Goal: Task Accomplishment & Management: Use online tool/utility

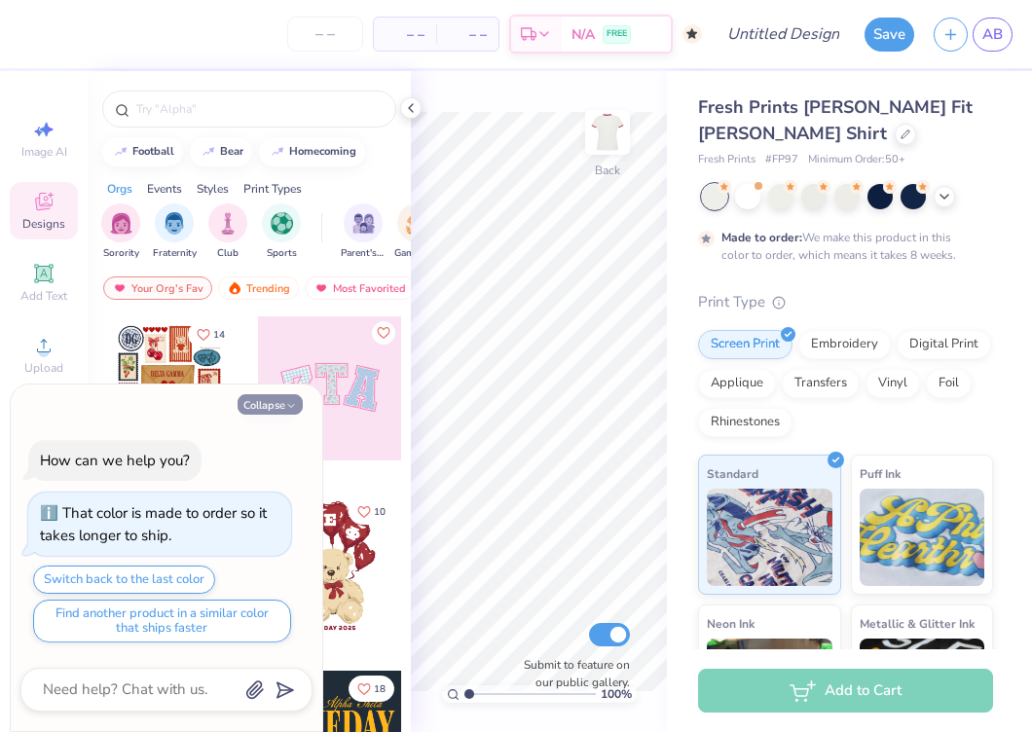
click at [277, 407] on button "Collapse" at bounding box center [269, 404] width 65 height 20
type textarea "x"
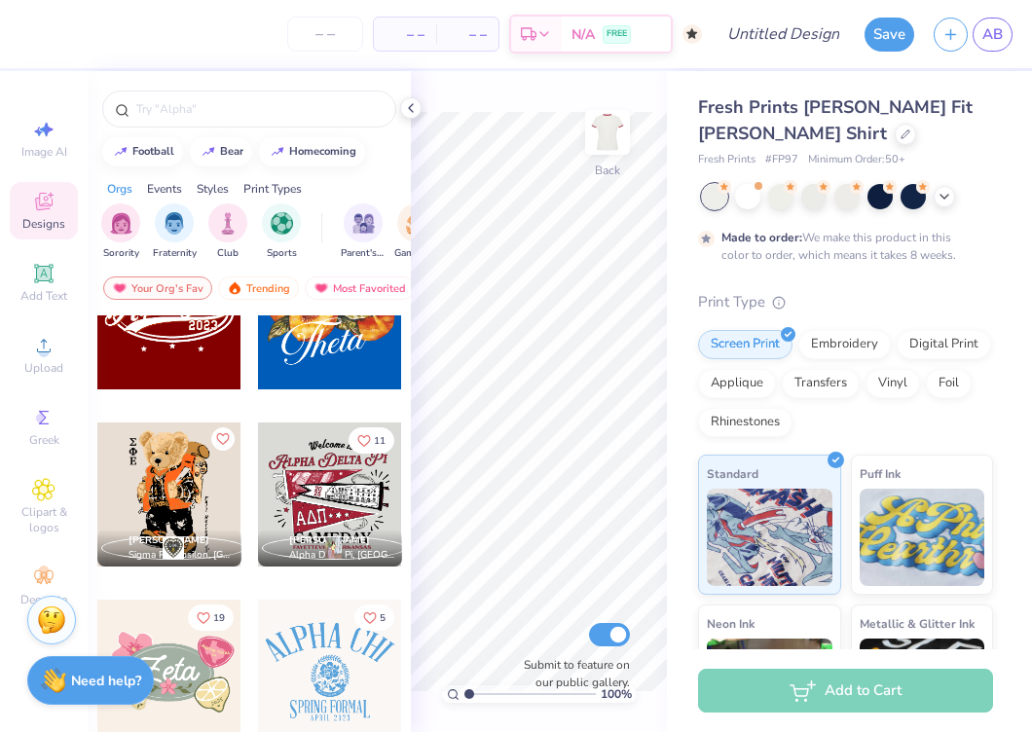
scroll to position [958, 0]
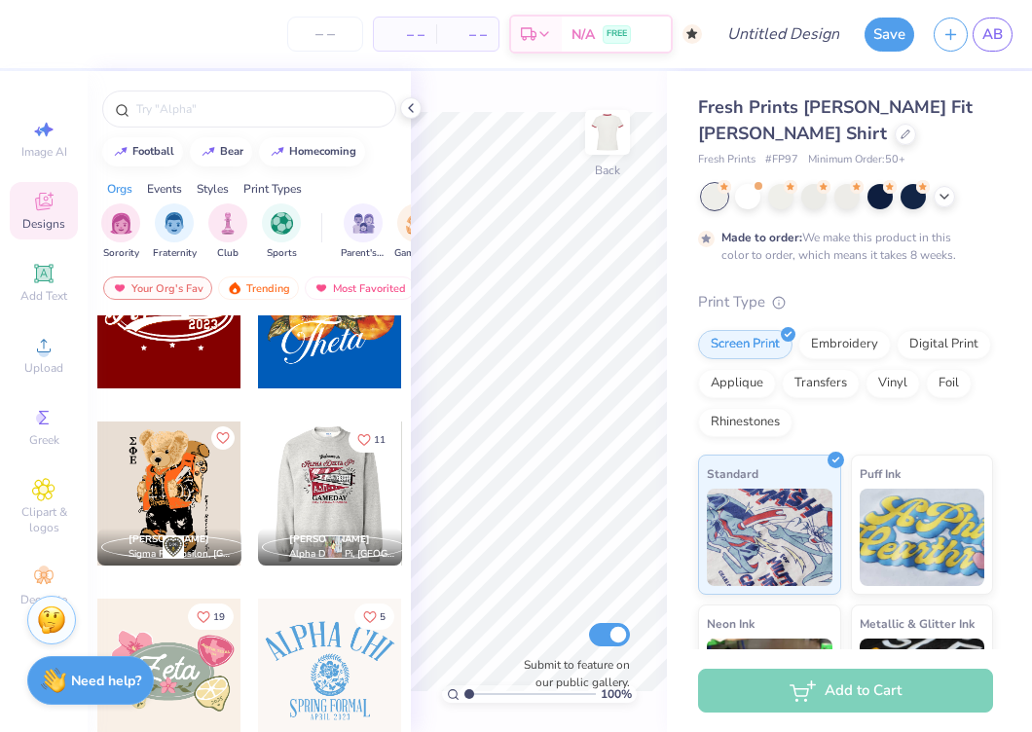
click at [326, 501] on div at bounding box center [330, 493] width 432 height 144
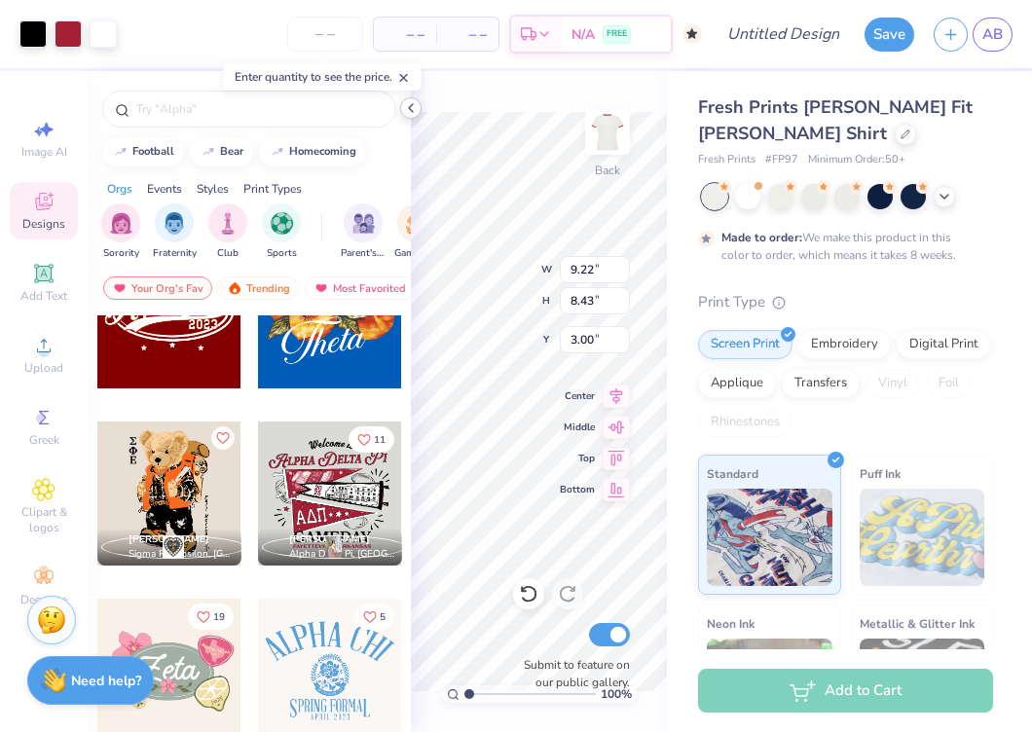
click at [410, 102] on icon at bounding box center [411, 108] width 16 height 16
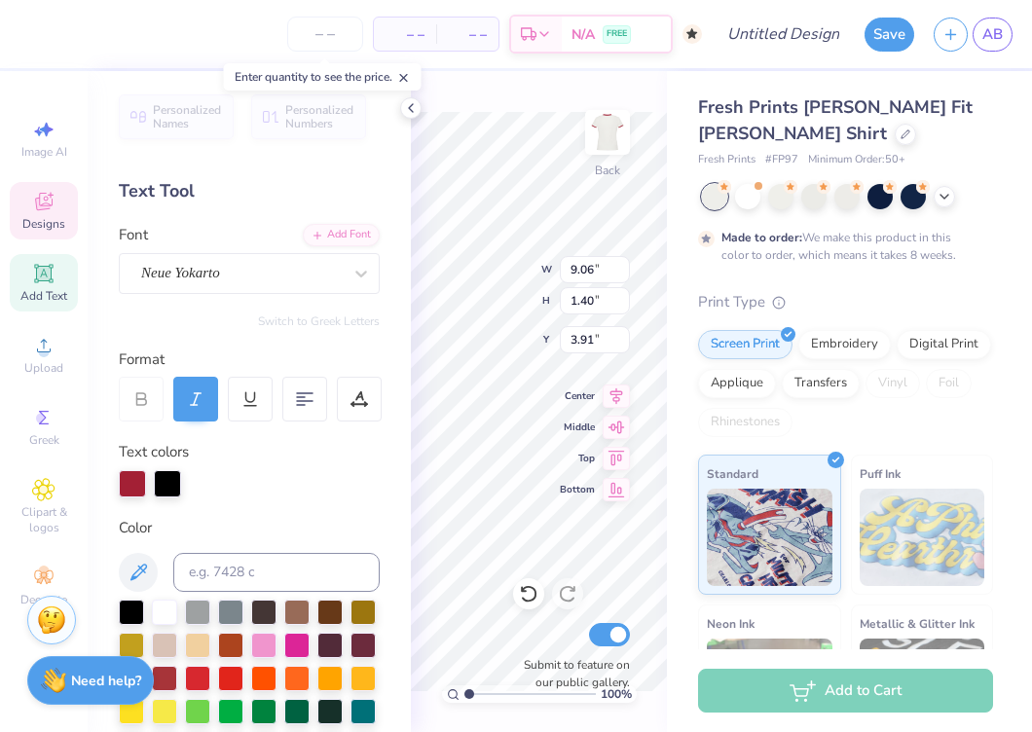
scroll to position [0, 1]
type textarea "Lambda sigma gamma"
click at [407, 107] on icon at bounding box center [411, 108] width 16 height 16
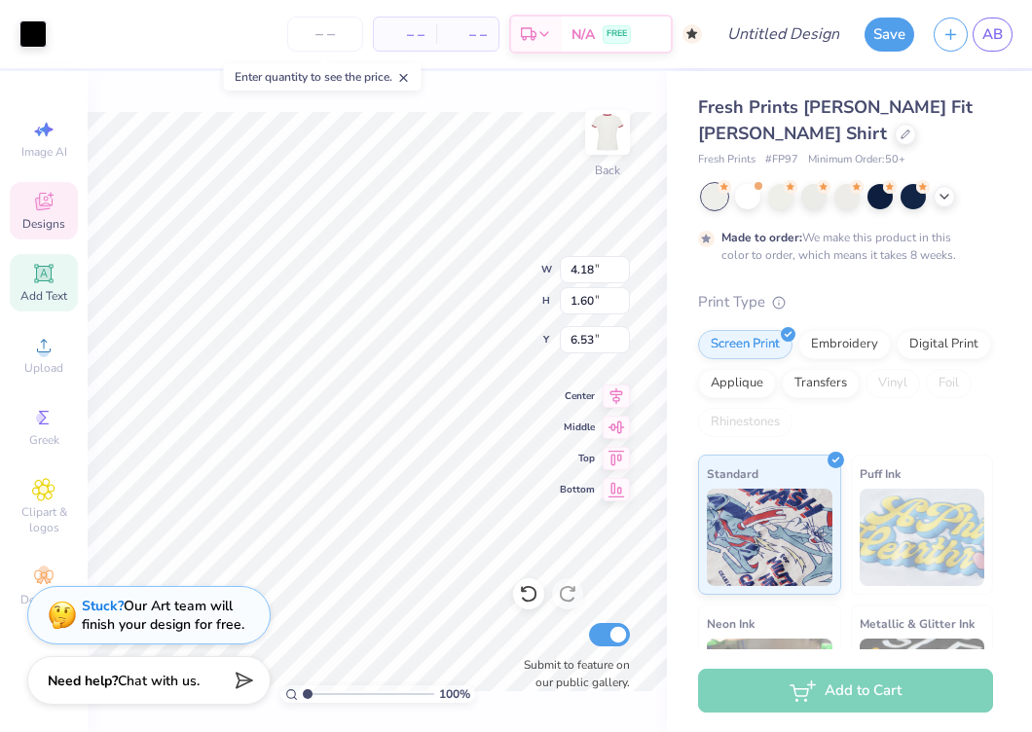
type input "2.23"
type textarea "x"
type input "2.5"
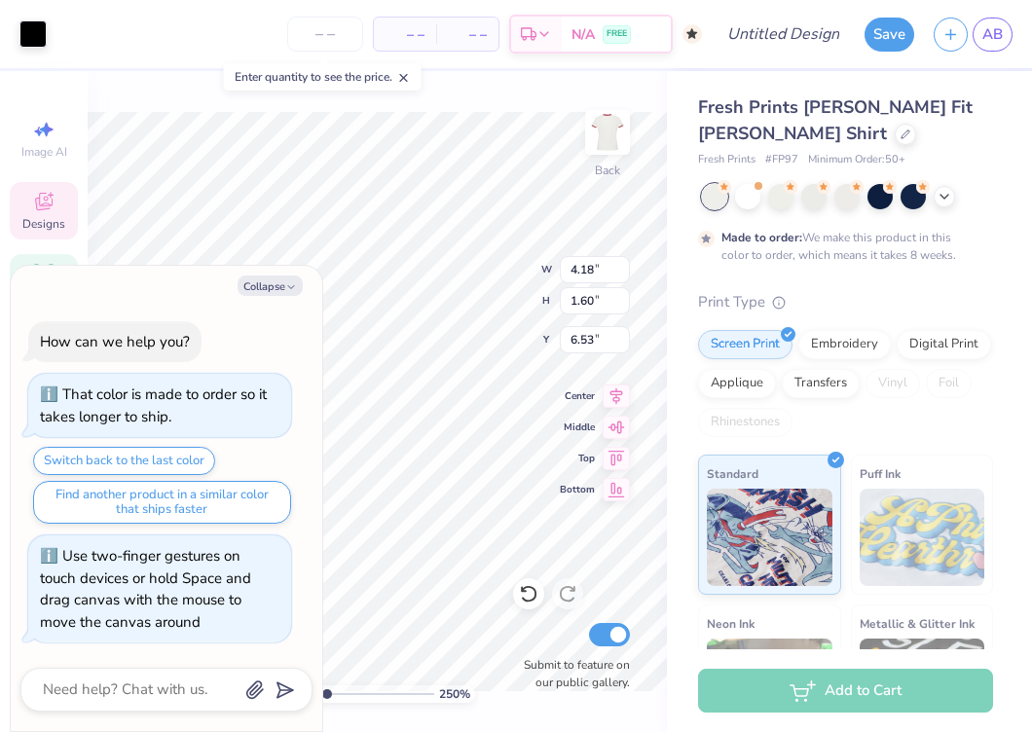
type textarea "x"
drag, startPoint x: 307, startPoint y: 692, endPoint x: 320, endPoint y: 692, distance: 13.6
click at [320, 692] on input "range" at bounding box center [368, 694] width 131 height 18
type input "2.04"
click at [281, 279] on button "Collapse" at bounding box center [269, 285] width 65 height 20
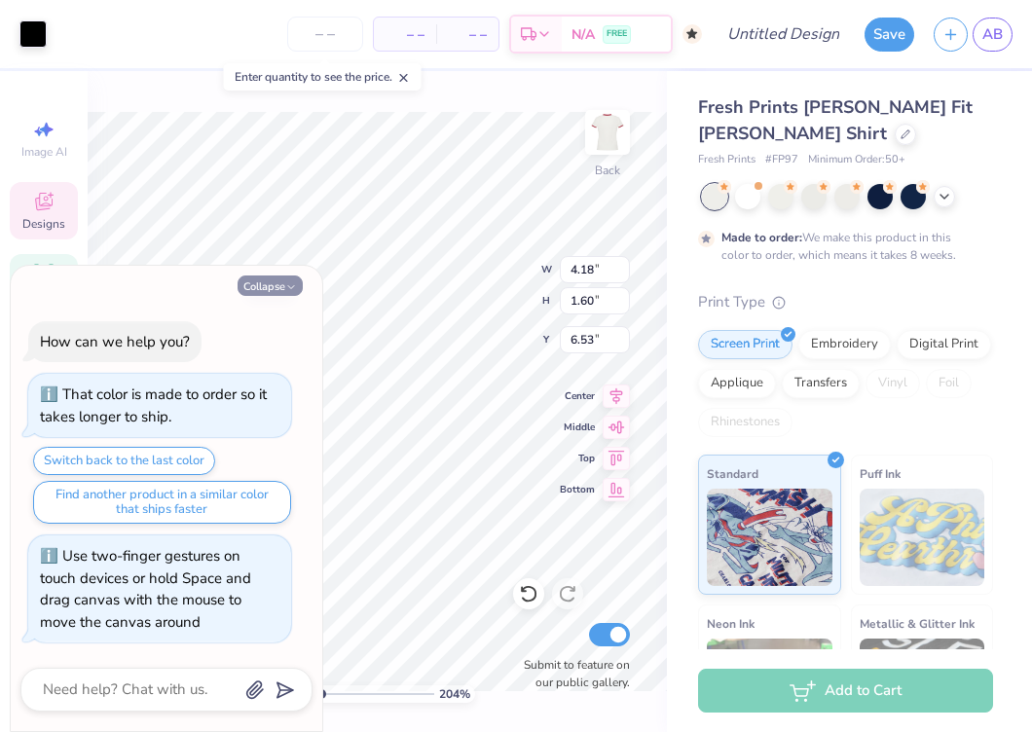
type textarea "x"
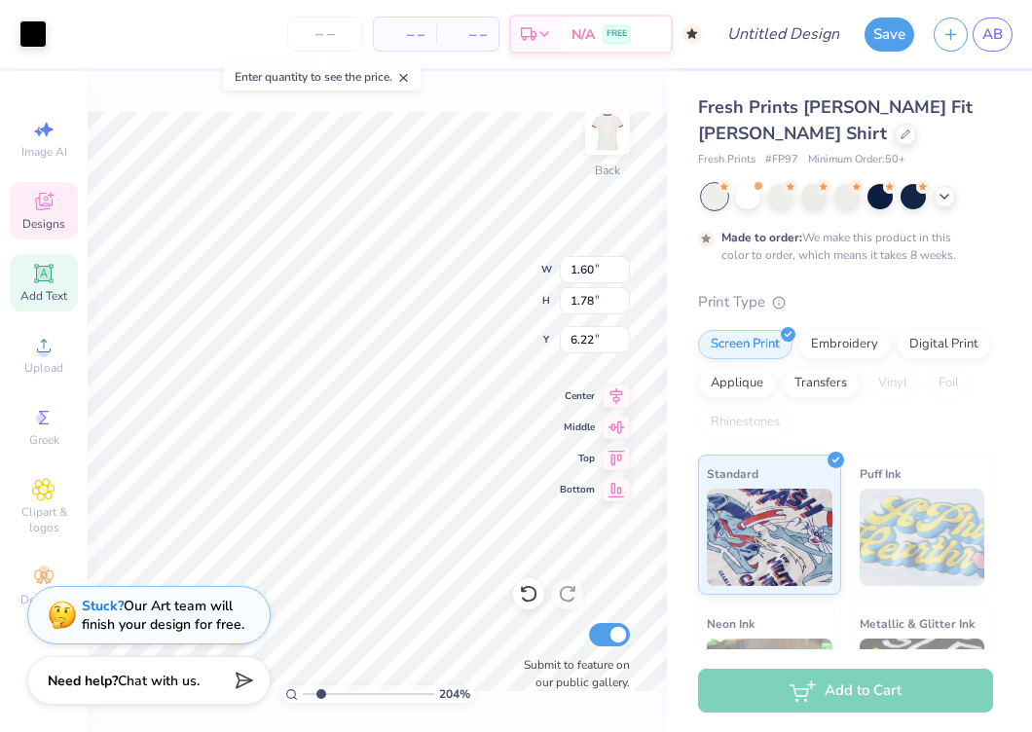
type input "6.24"
click at [44, 493] on icon at bounding box center [44, 490] width 10 height 10
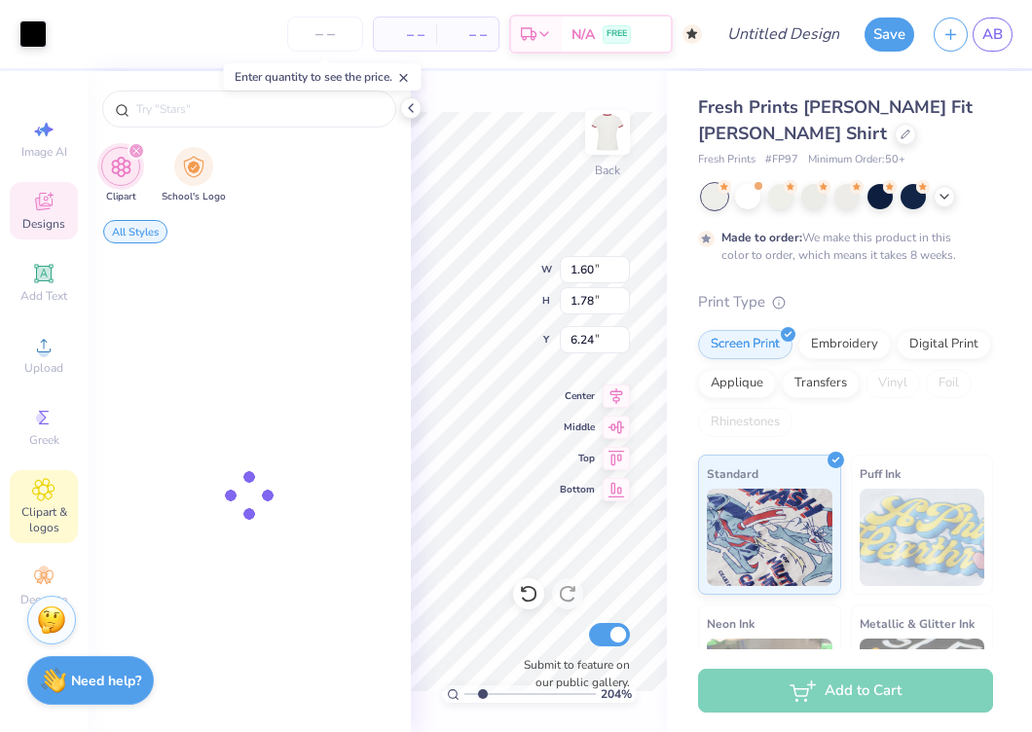
scroll to position [0, 0]
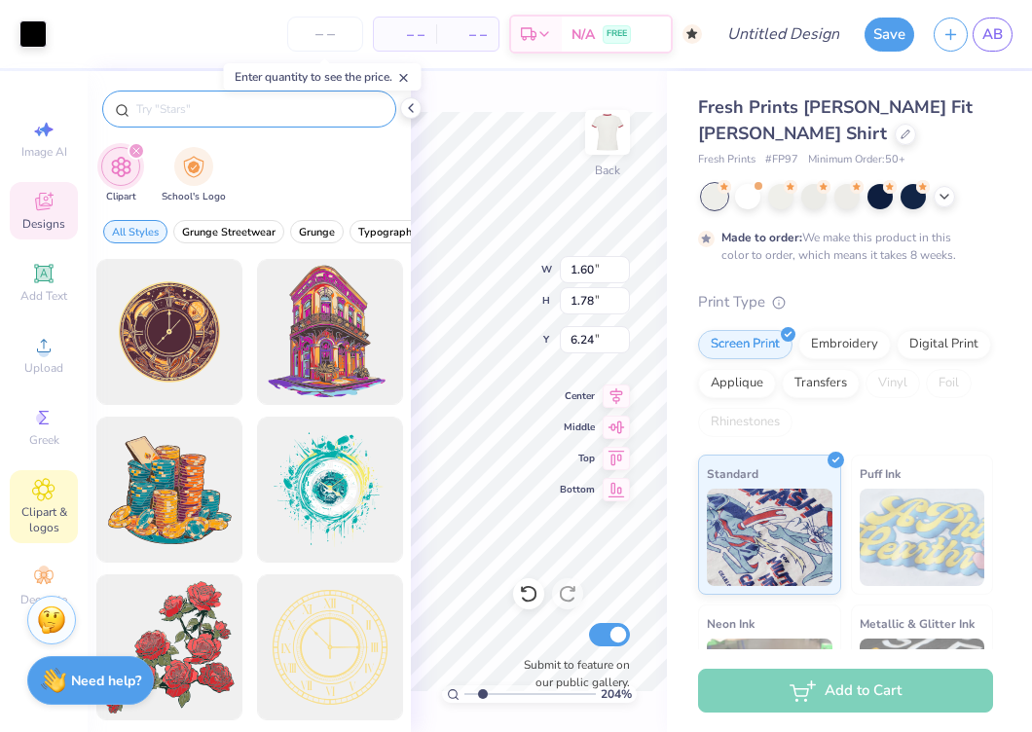
click at [167, 110] on input "text" at bounding box center [258, 108] width 249 height 19
type input "baseballs"
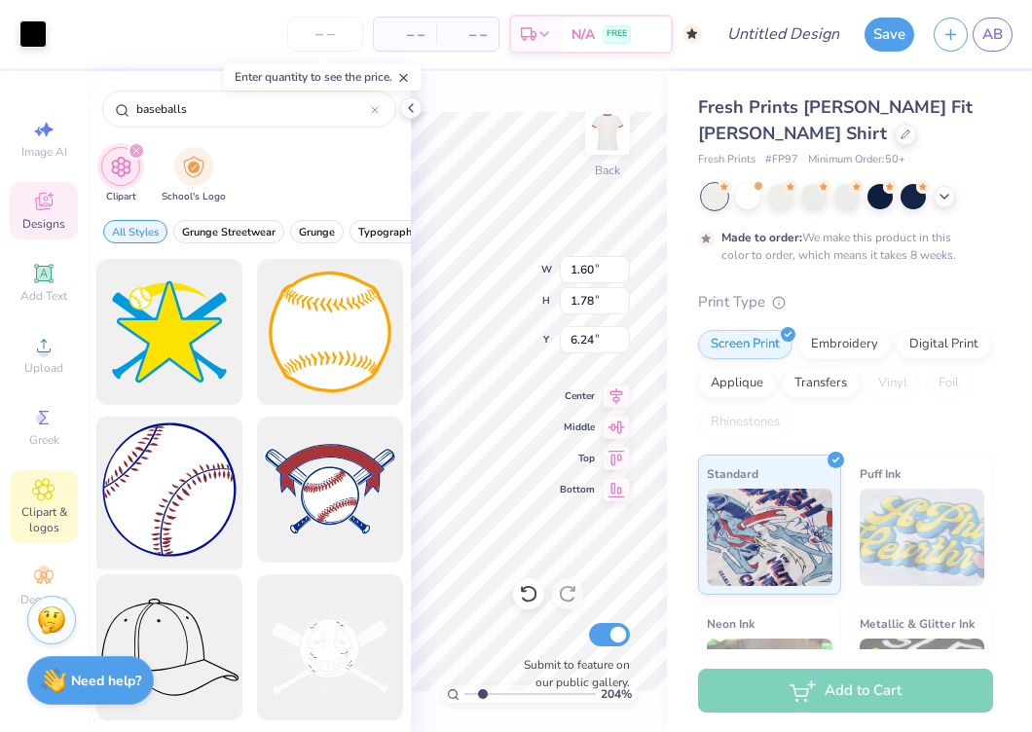
click at [172, 498] on div at bounding box center [169, 490] width 161 height 161
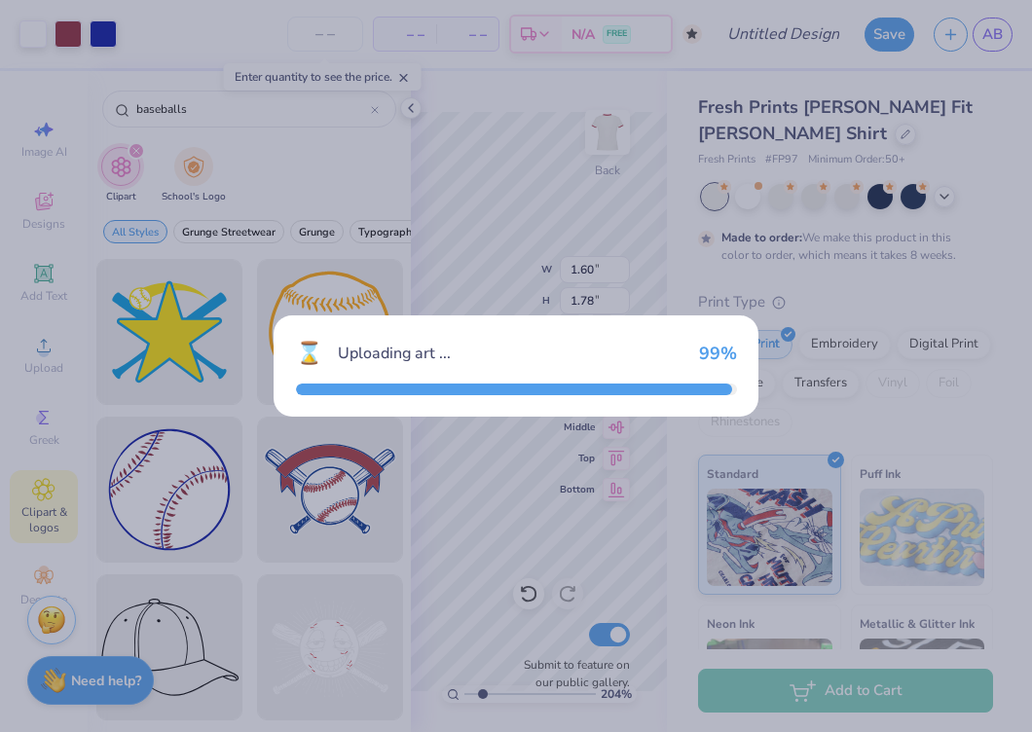
type input "11.74"
type input "11.75"
type input "3.00"
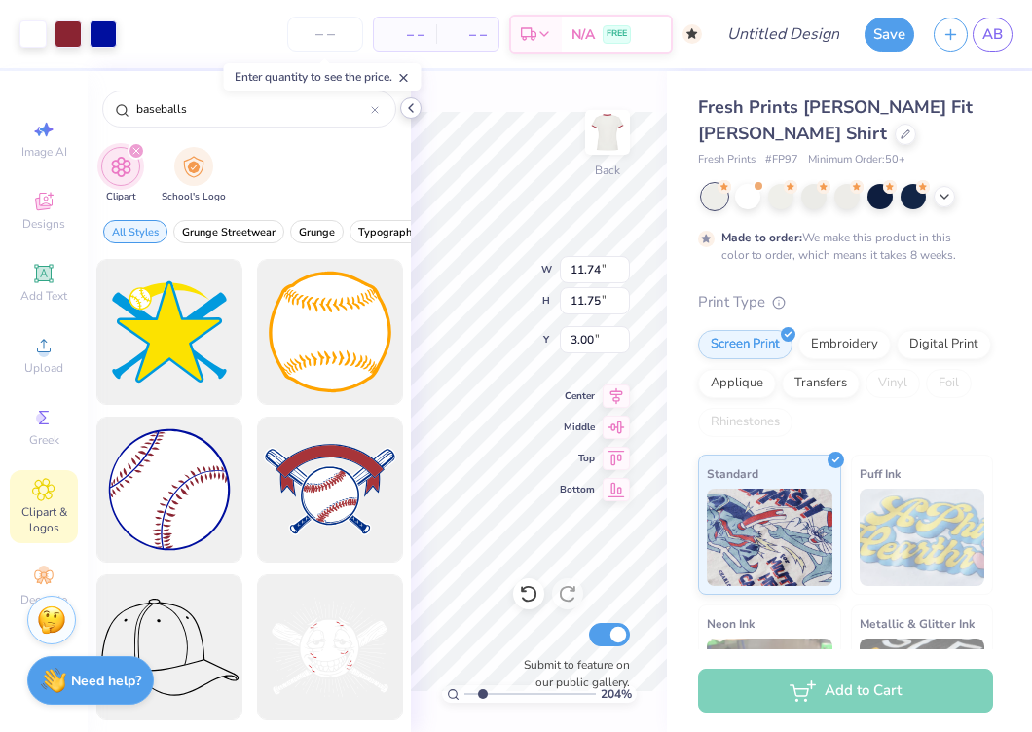
click at [411, 98] on div at bounding box center [410, 107] width 21 height 21
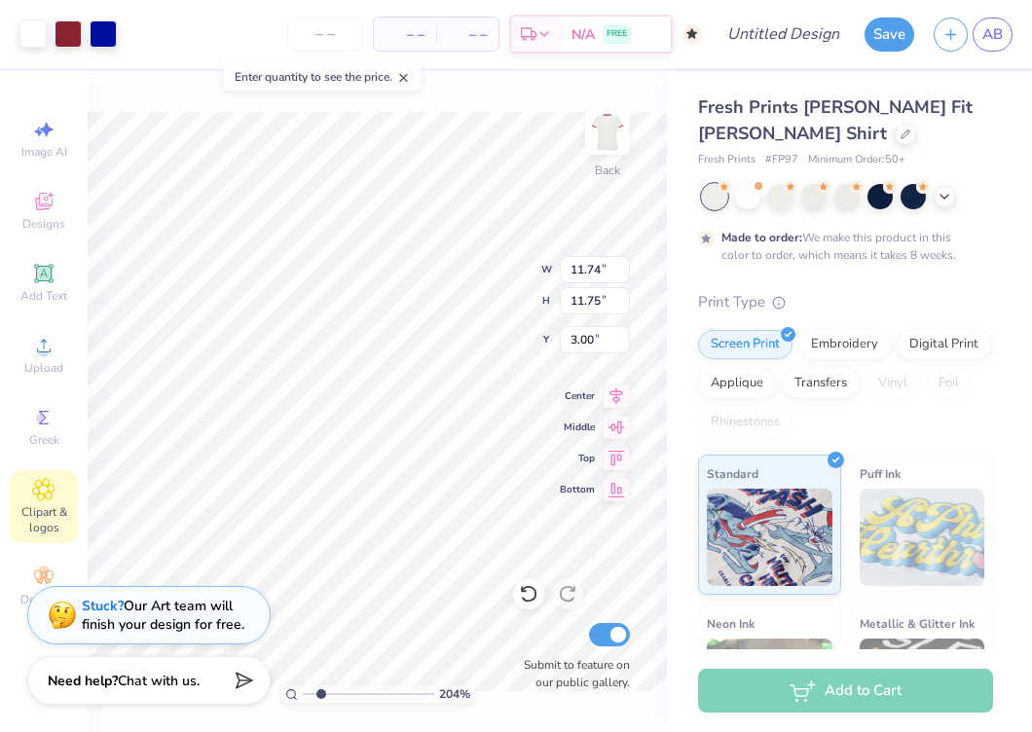
type input "3.69"
type input "6.71"
type input "1.37"
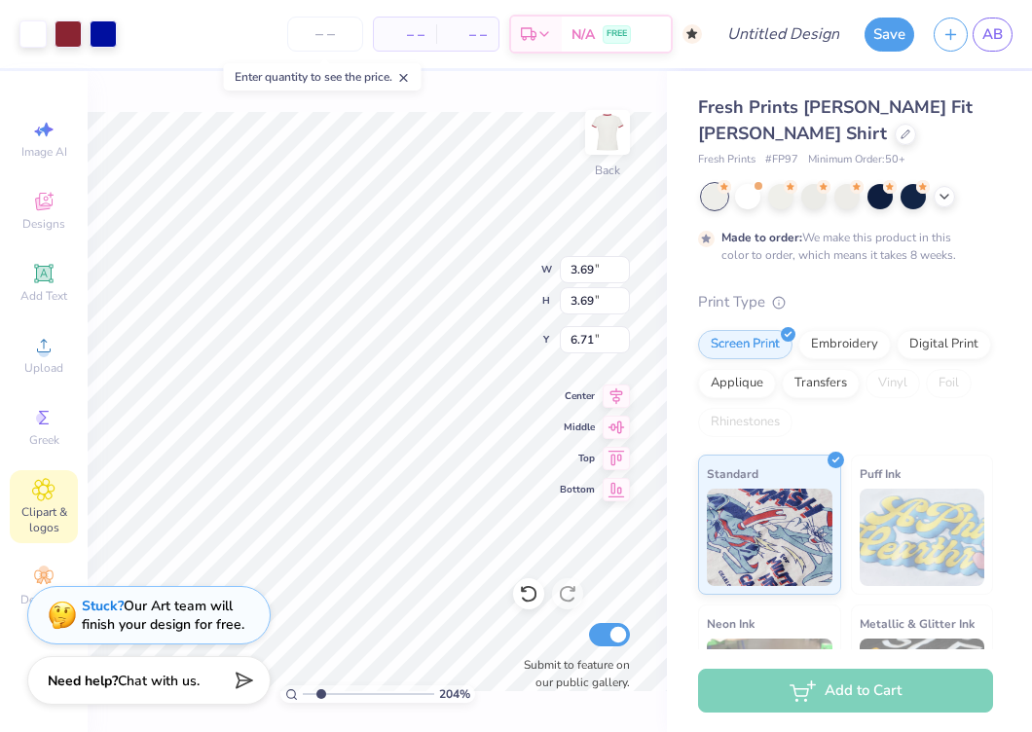
type input "9.03"
click at [99, 35] on div at bounding box center [103, 31] width 27 height 27
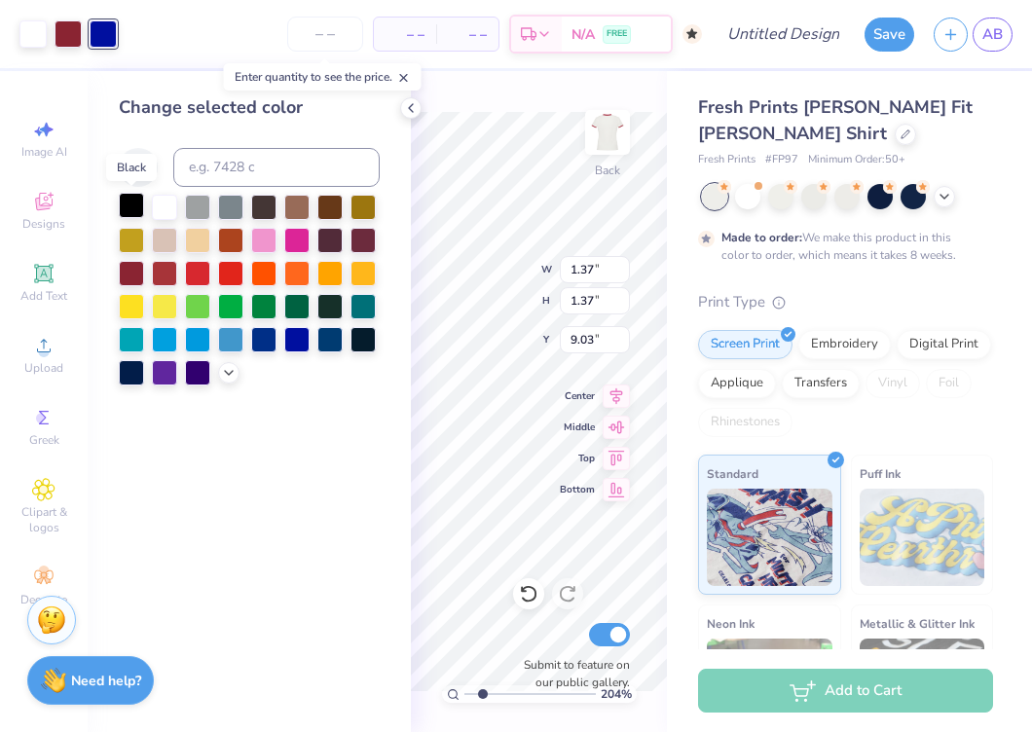
click at [134, 202] on div at bounding box center [131, 205] width 25 height 25
click at [408, 108] on icon at bounding box center [411, 108] width 16 height 16
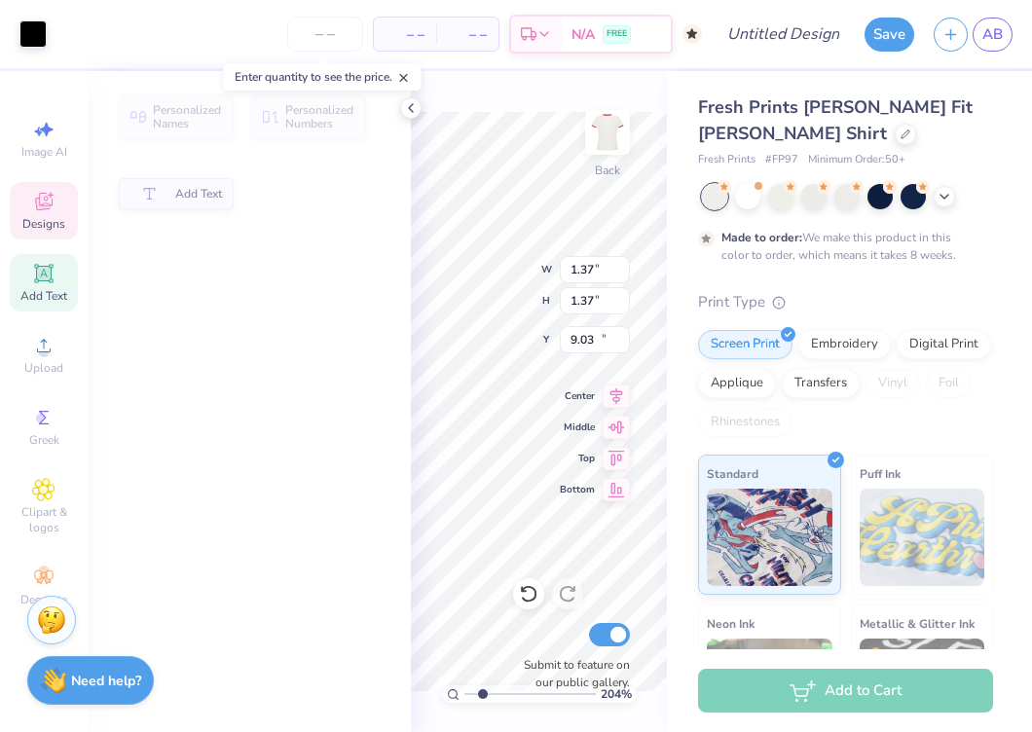
type input "5.88"
type input "0.85"
type input "10.10"
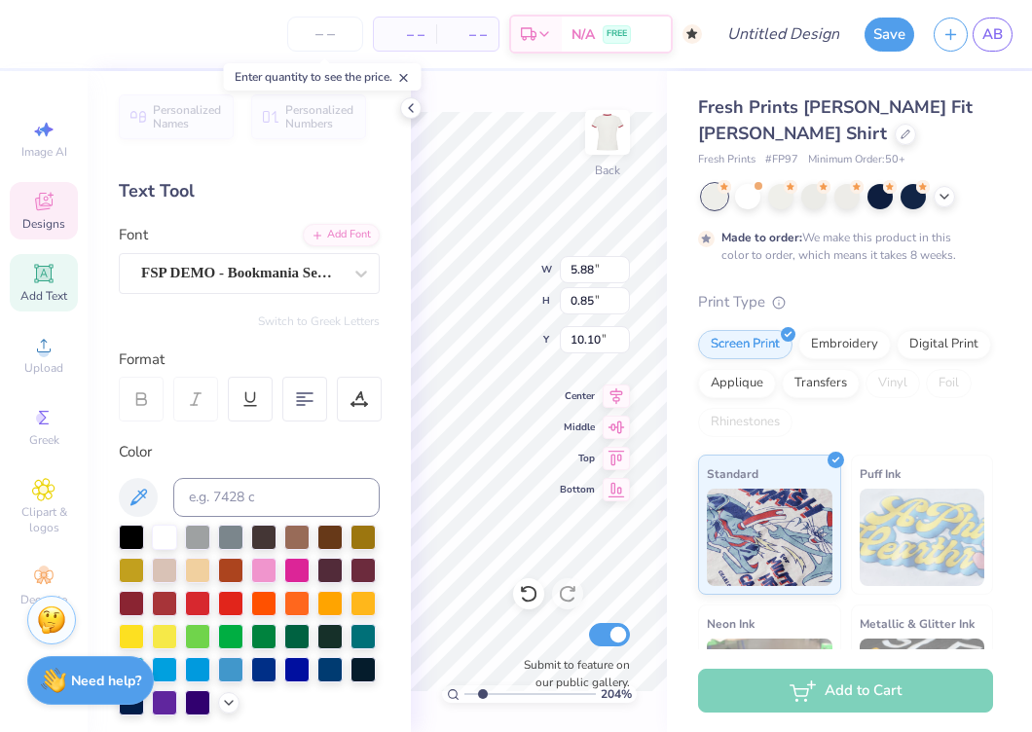
scroll to position [0, 5]
type textarea "Stealings Hearts"
type input "5.91"
type input "0.31"
type input "11.12"
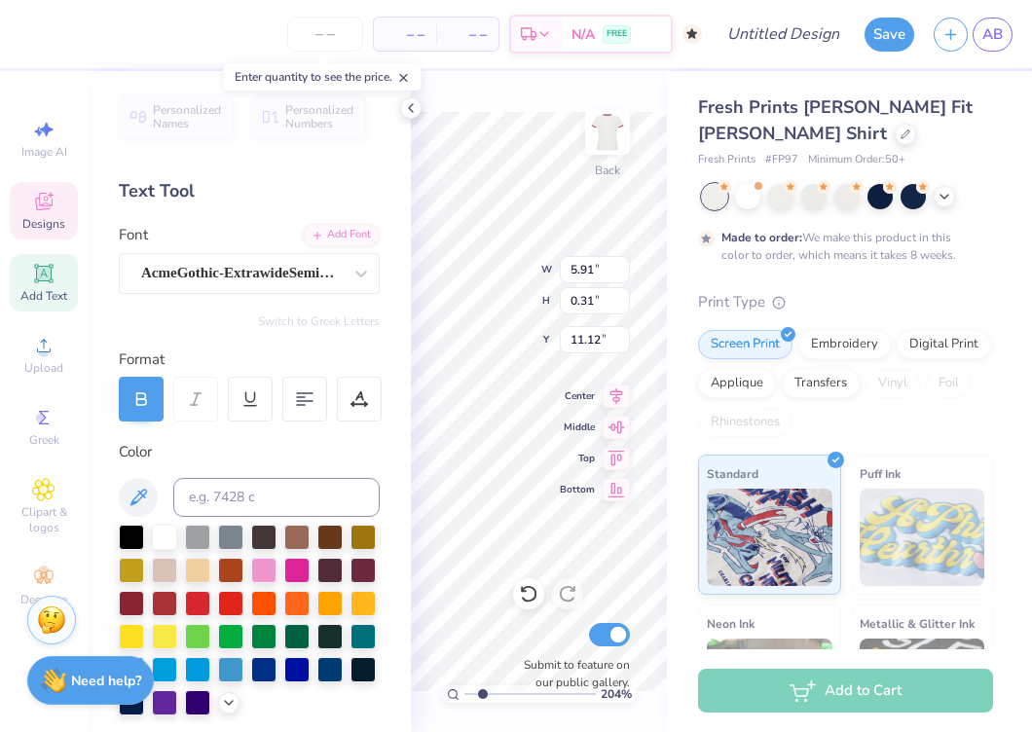
scroll to position [0, 3]
click at [412, 103] on icon at bounding box center [411, 108] width 16 height 16
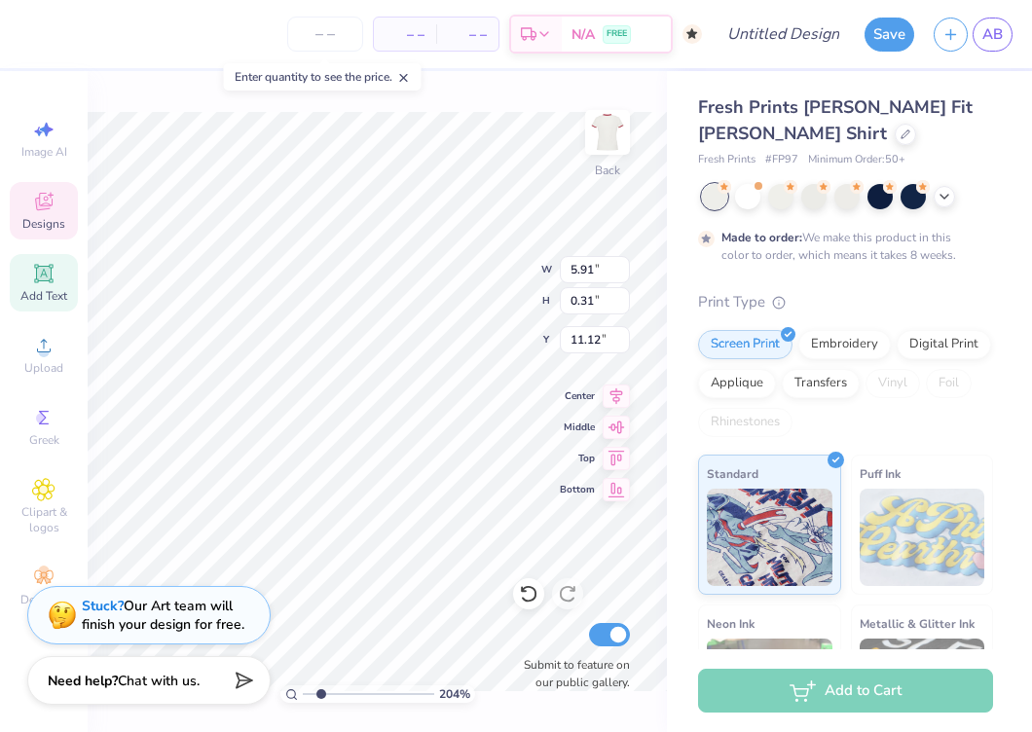
scroll to position [0, 1]
type textarea "Fall Rush 2025"
type input "1.37"
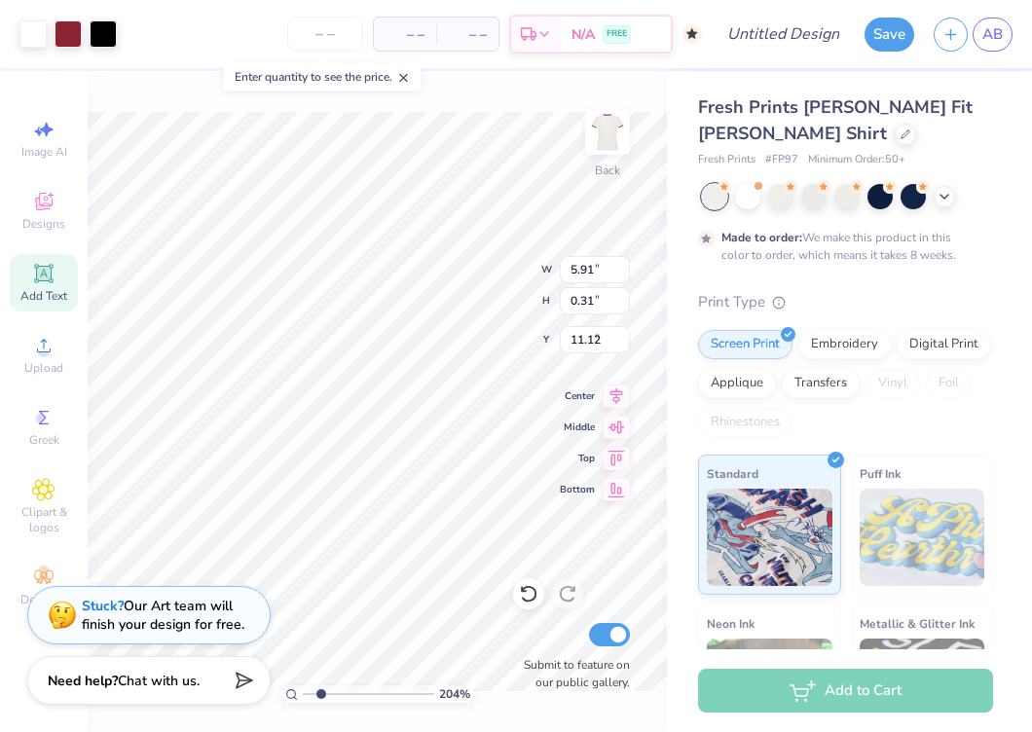
type input "9.03"
click at [37, 37] on div at bounding box center [32, 31] width 27 height 27
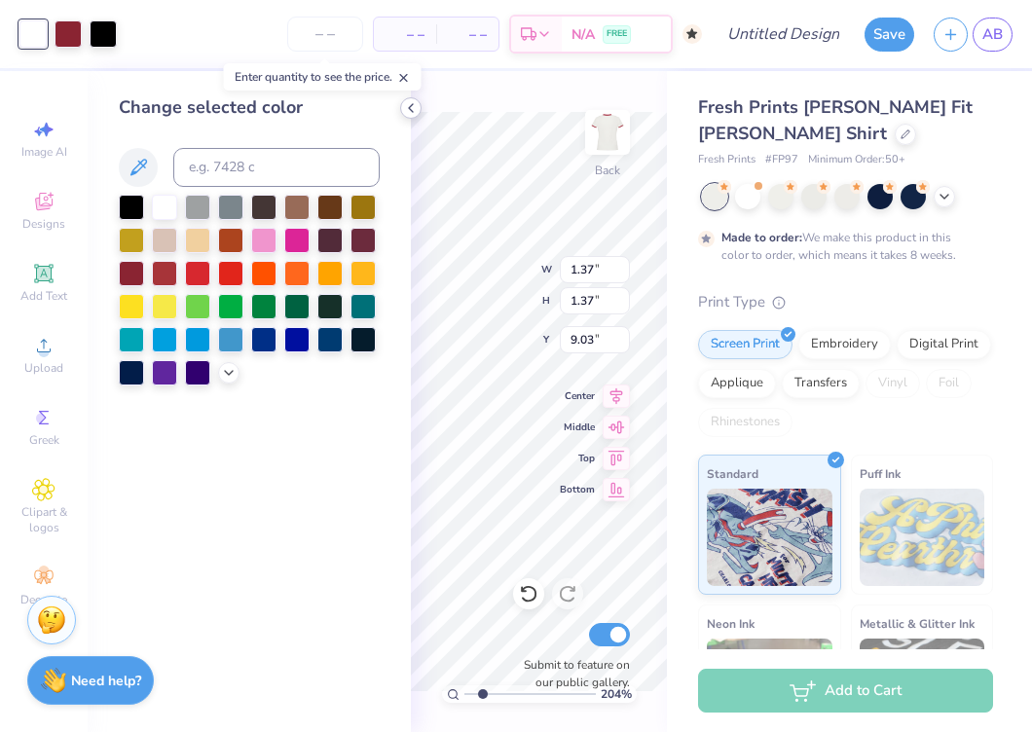
click at [407, 107] on icon at bounding box center [411, 108] width 16 height 16
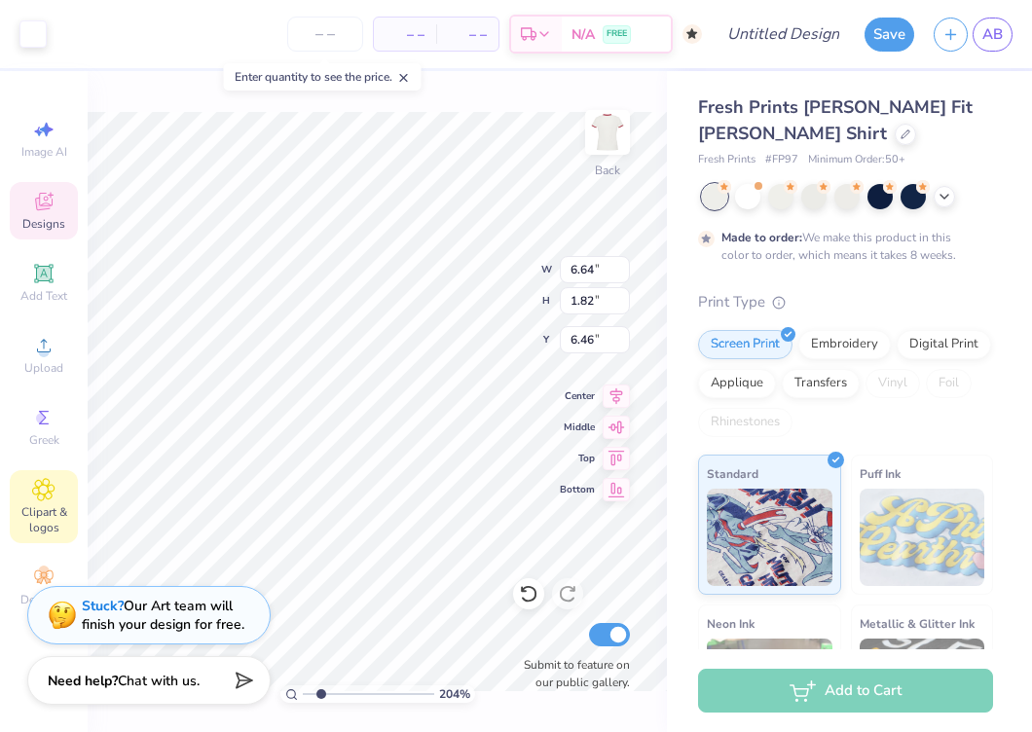
click at [54, 502] on div "Clipart & logos" at bounding box center [44, 506] width 68 height 73
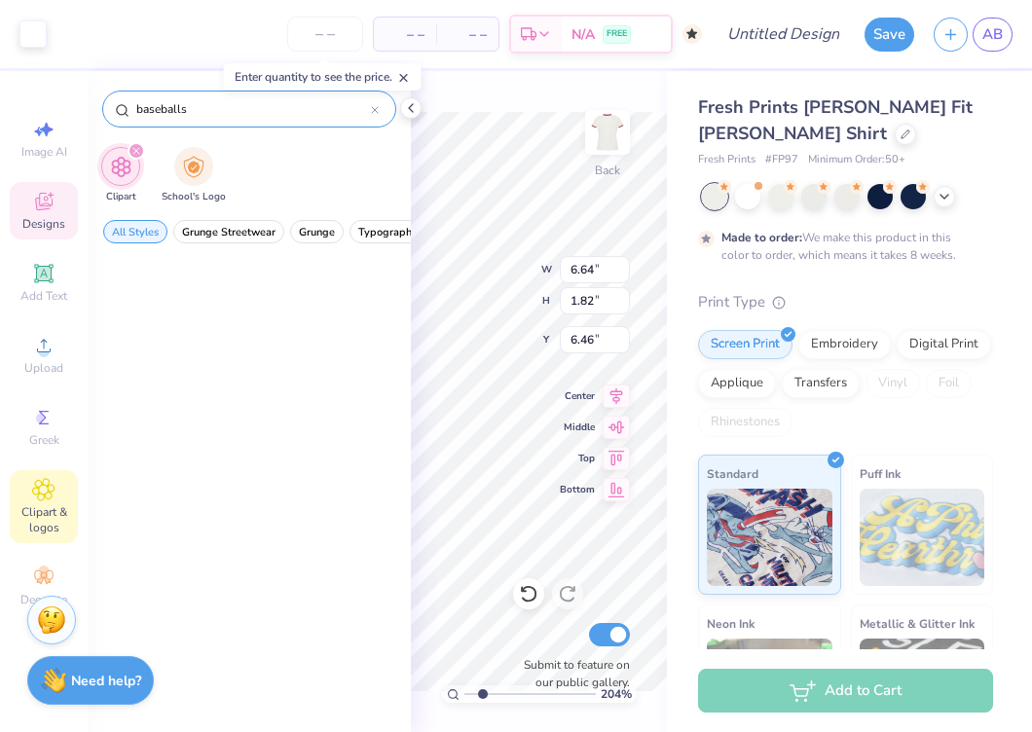
scroll to position [0, 0]
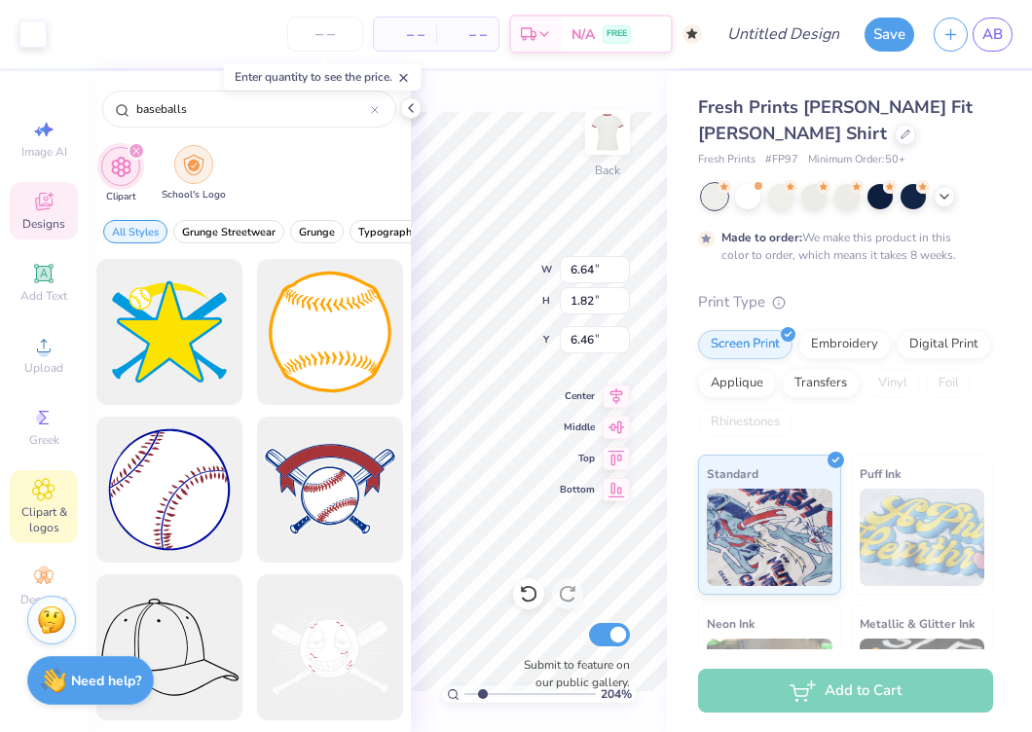
click at [192, 170] on img "filter for School's Logo" at bounding box center [193, 165] width 21 height 22
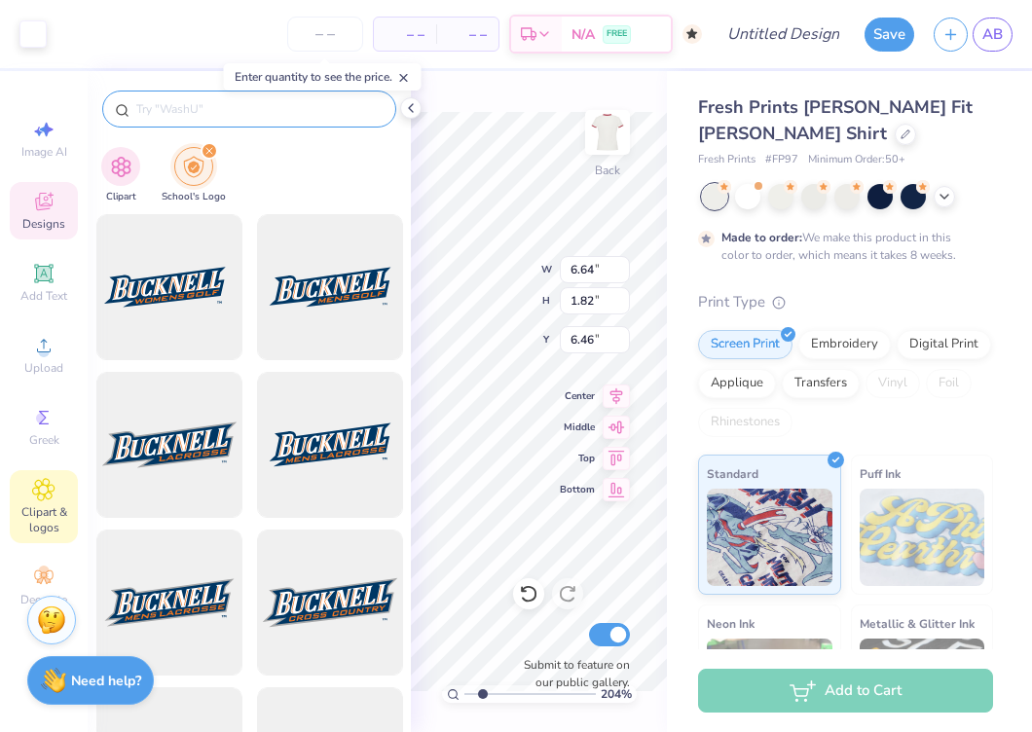
click at [159, 116] on input "text" at bounding box center [258, 108] width 249 height 19
type input "UCSB"
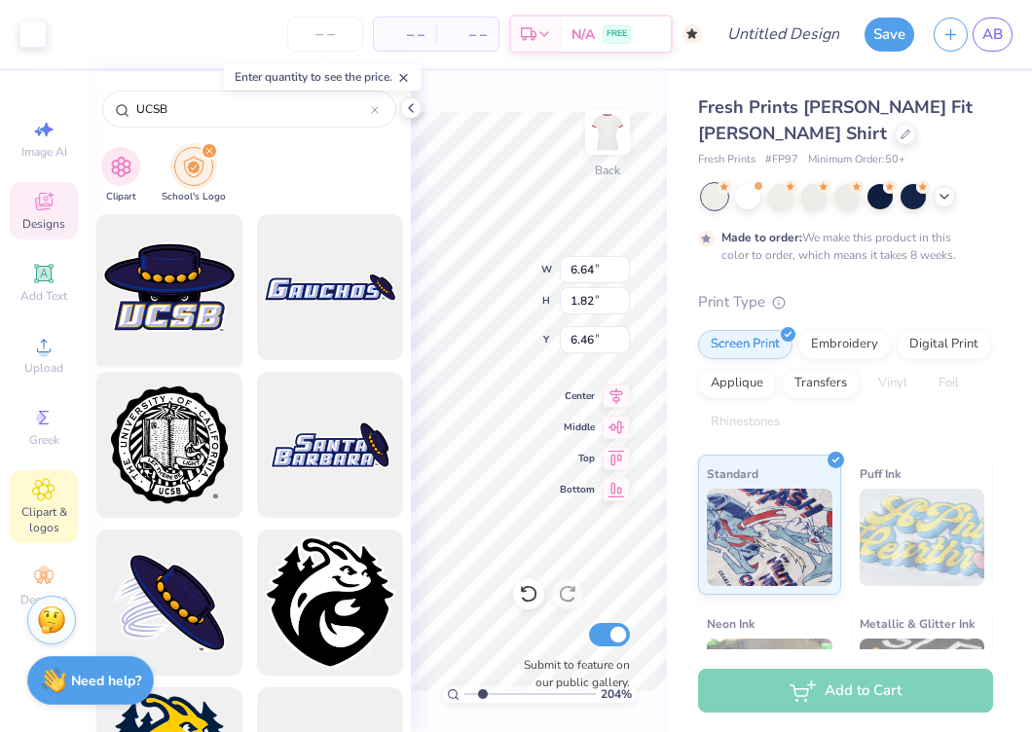
click at [173, 310] on div at bounding box center [169, 287] width 161 height 161
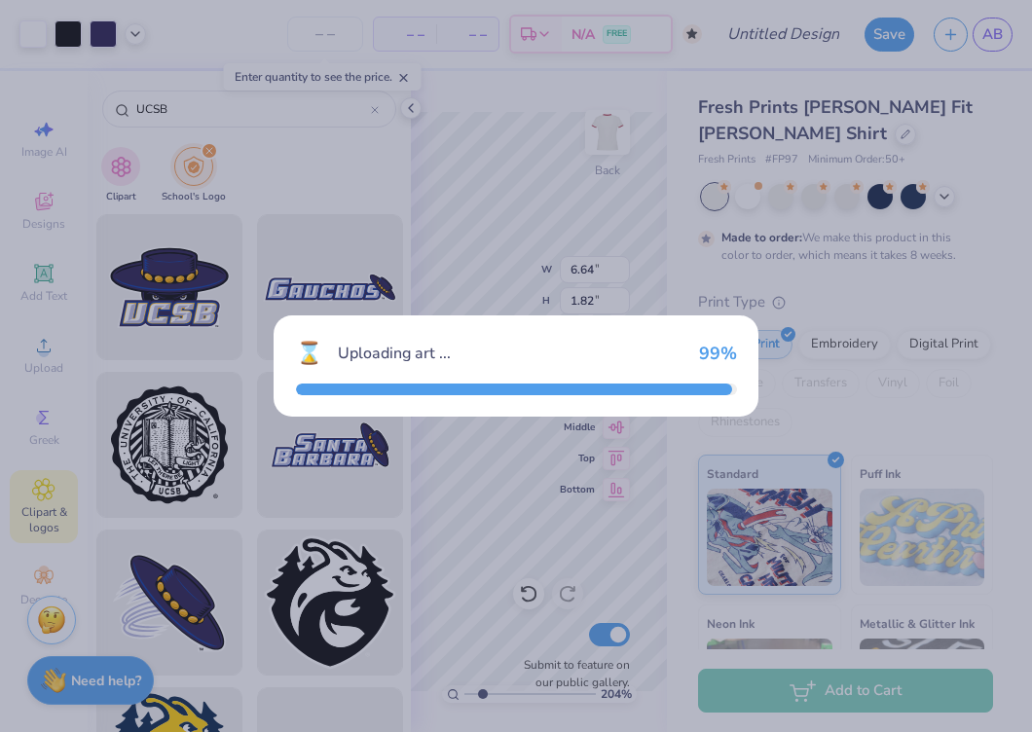
type input "11.74"
type input "7.87"
type input "3.00"
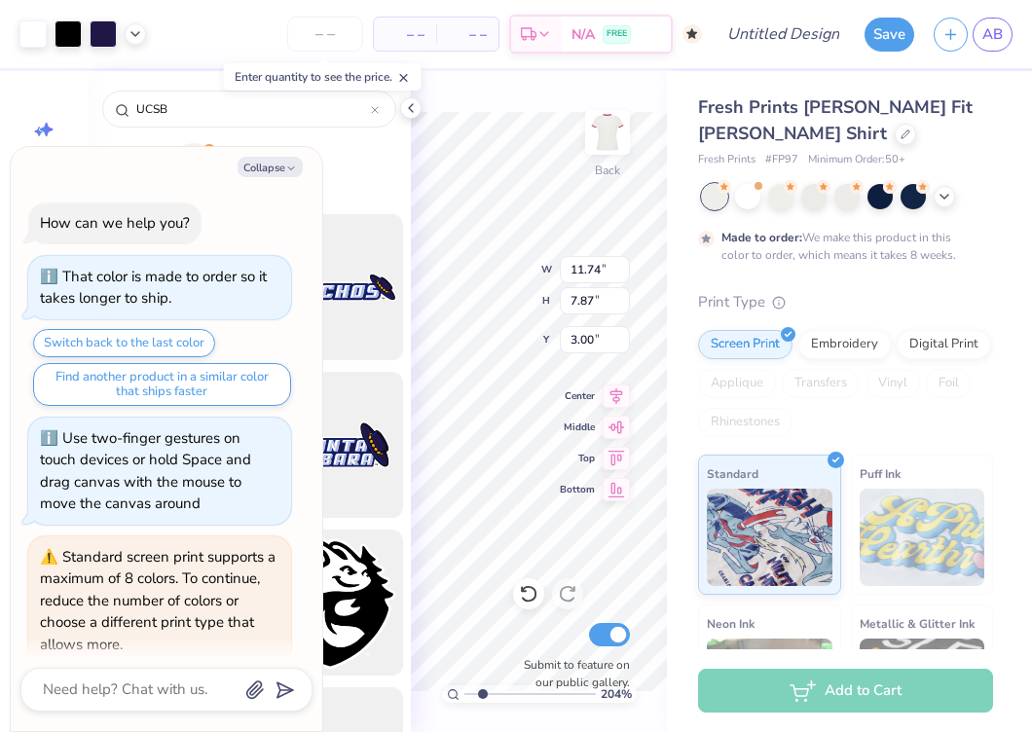
scroll to position [75, 0]
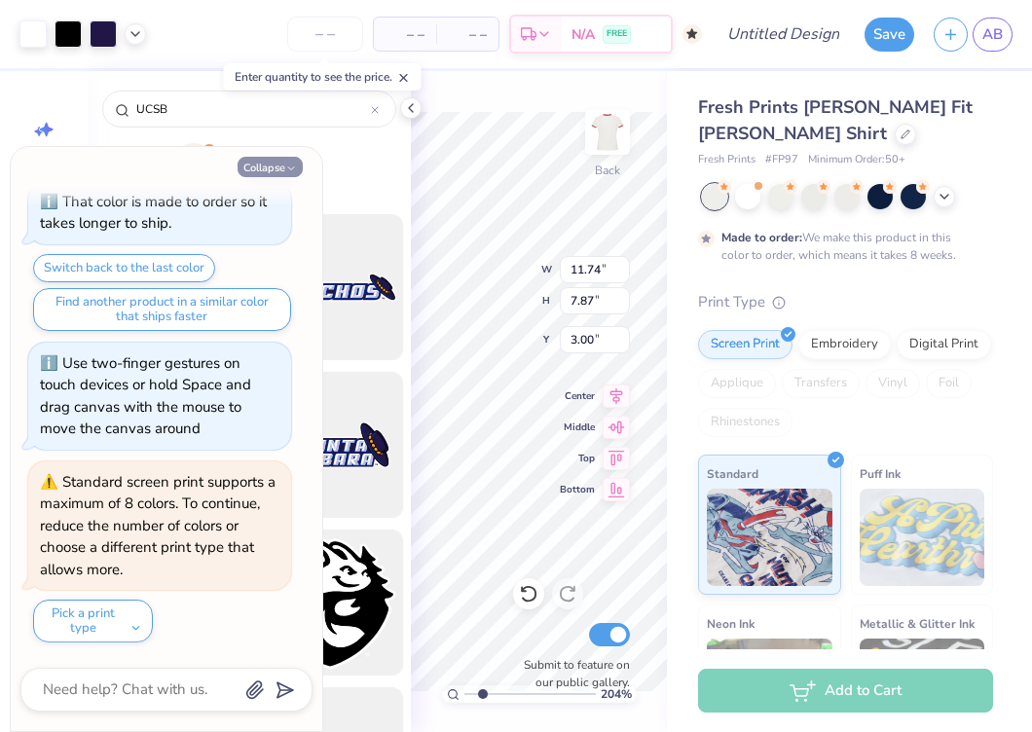
click at [278, 163] on button "Collapse" at bounding box center [269, 167] width 65 height 20
type textarea "x"
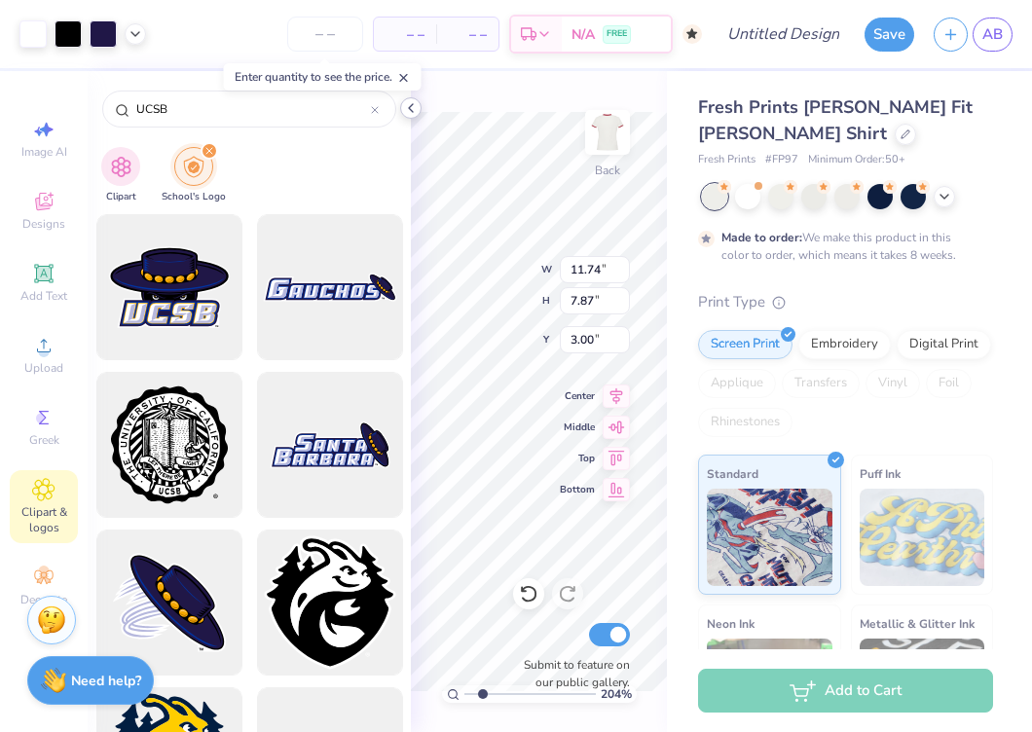
click at [410, 108] on icon at bounding box center [411, 108] width 16 height 16
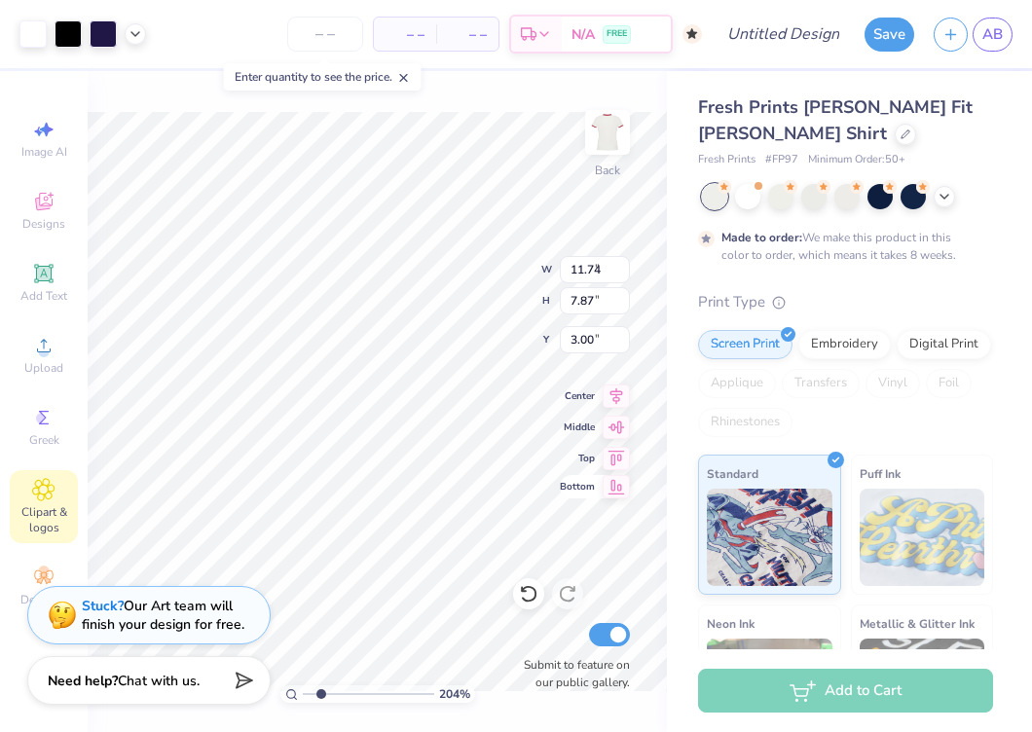
type input "2.12"
type input "1.42"
type input "9.45"
type input "4.18"
type input "1.60"
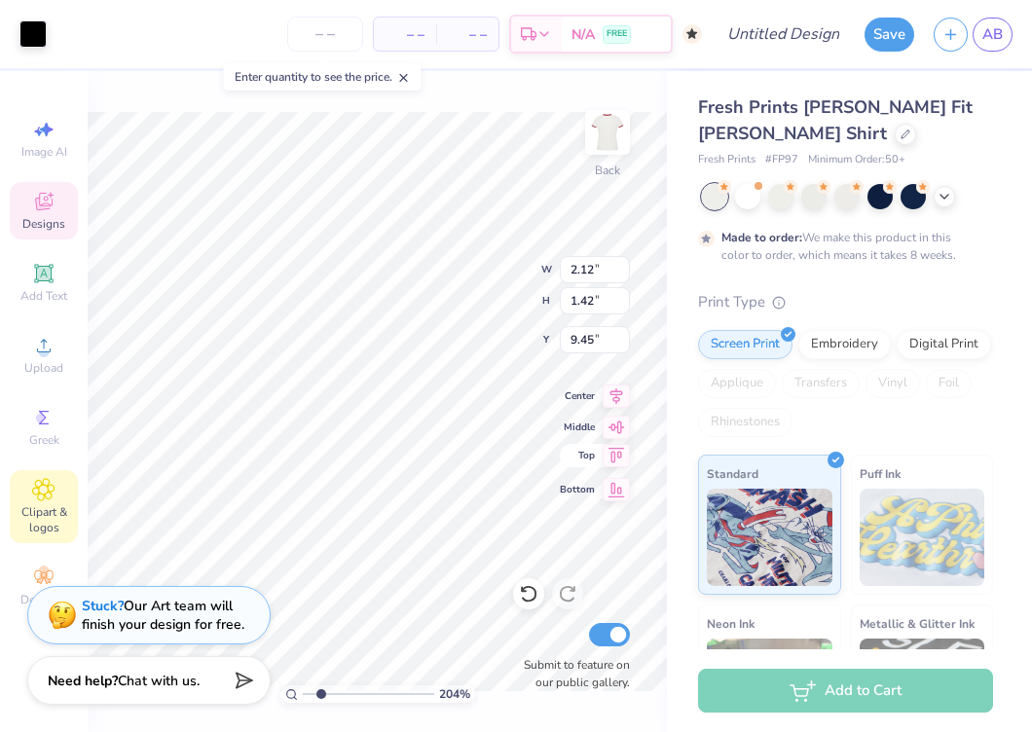
type input "6.53"
type input "6.60"
type input "2.10"
type input "1.58"
type input "6.58"
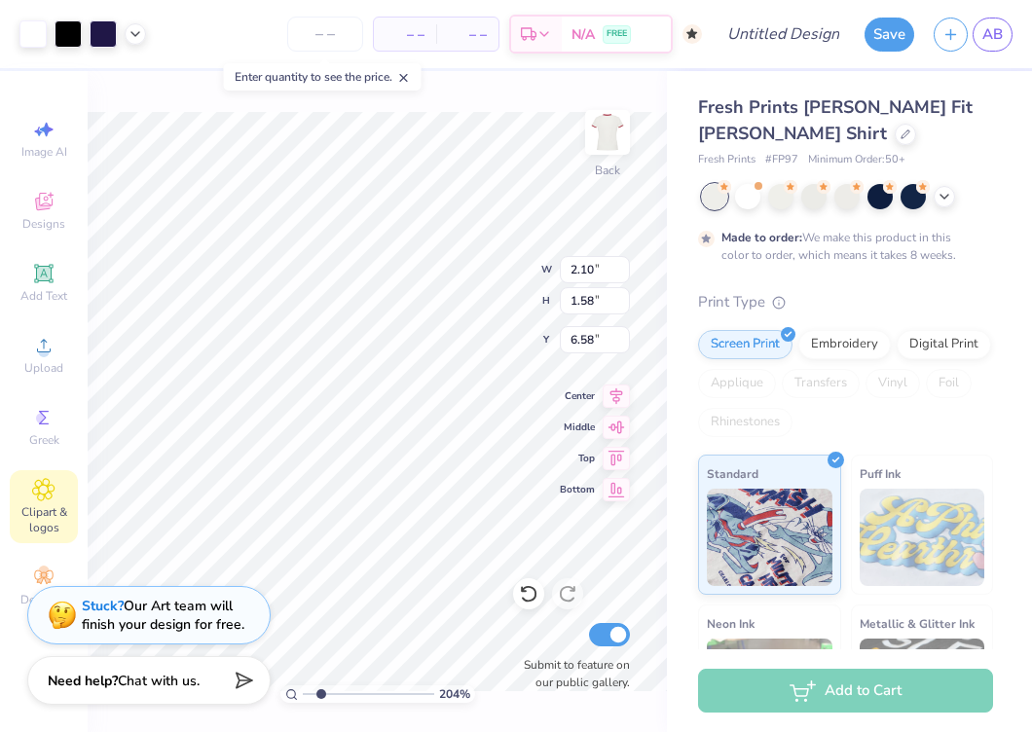
type input "9.44"
type input "1.20"
type input "4.12"
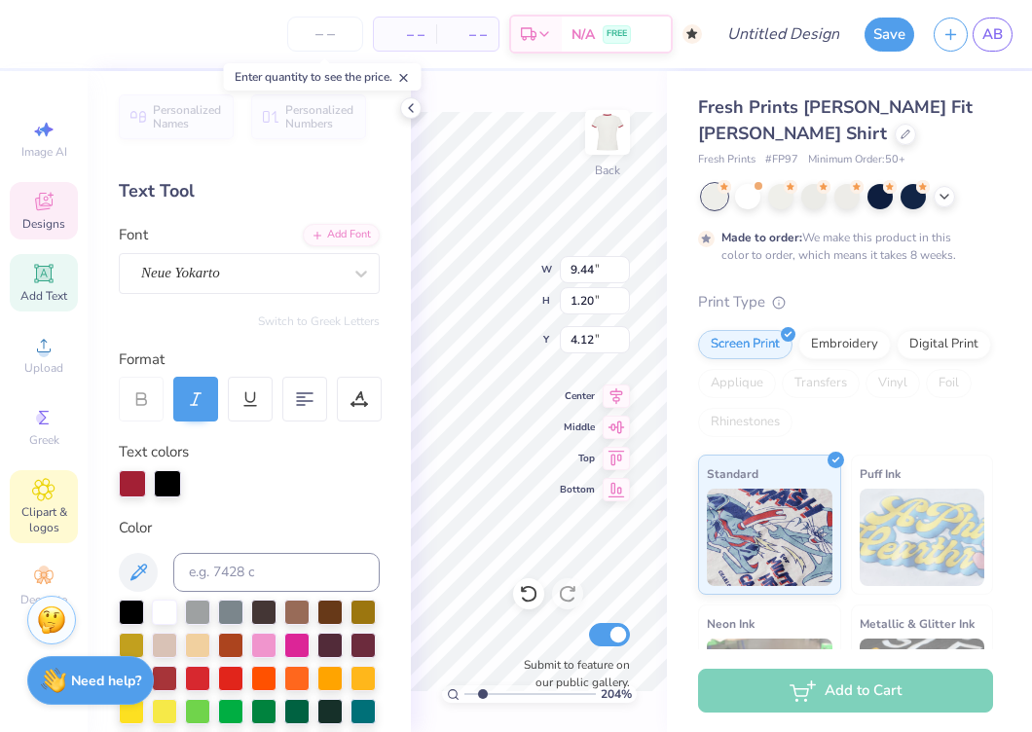
click at [51, 498] on icon at bounding box center [43, 489] width 22 height 23
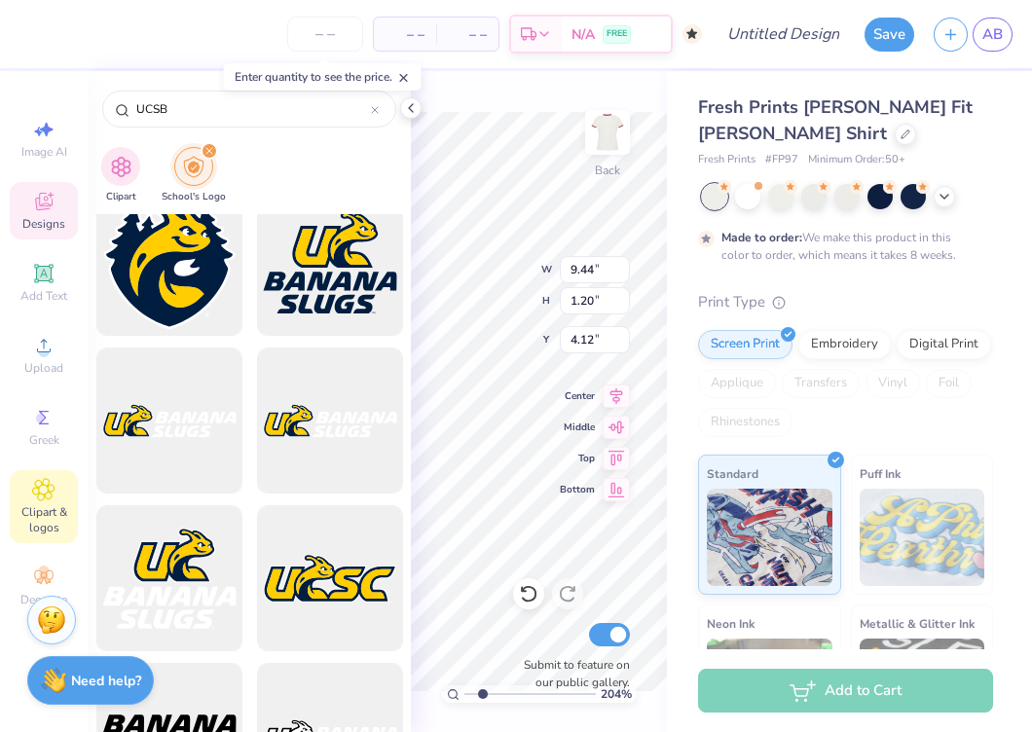
scroll to position [0, 0]
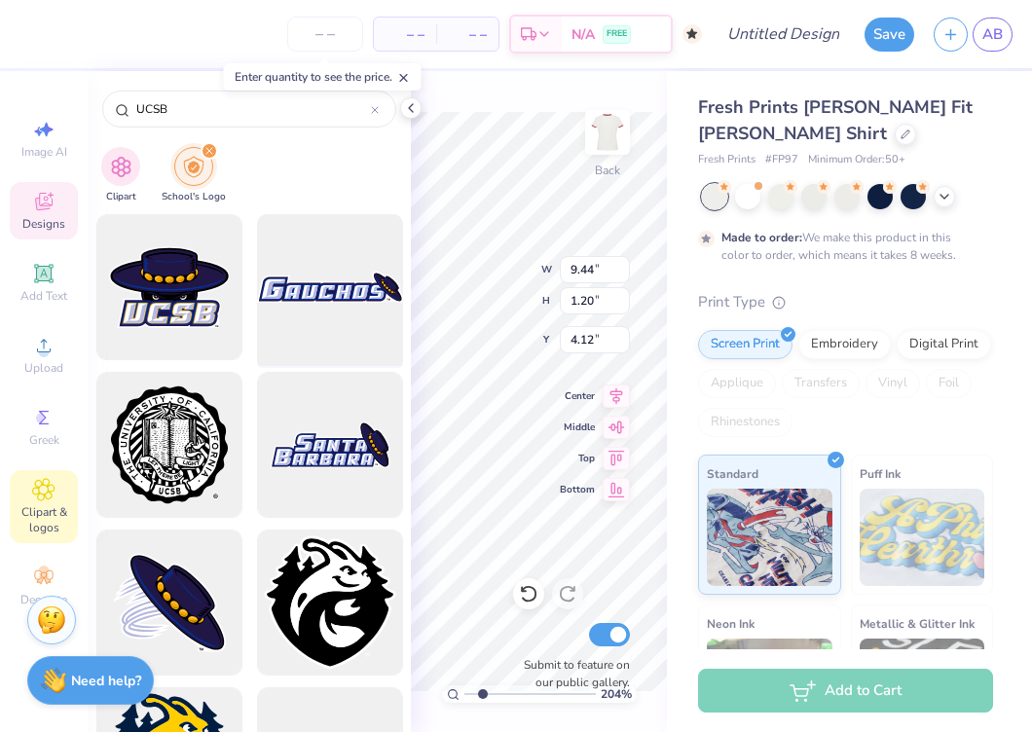
click at [325, 319] on div at bounding box center [329, 287] width 161 height 161
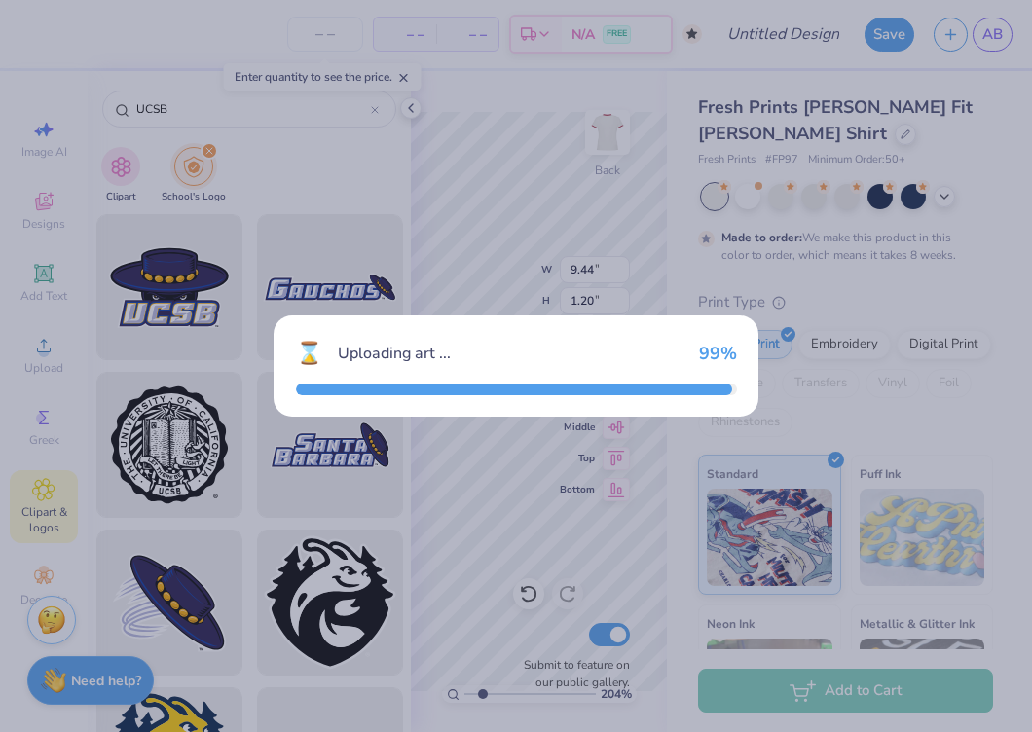
type input "11.74"
type input "2.51"
type input "3.00"
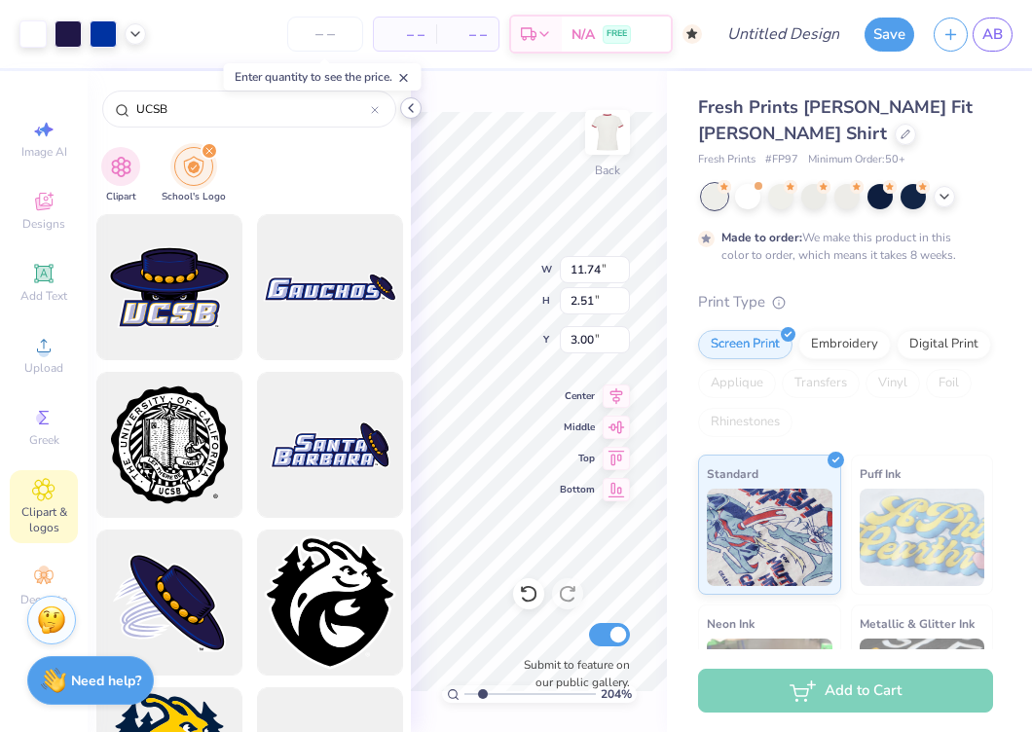
click at [412, 105] on icon at bounding box center [411, 108] width 16 height 16
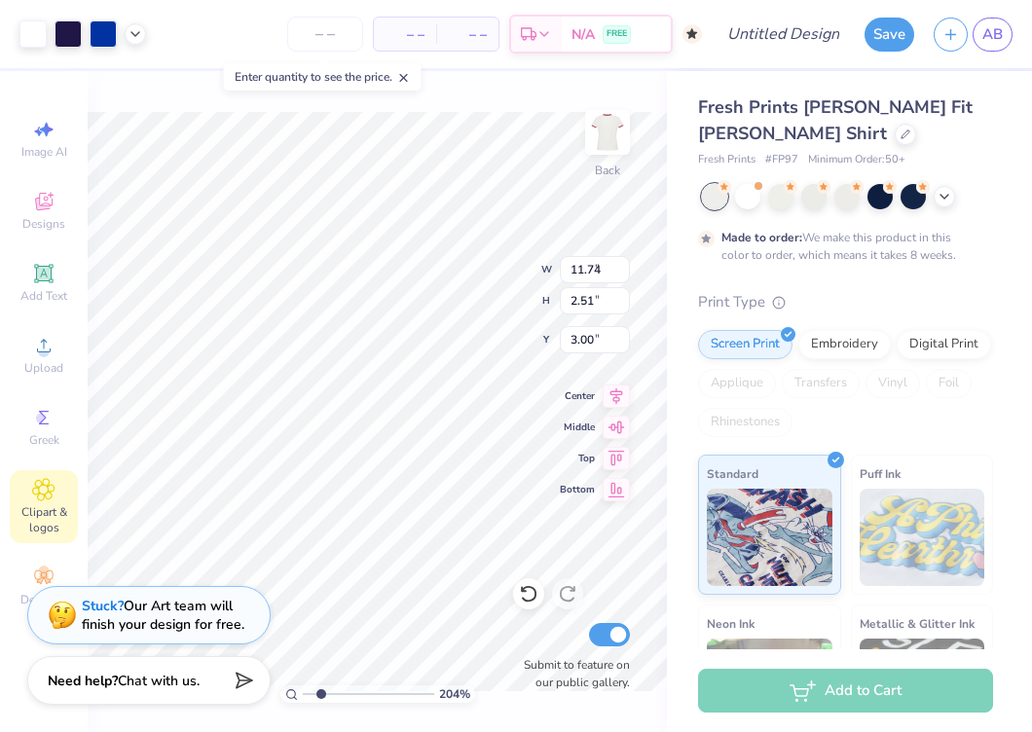
type input "3.80"
type input "0.81"
type input "6.58"
type input "2.45"
type input "0.52"
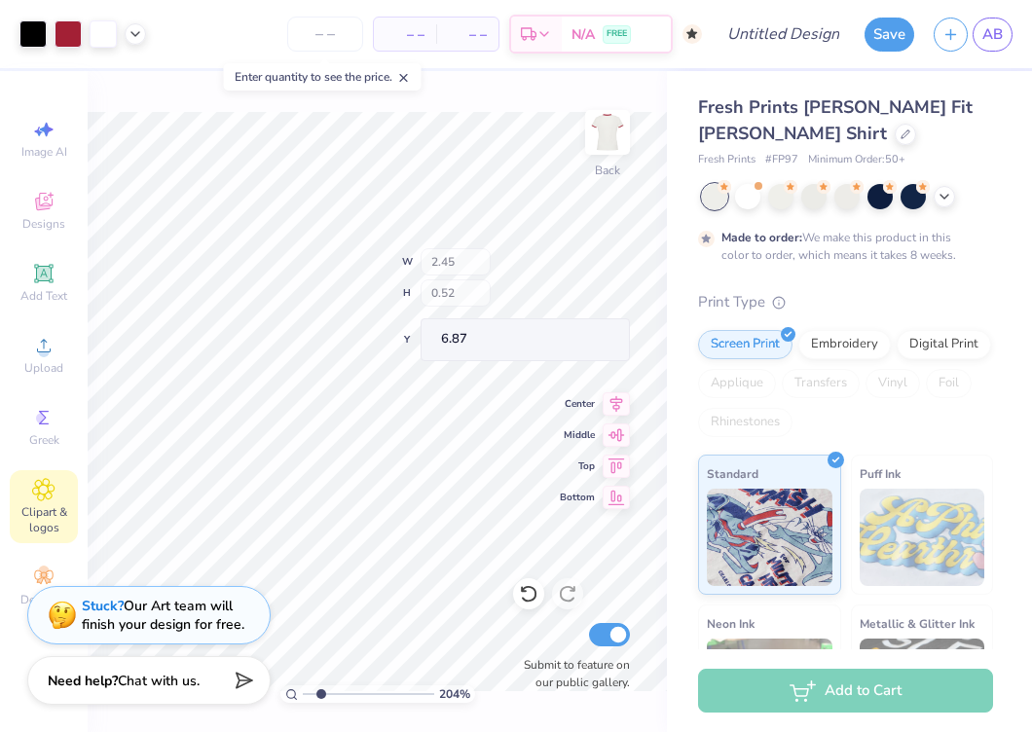
type input "6.85"
drag, startPoint x: 320, startPoint y: 688, endPoint x: 306, endPoint y: 687, distance: 14.6
type input "1"
click at [306, 687] on input "range" at bounding box center [368, 694] width 131 height 18
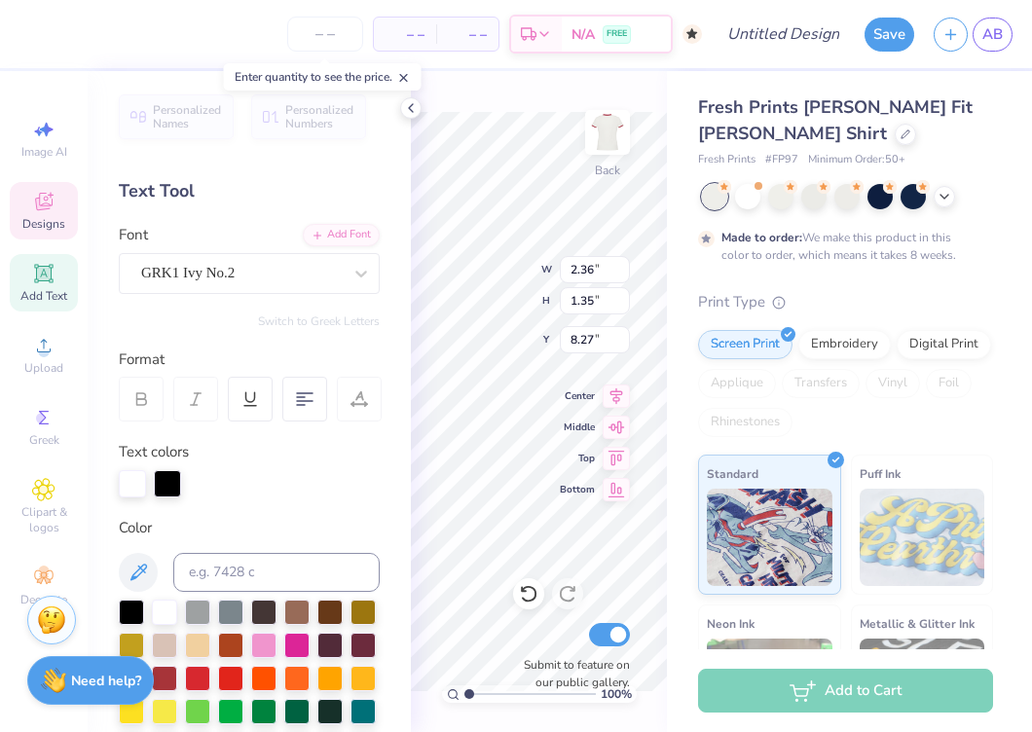
type textarea "LSG"
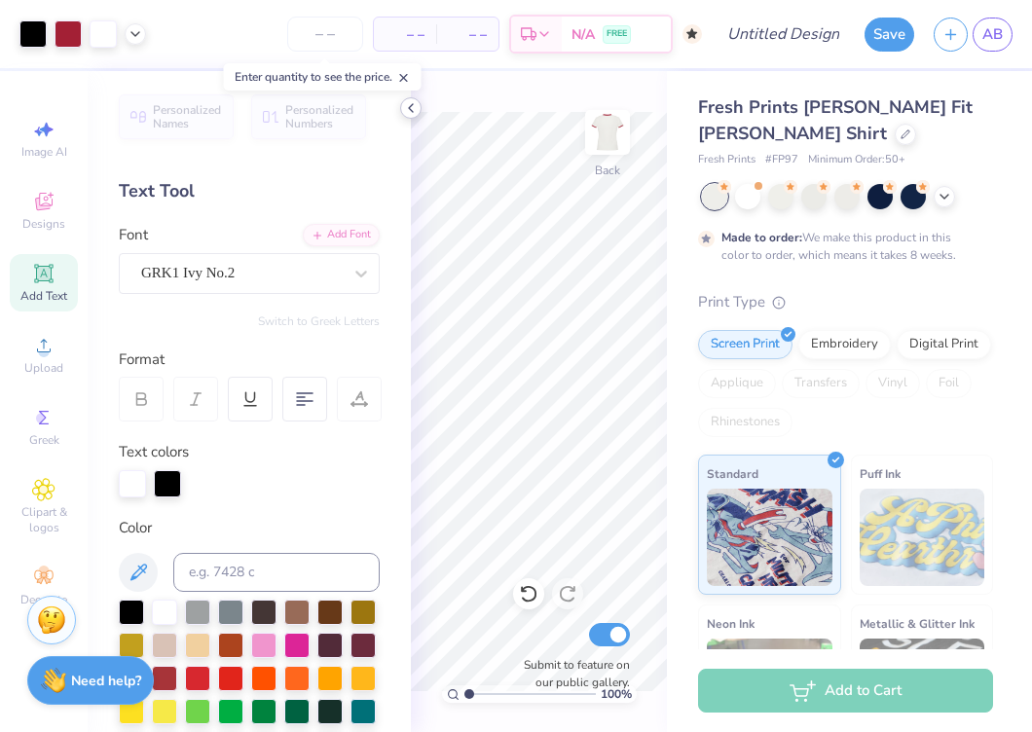
click at [409, 104] on icon at bounding box center [411, 108] width 16 height 16
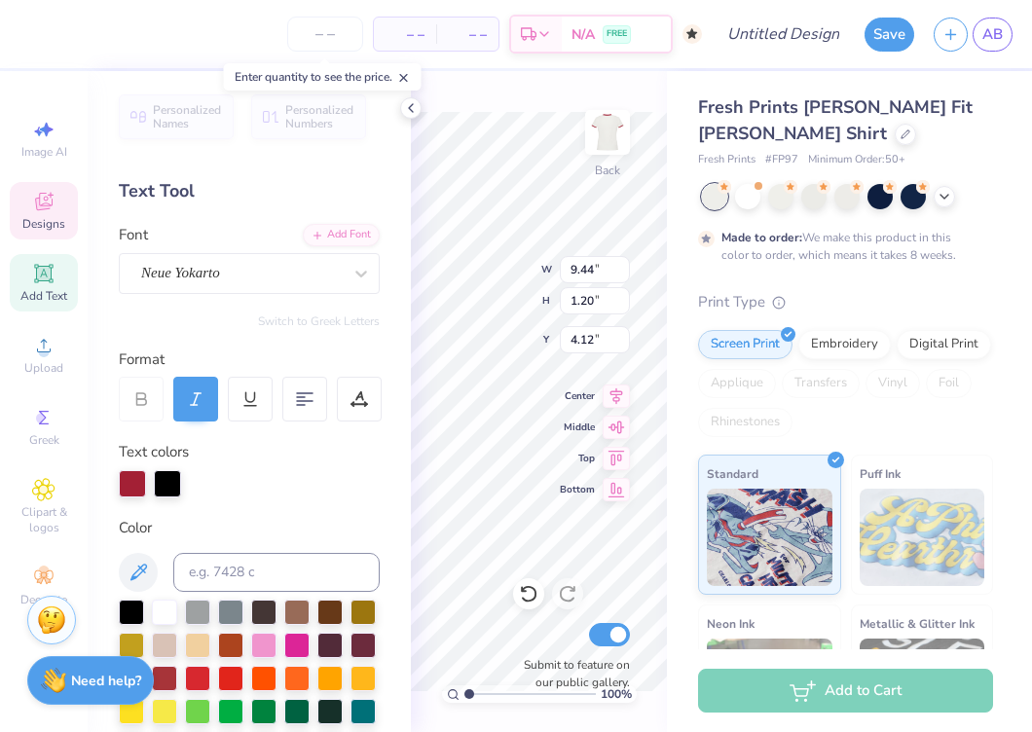
scroll to position [0, 8]
type textarea "Stealing hearts since [DATE]"
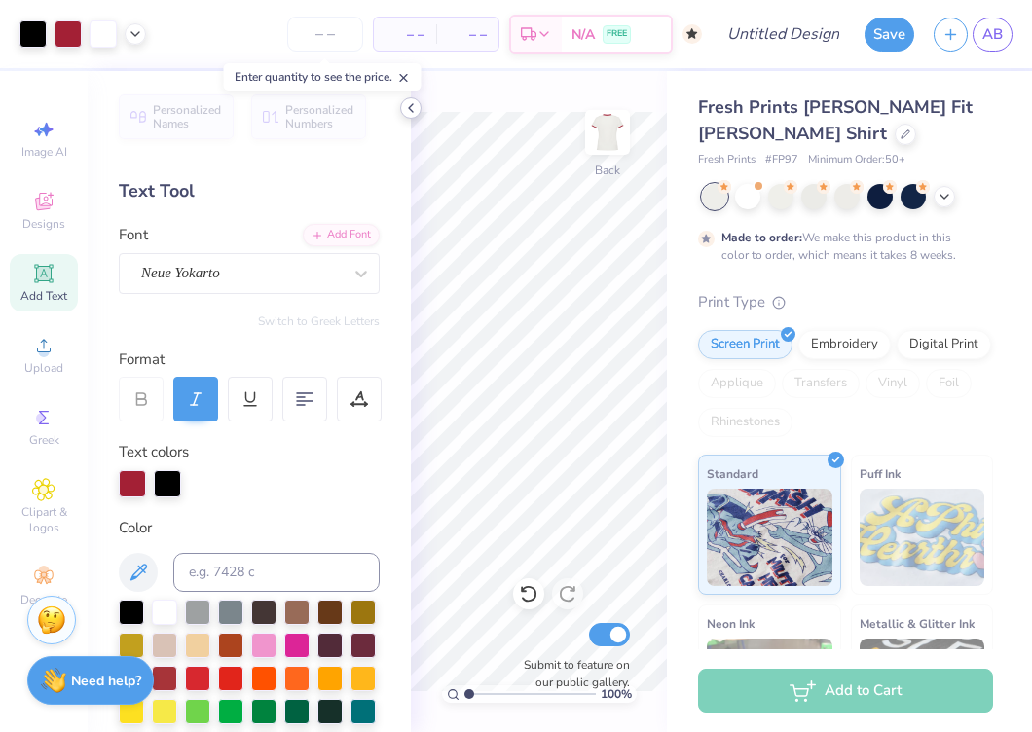
click at [412, 107] on icon at bounding box center [411, 108] width 16 height 16
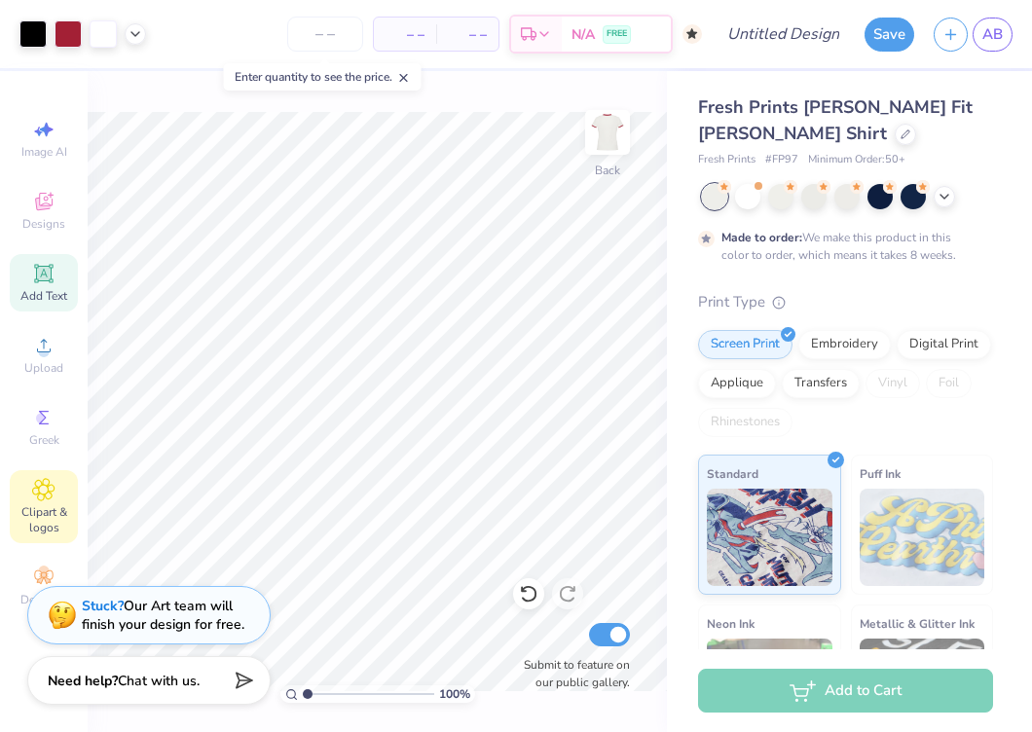
click at [51, 491] on icon at bounding box center [43, 489] width 22 height 23
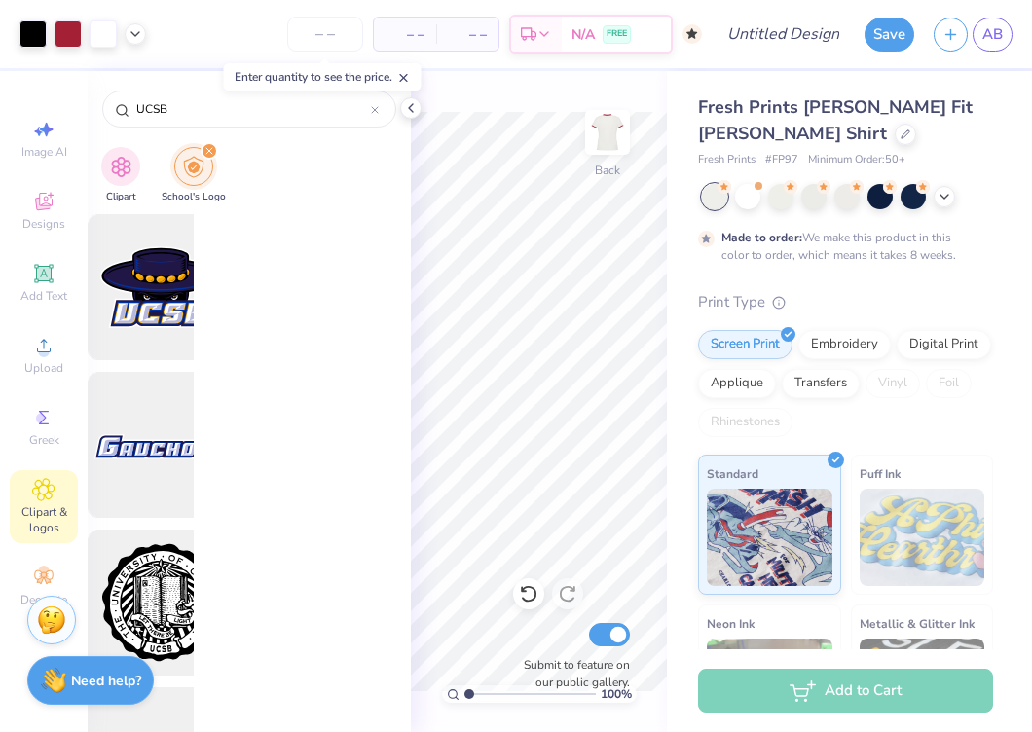
scroll to position [0, 0]
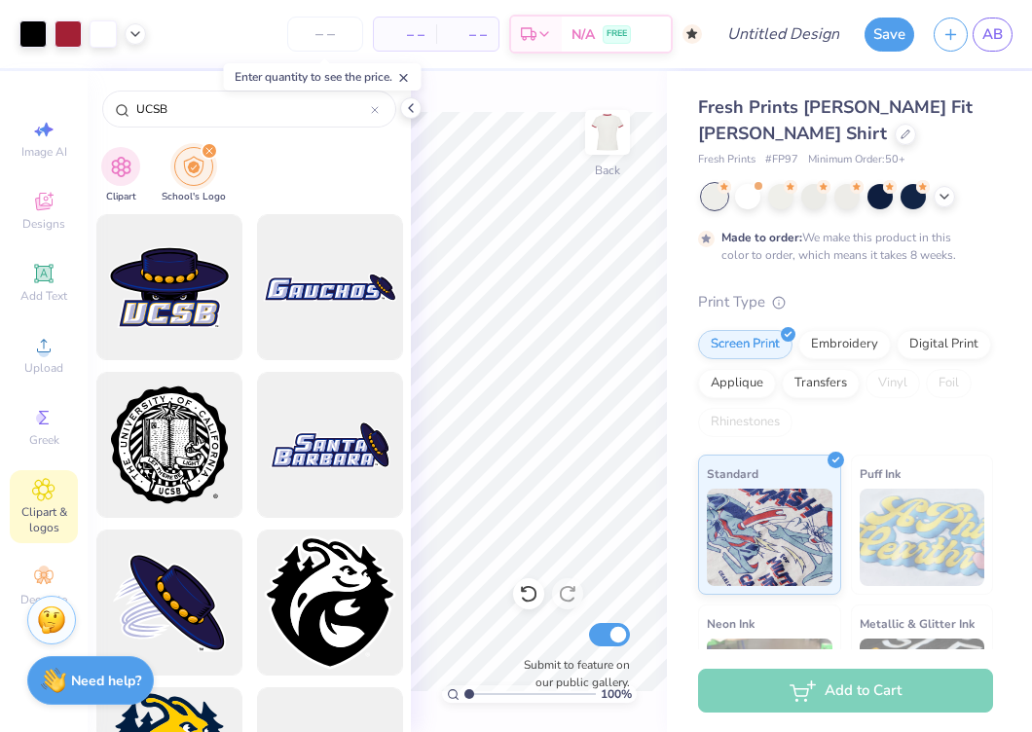
drag, startPoint x: 221, startPoint y: 114, endPoint x: 81, endPoint y: 114, distance: 140.1
click at [81, 114] on div "Art colors – – Per Item – – Total Est. Delivery N/A FREE Design Title Save AB I…" at bounding box center [516, 366] width 1032 height 732
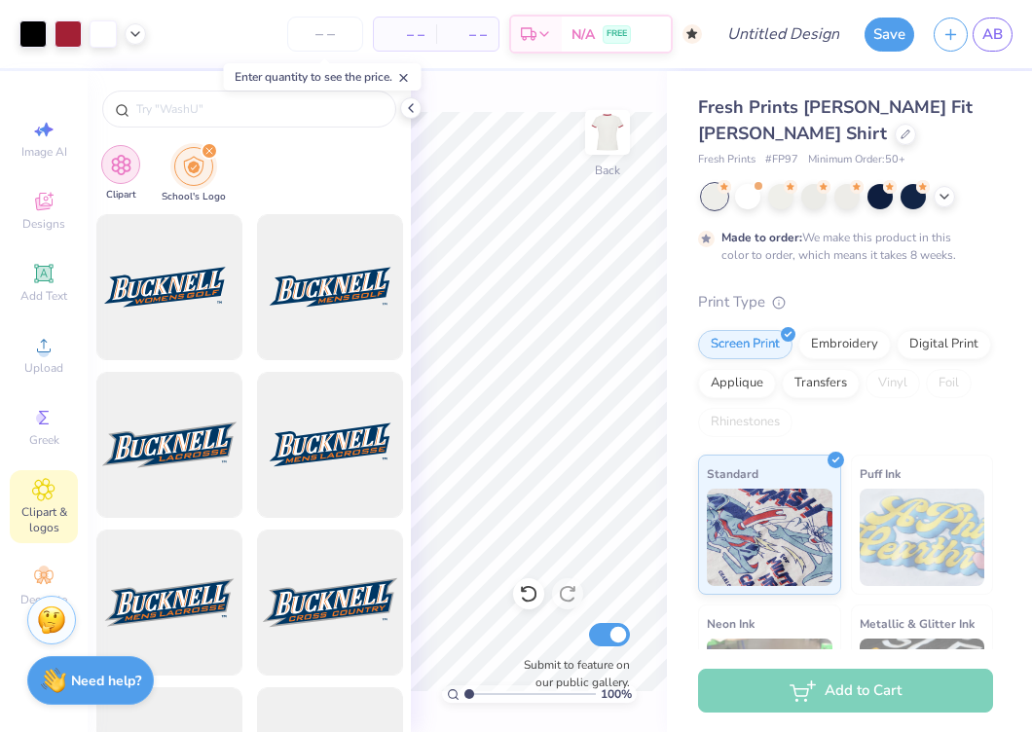
click at [103, 158] on div "filter for Clipart" at bounding box center [120, 164] width 39 height 39
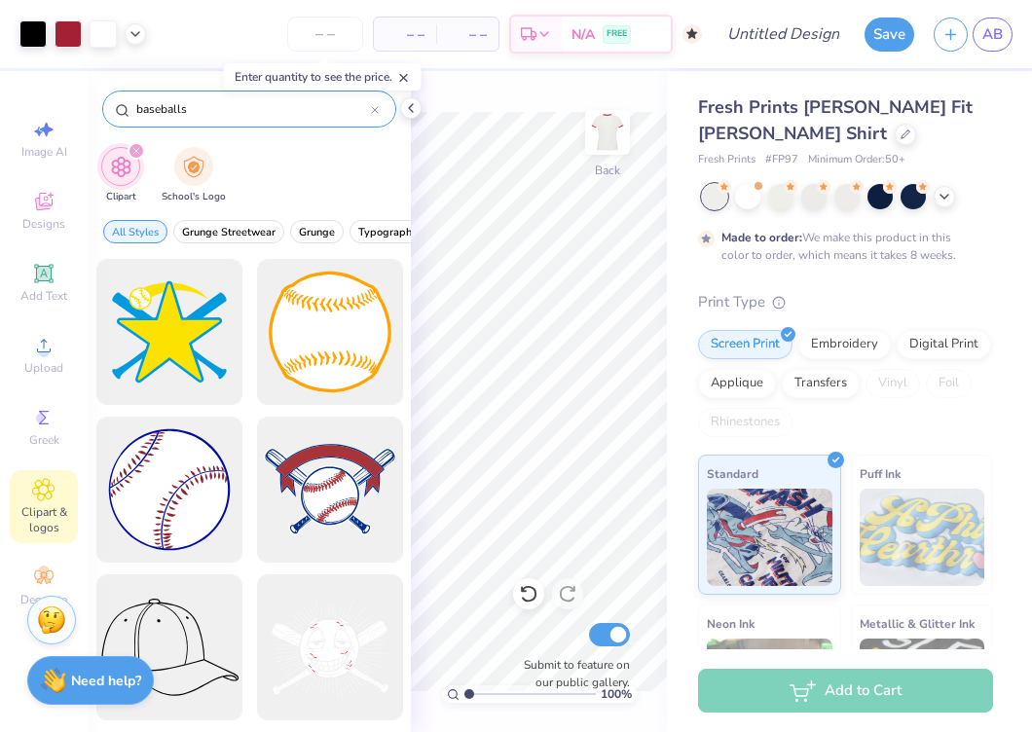
click at [158, 108] on input "baseballs" at bounding box center [252, 108] width 236 height 19
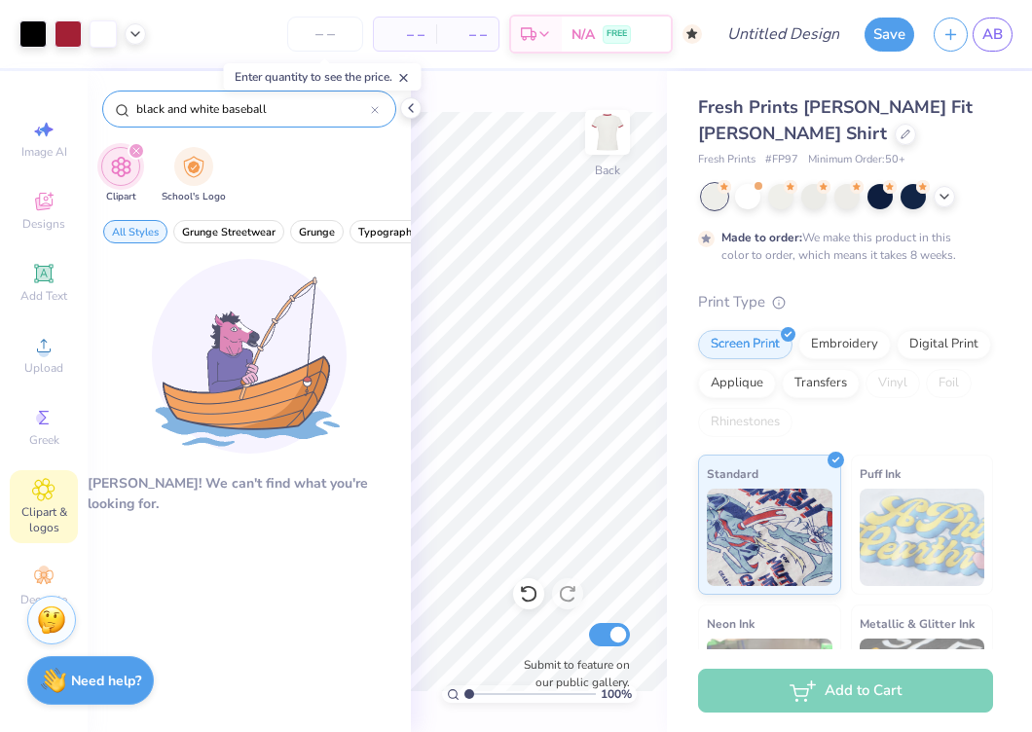
drag, startPoint x: 222, startPoint y: 111, endPoint x: 104, endPoint y: 111, distance: 117.8
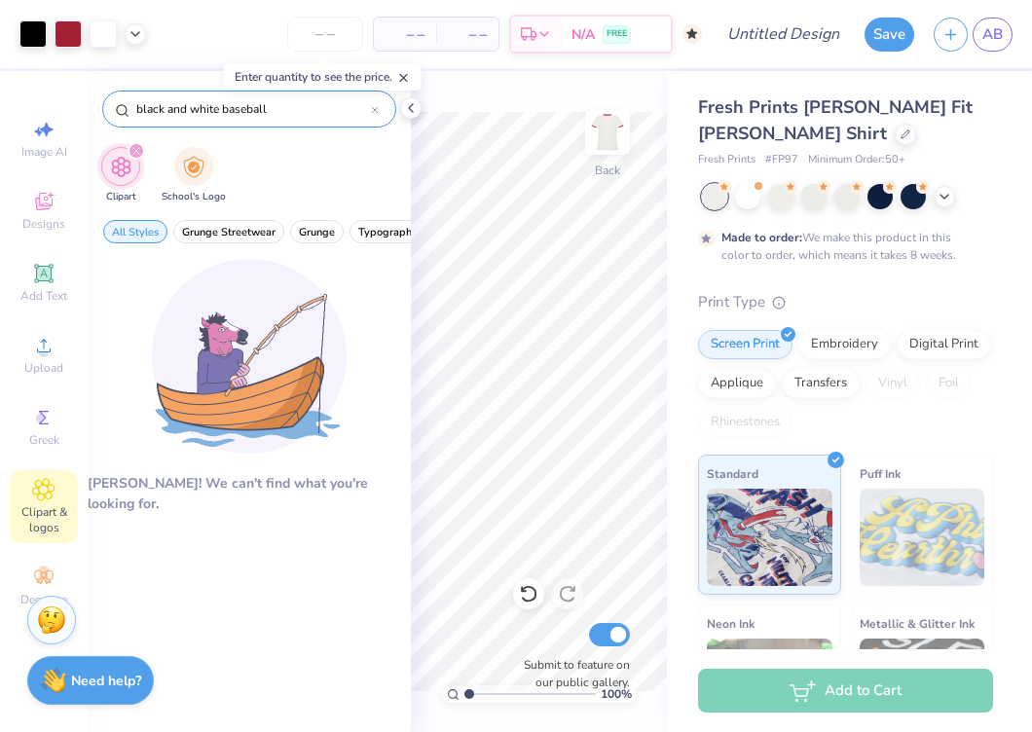
click at [103, 111] on div "black and white baseball" at bounding box center [249, 109] width 294 height 37
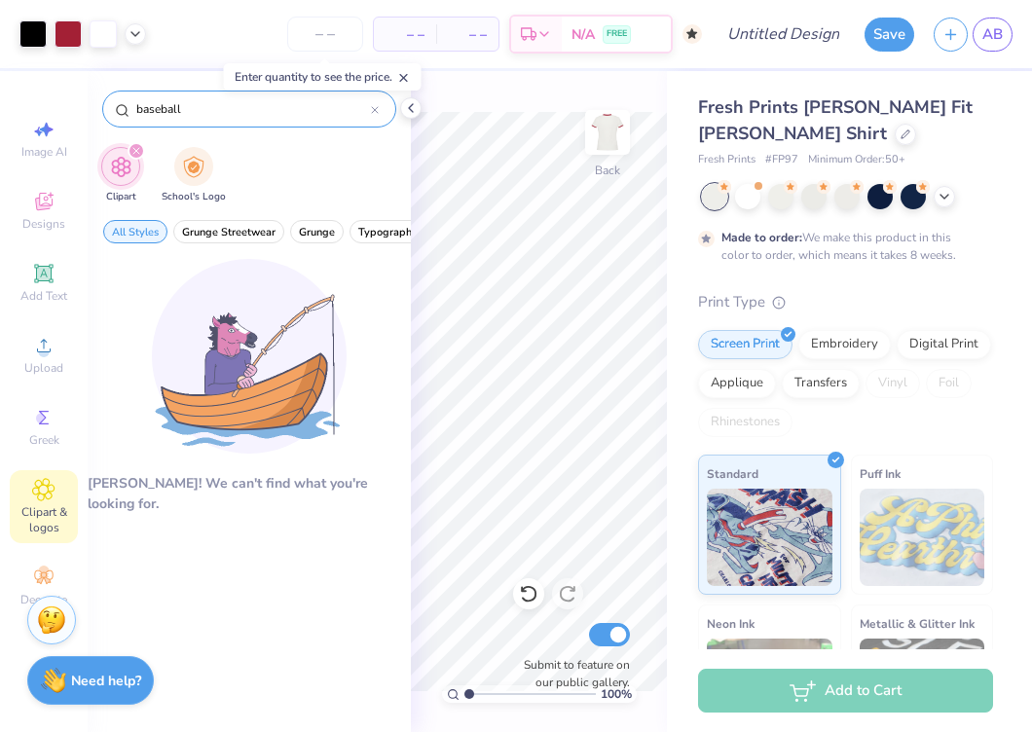
type input "baseball"
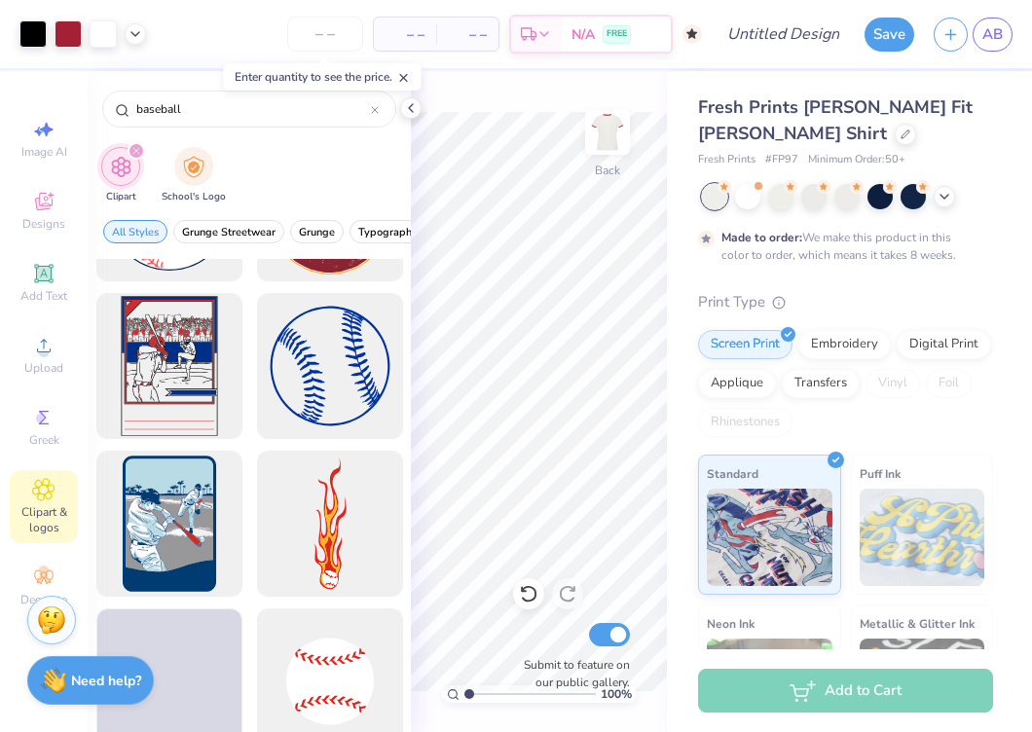
scroll to position [942, 0]
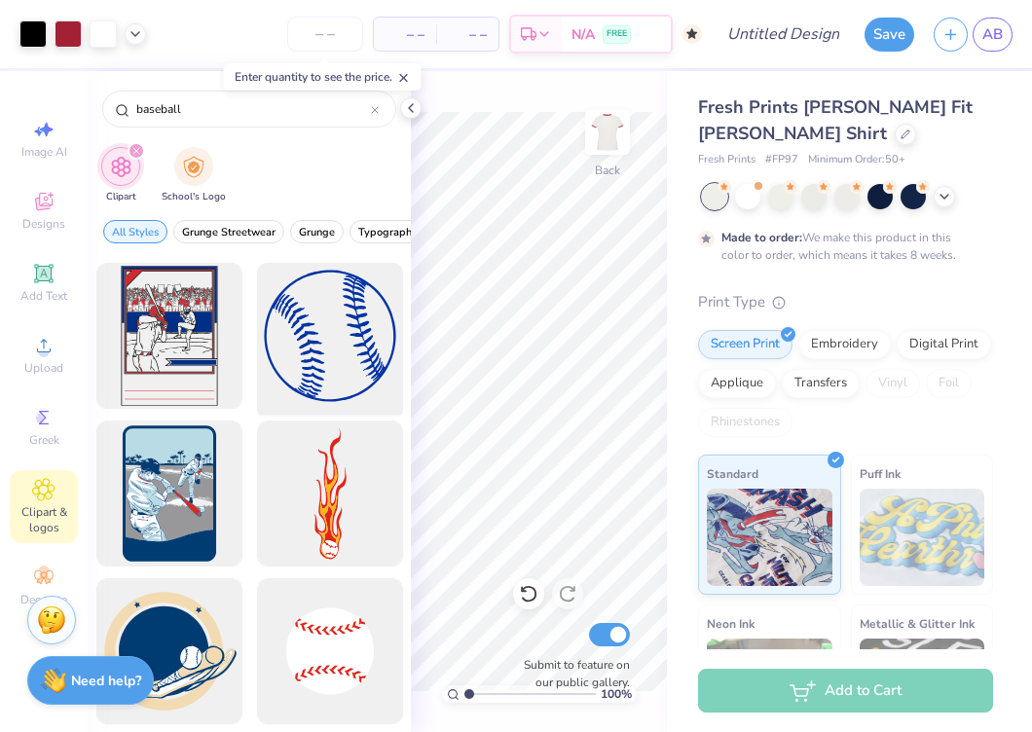
click at [329, 327] on div at bounding box center [329, 336] width 161 height 161
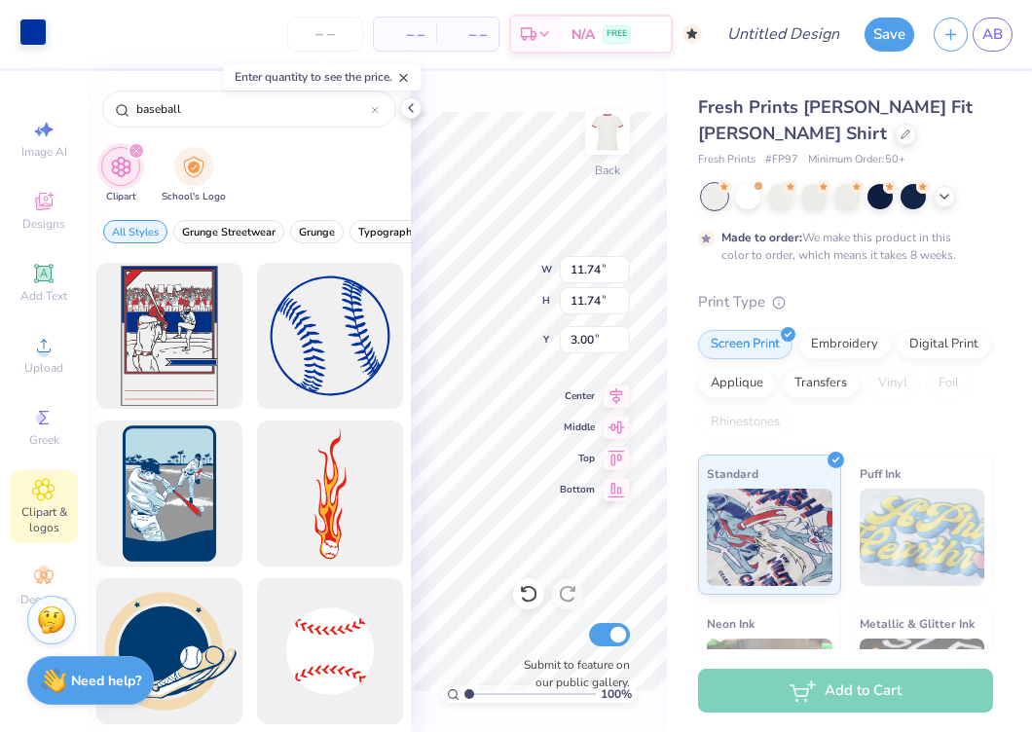
click at [32, 25] on div at bounding box center [32, 31] width 27 height 27
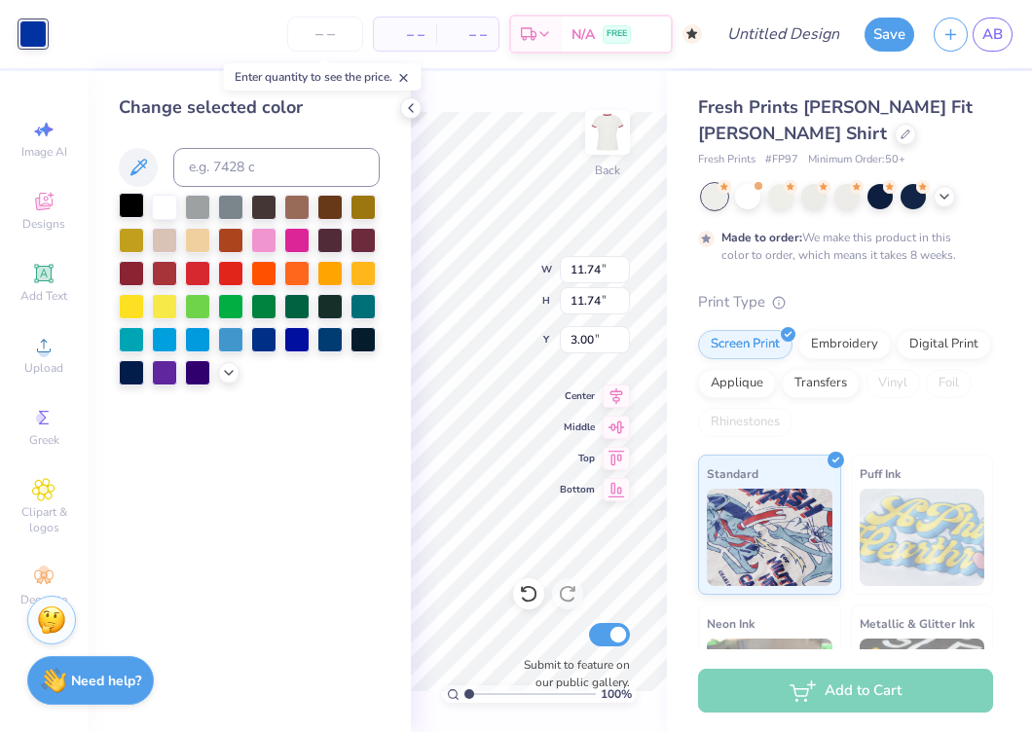
click at [131, 207] on div at bounding box center [131, 205] width 25 height 25
click at [406, 105] on icon at bounding box center [411, 108] width 16 height 16
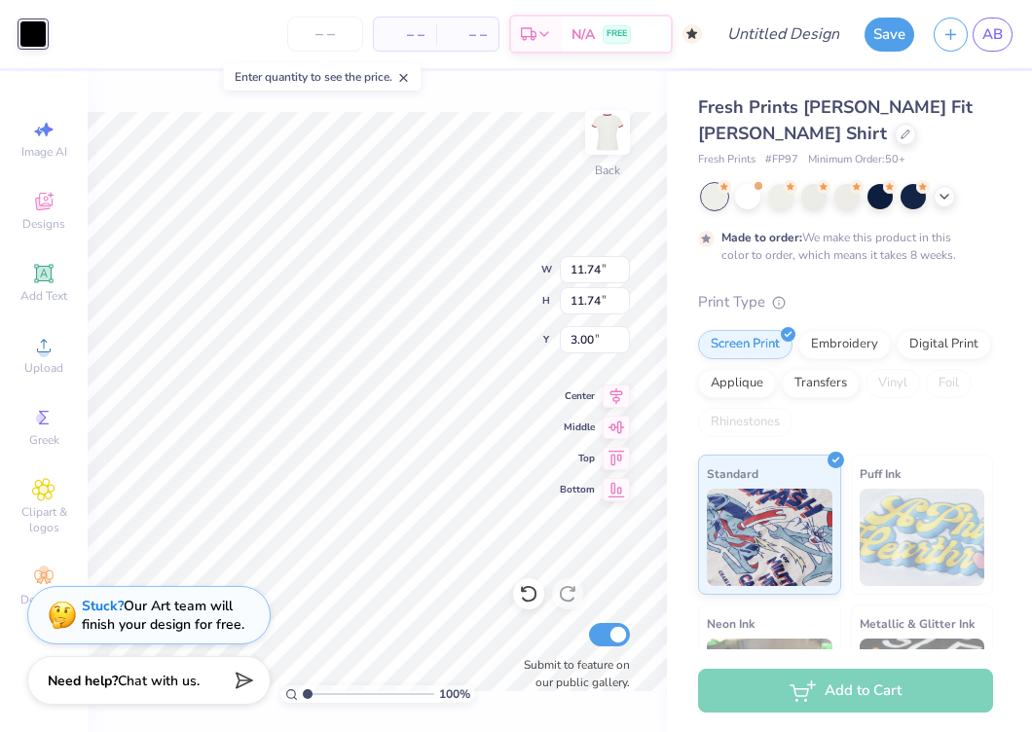
type input "2.19"
type input "12.55"
type input "1.37"
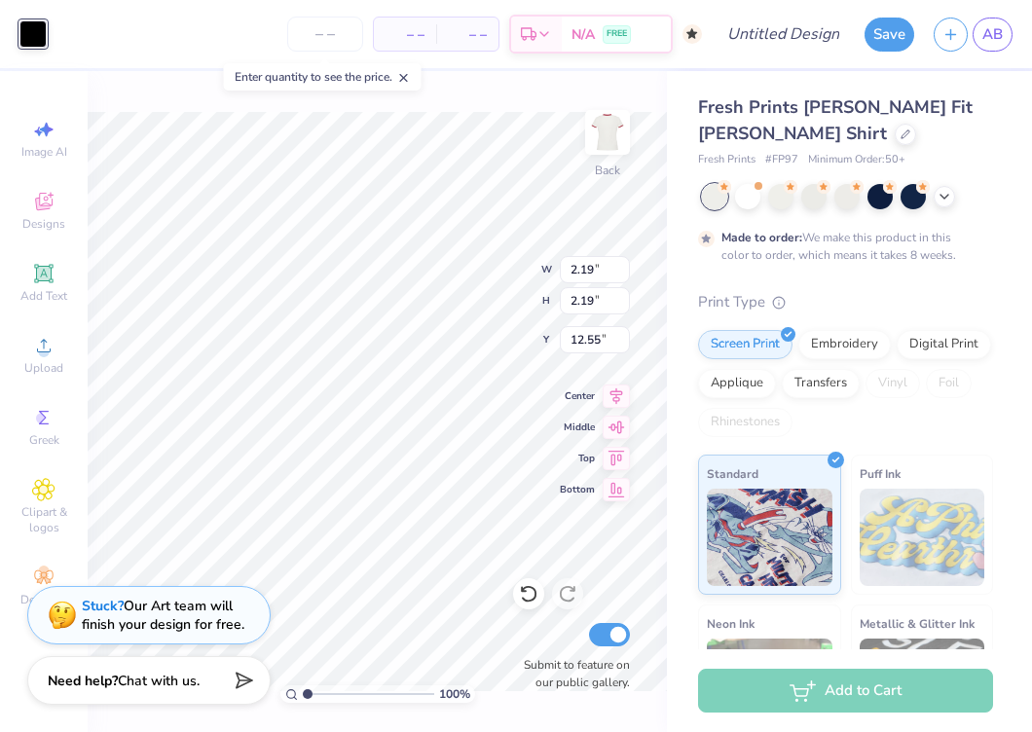
type input "9.03"
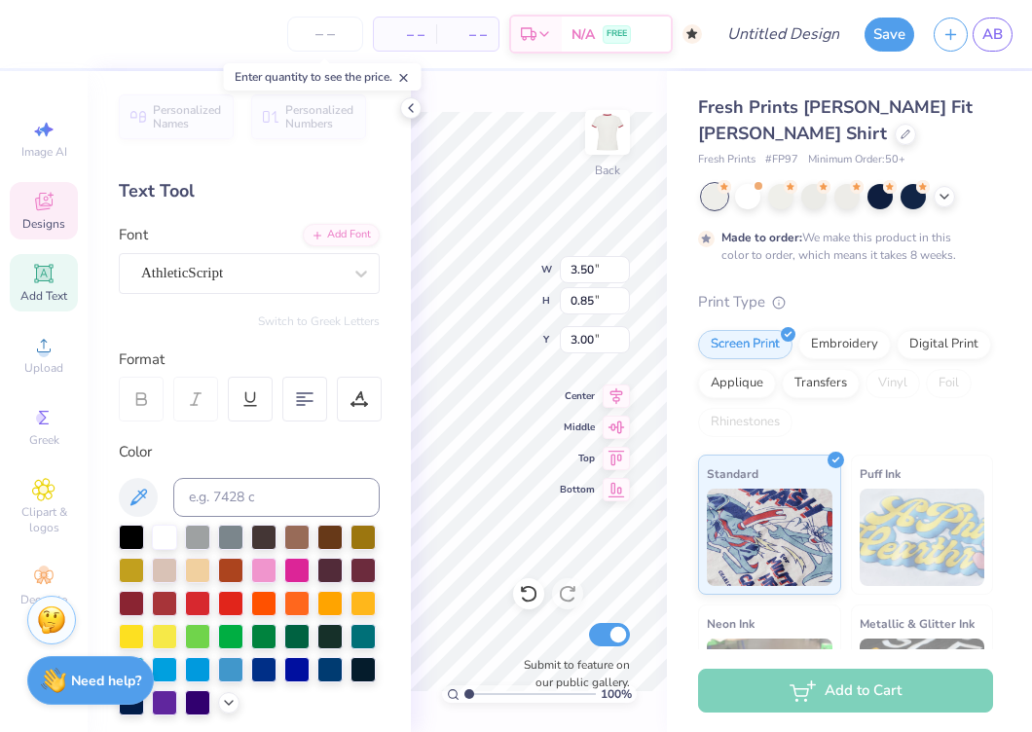
scroll to position [0, 1]
type textarea "LSGlcome to"
click at [605, 273] on div "100 % Back W 3.50 3.50 " H 0.85 0.85 " Y 3.00 3.00 " Center Middle Top Bottom S…" at bounding box center [539, 401] width 256 height 661
click at [573, 273] on div "100 % Back W 4.03 4.03 " H 0.91 0.91 " Y 2.97 2.97 " Center Middle Top Bottom S…" at bounding box center [539, 401] width 256 height 661
type textarea "LSG Fall Rushh 2025o"
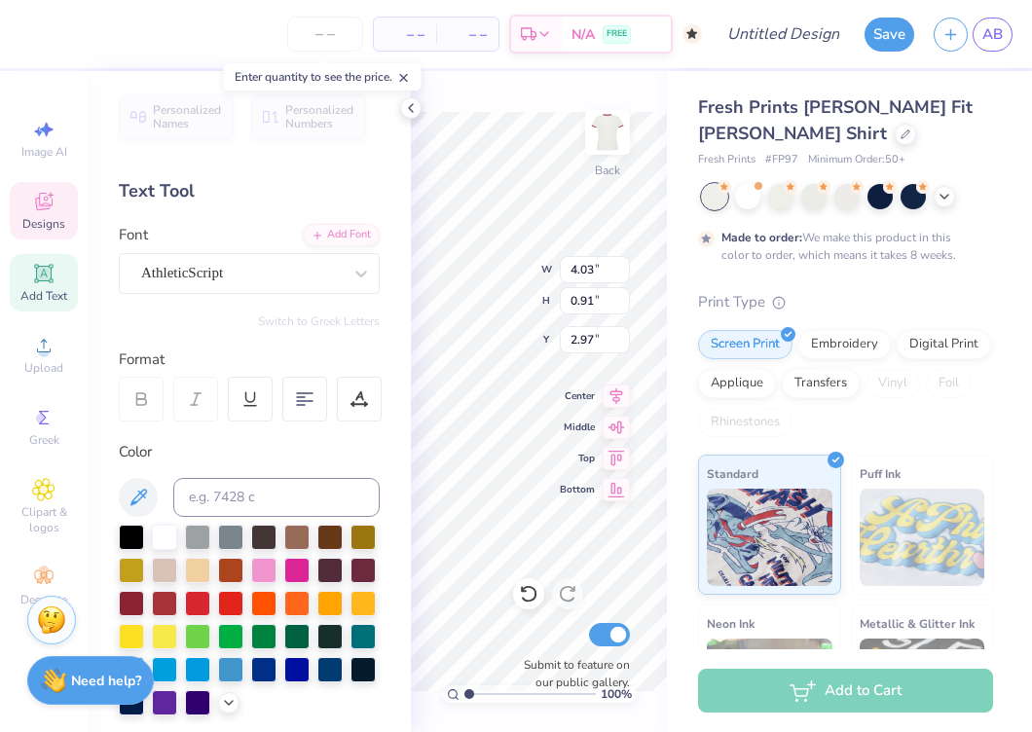
scroll to position [0, 8]
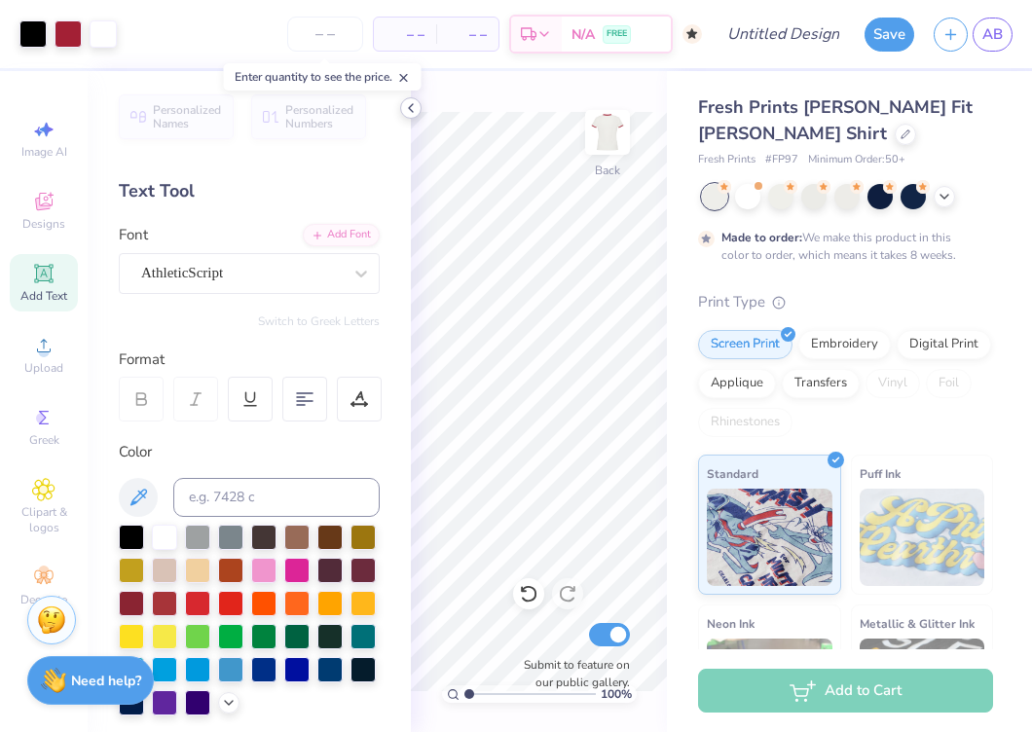
click at [413, 109] on icon at bounding box center [411, 108] width 16 height 16
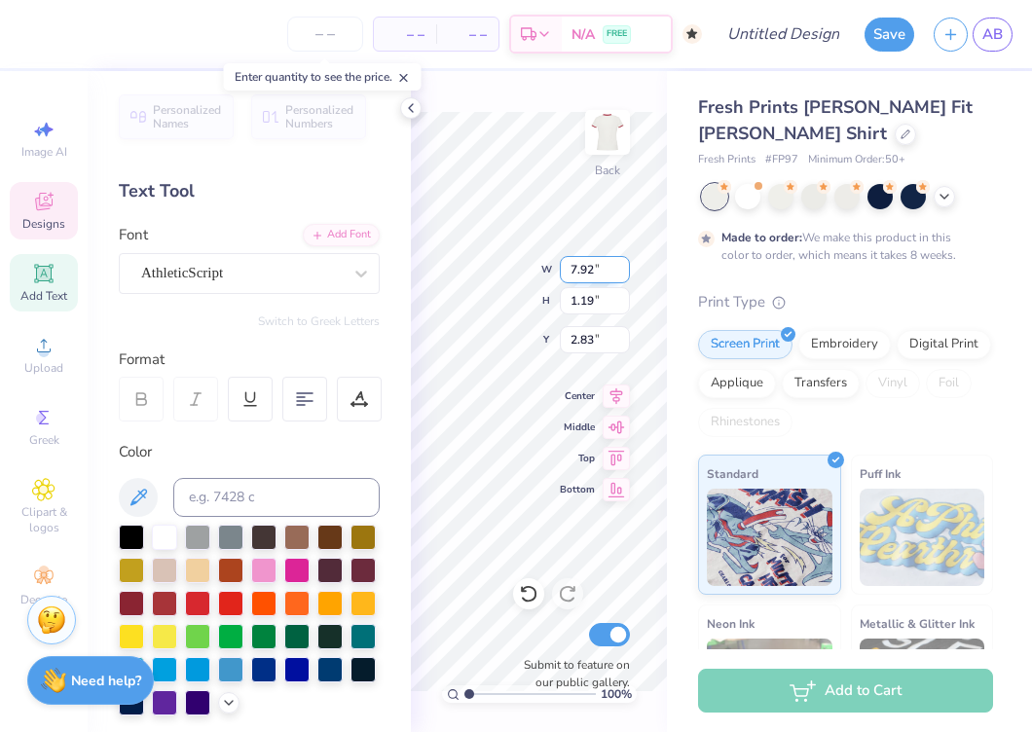
scroll to position [0, 3]
type textarea "LSG F"
type input "3.00"
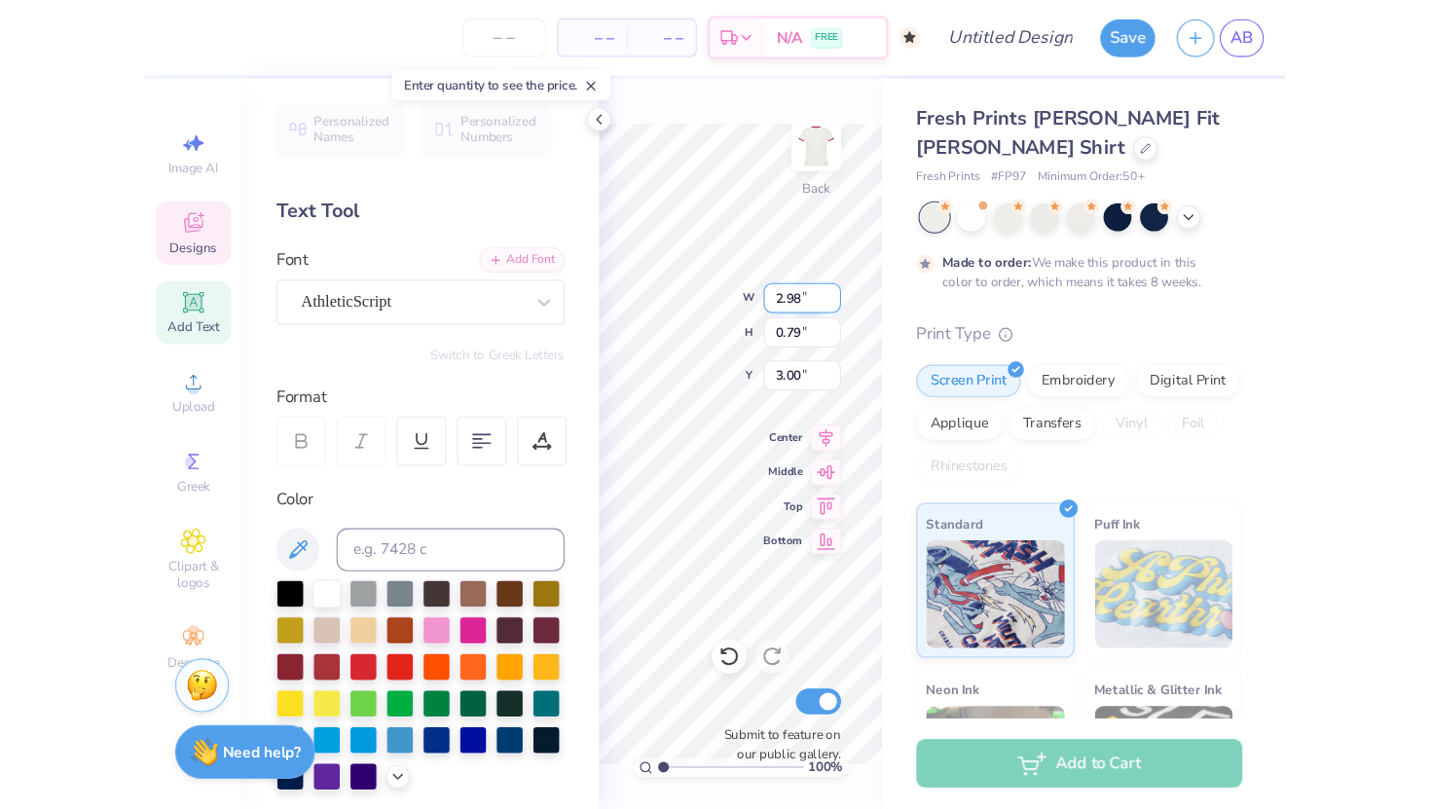
scroll to position [0, 0]
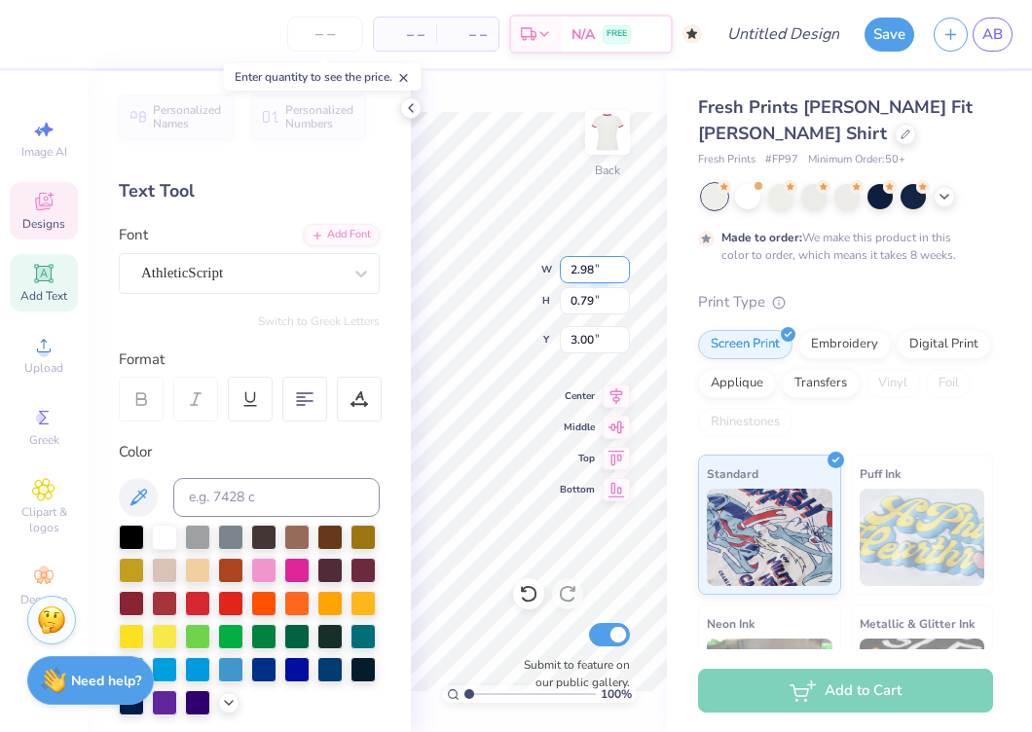
click at [605, 271] on div "100 % Back W 2.98 2.98 " H 0.79 0.79 " Y 3.00 3.00 " Center Middle Top Bottom S…" at bounding box center [539, 401] width 256 height 661
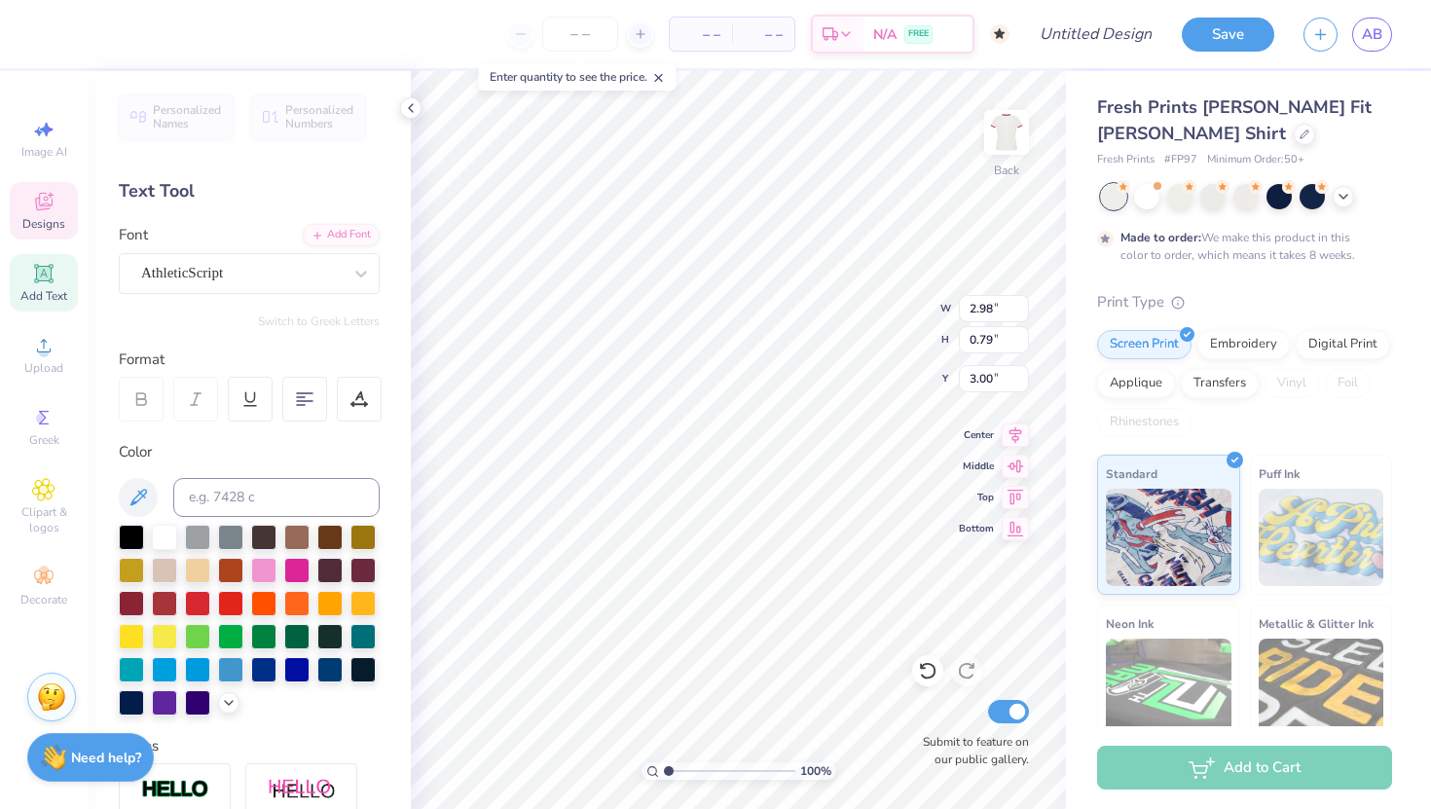
type textarea "LSG"
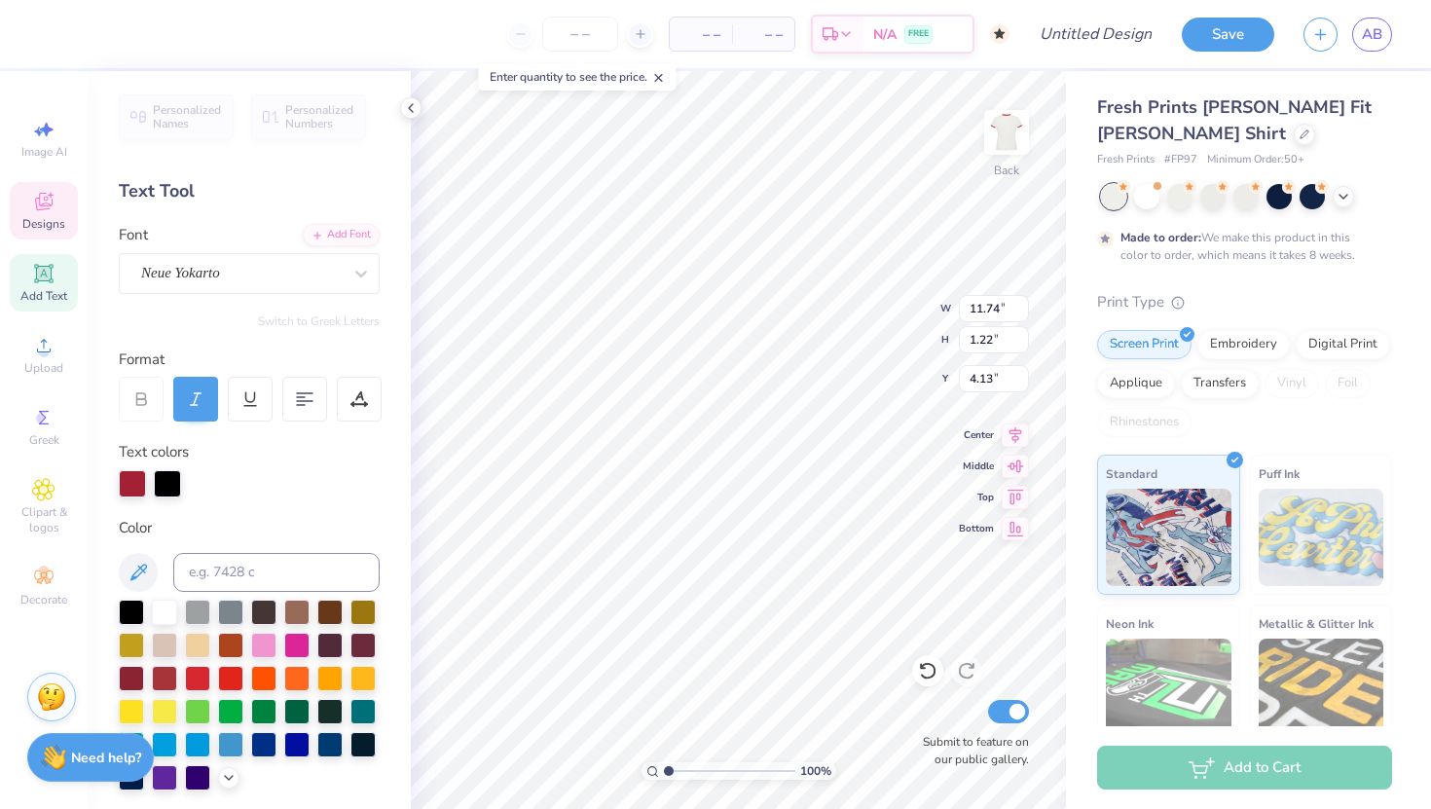
type input "10.13"
type input "1.05"
type input "4.09"
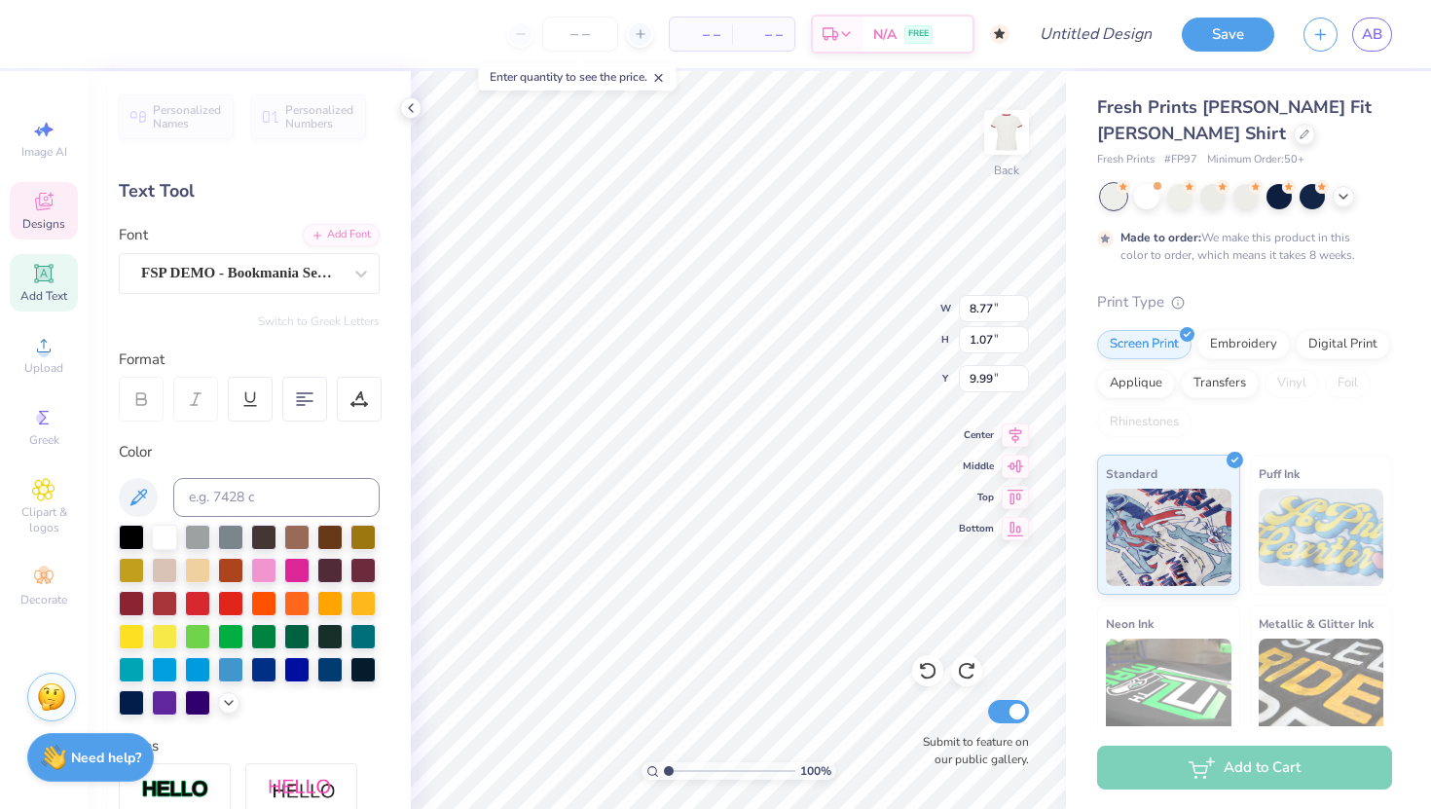
scroll to position [0, 2]
type textarea "Fall Rush 2025"
type input "6.09"
type input "0.66"
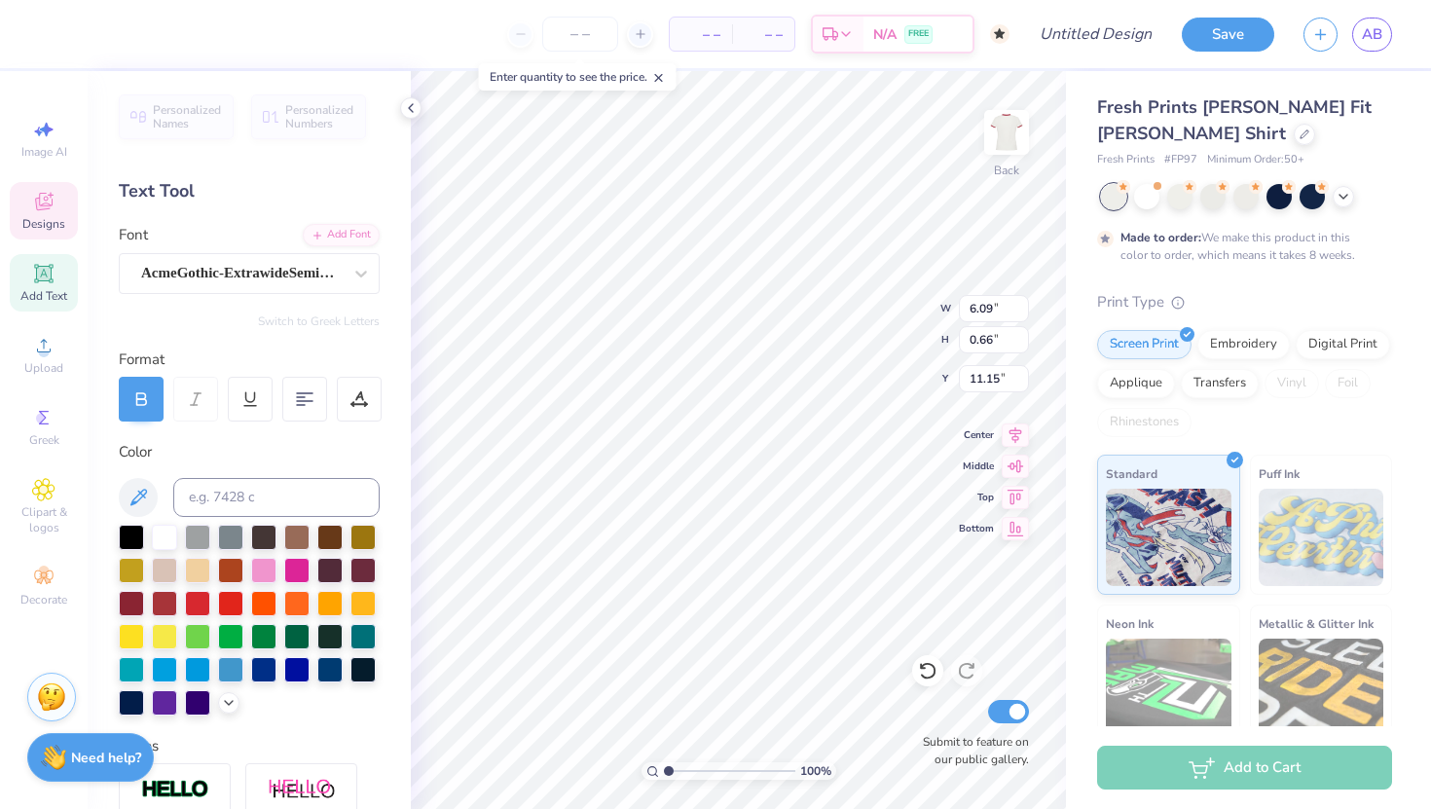
type input "3.17"
type input "0.26"
type input "11.15"
type input "6.09"
type input "0.66"
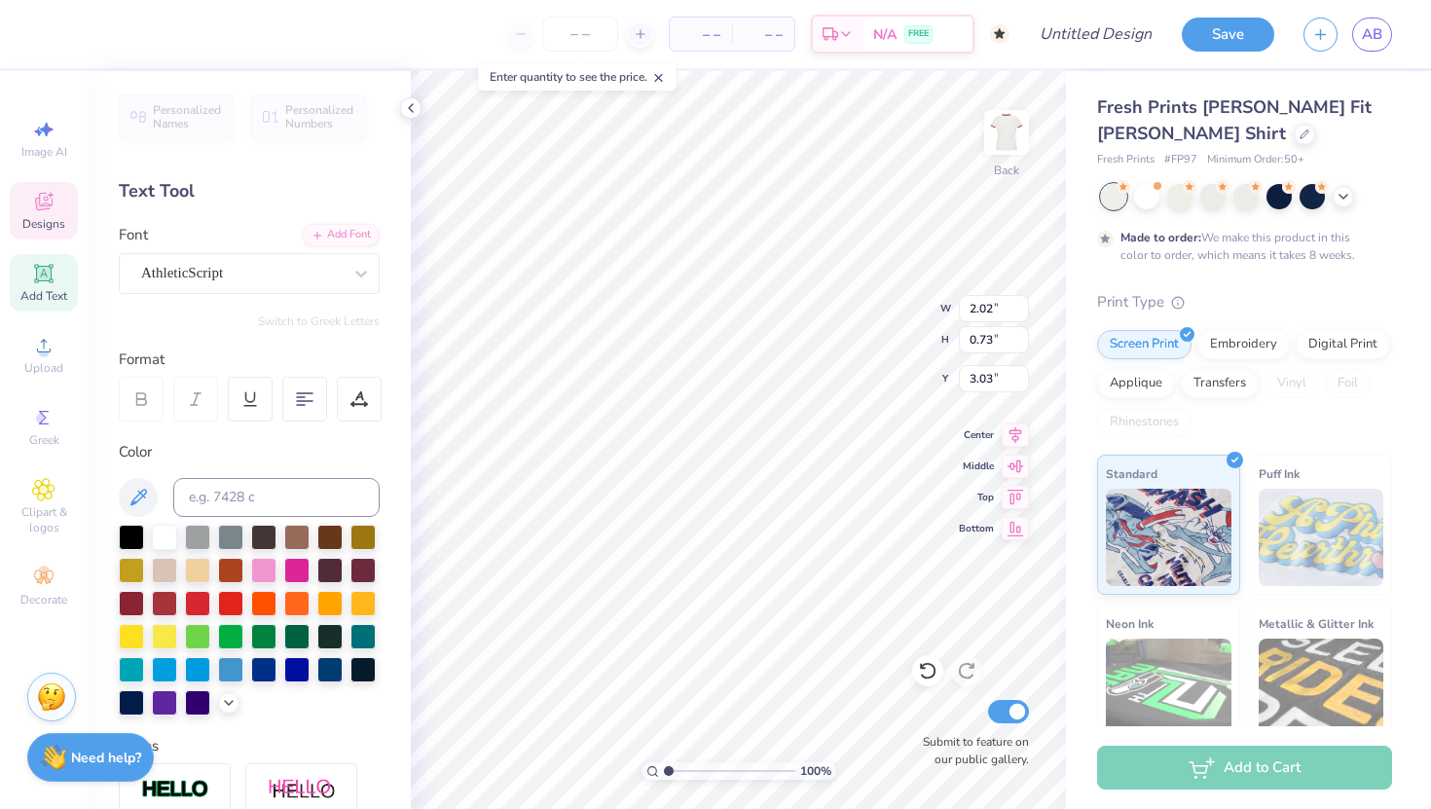
type input "10.48"
click at [326, 275] on div "FSP DEMO - Bookmania Semibold" at bounding box center [241, 273] width 204 height 30
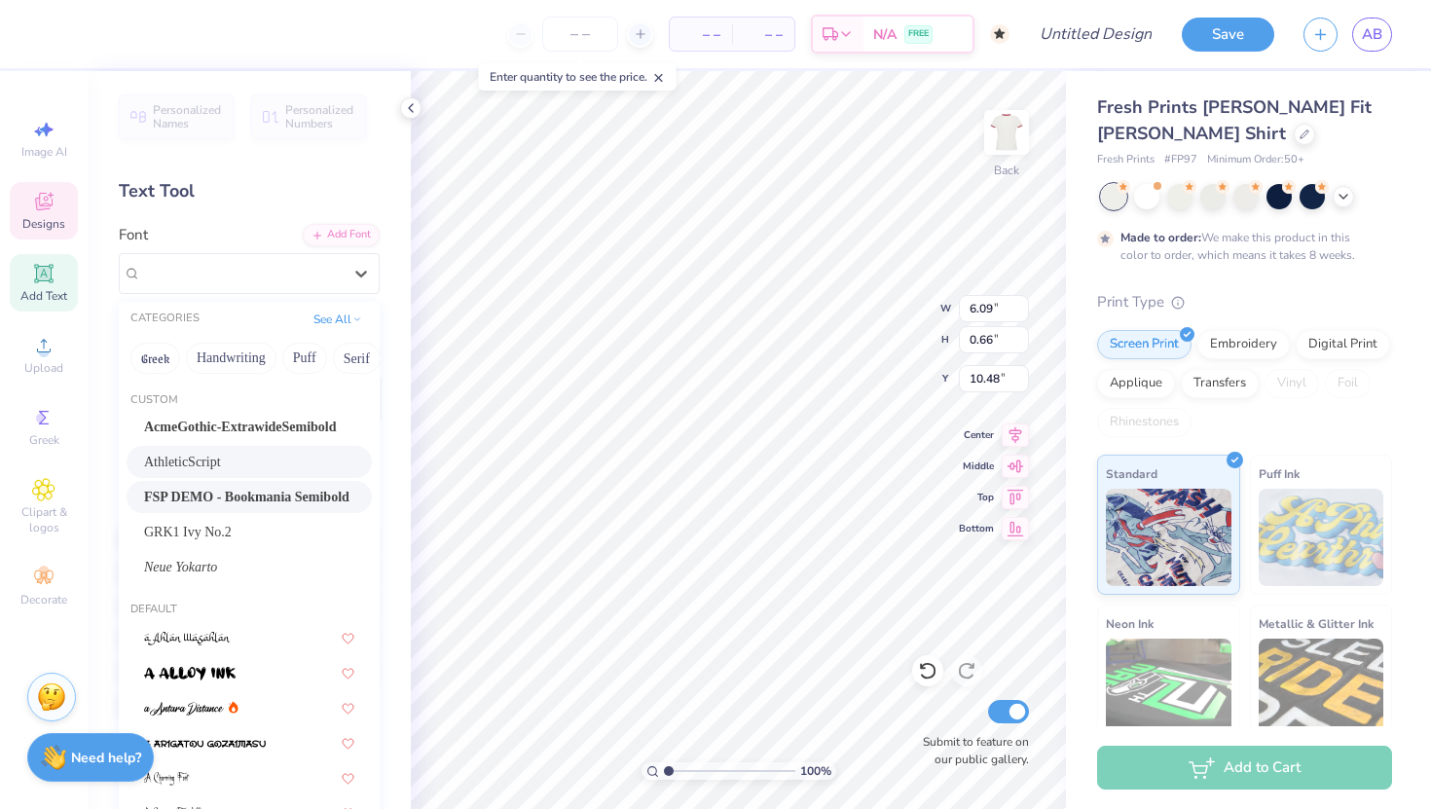
click at [216, 451] on div "AthleticScript" at bounding box center [249, 462] width 245 height 32
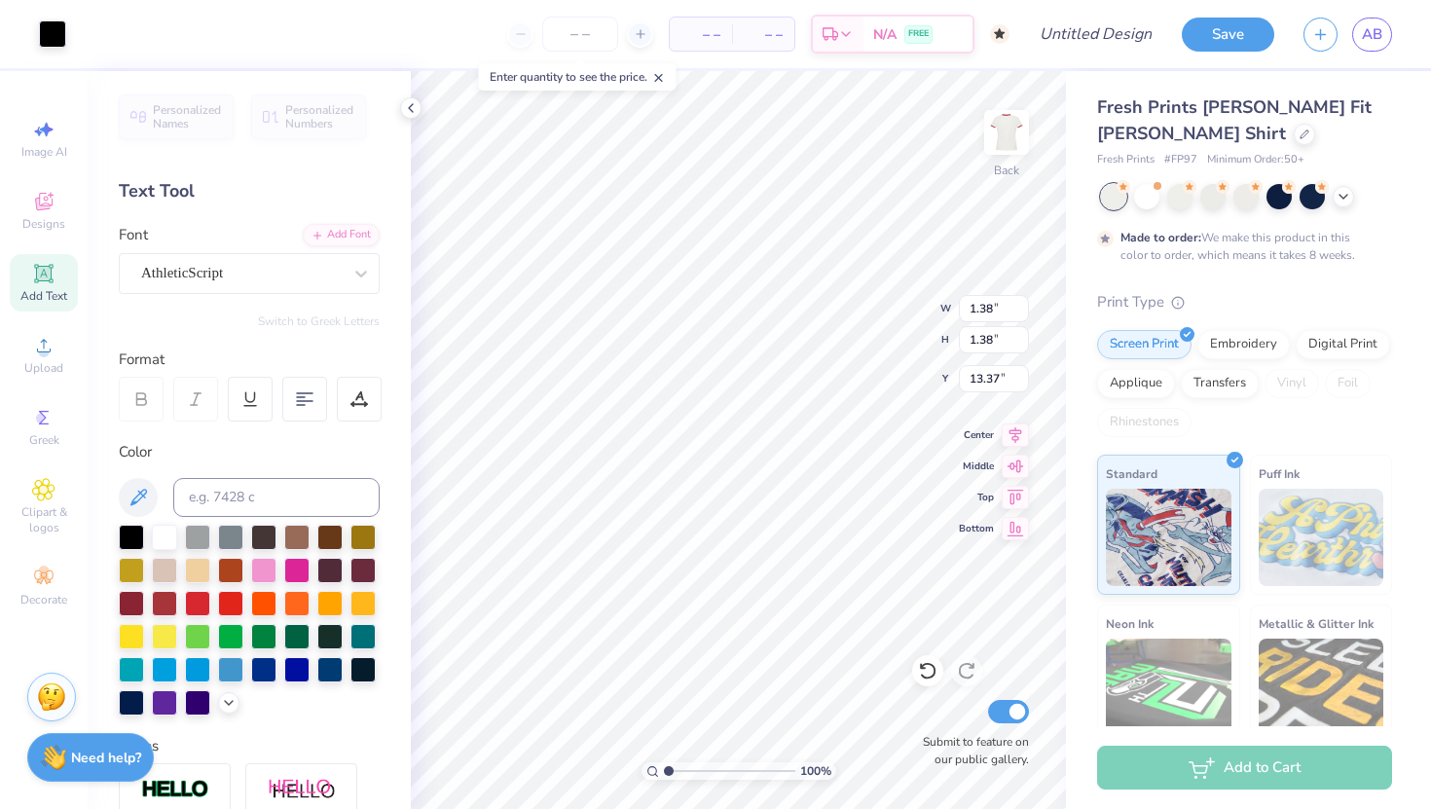
type input "1.38"
type input "6.81"
type input "1.60"
type input "1.78"
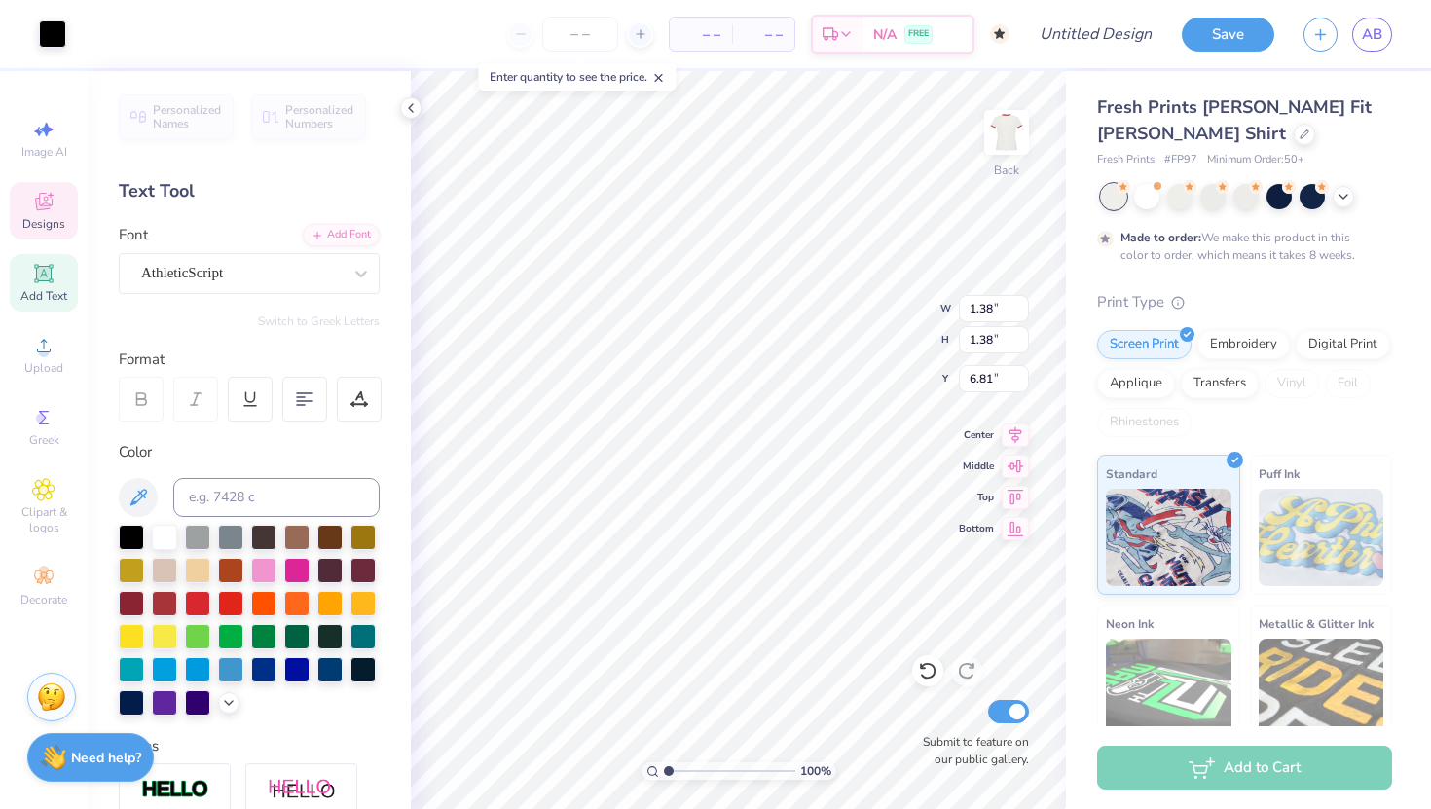
type input "6.24"
type input "6.34"
type input "1.72"
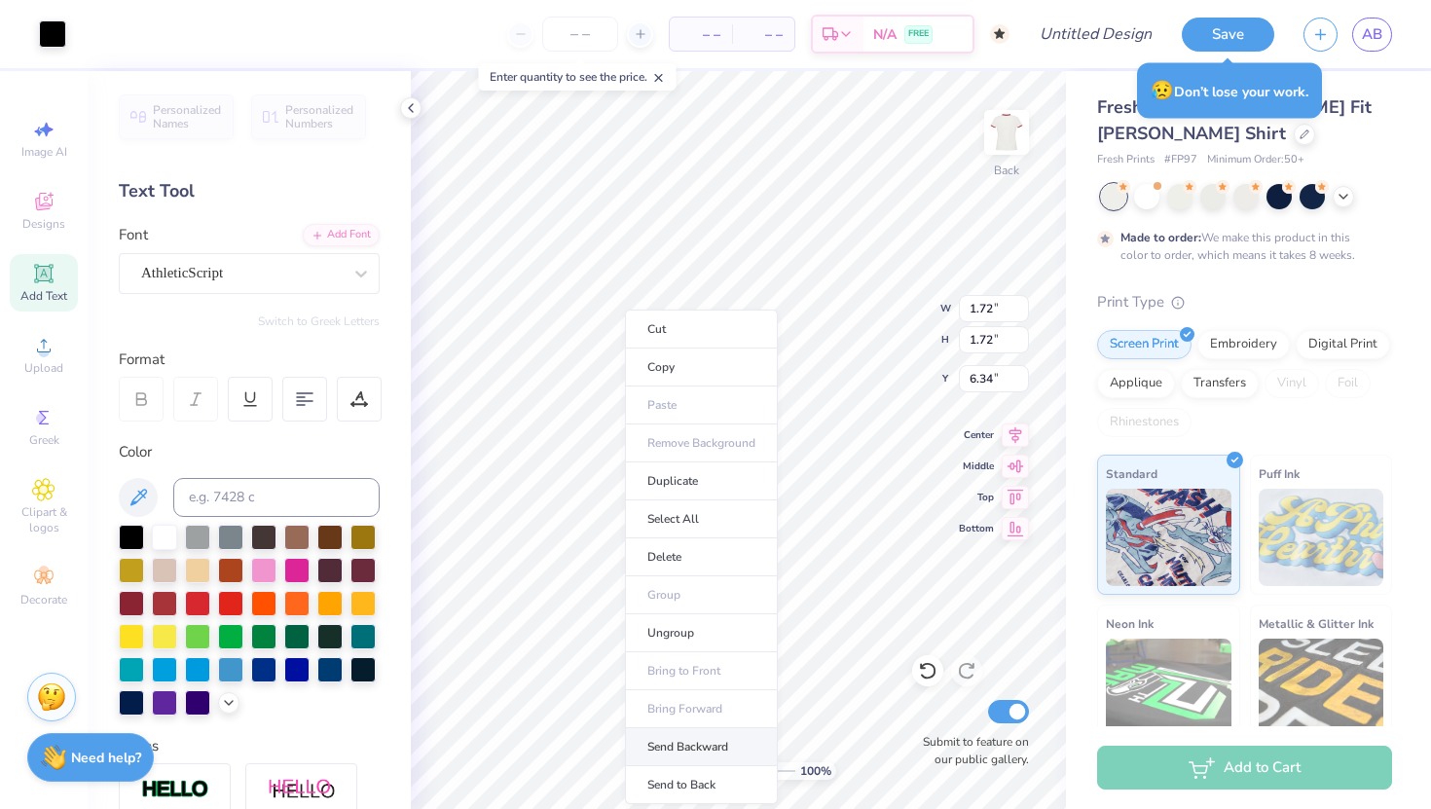
click at [680, 731] on li "Send Backward" at bounding box center [701, 747] width 153 height 38
click at [682, 731] on li "Send to Back" at bounding box center [701, 785] width 153 height 38
type input "6.13"
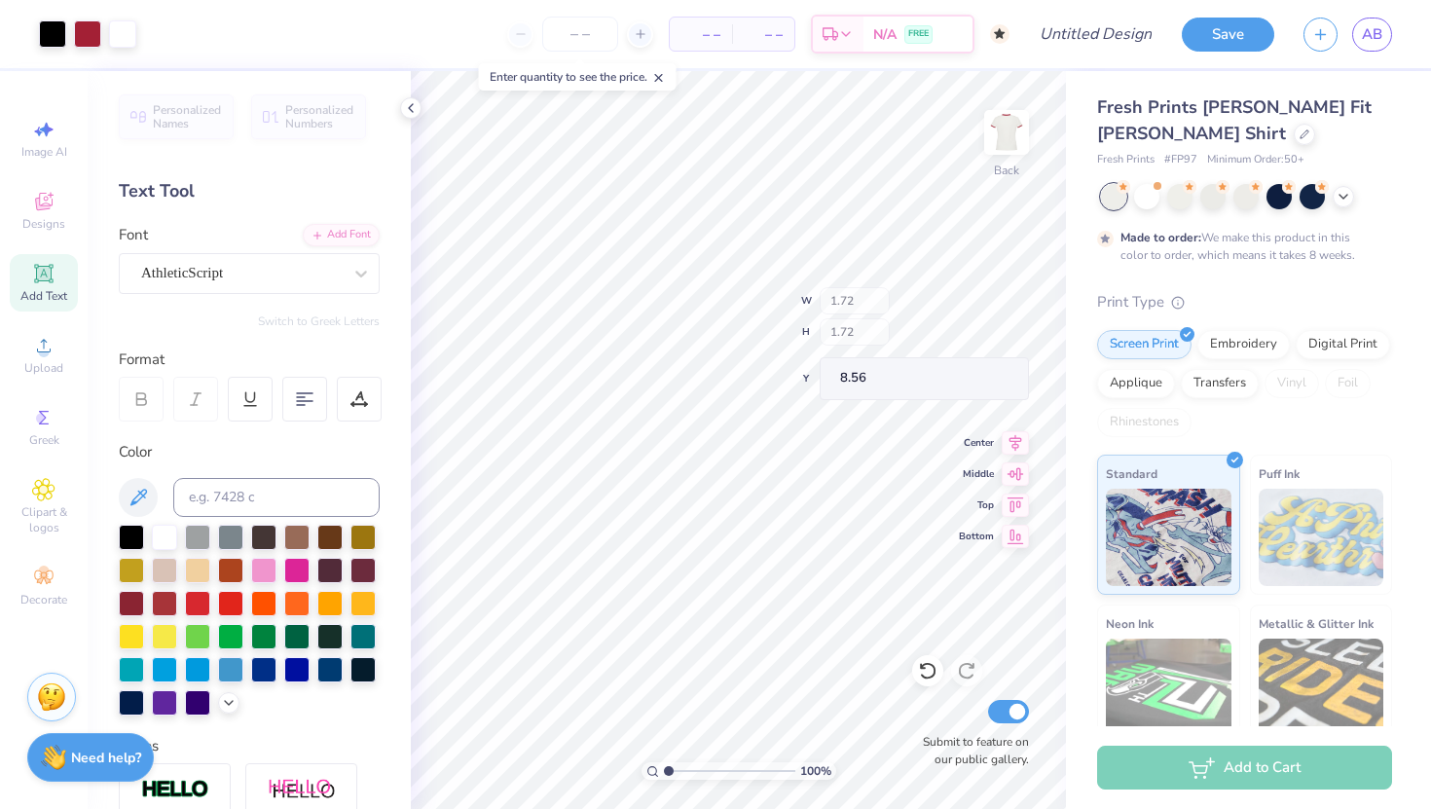
type input "8.56"
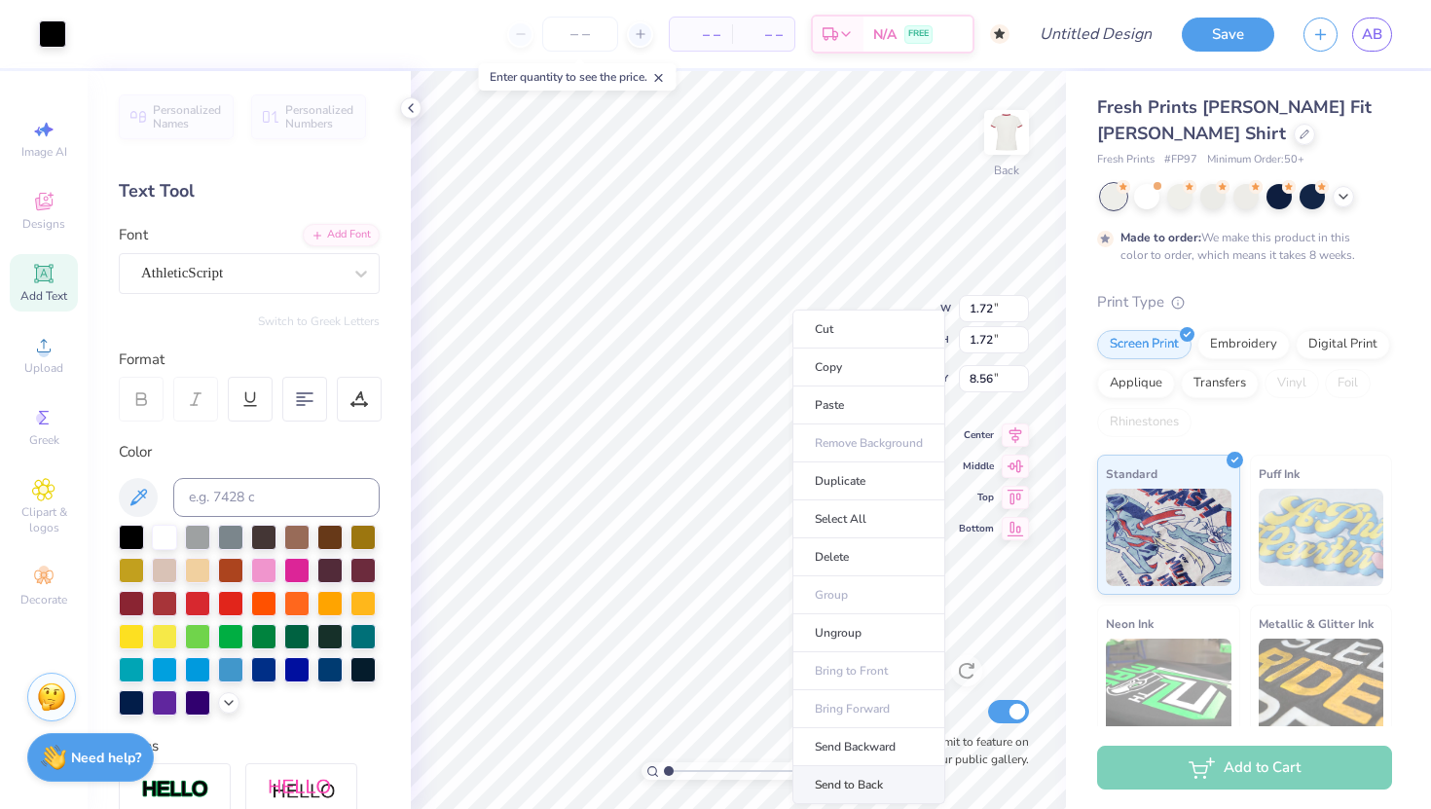
click at [830, 731] on li "Send to Back" at bounding box center [868, 785] width 153 height 38
type input "5.83"
type input "5.74"
click at [880, 731] on li "Send to Back" at bounding box center [892, 785] width 153 height 38
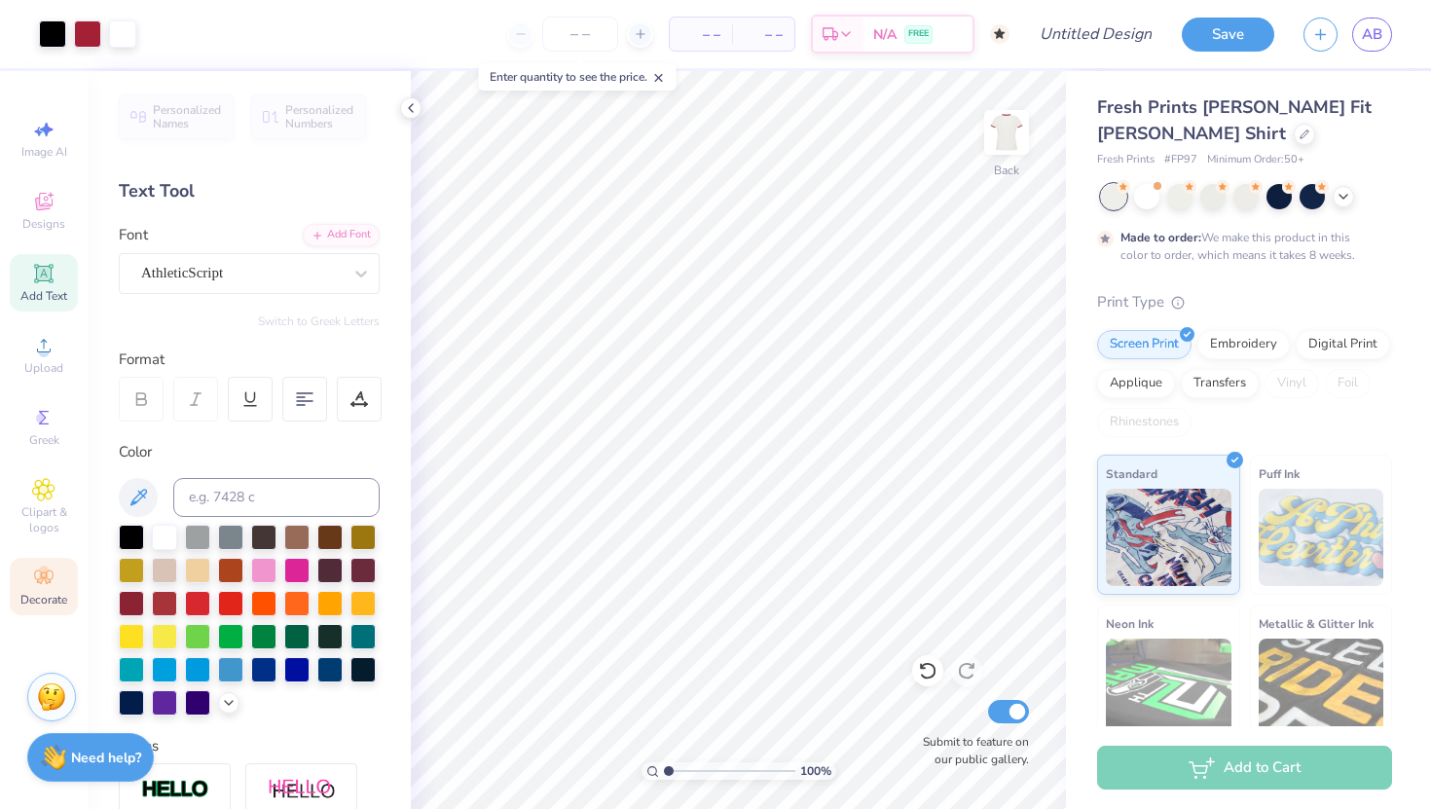
click at [36, 568] on icon at bounding box center [43, 576] width 23 height 23
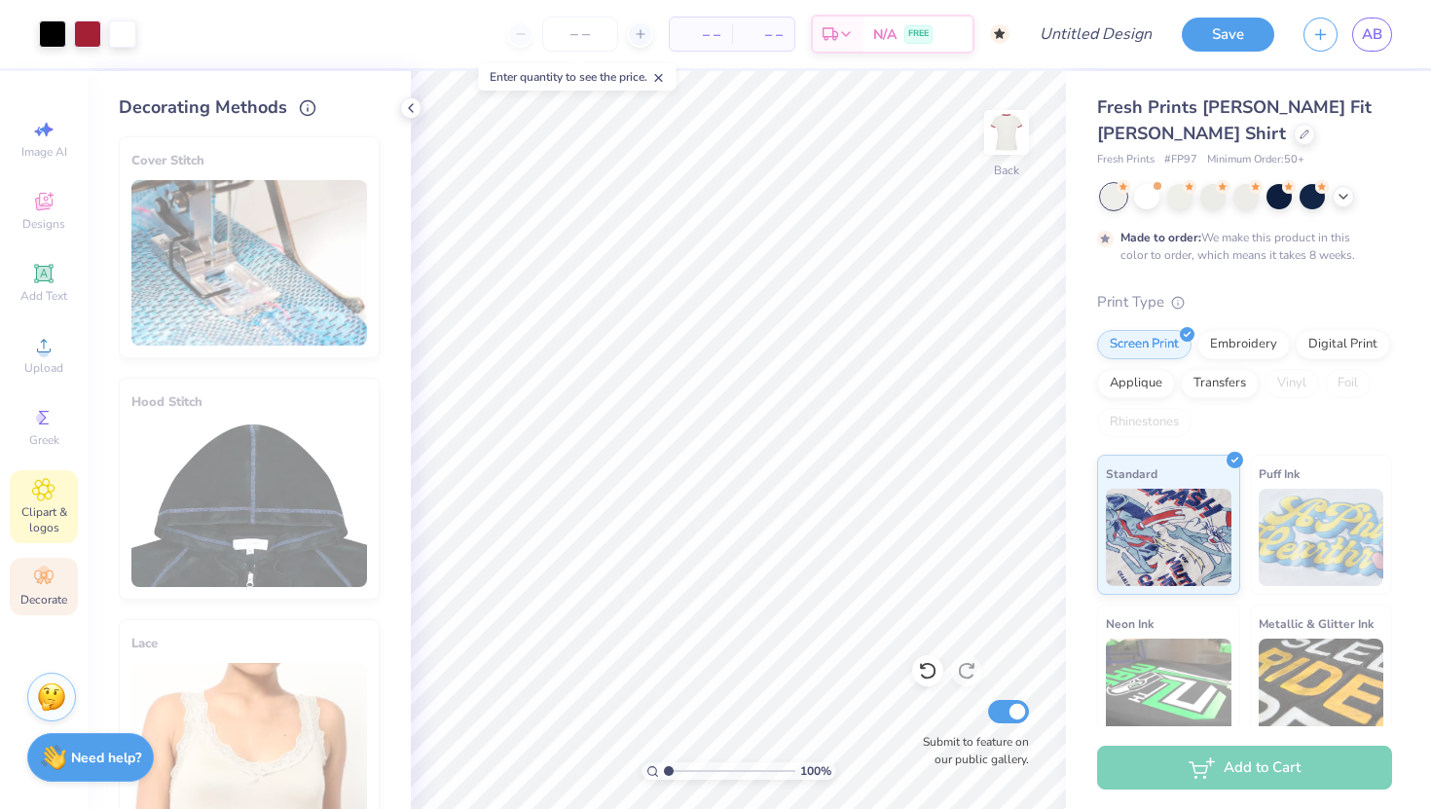
click at [53, 487] on icon at bounding box center [43, 489] width 22 height 23
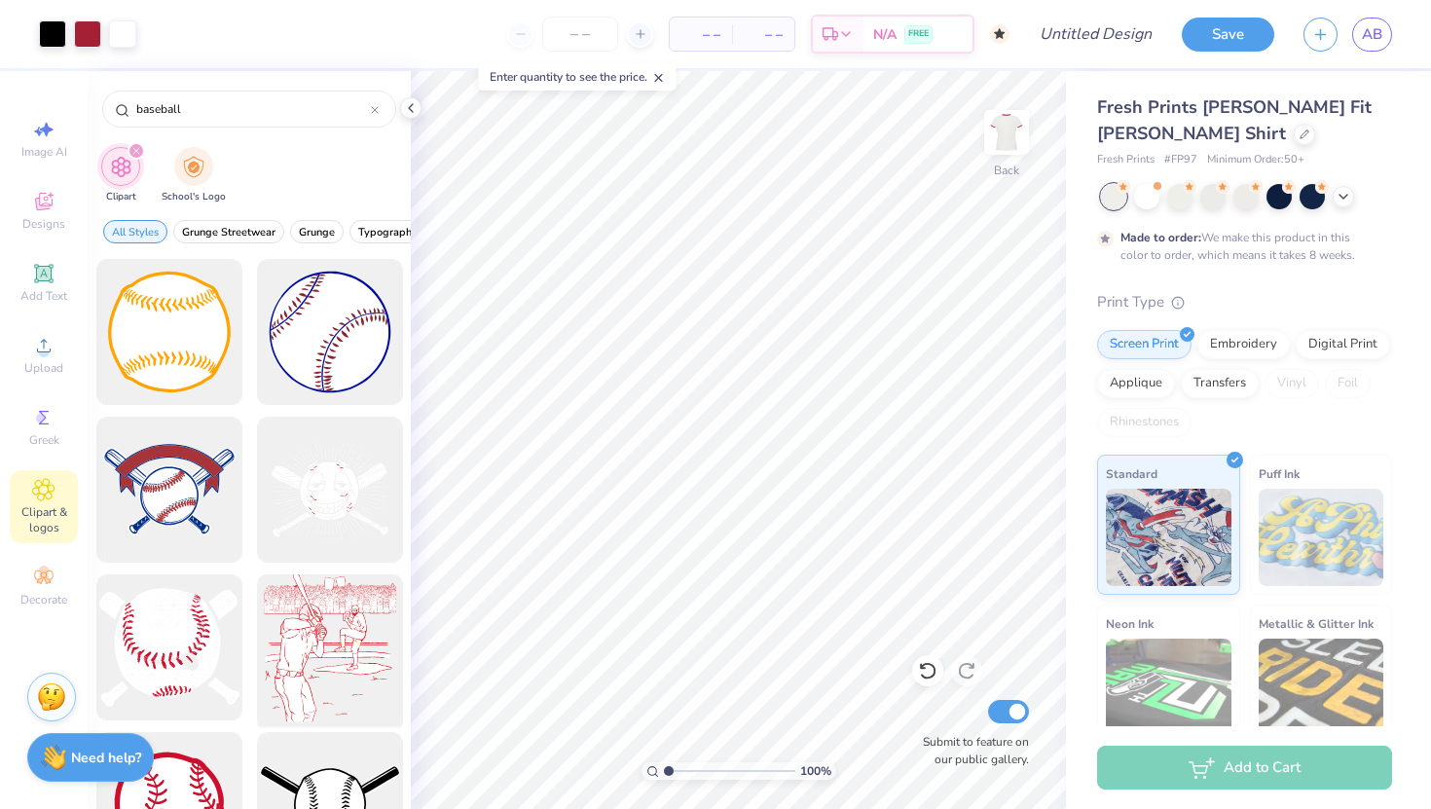
click at [361, 641] on div at bounding box center [329, 647] width 161 height 161
type input "3.18"
type input "3.56"
type input "12.09"
type input "13.45"
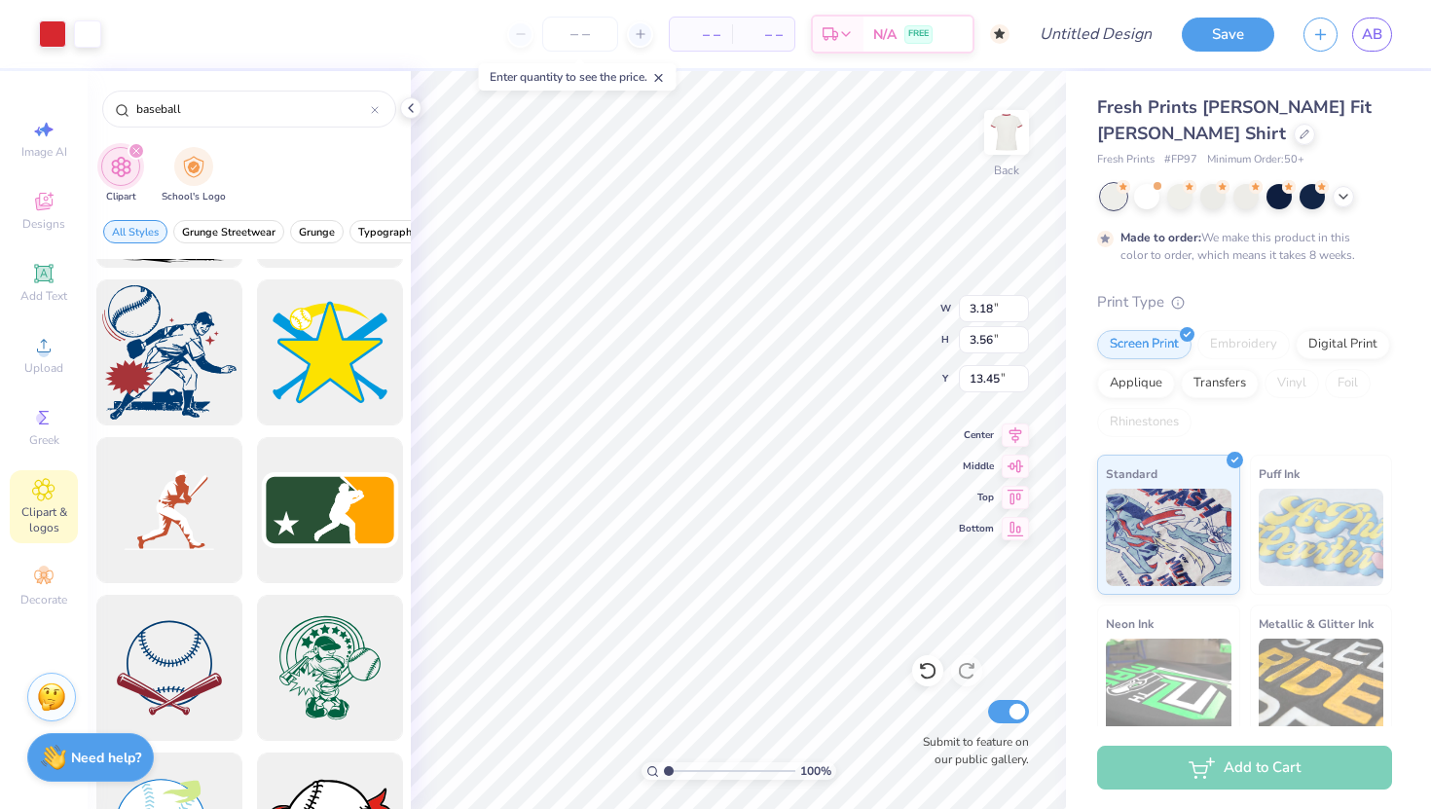
scroll to position [2478, 0]
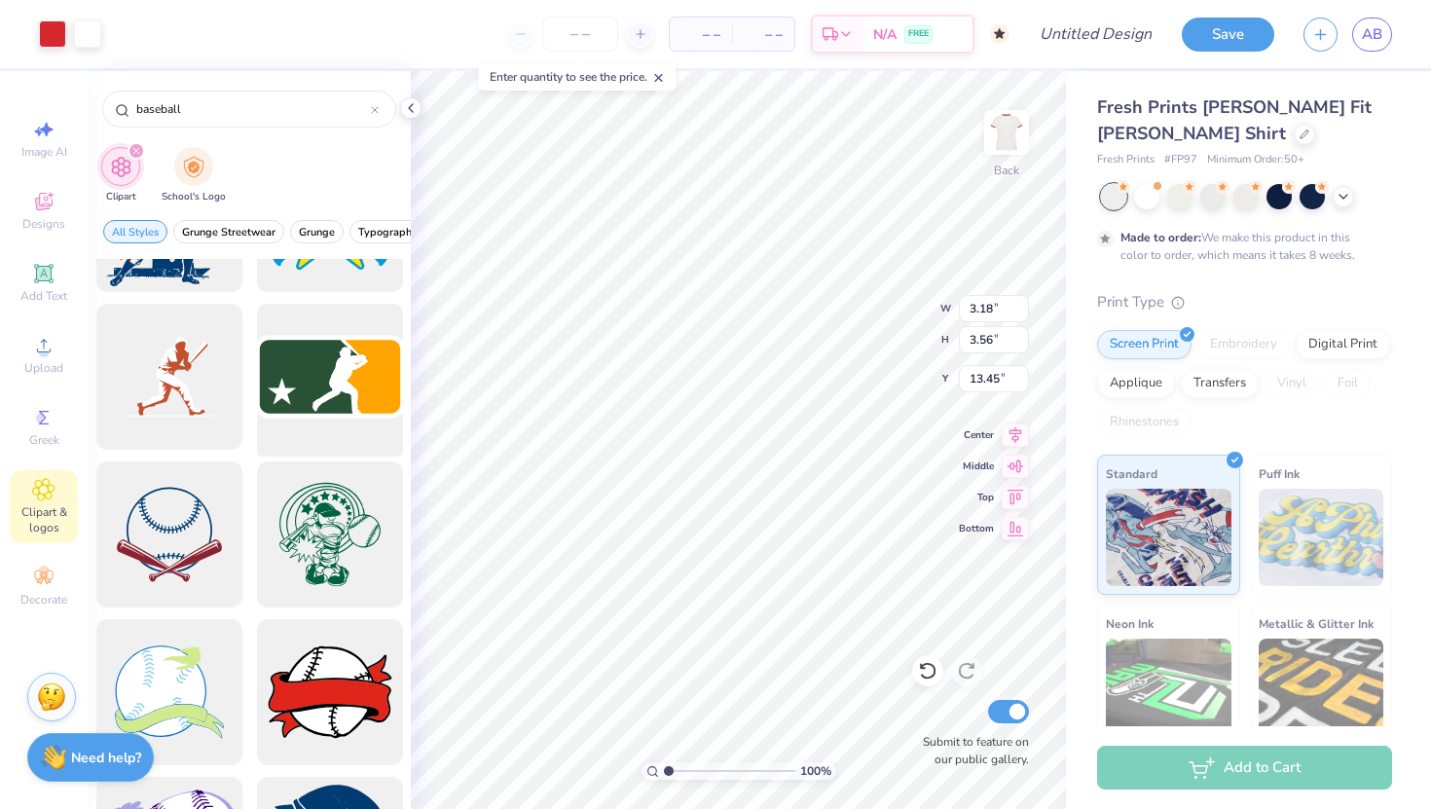
click at [336, 377] on div at bounding box center [329, 377] width 161 height 161
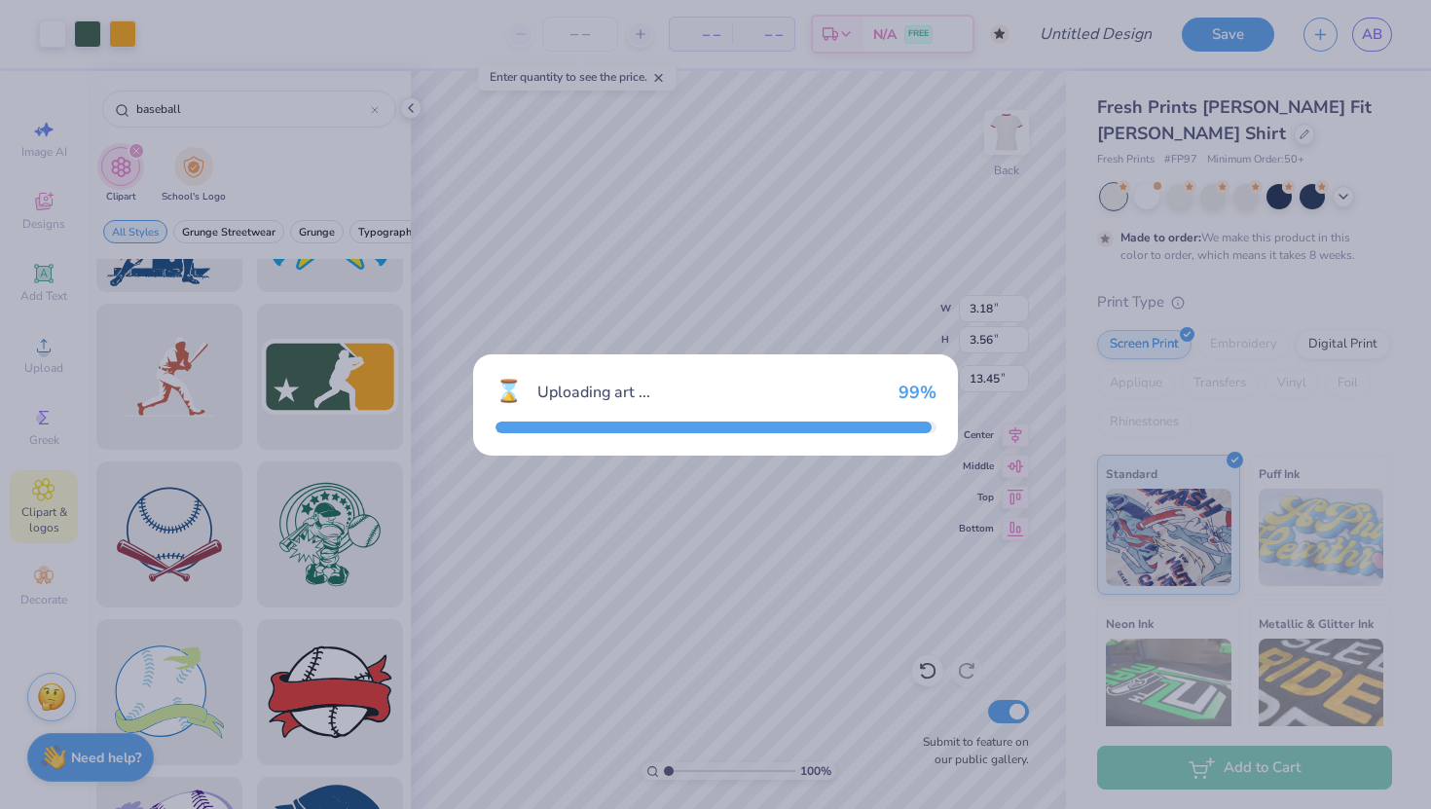
type input "11.74"
type input "6.50"
type input "3.00"
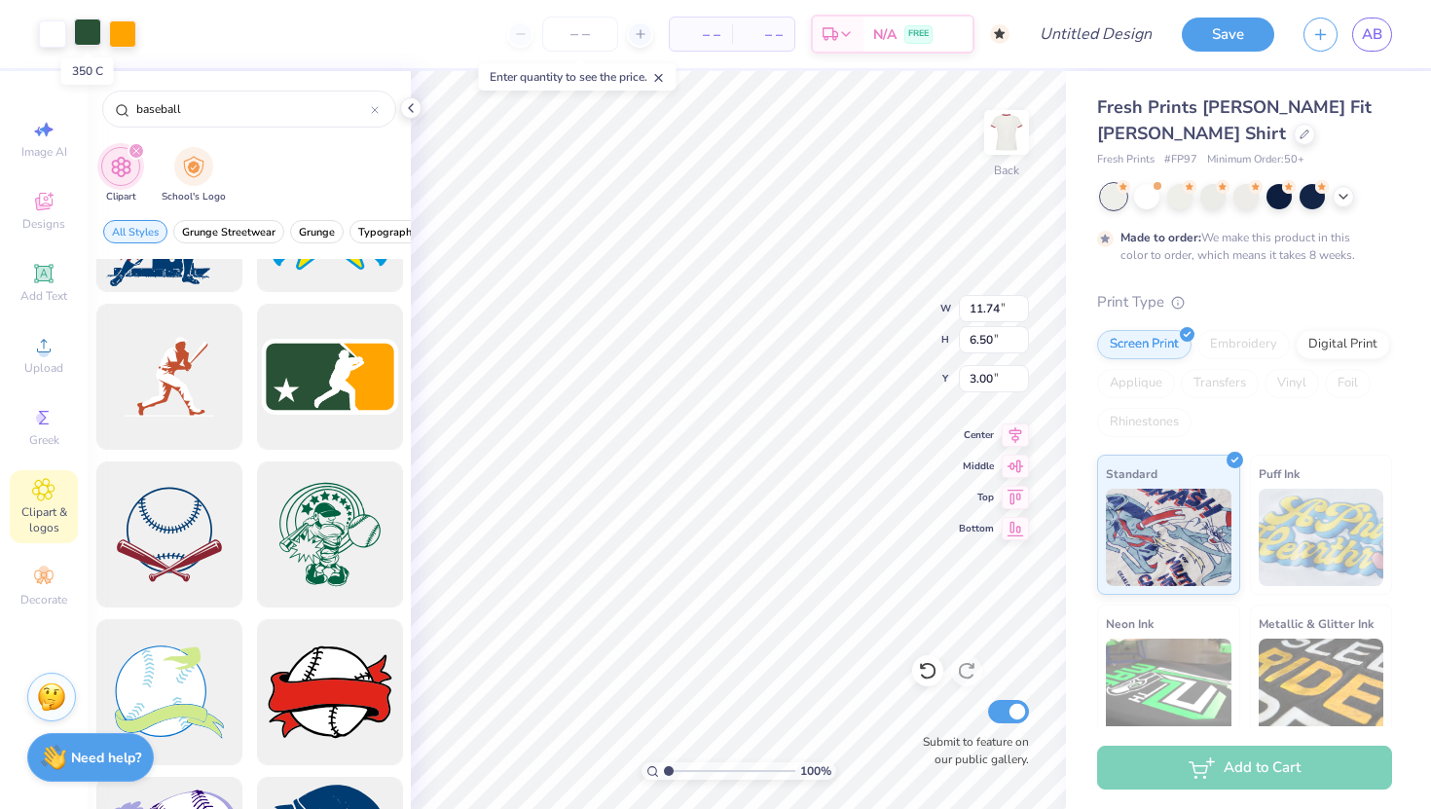
click at [88, 33] on div at bounding box center [87, 31] width 27 height 27
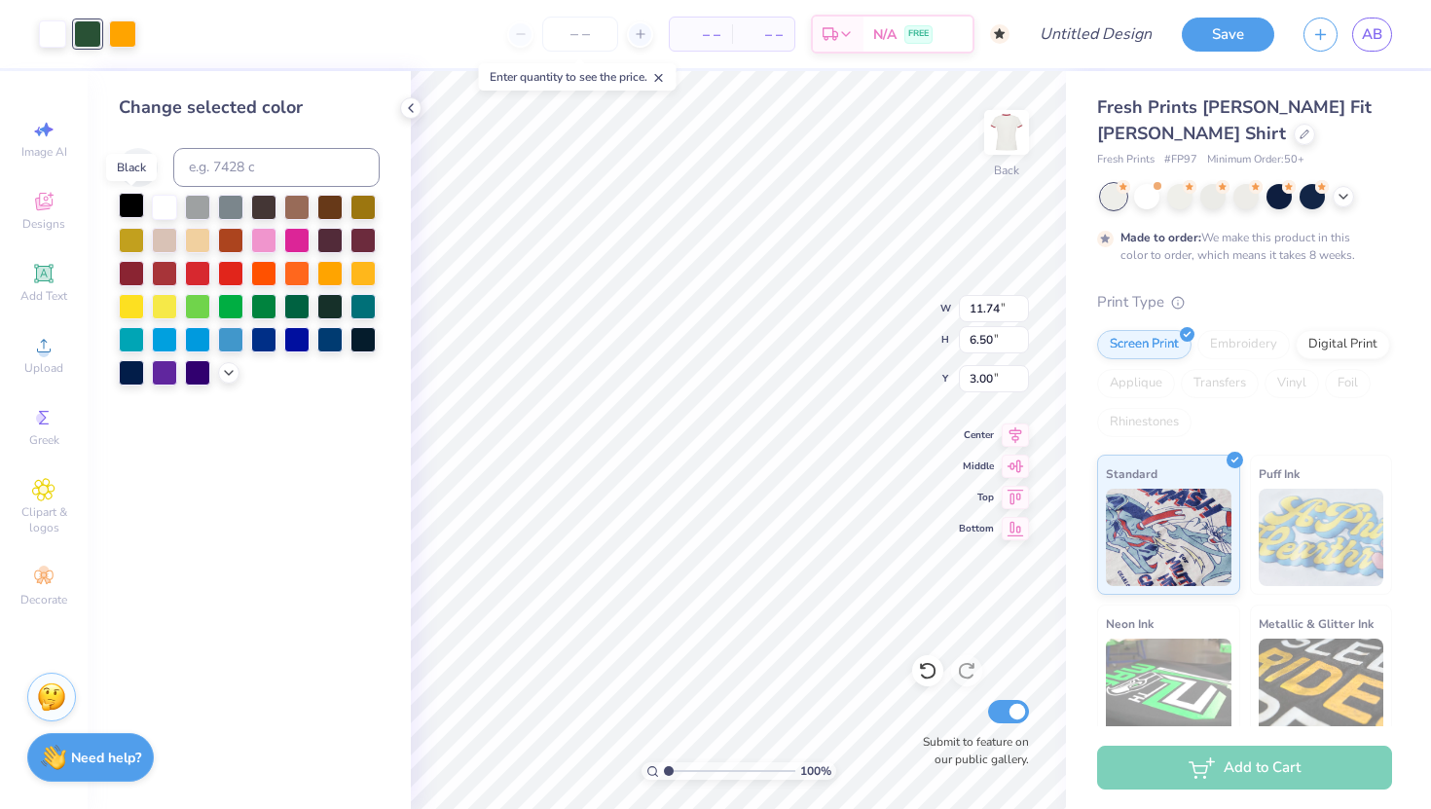
click at [134, 200] on div at bounding box center [131, 205] width 25 height 25
click at [122, 38] on div at bounding box center [122, 31] width 27 height 27
click at [194, 273] on div at bounding box center [197, 271] width 25 height 25
click at [161, 275] on div at bounding box center [164, 271] width 25 height 25
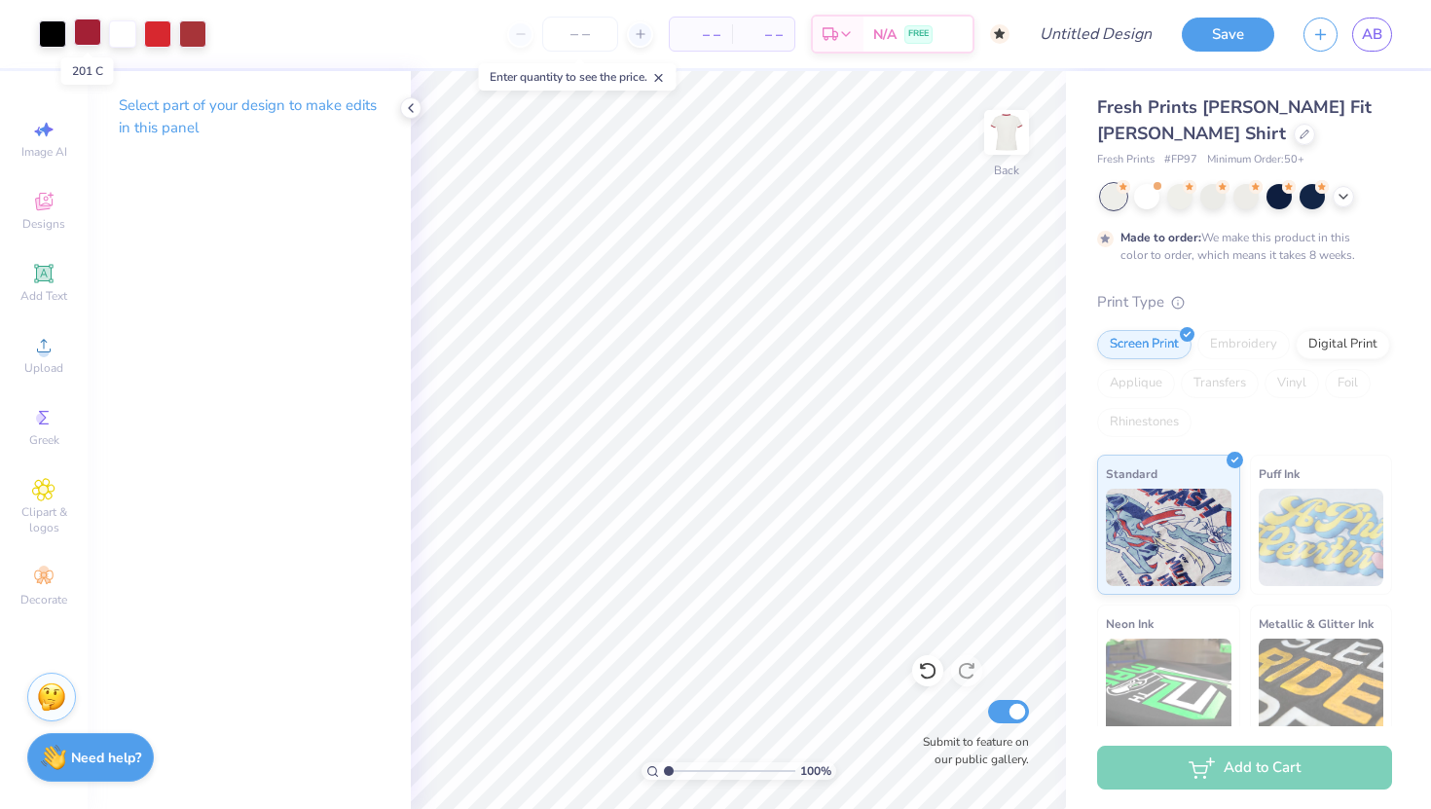
click at [92, 32] on div at bounding box center [87, 31] width 27 height 27
click at [127, 28] on div at bounding box center [122, 31] width 27 height 27
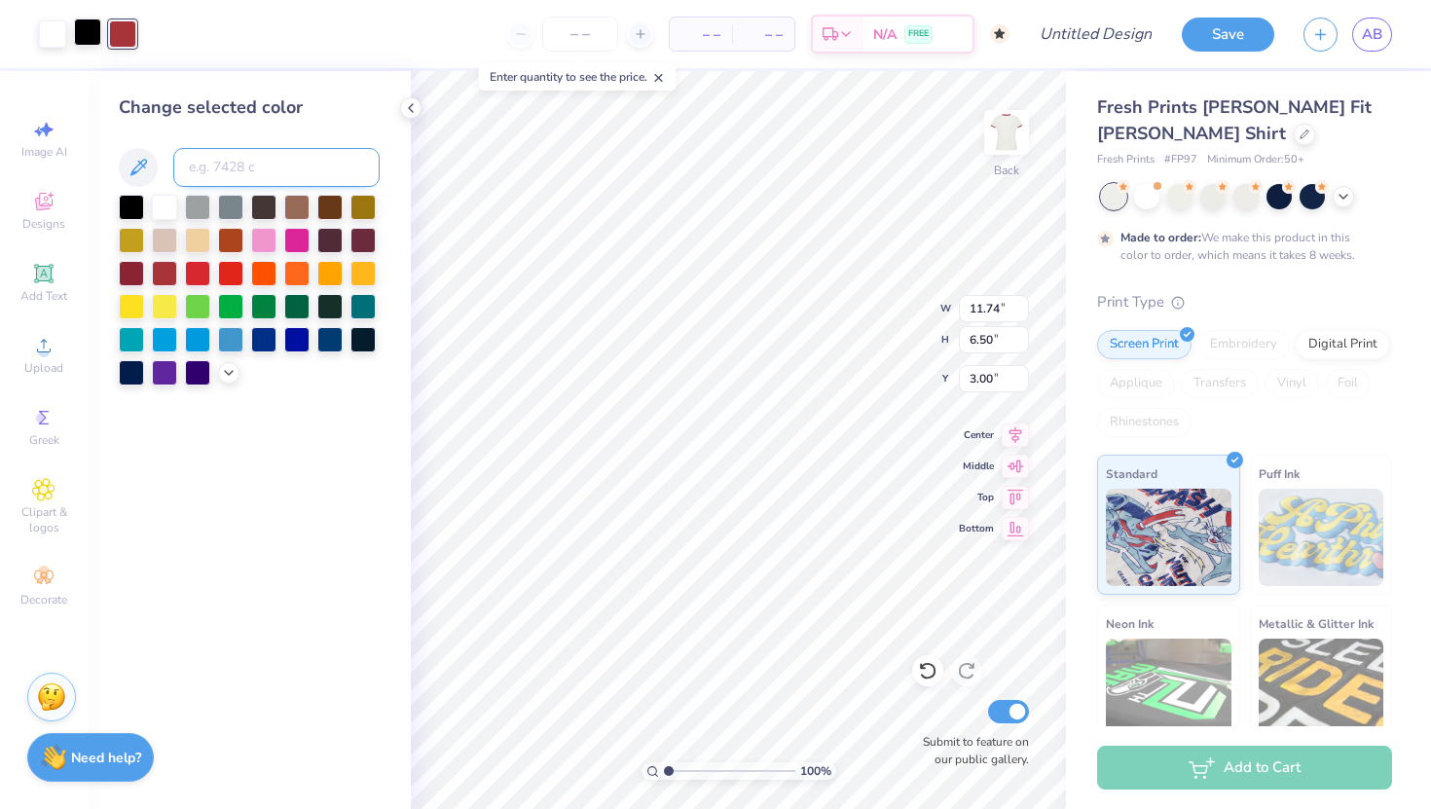
click at [234, 169] on input at bounding box center [276, 167] width 206 height 39
type input "201"
click at [262, 169] on input at bounding box center [276, 167] width 206 height 39
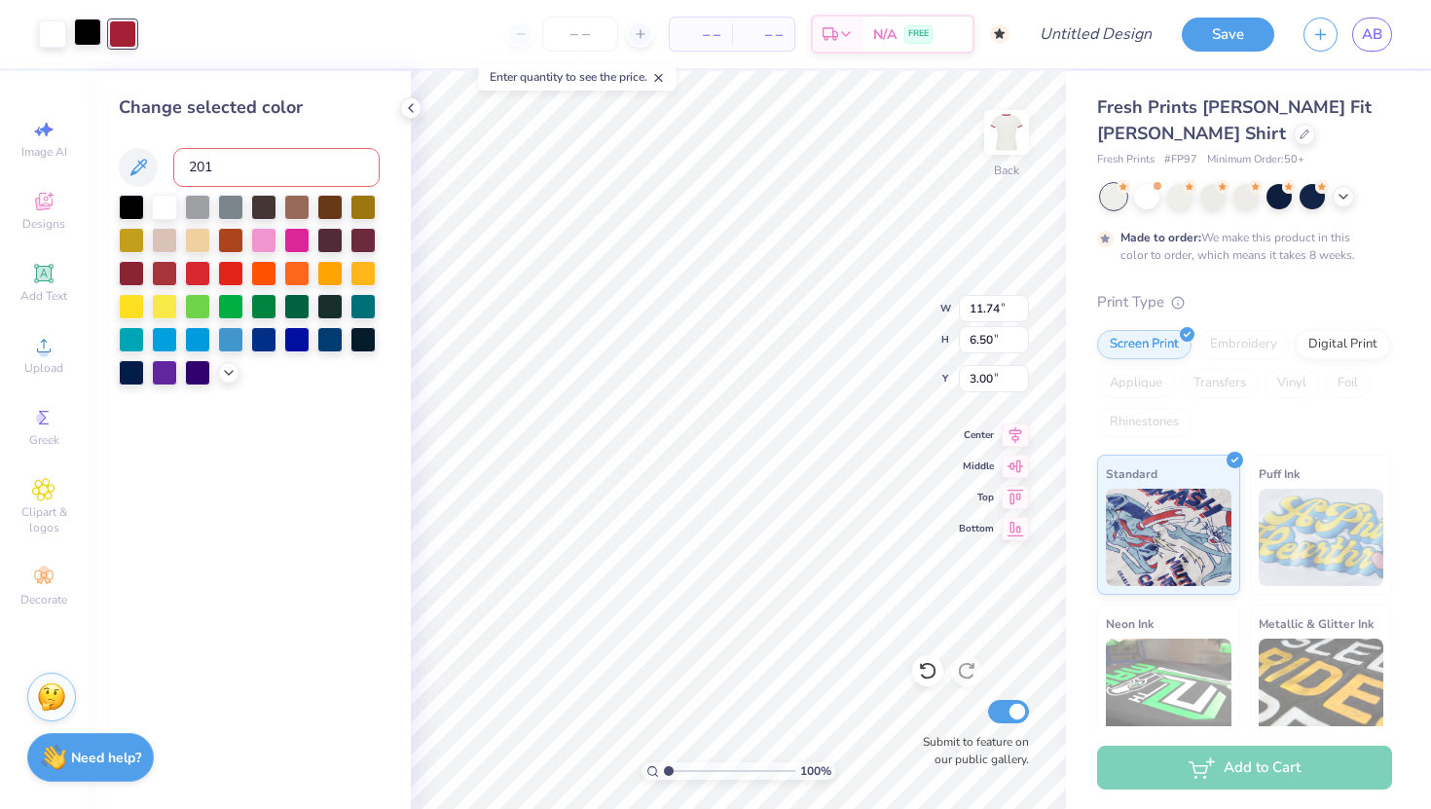
type input "201"
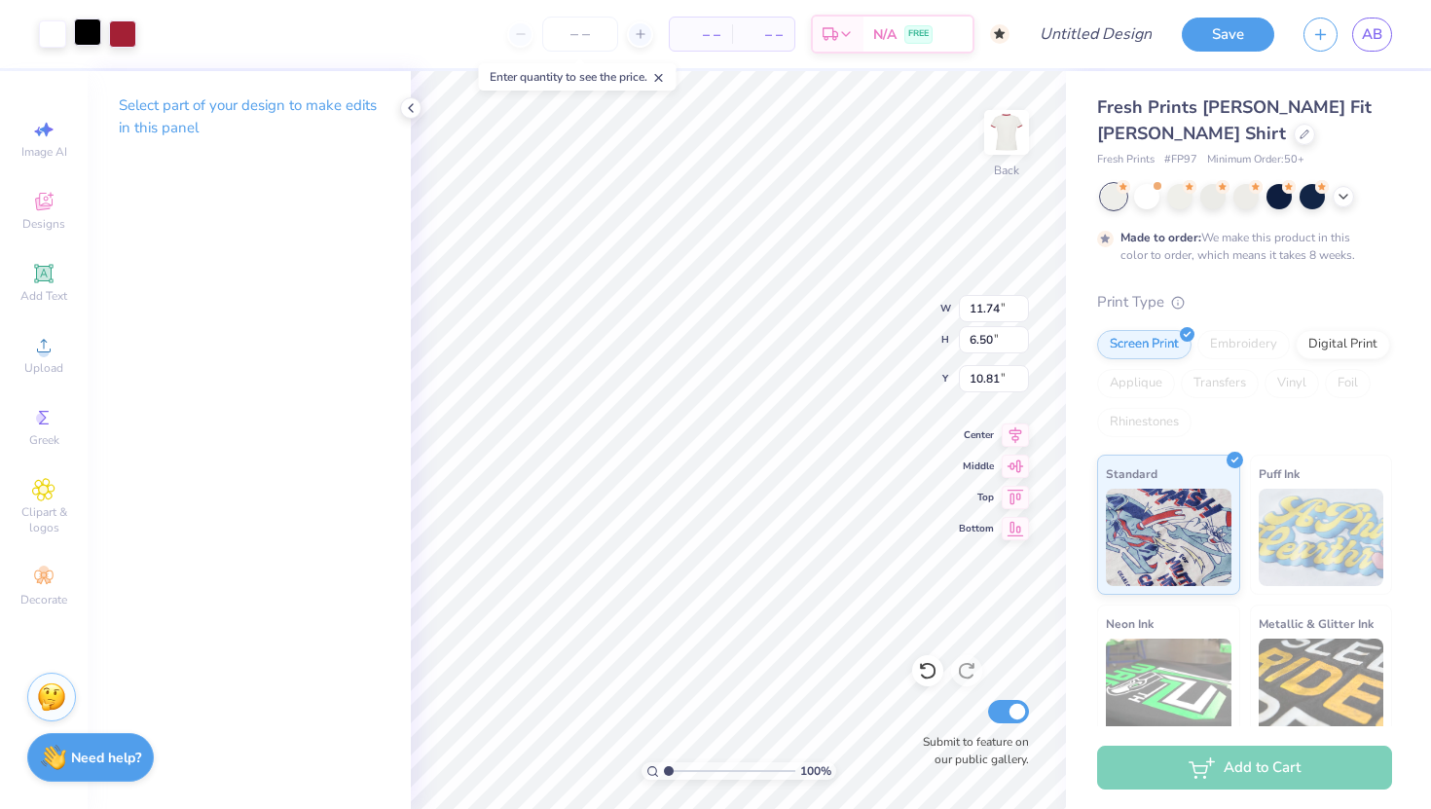
type input "10.81"
type input "2.25"
type input "1.35"
type input "8.27"
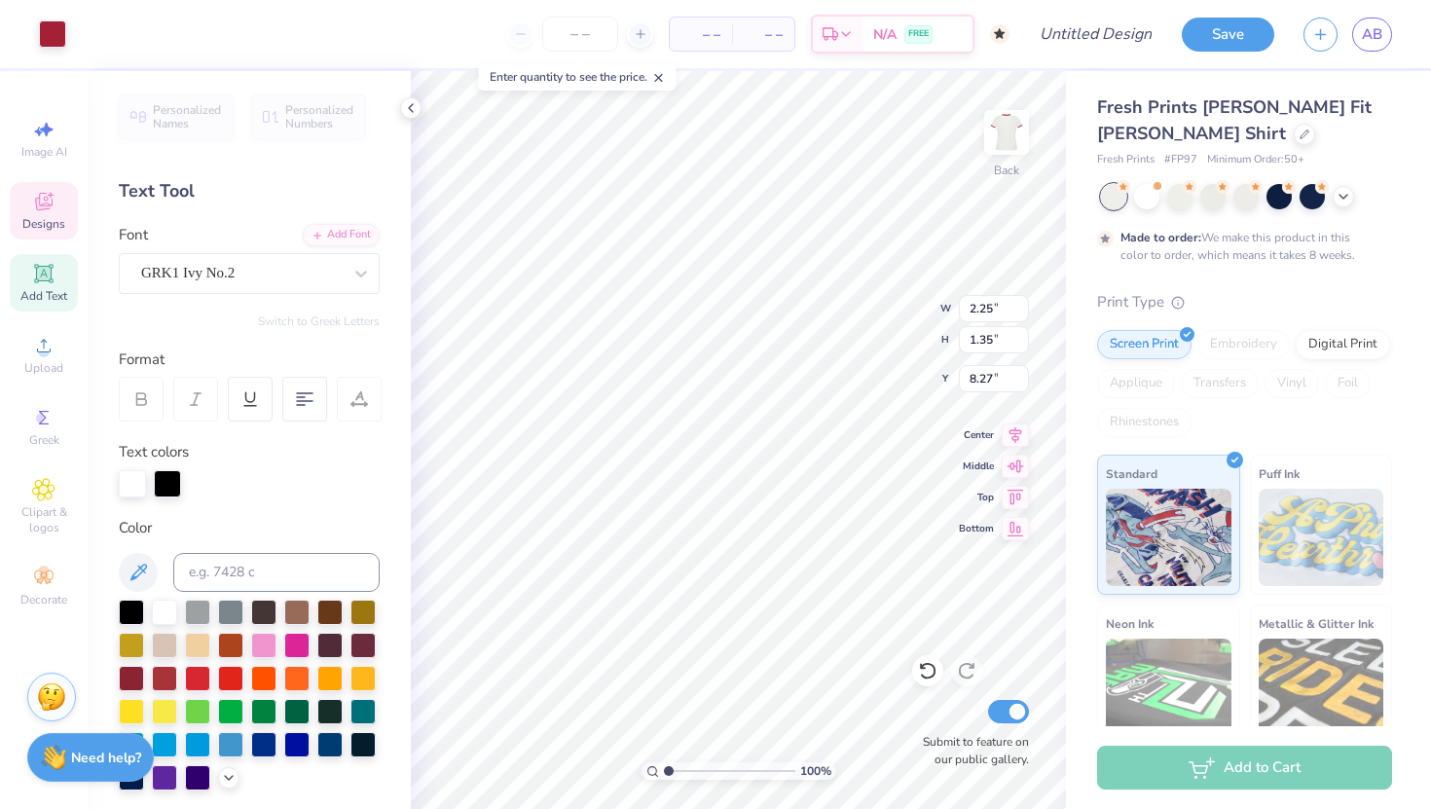
type input "6.41"
type input "2.61"
type input "7.65"
type input "11.74"
type input "6.50"
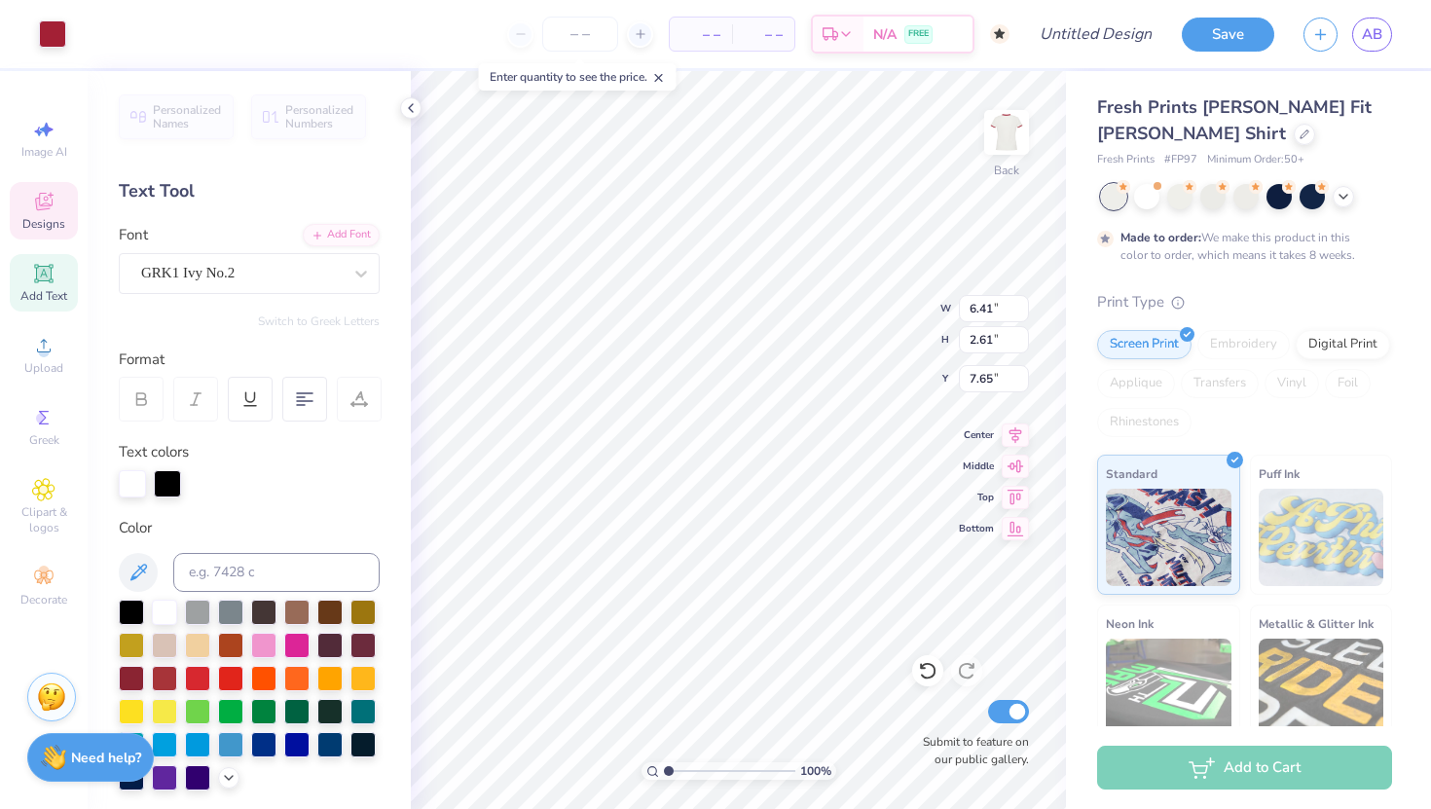
type input "10.81"
type input "3.02"
type input "1.67"
type input "6.74"
type input "1.97"
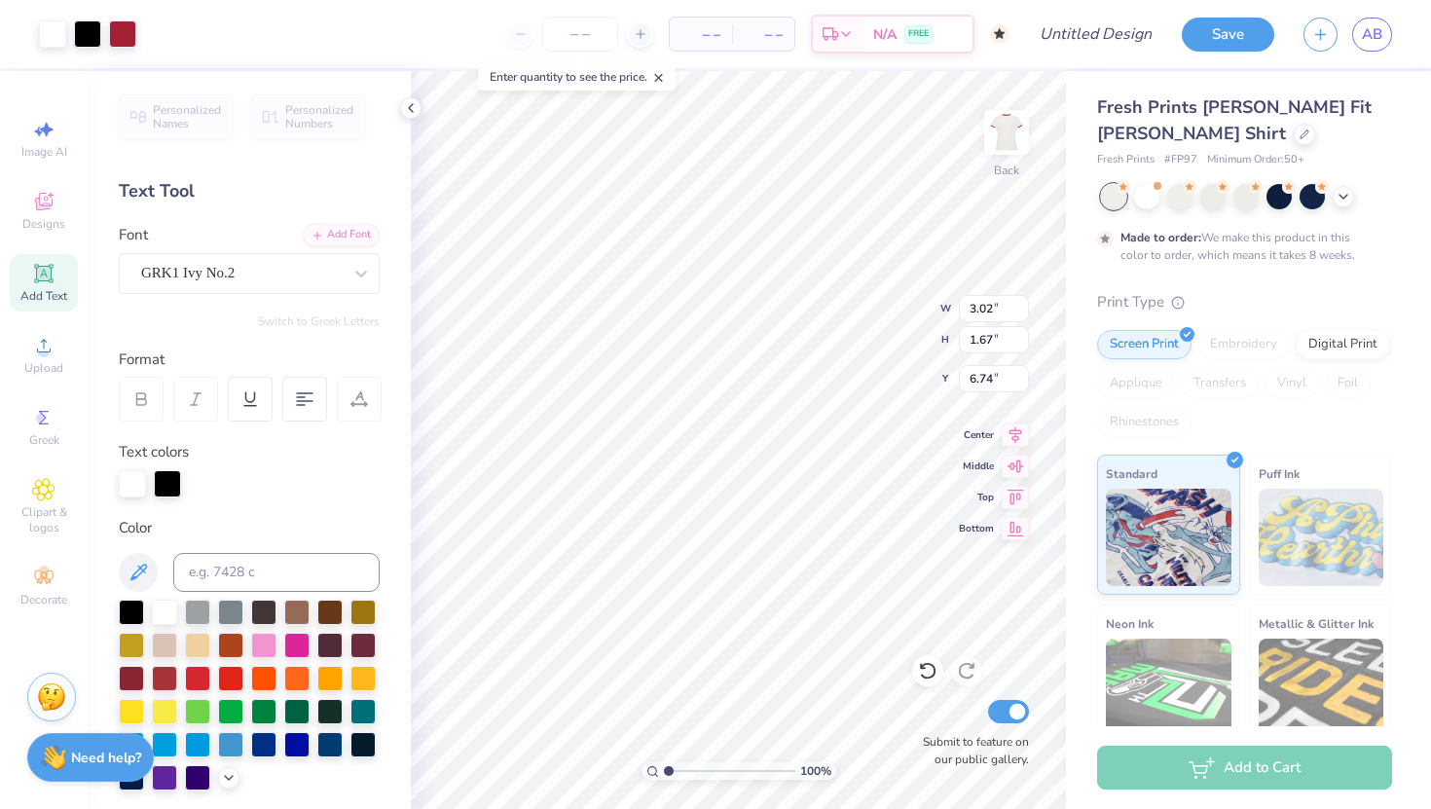
type input "1.09"
type input "2.05"
type input "1.29"
type input "6.64"
drag, startPoint x: 668, startPoint y: 768, endPoint x: 683, endPoint y: 767, distance: 15.6
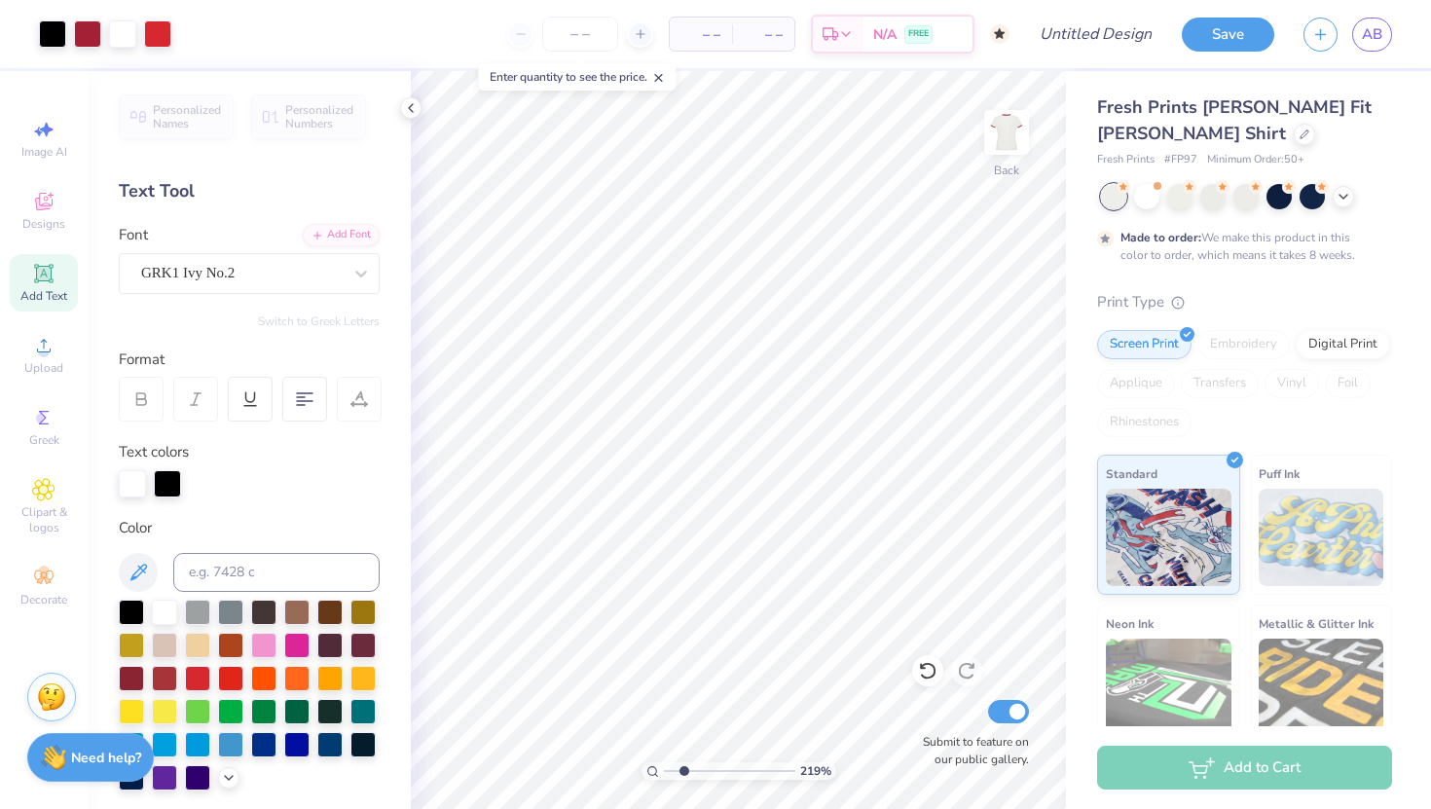
click at [683, 731] on input "range" at bounding box center [729, 771] width 131 height 18
drag, startPoint x: 685, startPoint y: 770, endPoint x: 672, endPoint y: 769, distance: 12.7
type input "1.38"
click at [672, 731] on input "range" at bounding box center [729, 771] width 131 height 18
click at [409, 103] on icon at bounding box center [411, 108] width 16 height 16
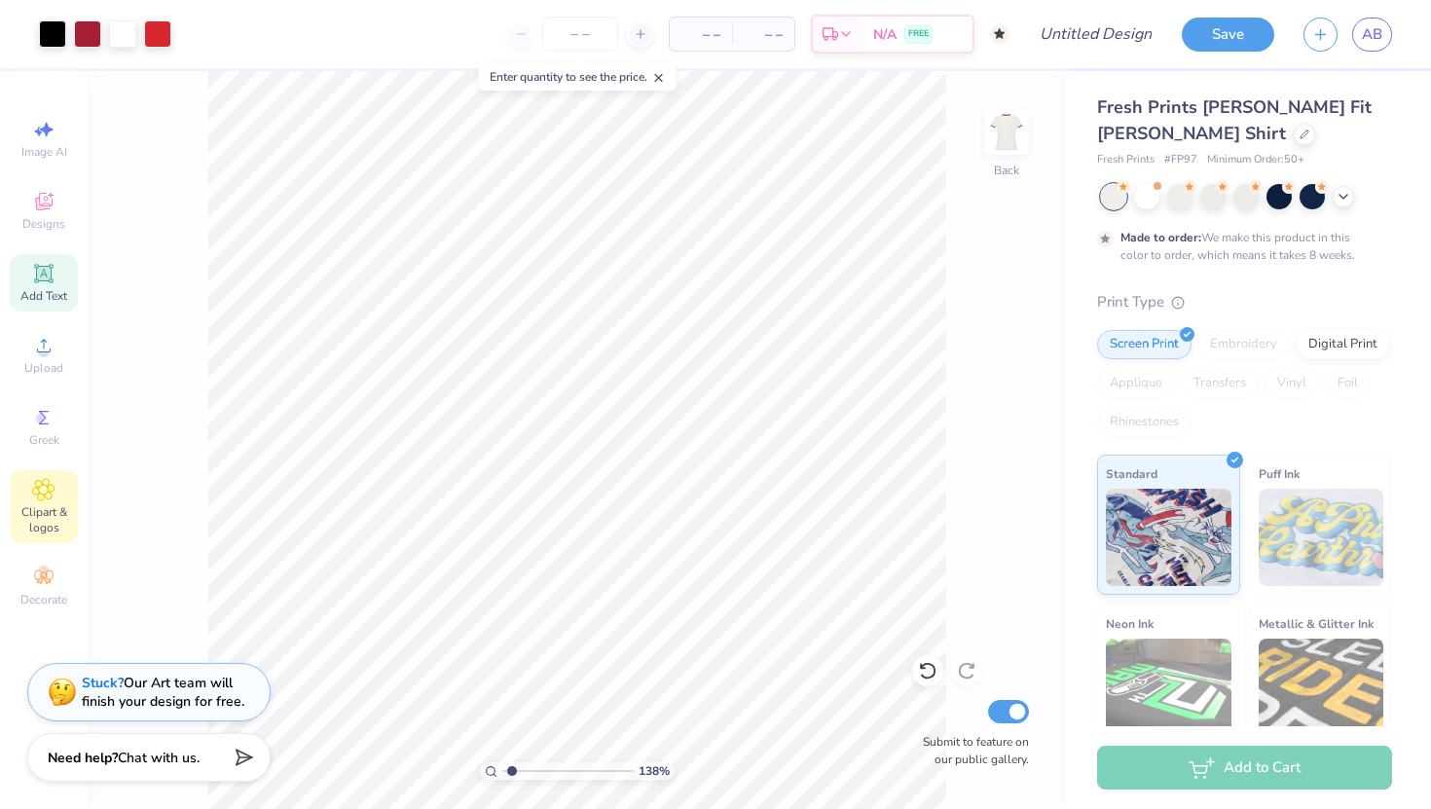
click at [47, 507] on span "Clipart & logos" at bounding box center [44, 519] width 68 height 31
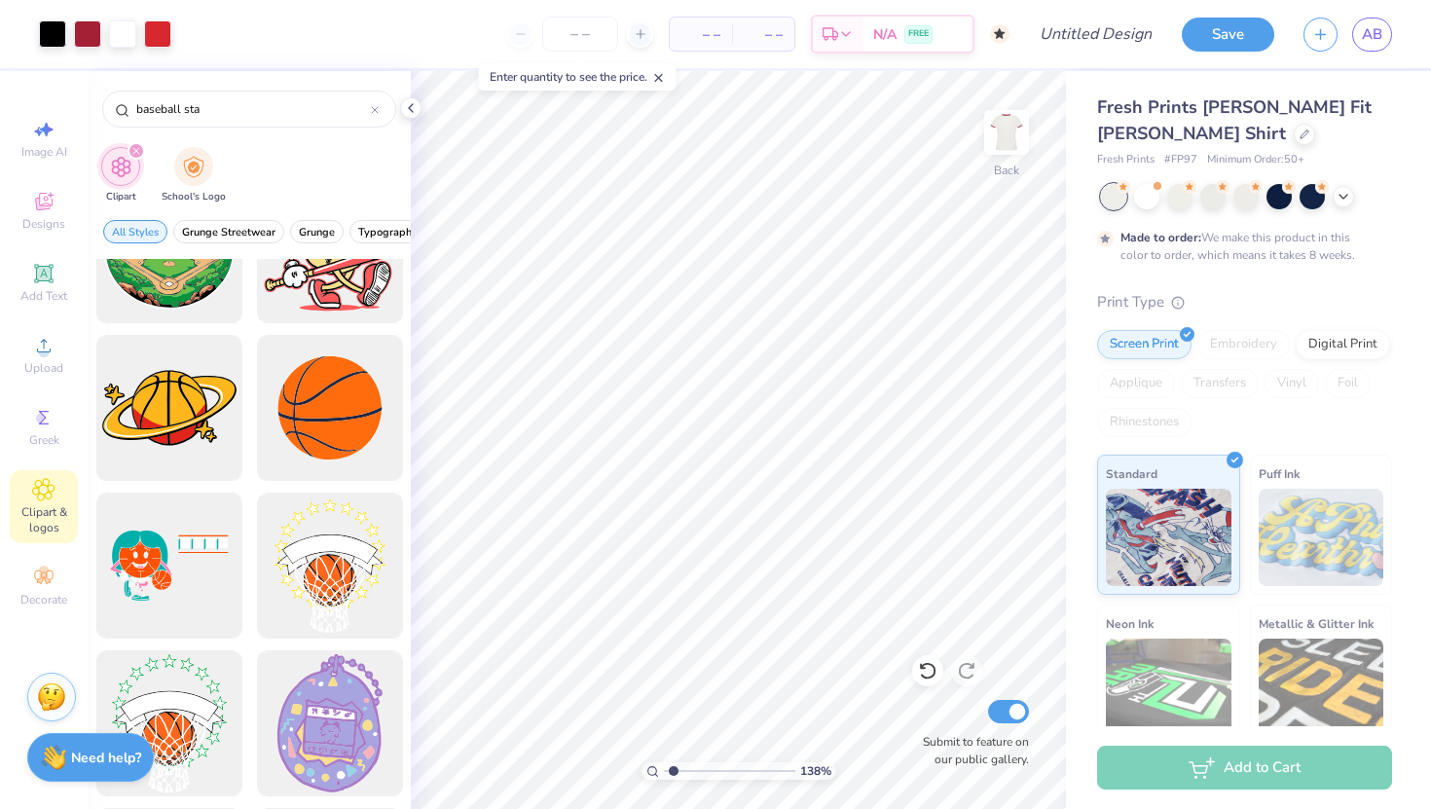
scroll to position [0, 0]
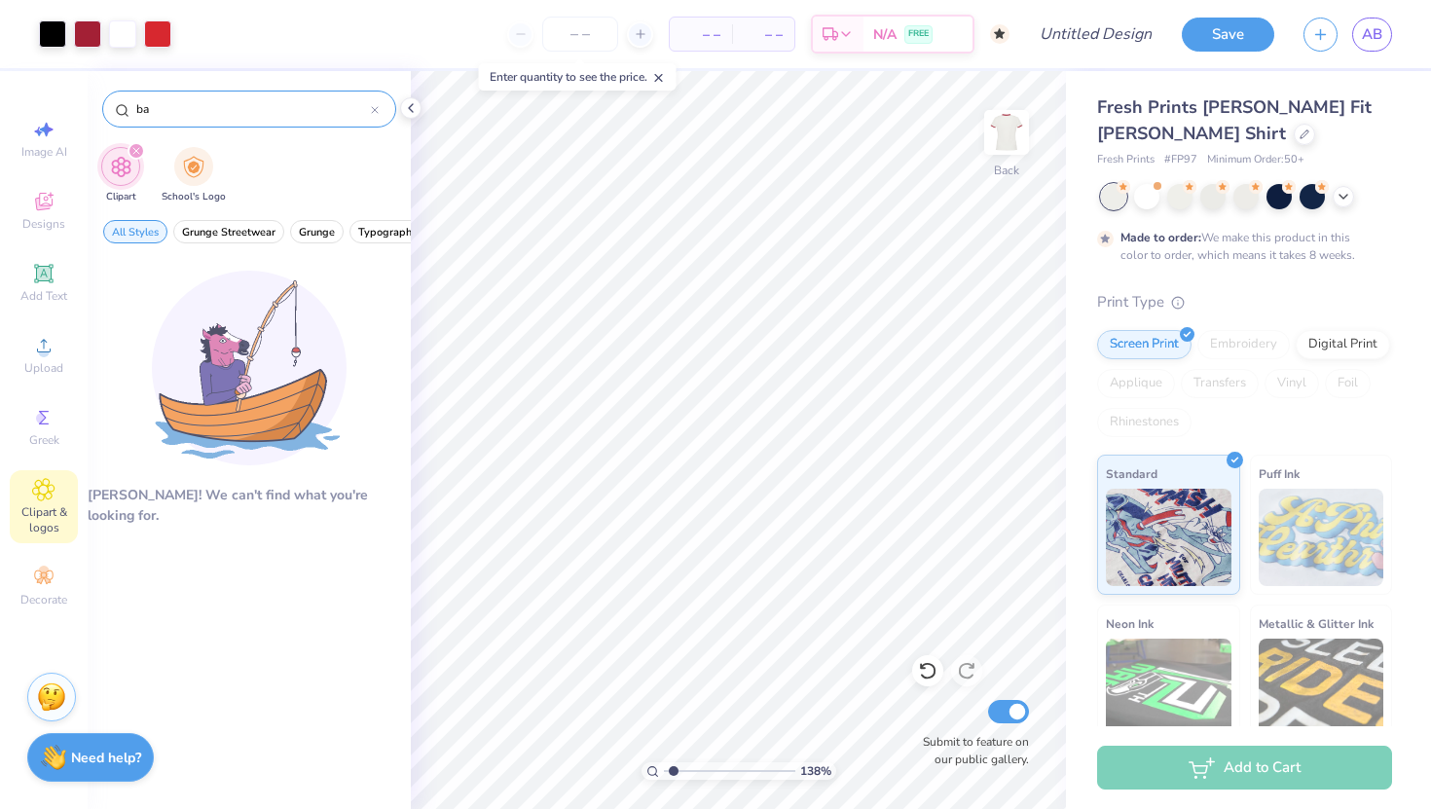
type input "b"
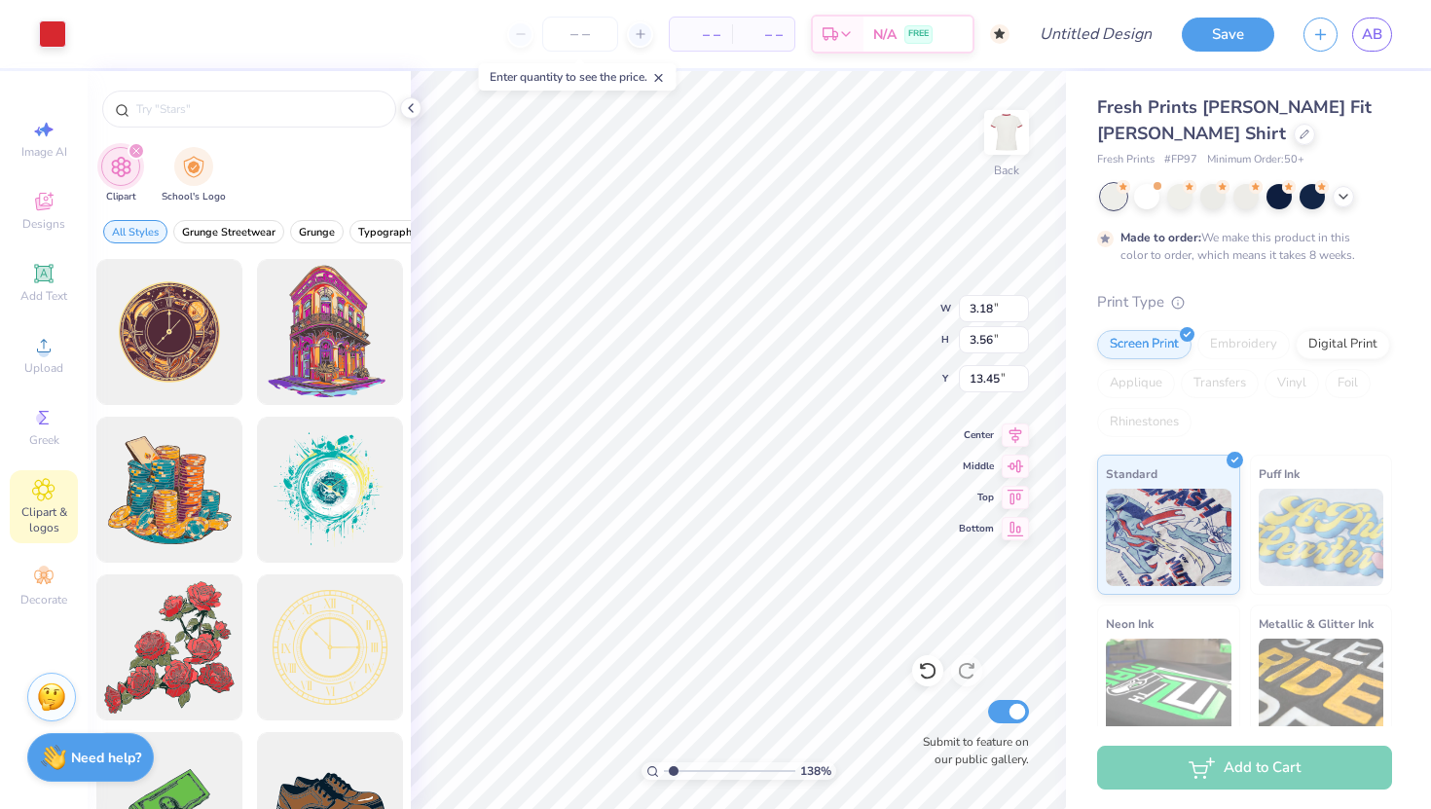
type input "6.44"
type input "1.58"
type input "1.76"
type input "5.33"
click at [54, 25] on div at bounding box center [52, 31] width 27 height 27
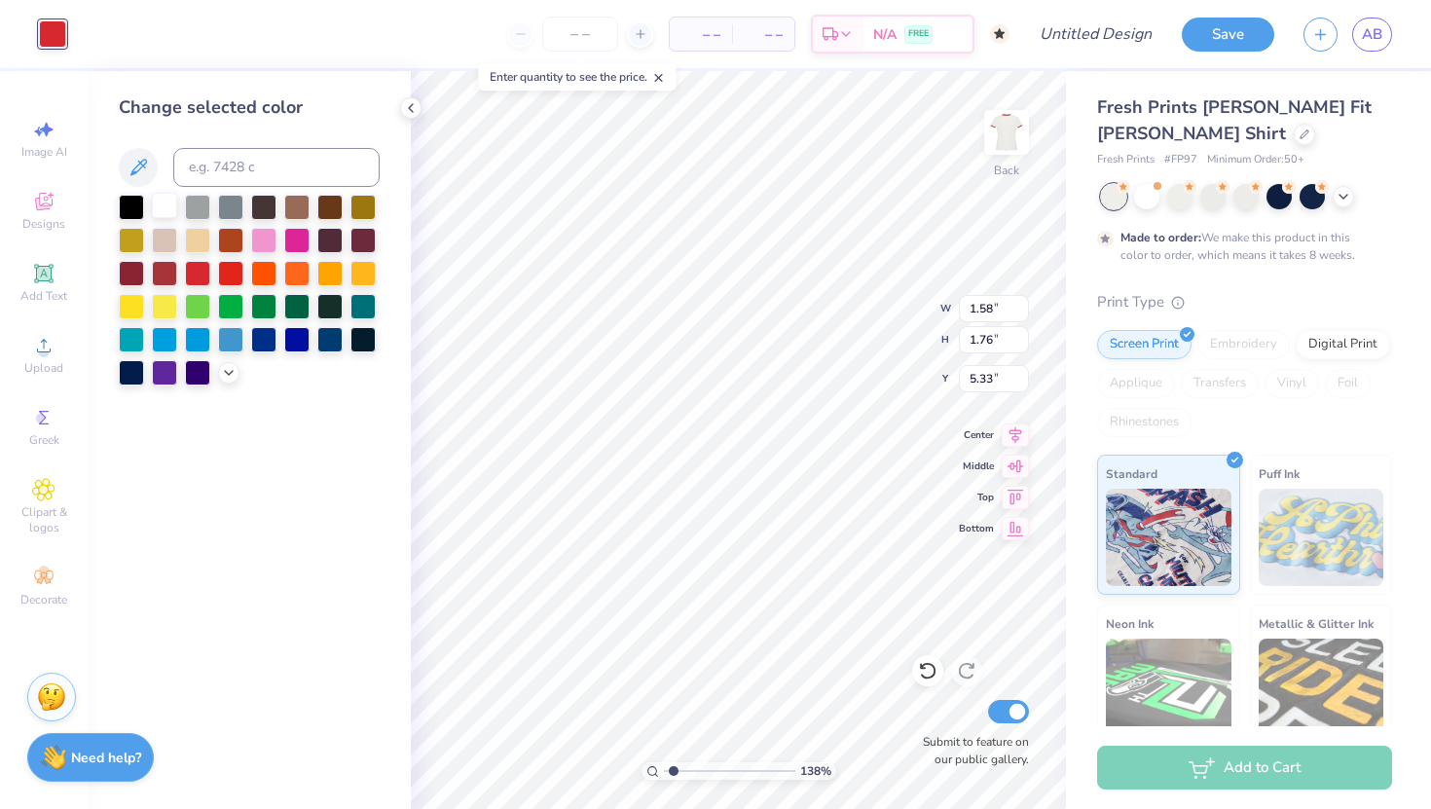
click at [164, 204] on div at bounding box center [164, 205] width 25 height 25
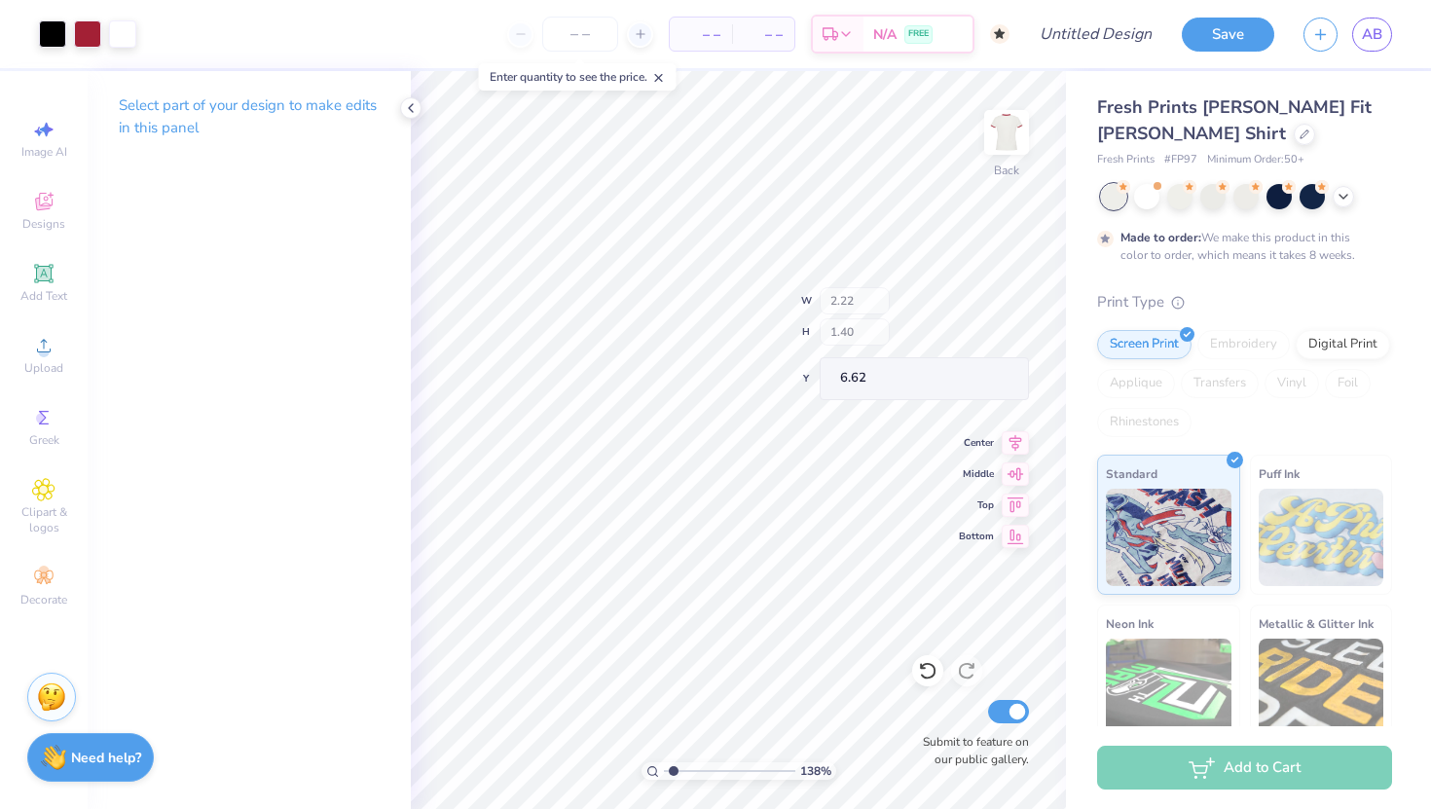
type input "2.22"
type input "1.40"
type input "6.62"
click at [40, 193] on icon at bounding box center [44, 202] width 18 height 18
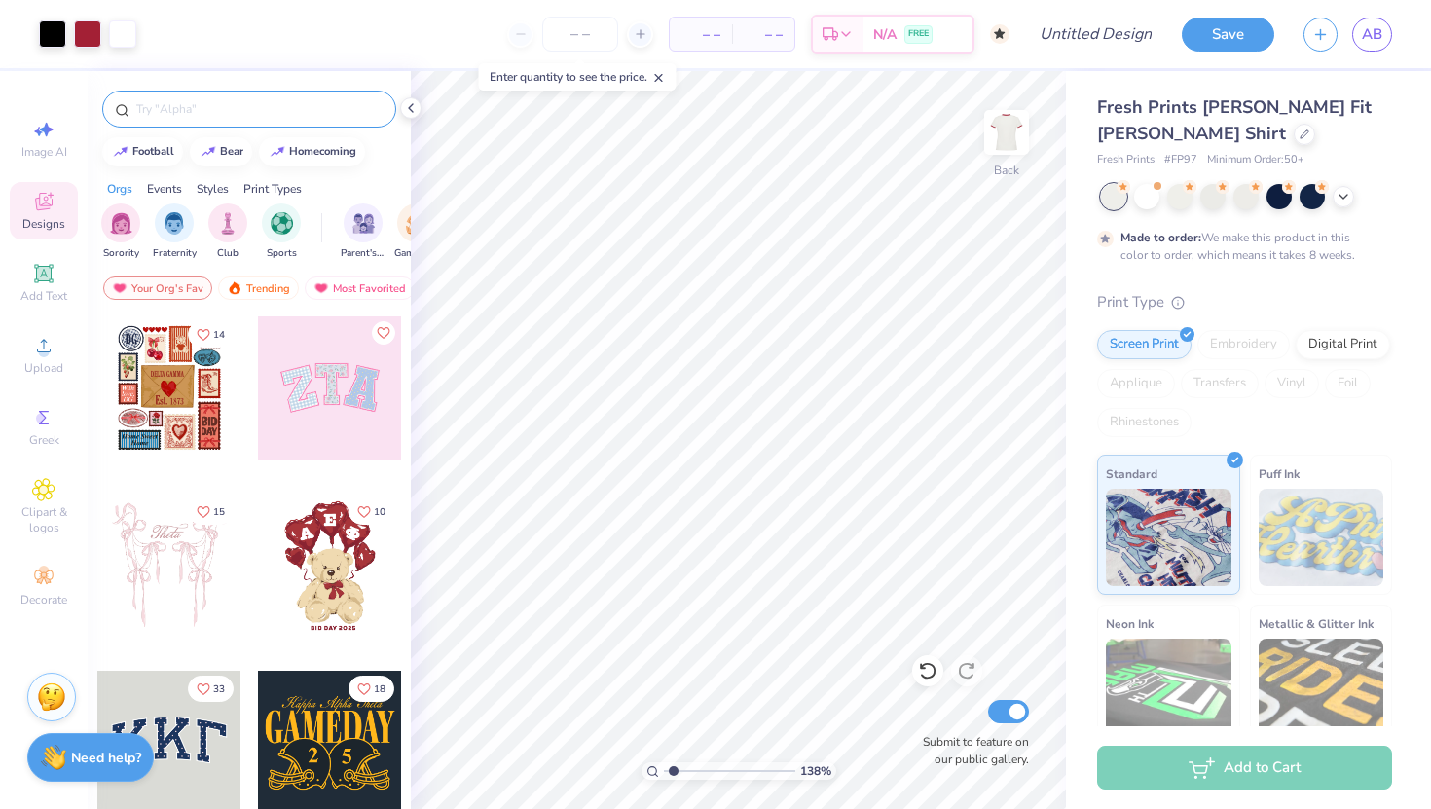
click at [201, 113] on input "text" at bounding box center [258, 108] width 249 height 19
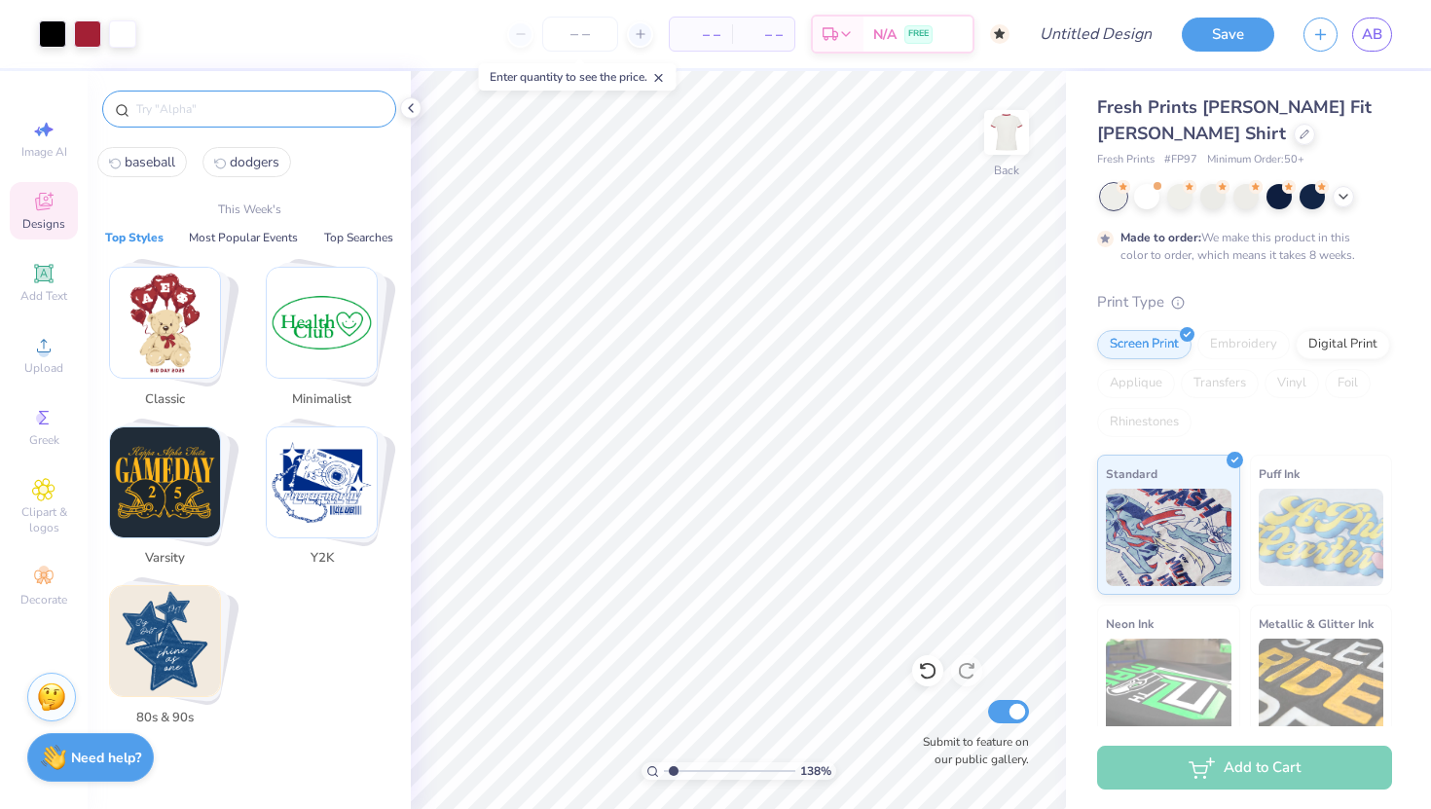
click at [133, 159] on span "baseball" at bounding box center [150, 162] width 51 height 18
type input "baseball"
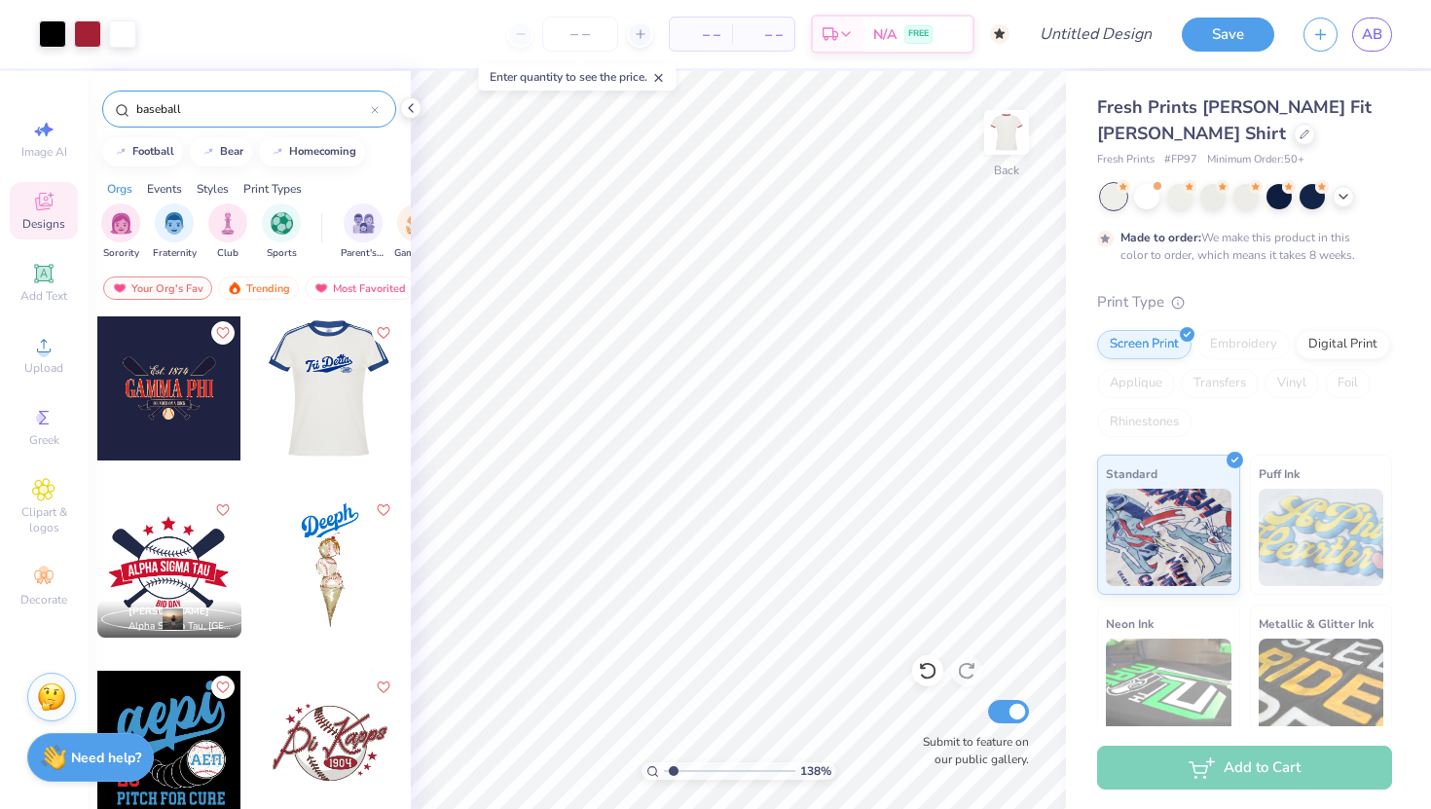
click at [310, 393] on div at bounding box center [329, 388] width 144 height 144
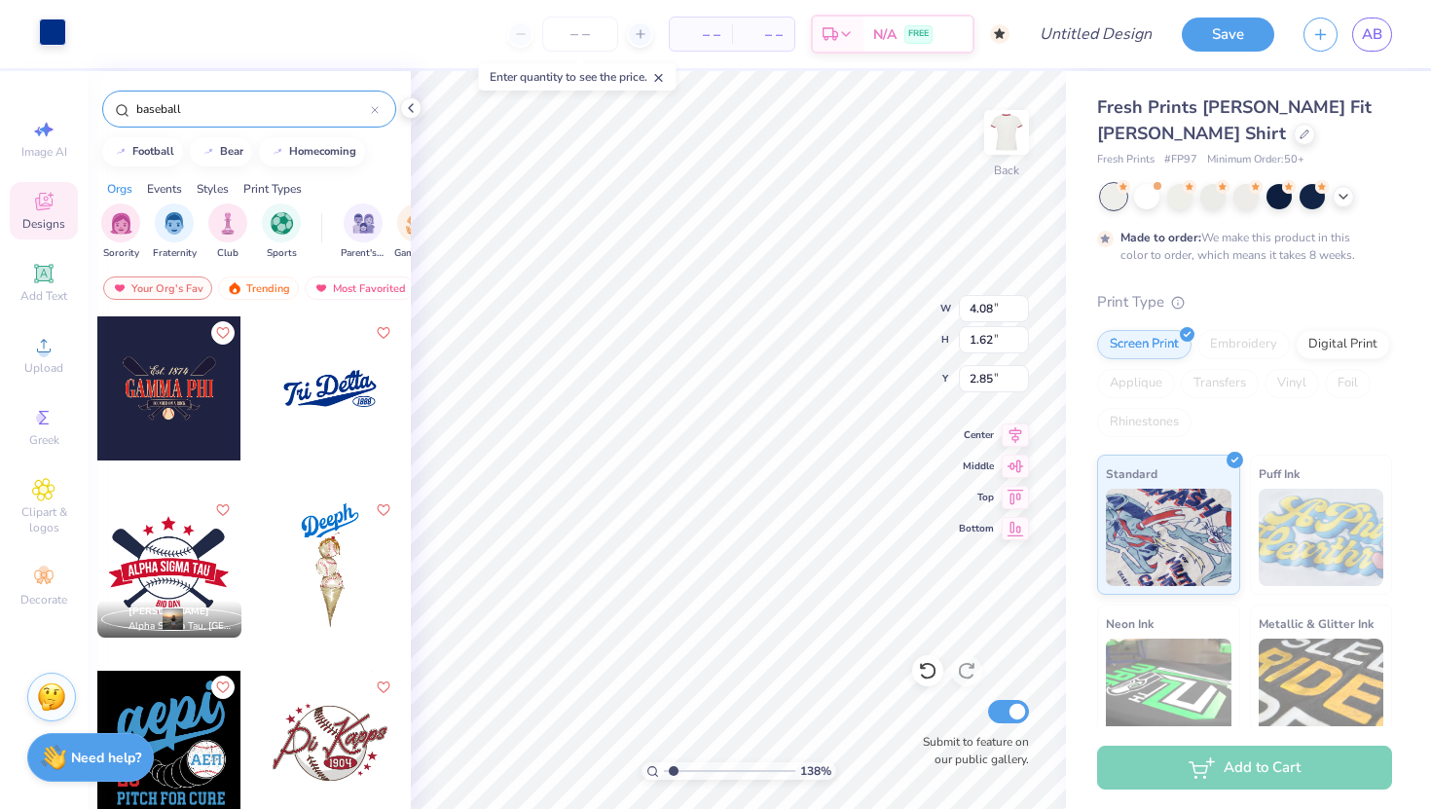
type input "4.08"
type input "1.62"
click at [60, 35] on div at bounding box center [52, 31] width 27 height 27
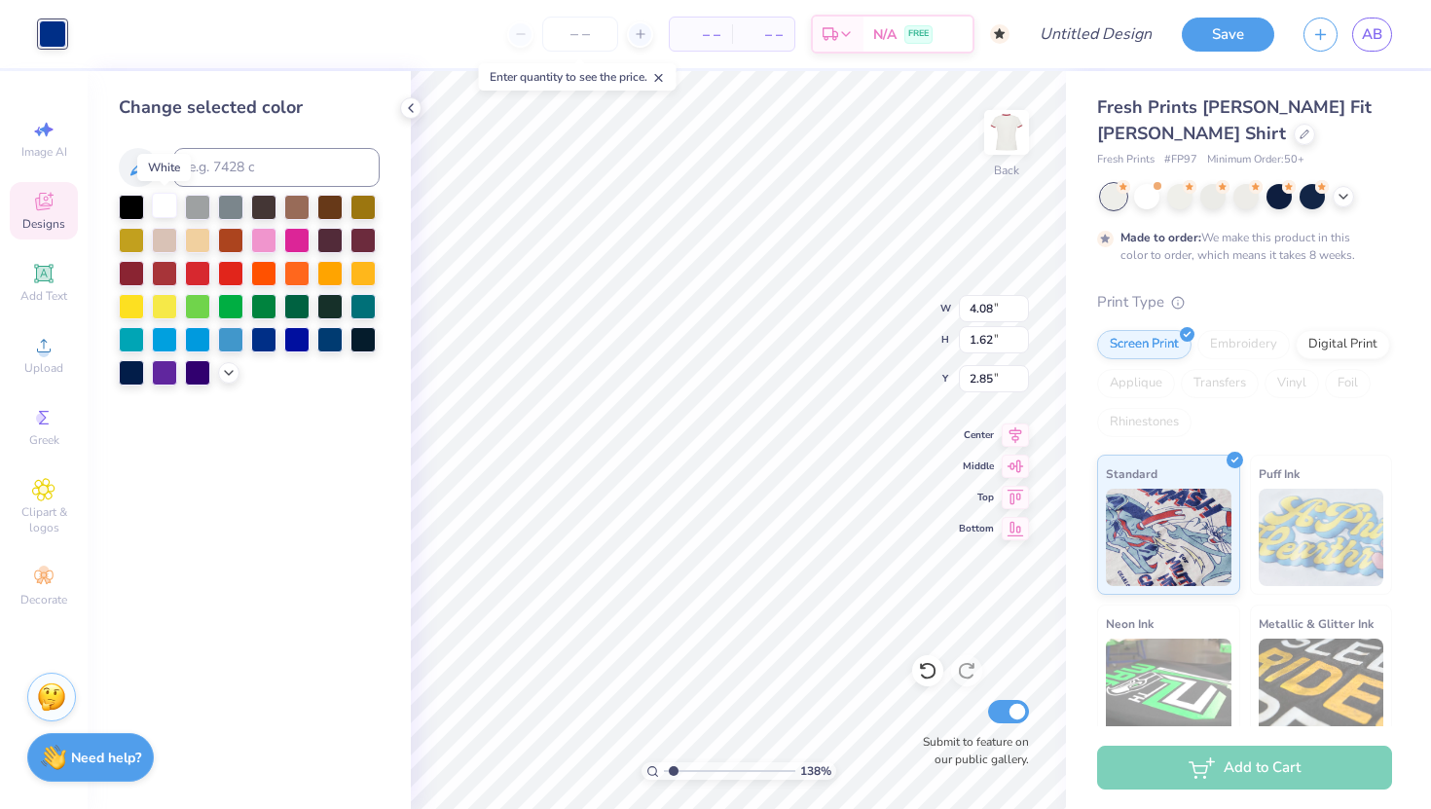
click at [162, 198] on div at bounding box center [164, 205] width 25 height 25
type input "5.33"
type input "3.52"
type input "1.40"
type input "5.33"
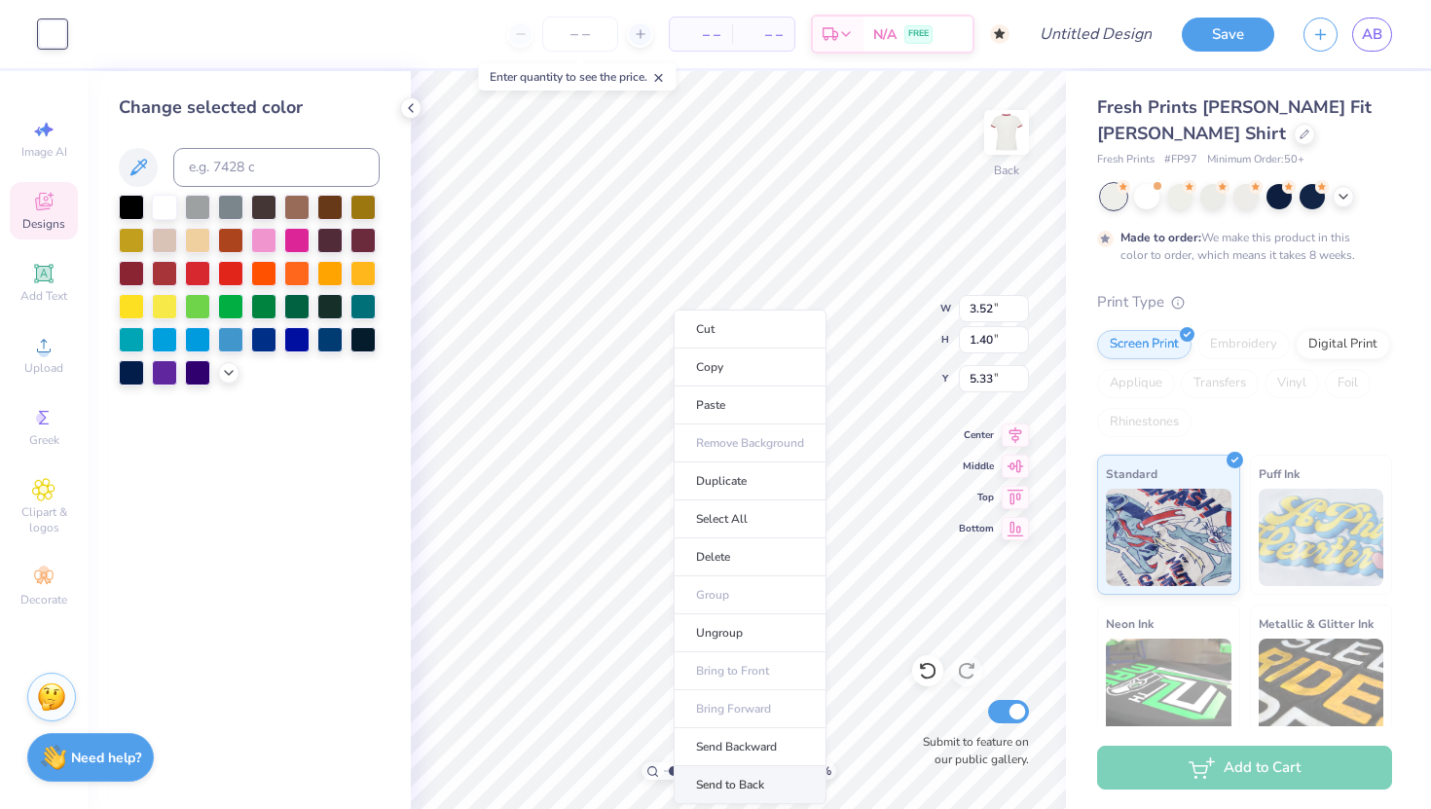
click at [722, 731] on li "Send to Back" at bounding box center [749, 785] width 153 height 38
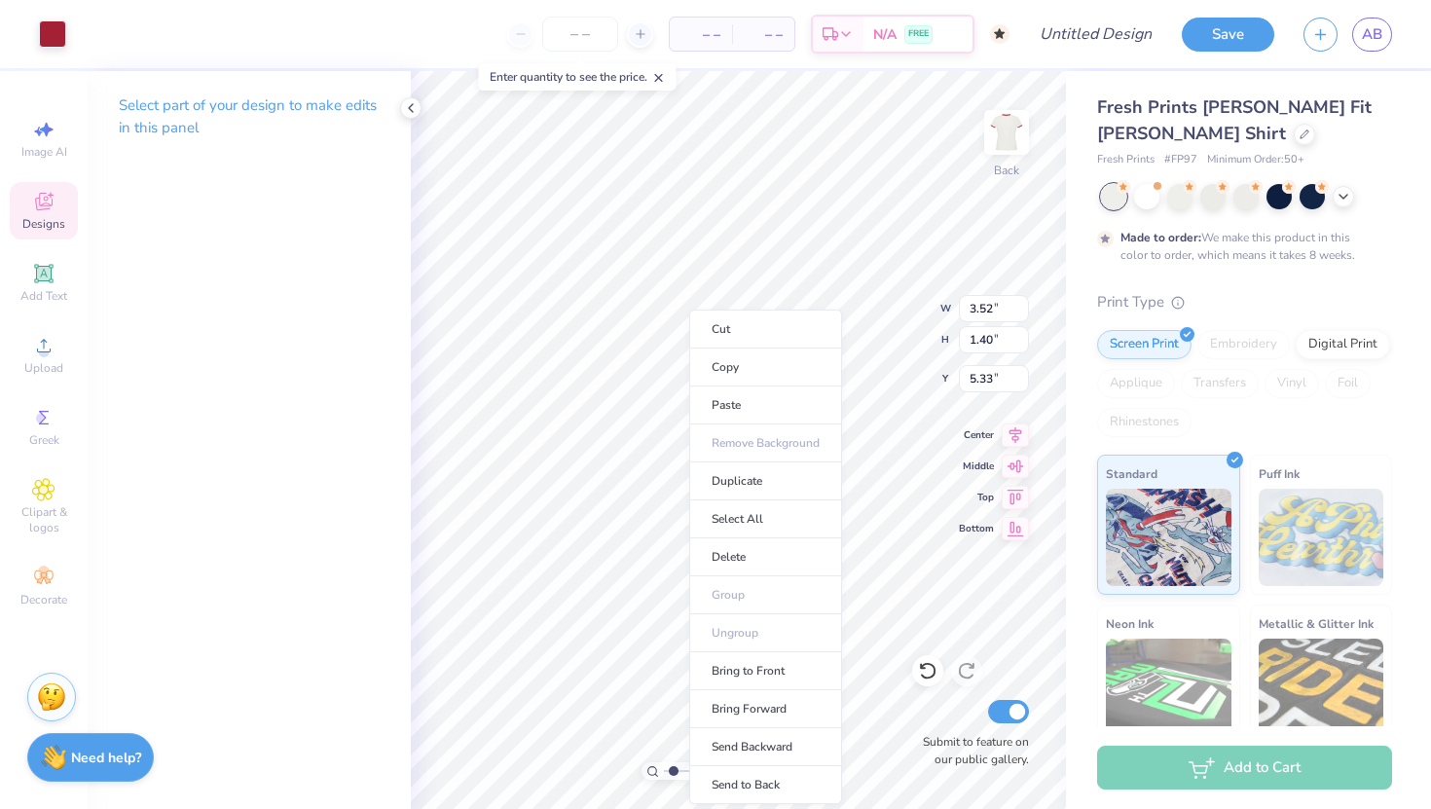
type input "5.88"
type input "2.24"
type input "5.32"
click at [735, 703] on li "Bring Forward" at bounding box center [765, 709] width 153 height 38
type input "7.05"
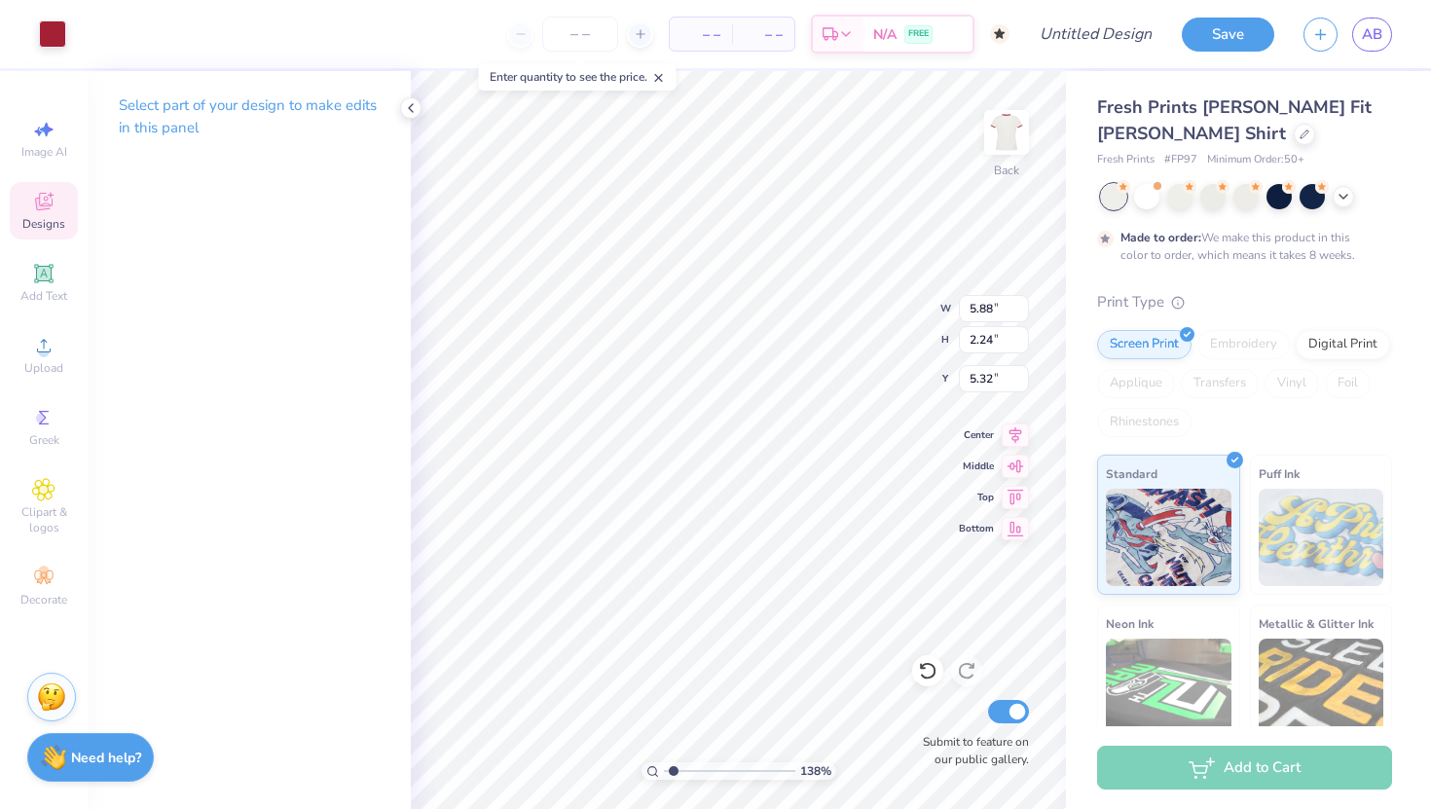
type input "2.22"
type input "6.26"
click at [739, 707] on li "Bring Forward" at bounding box center [778, 709] width 153 height 38
type input "5.88"
type input "2.24"
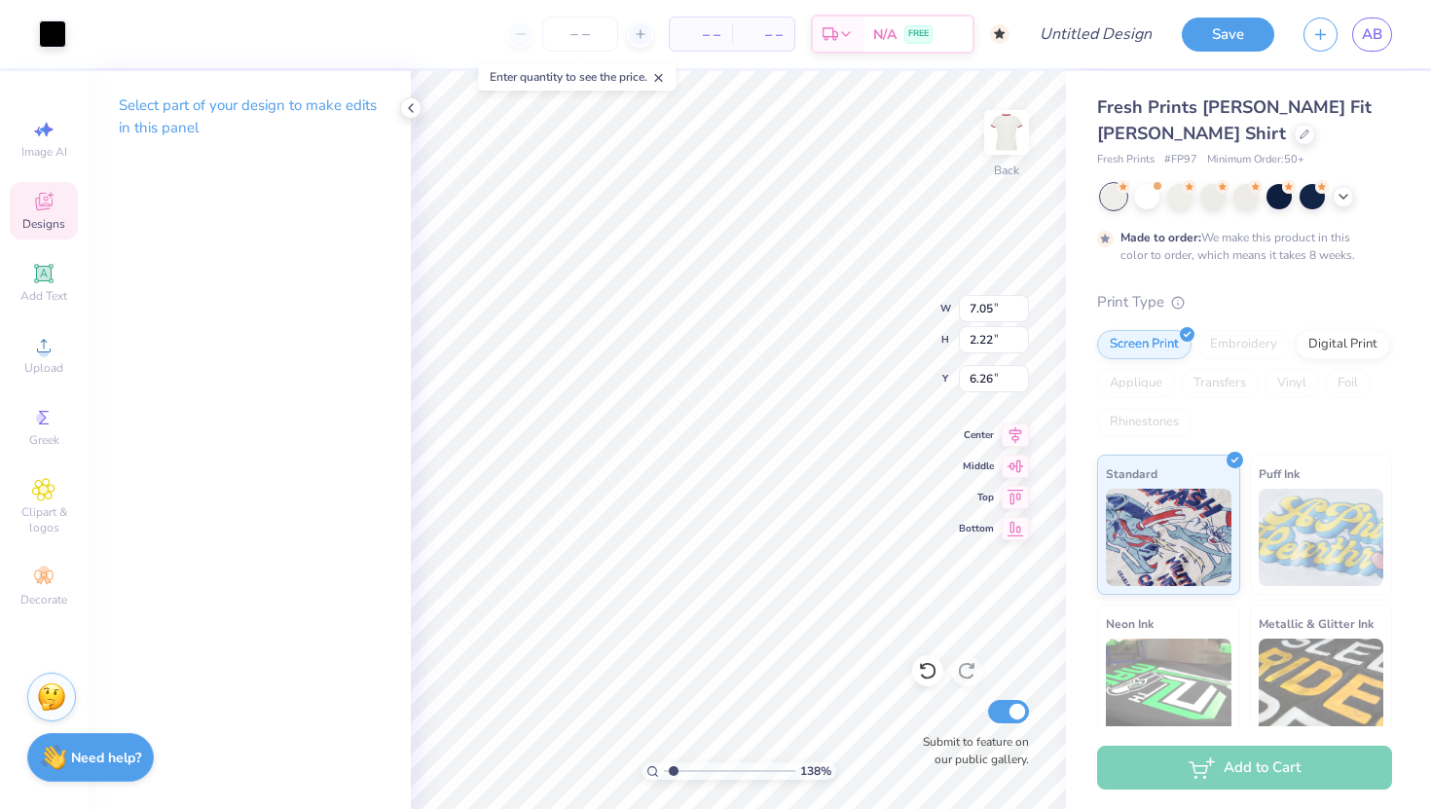
type input "5.32"
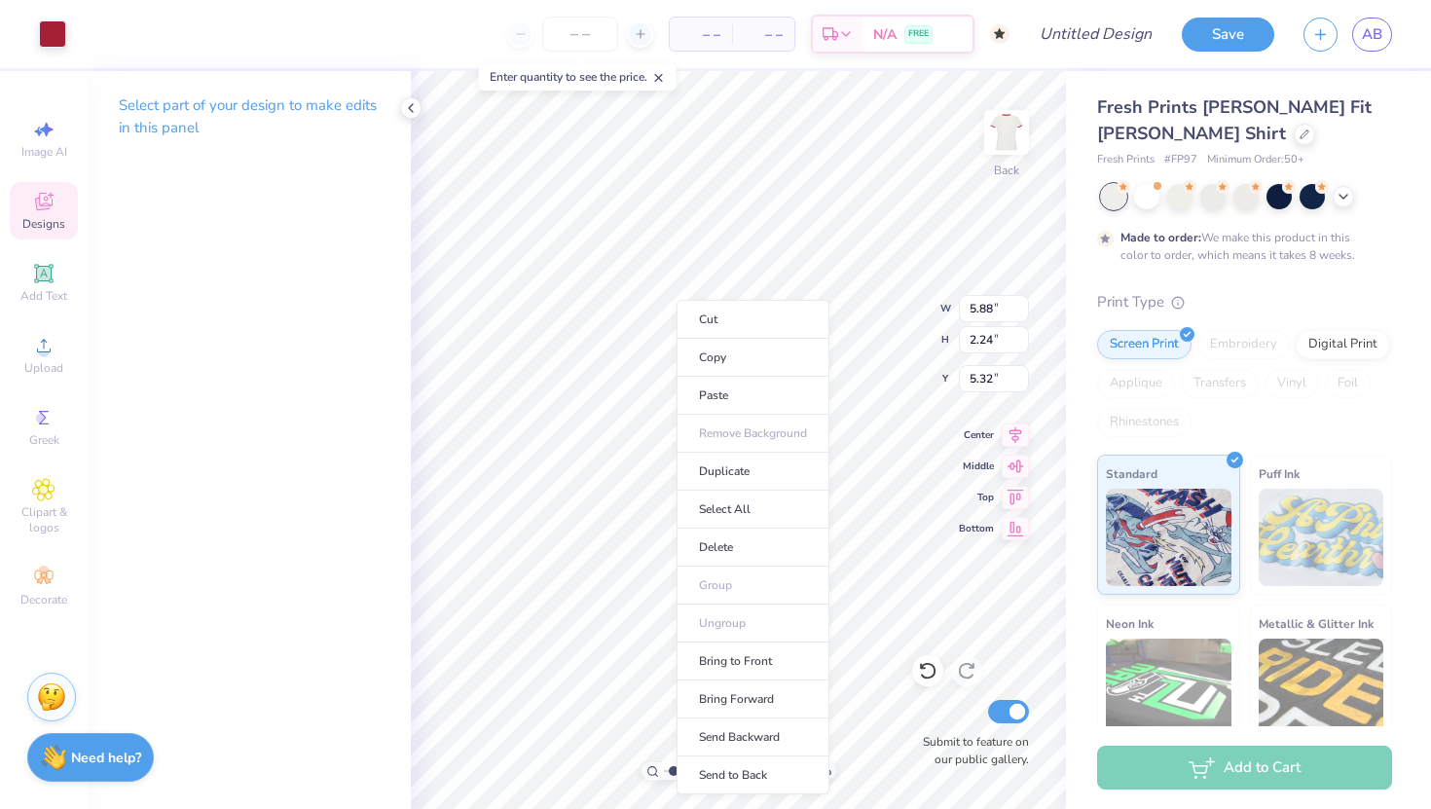
type input "10.13"
type input "1.05"
type input "4.09"
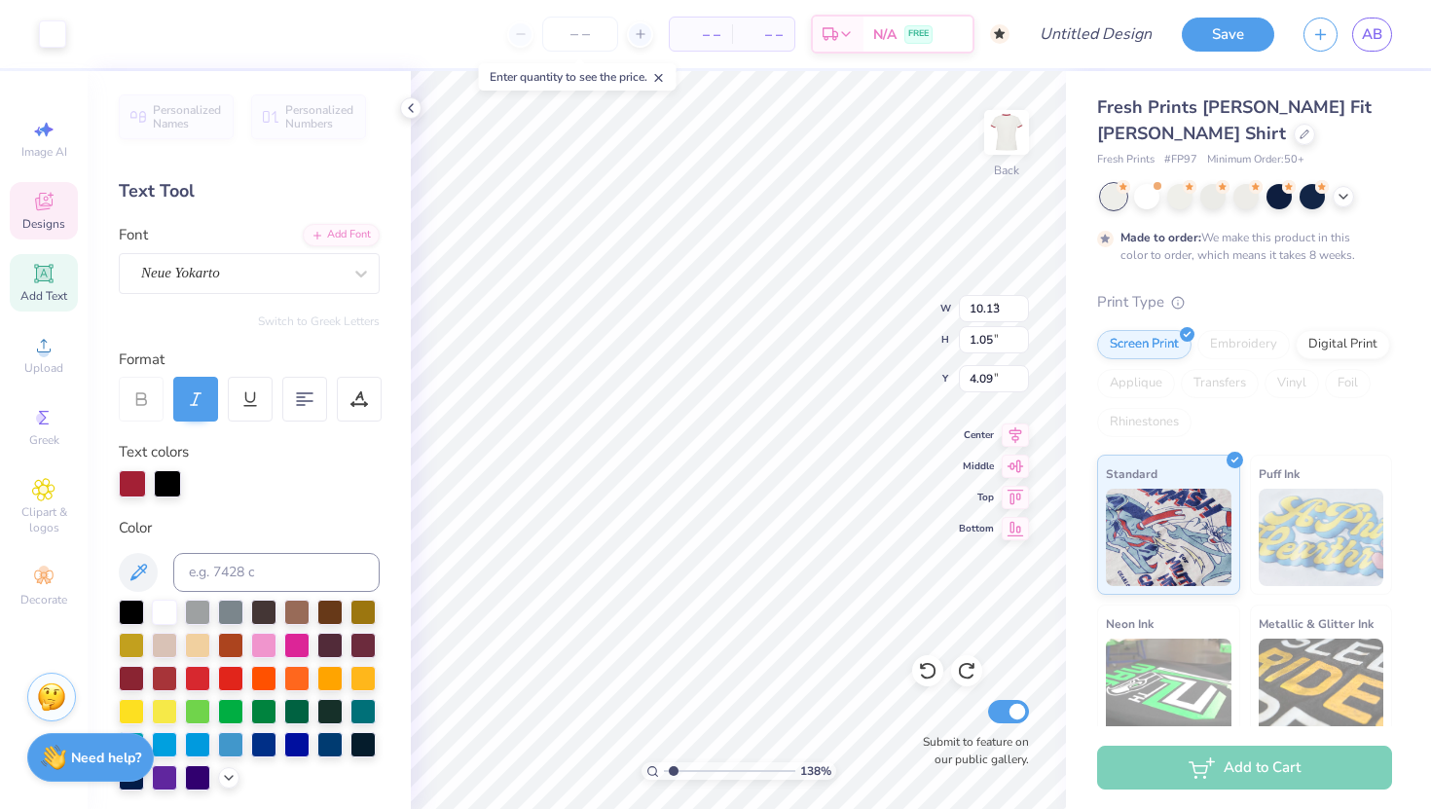
type input "3.52"
type input "1.40"
click at [759, 731] on li "Send Backward" at bounding box center [793, 747] width 153 height 38
type input "5.53"
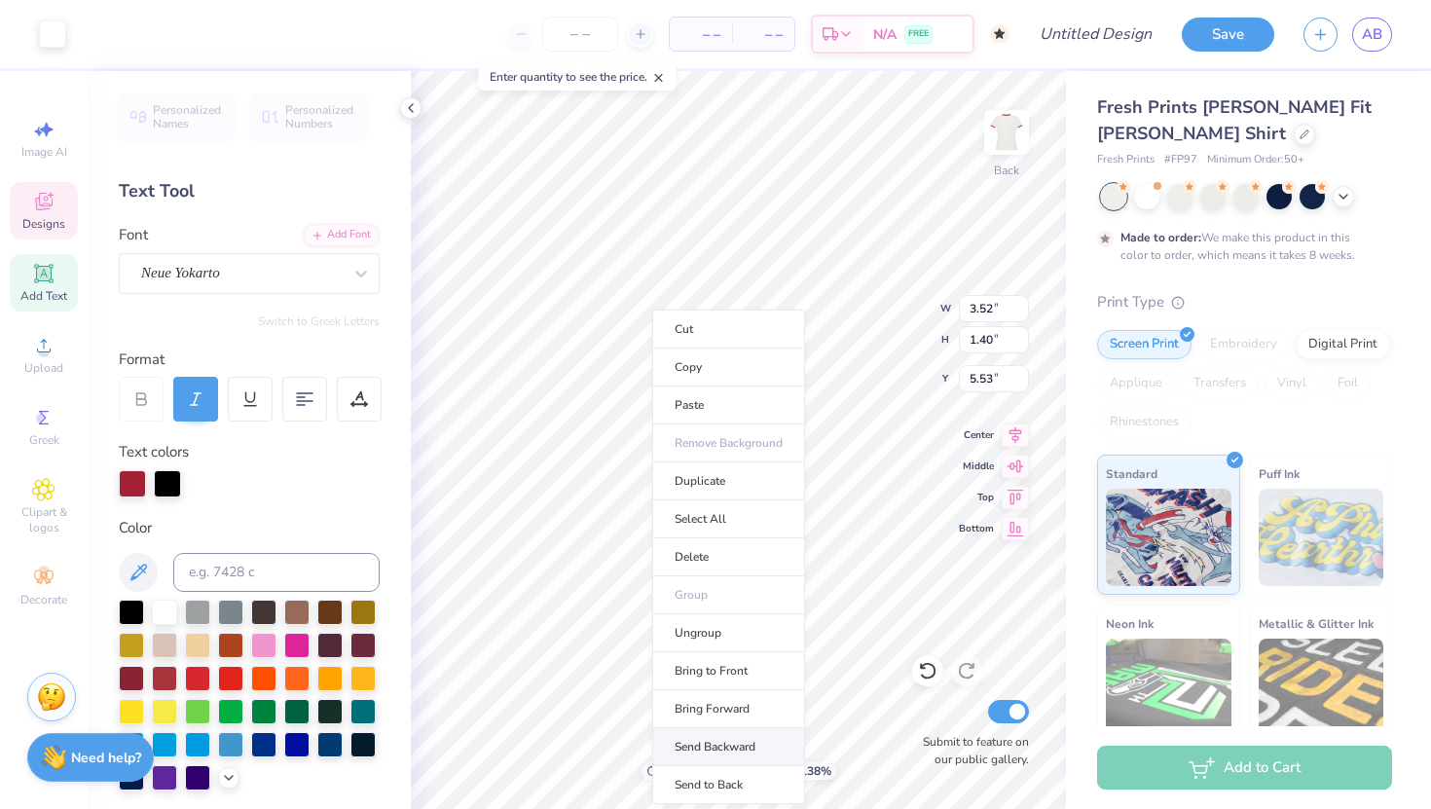
click at [707, 731] on li "Send Backward" at bounding box center [728, 747] width 153 height 38
click at [729, 731] on li "Send Backward" at bounding box center [758, 747] width 153 height 38
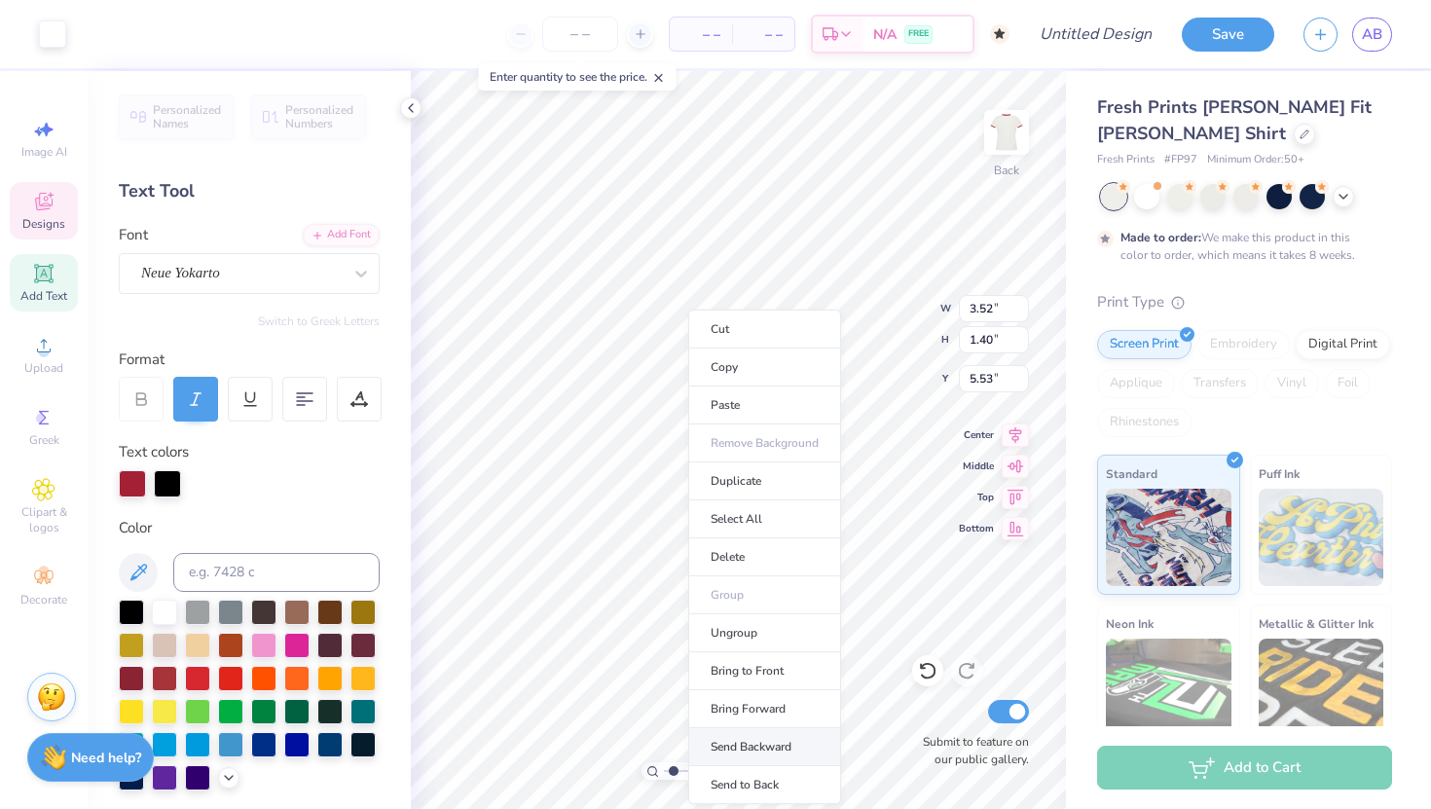
click at [737, 731] on li "Send Backward" at bounding box center [764, 747] width 153 height 38
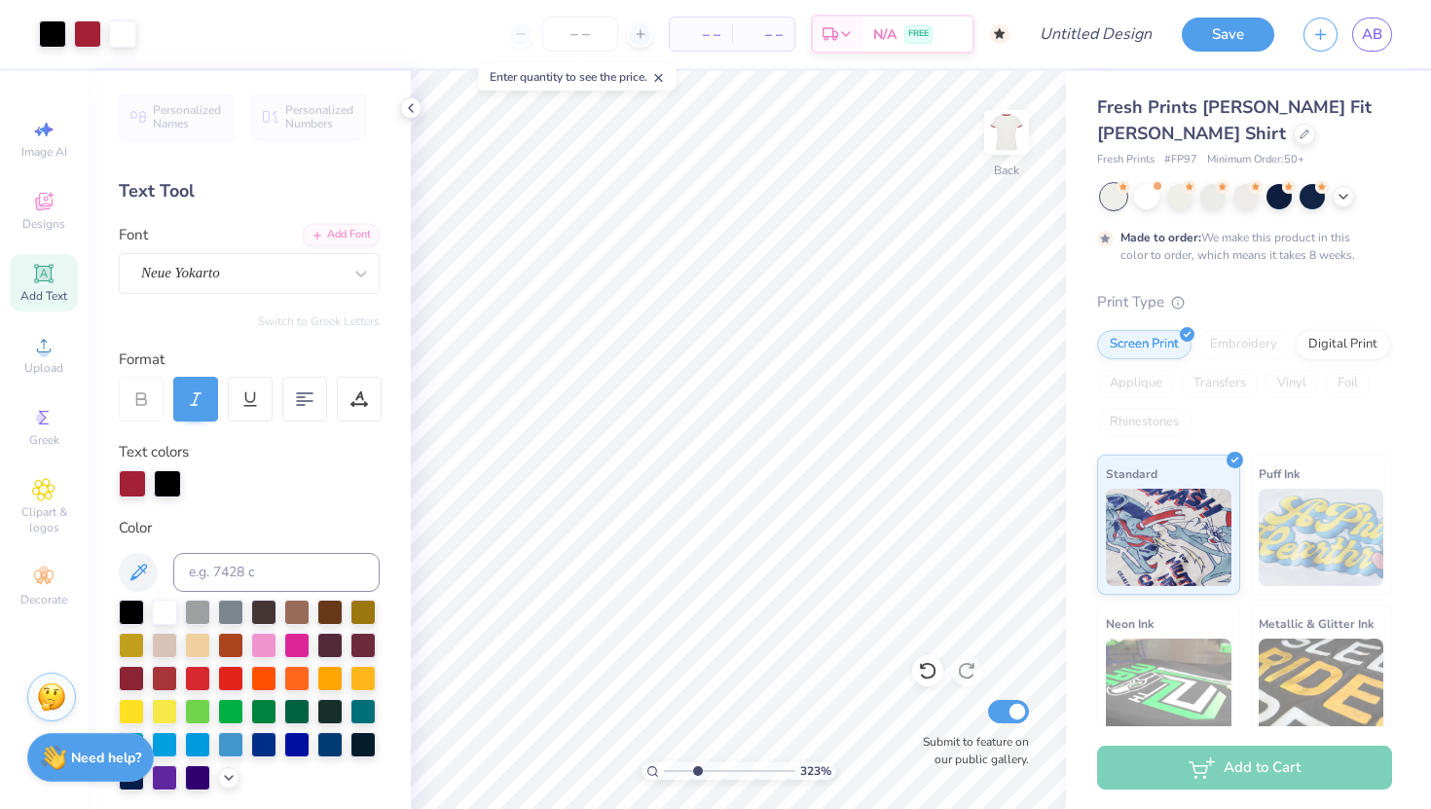
drag, startPoint x: 673, startPoint y: 769, endPoint x: 697, endPoint y: 770, distance: 23.4
type input "3.23"
click at [697, 731] on input "range" at bounding box center [729, 771] width 131 height 18
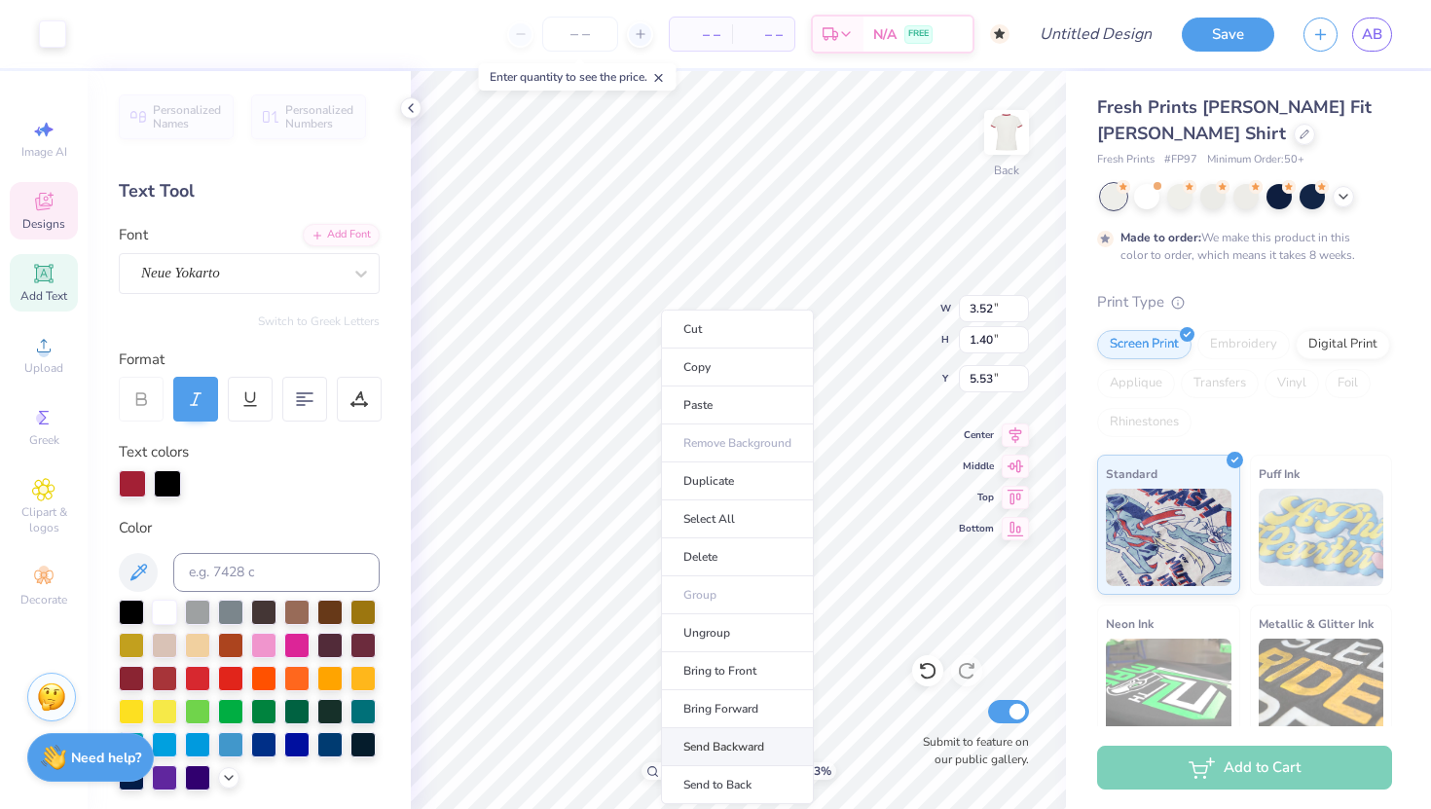
click at [704, 731] on li "Send Backward" at bounding box center [737, 747] width 153 height 38
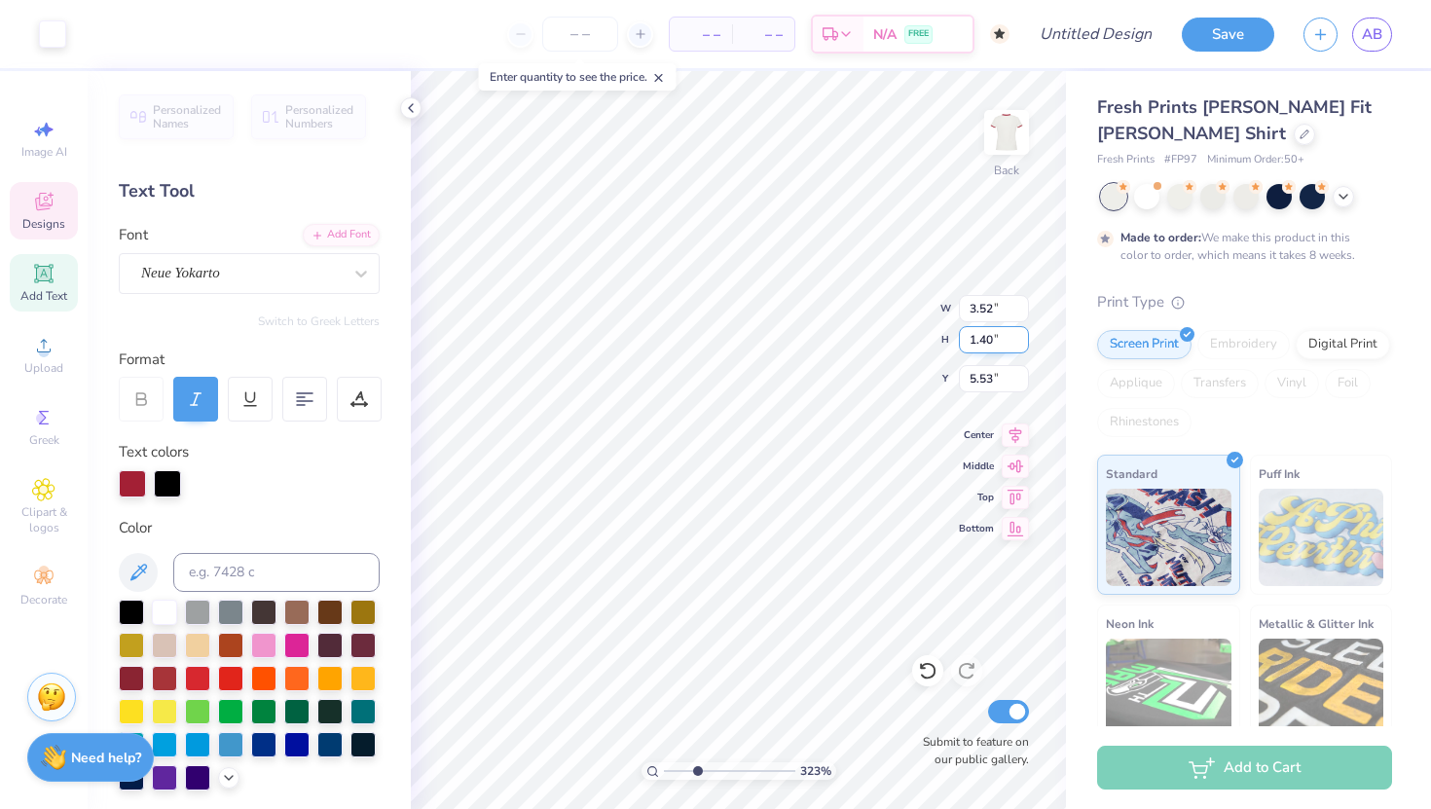
click at [874, 322] on div "323 % Back W 3.52 3.52 " H 1.40 1.40 " Y 5.53 5.53 " Center Middle Top Bottom S…" at bounding box center [738, 440] width 655 height 738
type input "6.88"
type input "2.30"
type input "5.32"
type input "3.36"
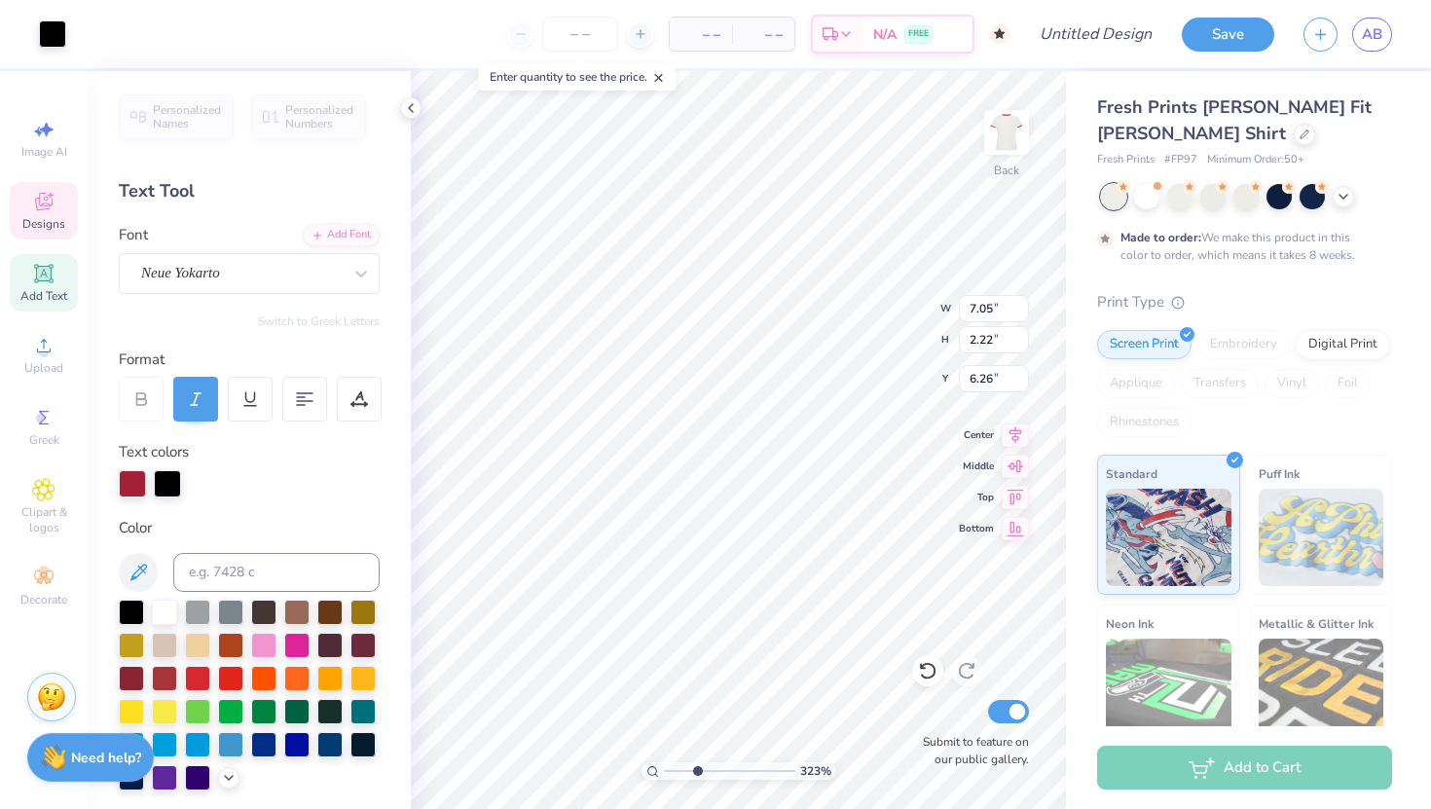
type input "1.36"
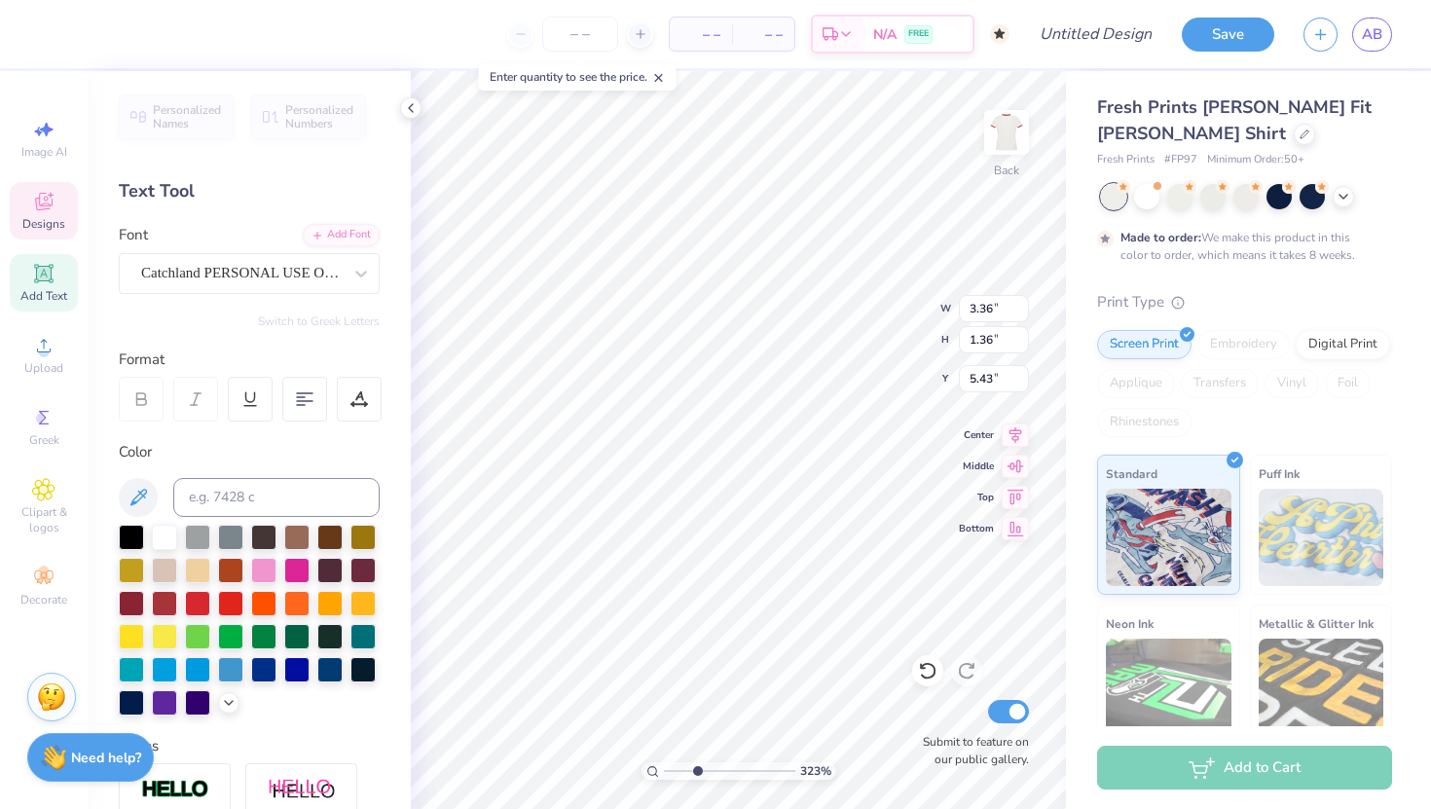
type input "8.40"
type textarea "IPSE"
click at [902, 310] on div "323 % Back W 3.36 3.36 " H 1.36 1.36 " Y 5.43 5.43 " Center Middle Top Bottom S…" at bounding box center [738, 440] width 655 height 738
type input "6.88"
type input "2.30"
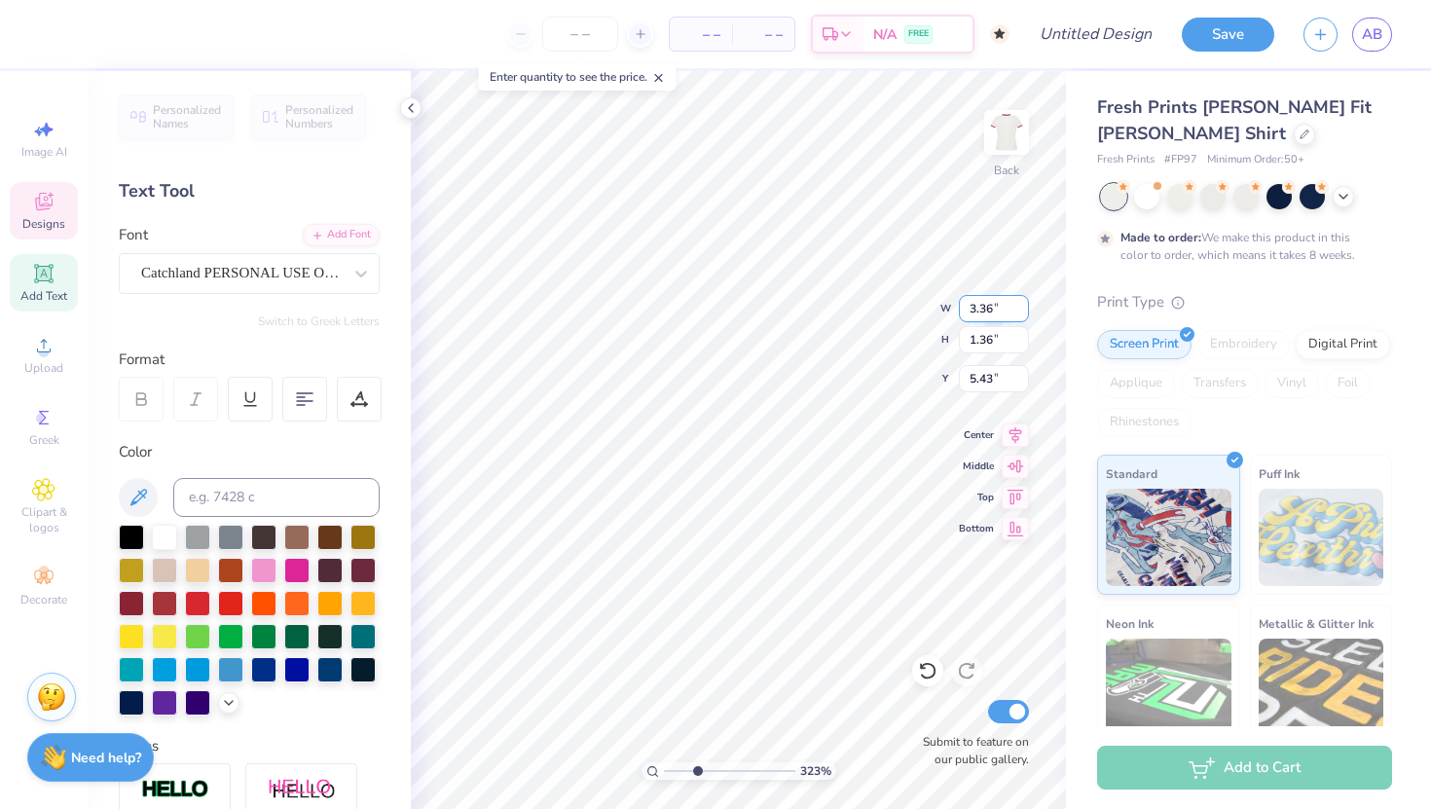
type input "5.32"
type input "5.33"
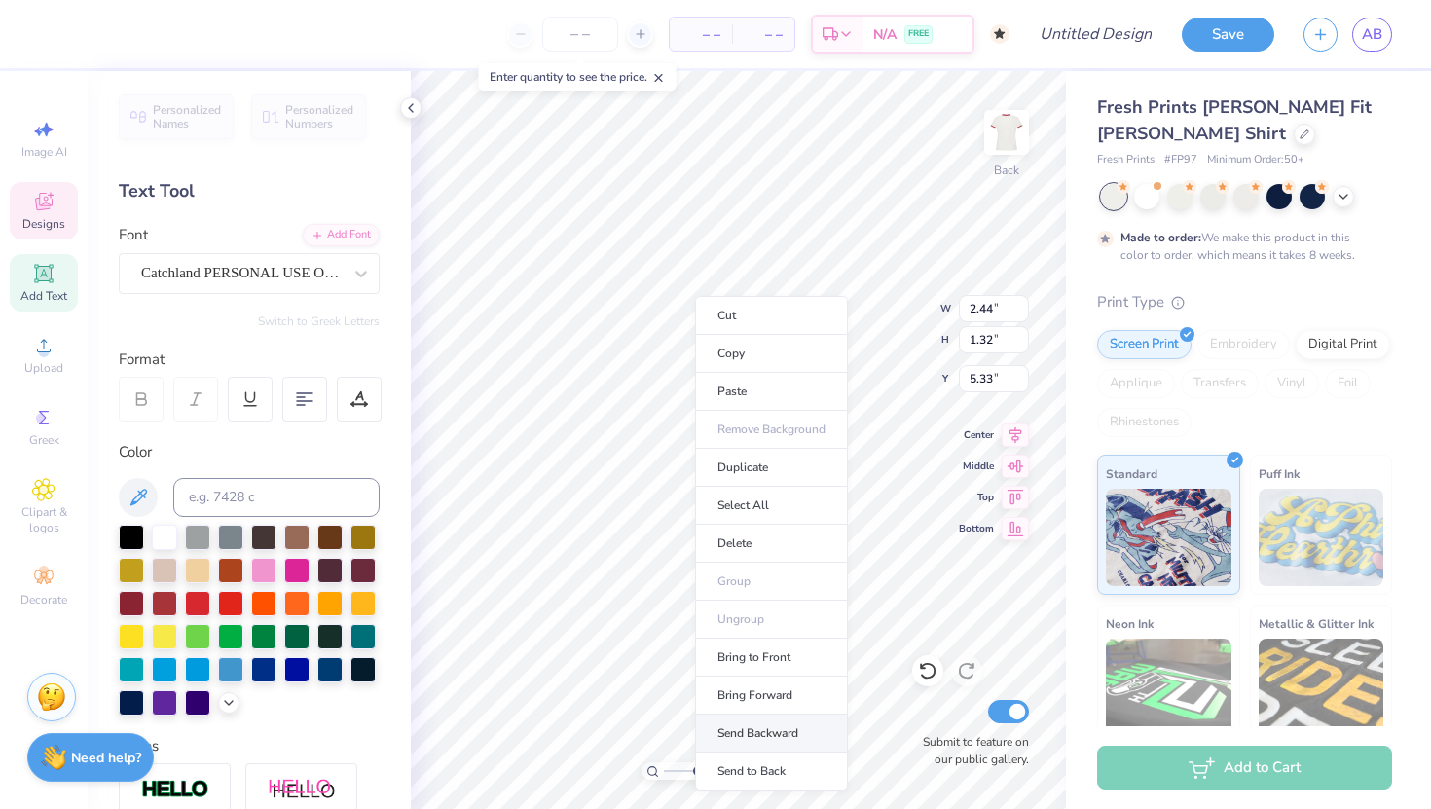
click at [744, 727] on li "Send Backward" at bounding box center [771, 733] width 153 height 38
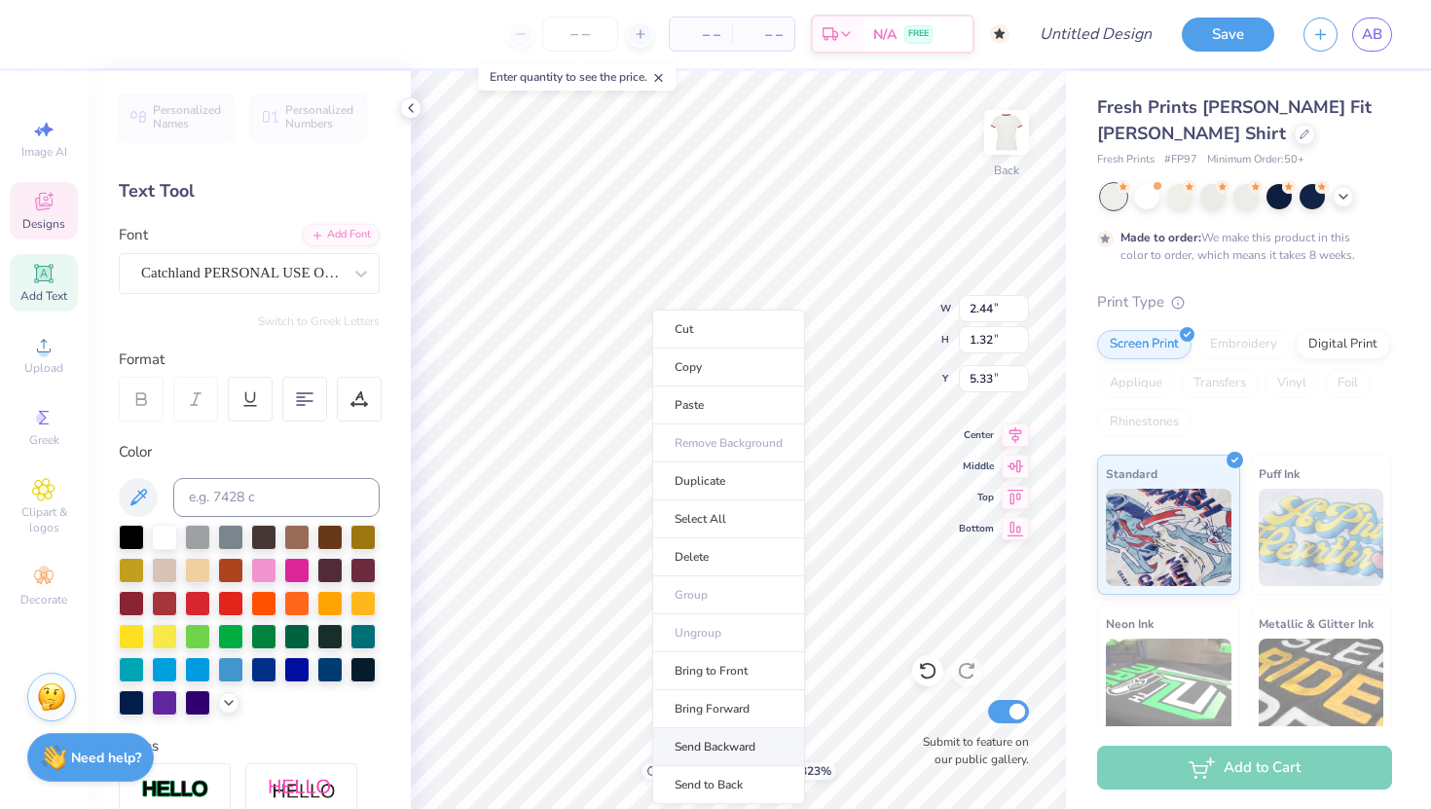
click at [713, 731] on li "Send Backward" at bounding box center [728, 747] width 153 height 38
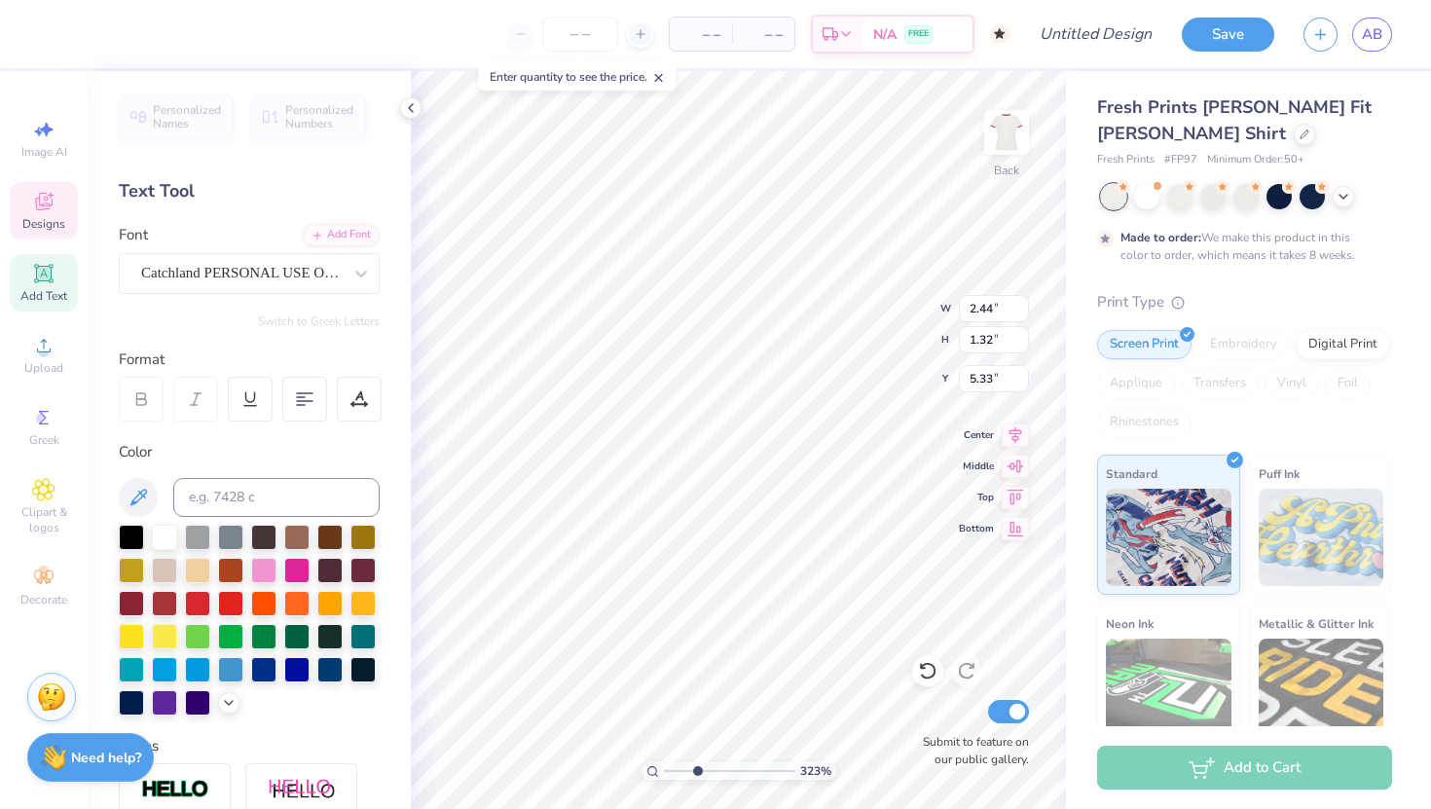
type input "2.98"
type input "0.98"
type input "9.90"
type input "6.49"
type input "2.24"
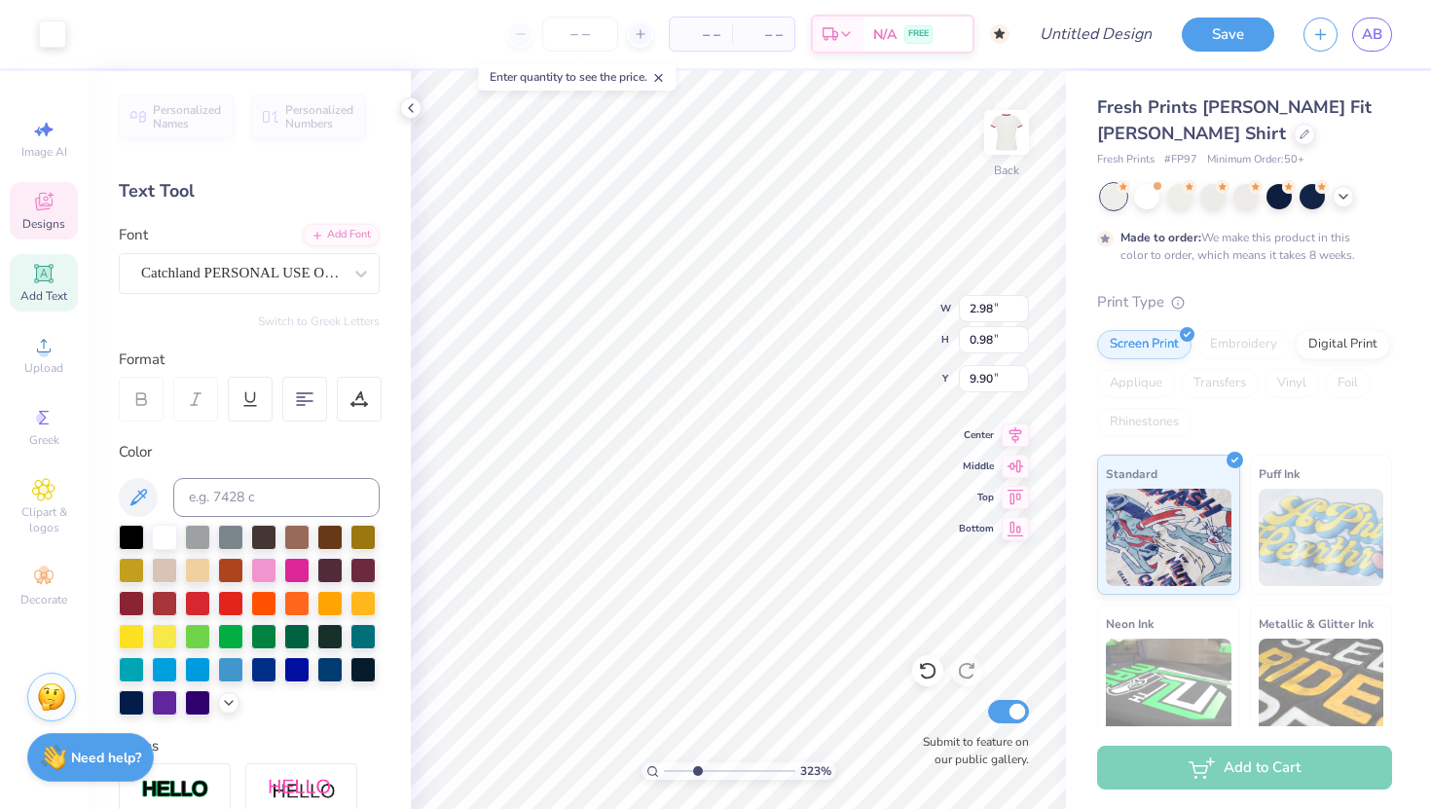
type input "5.36"
type input "2.44"
type input "1.32"
type input "5.36"
type input "2.47"
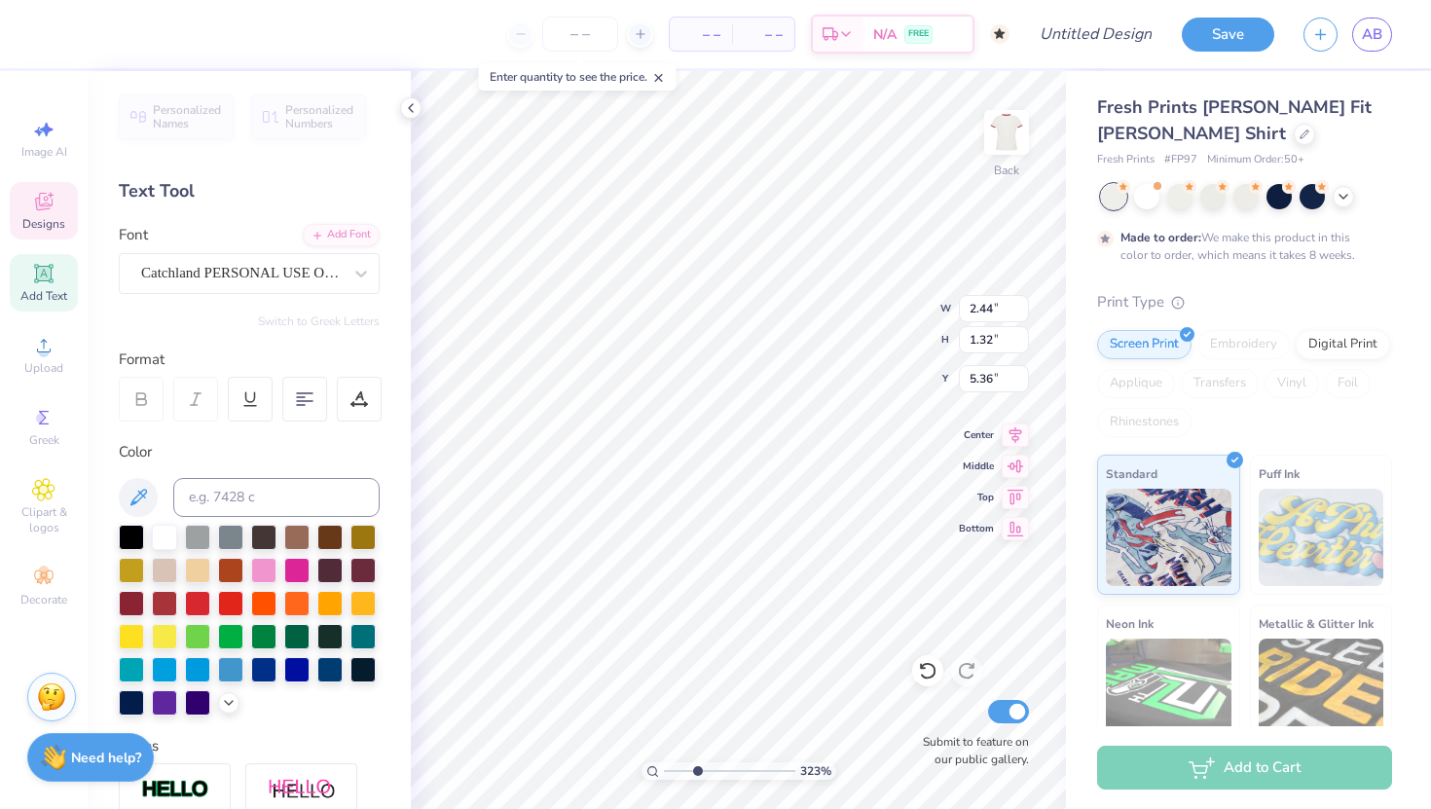
type input "1.15"
type input "5.43"
type input "2.90"
type input "1.35"
type input "5.43"
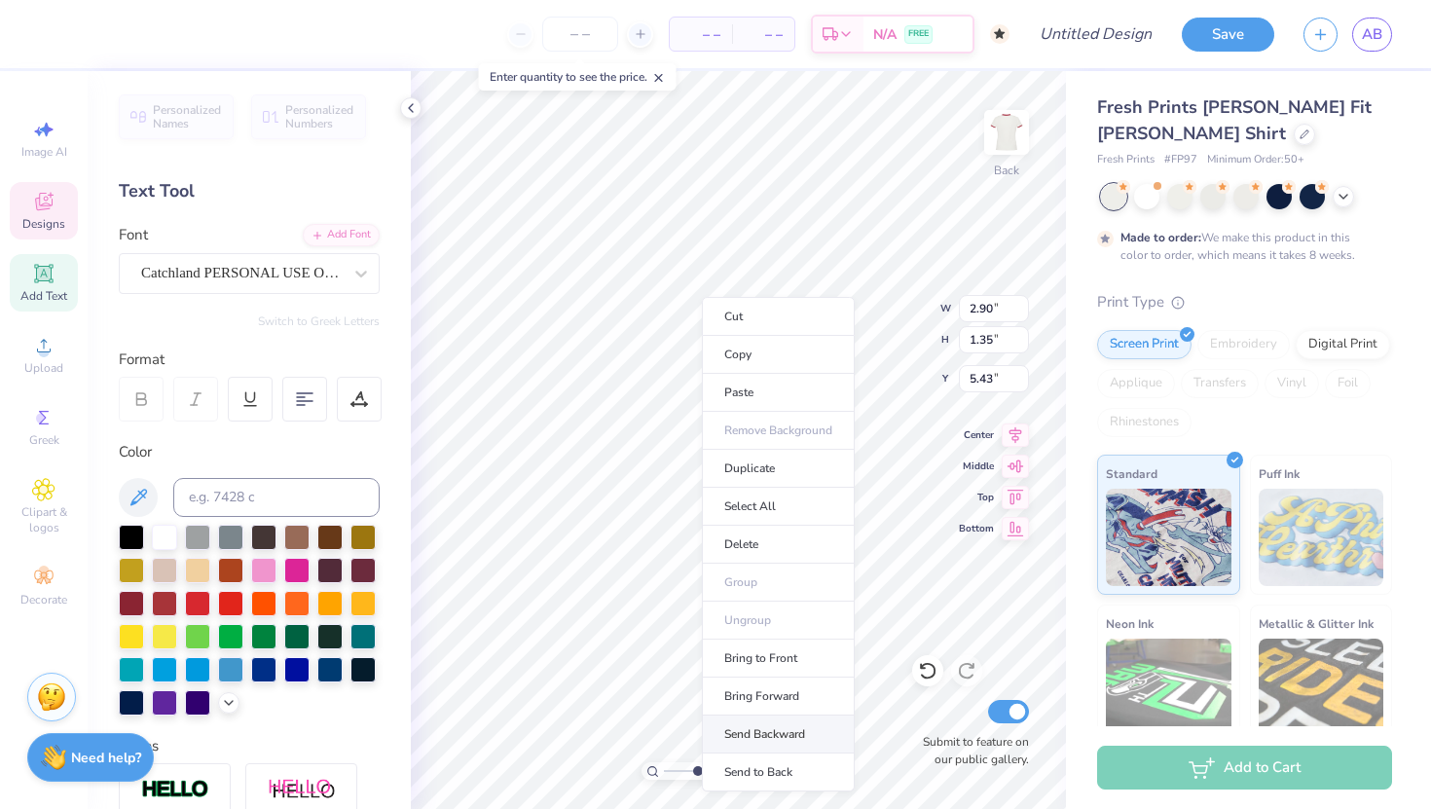
click at [768, 731] on li "Send Backward" at bounding box center [778, 734] width 153 height 38
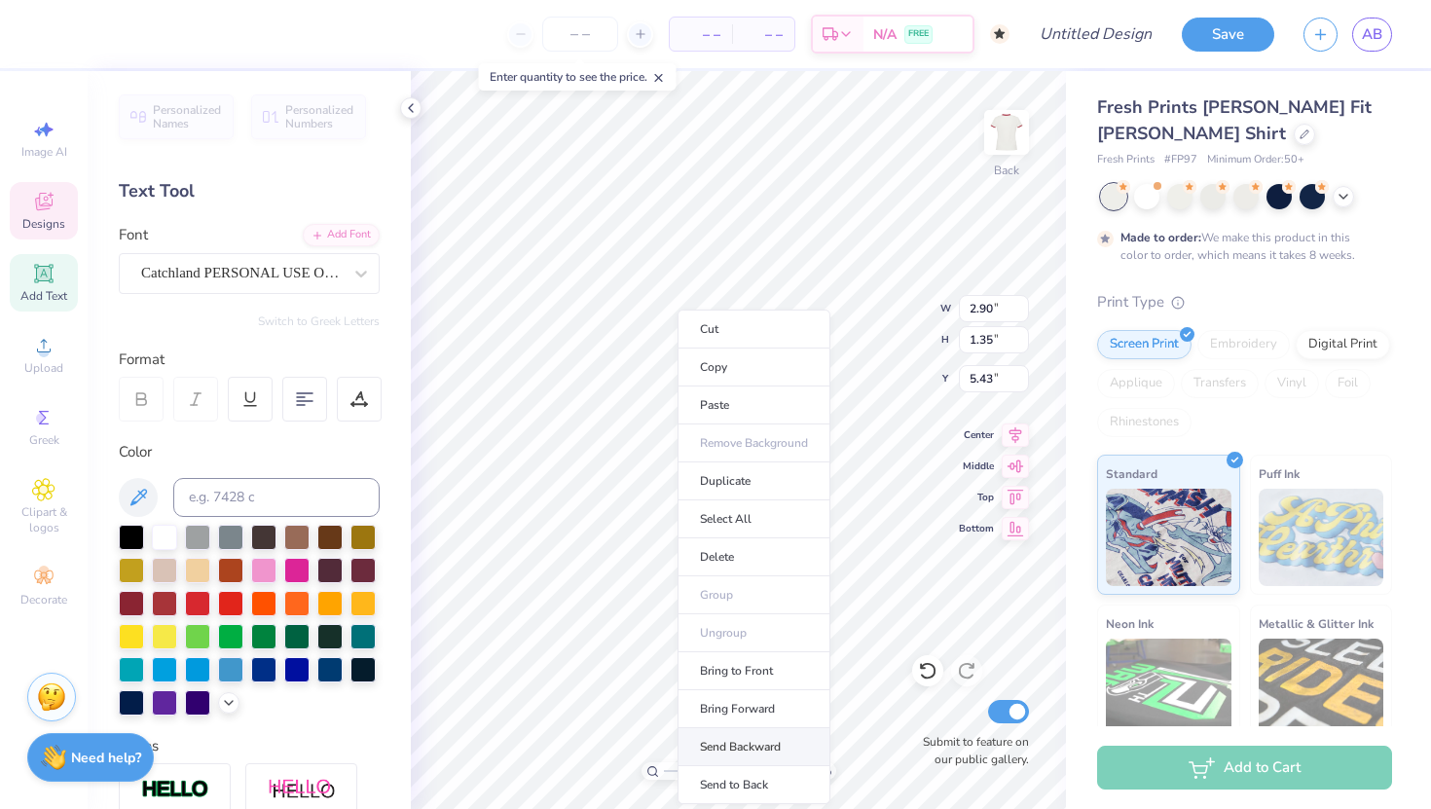
click at [736, 731] on li "Send Backward" at bounding box center [753, 747] width 153 height 38
click at [750, 731] on li "Send to Back" at bounding box center [771, 785] width 153 height 38
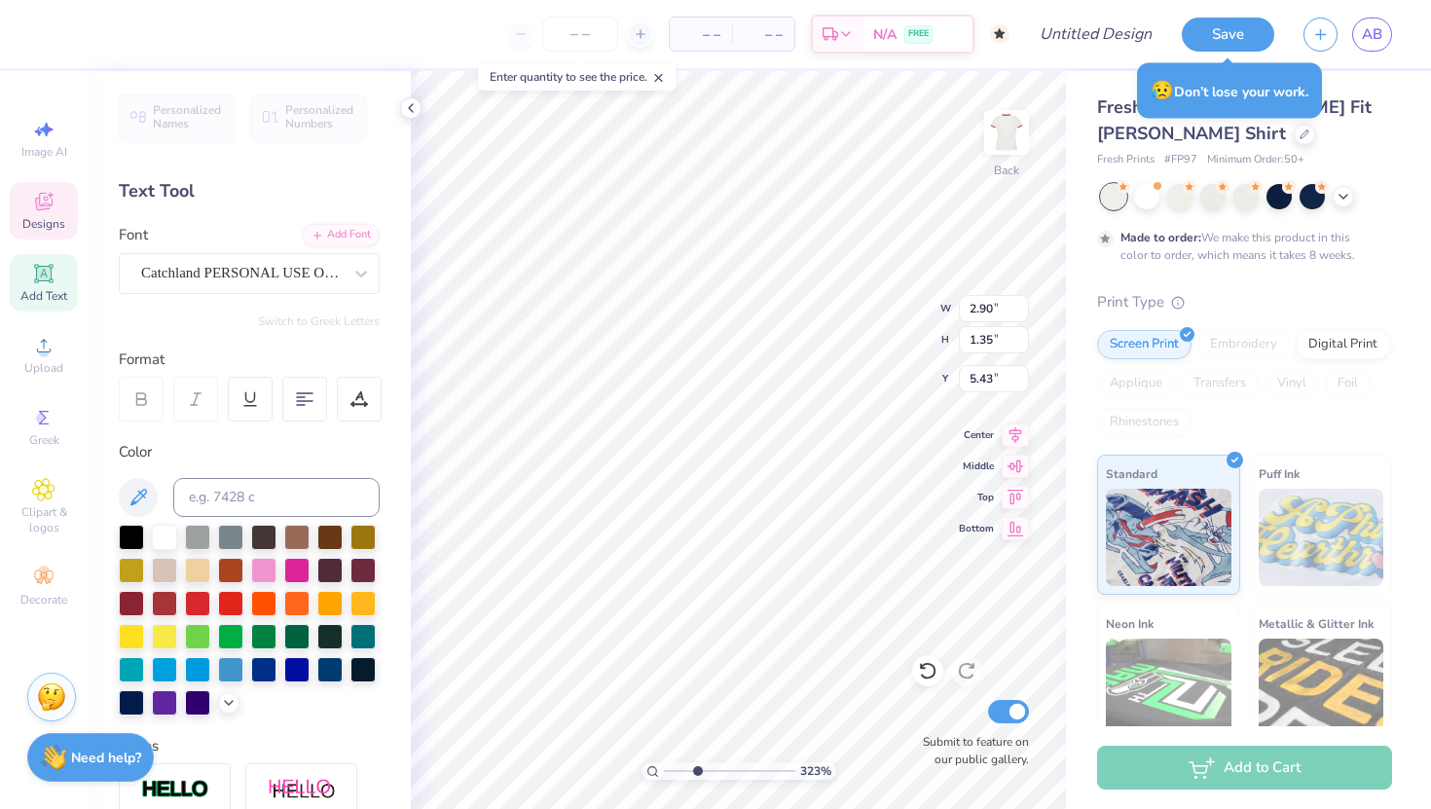
type input "5.88"
type input "2.24"
type input "5.32"
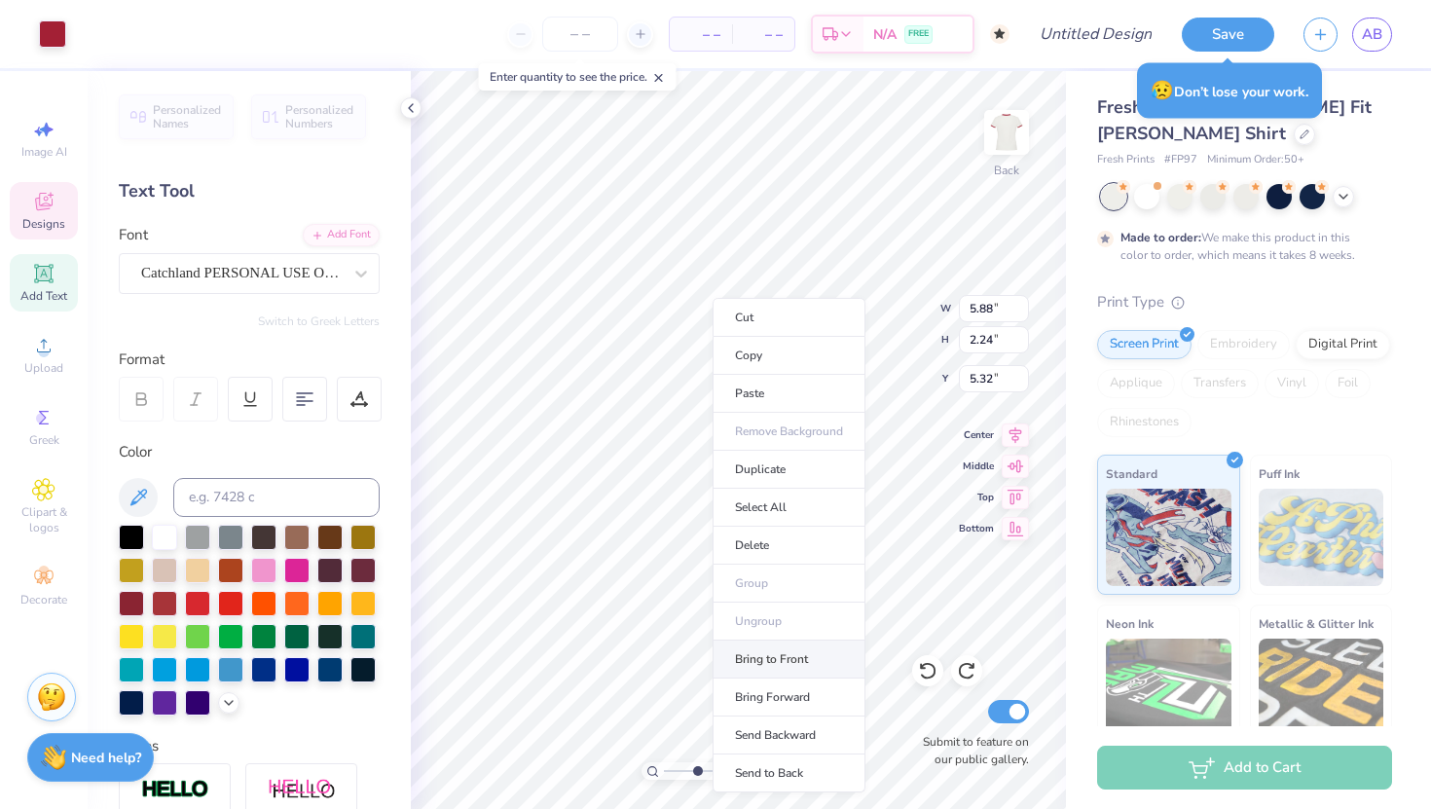
type input "2.90"
type input "1.35"
type input "5.43"
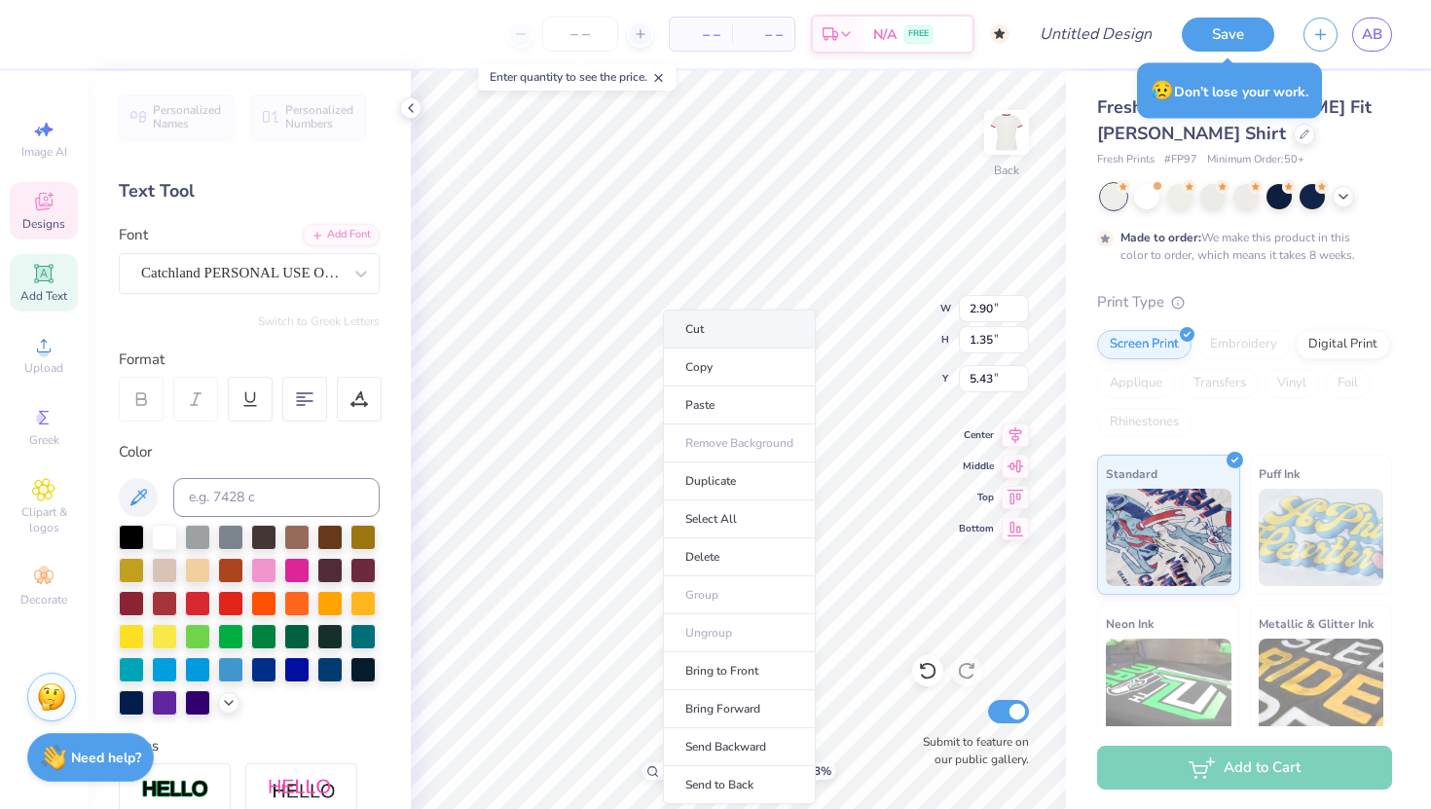
type input "7.05"
type input "2.22"
type input "6.26"
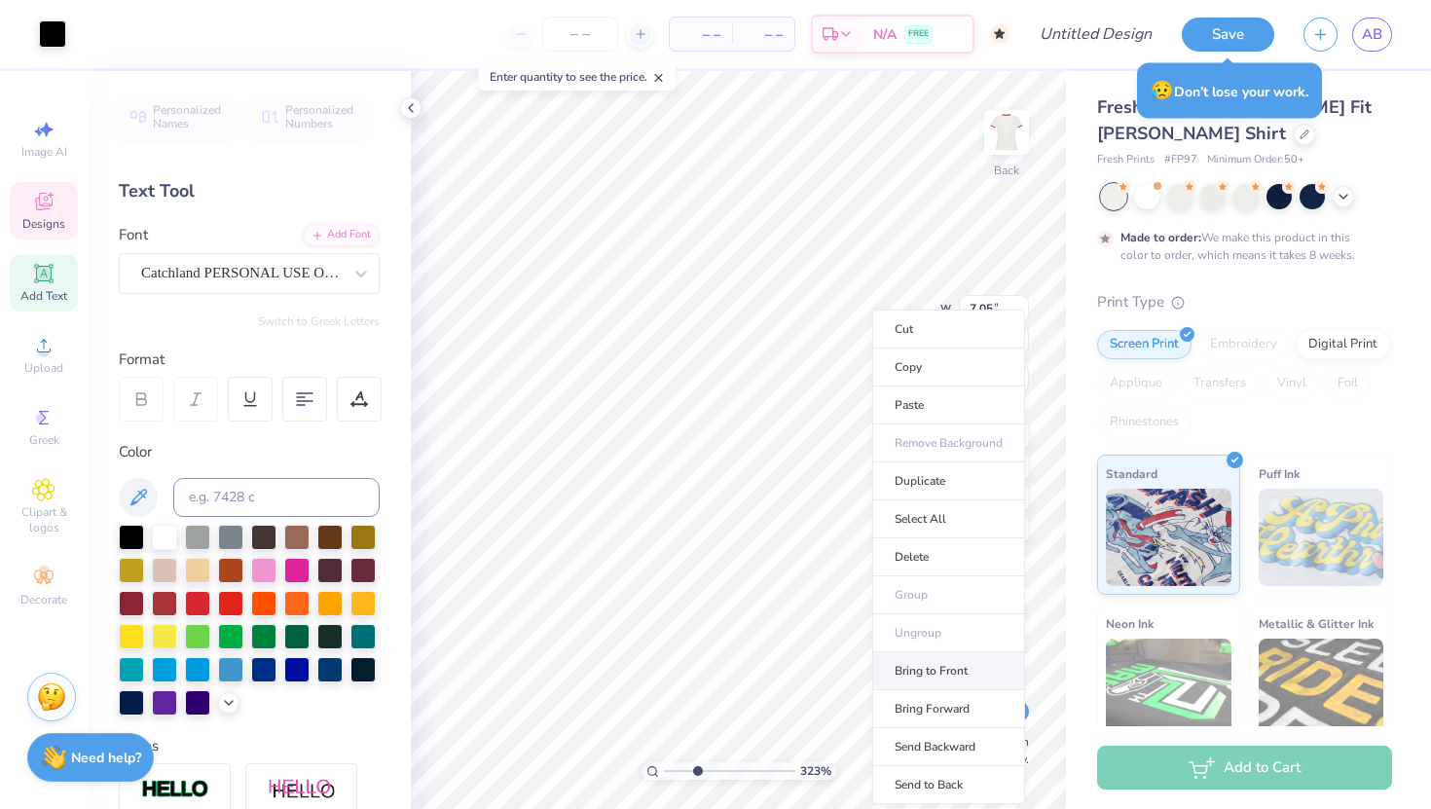
click at [929, 664] on li "Bring to Front" at bounding box center [948, 671] width 153 height 38
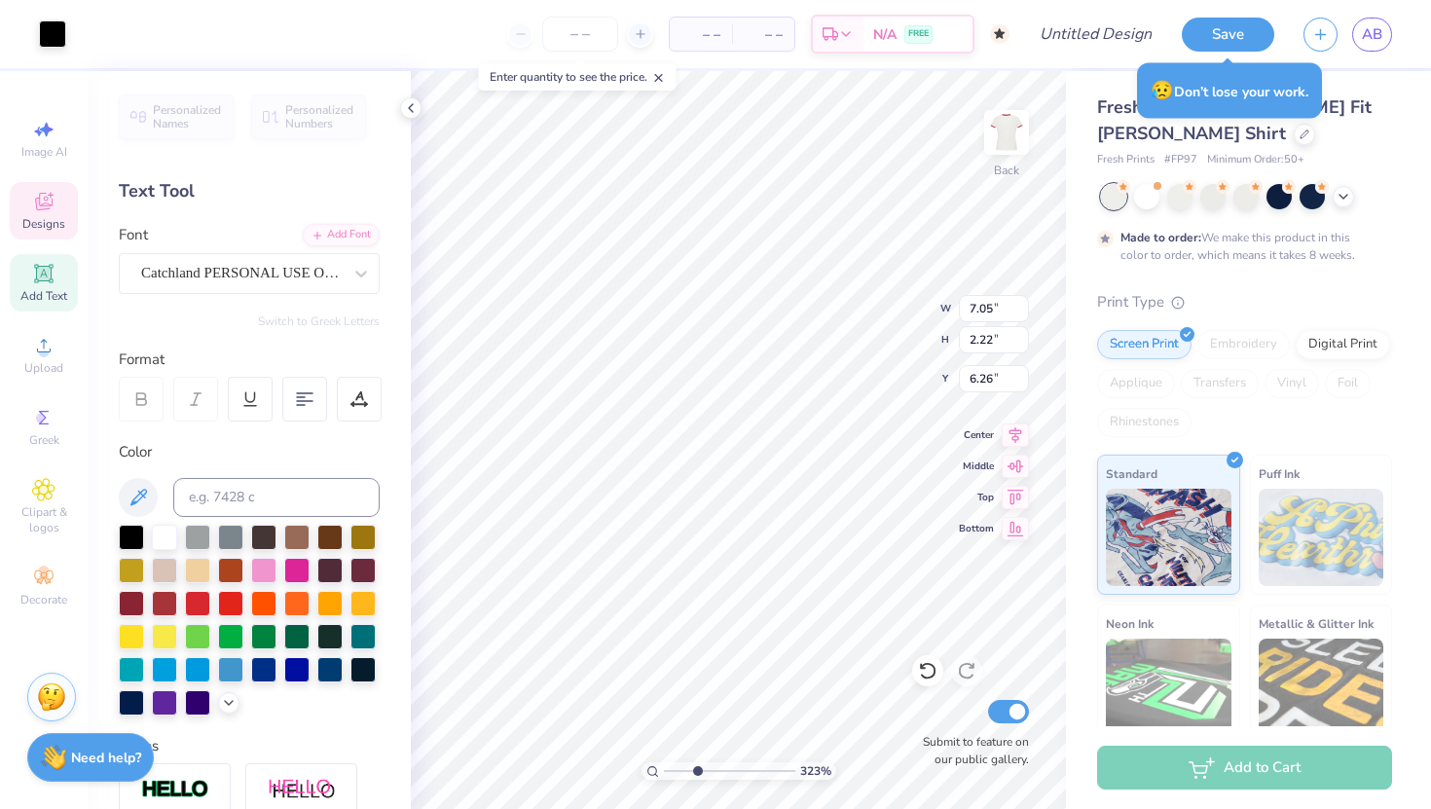
type input "2.90"
type input "1.35"
type input "5.43"
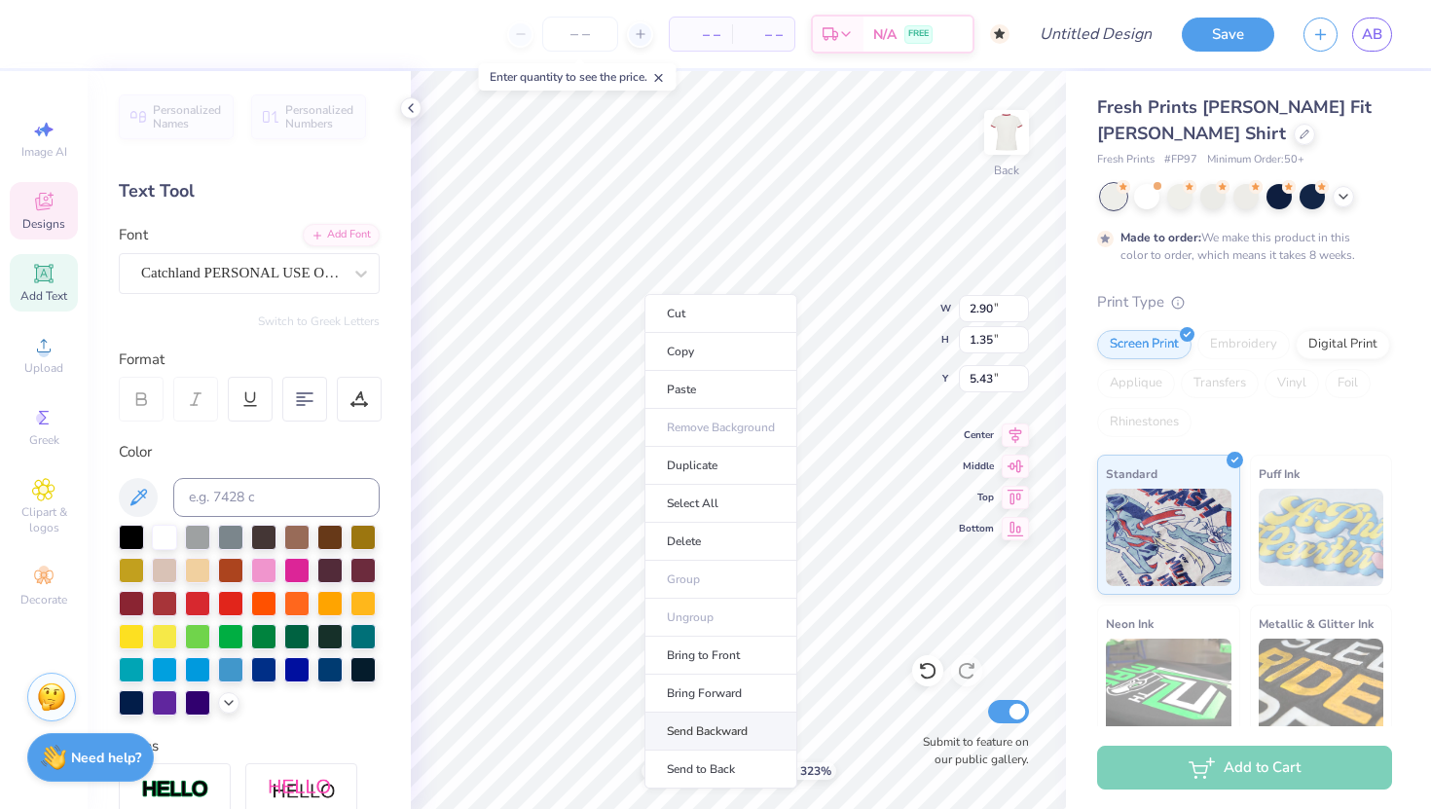
click at [680, 723] on li "Send Backward" at bounding box center [720, 731] width 153 height 38
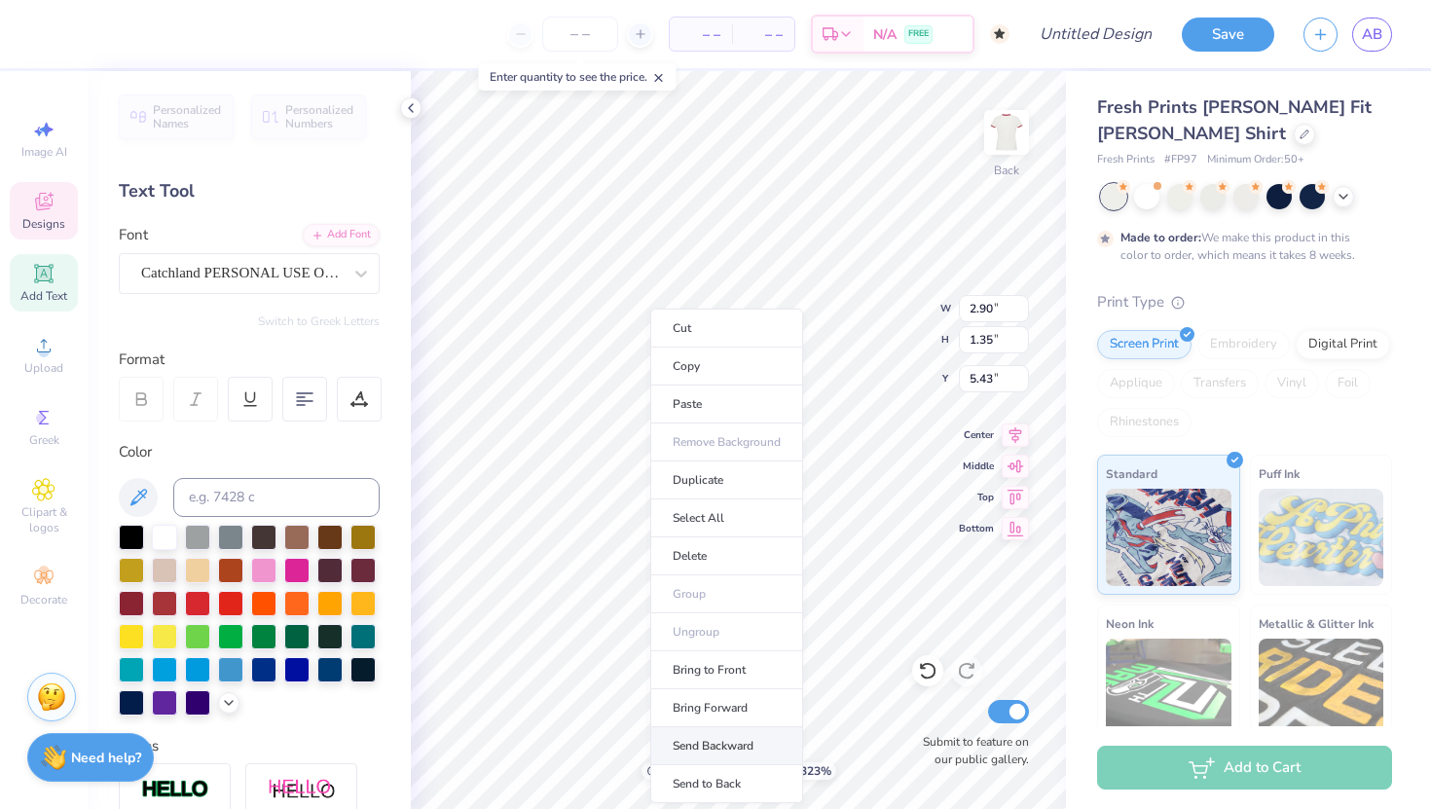
click at [710, 731] on li "Send Backward" at bounding box center [726, 746] width 153 height 38
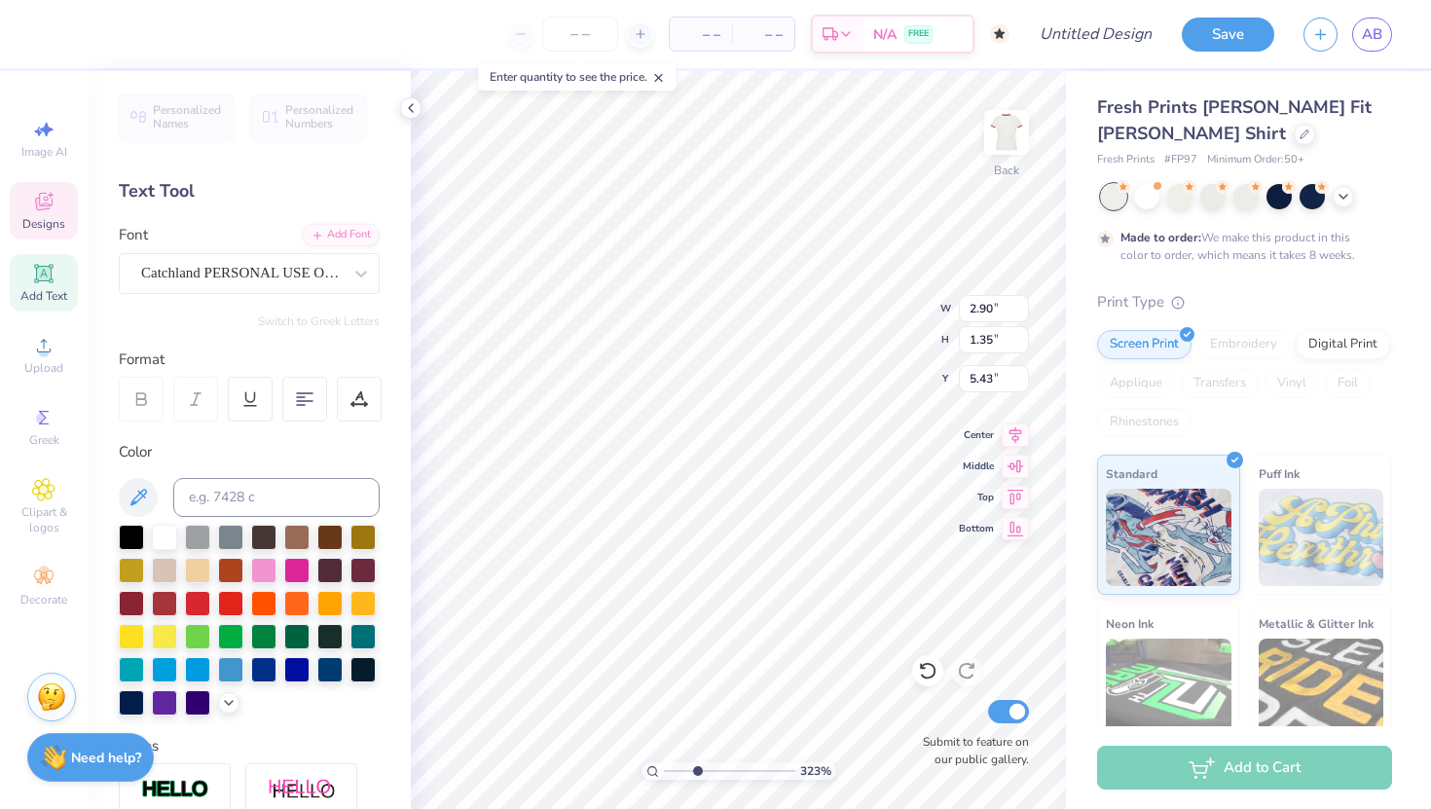
type input "2.88"
type input "1.45"
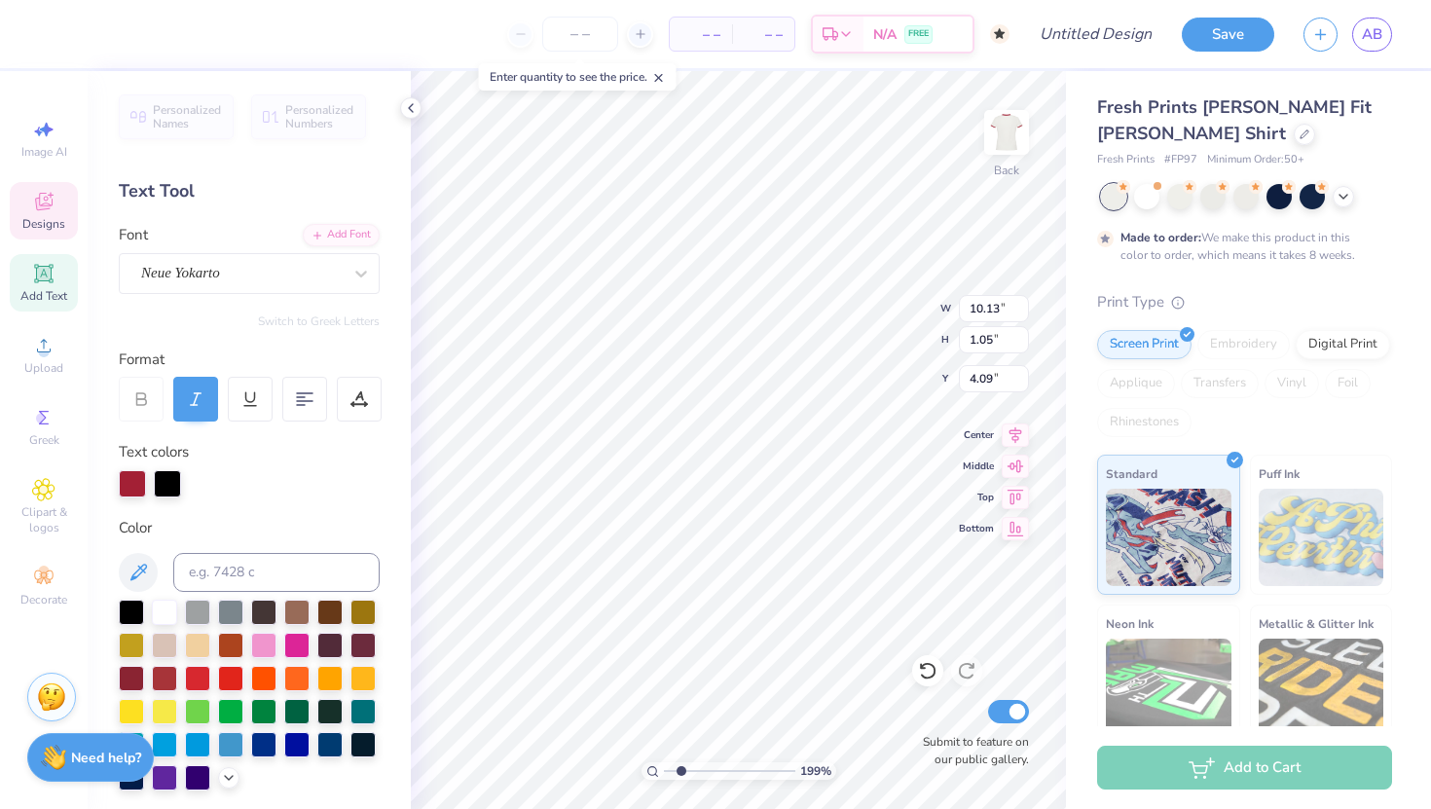
drag, startPoint x: 693, startPoint y: 773, endPoint x: 680, endPoint y: 773, distance: 12.7
click at [680, 731] on input "range" at bounding box center [729, 771] width 131 height 18
click at [670, 731] on input "range" at bounding box center [729, 771] width 131 height 18
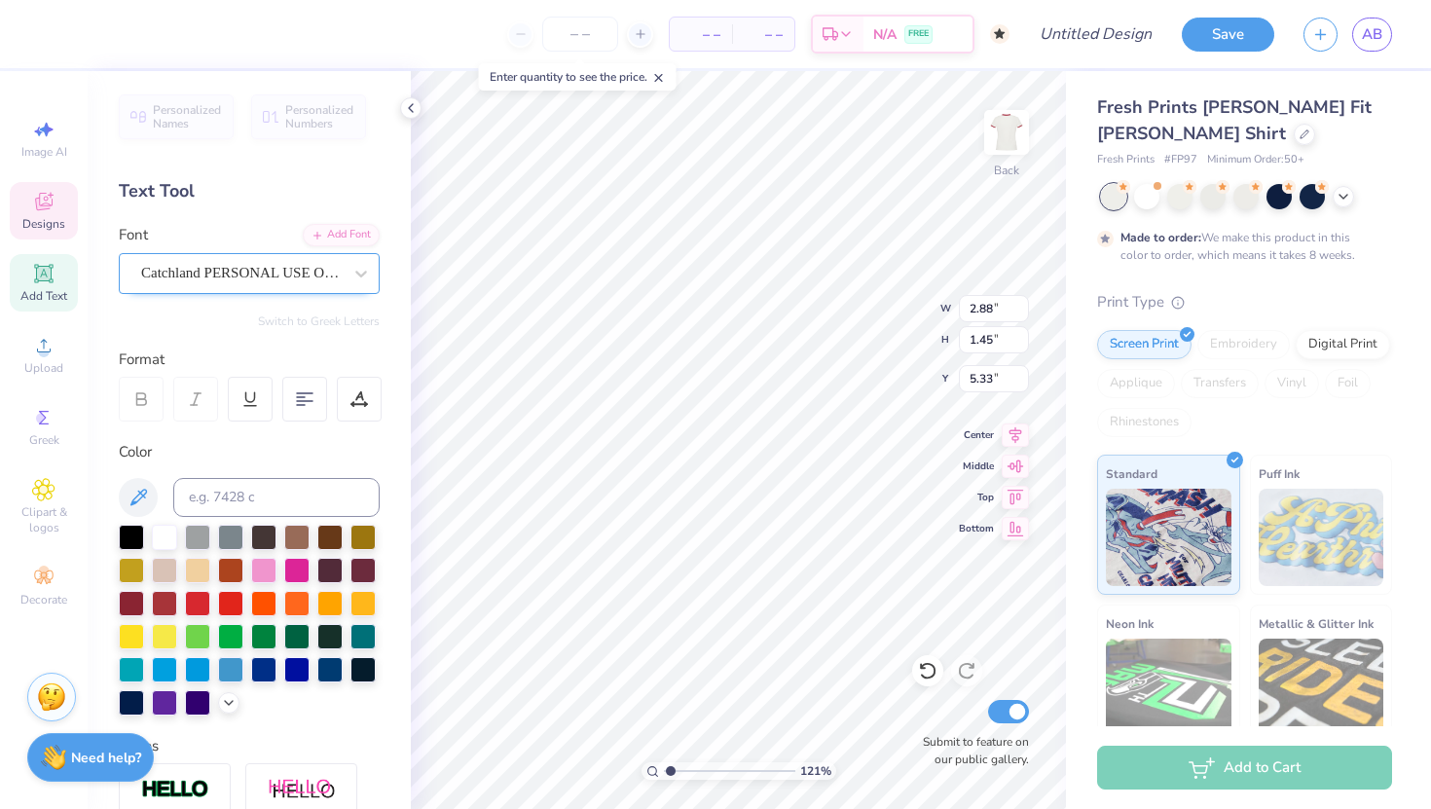
click at [289, 277] on div "Catchland PERSONAL USE ONLY PERSONAL USE ONLY" at bounding box center [241, 273] width 204 height 30
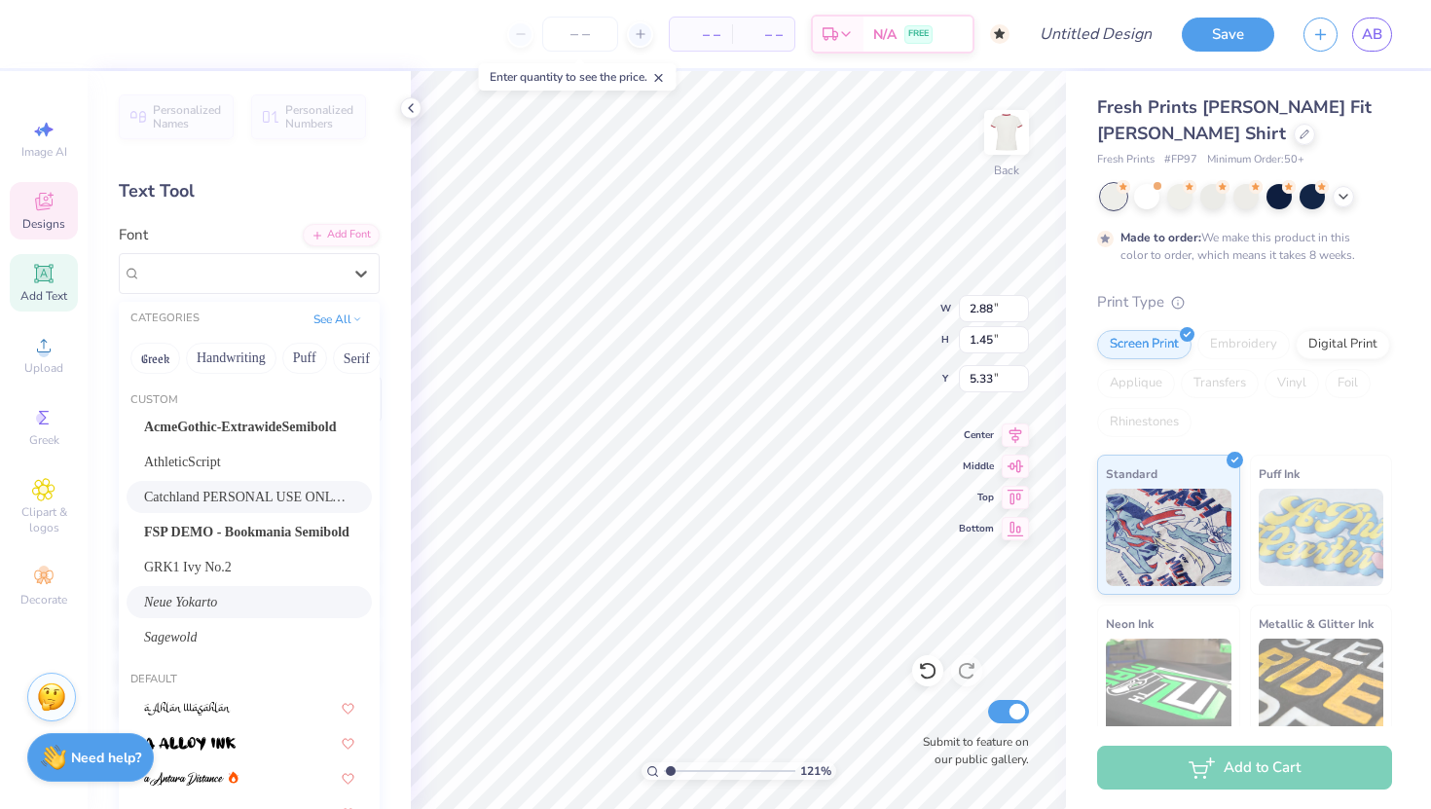
click at [187, 599] on span "Neue Yokarto" at bounding box center [180, 602] width 73 height 20
click at [283, 273] on div "Neue Yokarto" at bounding box center [241, 273] width 204 height 30
click at [204, 474] on div "AthleticScript" at bounding box center [249, 462] width 245 height 32
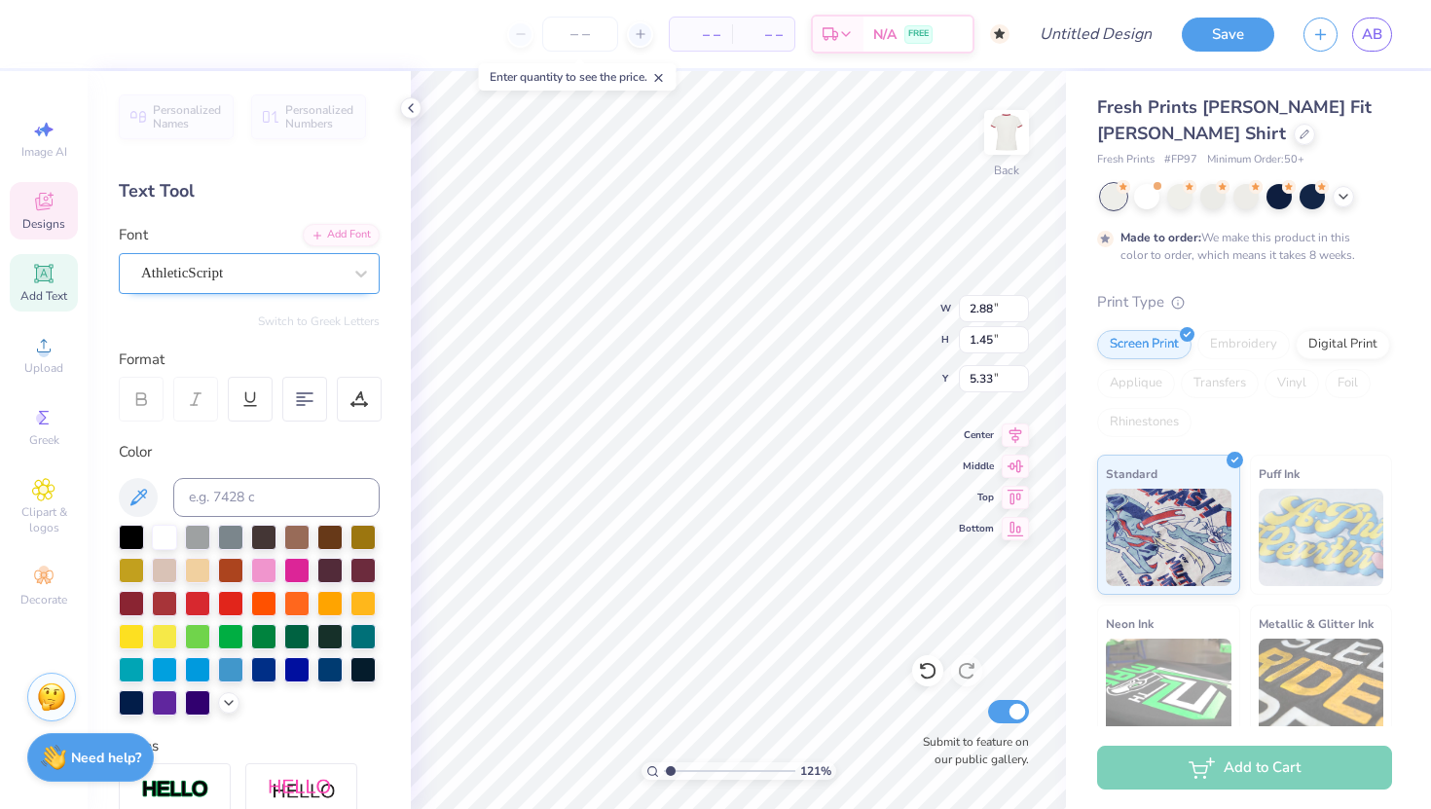
click at [324, 275] on div "AthleticScript" at bounding box center [241, 273] width 204 height 30
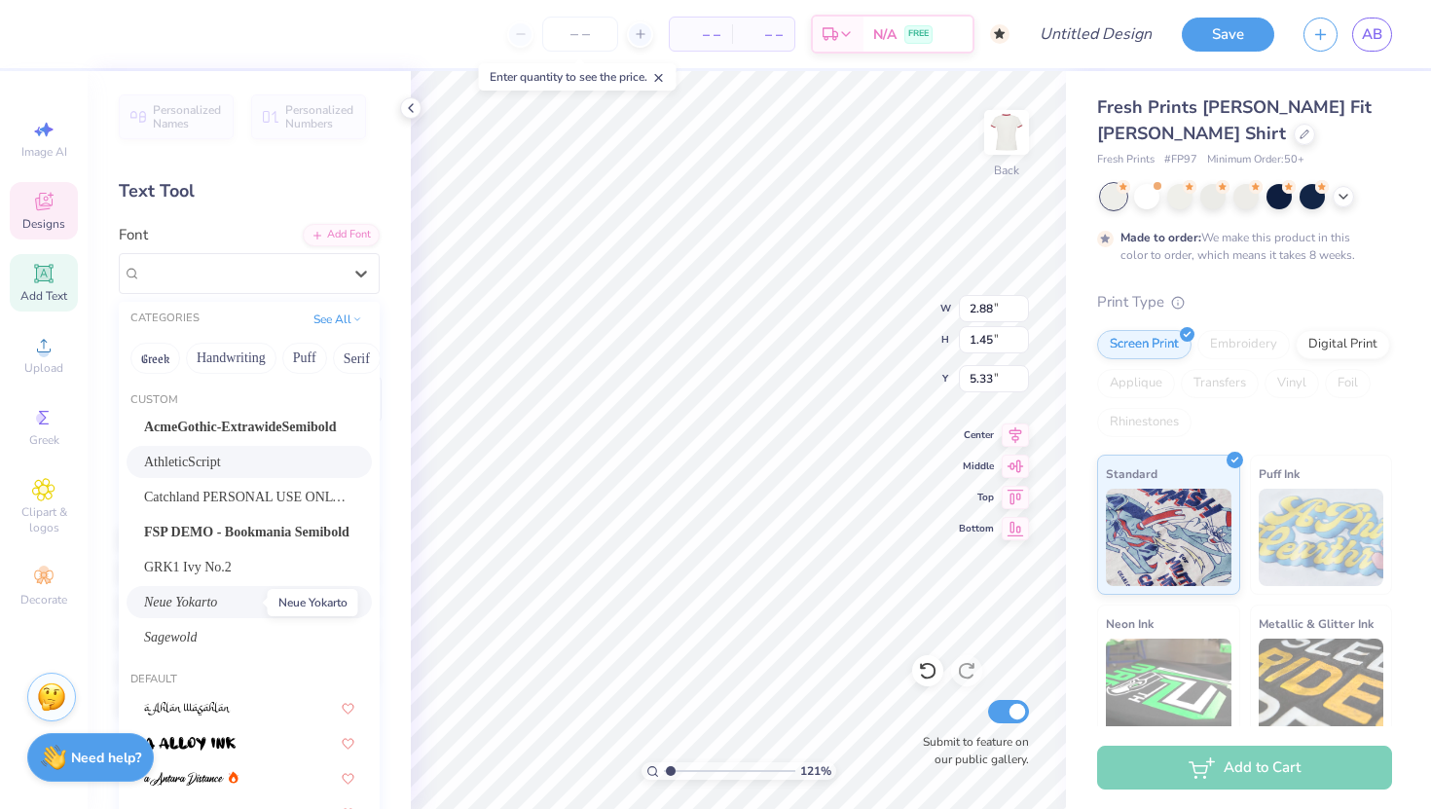
click at [179, 598] on span "Neue Yokarto" at bounding box center [180, 602] width 73 height 20
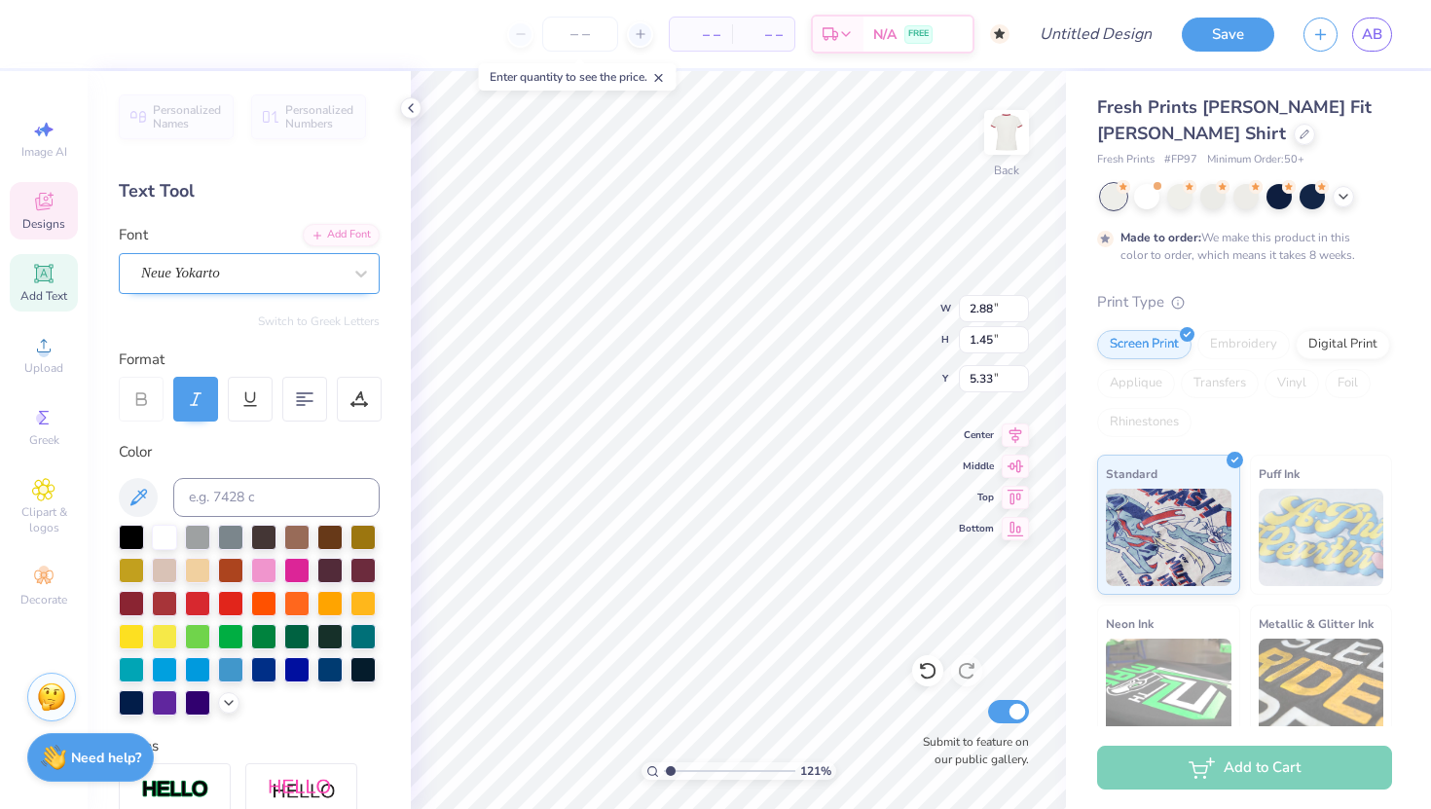
click at [213, 261] on div at bounding box center [241, 273] width 200 height 26
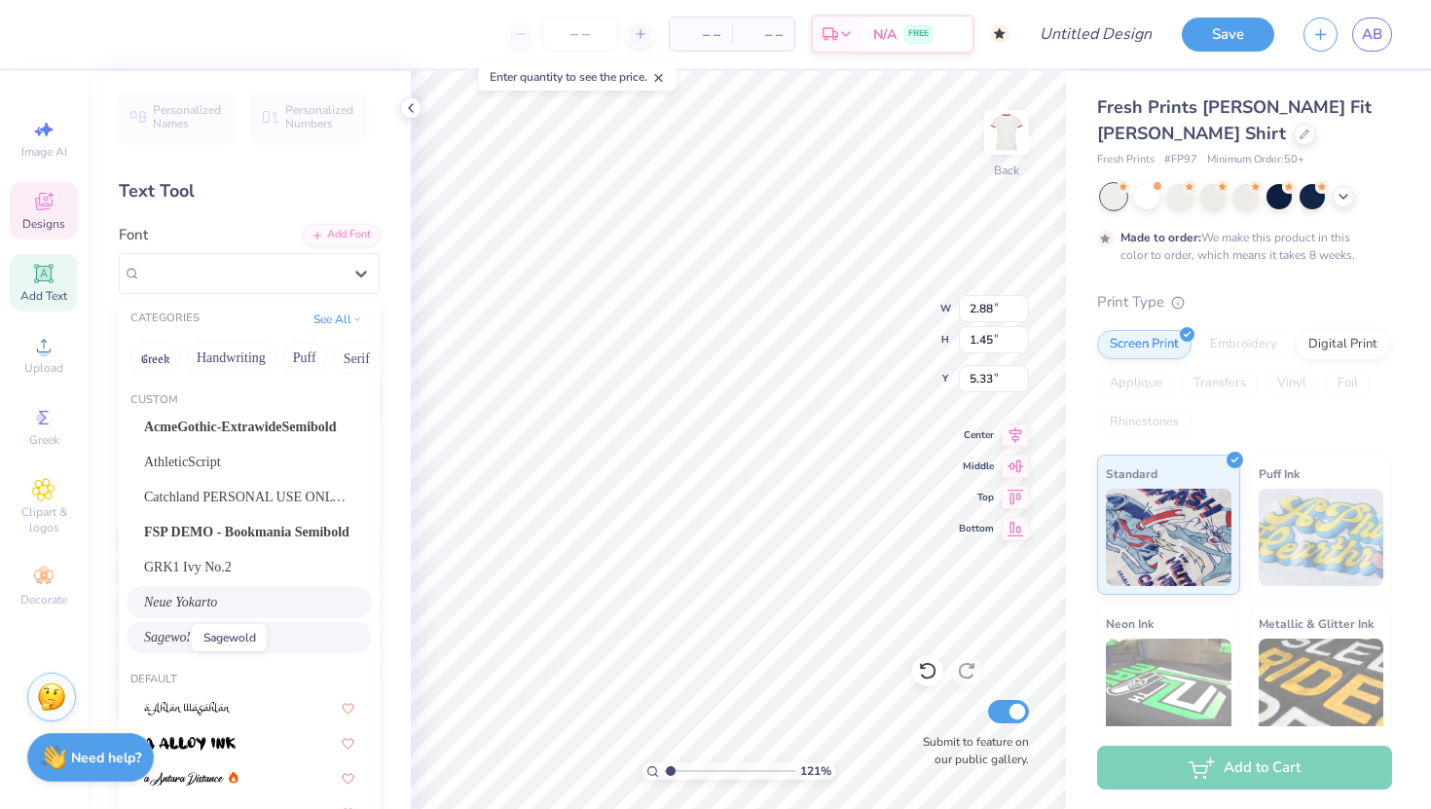
click at [169, 639] on span "Sagewold" at bounding box center [170, 637] width 53 height 20
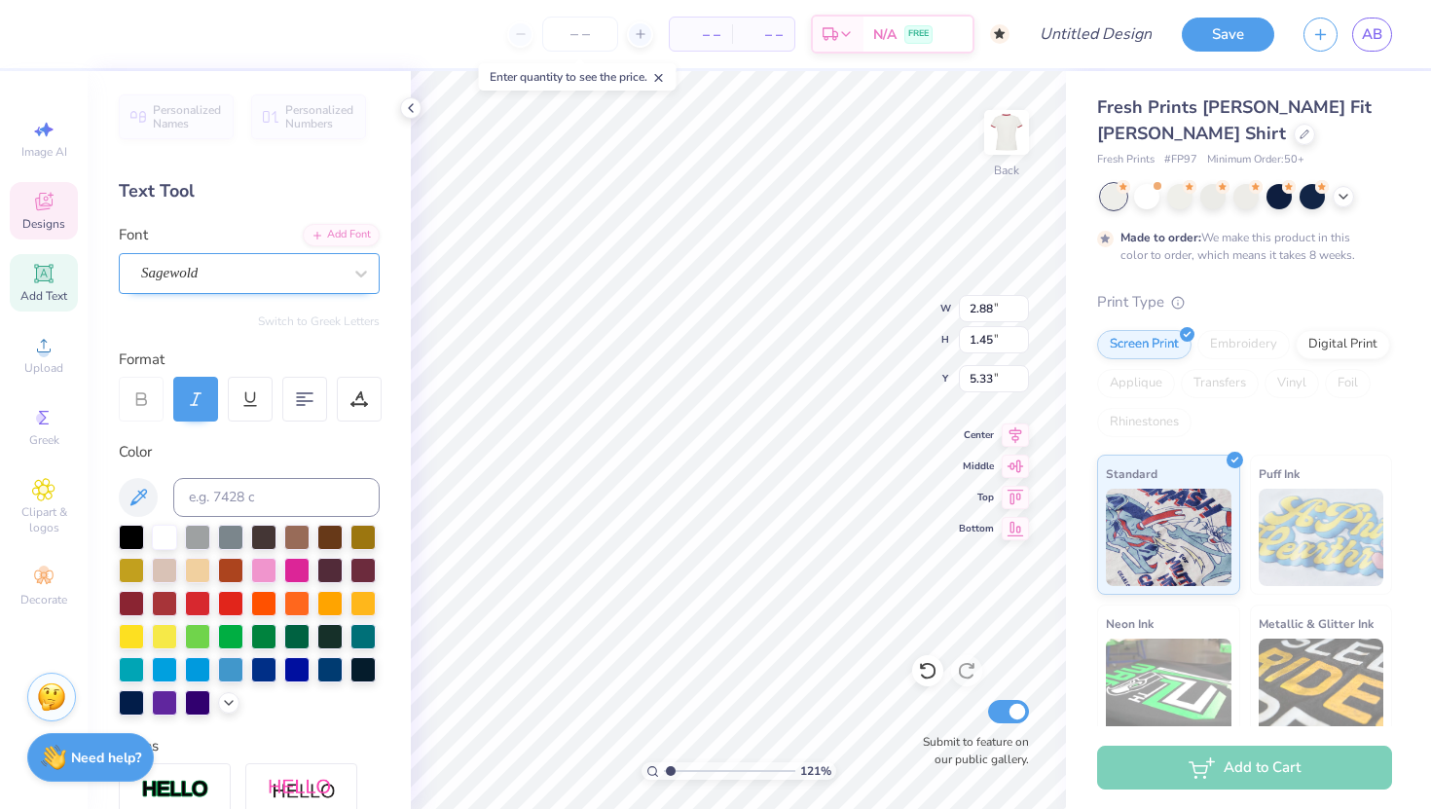
click at [211, 266] on div "Sagewold" at bounding box center [241, 273] width 204 height 30
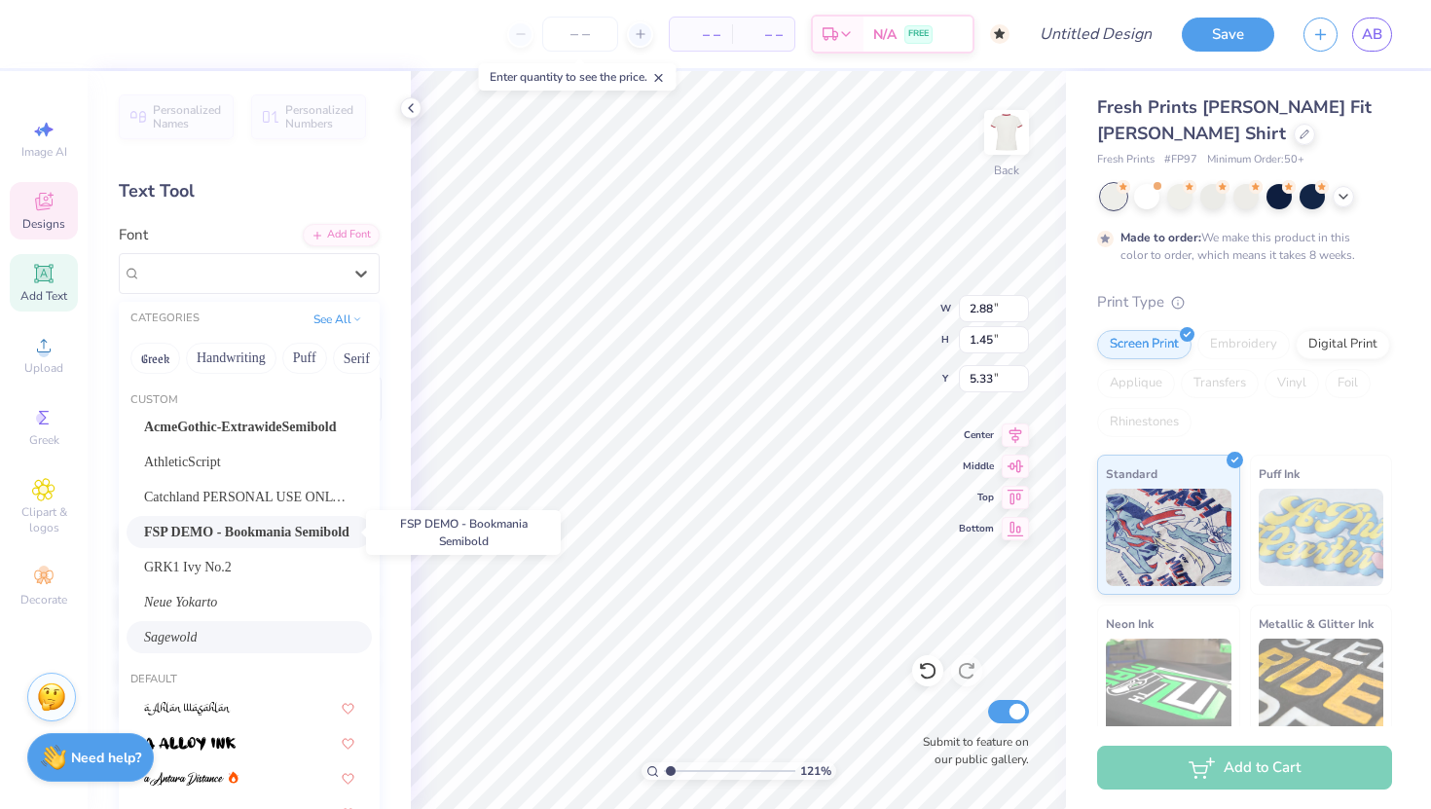
click at [196, 533] on span "FSP DEMO - Bookmania Semibold" at bounding box center [246, 532] width 205 height 20
click at [270, 269] on div "FSP DEMO - Bookmania Semibold" at bounding box center [241, 273] width 204 height 30
click at [194, 632] on div "Sagewold" at bounding box center [249, 637] width 210 height 20
click at [293, 269] on div "Sagewold" at bounding box center [241, 273] width 204 height 30
click at [222, 462] on div "AthleticScript" at bounding box center [249, 462] width 210 height 20
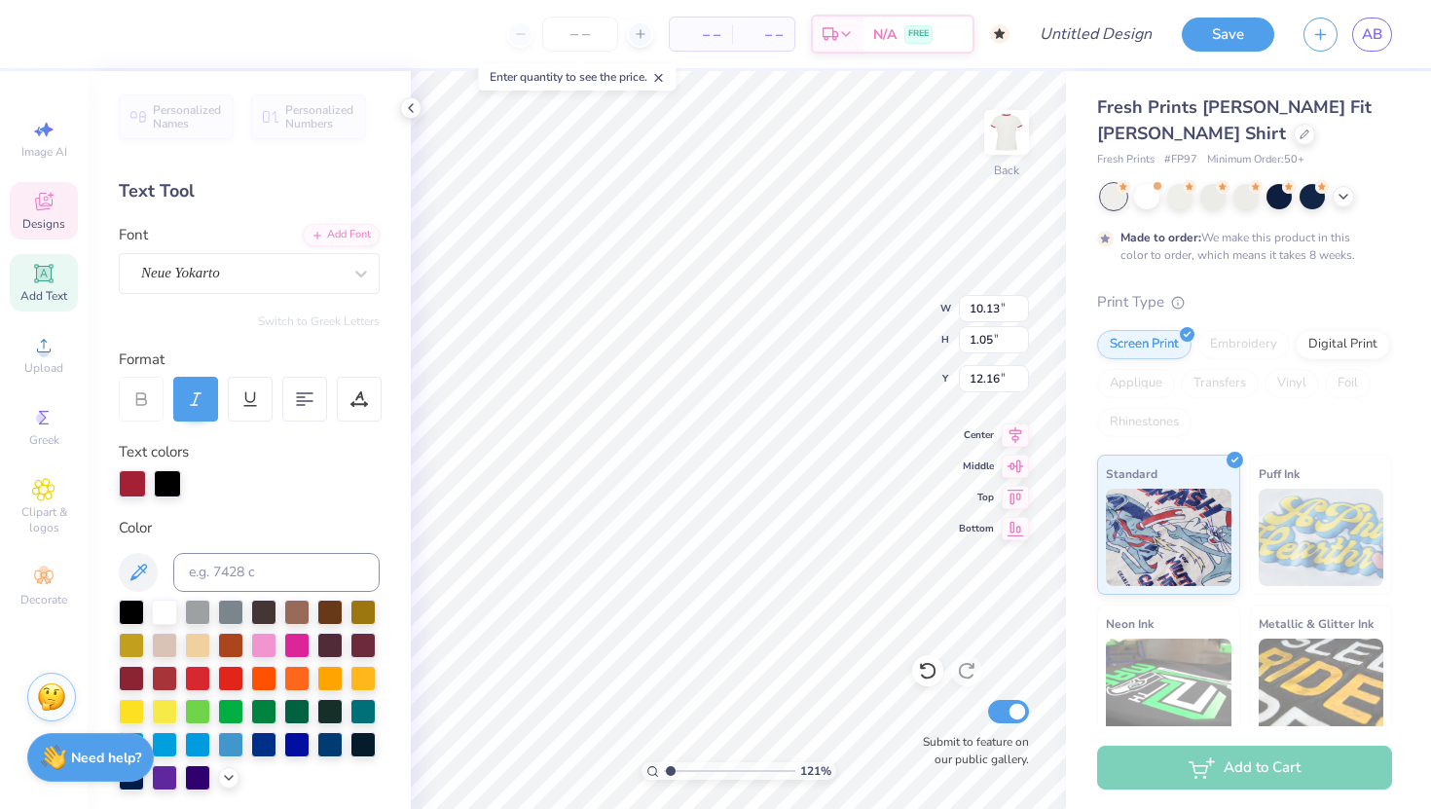
scroll to position [0, 6]
click at [132, 489] on div at bounding box center [132, 483] width 27 height 27
click at [159, 616] on div at bounding box center [164, 610] width 25 height 25
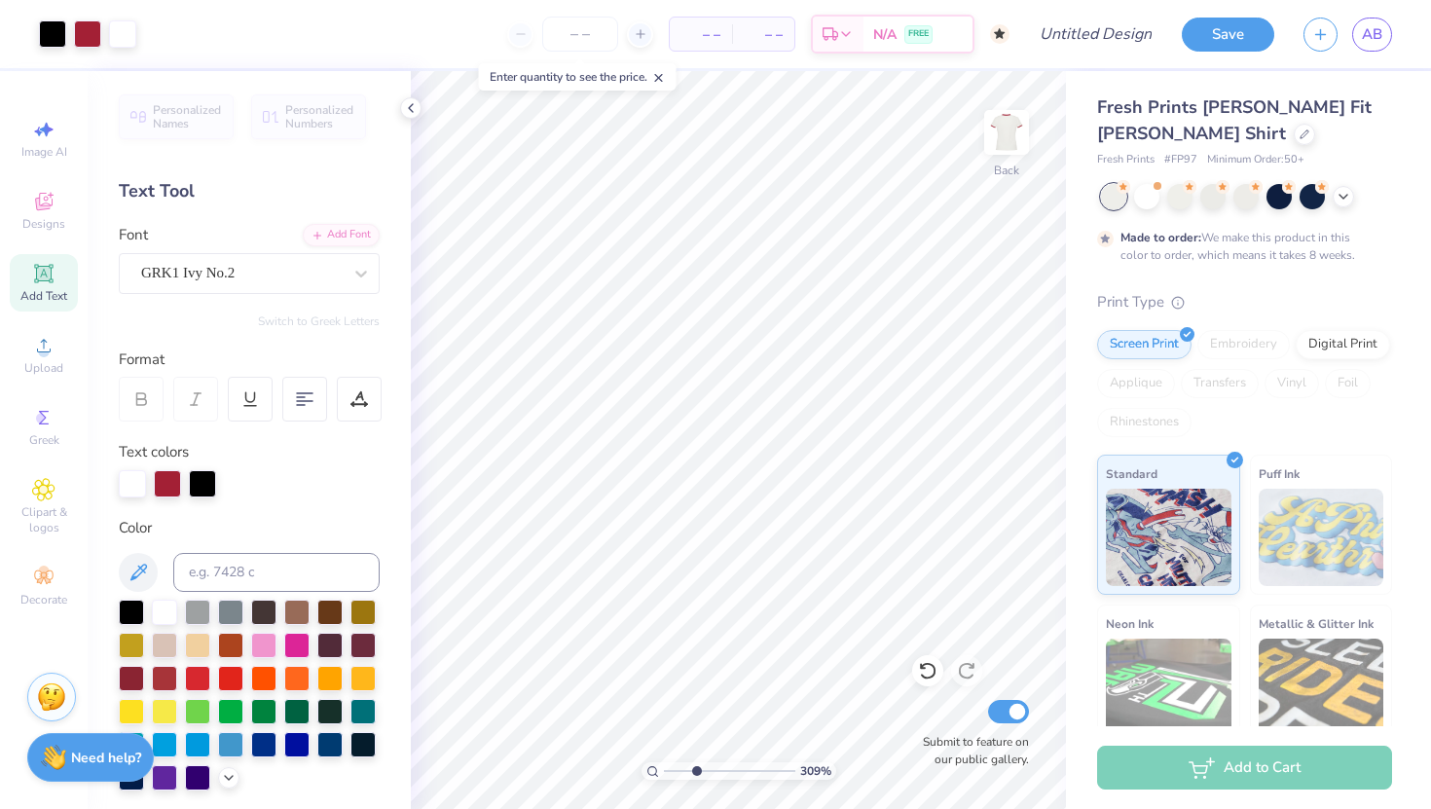
drag, startPoint x: 670, startPoint y: 767, endPoint x: 695, endPoint y: 766, distance: 25.3
click at [695, 731] on input "range" at bounding box center [729, 771] width 131 height 18
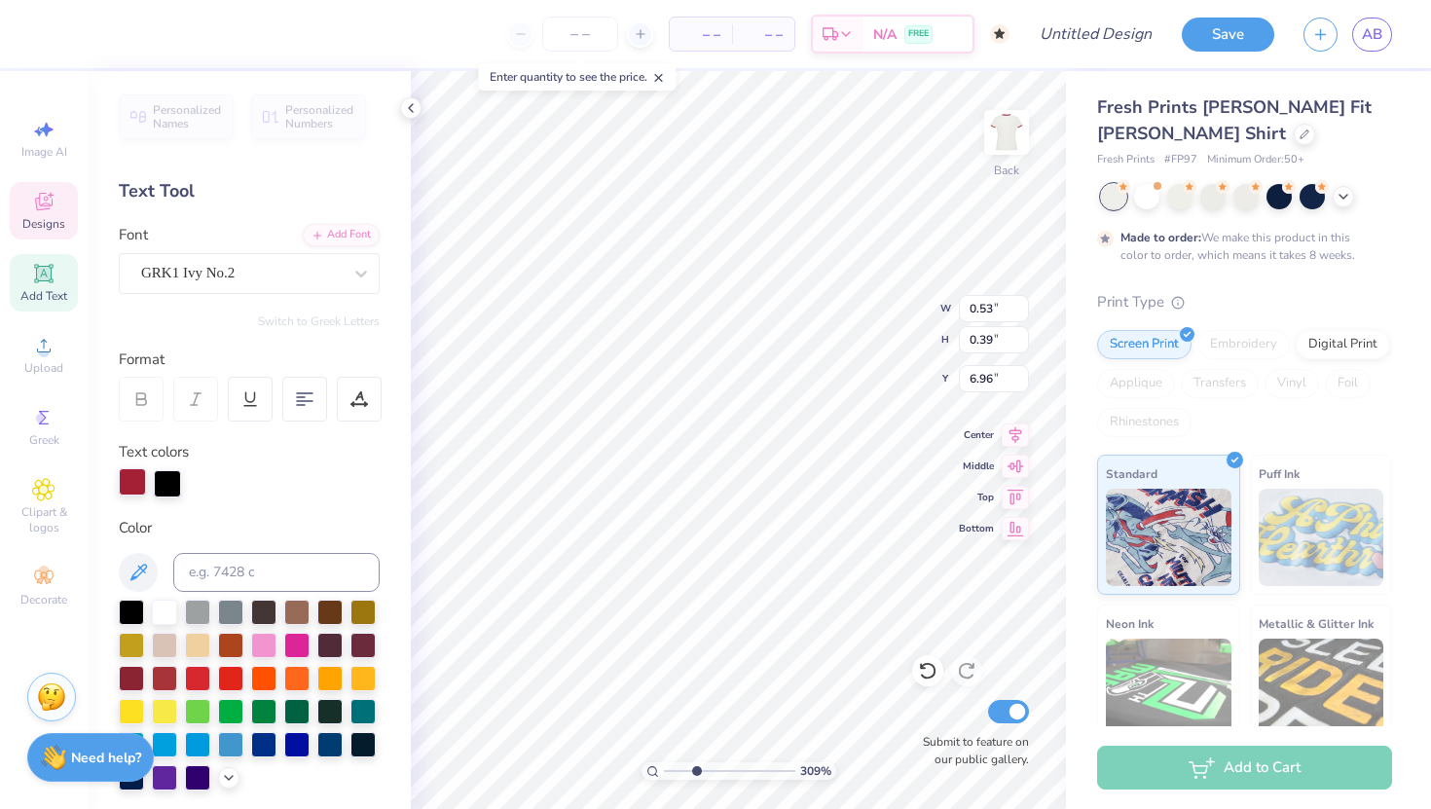
click at [125, 484] on div at bounding box center [132, 481] width 27 height 27
click at [164, 608] on div at bounding box center [164, 610] width 25 height 25
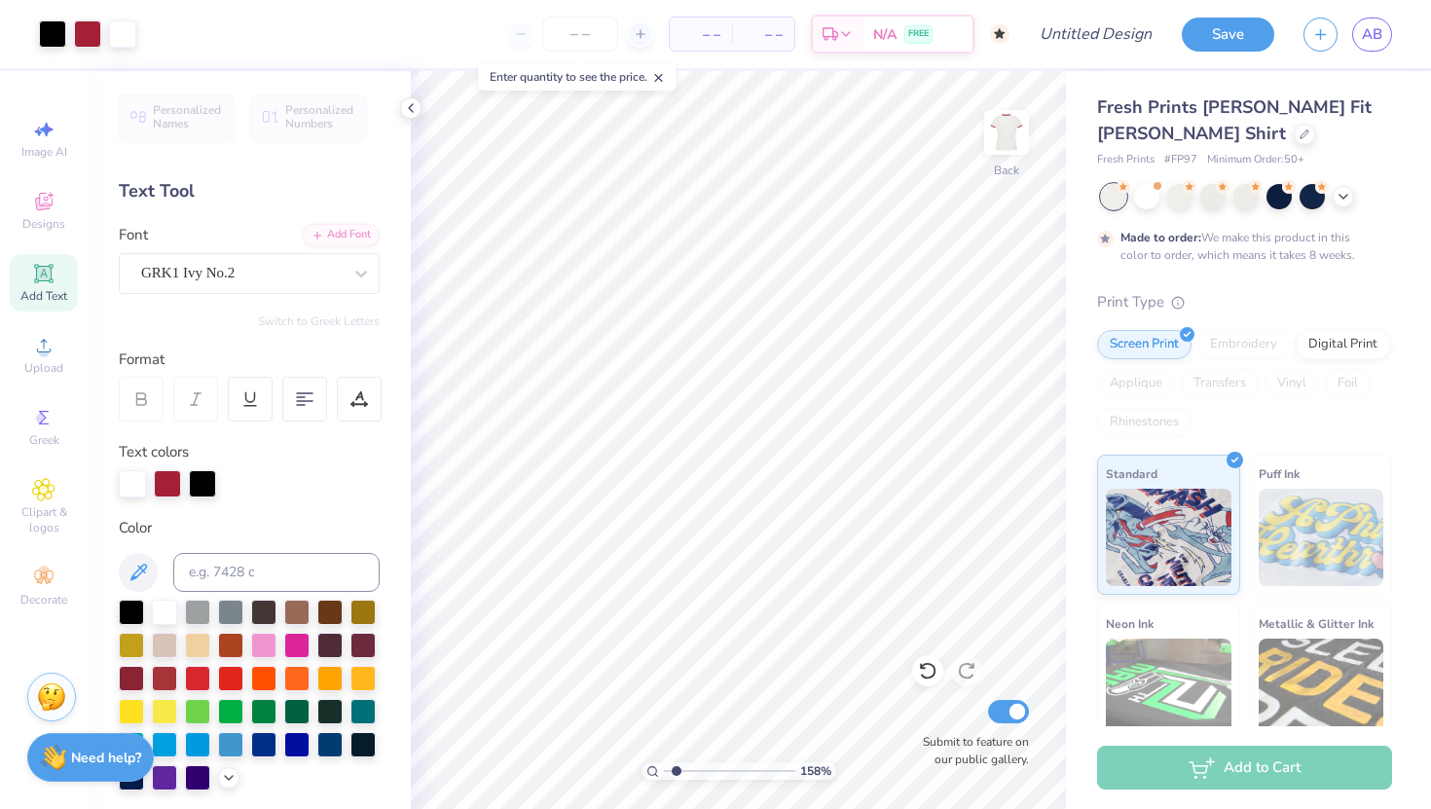
drag, startPoint x: 692, startPoint y: 769, endPoint x: 675, endPoint y: 768, distance: 16.6
click at [675, 731] on input "range" at bounding box center [729, 771] width 131 height 18
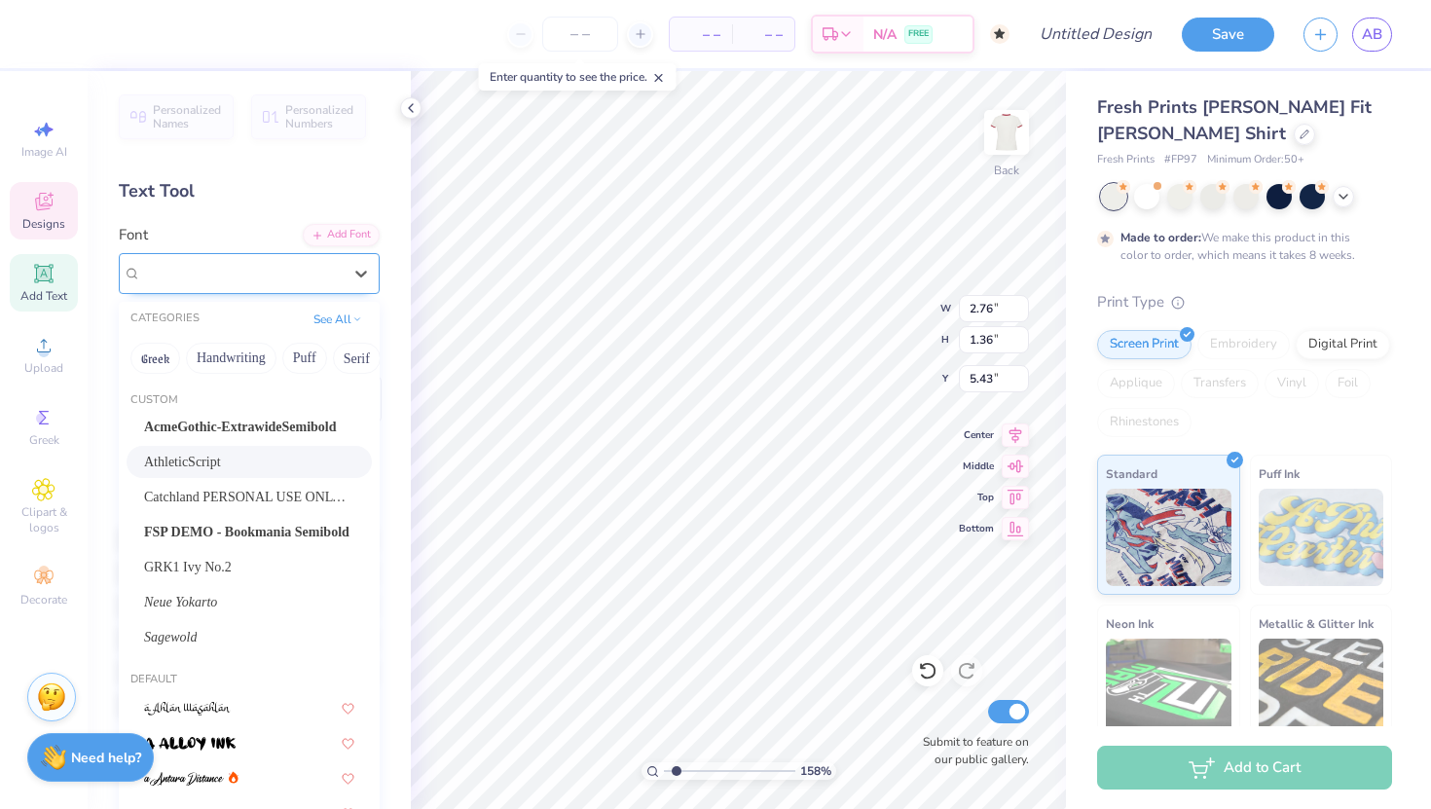
click at [298, 276] on div "AthleticScript" at bounding box center [241, 273] width 204 height 30
click at [217, 598] on span "Neue Yokarto" at bounding box center [180, 602] width 73 height 20
click at [220, 263] on div "Neue Yokarto" at bounding box center [241, 273] width 204 height 30
click at [183, 640] on div "Sagewold" at bounding box center [249, 637] width 210 height 20
click at [224, 267] on div "Sagewold" at bounding box center [241, 273] width 204 height 30
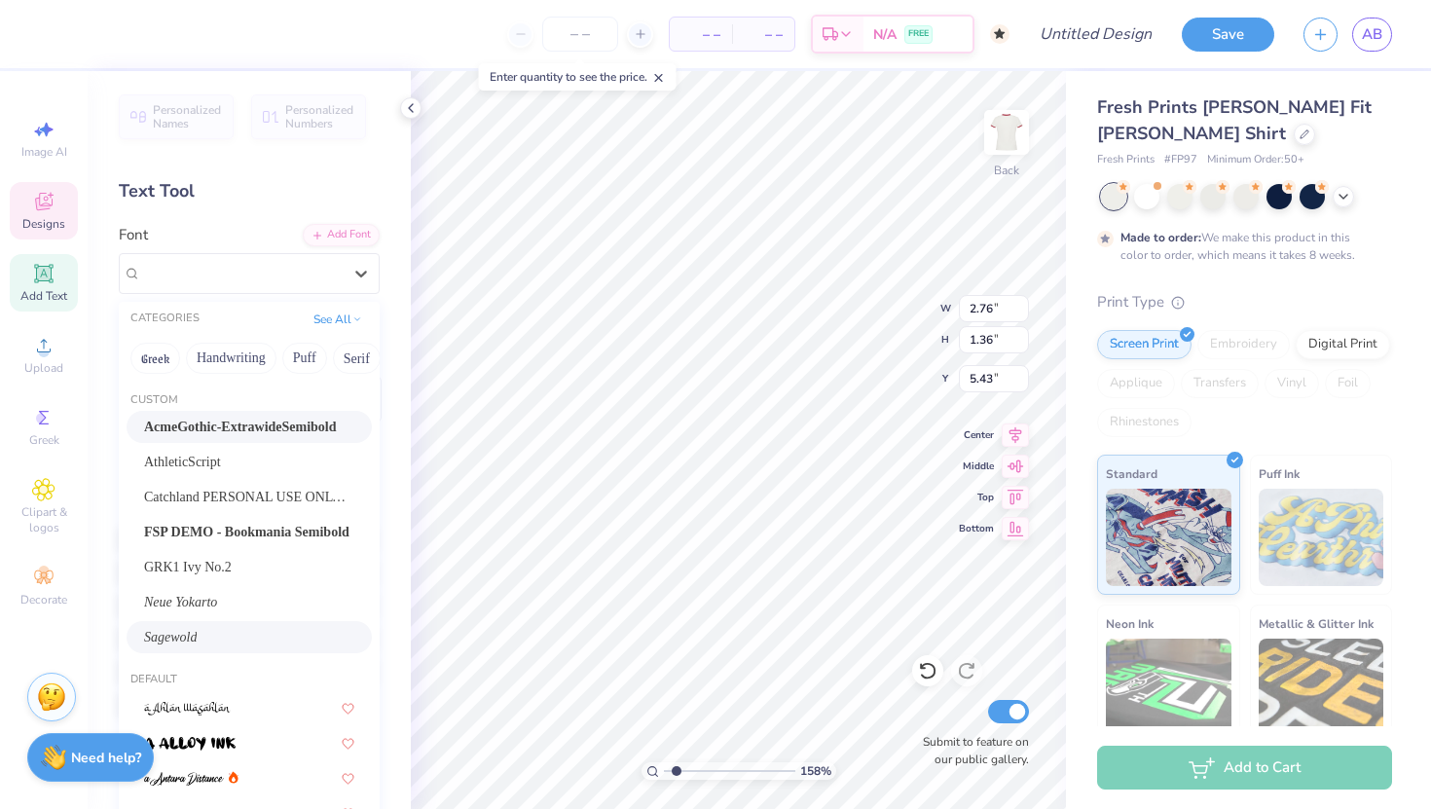
click at [209, 426] on span "AcmeGothic-ExtrawideSemibold" at bounding box center [240, 427] width 193 height 20
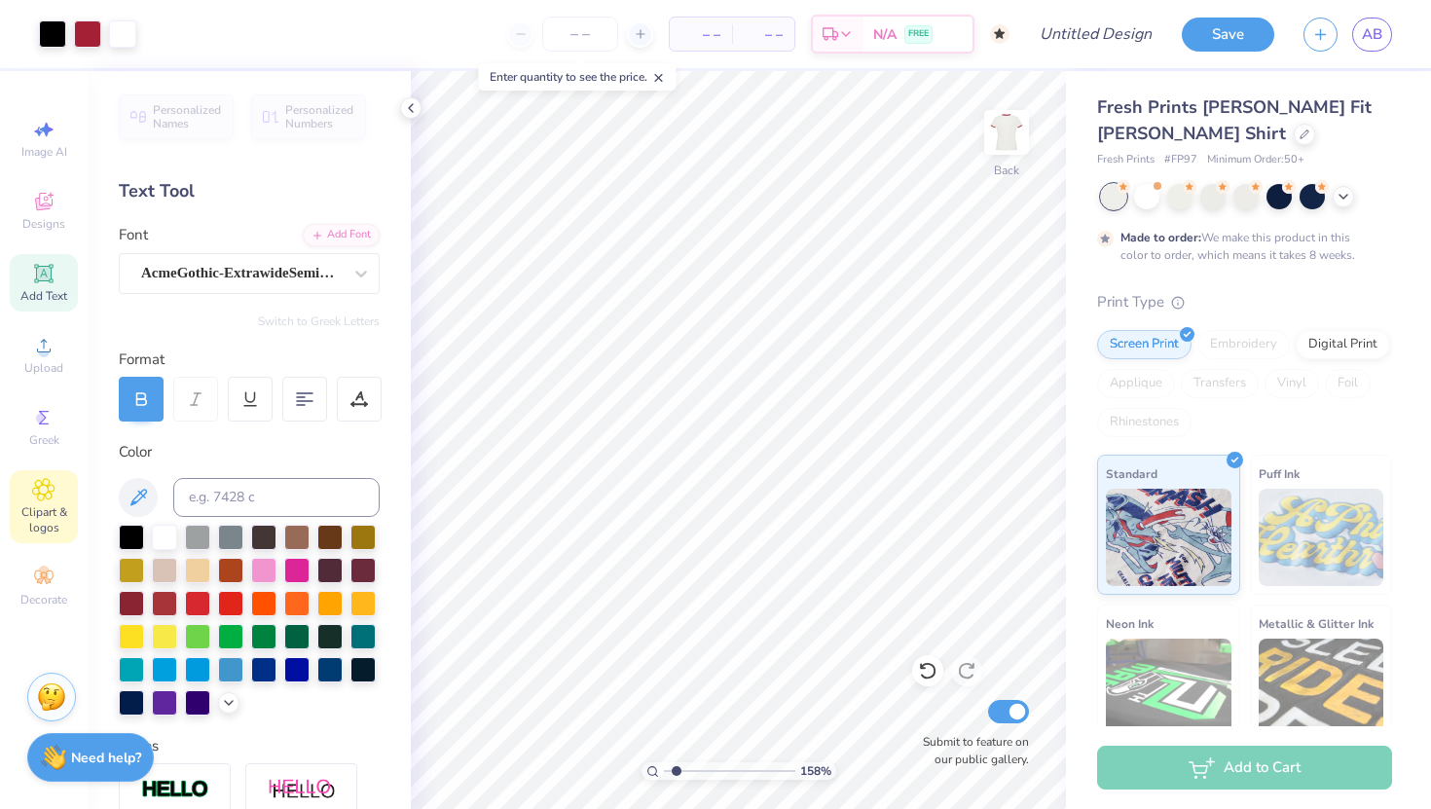
click at [49, 506] on span "Clipart & logos" at bounding box center [44, 519] width 68 height 31
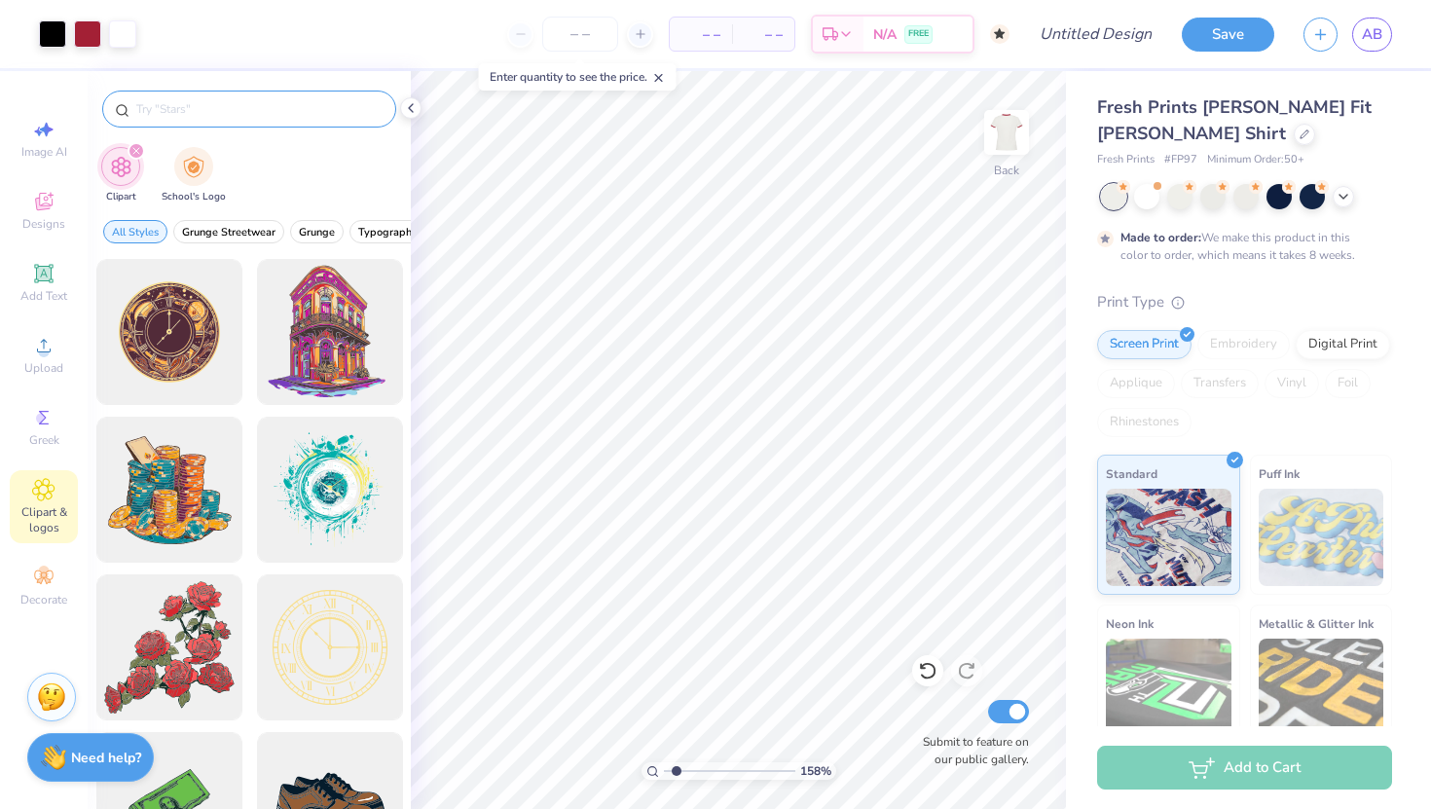
click at [170, 113] on input "text" at bounding box center [258, 108] width 249 height 19
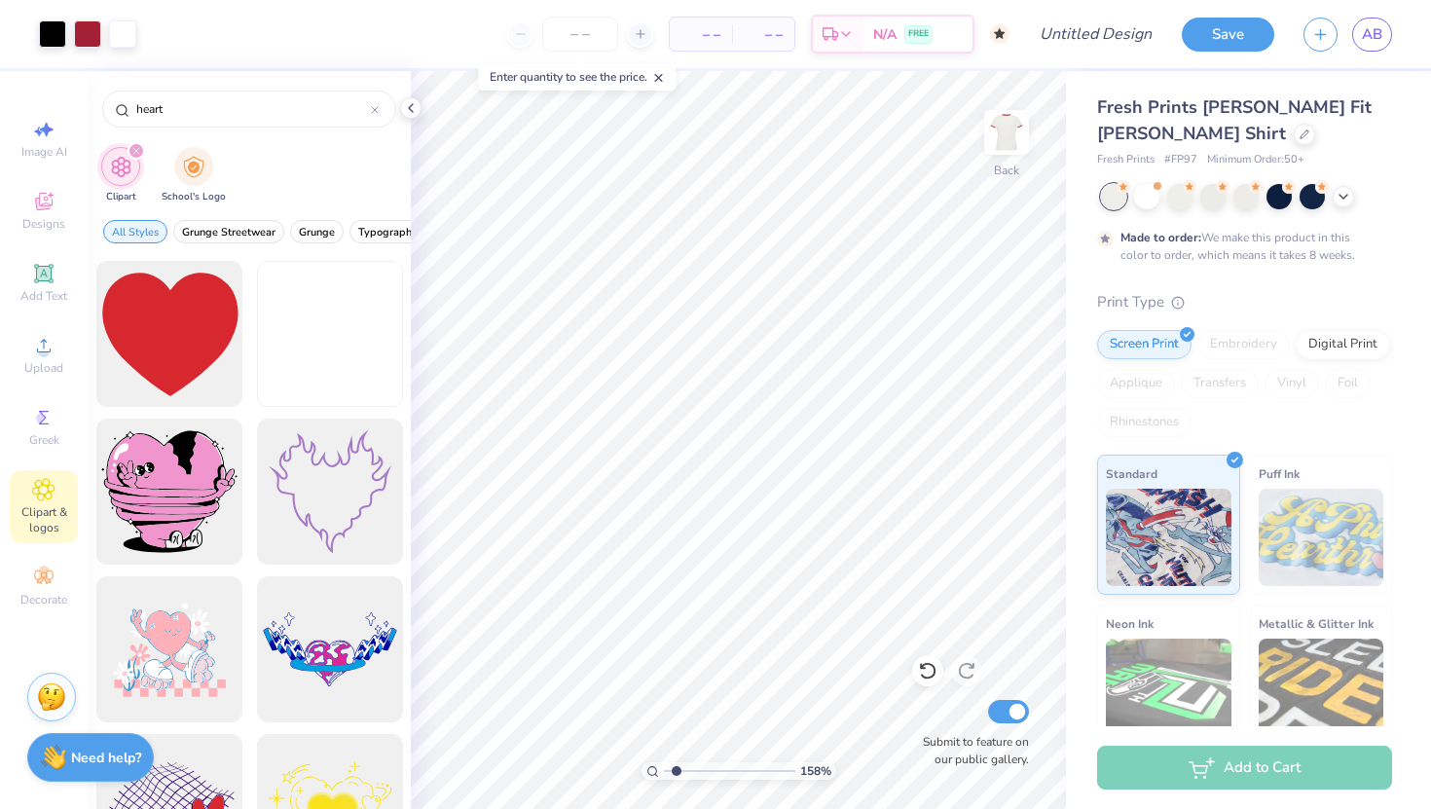
scroll to position [3153, 0]
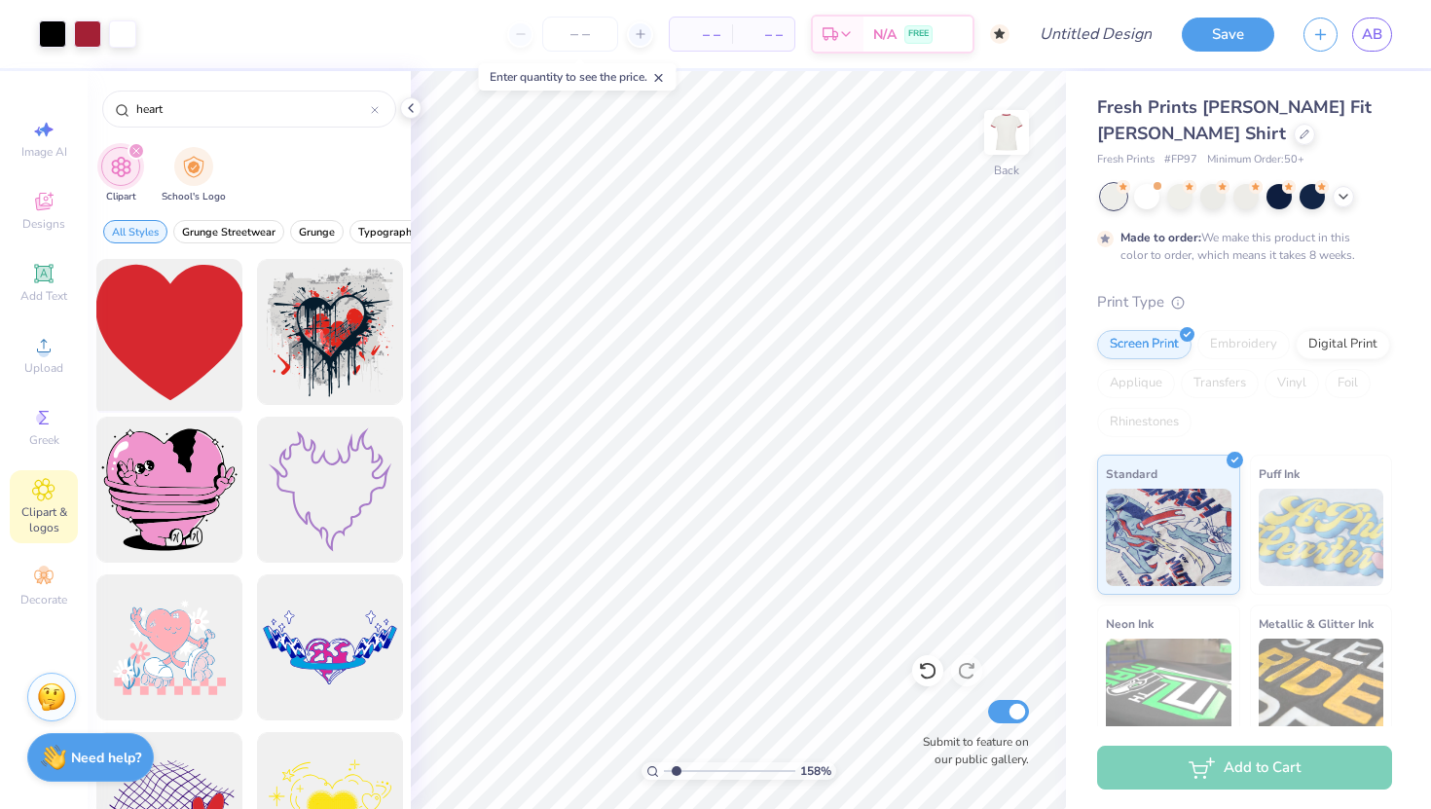
click at [157, 327] on div at bounding box center [169, 332] width 161 height 161
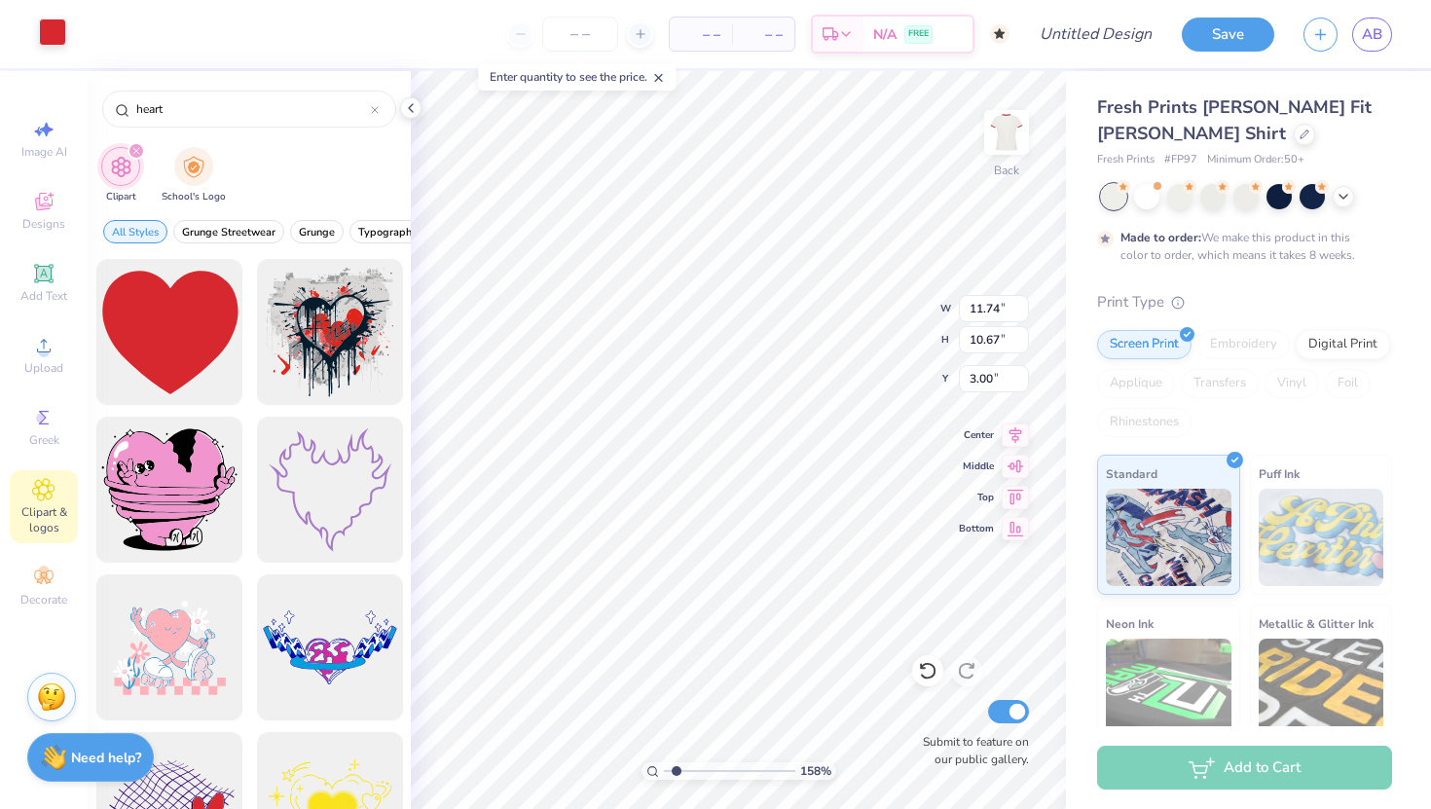
click at [51, 34] on div at bounding box center [52, 31] width 27 height 27
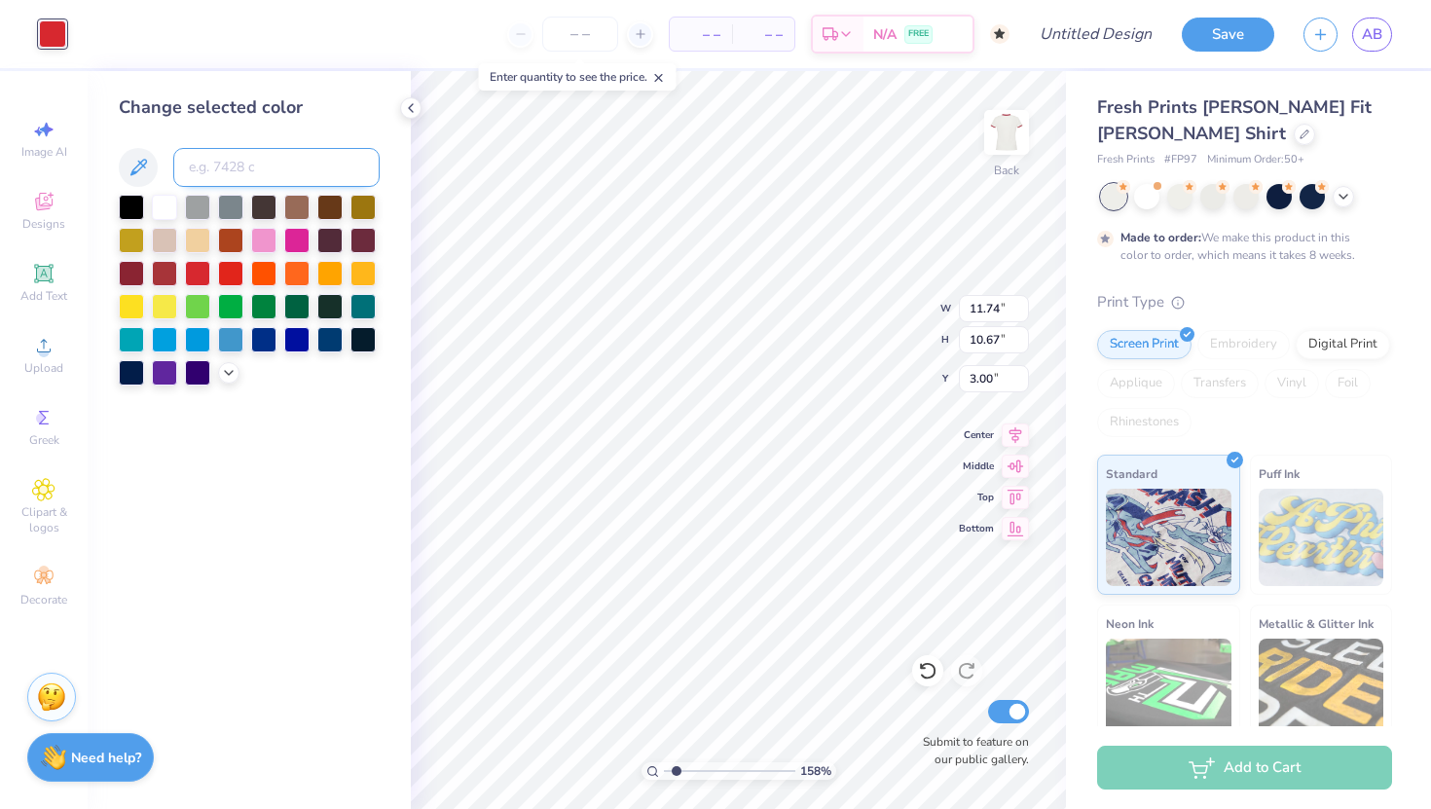
click at [213, 171] on input at bounding box center [276, 167] width 206 height 39
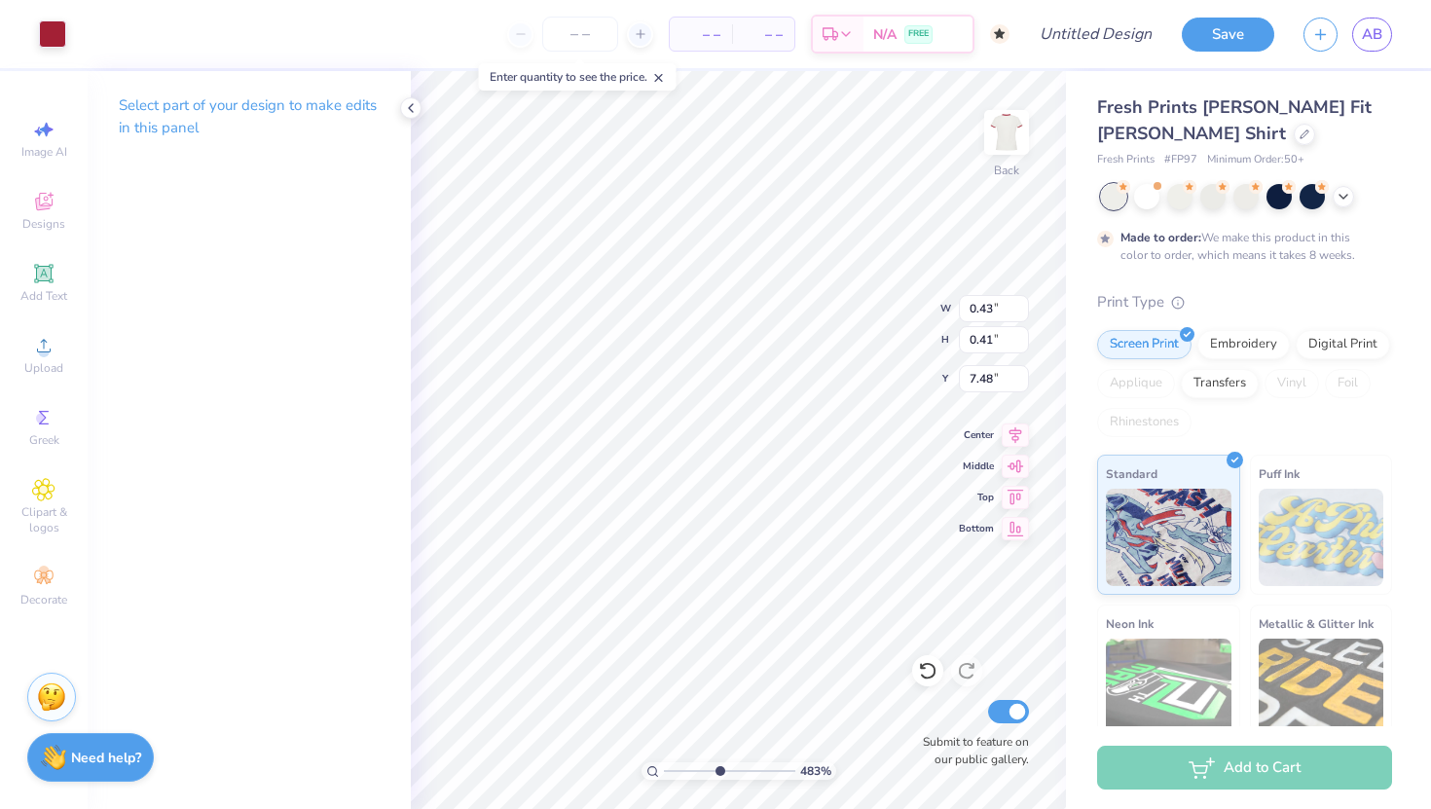
drag, startPoint x: 671, startPoint y: 768, endPoint x: 717, endPoint y: 770, distance: 45.8
click at [717, 731] on input "range" at bounding box center [729, 771] width 131 height 18
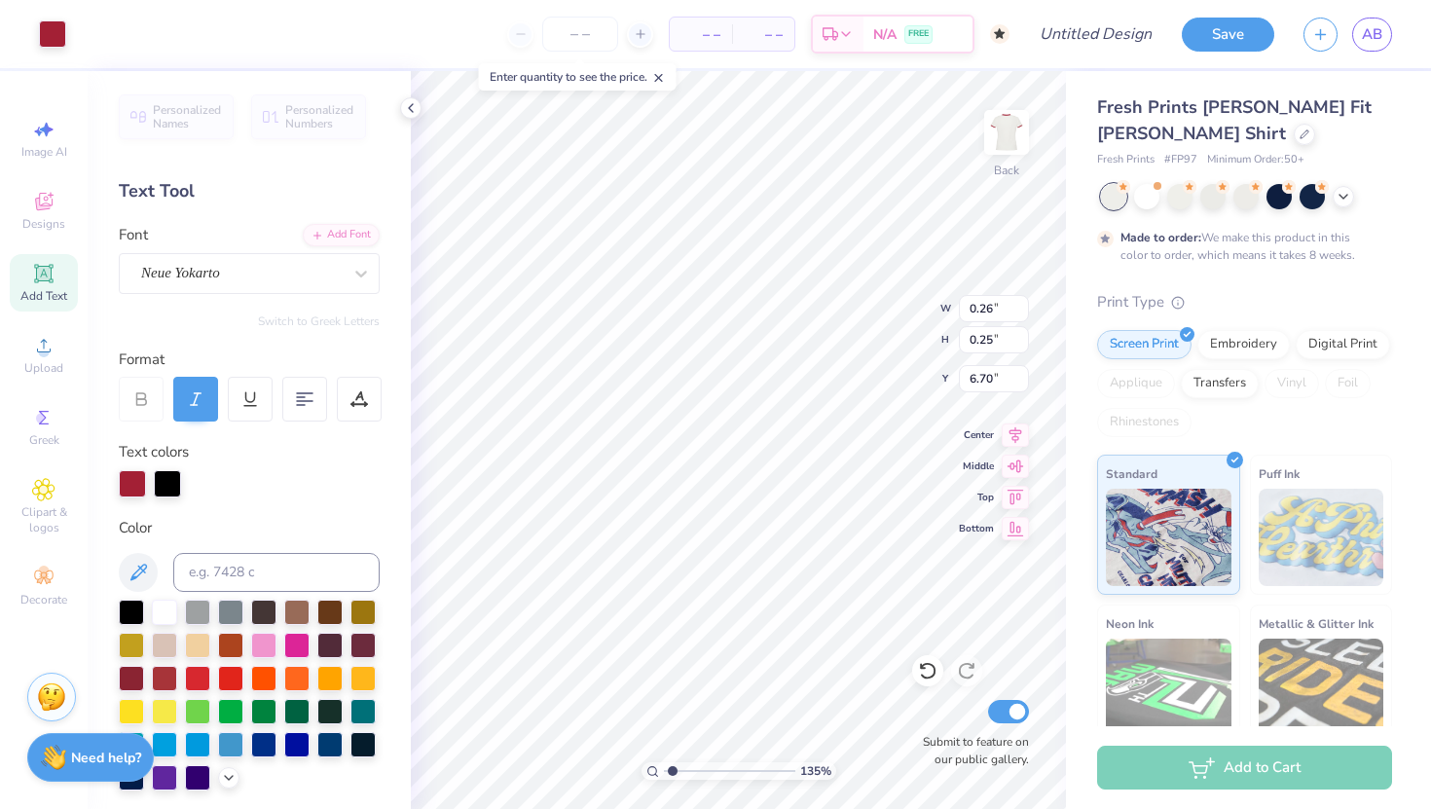
drag, startPoint x: 715, startPoint y: 770, endPoint x: 672, endPoint y: 767, distance: 42.9
click at [672, 731] on input "range" at bounding box center [729, 771] width 131 height 18
click at [408, 103] on icon at bounding box center [411, 108] width 16 height 16
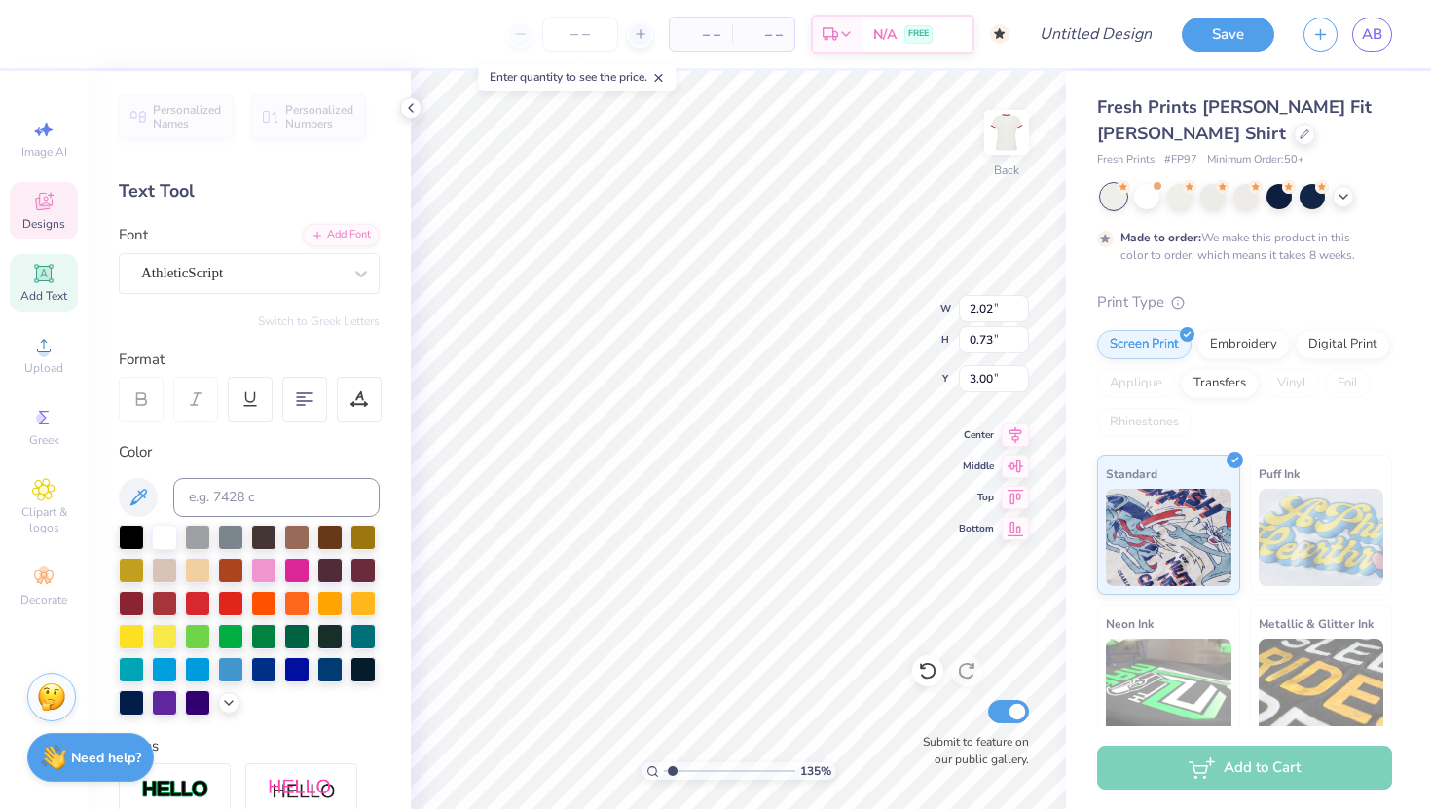
click at [410, 114] on icon at bounding box center [411, 108] width 16 height 16
drag, startPoint x: 671, startPoint y: 767, endPoint x: 639, endPoint y: 763, distance: 32.3
click at [664, 731] on input "range" at bounding box center [729, 771] width 131 height 18
click at [567, 30] on input "number" at bounding box center [580, 34] width 76 height 35
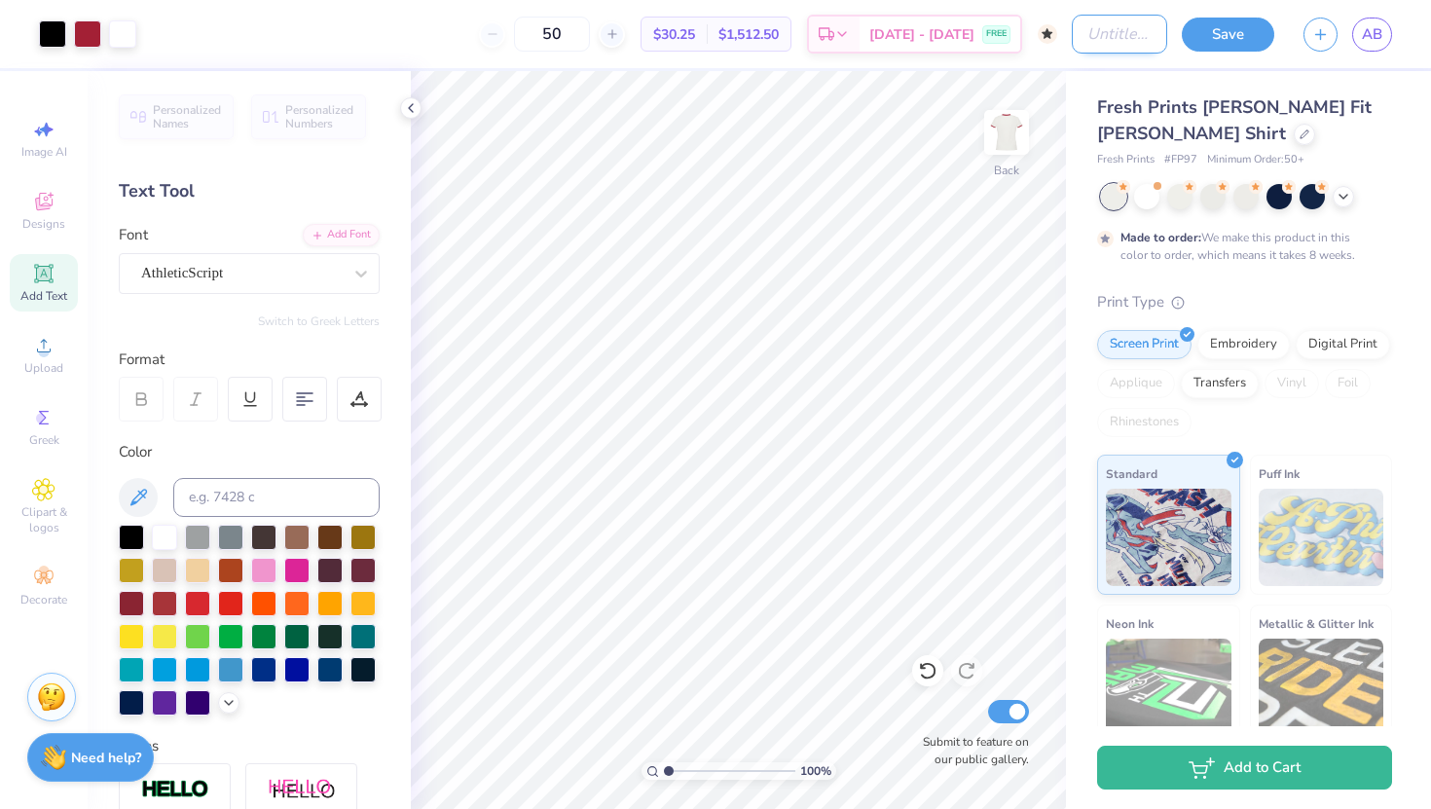
click at [1031, 26] on input "Design Title" at bounding box center [1118, 34] width 95 height 39
click at [1031, 31] on button "Save" at bounding box center [1227, 32] width 92 height 34
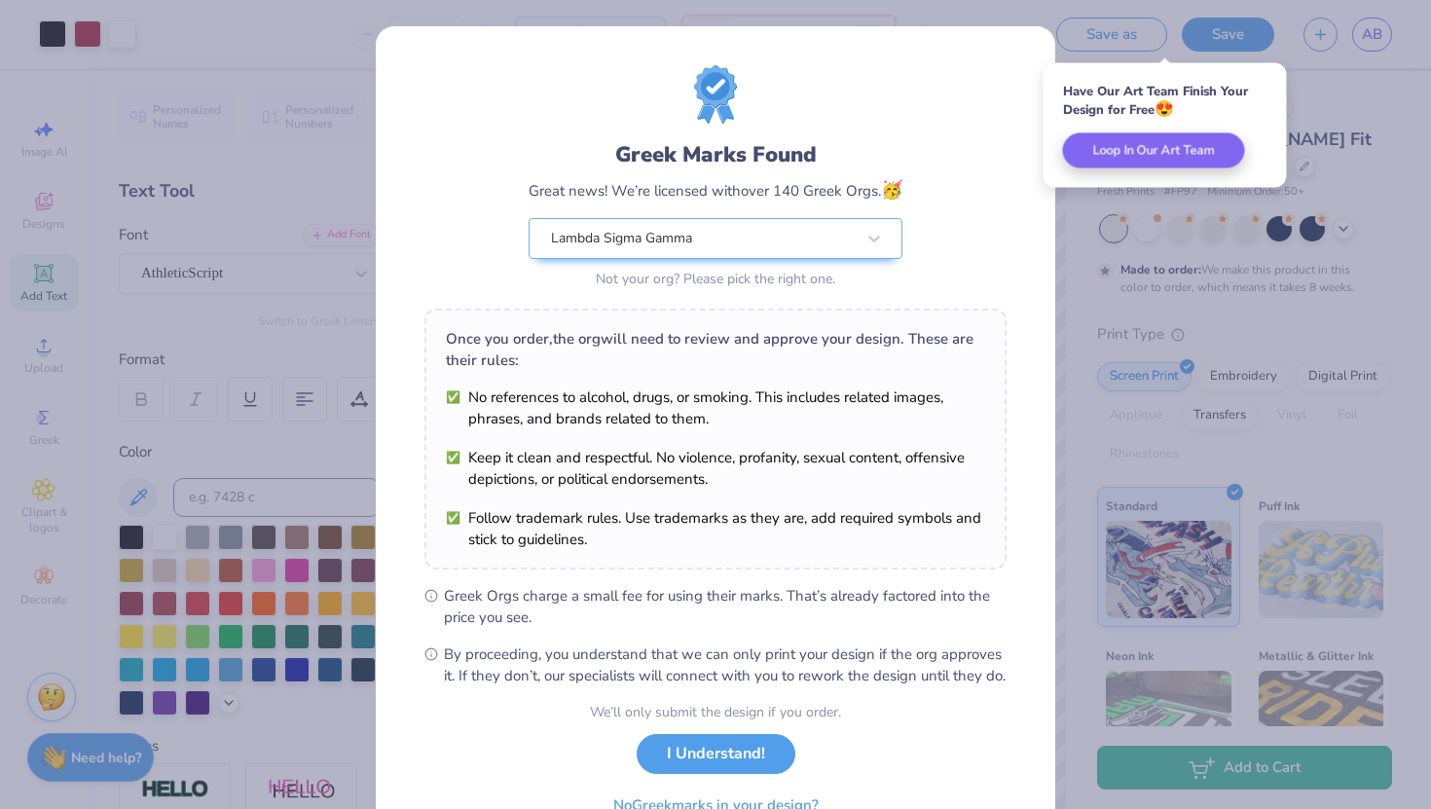
scroll to position [102, 0]
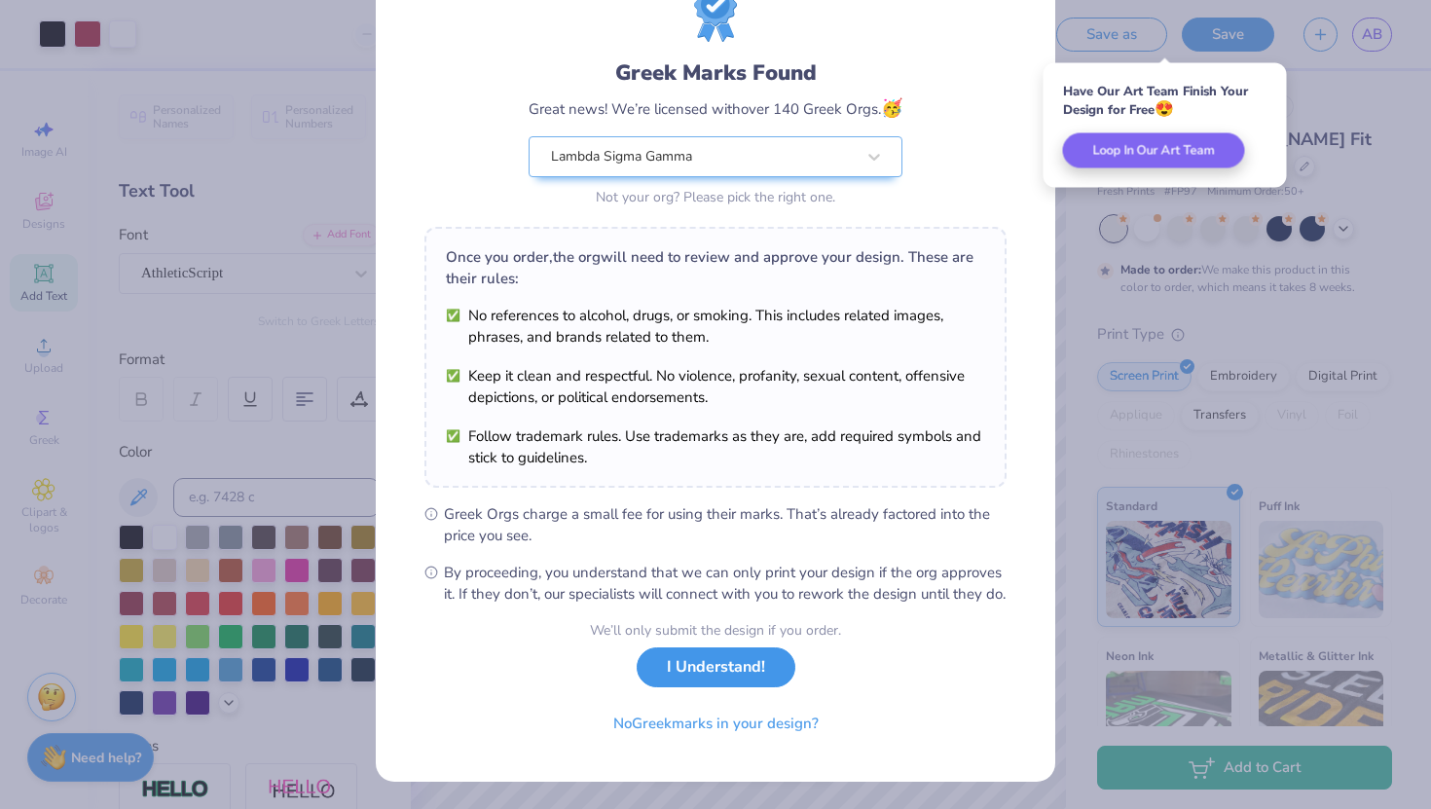
click at [699, 666] on button "I Understand!" at bounding box center [715, 667] width 159 height 40
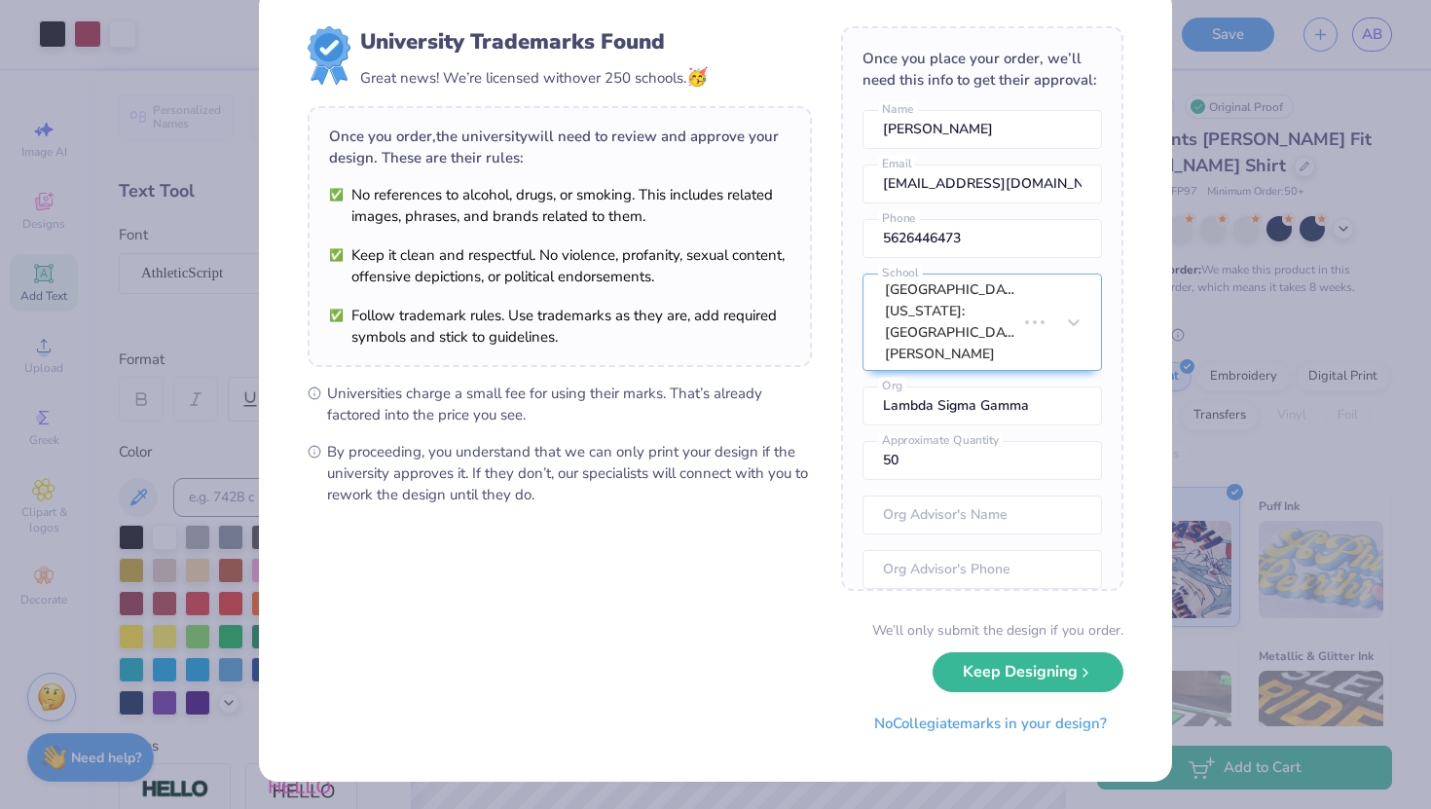
scroll to position [0, 0]
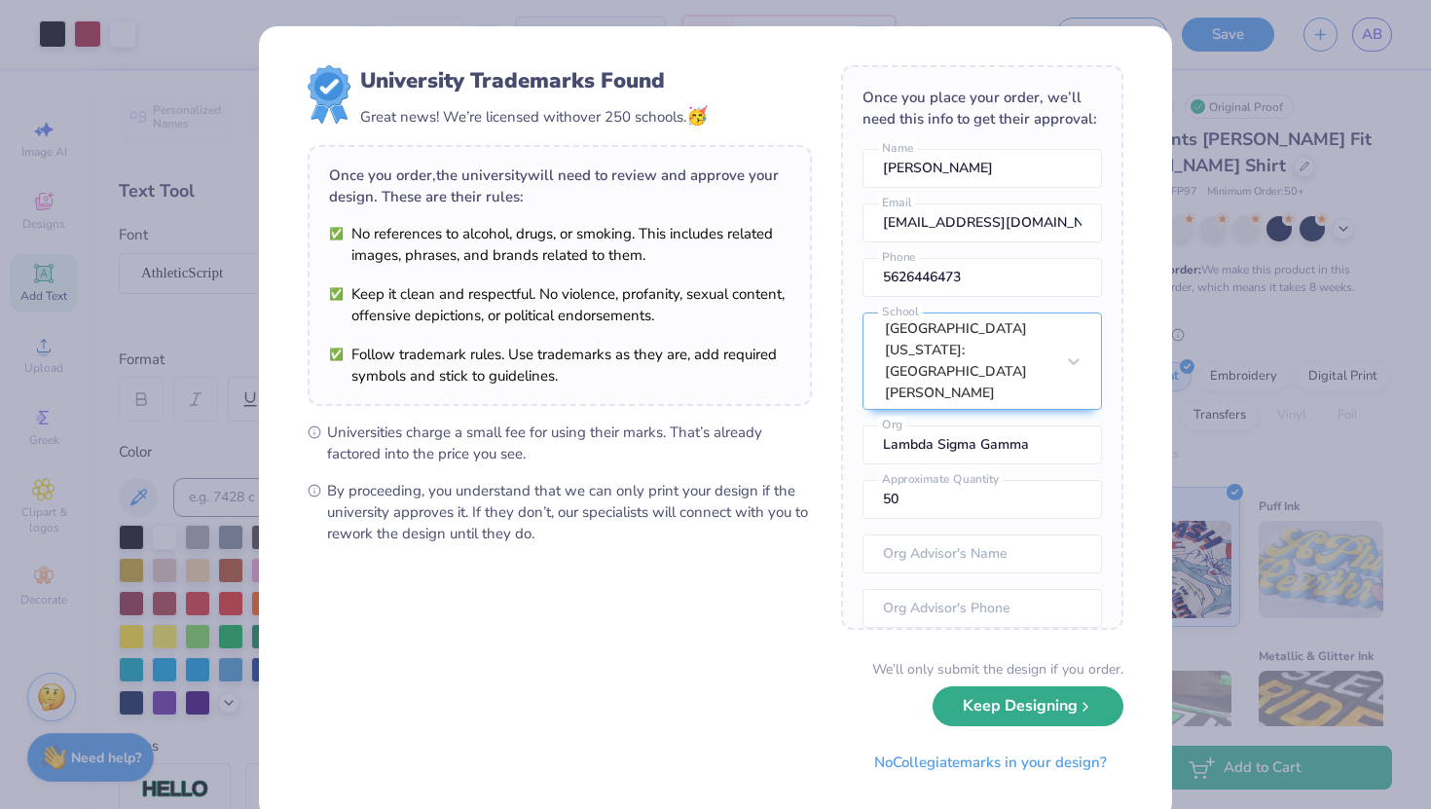
click at [958, 707] on button "Keep Designing" at bounding box center [1027, 706] width 191 height 40
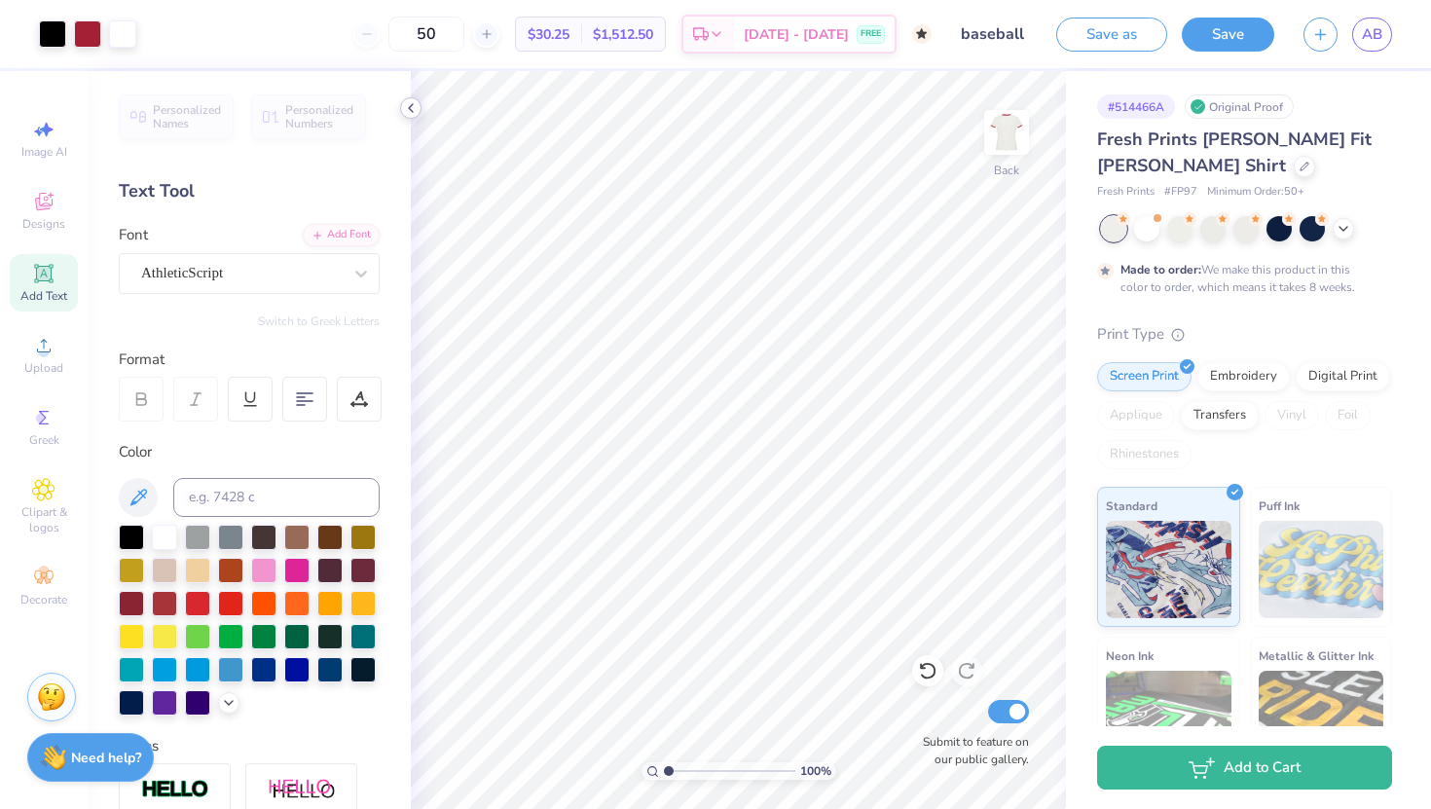
click at [408, 100] on icon at bounding box center [411, 108] width 16 height 16
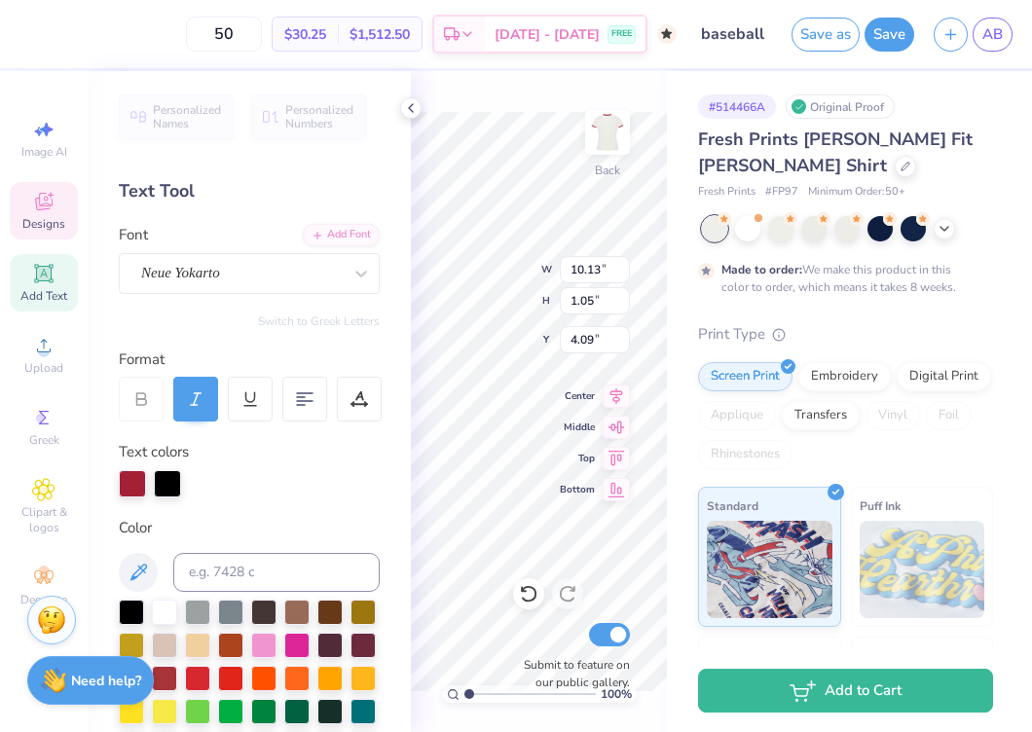
click at [402, 300] on div "50 $30.25 Per Item $1,512.50 Total Est. Delivery Oct 25 - 28 FREE Design Title …" at bounding box center [516, 366] width 1032 height 732
click at [408, 103] on icon at bounding box center [411, 108] width 16 height 16
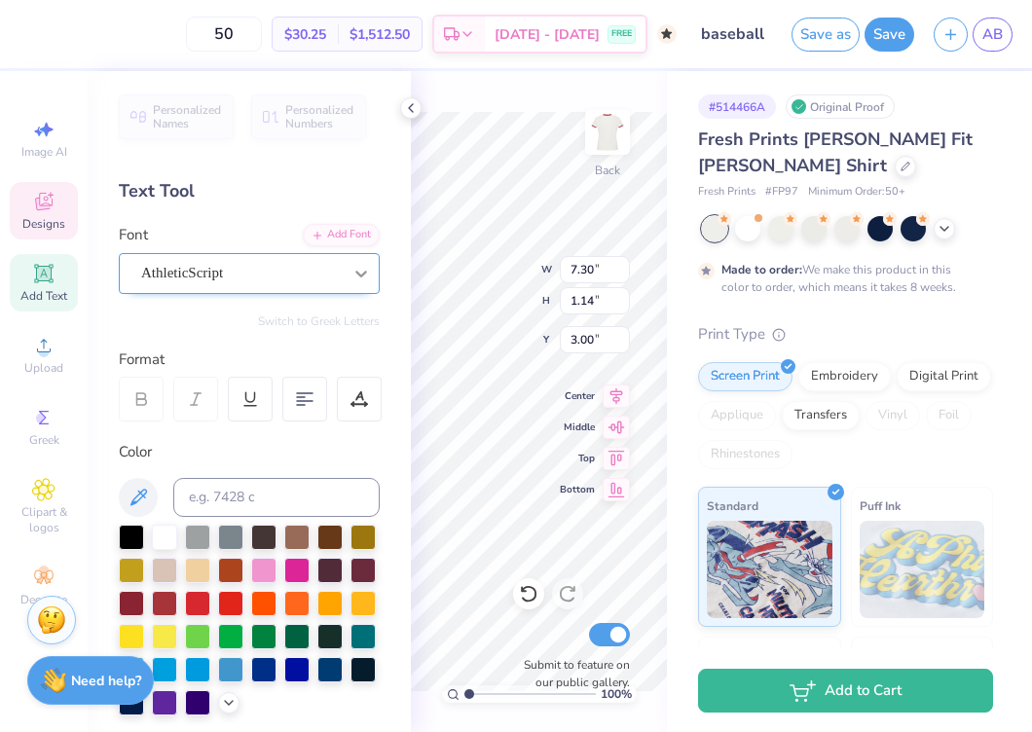
click at [412, 116] on div at bounding box center [410, 107] width 21 height 21
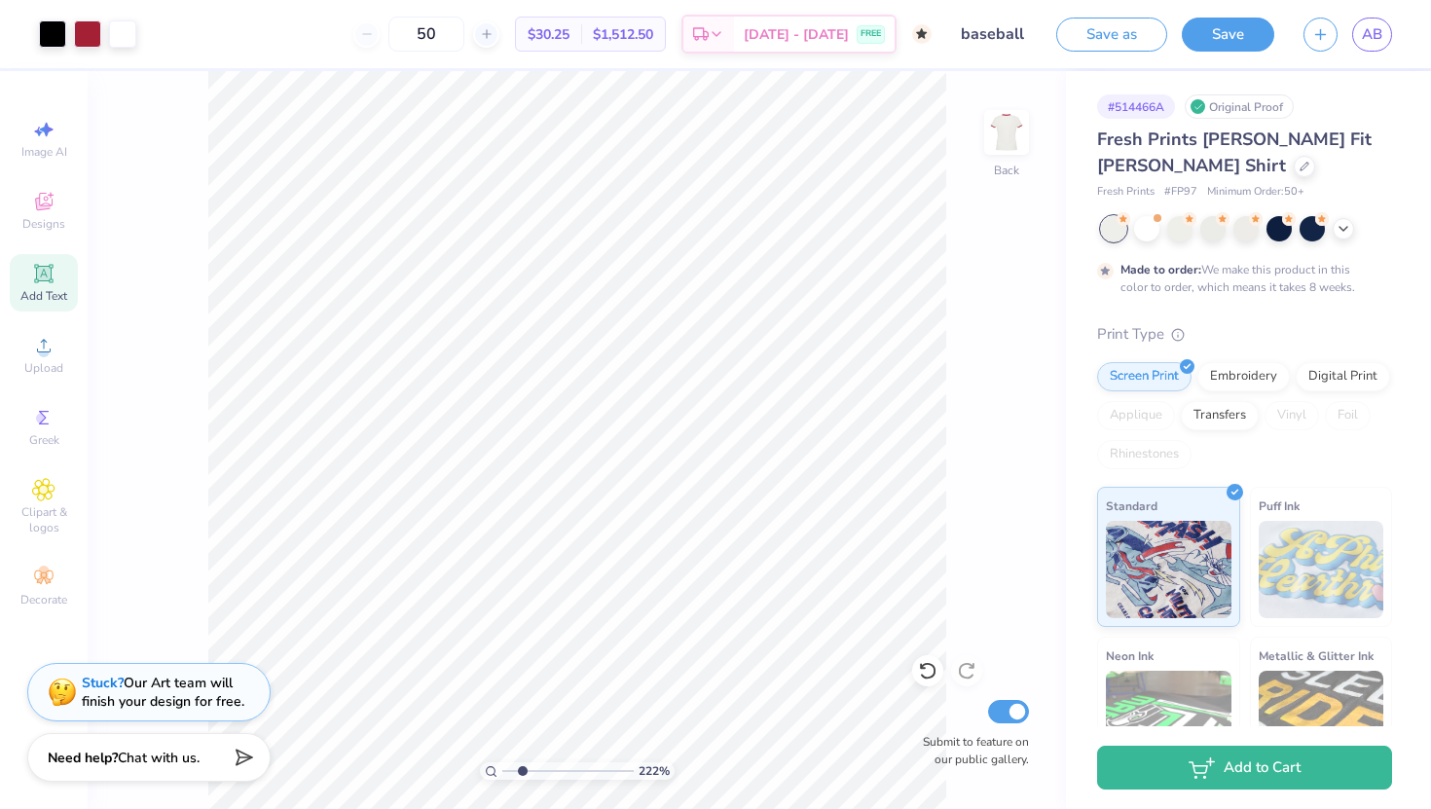
drag, startPoint x: 506, startPoint y: 769, endPoint x: 522, endPoint y: 769, distance: 15.6
click at [522, 731] on input "range" at bounding box center [567, 771] width 131 height 18
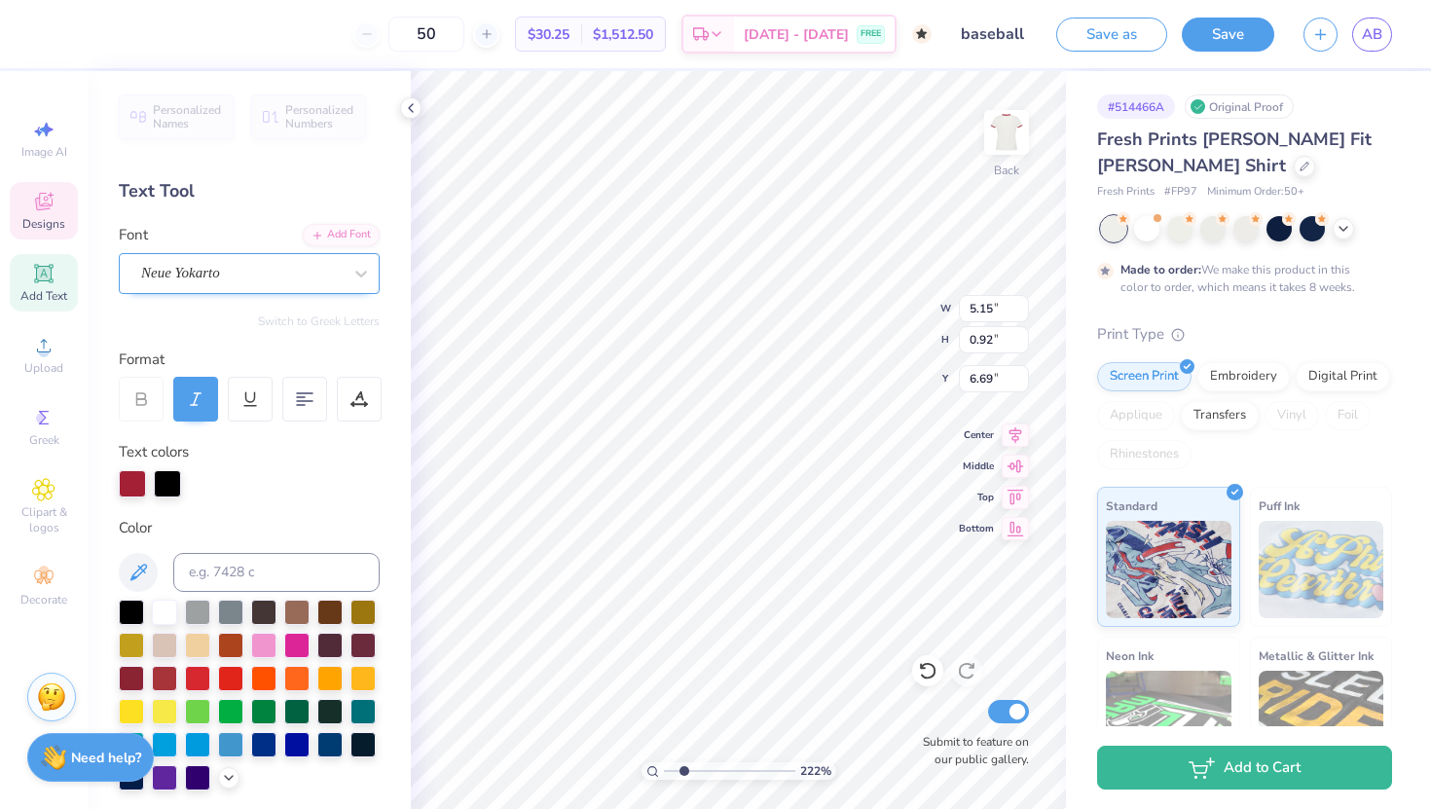
click at [216, 272] on div "Neue Yokarto" at bounding box center [241, 273] width 204 height 30
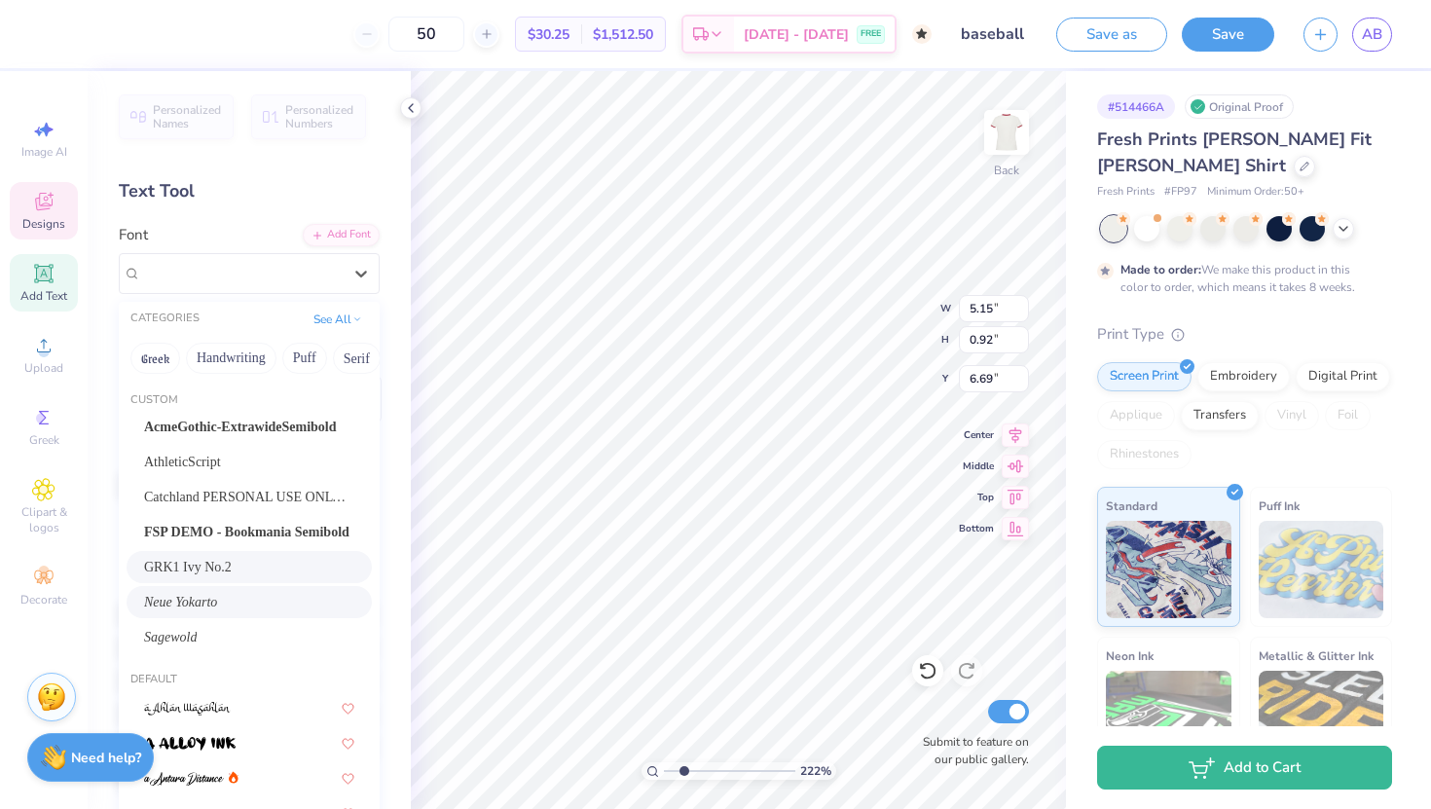
click at [193, 564] on span "GRK1 Ivy No.2" at bounding box center [188, 567] width 88 height 20
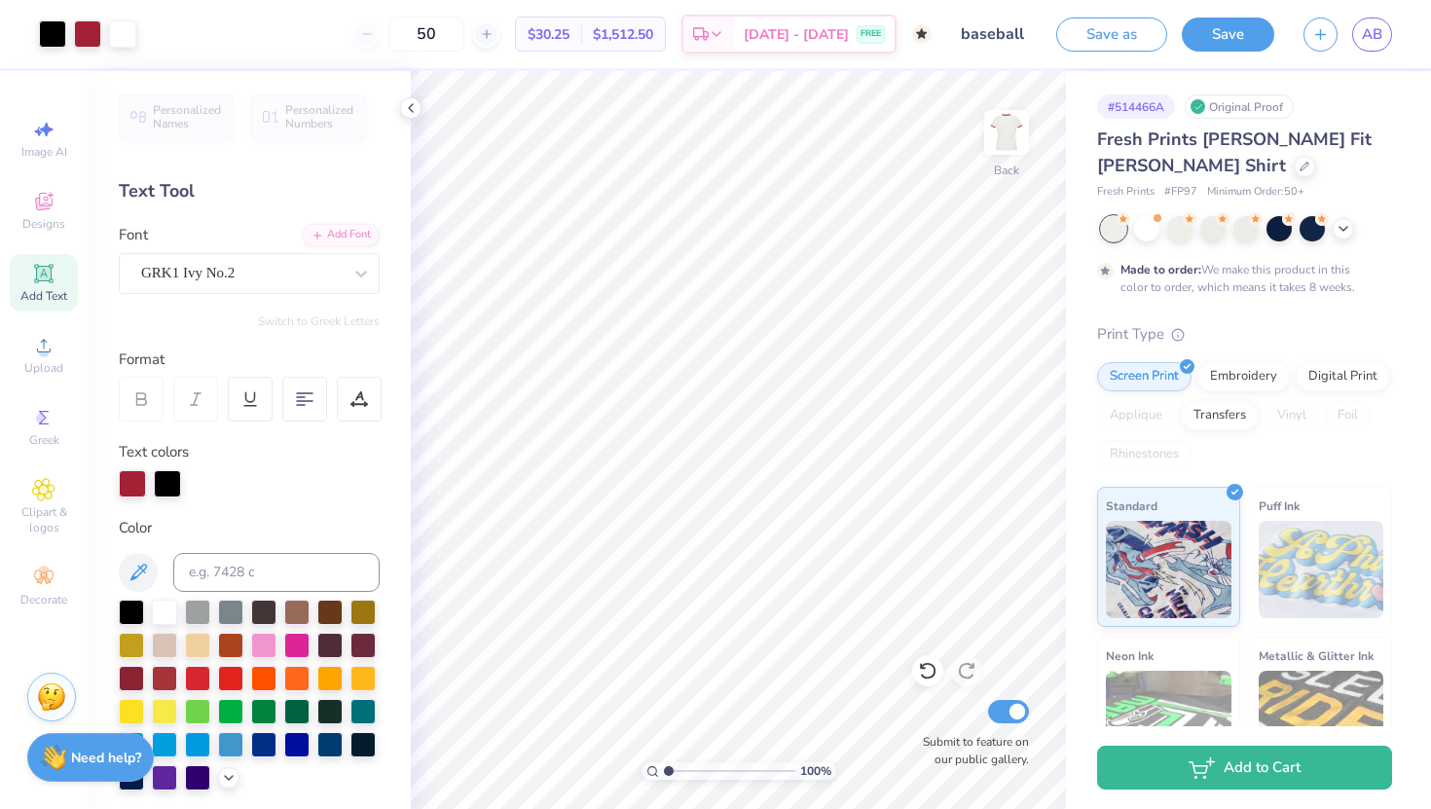
drag, startPoint x: 684, startPoint y: 766, endPoint x: 667, endPoint y: 764, distance: 17.6
click at [667, 731] on input "range" at bounding box center [729, 771] width 131 height 18
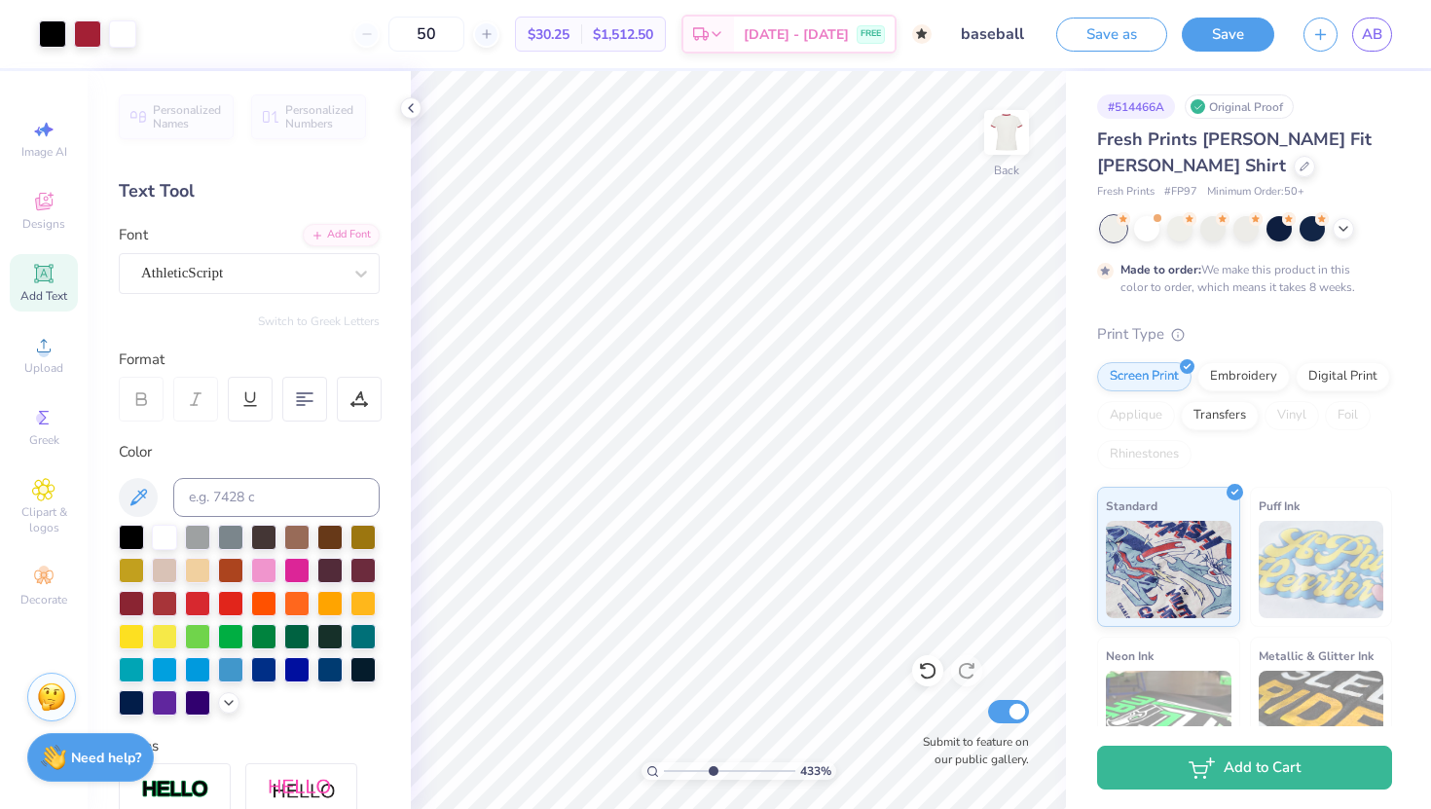
drag, startPoint x: 666, startPoint y: 770, endPoint x: 711, endPoint y: 767, distance: 45.8
click at [711, 731] on input "range" at bounding box center [729, 771] width 131 height 18
click at [703, 731] on input "range" at bounding box center [729, 771] width 131 height 18
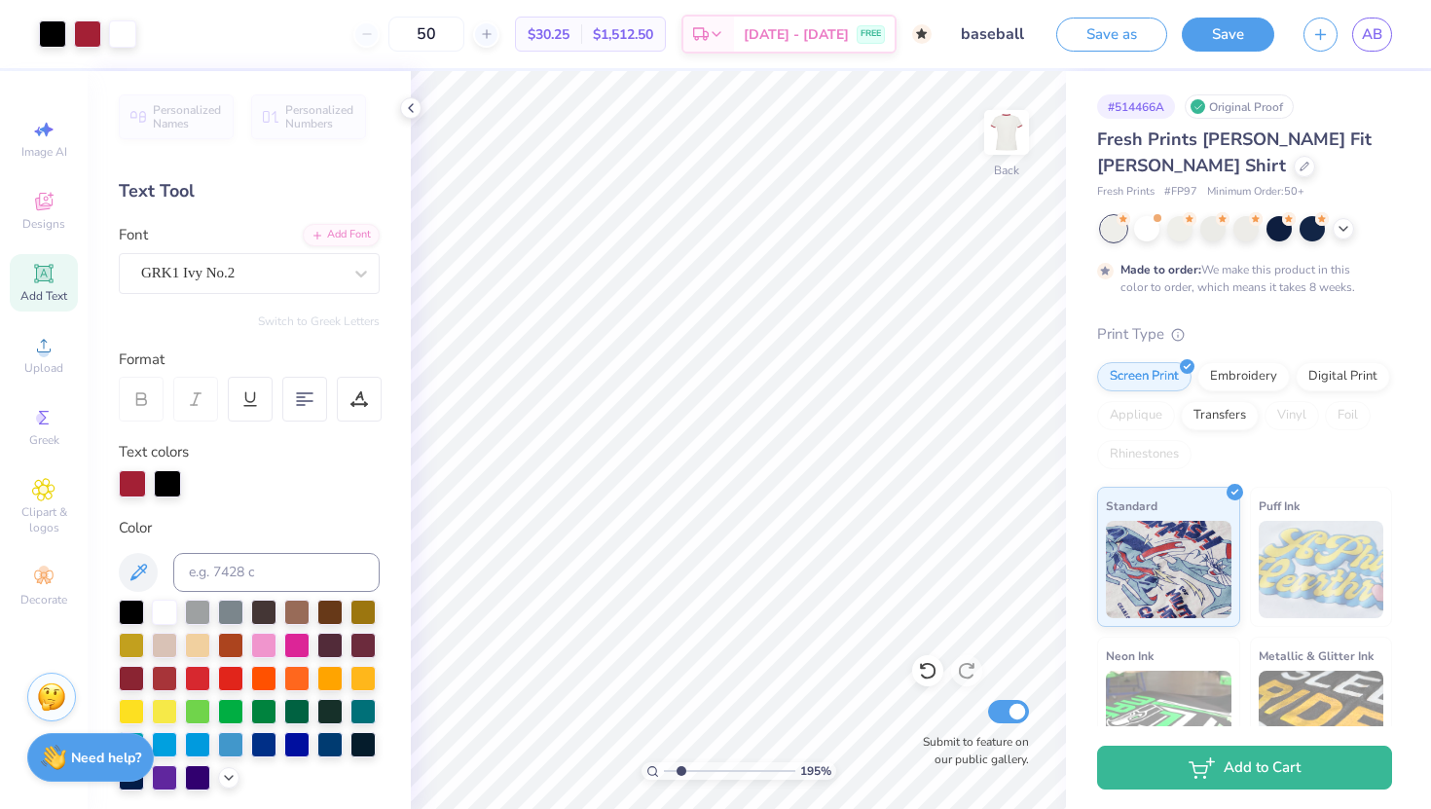
drag, startPoint x: 705, startPoint y: 767, endPoint x: 680, endPoint y: 766, distance: 24.3
click at [680, 731] on input "range" at bounding box center [729, 771] width 131 height 18
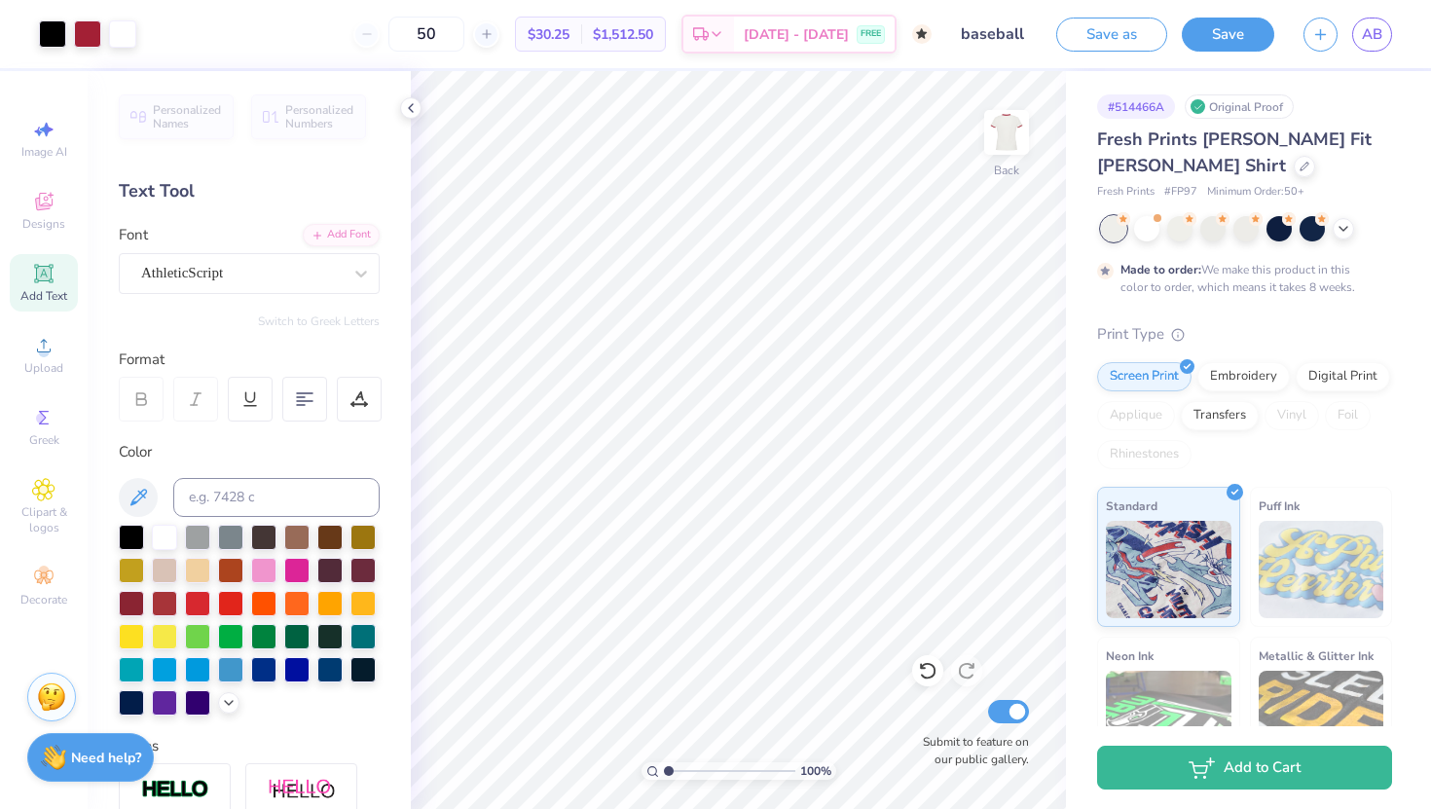
drag, startPoint x: 678, startPoint y: 768, endPoint x: 663, endPoint y: 769, distance: 15.6
click at [664, 731] on input "range" at bounding box center [729, 771] width 131 height 18
click at [1031, 395] on div "Art colors 50 $30.25 Per Item $1,512.50 Total Est. Delivery Oct 25 - 28 FREE De…" at bounding box center [715, 404] width 1431 height 809
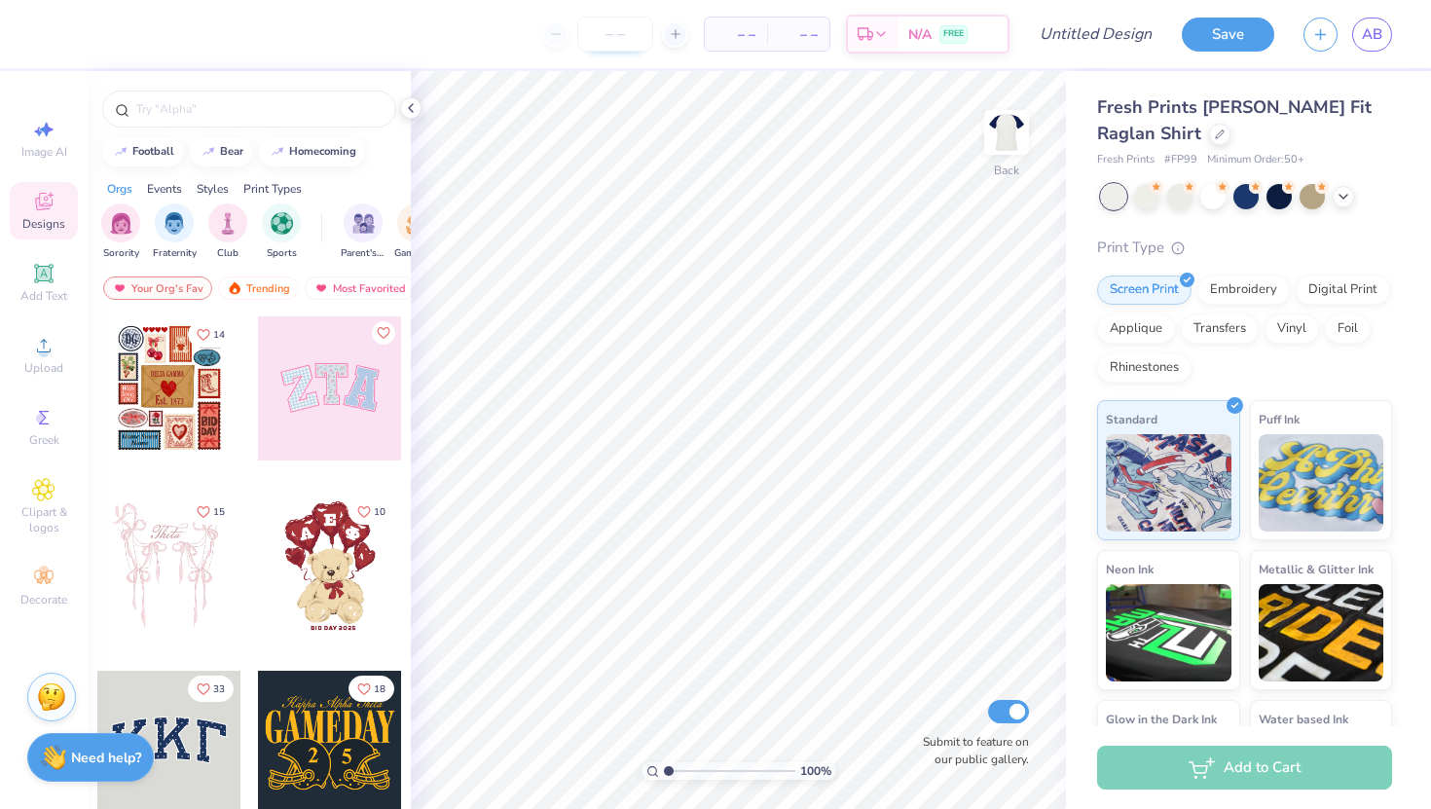
click at [615, 33] on input "number" at bounding box center [615, 34] width 76 height 35
type input "50"
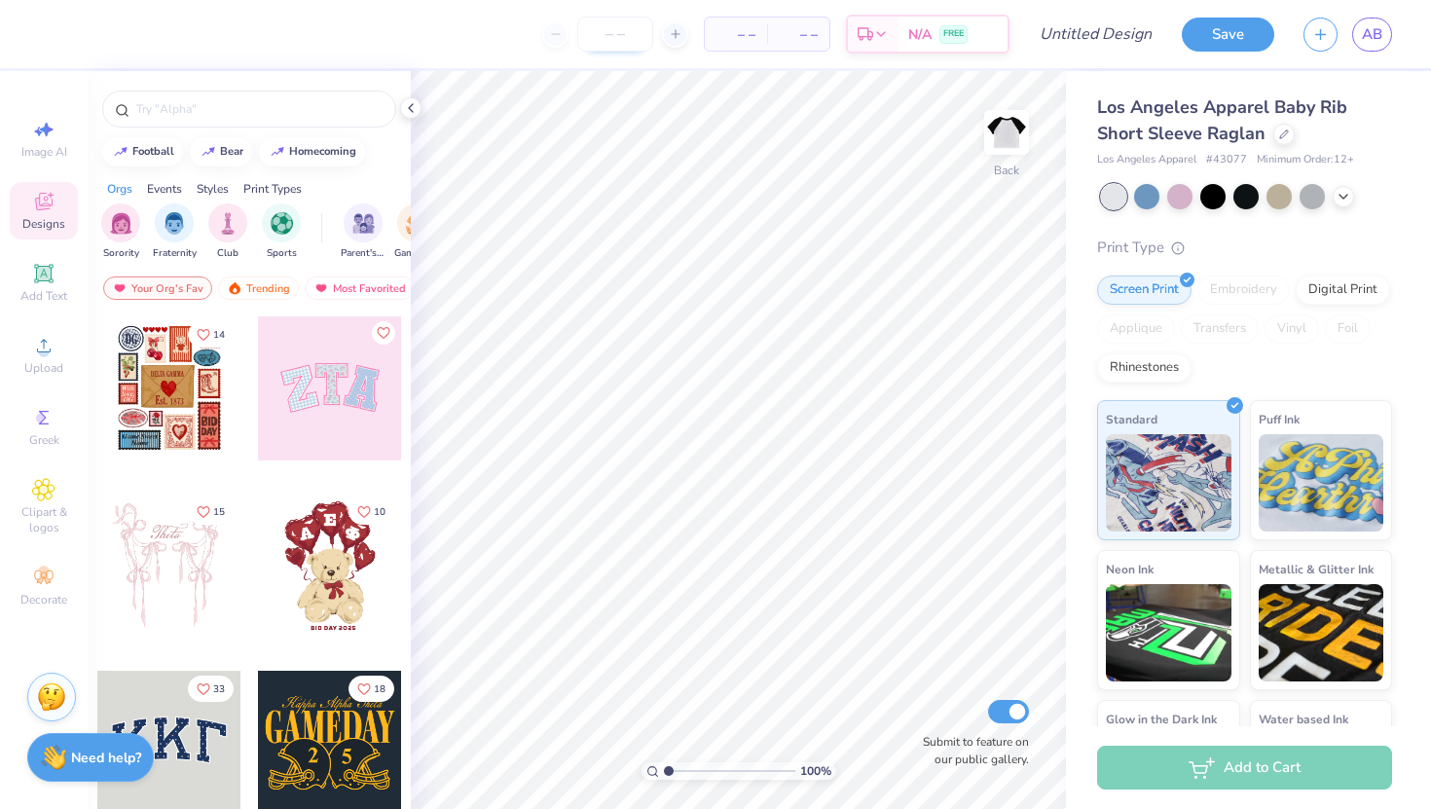
click at [606, 42] on input "number" at bounding box center [615, 34] width 76 height 35
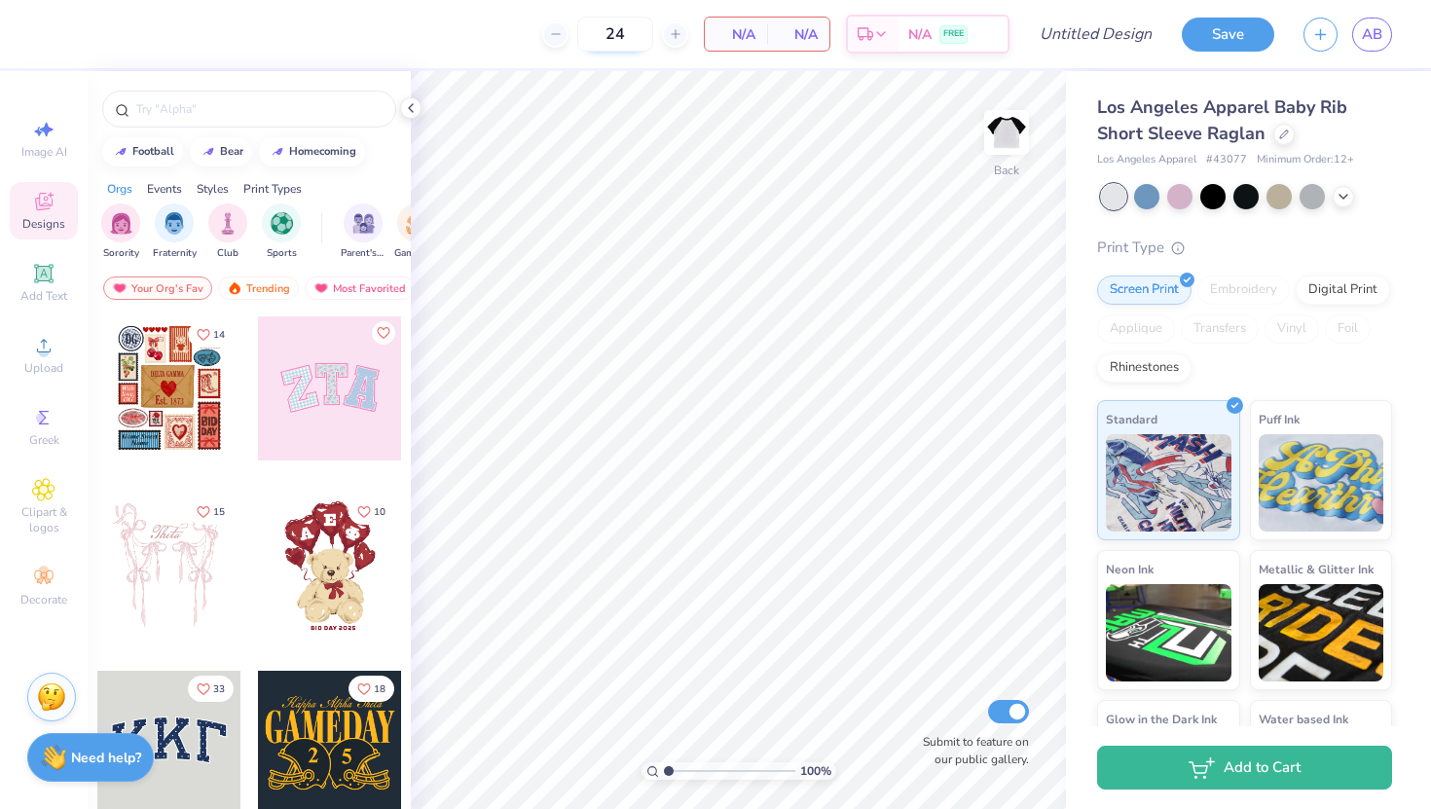
type input "24"
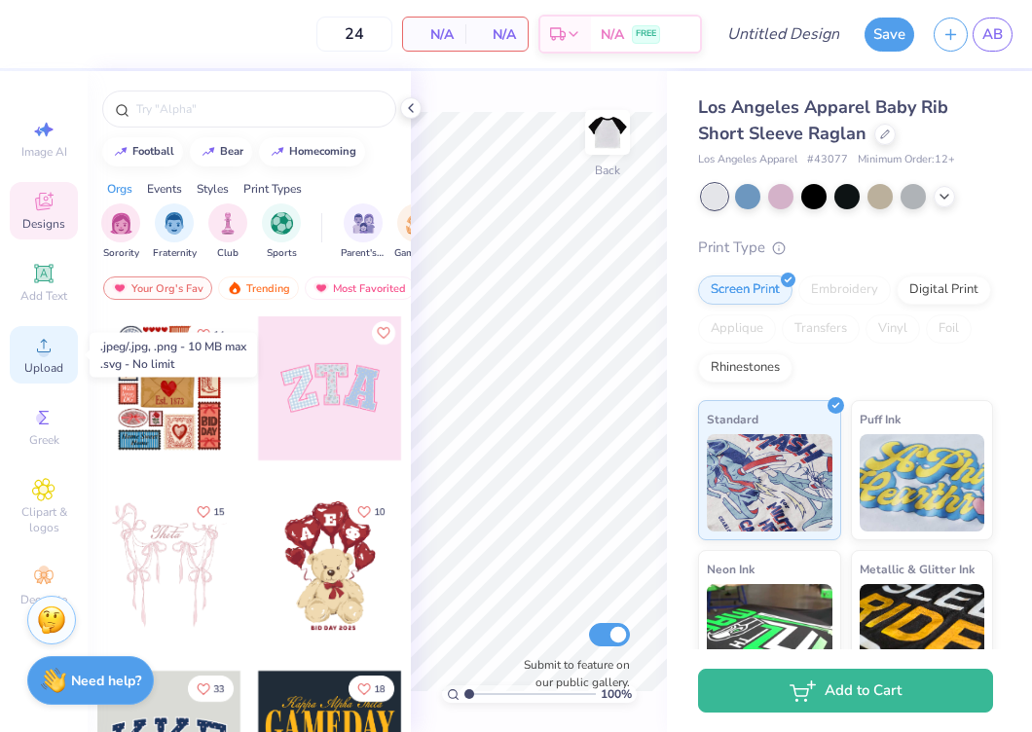
click at [43, 353] on circle at bounding box center [43, 351] width 11 height 11
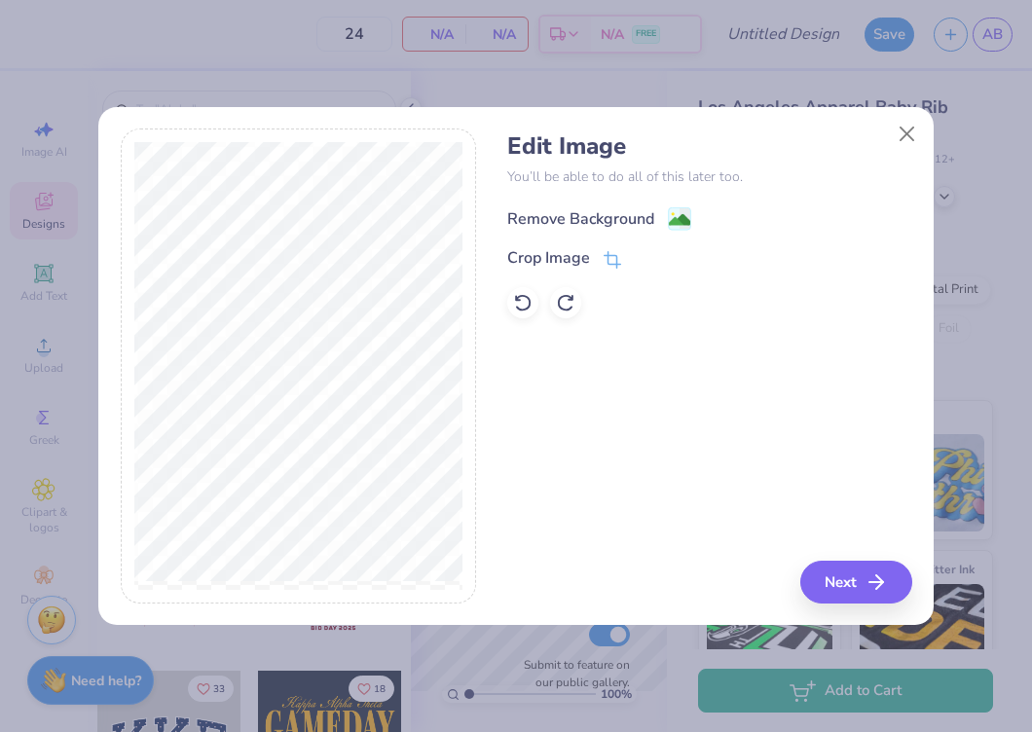
click at [600, 208] on div "Remove Background" at bounding box center [580, 218] width 147 height 23
click at [837, 577] on button "Next" at bounding box center [859, 582] width 112 height 43
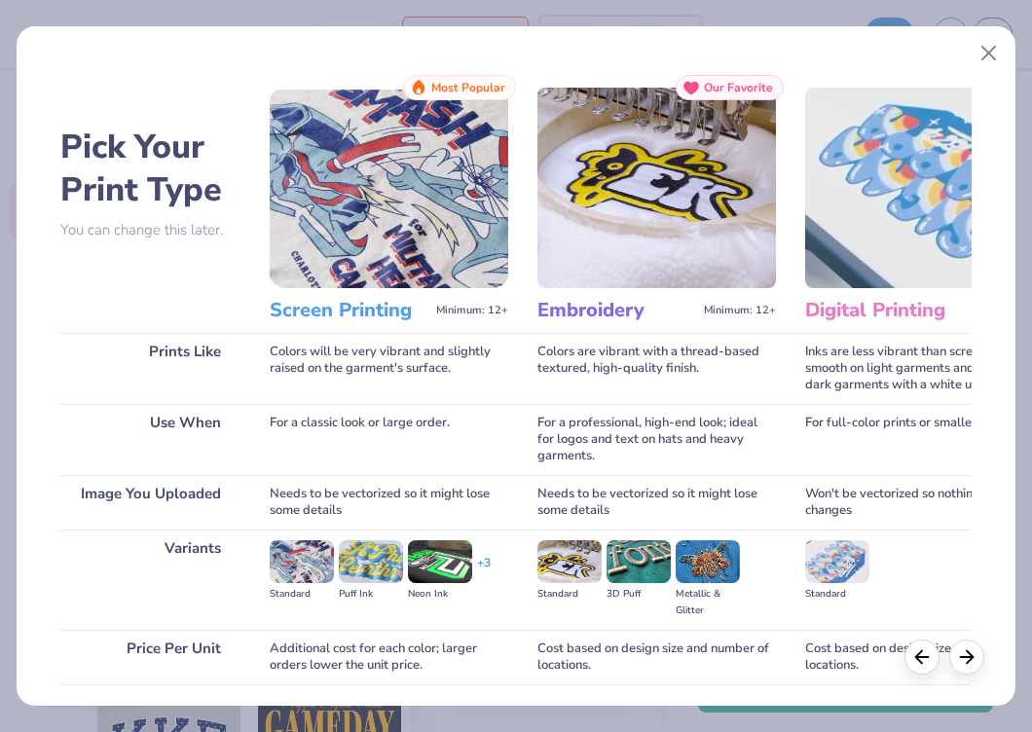
scroll to position [141, 0]
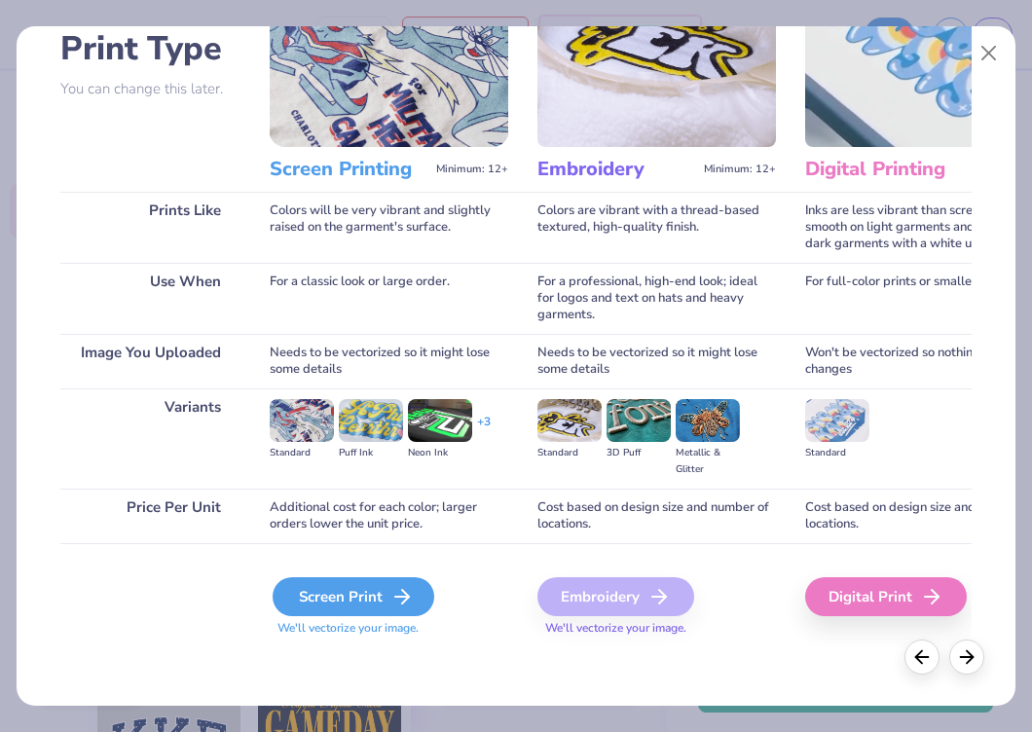
click at [348, 607] on div "Screen Print" at bounding box center [353, 596] width 162 height 39
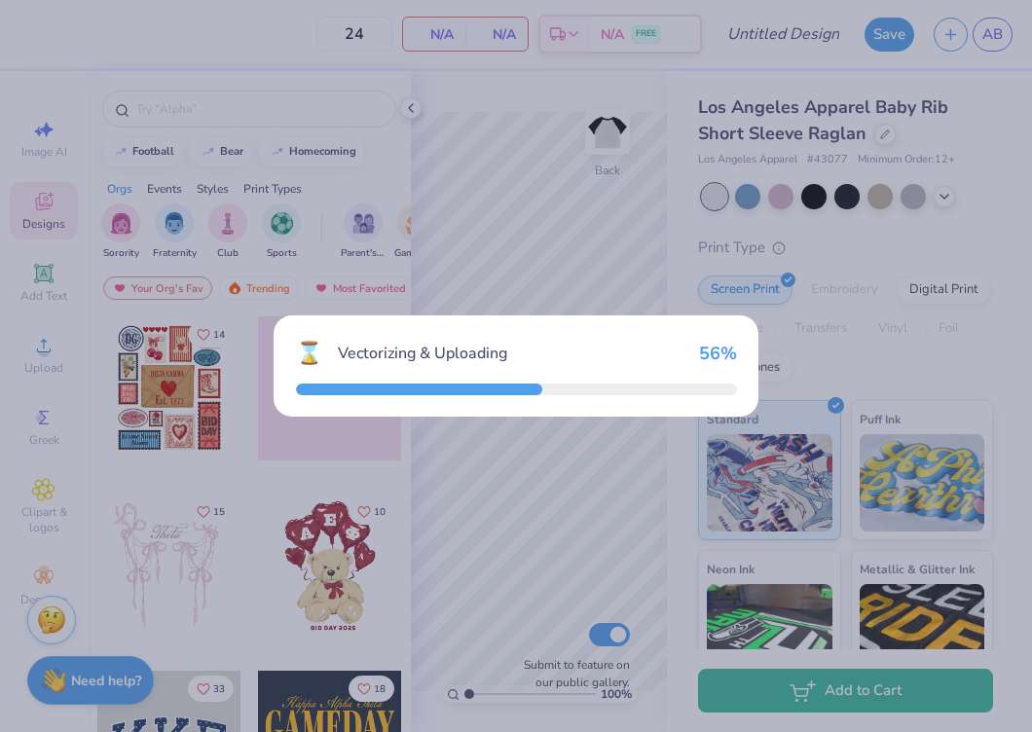
click at [411, 107] on div "⌛ Vectorizing & Uploading 56 %" at bounding box center [516, 366] width 1032 height 732
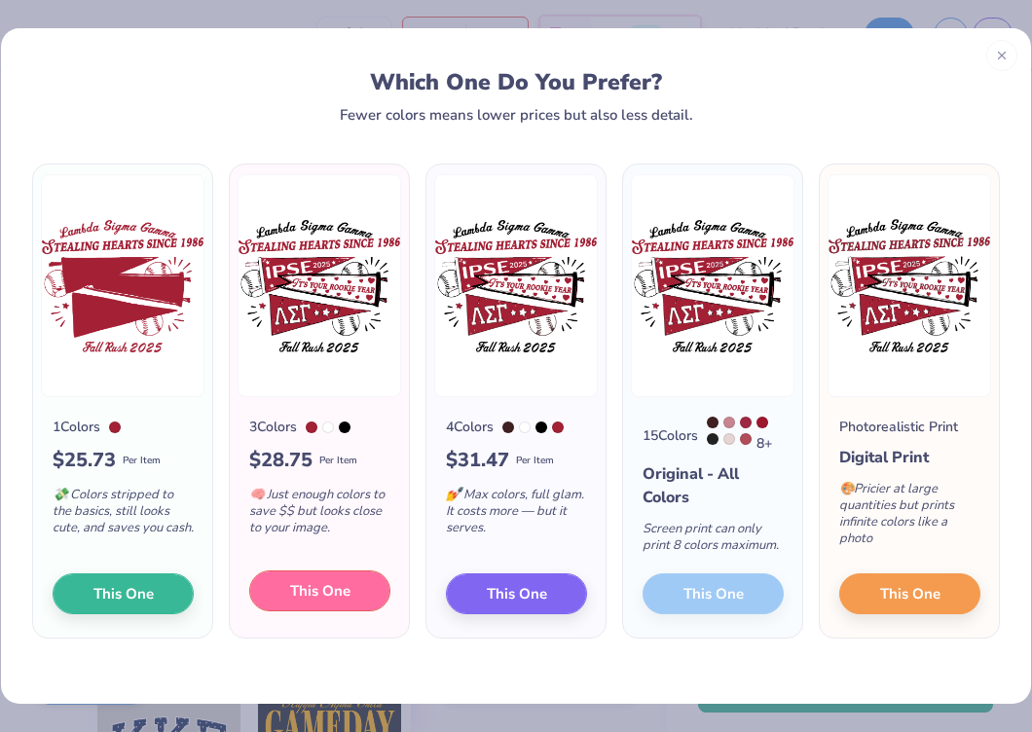
click at [328, 590] on span "This One" at bounding box center [320, 591] width 60 height 22
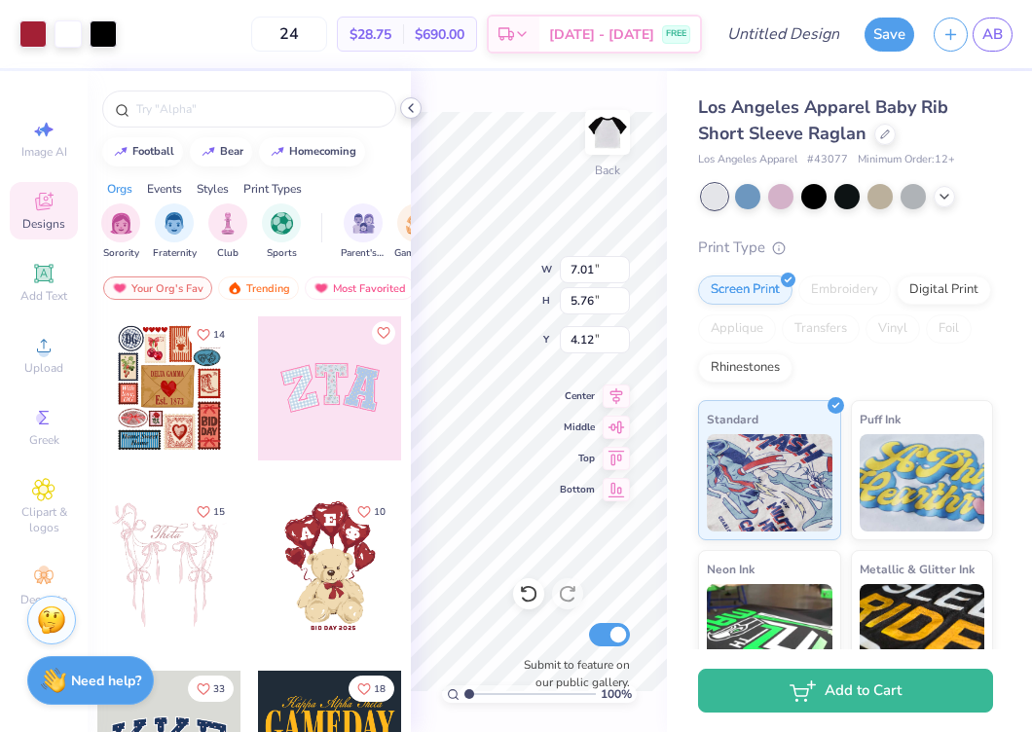
click at [408, 102] on icon at bounding box center [411, 108] width 16 height 16
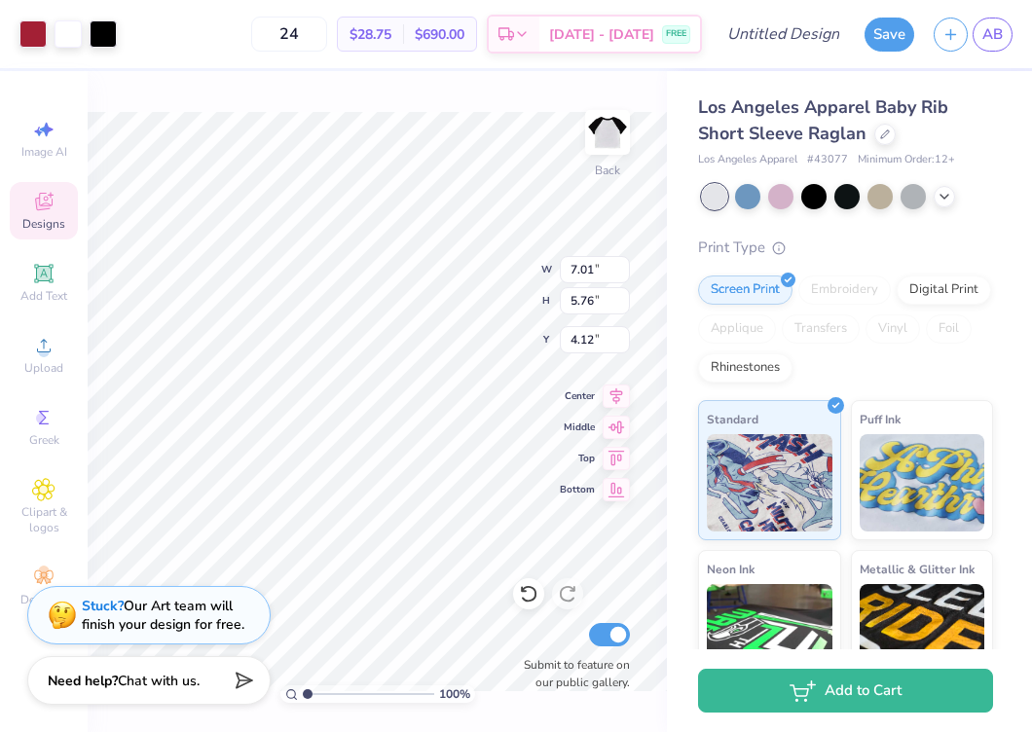
type input "3.00"
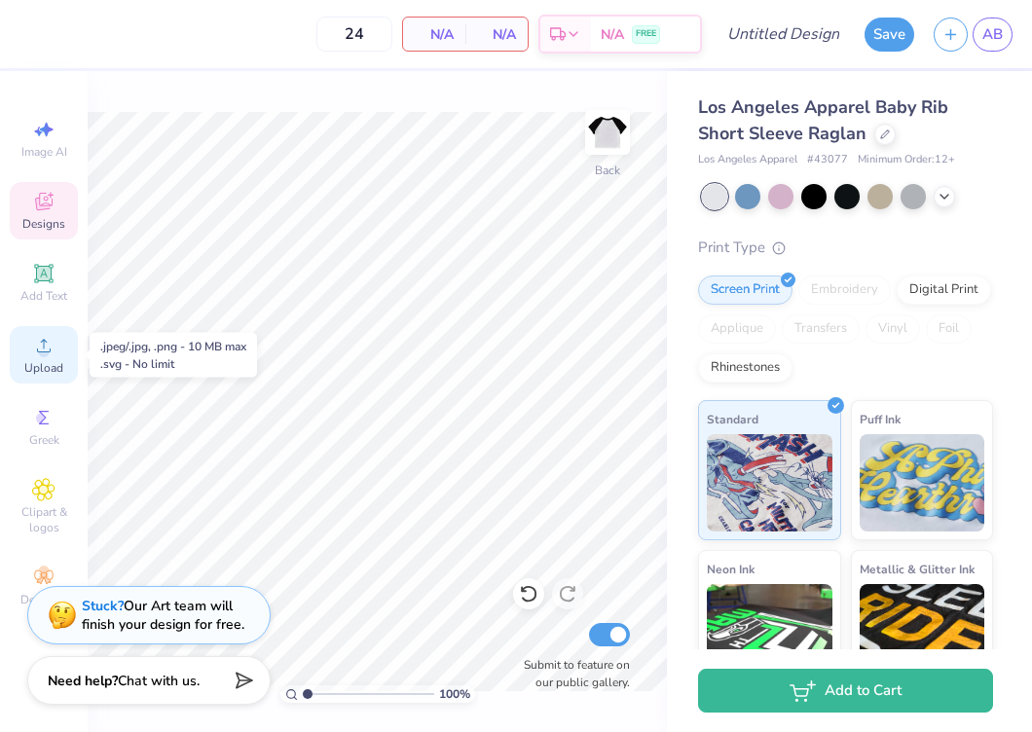
click at [43, 352] on circle at bounding box center [43, 351] width 11 height 11
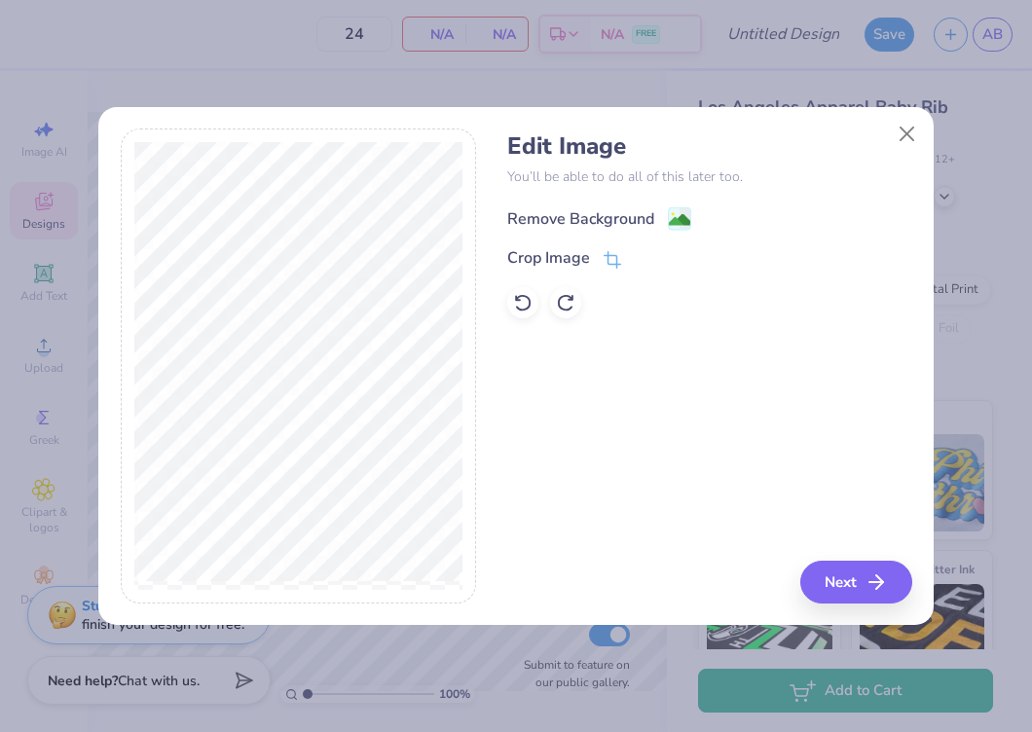
click at [619, 220] on div "Remove Background" at bounding box center [580, 218] width 147 height 23
click at [556, 218] on div "Remove Background" at bounding box center [709, 216] width 404 height 24
click at [833, 585] on button "Next" at bounding box center [859, 582] width 112 height 43
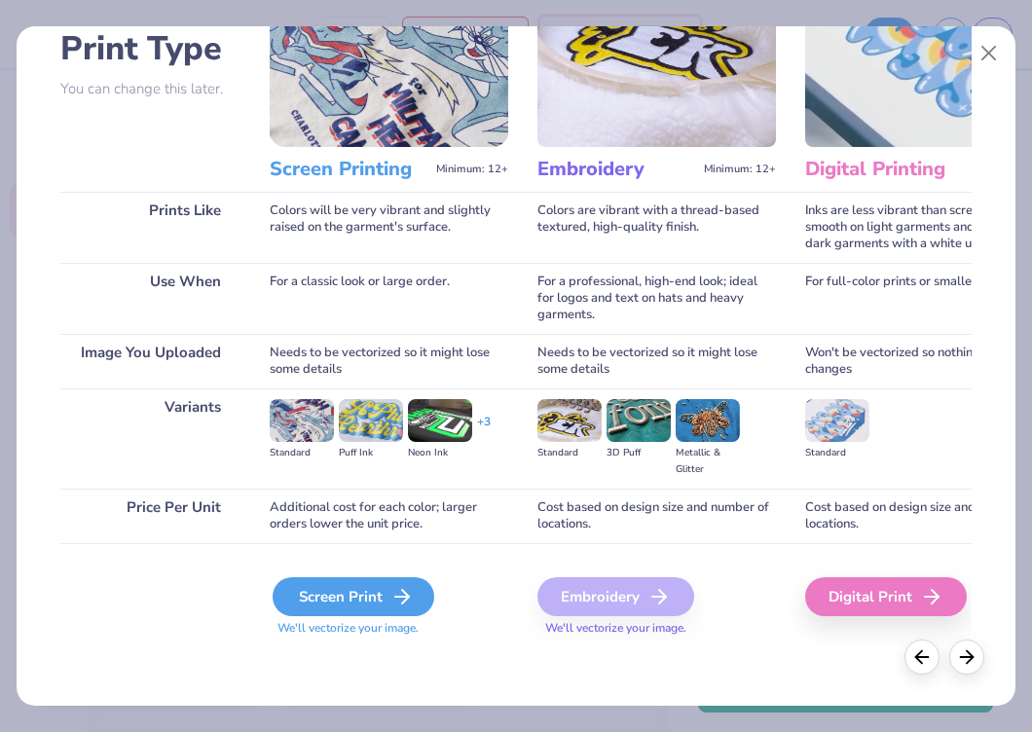
click at [361, 598] on div "Screen Print" at bounding box center [353, 596] width 162 height 39
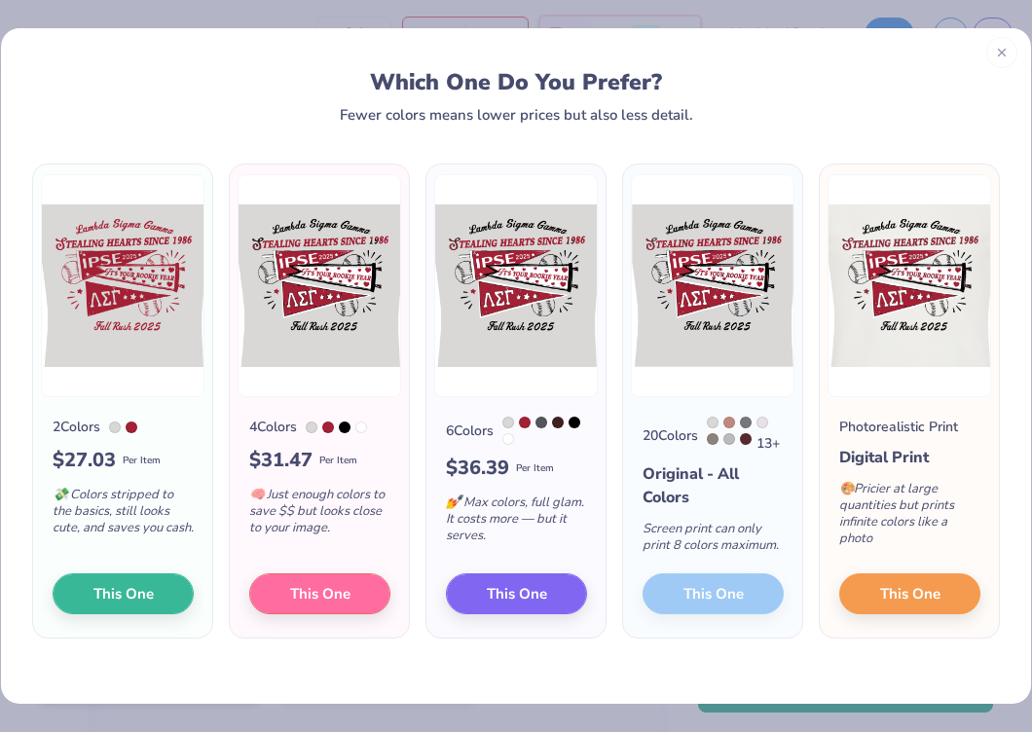
click at [998, 51] on icon at bounding box center [1002, 53] width 14 height 14
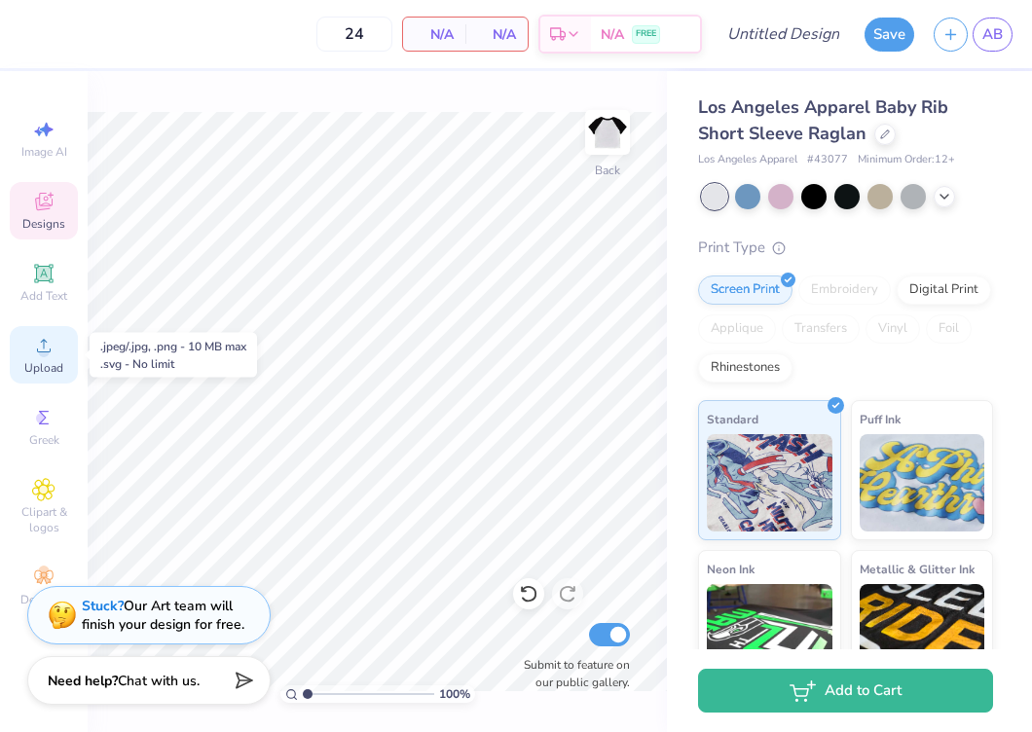
click at [48, 346] on icon at bounding box center [43, 345] width 23 height 23
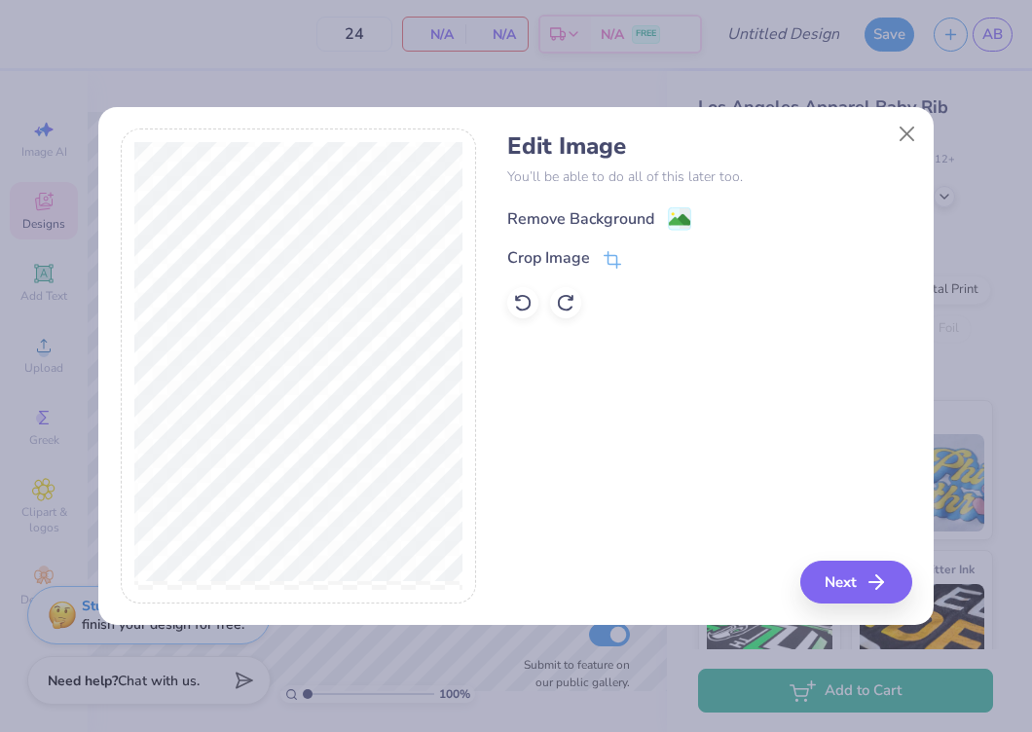
click at [572, 210] on div "Remove Background" at bounding box center [580, 218] width 147 height 23
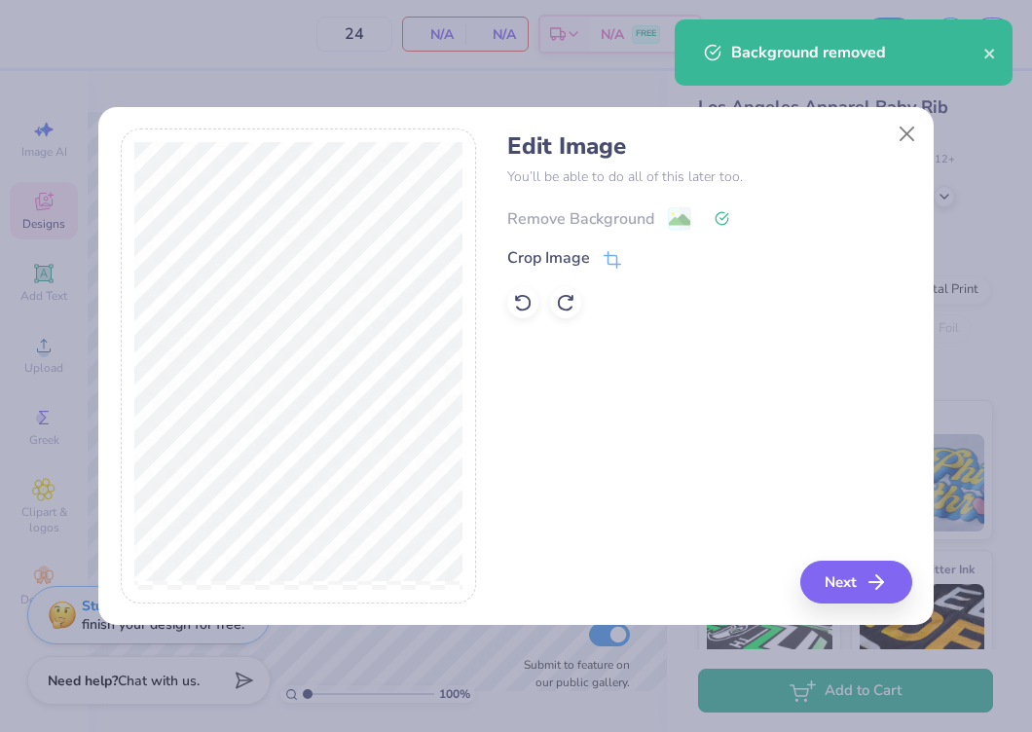
click at [572, 210] on div "Remove Background" at bounding box center [709, 216] width 404 height 24
click at [572, 209] on div "Remove Background" at bounding box center [709, 216] width 404 height 24
click at [688, 218] on div "Remove Background" at bounding box center [709, 216] width 404 height 24
click at [908, 129] on button "Close" at bounding box center [906, 133] width 37 height 37
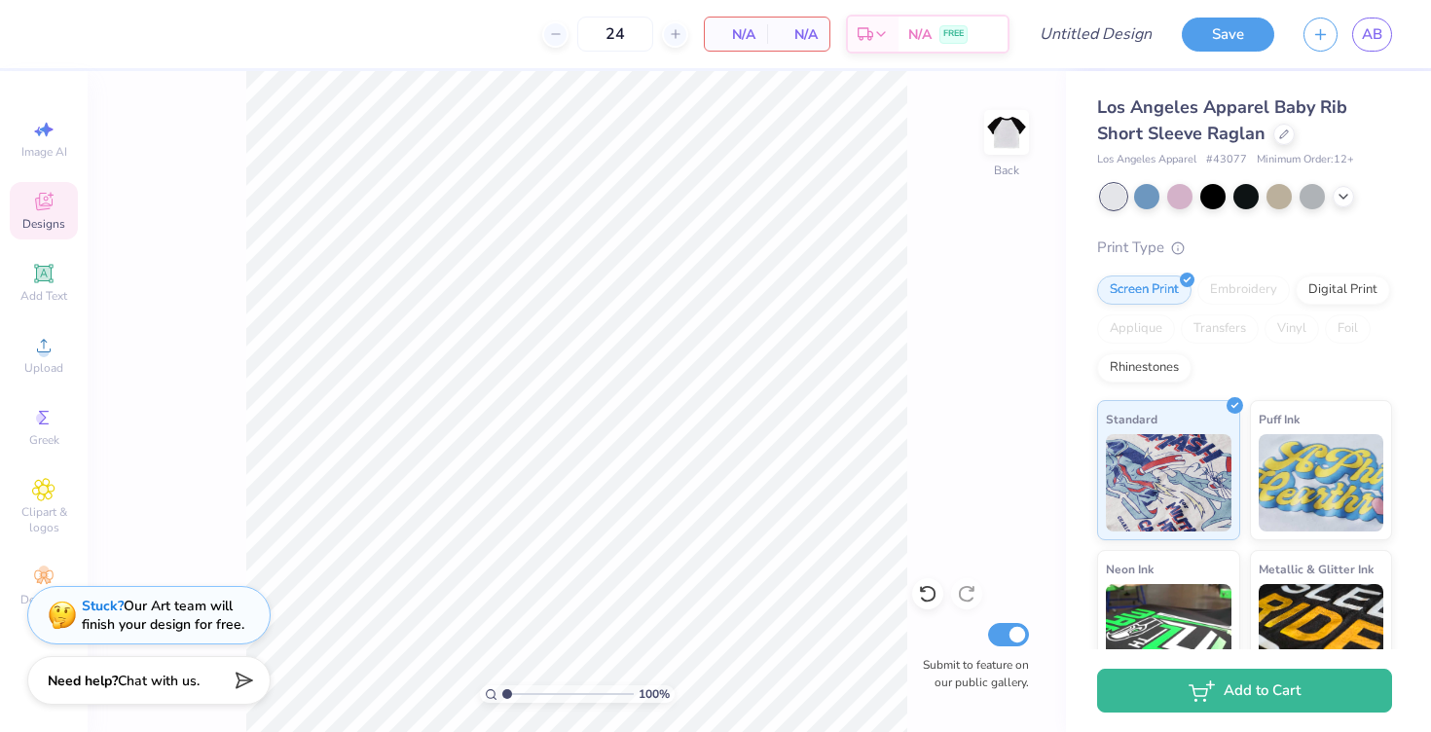
click at [43, 199] on icon at bounding box center [44, 202] width 18 height 18
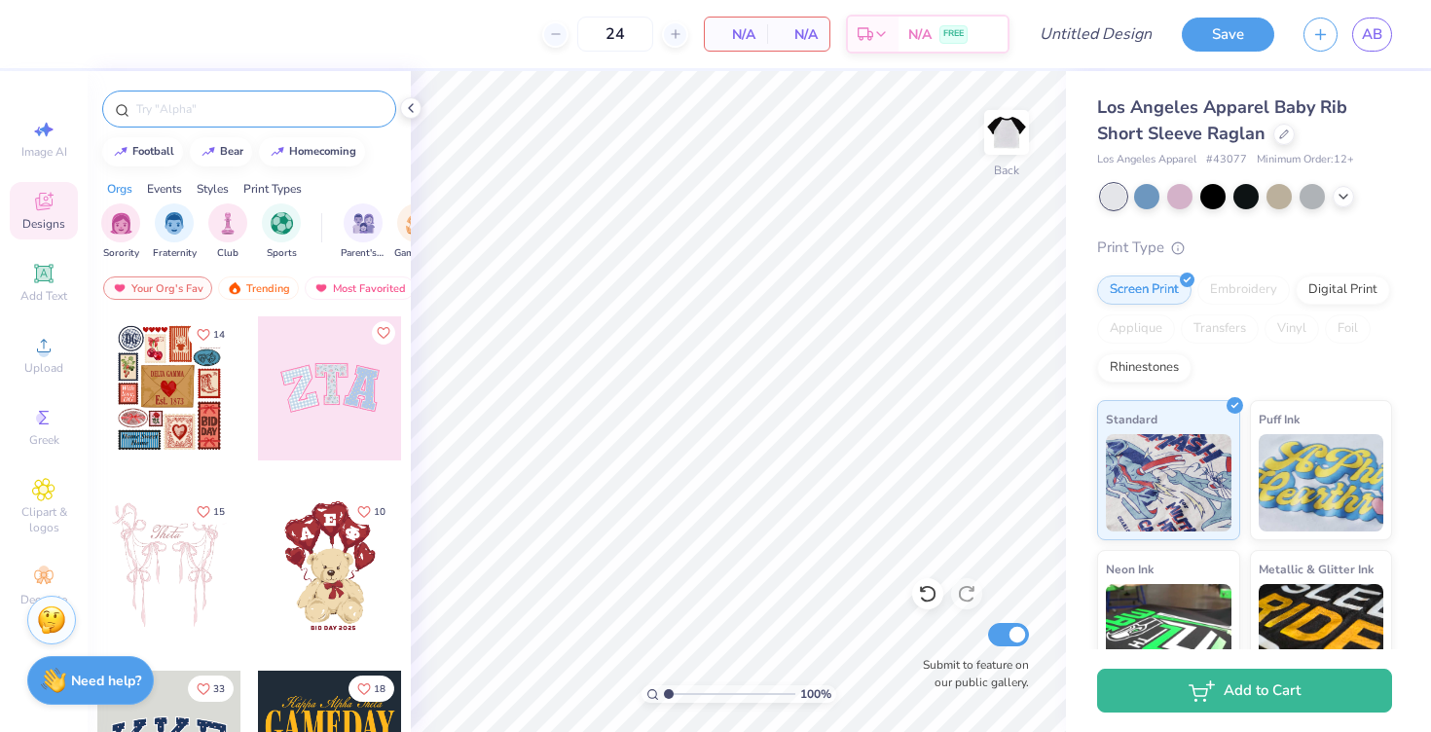
click at [190, 108] on input "text" at bounding box center [258, 108] width 249 height 19
click at [40, 578] on icon at bounding box center [40, 580] width 7 height 7
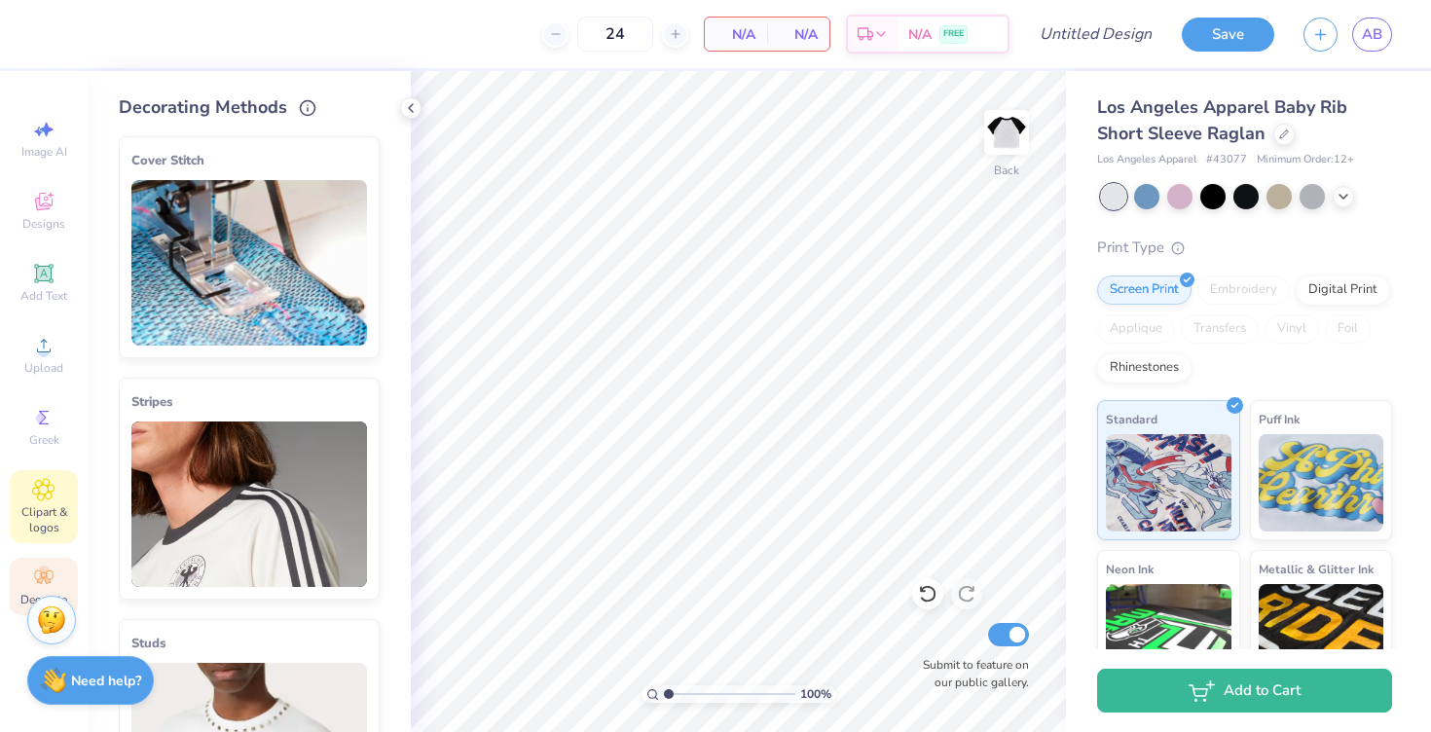
click at [44, 513] on span "Clipart & logos" at bounding box center [44, 519] width 68 height 31
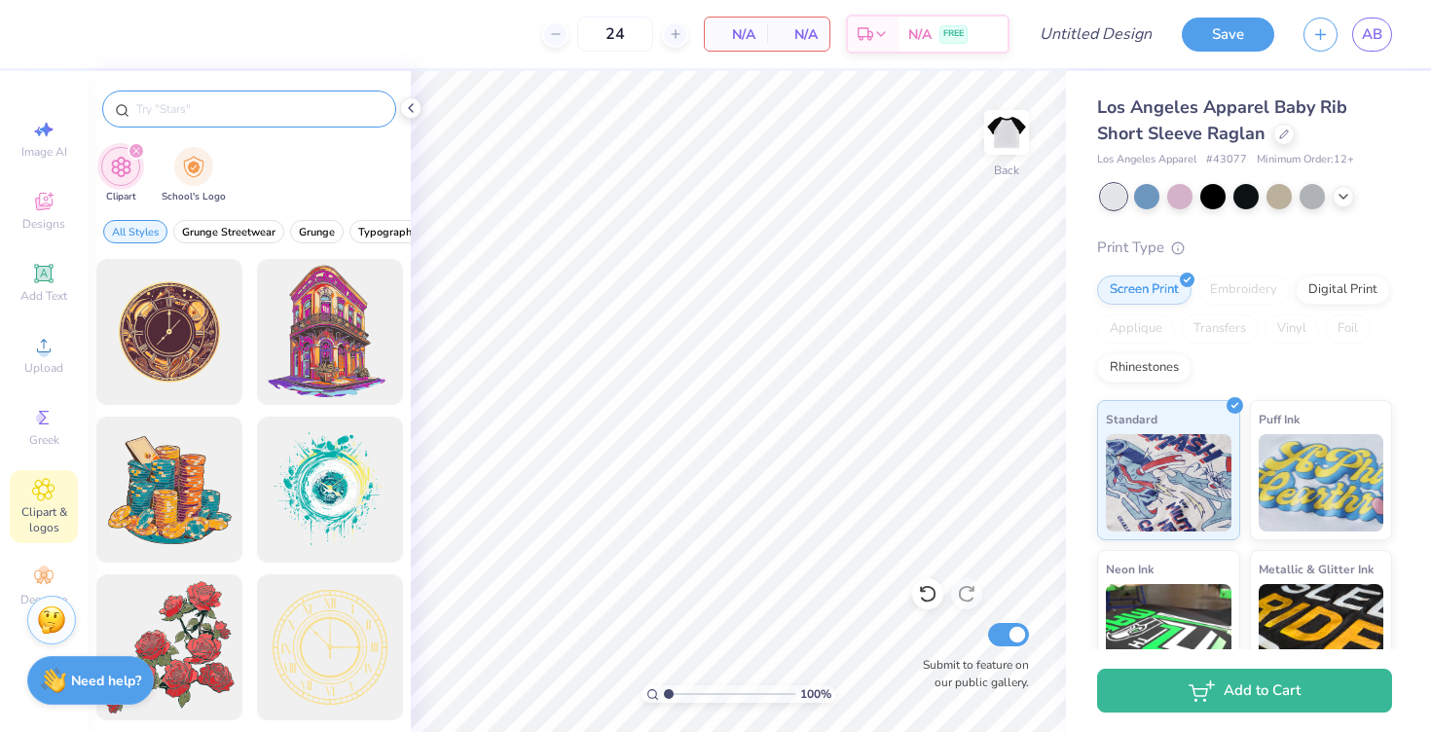
click at [182, 115] on input "text" at bounding box center [258, 108] width 249 height 19
type input "baseball"
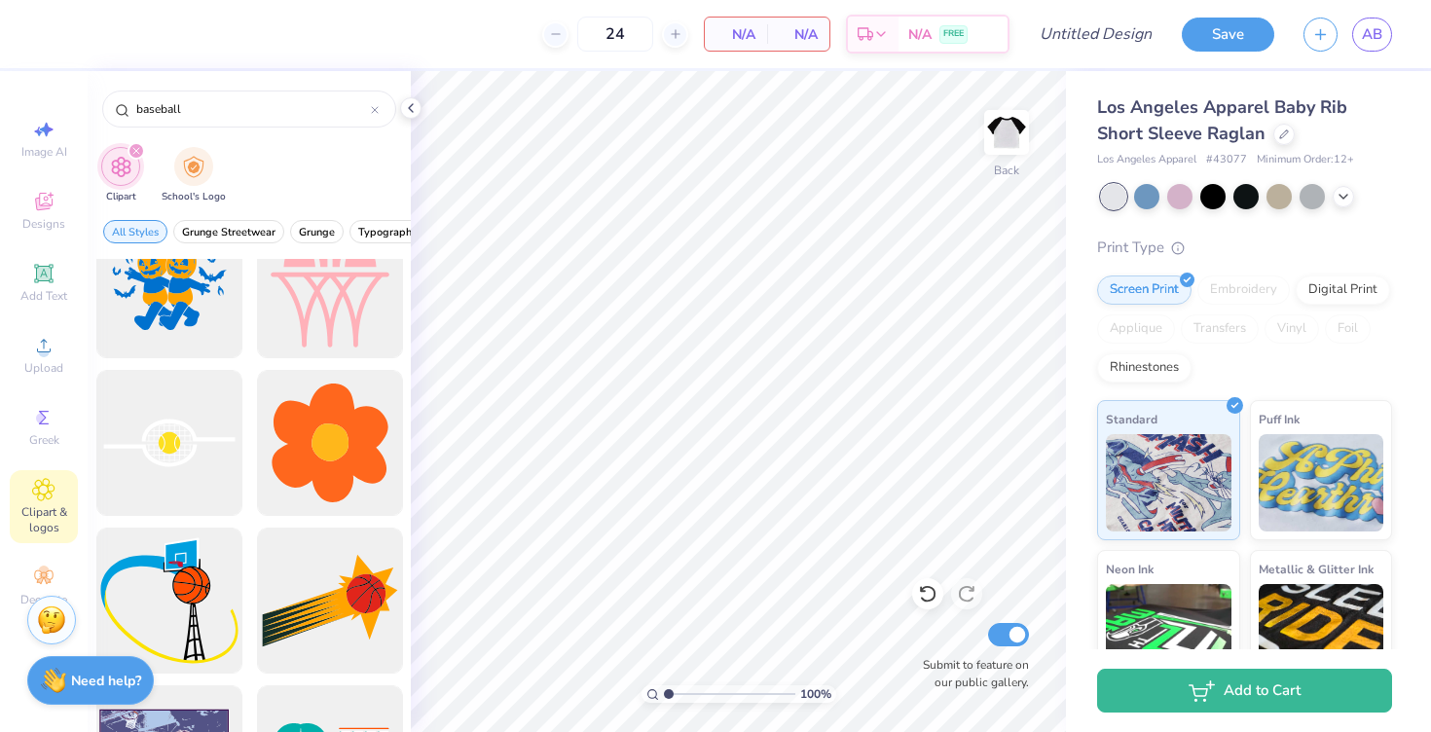
scroll to position [5226, 0]
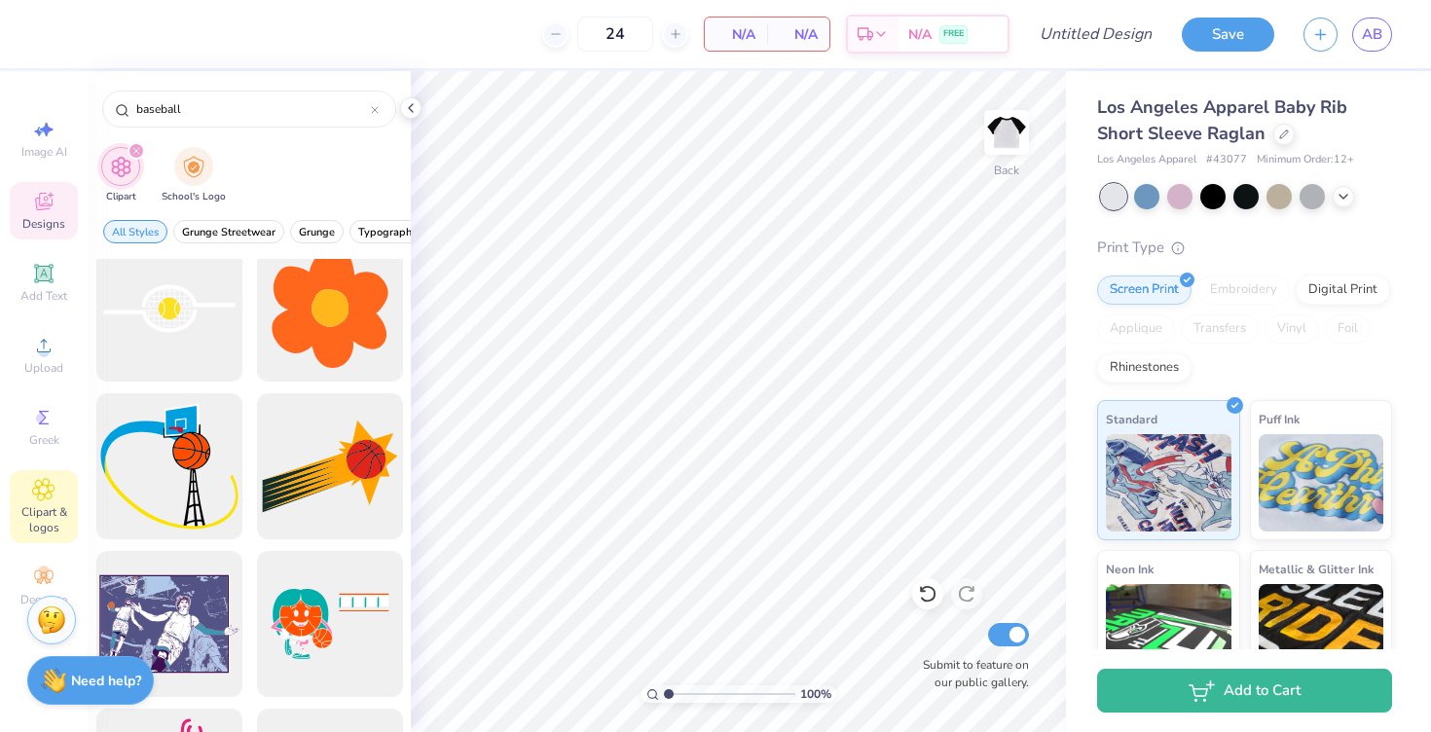
click at [42, 211] on icon at bounding box center [43, 201] width 23 height 23
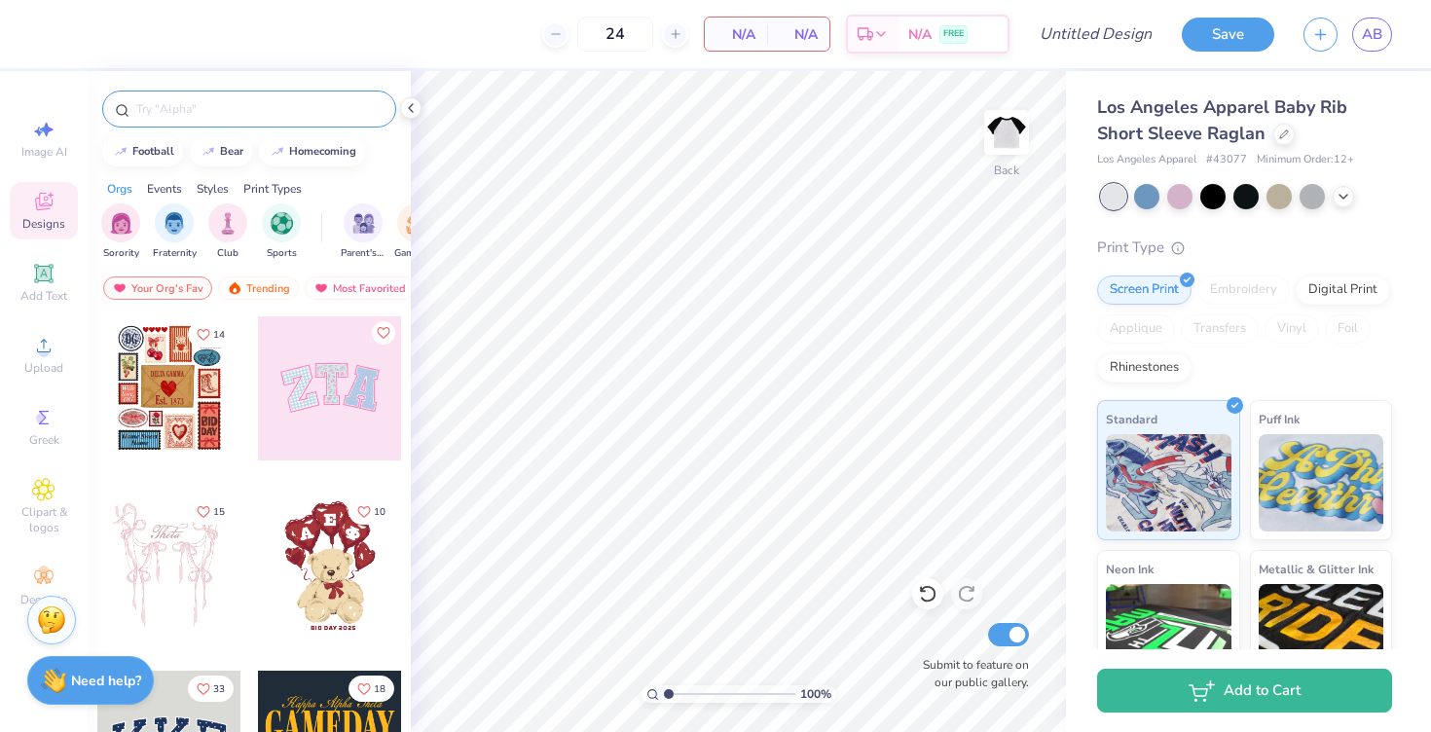
click at [174, 109] on input "text" at bounding box center [258, 108] width 249 height 19
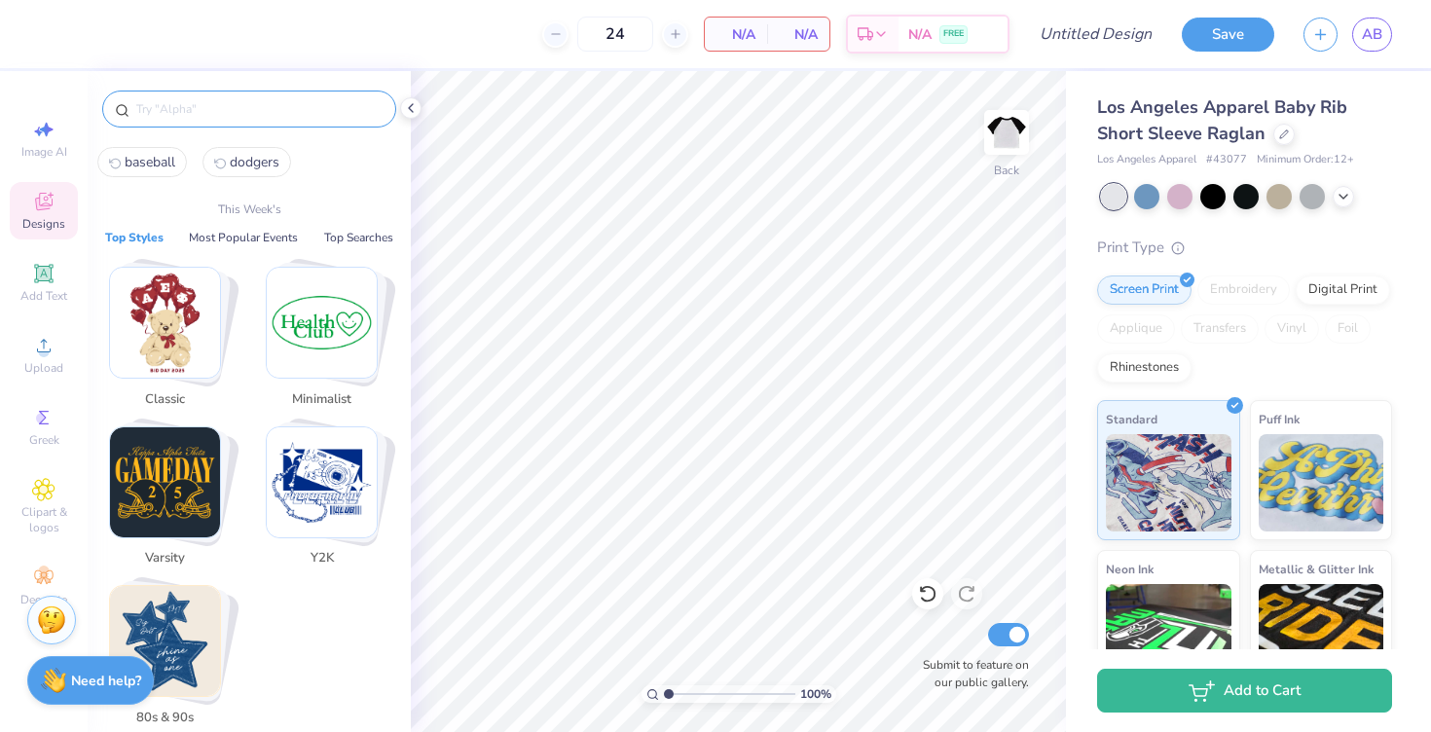
click at [150, 159] on span "baseball" at bounding box center [150, 162] width 51 height 18
type input "baseball"
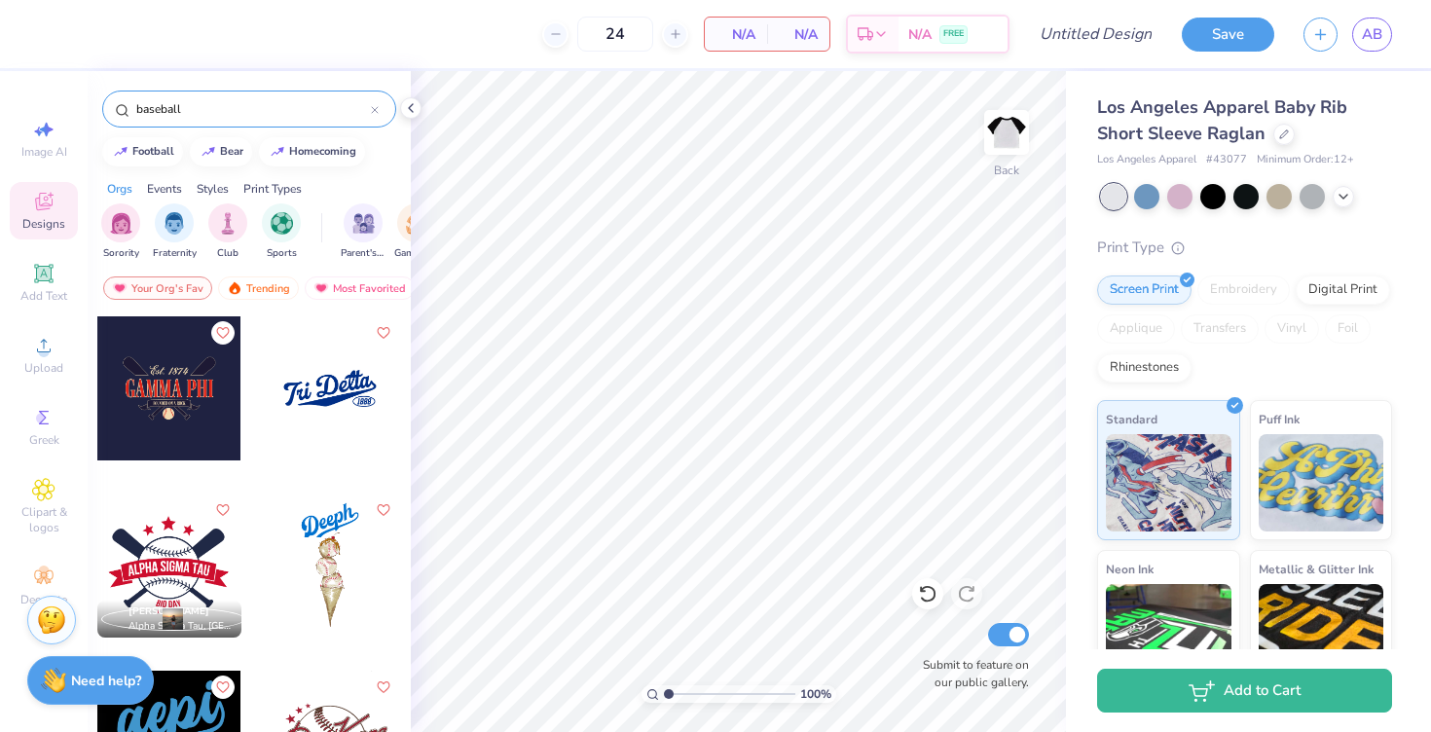
click at [375, 108] on icon at bounding box center [375, 110] width 8 height 8
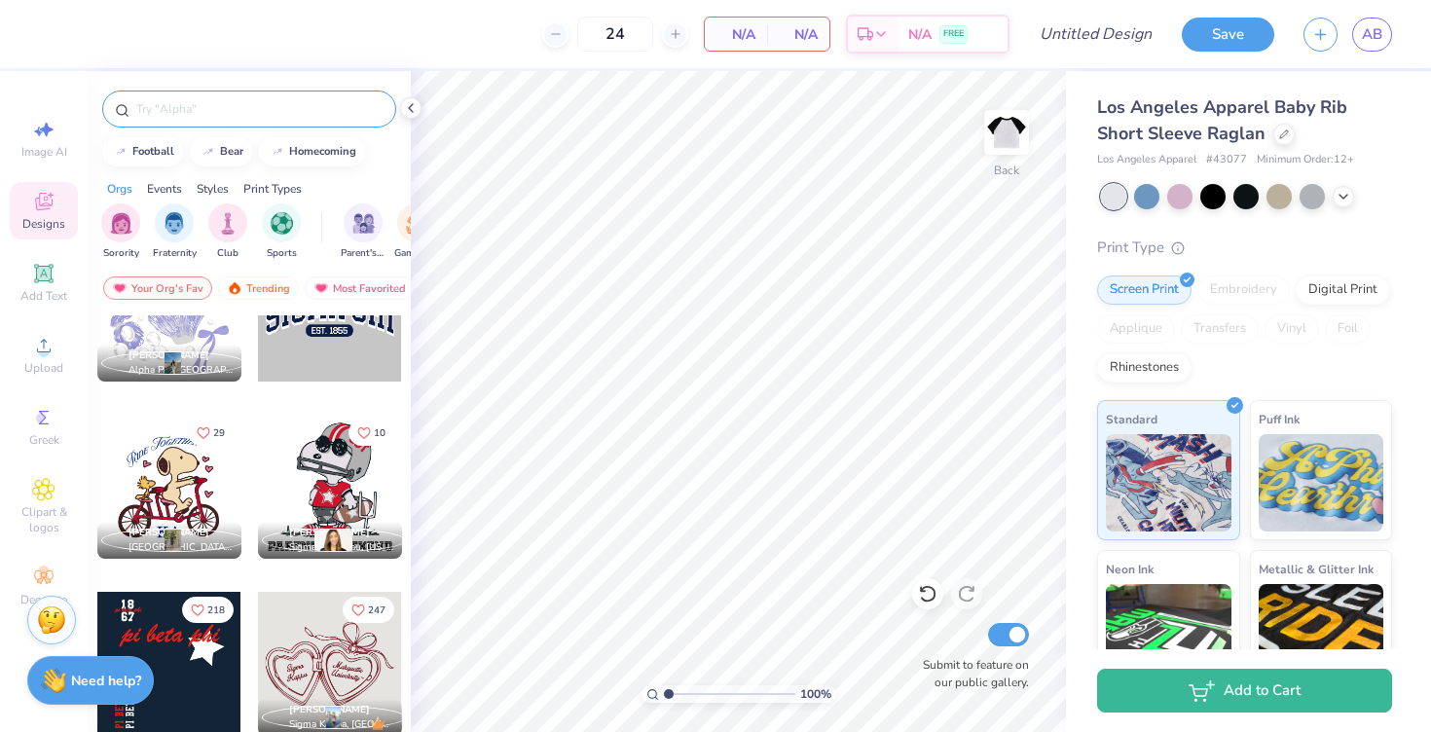
scroll to position [7862, 0]
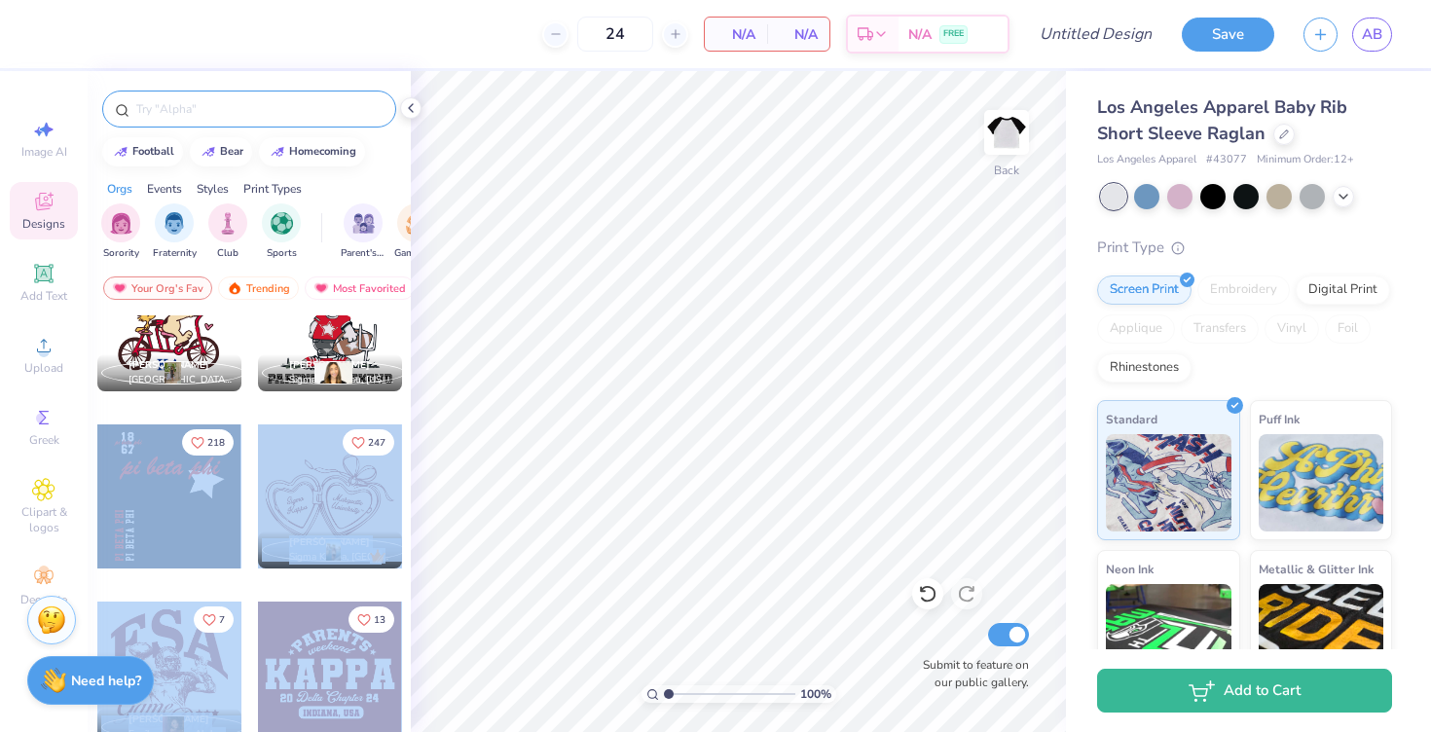
click at [713, 470] on div "24 N/A Per Item N/A Total Est. Delivery N/A FREE Design Title Save AB Image AI …" at bounding box center [715, 366] width 1431 height 732
click at [198, 510] on div at bounding box center [169, 496] width 144 height 144
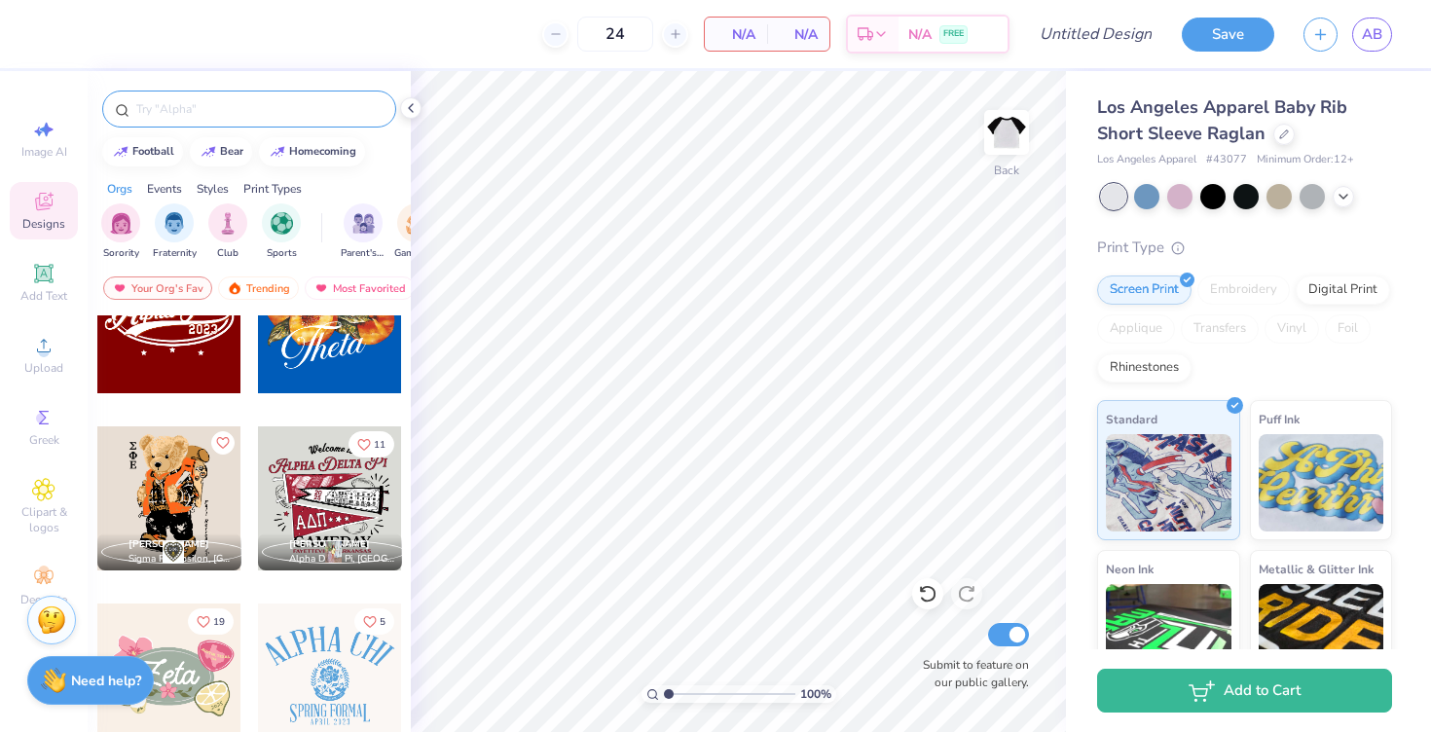
scroll to position [949, 0]
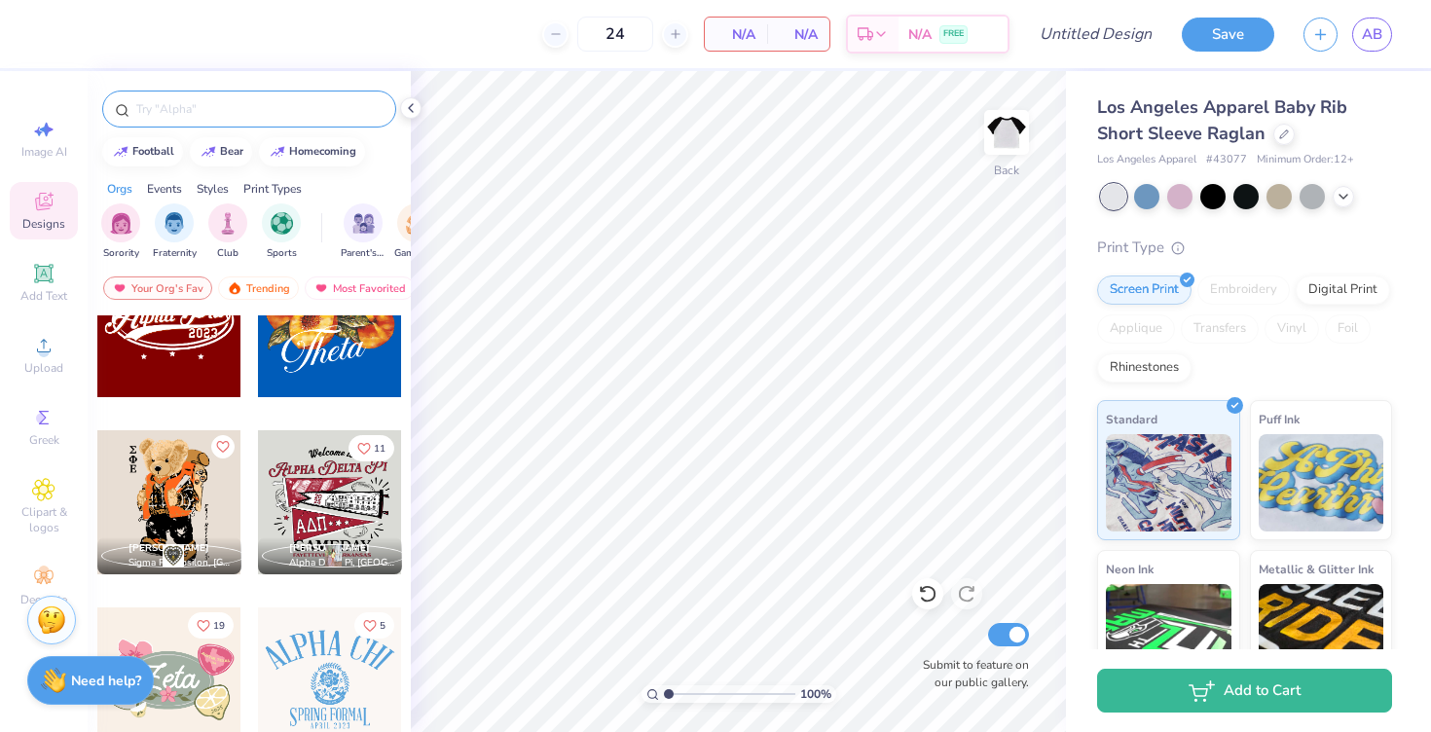
click at [319, 494] on div at bounding box center [330, 502] width 144 height 144
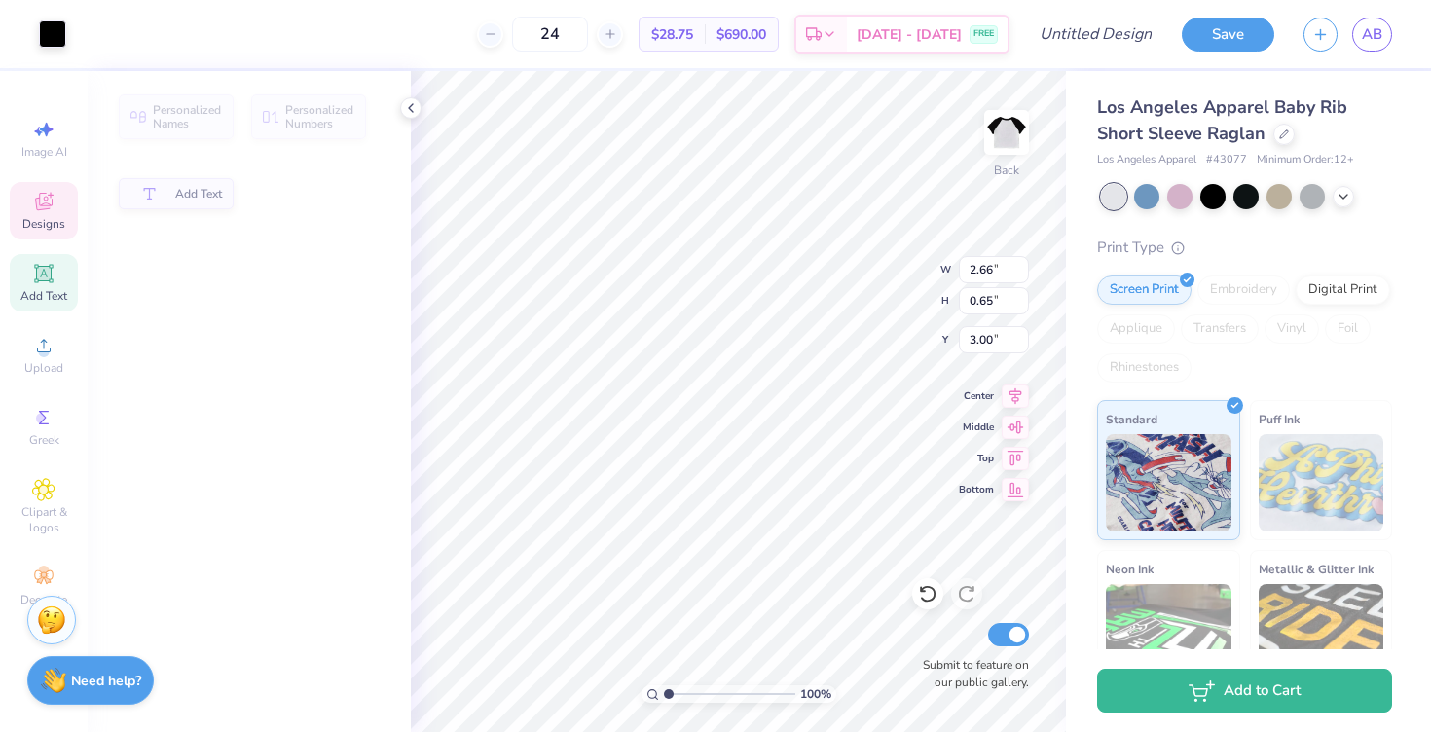
type input "2.66"
type input "0.65"
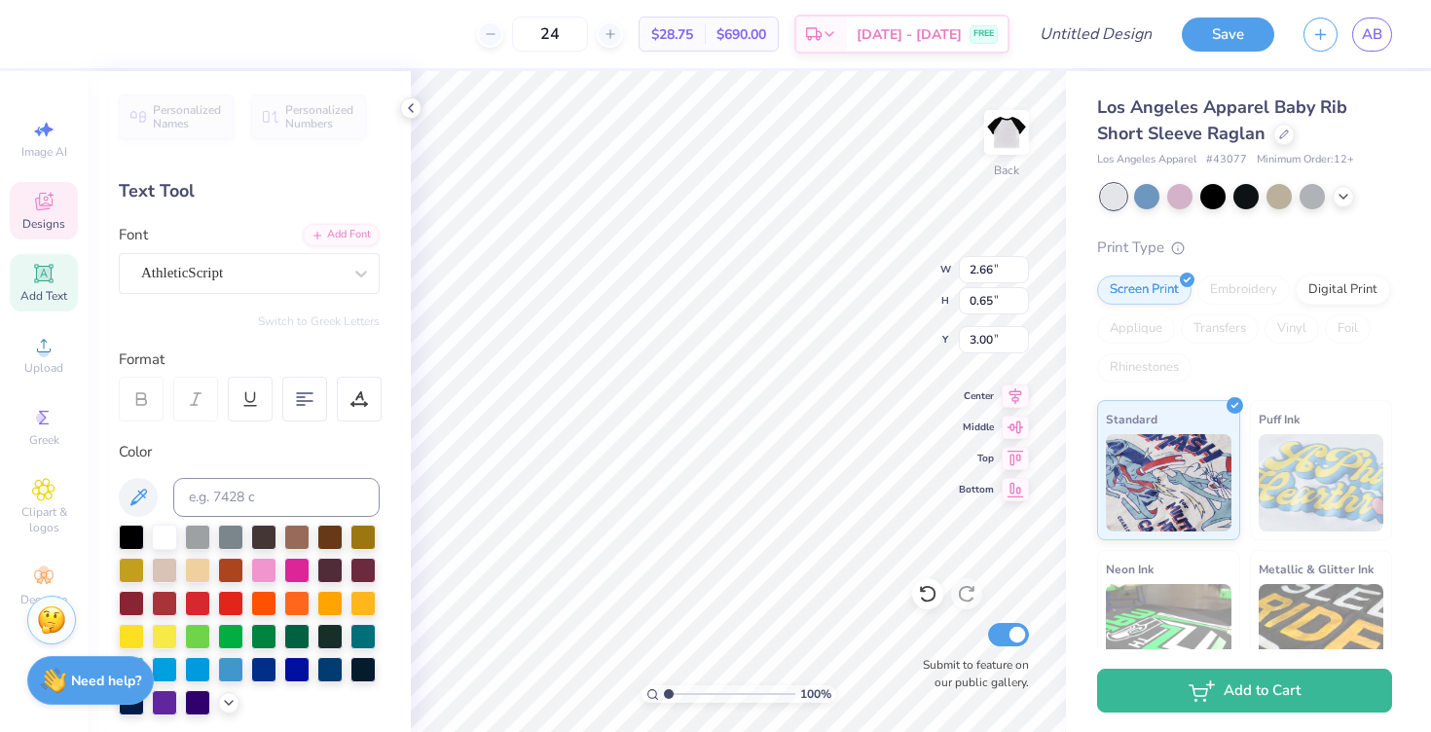
scroll to position [0, 4]
type textarea "Lambda Sigma Gamma"
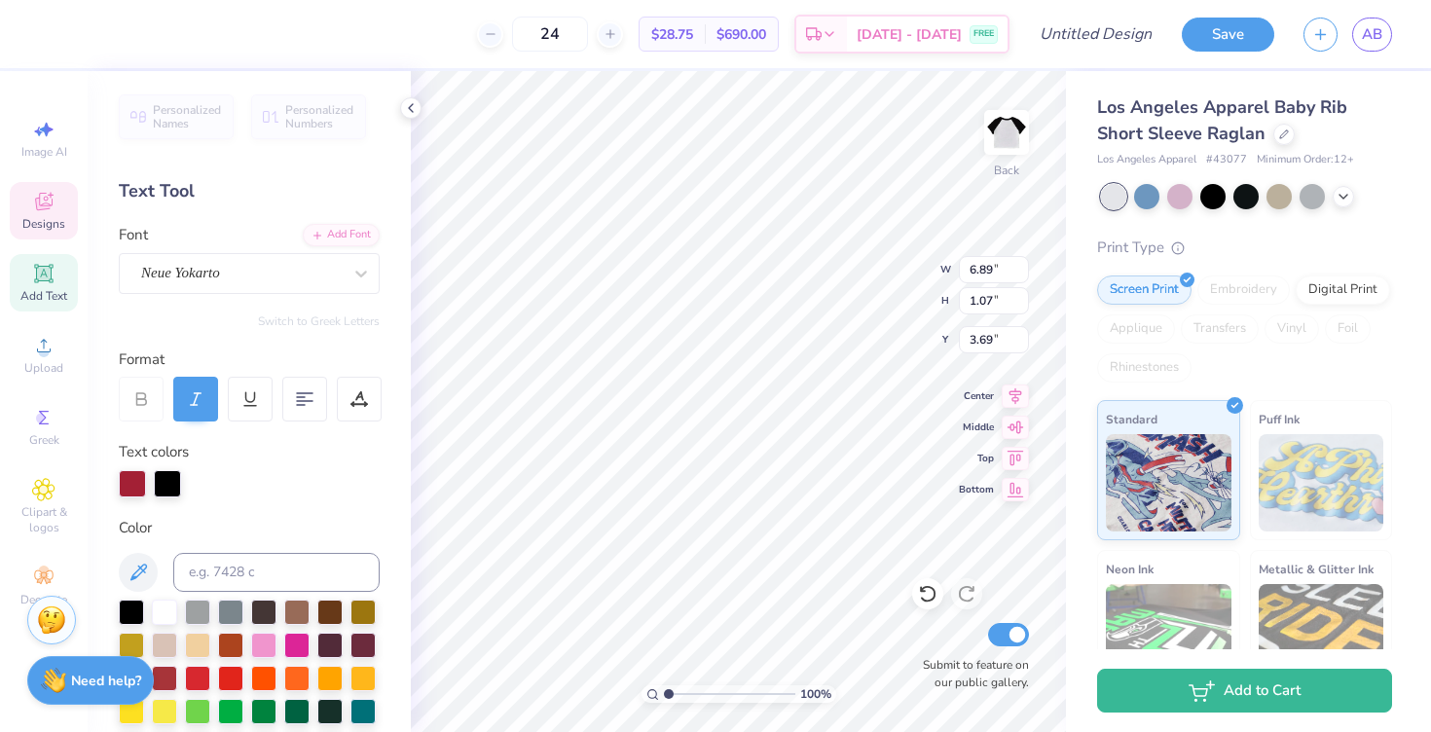
type input "6.89"
type input "1.07"
type input "3.69"
type textarea "Stealing hearts since [DATE]"
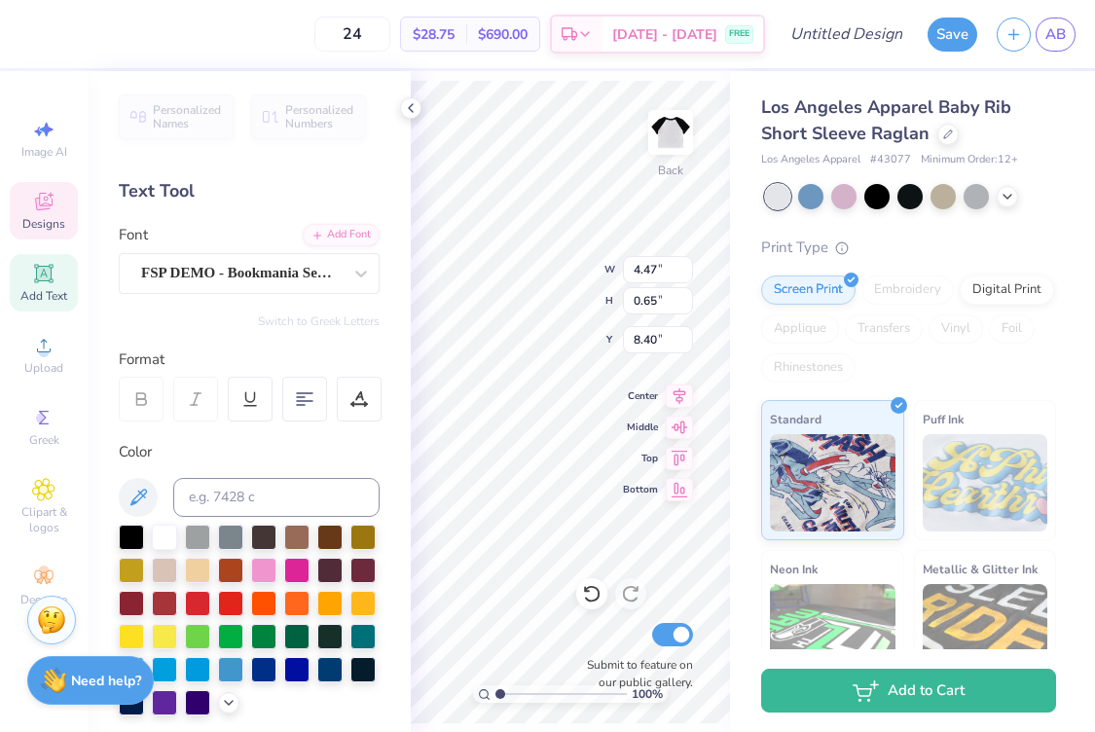
scroll to position [0, 4]
type textarea "Fall Rush 2025"
click at [226, 281] on div "FSP DEMO - Bookmania Semibold" at bounding box center [241, 273] width 204 height 30
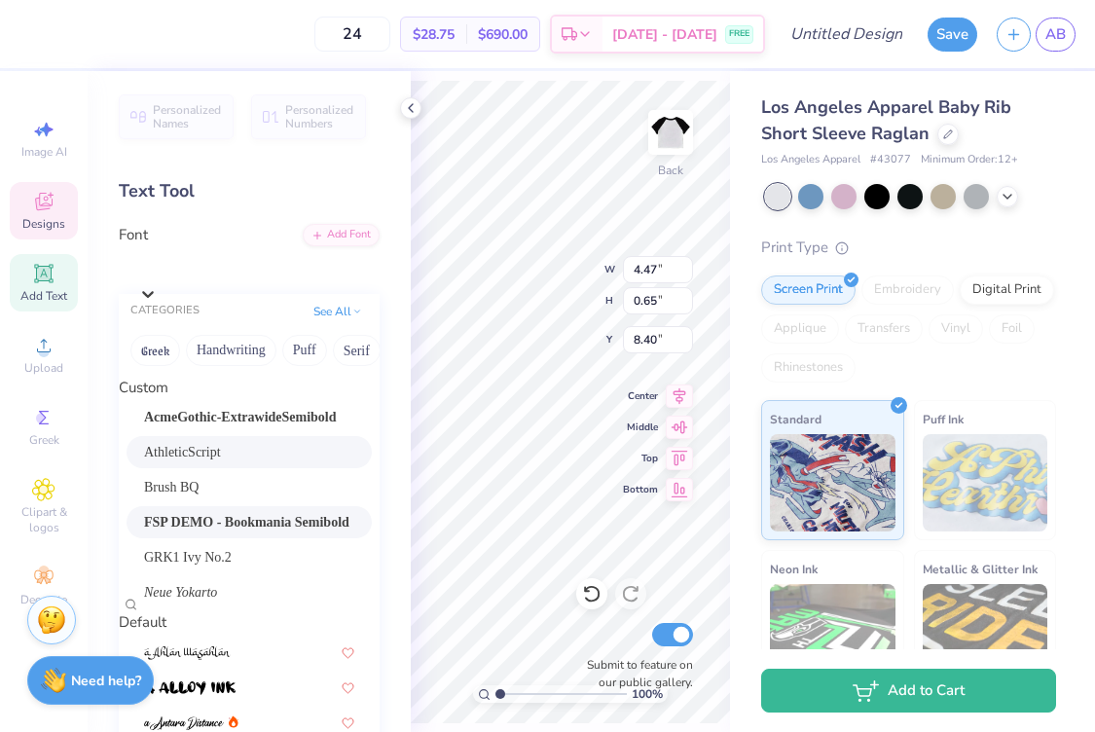
click at [187, 462] on span "AthleticScript" at bounding box center [182, 452] width 77 height 20
click at [200, 282] on div "AthleticScript" at bounding box center [258, 268] width 241 height 30
click at [181, 602] on span "Neue Yokarto" at bounding box center [180, 592] width 73 height 20
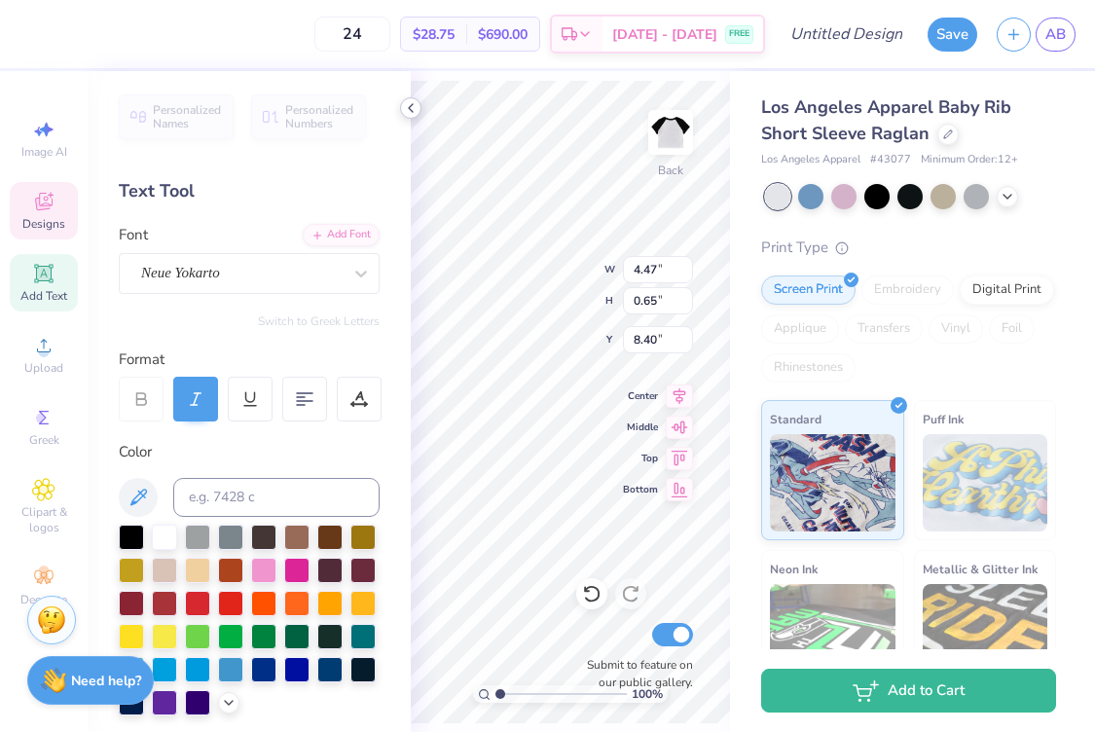
click at [403, 109] on icon at bounding box center [411, 108] width 16 height 16
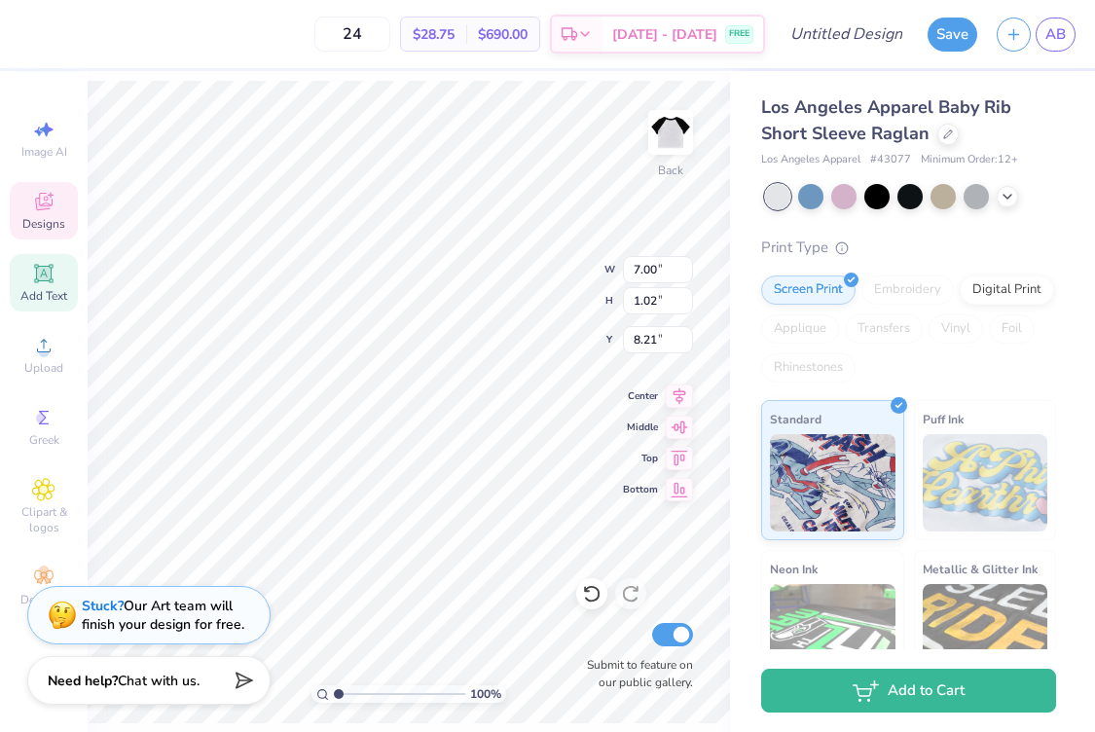
type input "7.00"
type input "1.02"
type input "8.21"
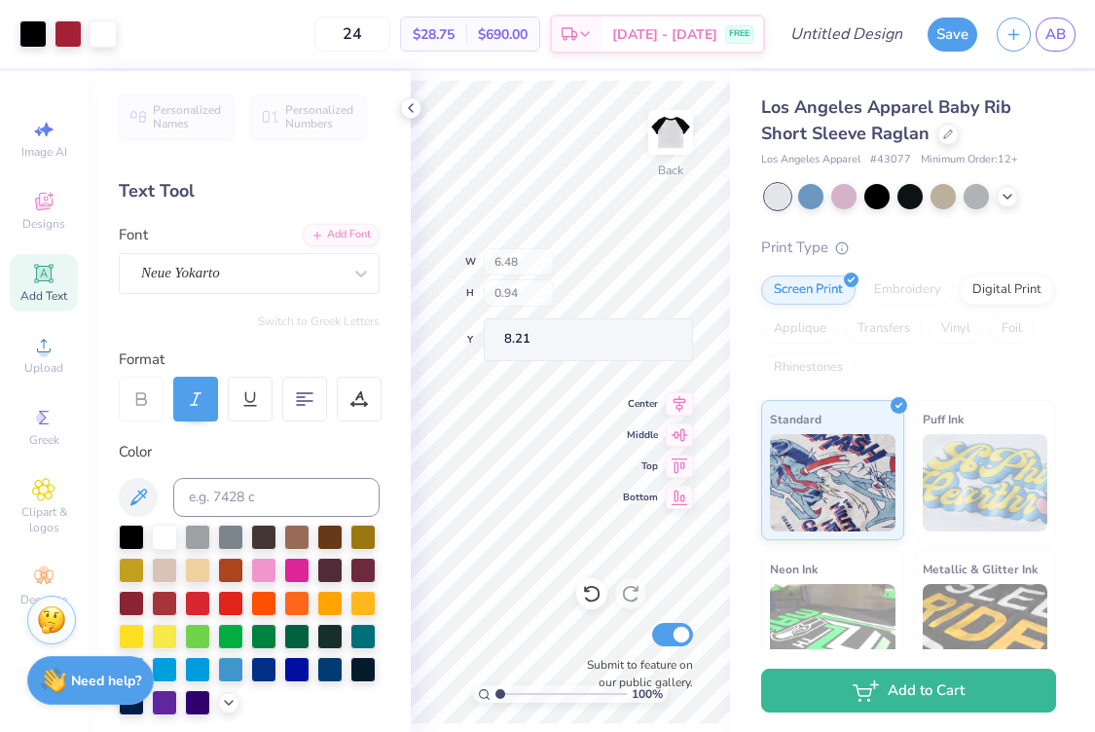
type input "6.48"
type input "0.94"
type input "8.11"
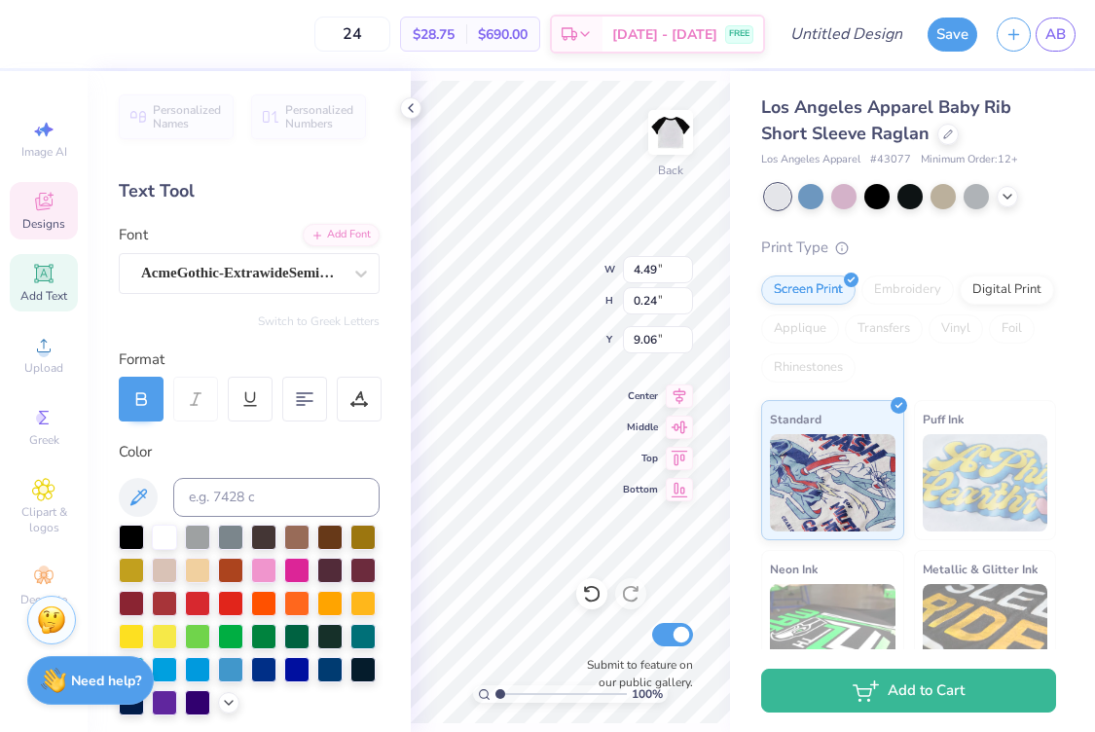
type textarea "z"
type textarea "ZETA, CHAPTER"
type input "2.66"
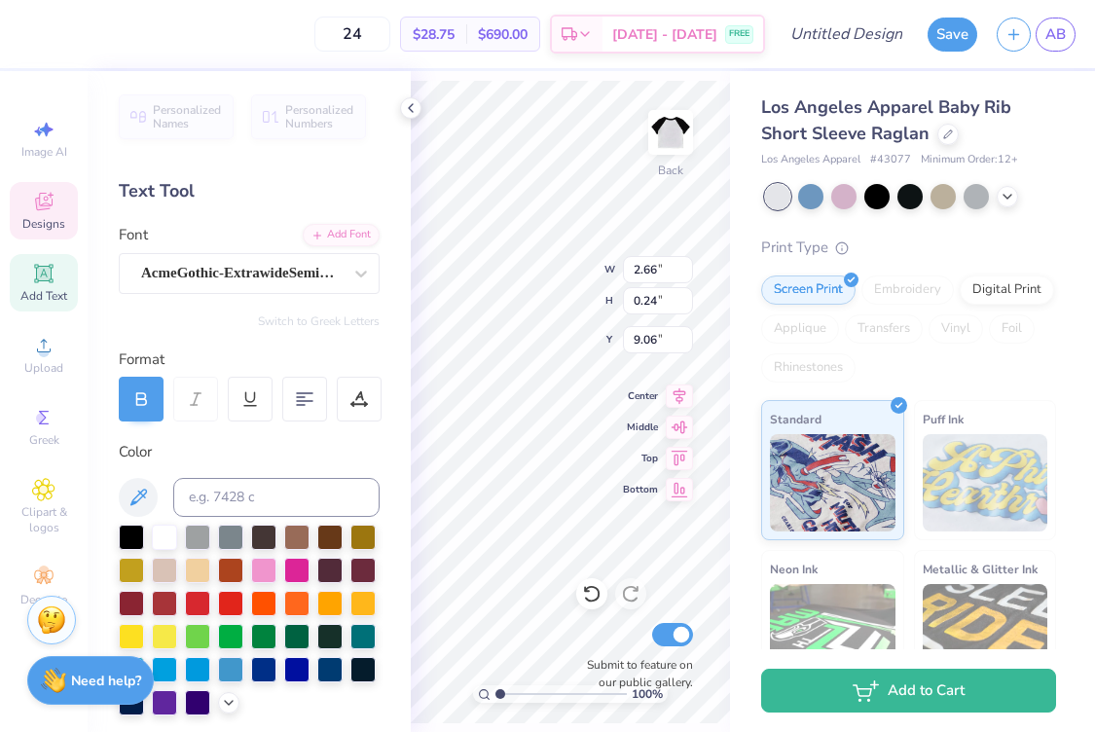
scroll to position [0, 1]
type textarea "ZETA CHAPTER"
type input "9.38"
type input "6.48"
type input "0.94"
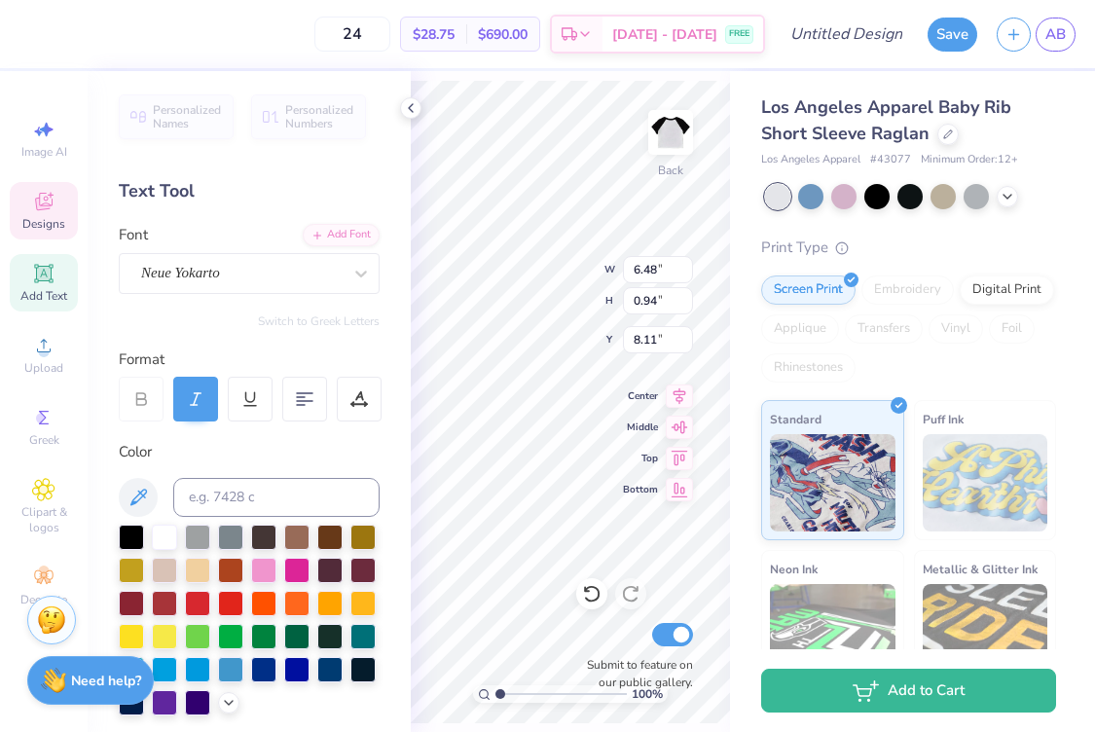
type input "8.32"
type input "10.10"
type input "6.48"
type input "0.94"
type input "8.92"
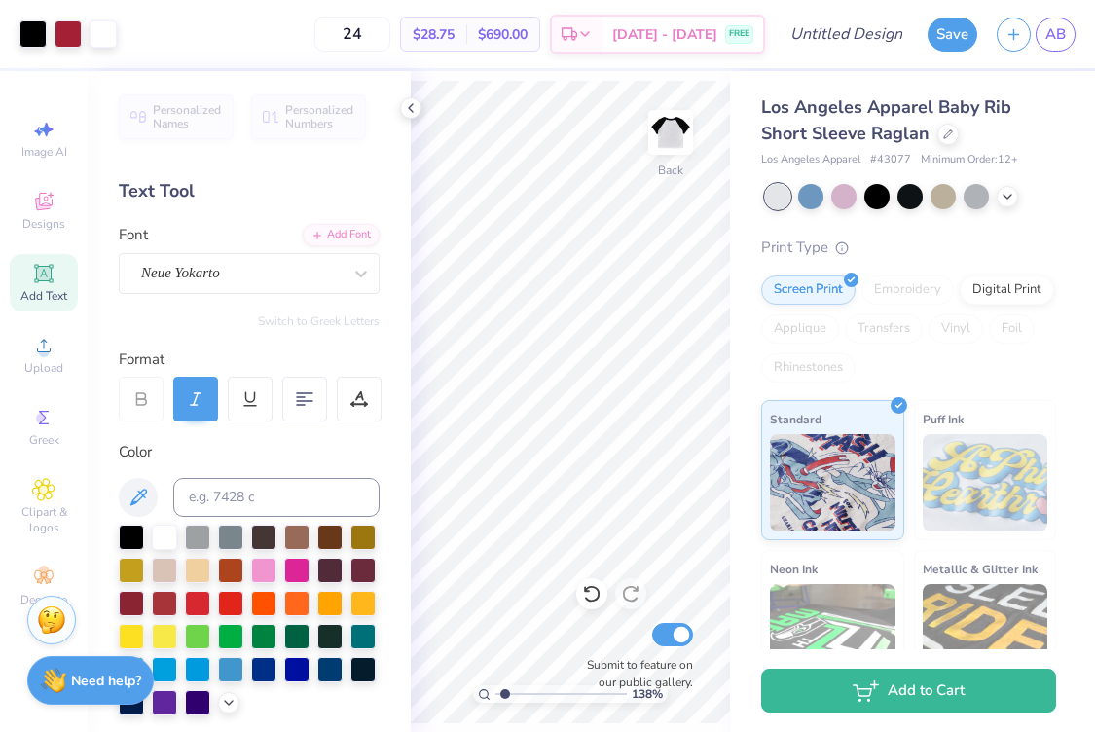
type input "1.38"
click at [505, 696] on input "range" at bounding box center [560, 694] width 131 height 18
click at [48, 492] on icon at bounding box center [43, 489] width 22 height 23
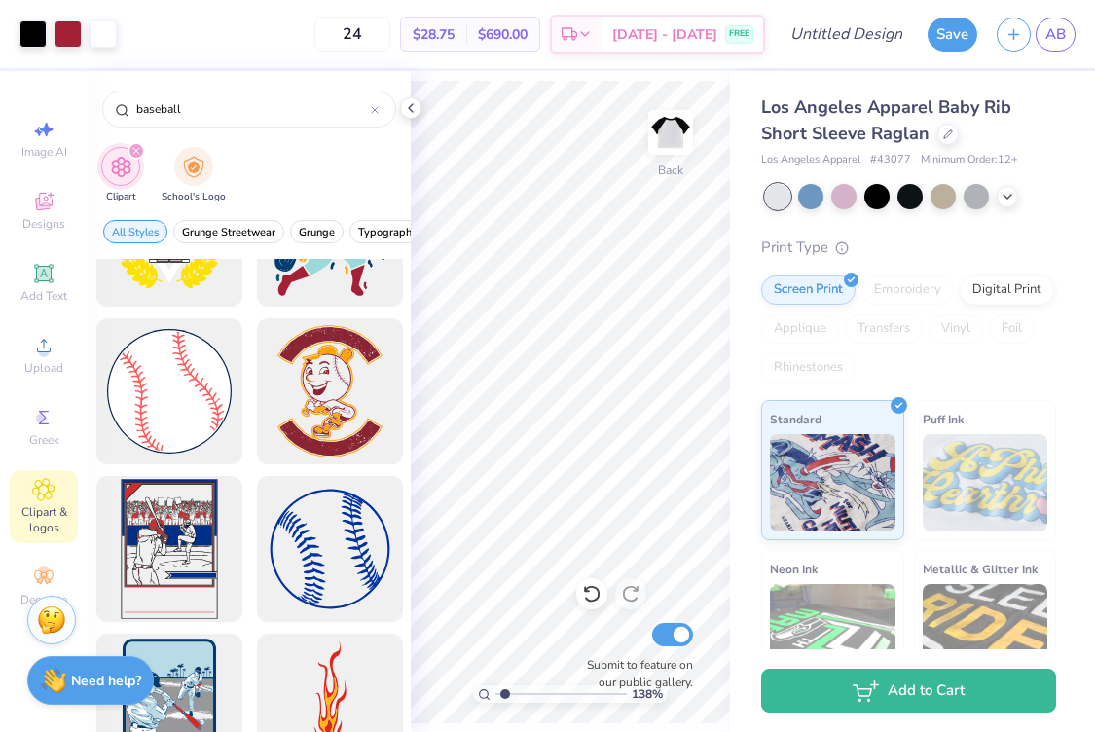
scroll to position [732, 0]
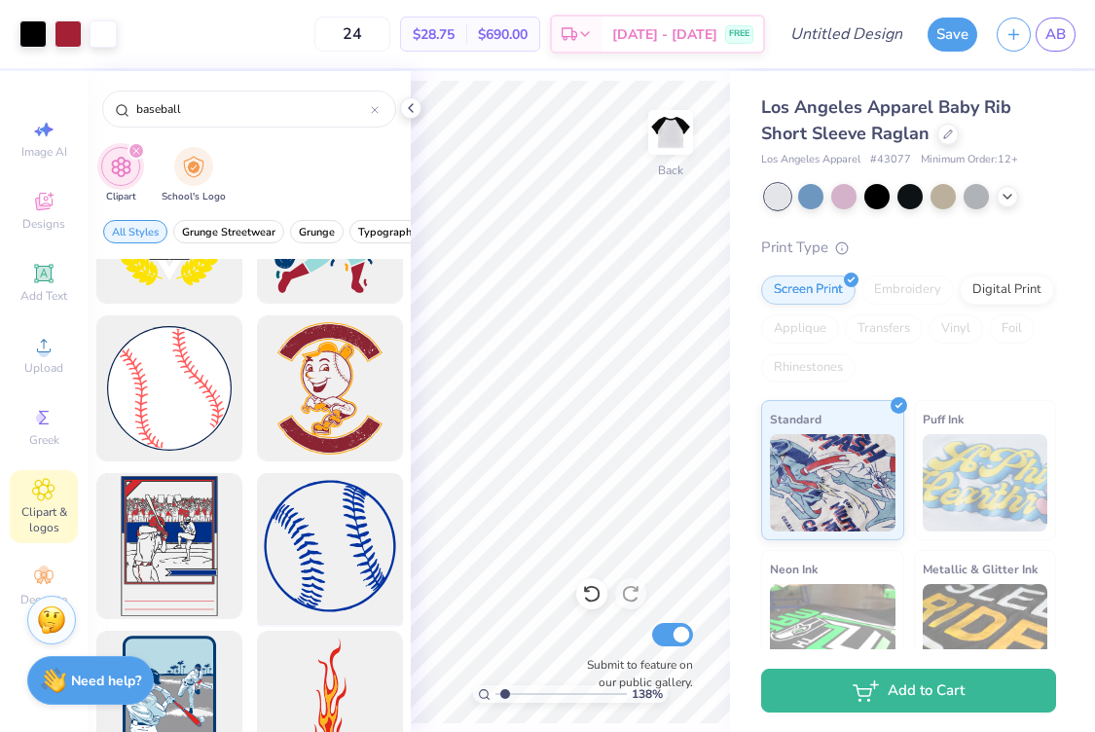
click at [342, 559] on div at bounding box center [329, 546] width 161 height 161
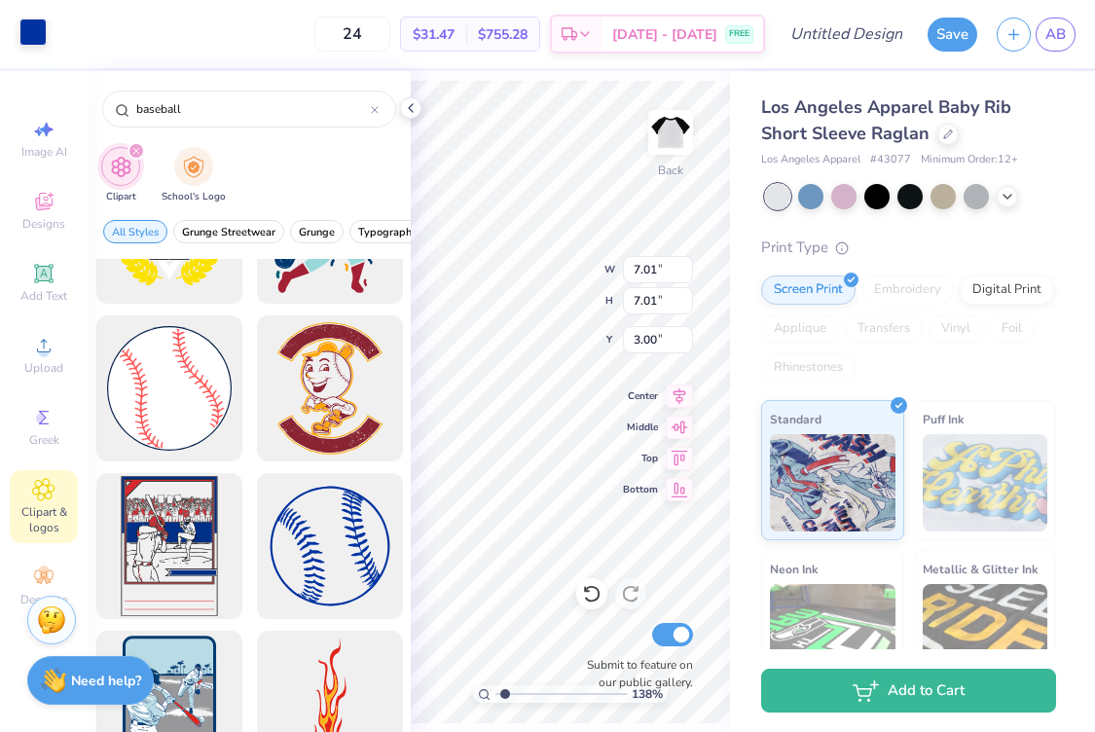
click at [37, 27] on div at bounding box center [32, 31] width 27 height 27
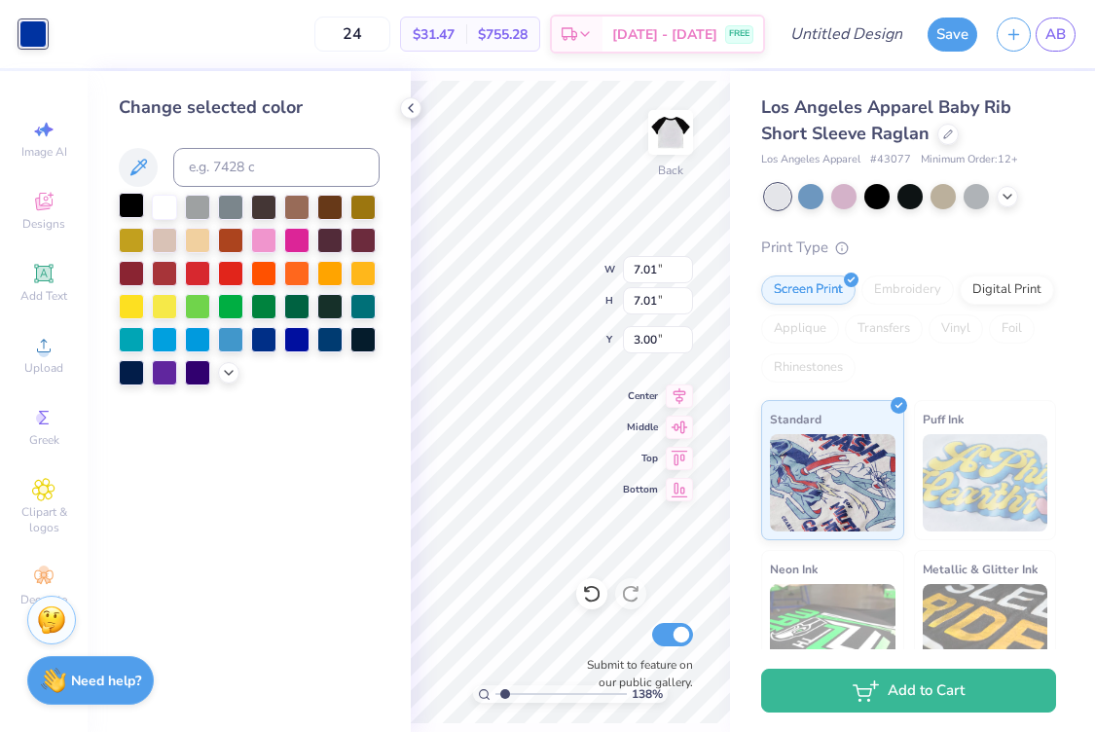
click at [134, 203] on div at bounding box center [131, 205] width 25 height 25
click at [412, 111] on polyline at bounding box center [411, 108] width 4 height 8
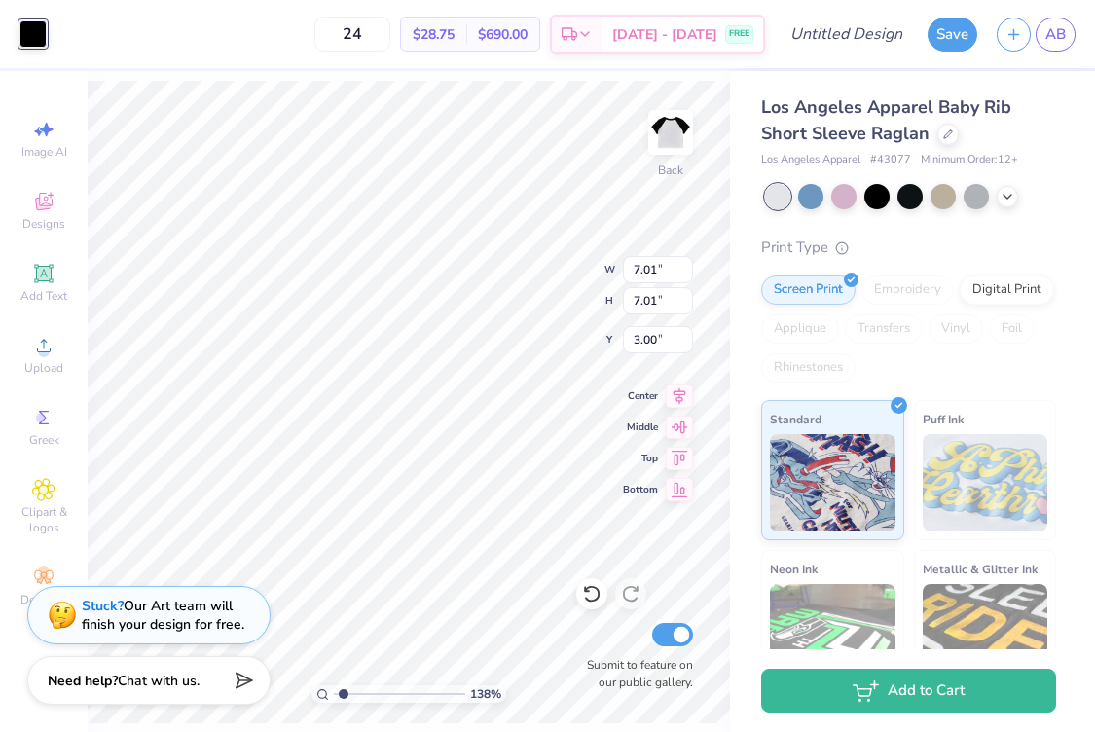
type input "0.82"
type input "5.15"
type input "5.54"
type input "0.97"
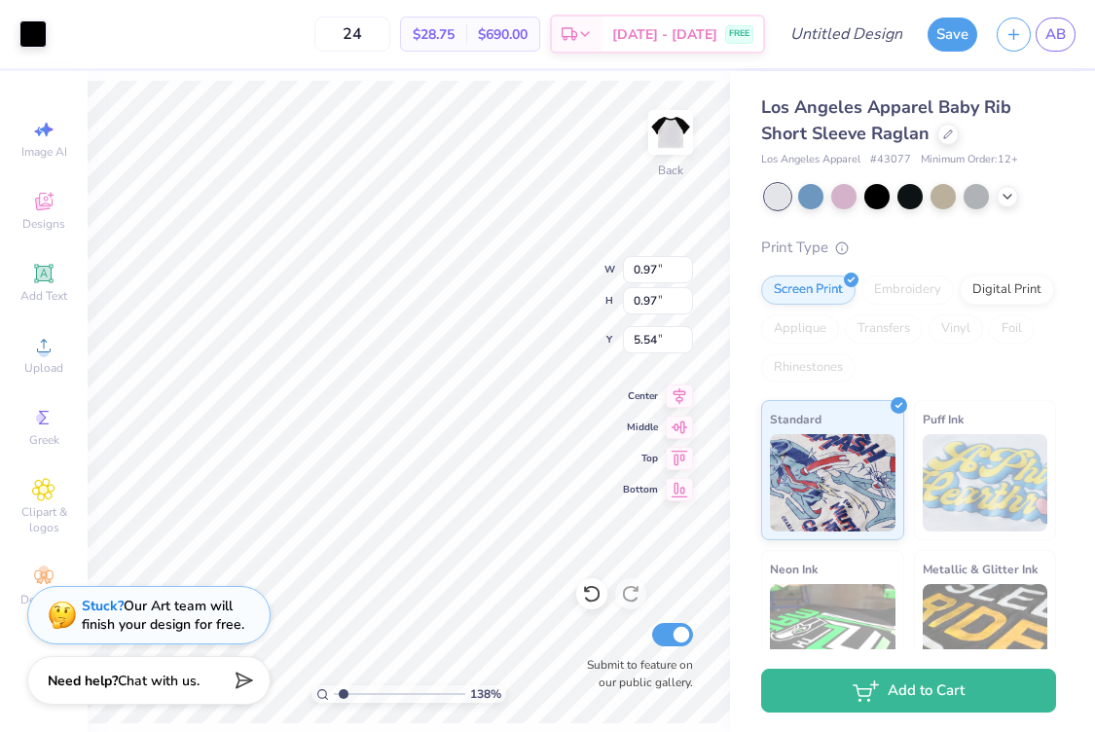
type input "0.97"
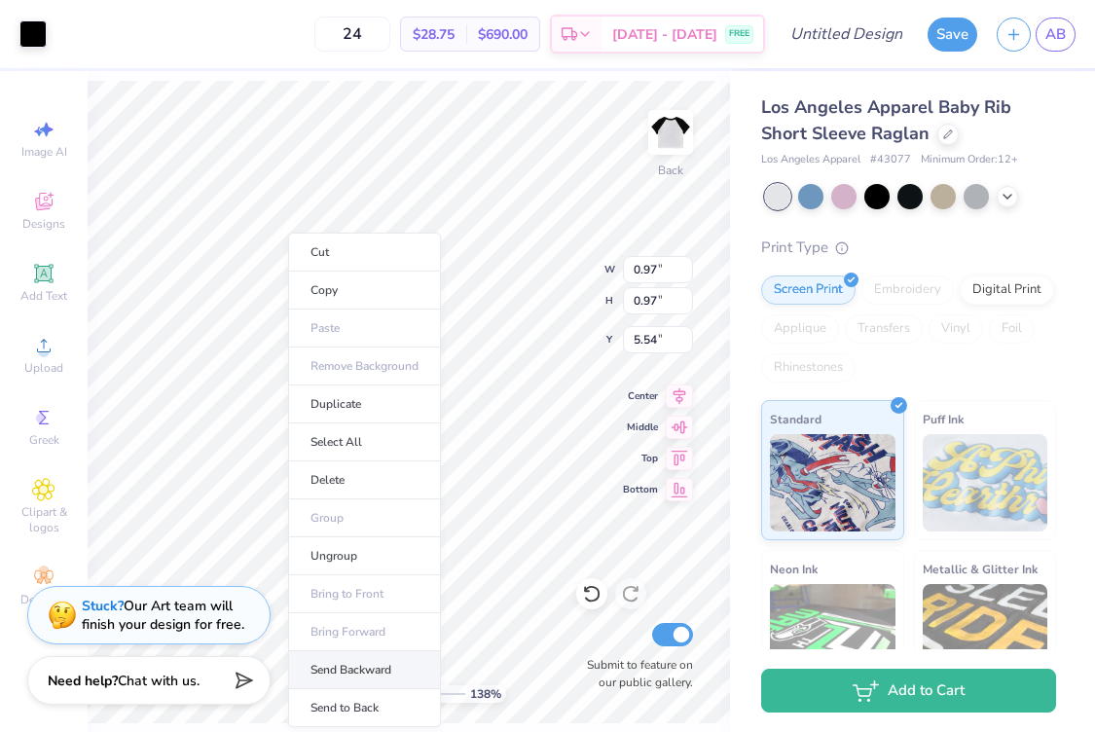
click at [321, 668] on li "Send Backward" at bounding box center [364, 670] width 153 height 38
click at [323, 701] on li "Send to Back" at bounding box center [361, 708] width 153 height 38
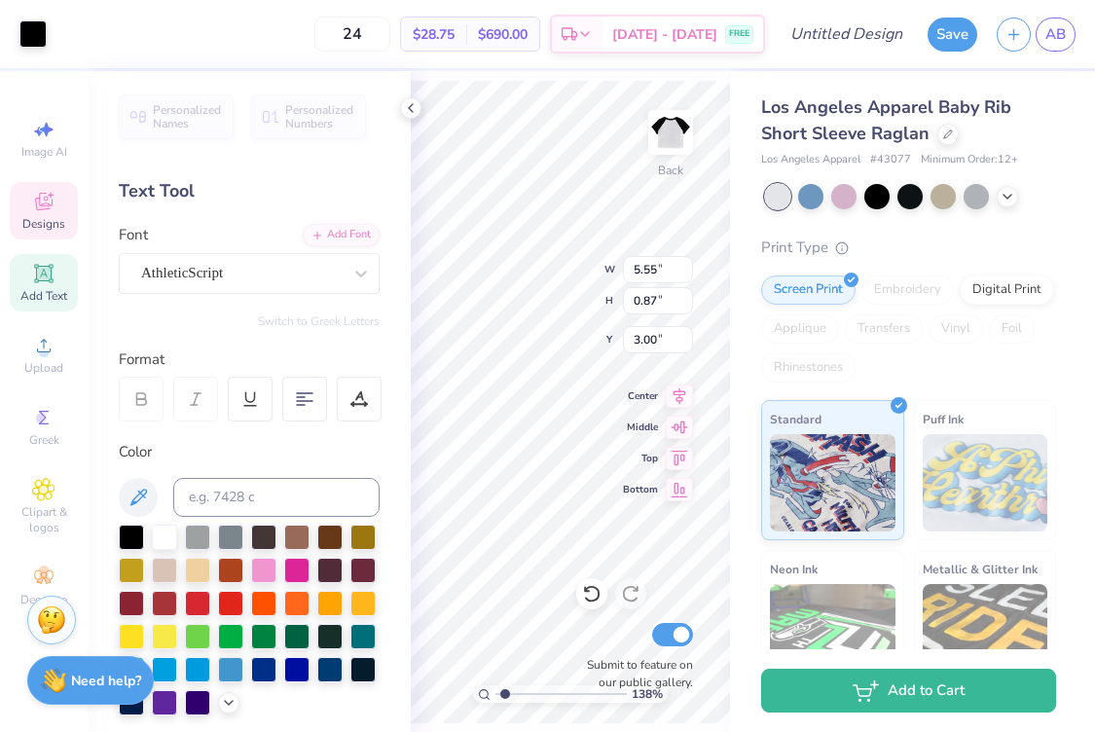
type input "3.00"
type input "6.48"
type input "0.94"
type input "8.92"
type input "10.10"
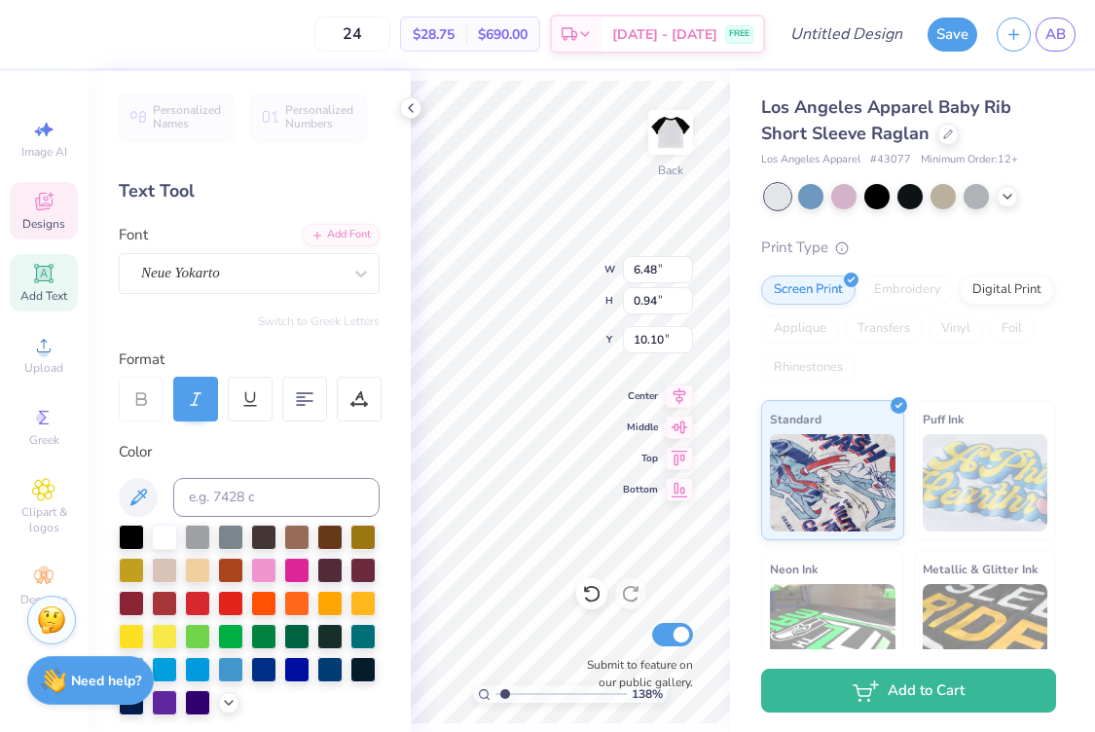
scroll to position [0, 1]
click at [757, 640] on div "24 $28.75 Per Item $690.00 Total Est. Delivery [DATE] - [DATE] FREE Design Titl…" at bounding box center [547, 366] width 1095 height 732
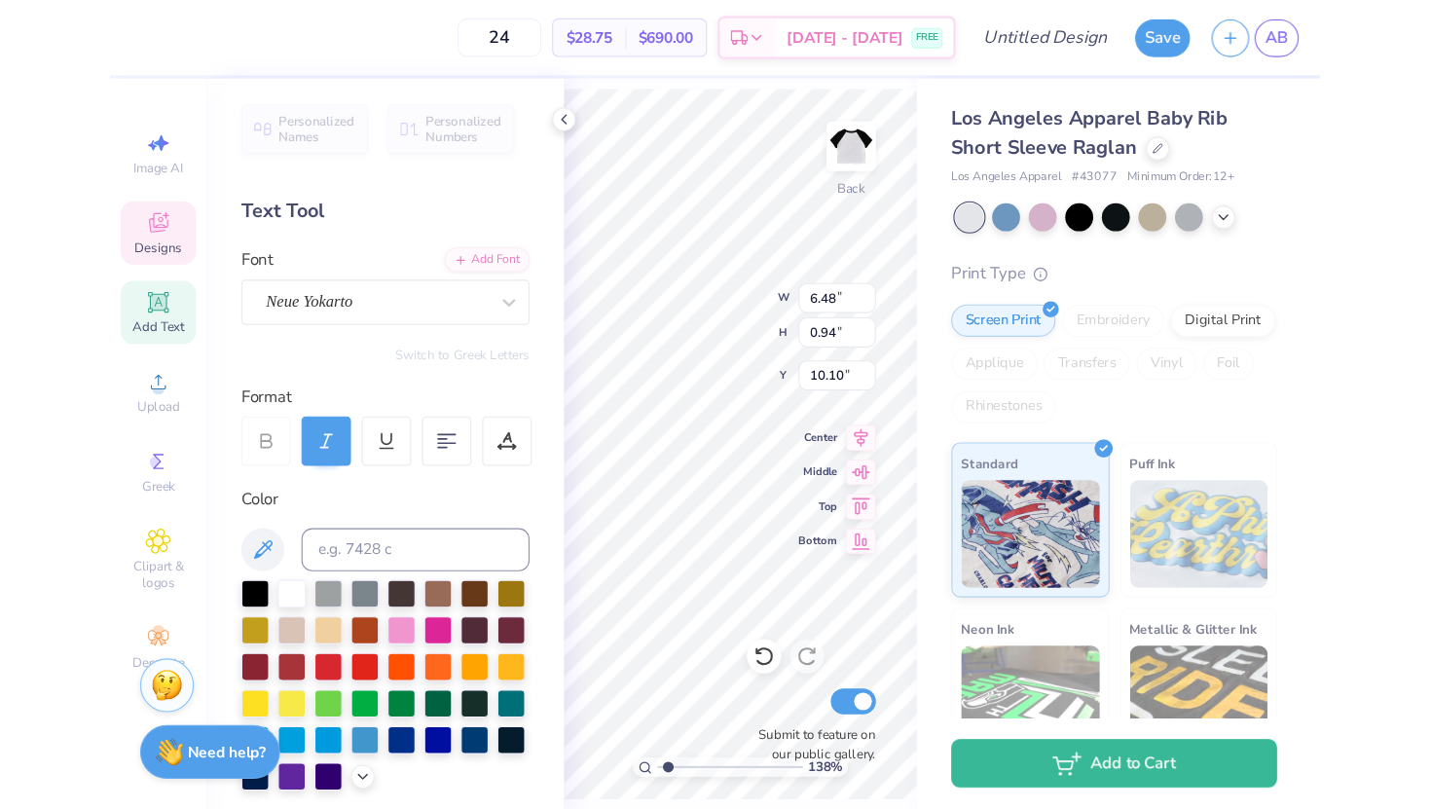
scroll to position [0, 0]
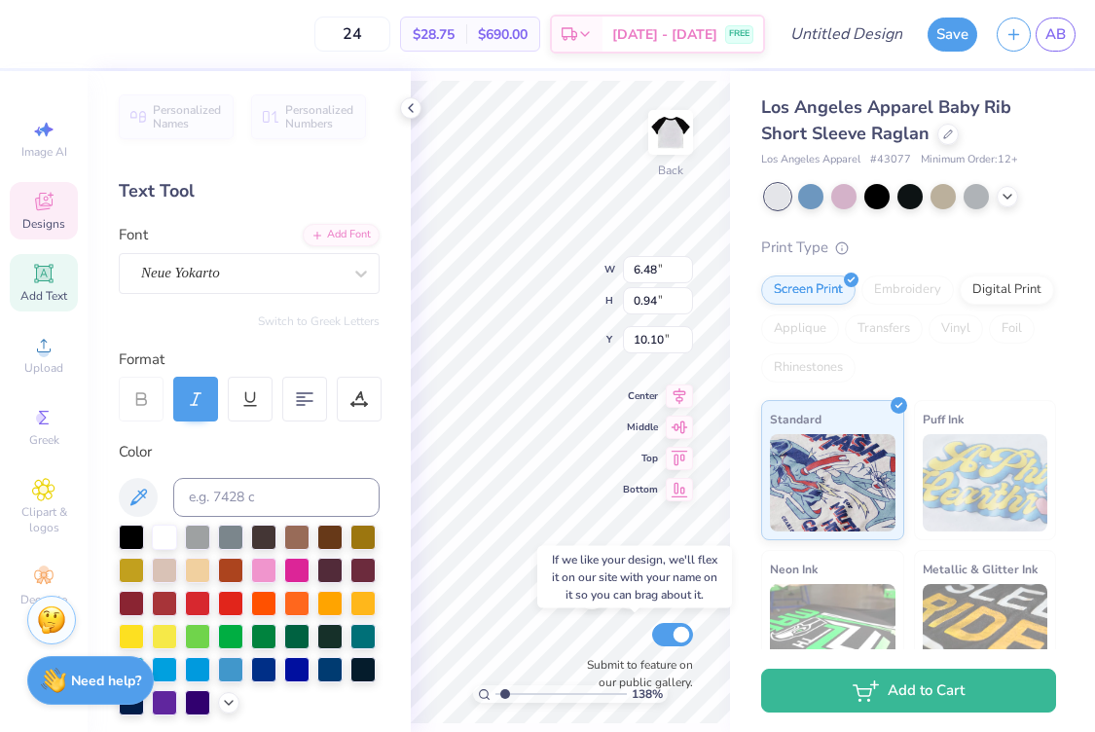
type textarea "IPSE"
click at [598, 631] on div "Submit to feature on our public gallery." at bounding box center [634, 655] width 117 height 72
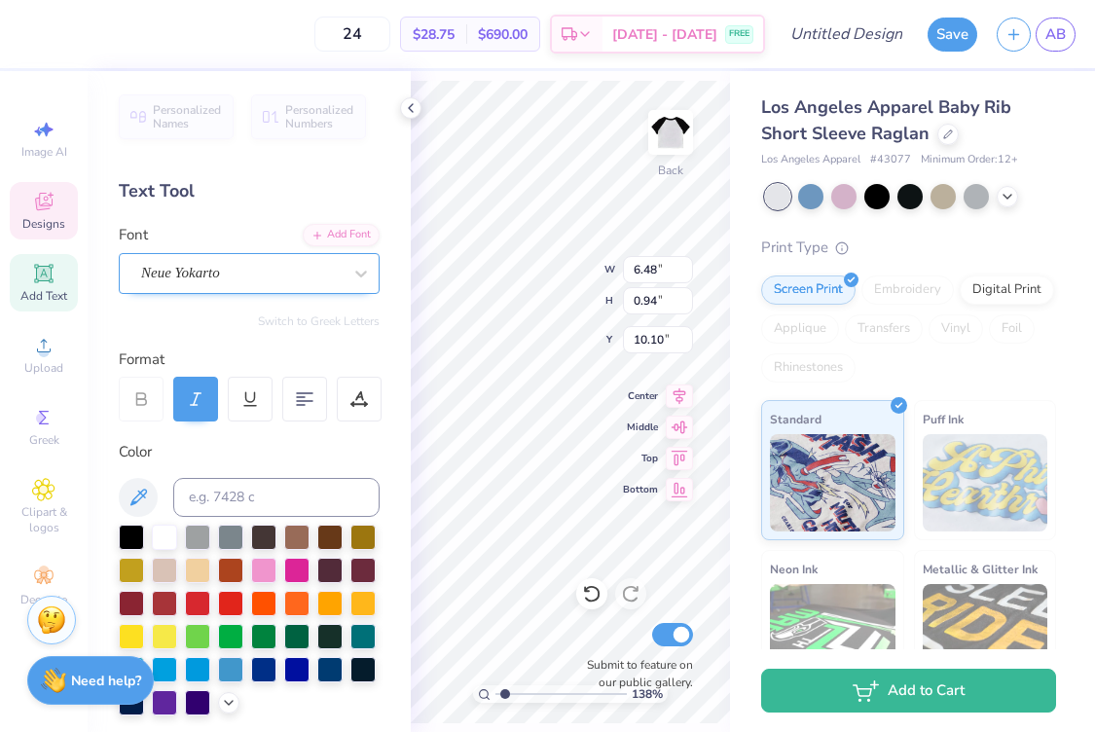
click at [298, 292] on div "Neue Yokarto" at bounding box center [249, 273] width 261 height 41
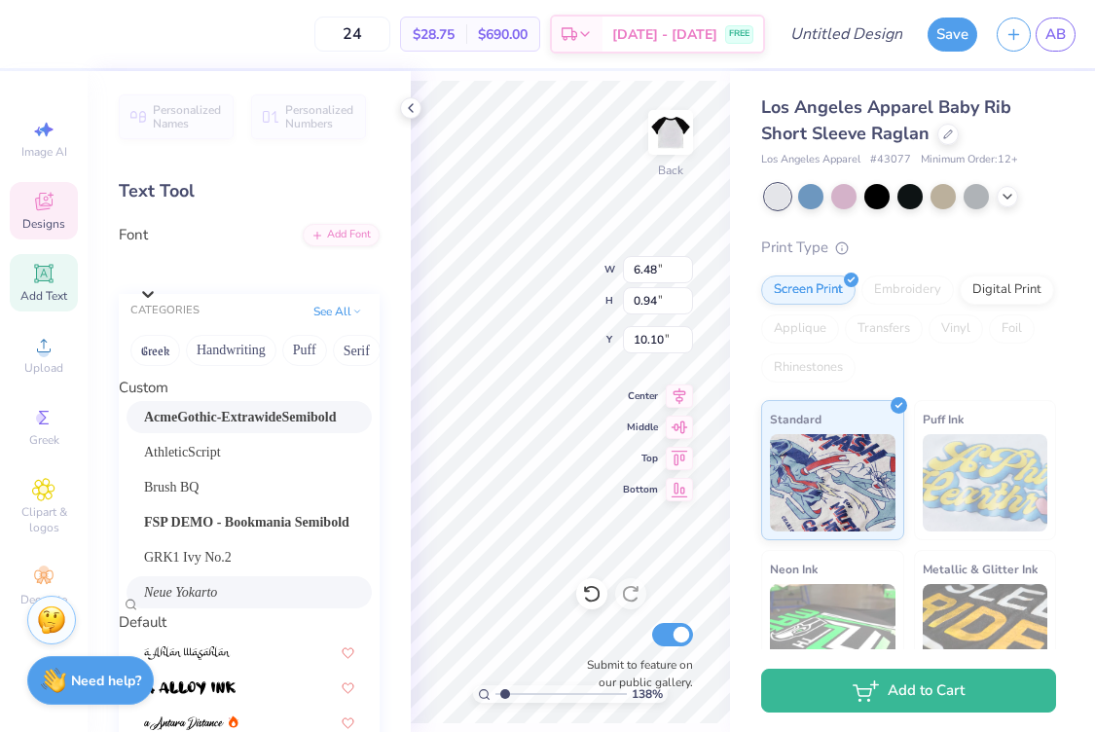
click at [231, 427] on span "AcmeGothic-ExtrawideSemibold" at bounding box center [240, 417] width 193 height 20
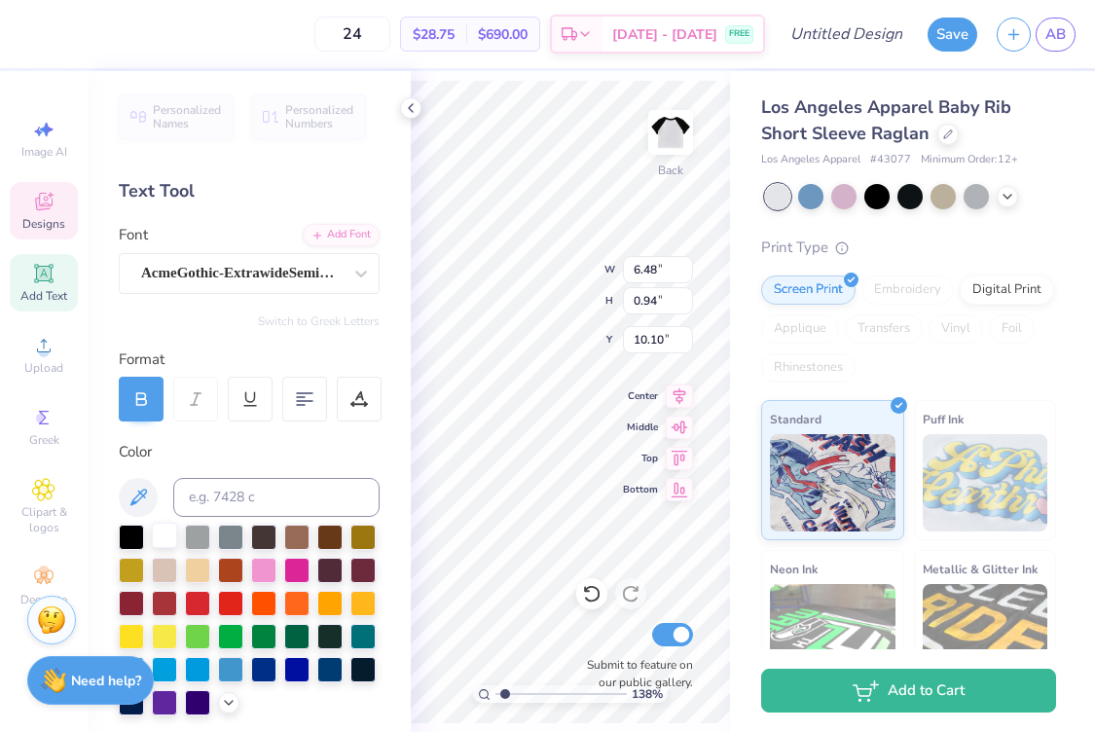
click at [161, 541] on div at bounding box center [164, 535] width 25 height 25
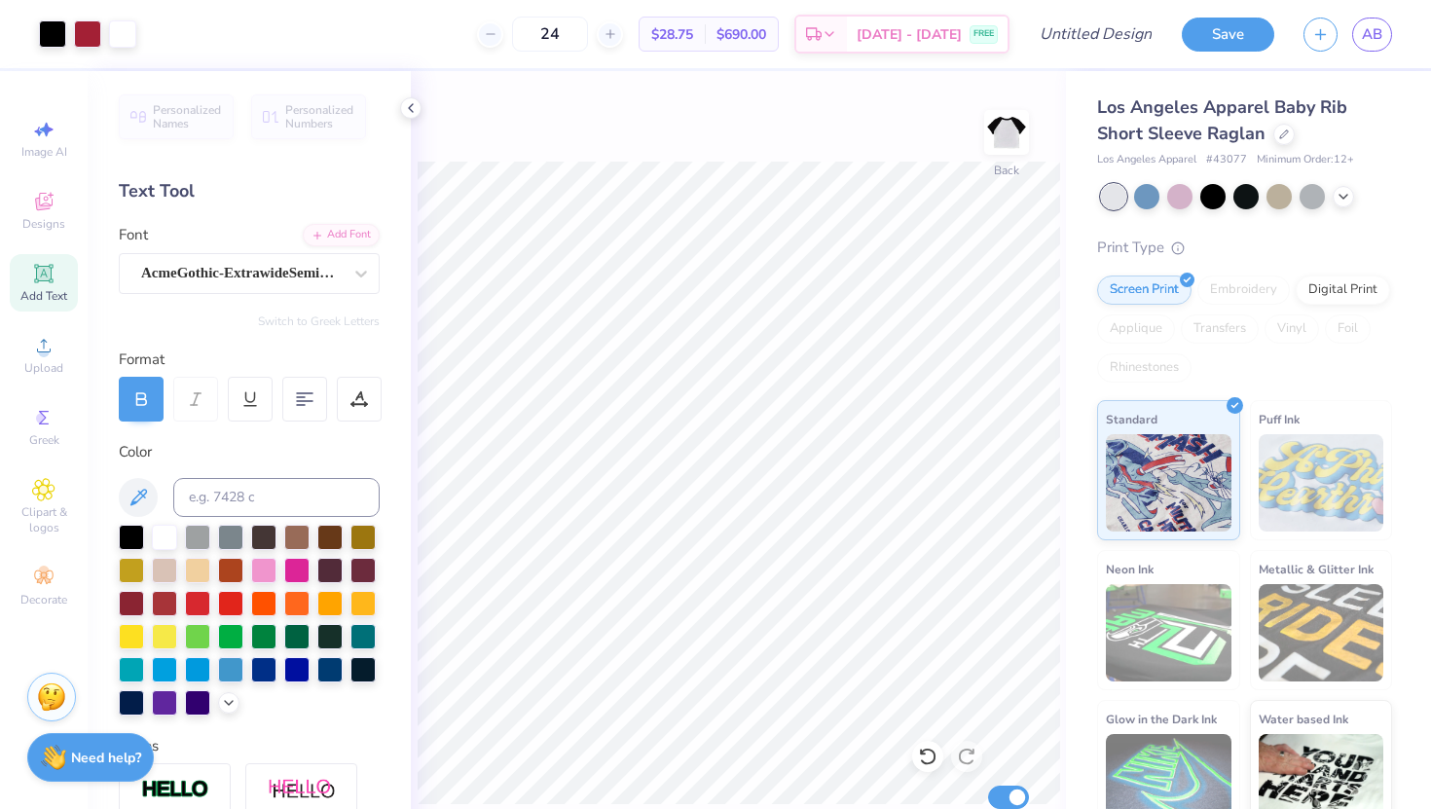
type input "1"
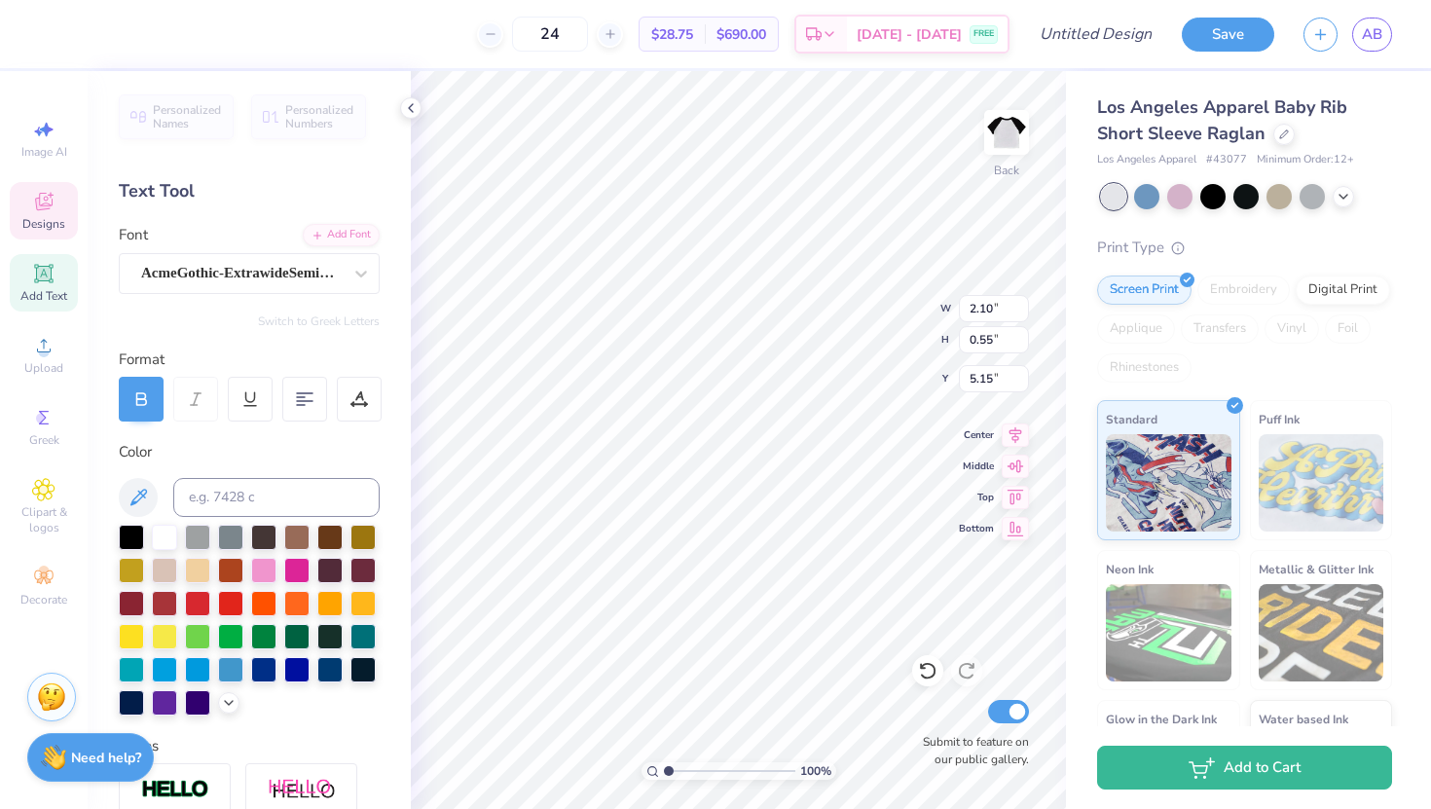
type input "5.15"
type input "2.15"
type input "0.84"
type input "5.01"
type input "2.60"
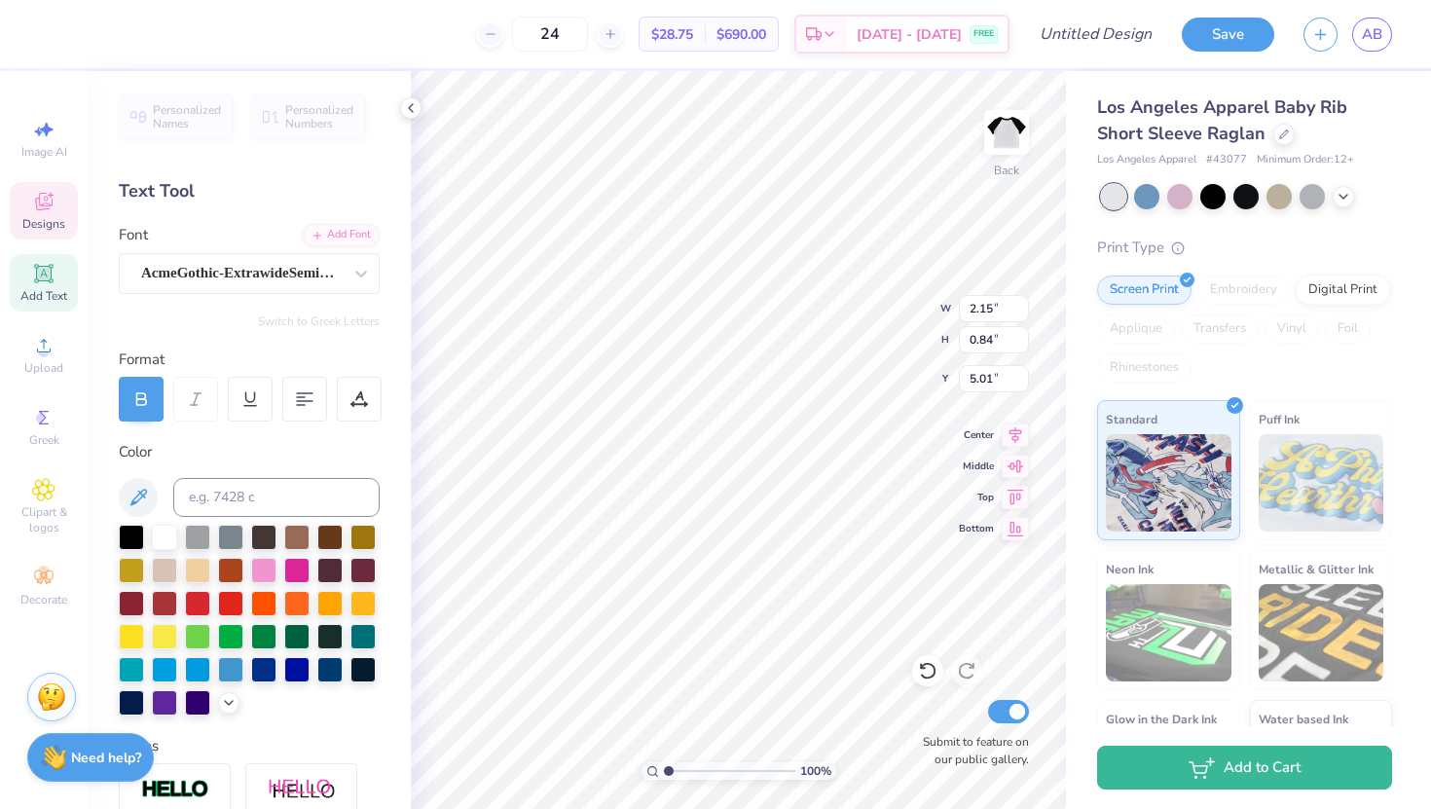
type input "1.02"
type input "5.03"
type input "1.11"
type input "4.88"
type input "1.21"
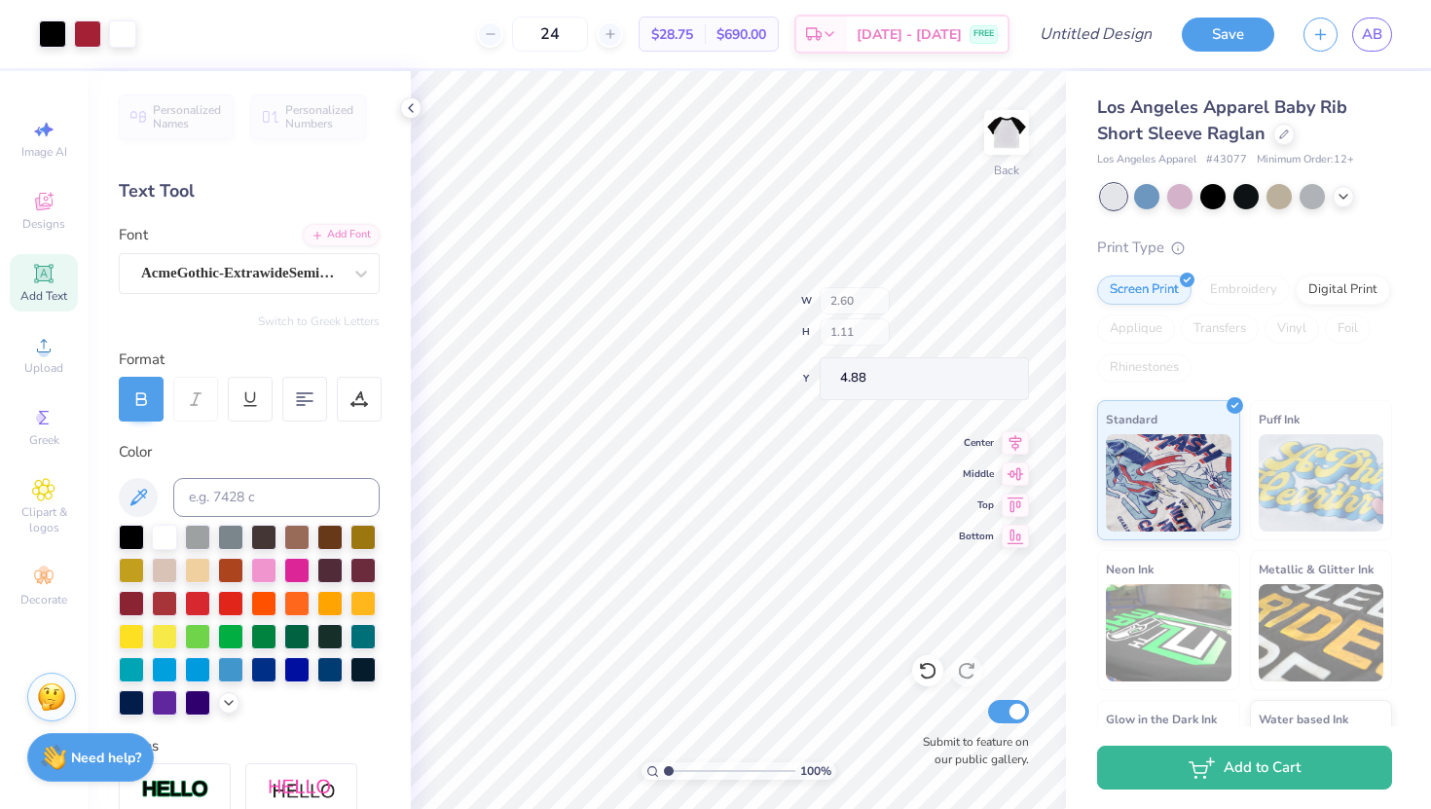
type input "4.83"
type input "2.38"
type input "1.11"
type input "4.84"
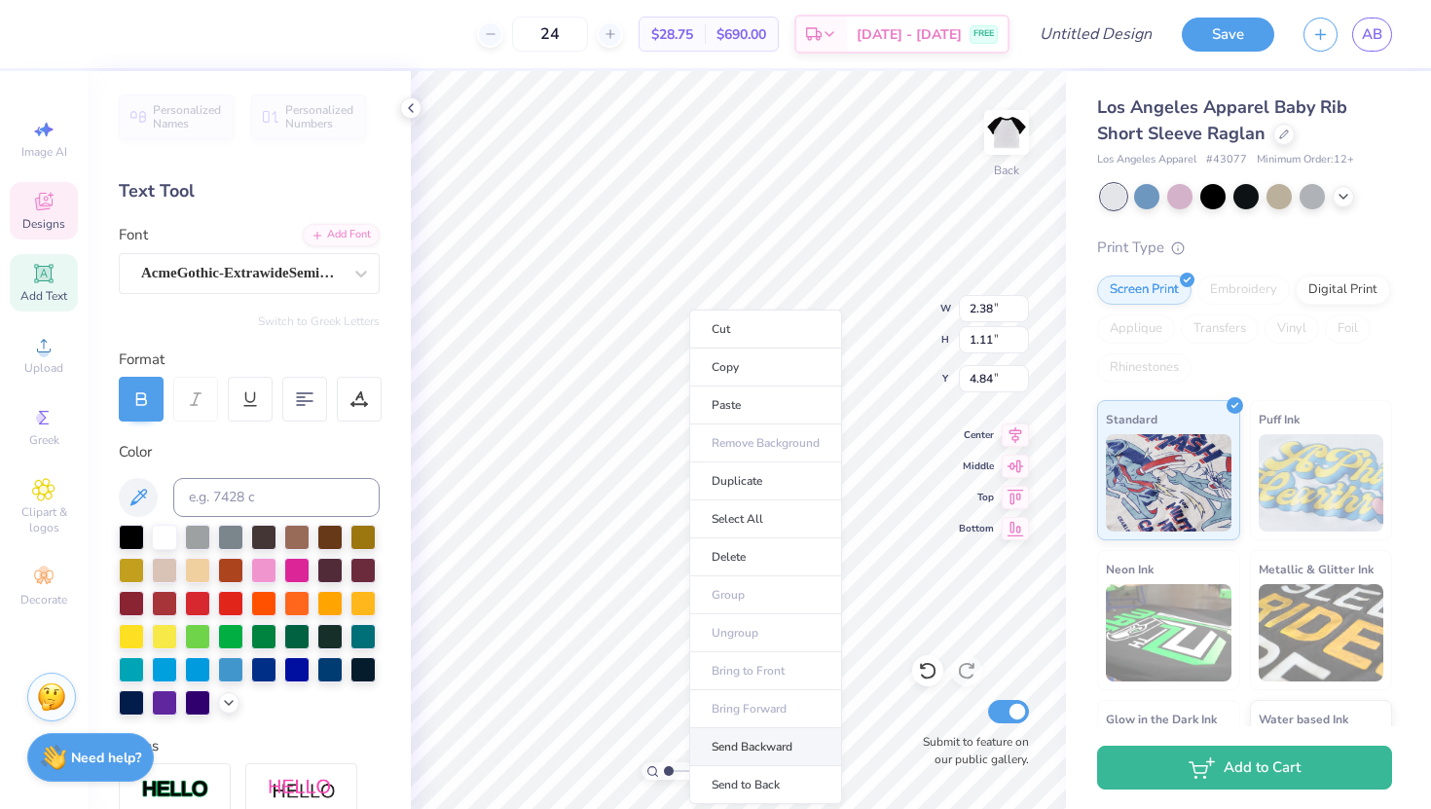
click at [738, 731] on li "Send Backward" at bounding box center [765, 747] width 153 height 38
click at [736, 731] on li "Send Backward" at bounding box center [764, 747] width 153 height 38
click at [716, 731] on li "Send Backward" at bounding box center [749, 747] width 153 height 38
click at [730, 731] on li "Send Backward" at bounding box center [761, 747] width 153 height 38
click at [733, 731] on li "Send Backward" at bounding box center [759, 747] width 153 height 38
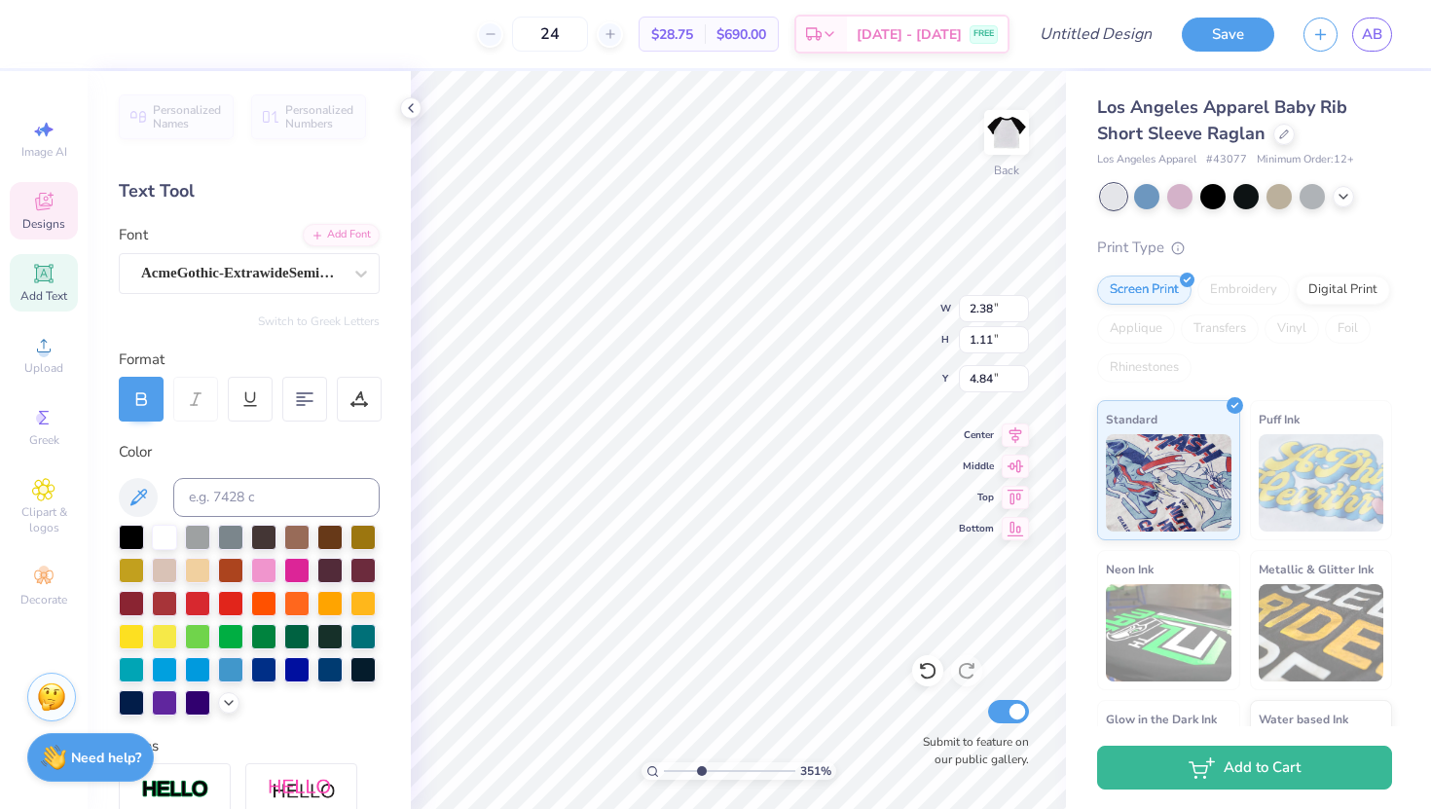
drag, startPoint x: 669, startPoint y: 768, endPoint x: 701, endPoint y: 766, distance: 32.2
type input "3.51"
click at [701, 731] on input "range" at bounding box center [729, 771] width 131 height 18
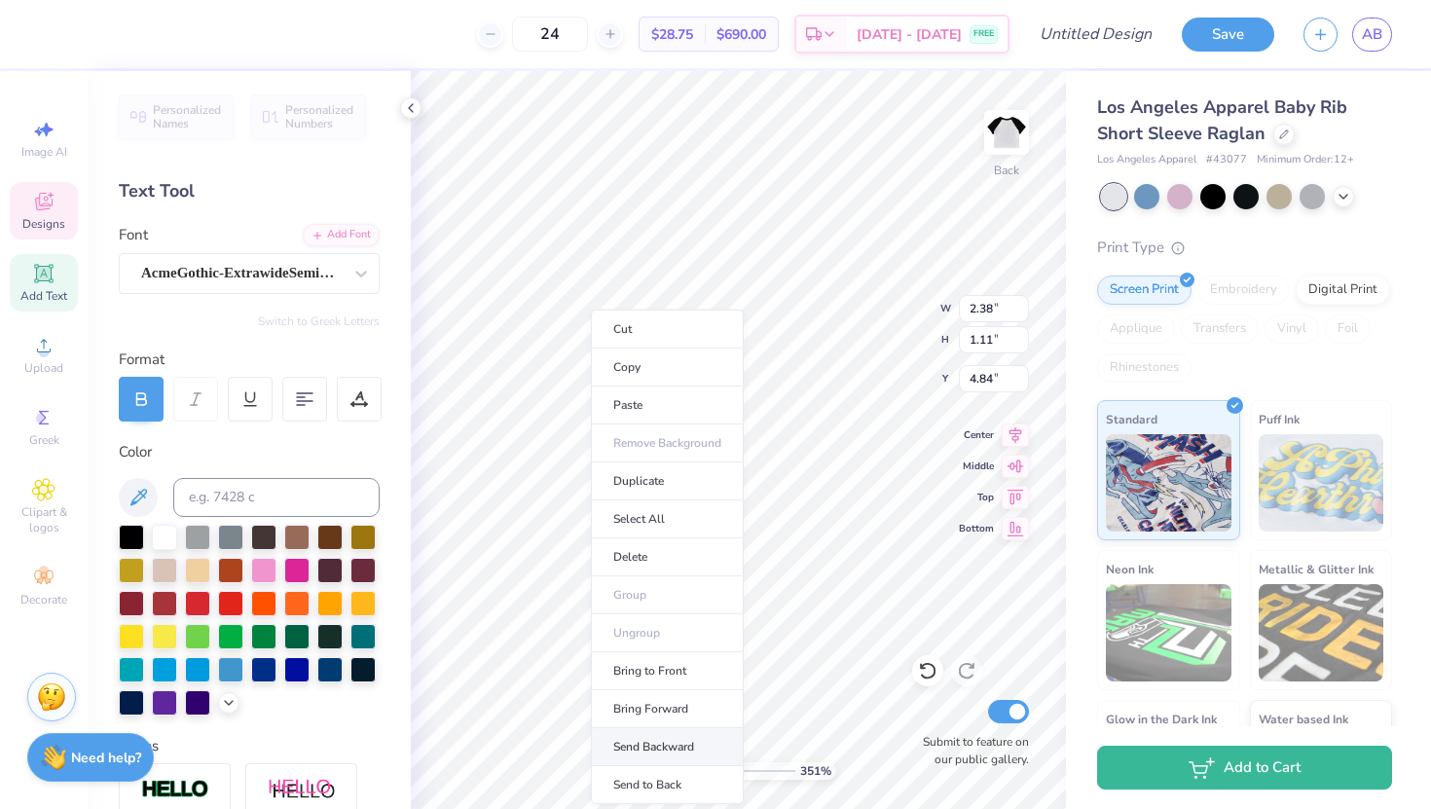
click at [630, 731] on li "Send Backward" at bounding box center [667, 747] width 153 height 38
click at [654, 731] on li "Send Backward" at bounding box center [692, 747] width 153 height 38
click at [639, 731] on li "Send Backward" at bounding box center [686, 747] width 153 height 38
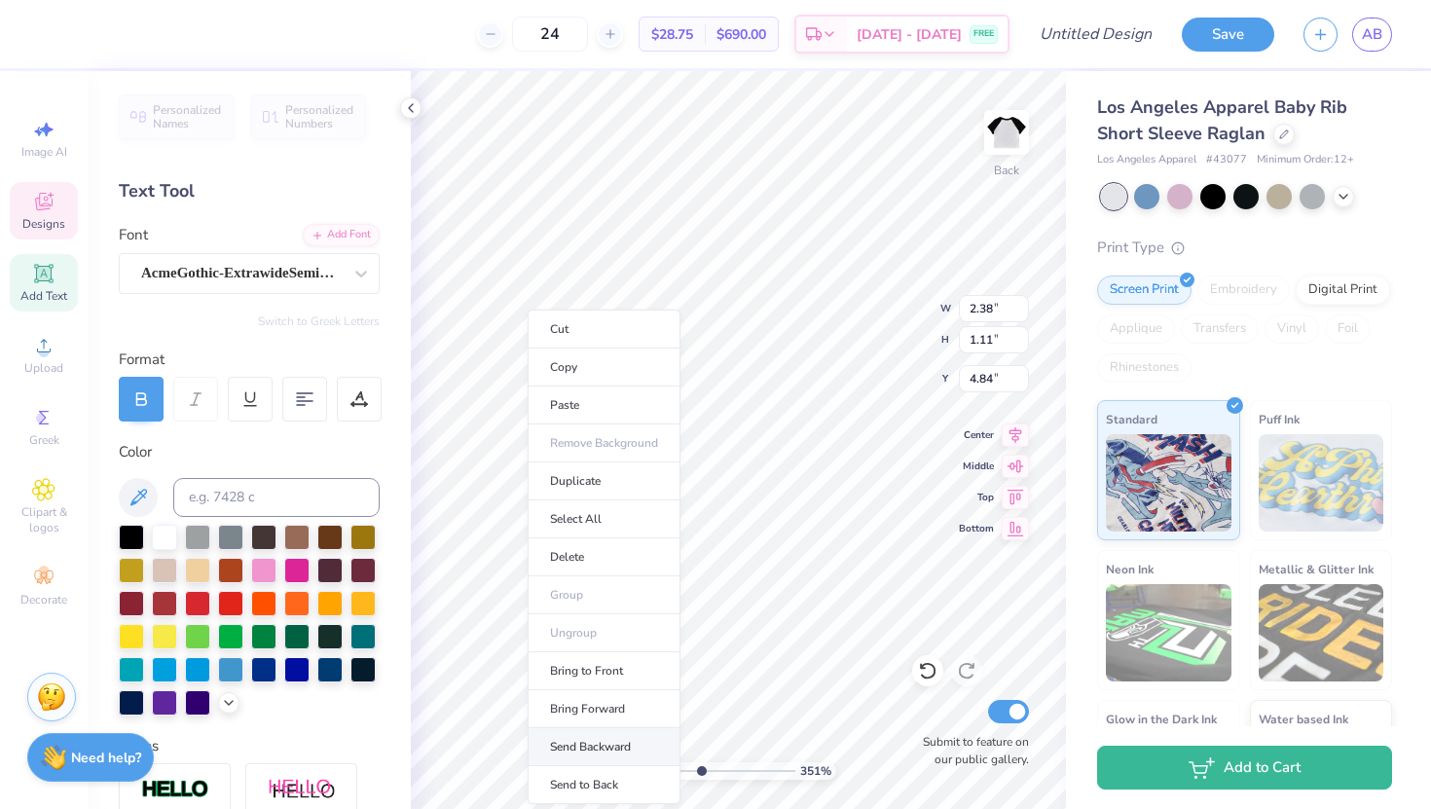
click at [548, 731] on li "Send Backward" at bounding box center [603, 747] width 153 height 38
click at [570, 731] on li "Send Backward" at bounding box center [606, 747] width 153 height 38
type input "0.97"
type input "4.91"
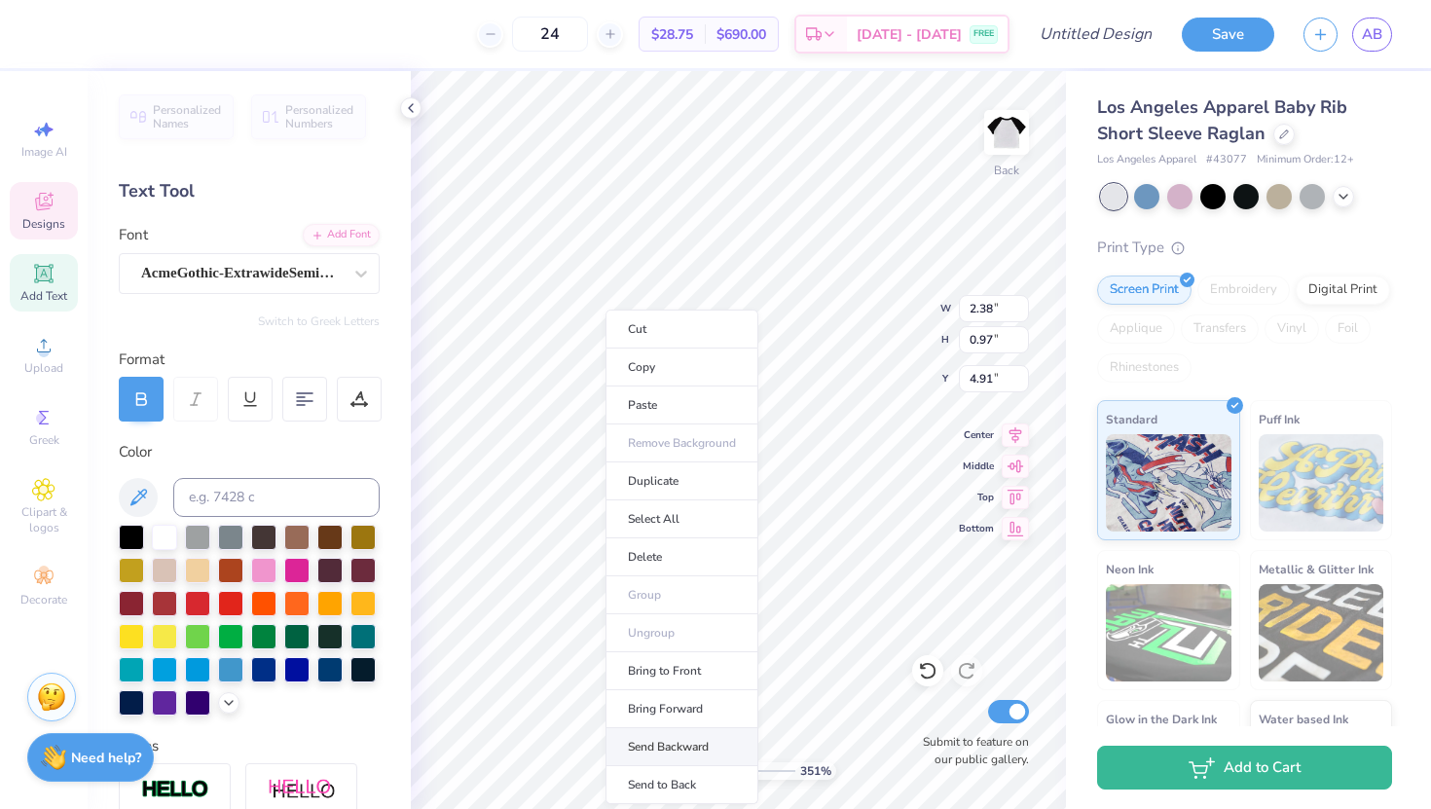
click at [652, 731] on li "Send Backward" at bounding box center [681, 747] width 153 height 38
click at [639, 731] on li "Send Backward" at bounding box center [674, 747] width 153 height 38
click at [649, 731] on li "Send Backward" at bounding box center [697, 747] width 153 height 38
click at [640, 731] on li "Send Backward" at bounding box center [674, 747] width 153 height 38
click at [668, 731] on li "Send Backward" at bounding box center [701, 747] width 153 height 38
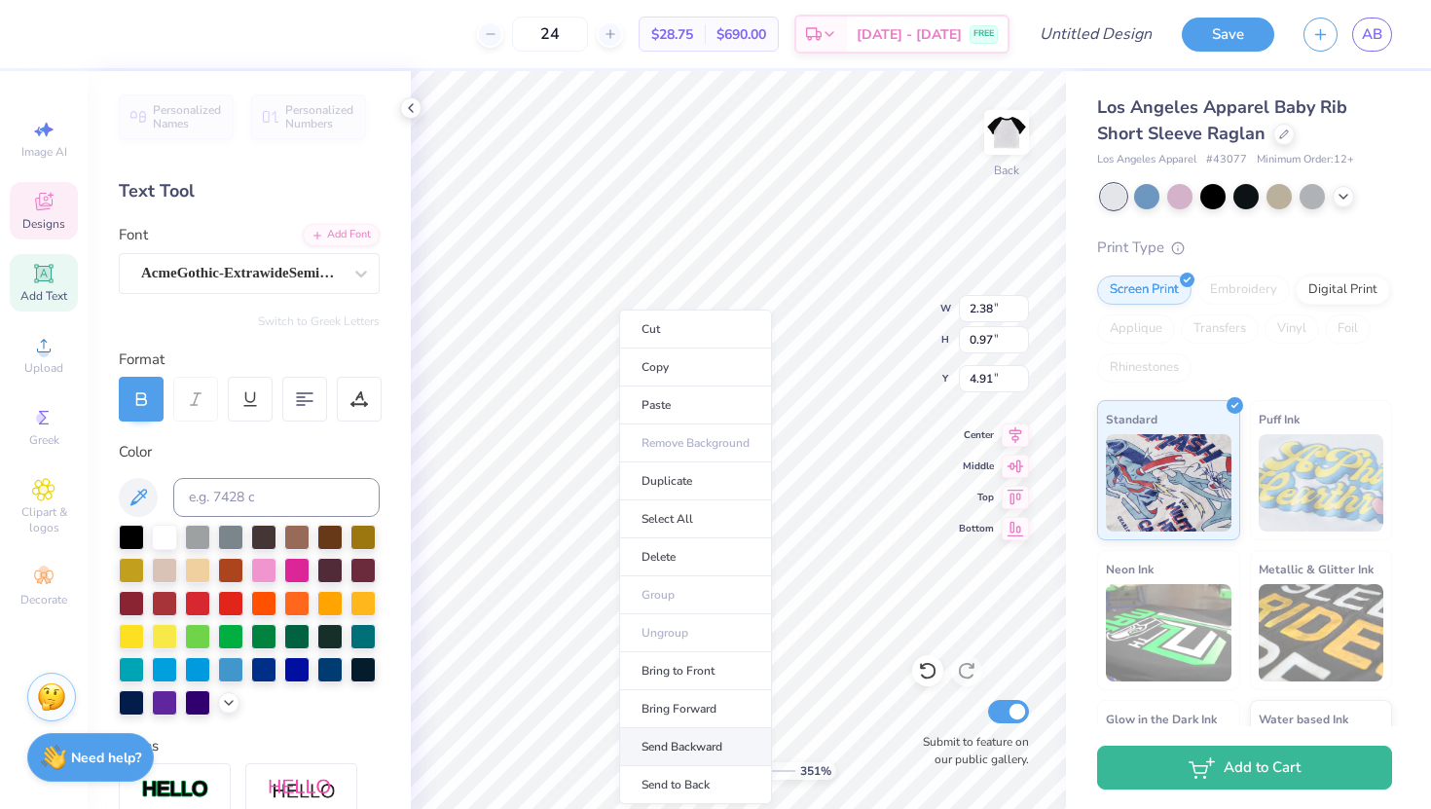
click at [663, 731] on li "Send Backward" at bounding box center [695, 747] width 153 height 38
click at [659, 731] on li "Send Backward" at bounding box center [697, 747] width 153 height 38
click at [646, 731] on li "Send Backward" at bounding box center [689, 747] width 153 height 38
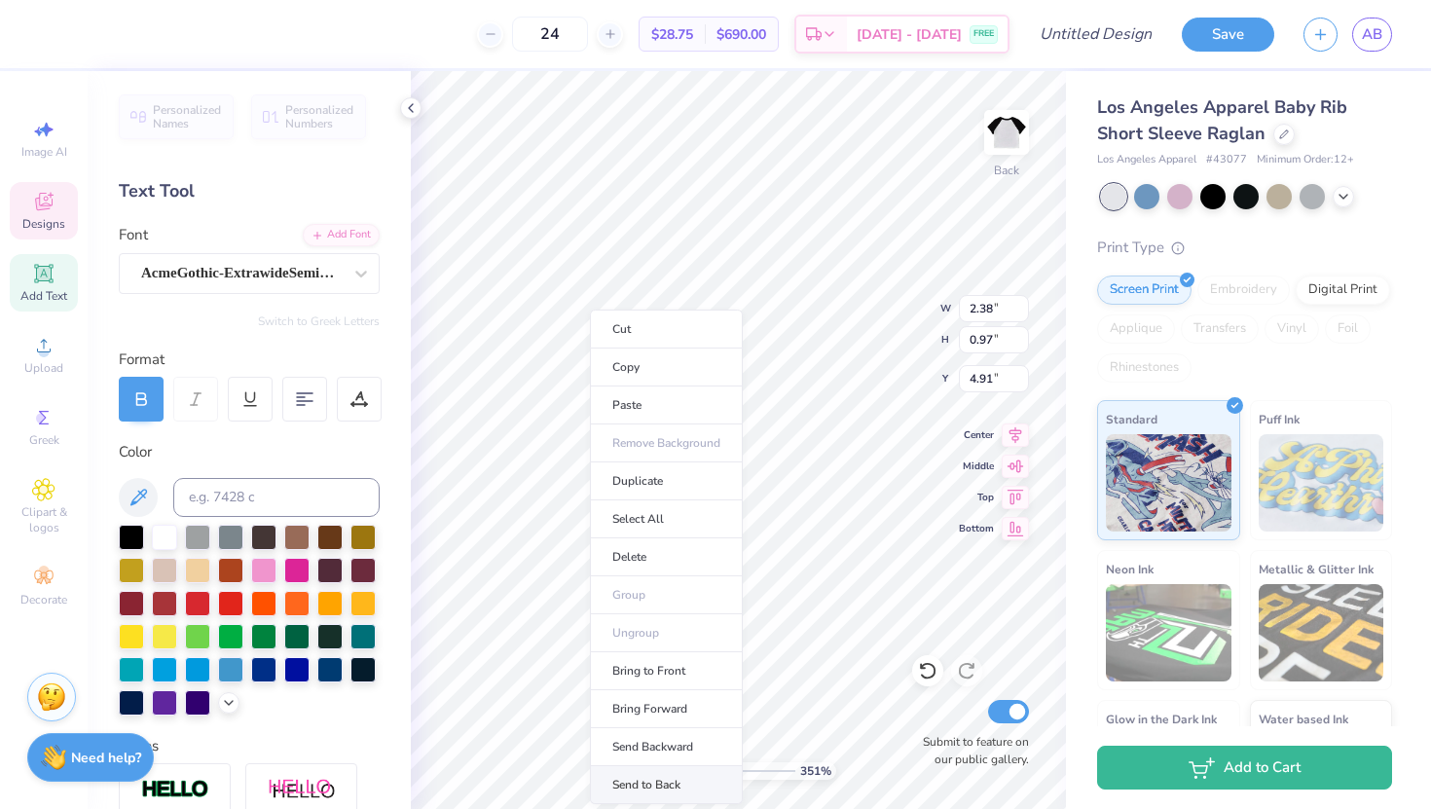
click at [631, 731] on li "Send to Back" at bounding box center [666, 785] width 153 height 38
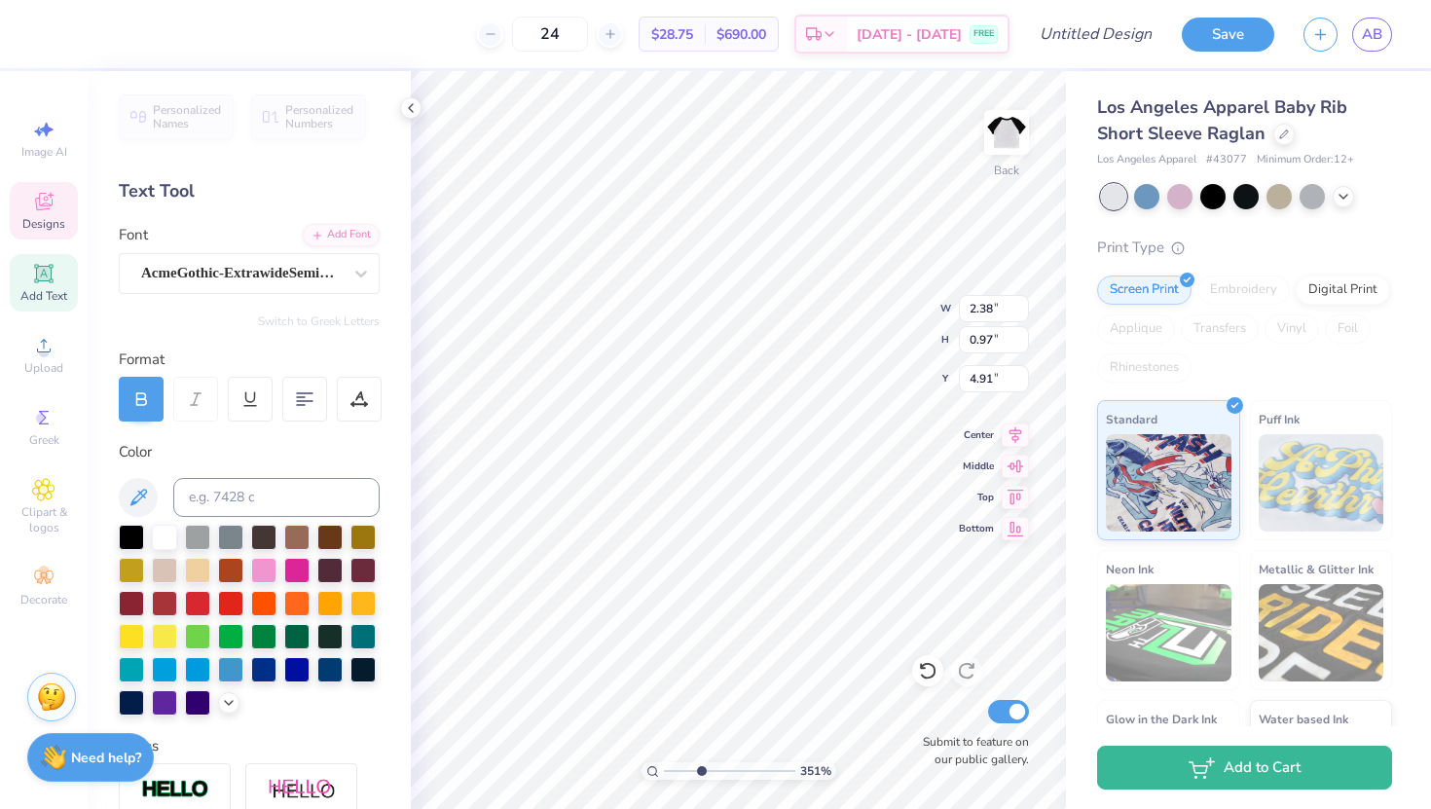
type input "4.47"
type input "1.70"
type input "4.76"
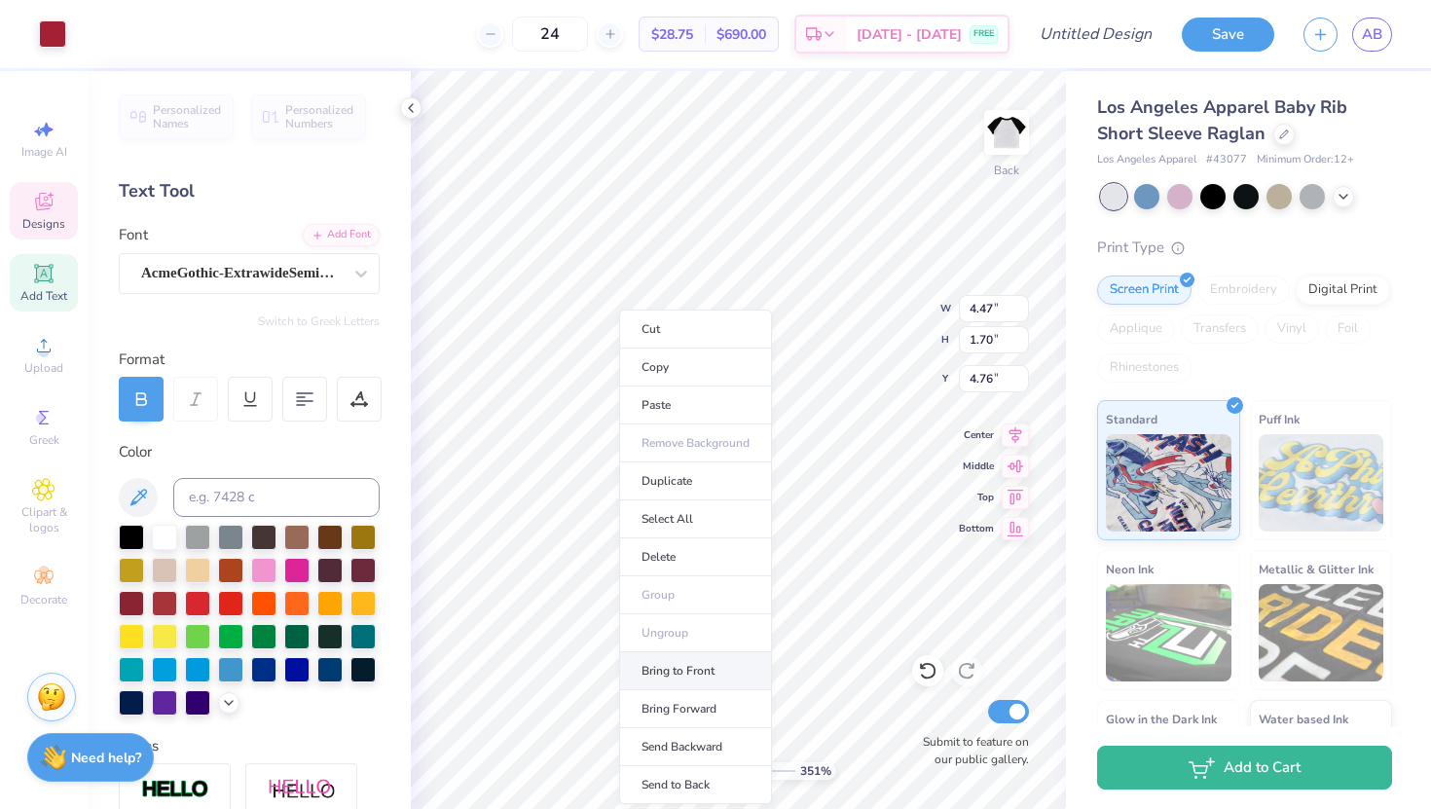
click at [678, 670] on li "Bring to Front" at bounding box center [695, 671] width 153 height 38
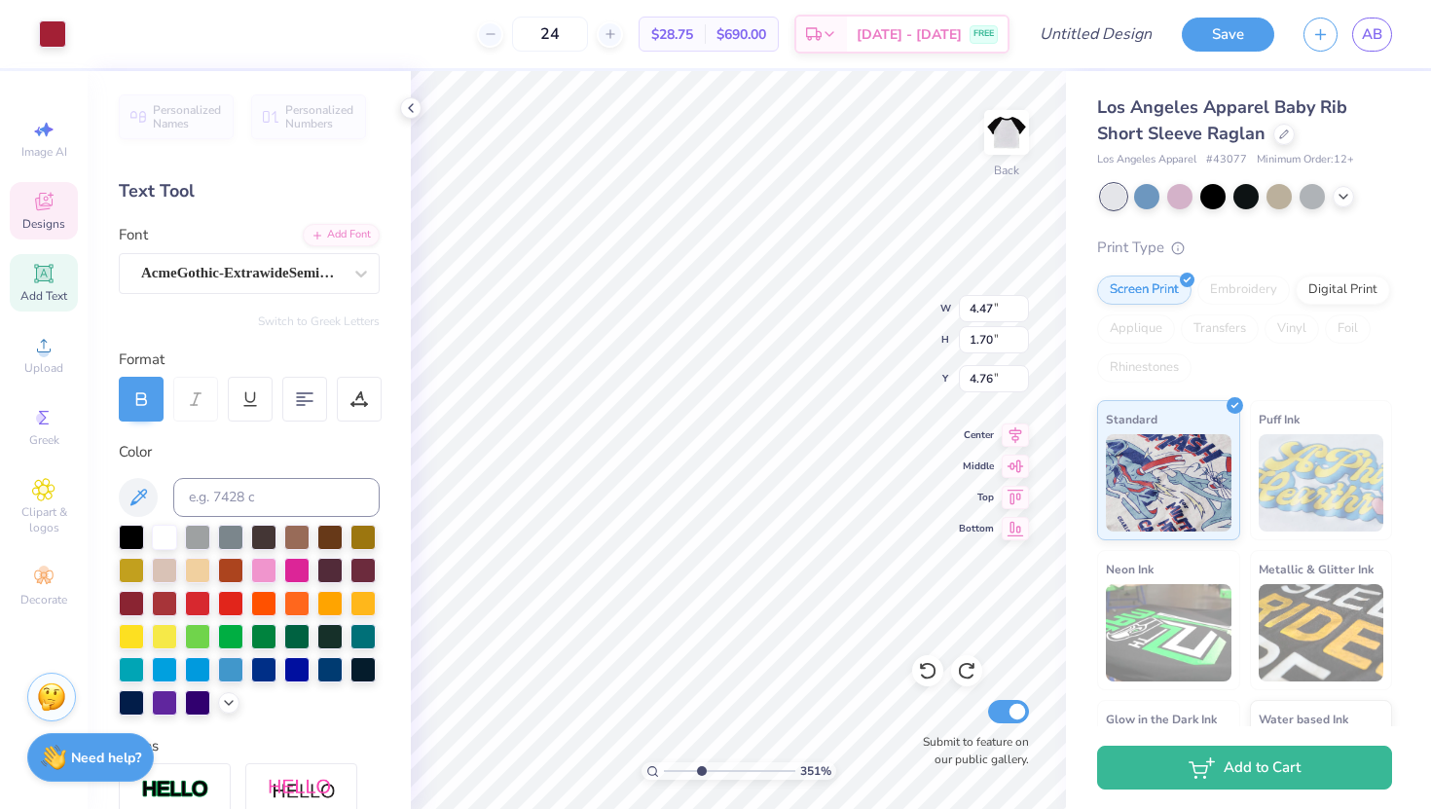
type input "2.38"
type input "0.97"
type input "4.91"
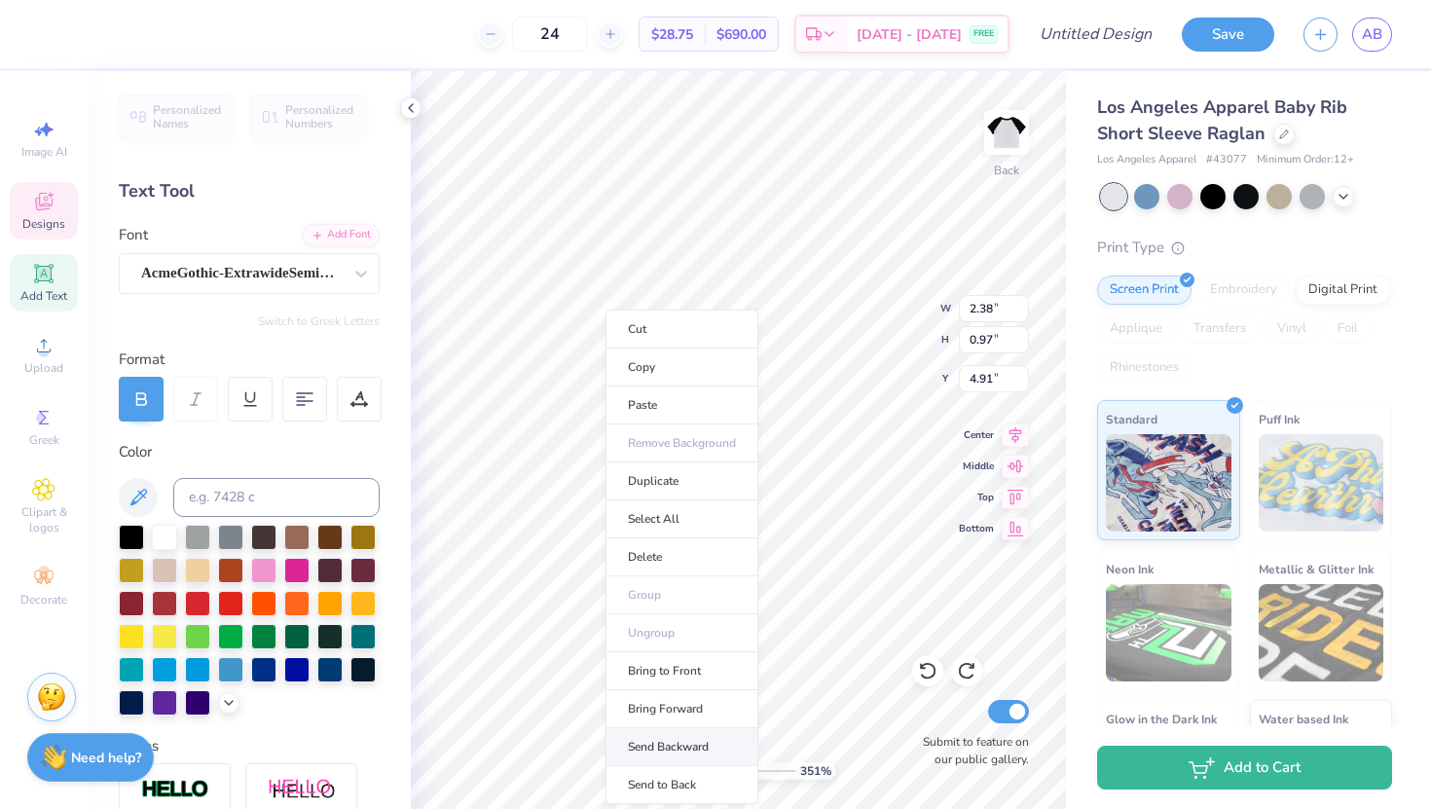
click at [657, 731] on li "Send Backward" at bounding box center [681, 747] width 153 height 38
click at [657, 731] on li "Send Backward" at bounding box center [685, 747] width 153 height 38
click at [699, 731] on li "Send Backward" at bounding box center [695, 747] width 153 height 38
click at [648, 731] on li "Send Backward" at bounding box center [672, 747] width 153 height 38
click at [612, 731] on li "Send Backward" at bounding box center [646, 747] width 153 height 38
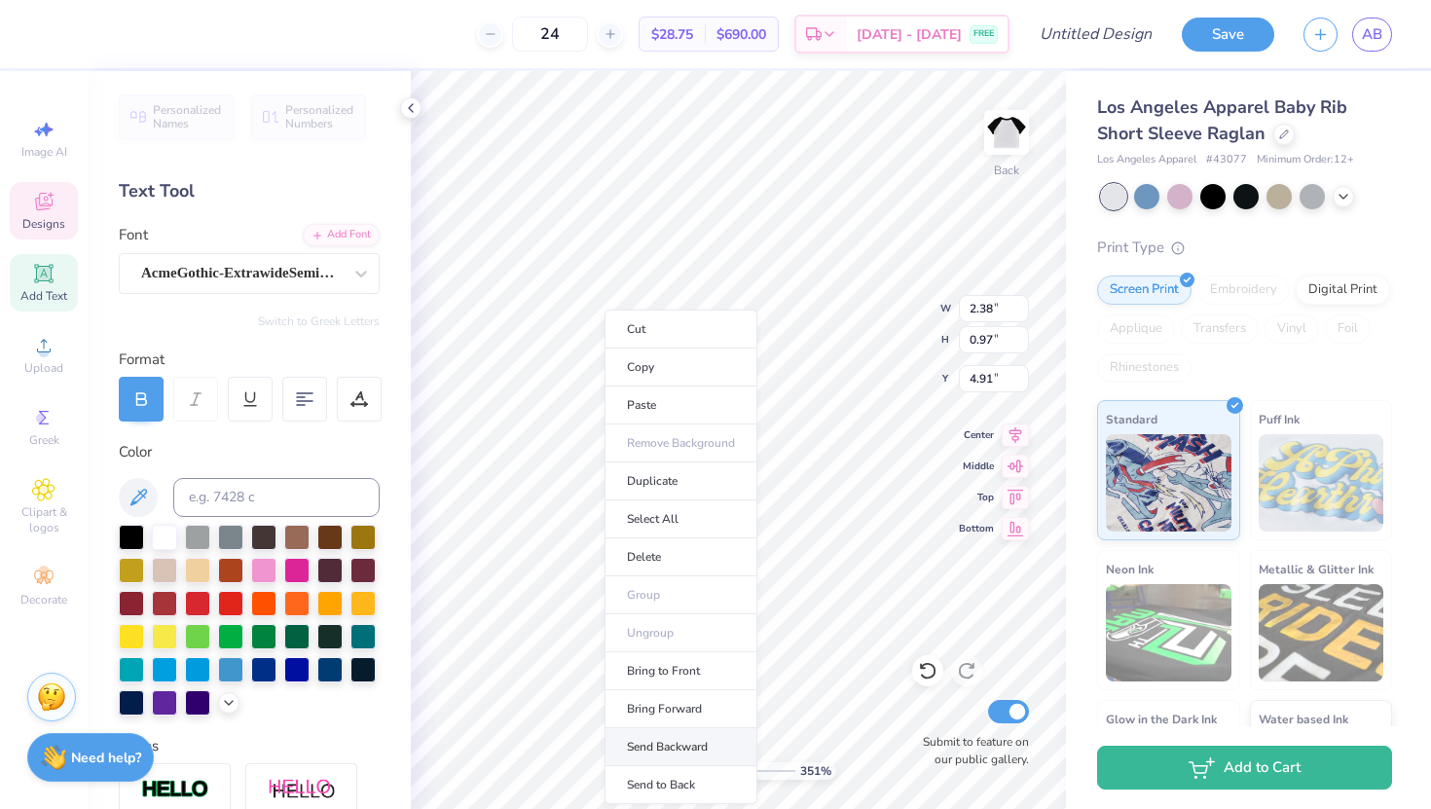
click at [654, 731] on li "Send Backward" at bounding box center [680, 747] width 153 height 38
click at [652, 731] on li "Send Backward" at bounding box center [683, 747] width 153 height 38
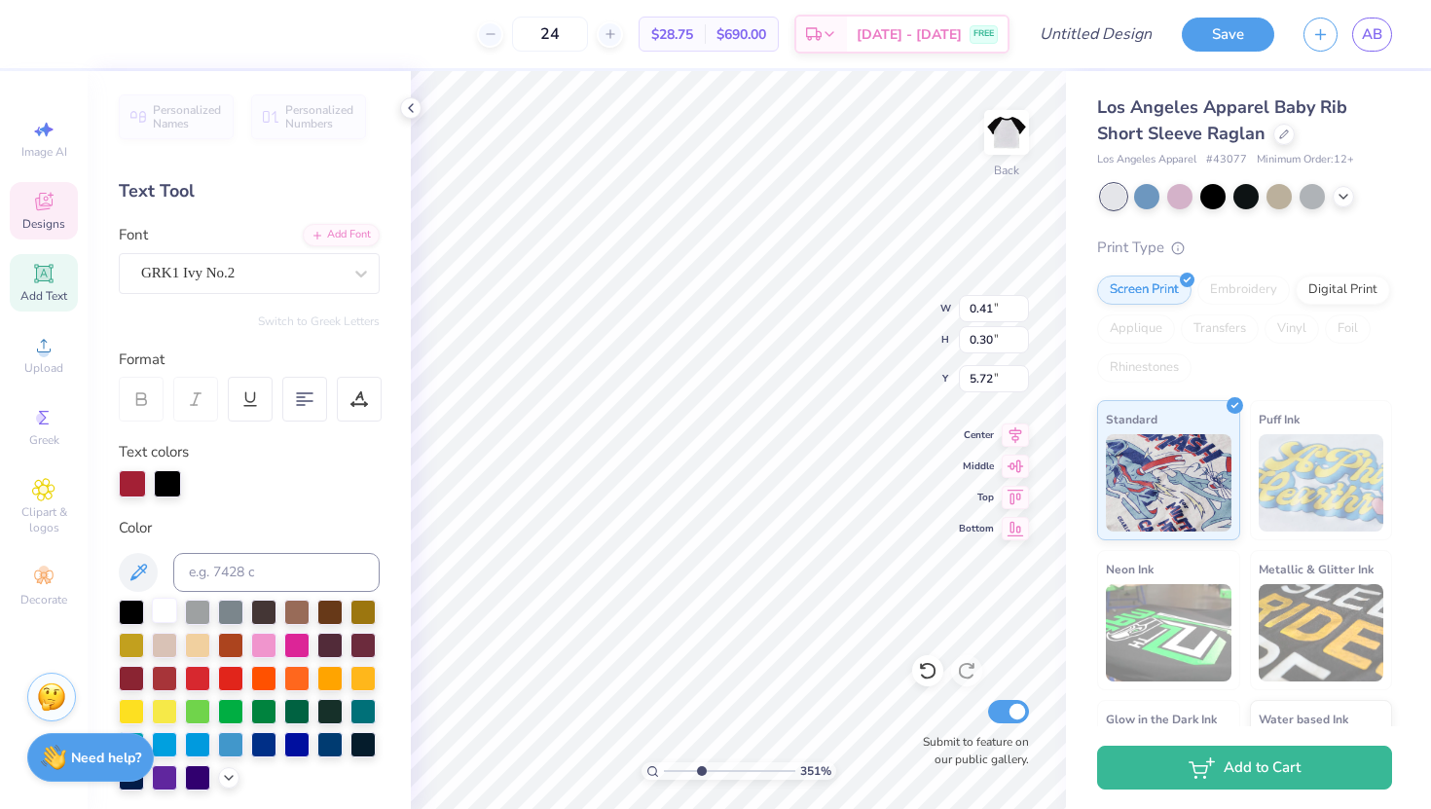
click at [165, 611] on div at bounding box center [164, 610] width 25 height 25
type textarea "2025"
type input "5.05"
type input "1.38"
type input "5.63"
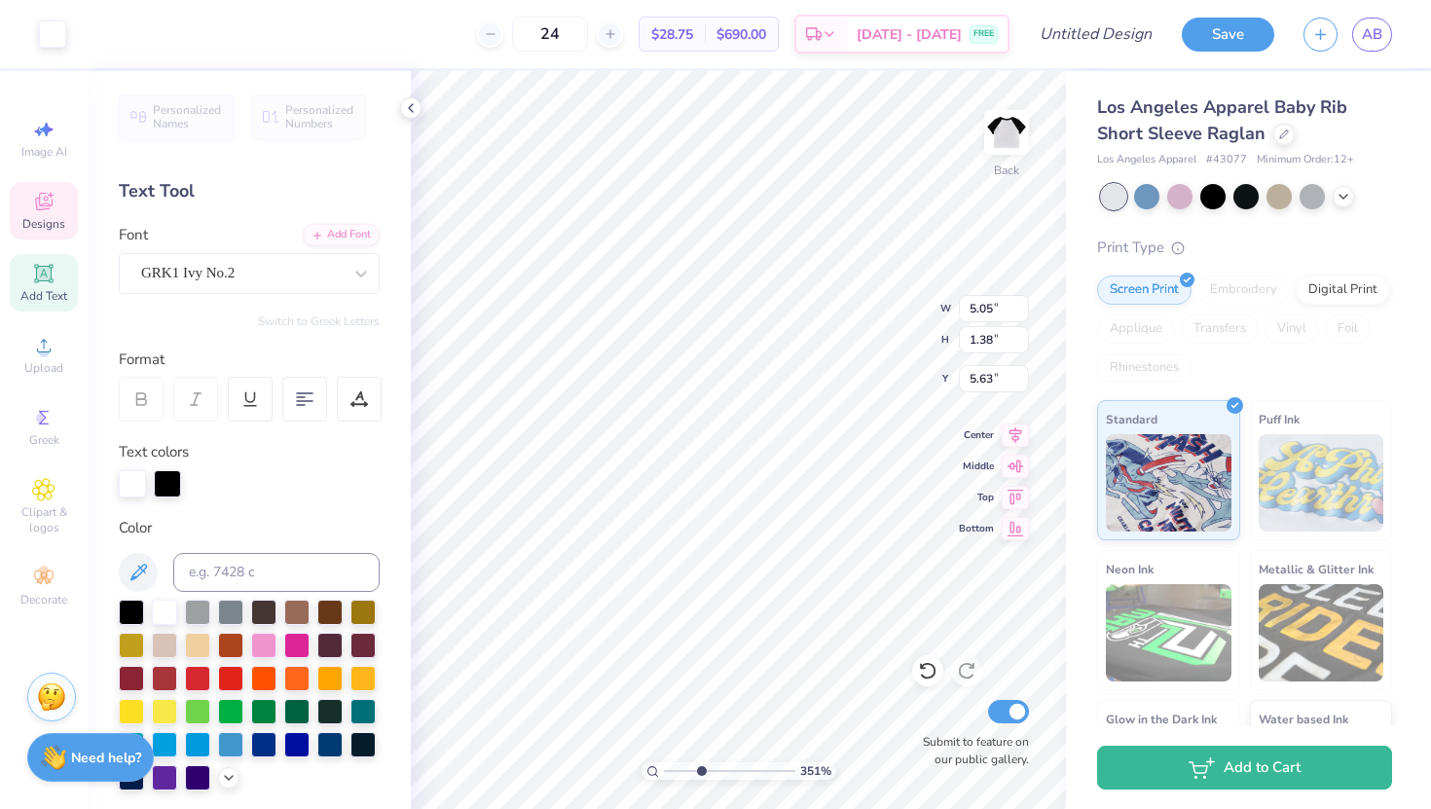
type input "0.20"
type input "0.21"
type input "4.86"
type input "0.82"
type input "0.36"
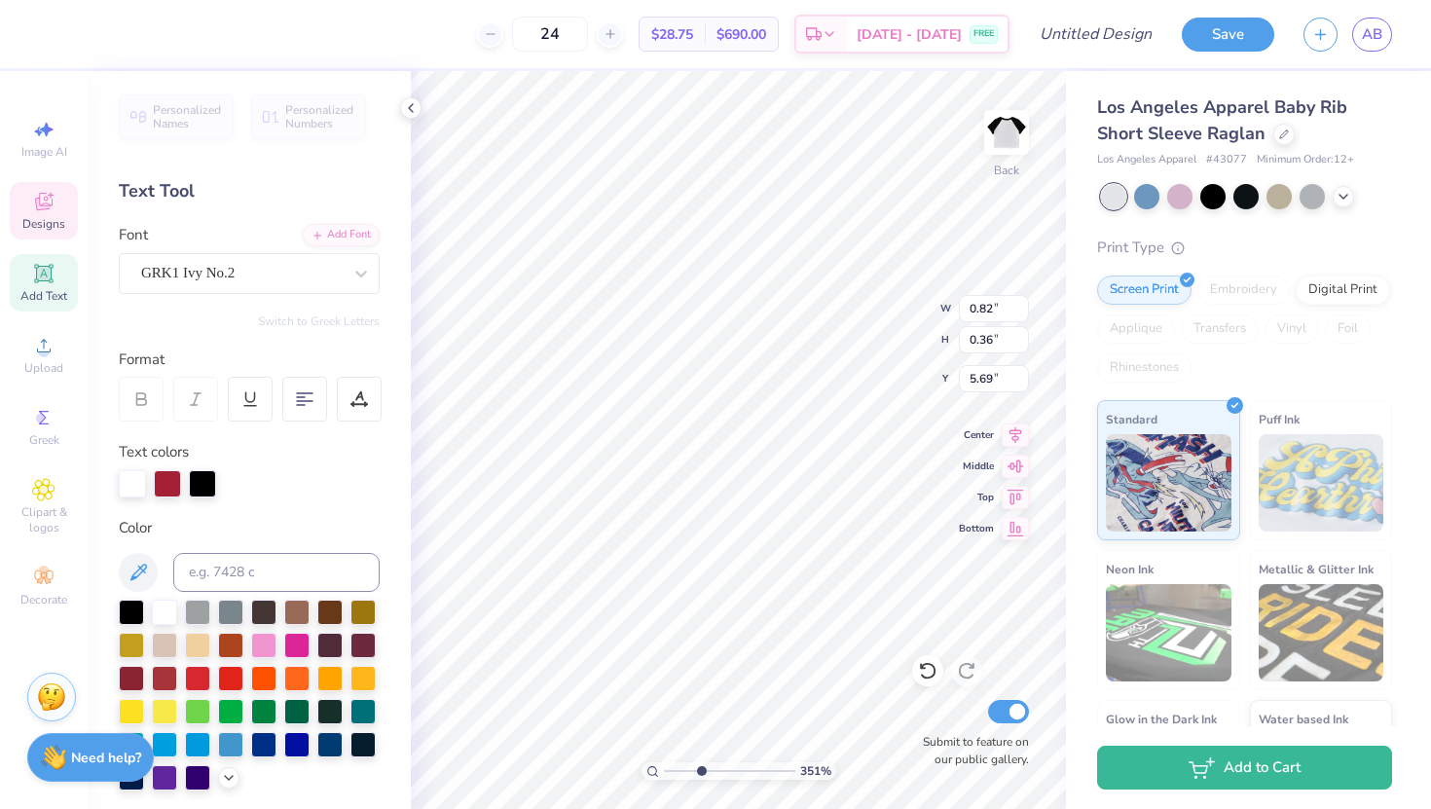
type input "4.93"
type input "0.40"
type input "4.91"
type input "5.36"
type input "1.69"
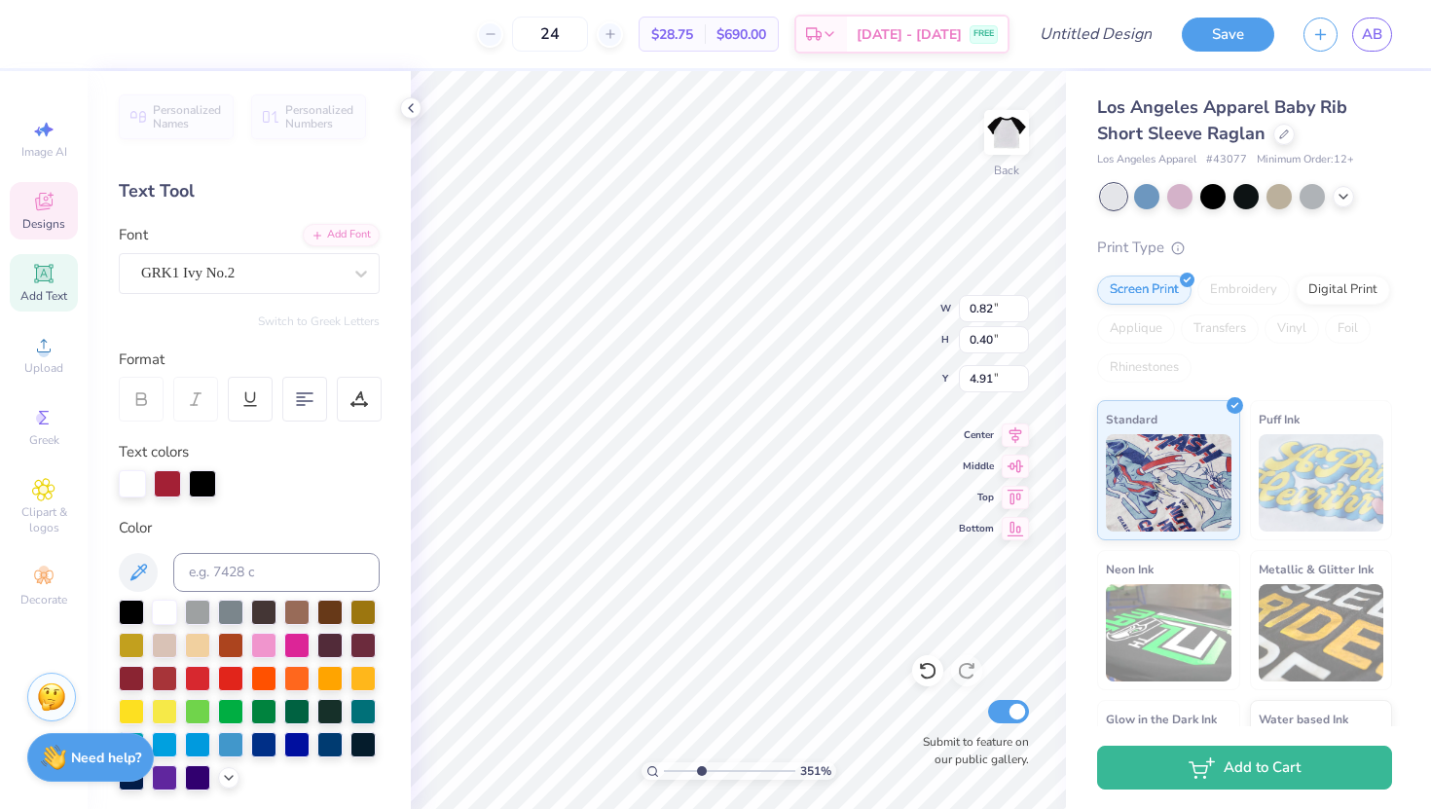
type input "5.48"
type input "0.82"
type input "0.40"
type input "4.91"
click at [968, 372] on div "351 % Back W 0.97 0.97 " H 0.97 0.97 " Y 5.54 5.54 " Center Middle Top Bottom S…" at bounding box center [738, 440] width 655 height 738
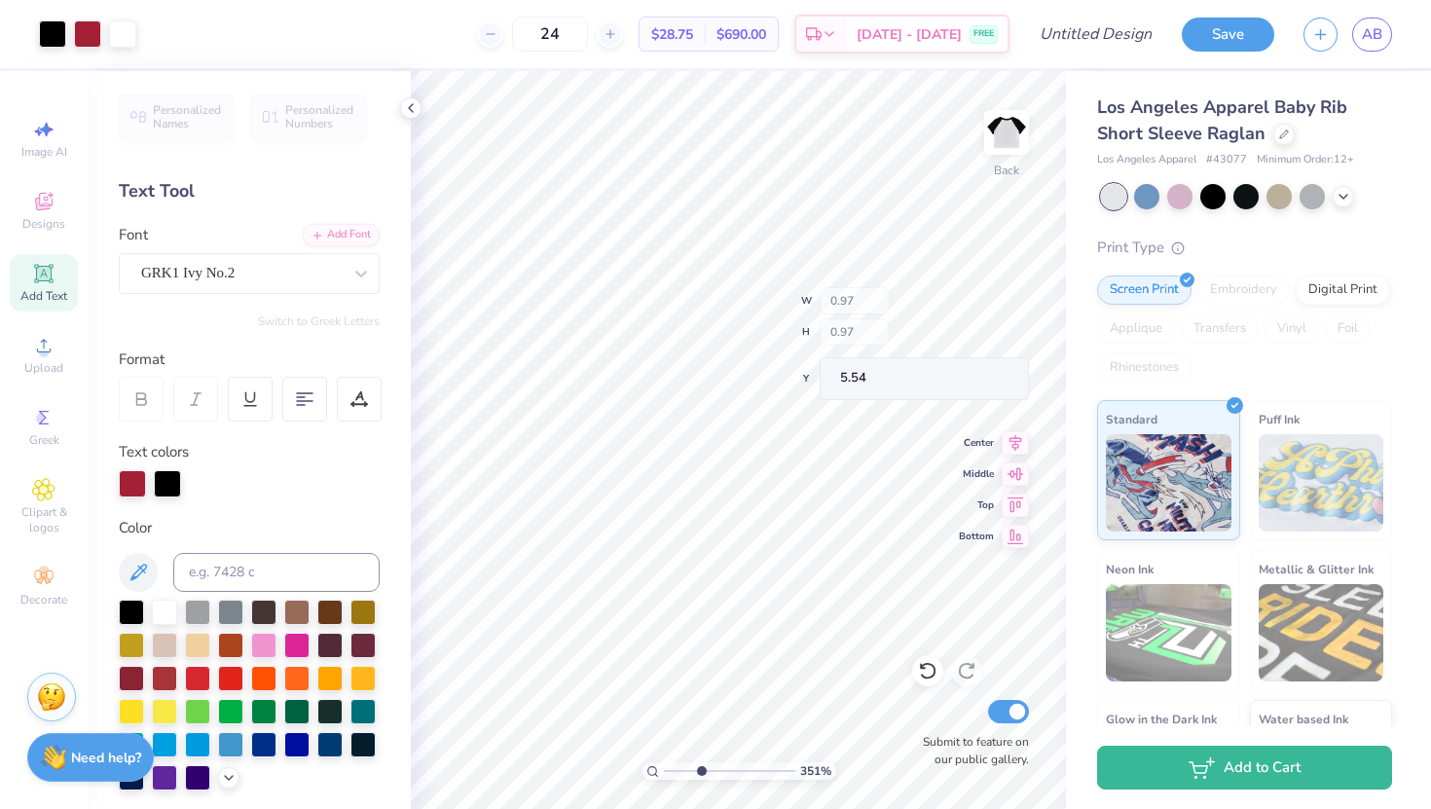
type input "5.13"
type input "5.04"
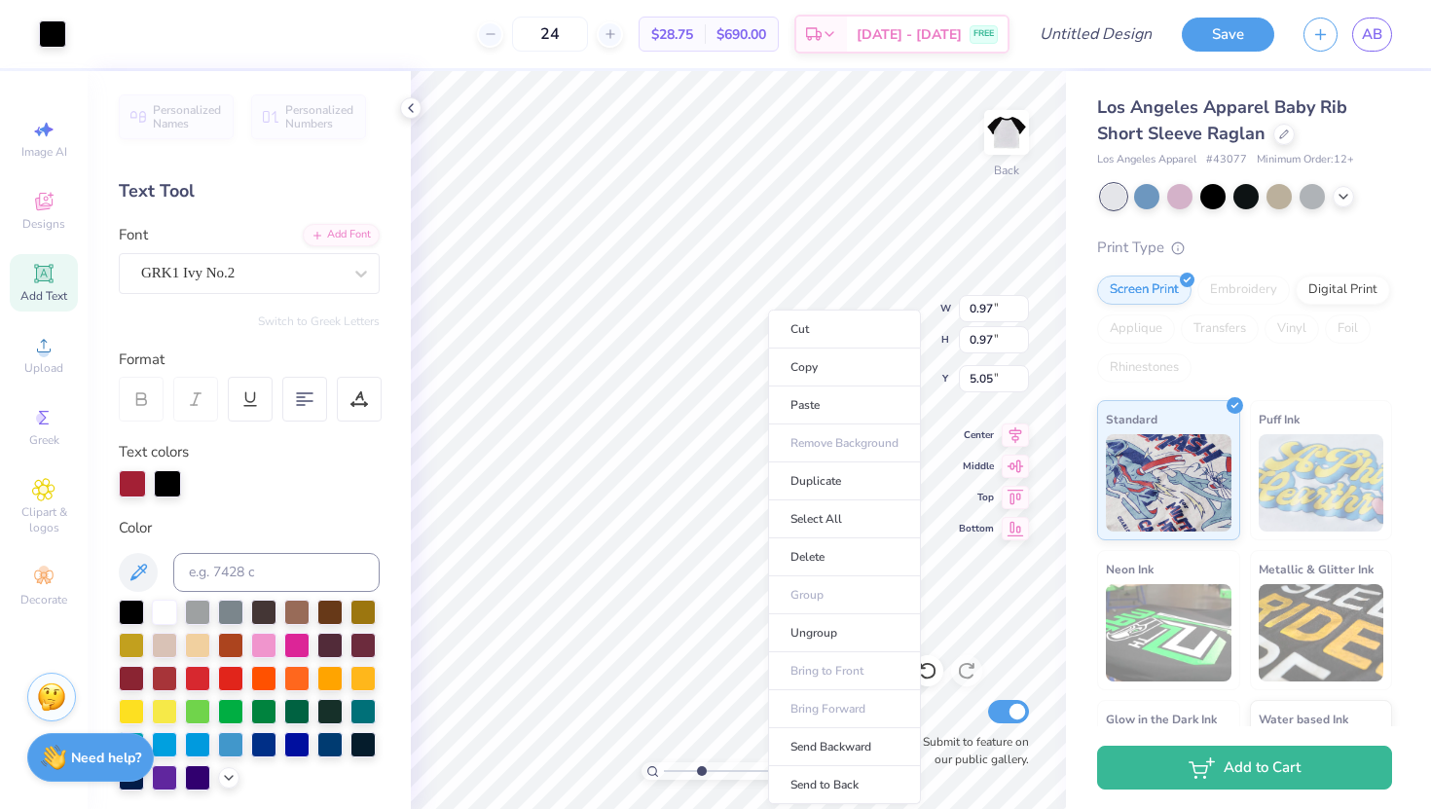
type input "5.05"
click at [817, 731] on li "Send Backward" at bounding box center [844, 747] width 153 height 38
click at [840, 731] on li "Send to Back" at bounding box center [856, 785] width 153 height 38
type input "5.09"
type input "2.17"
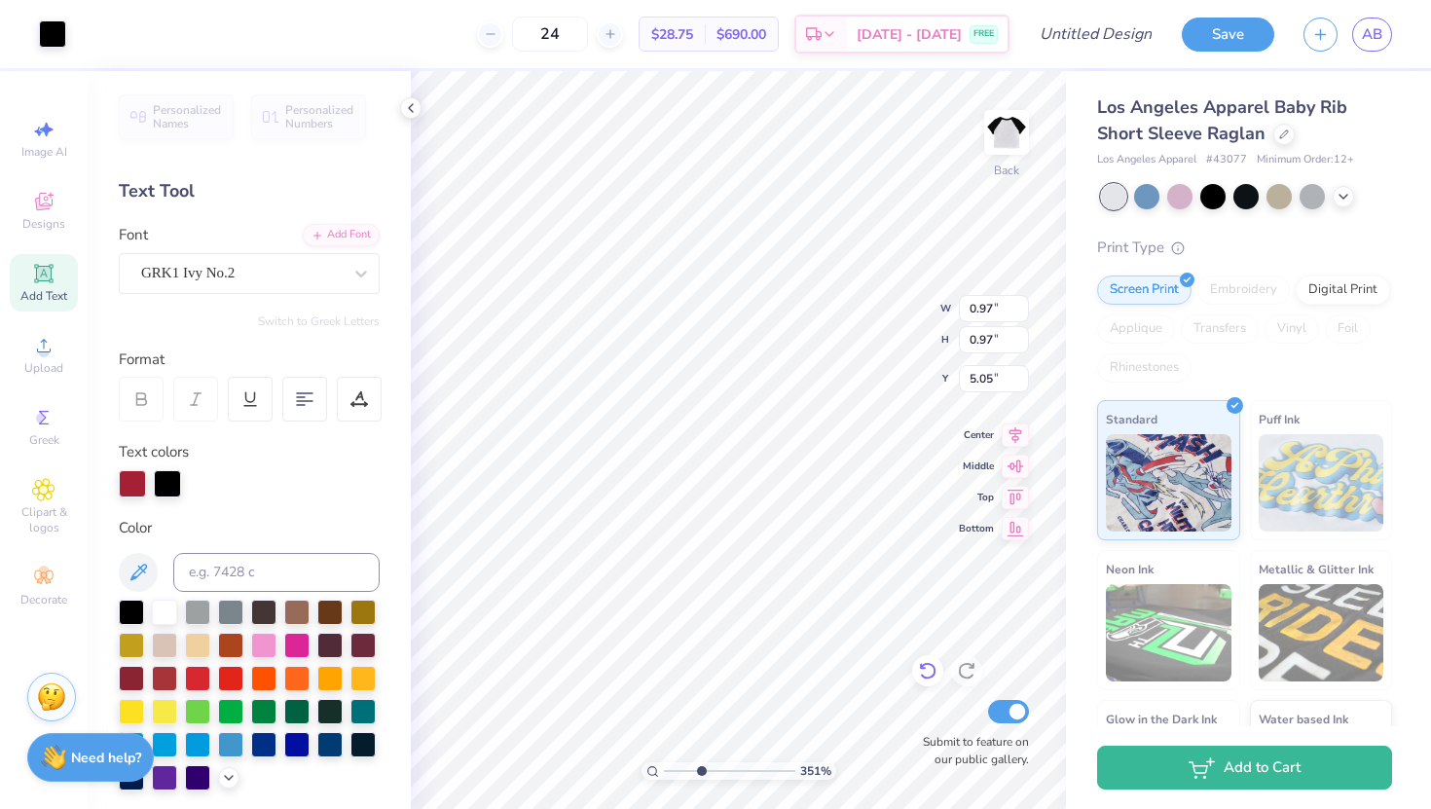
type input "6.45"
drag, startPoint x: 700, startPoint y: 768, endPoint x: 687, endPoint y: 768, distance: 12.7
type input "2.52"
click at [687, 731] on input "range" at bounding box center [729, 771] width 131 height 18
type input "5.30"
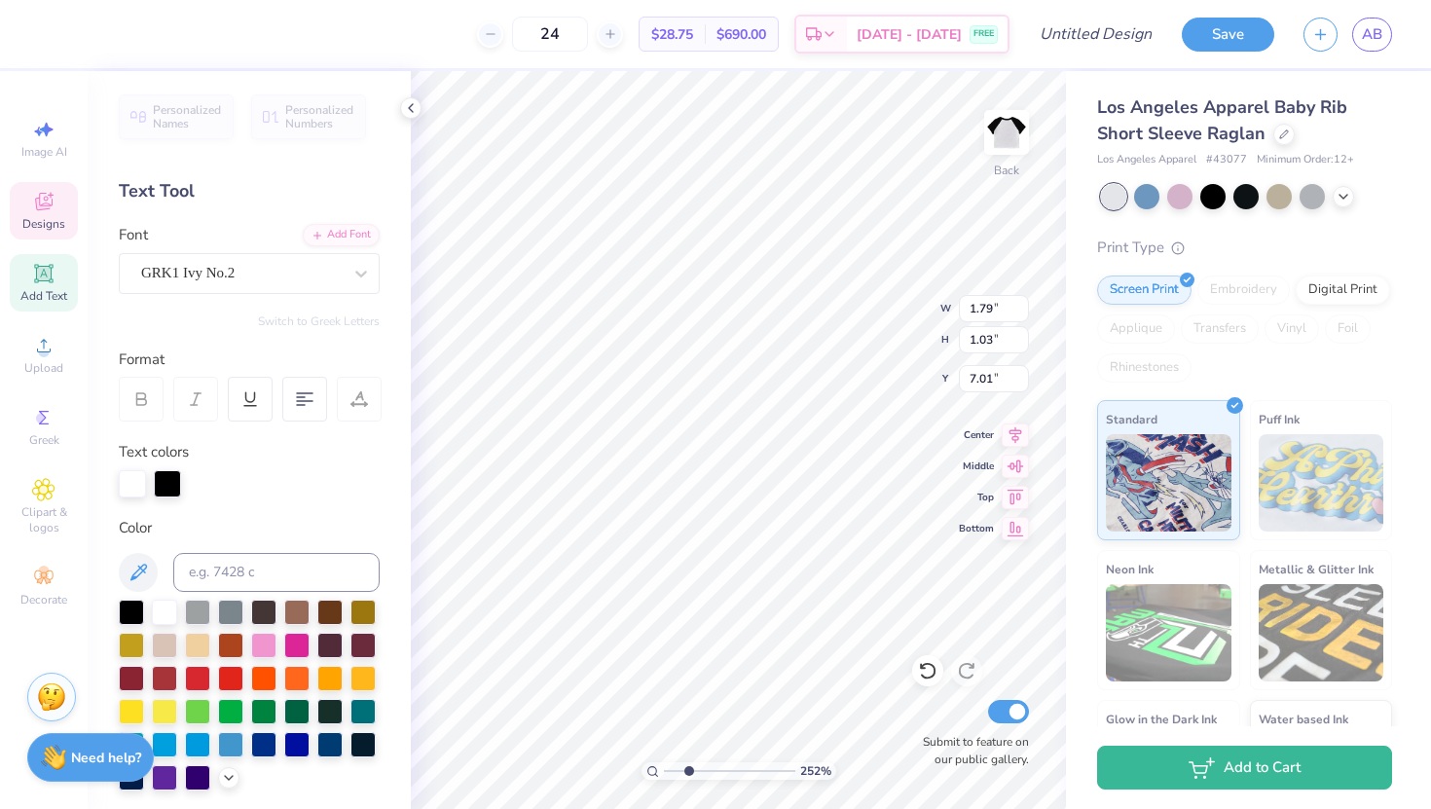
type textarea "lsg"
click at [260, 260] on div at bounding box center [241, 273] width 200 height 26
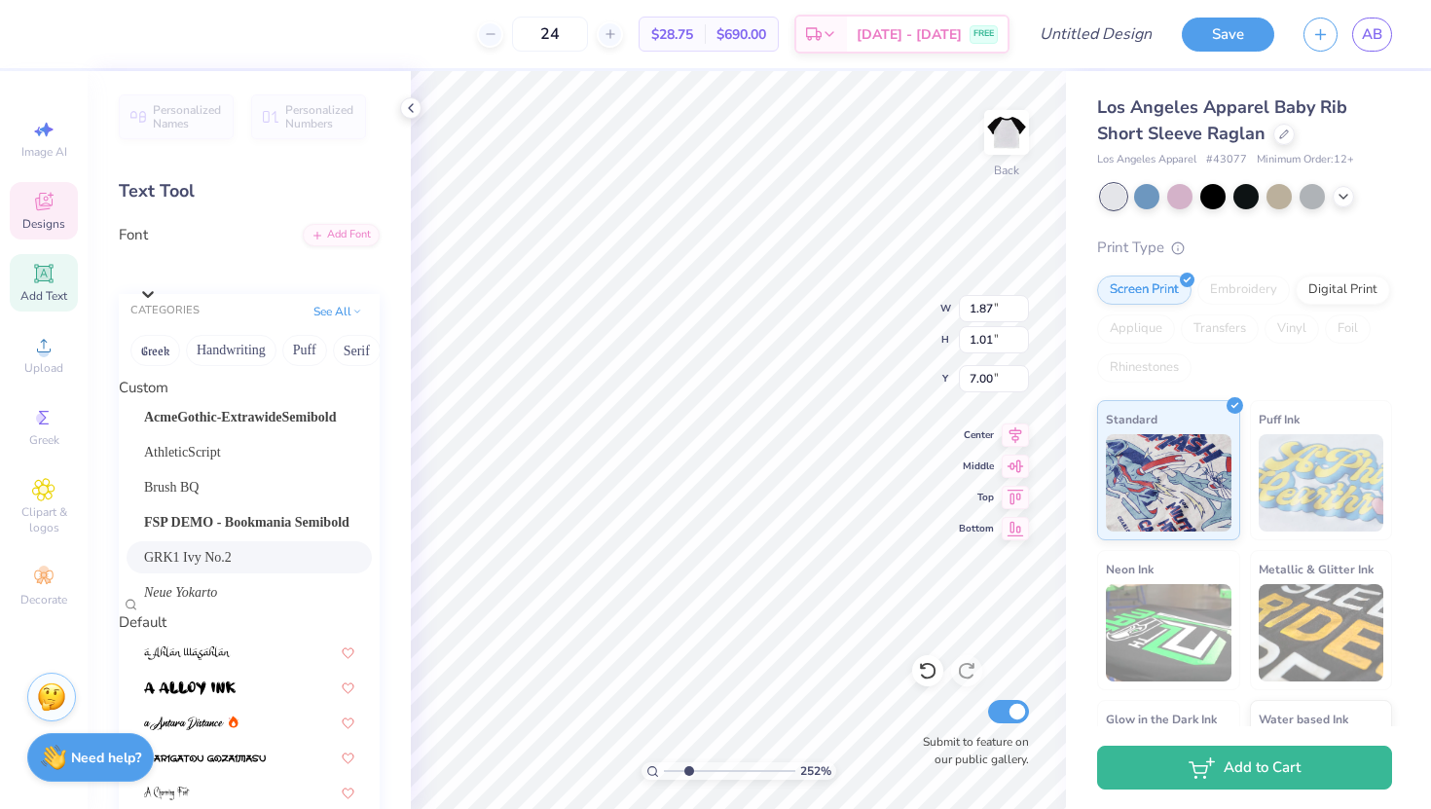
click at [177, 558] on span "GRK1 Ivy No.2" at bounding box center [188, 557] width 88 height 20
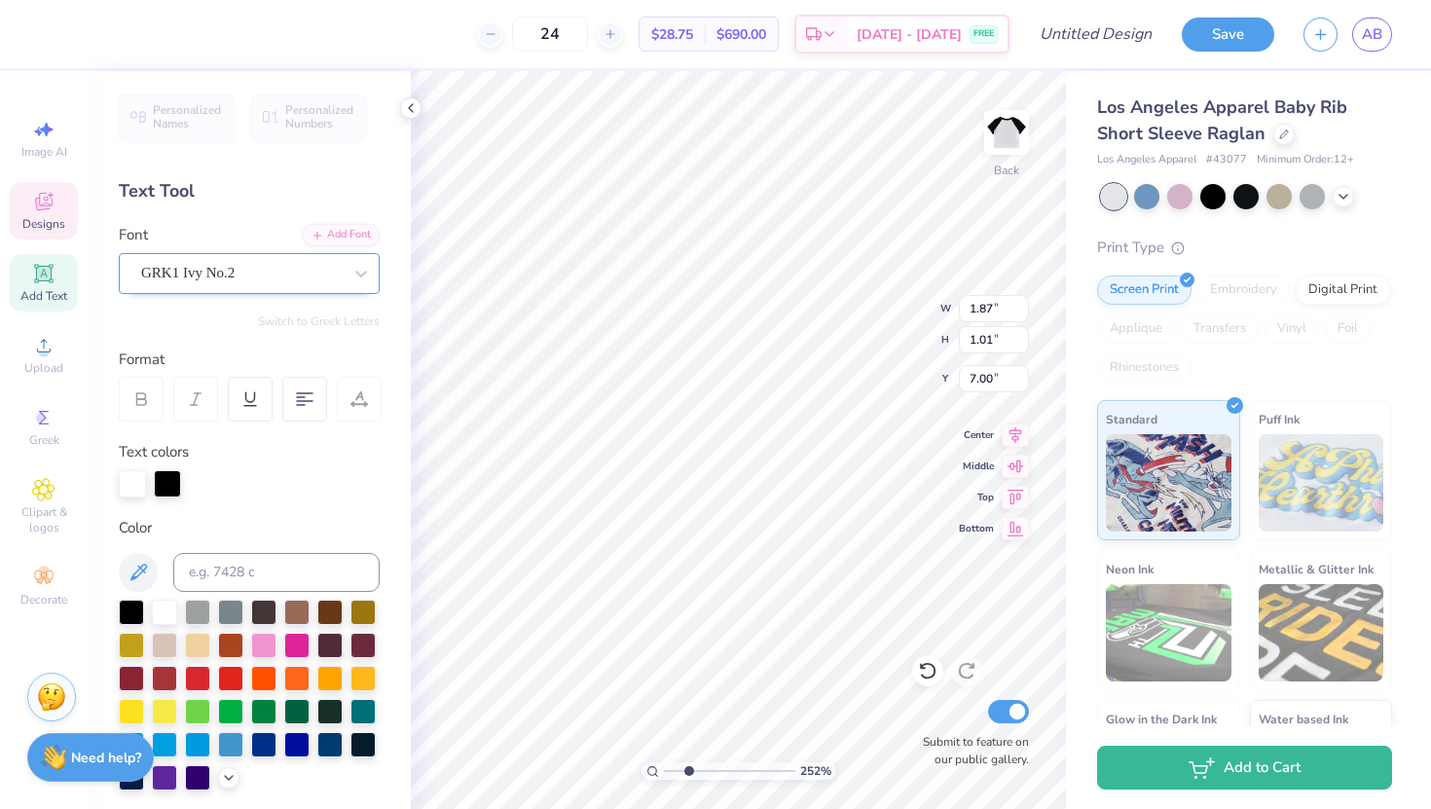
click at [243, 258] on div "GRK1 Ivy No.2" at bounding box center [241, 273] width 204 height 30
type textarea "lsg"
type input "7.00"
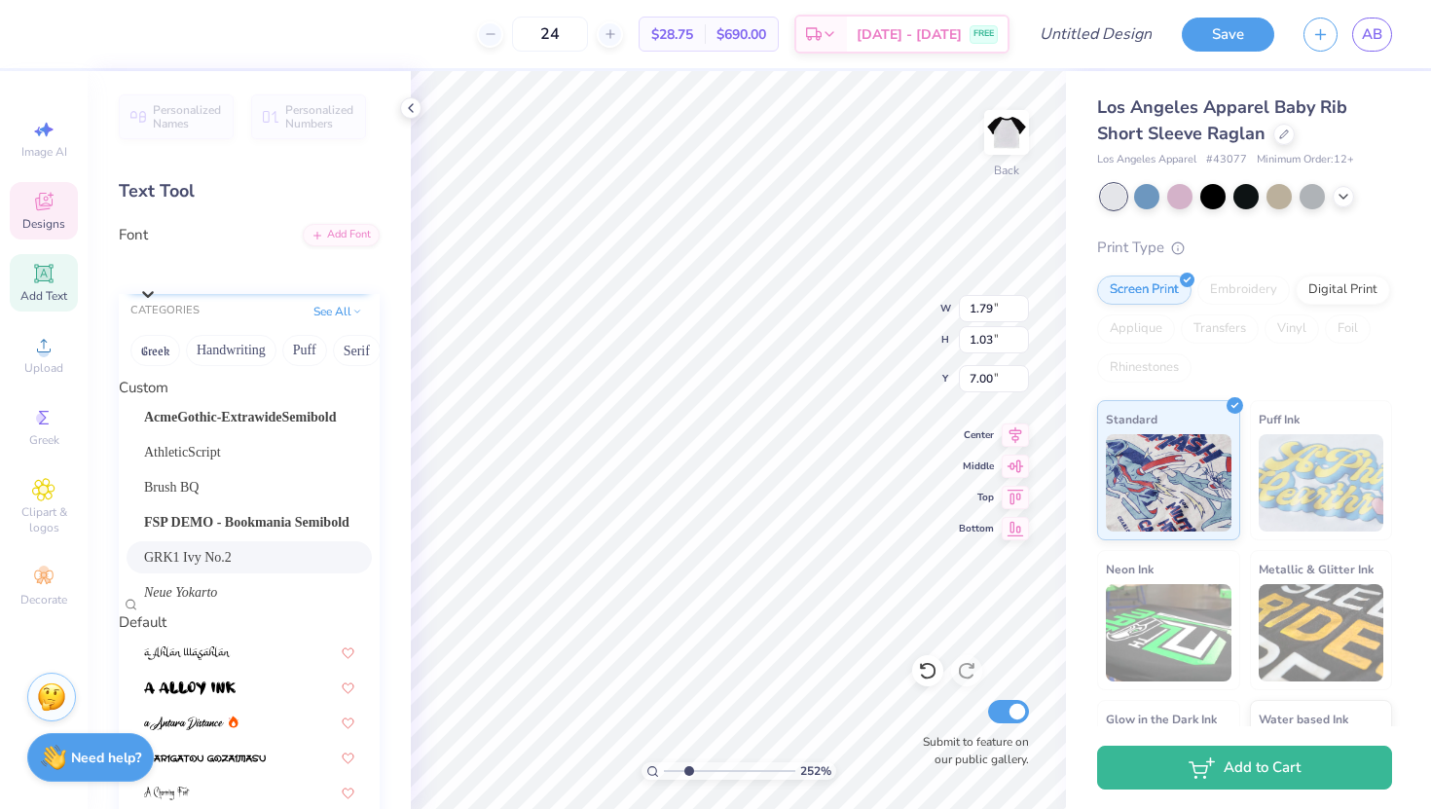
click at [158, 284] on icon at bounding box center [147, 293] width 19 height 19
click at [194, 596] on span "Neue Yokarto" at bounding box center [180, 592] width 73 height 20
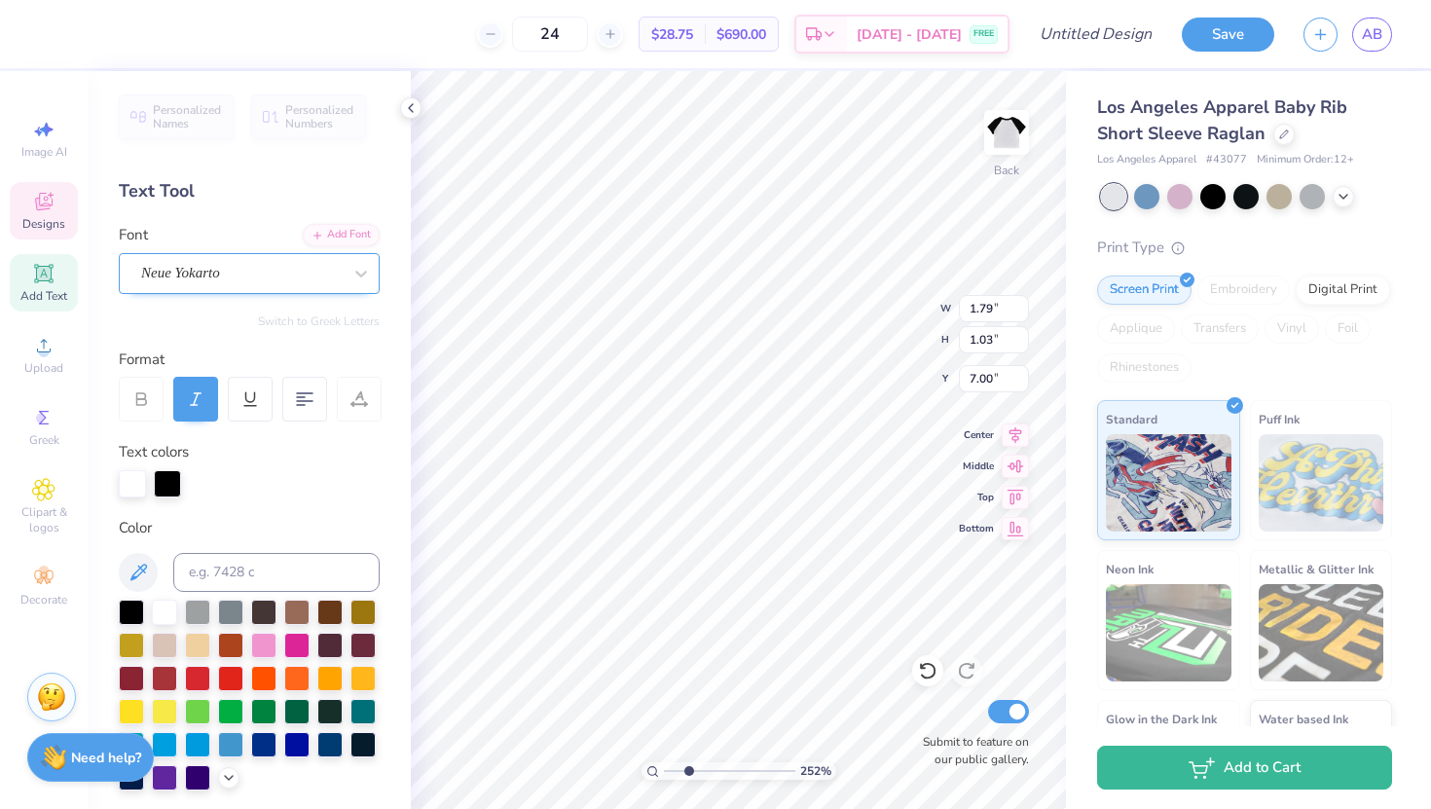
click at [227, 268] on div "Neue Yokarto" at bounding box center [241, 273] width 204 height 30
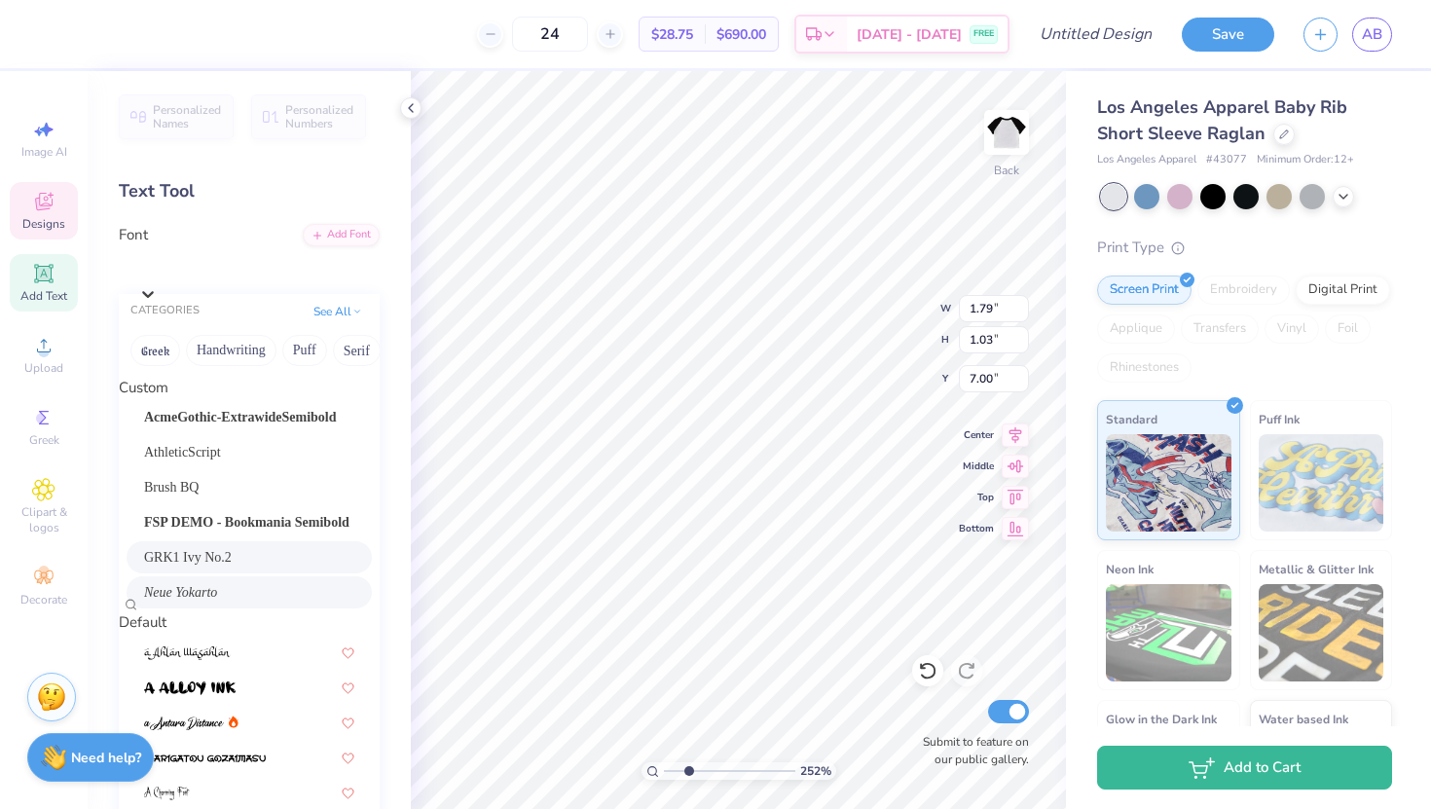
click at [211, 567] on span "GRK1 Ivy No.2" at bounding box center [188, 557] width 88 height 20
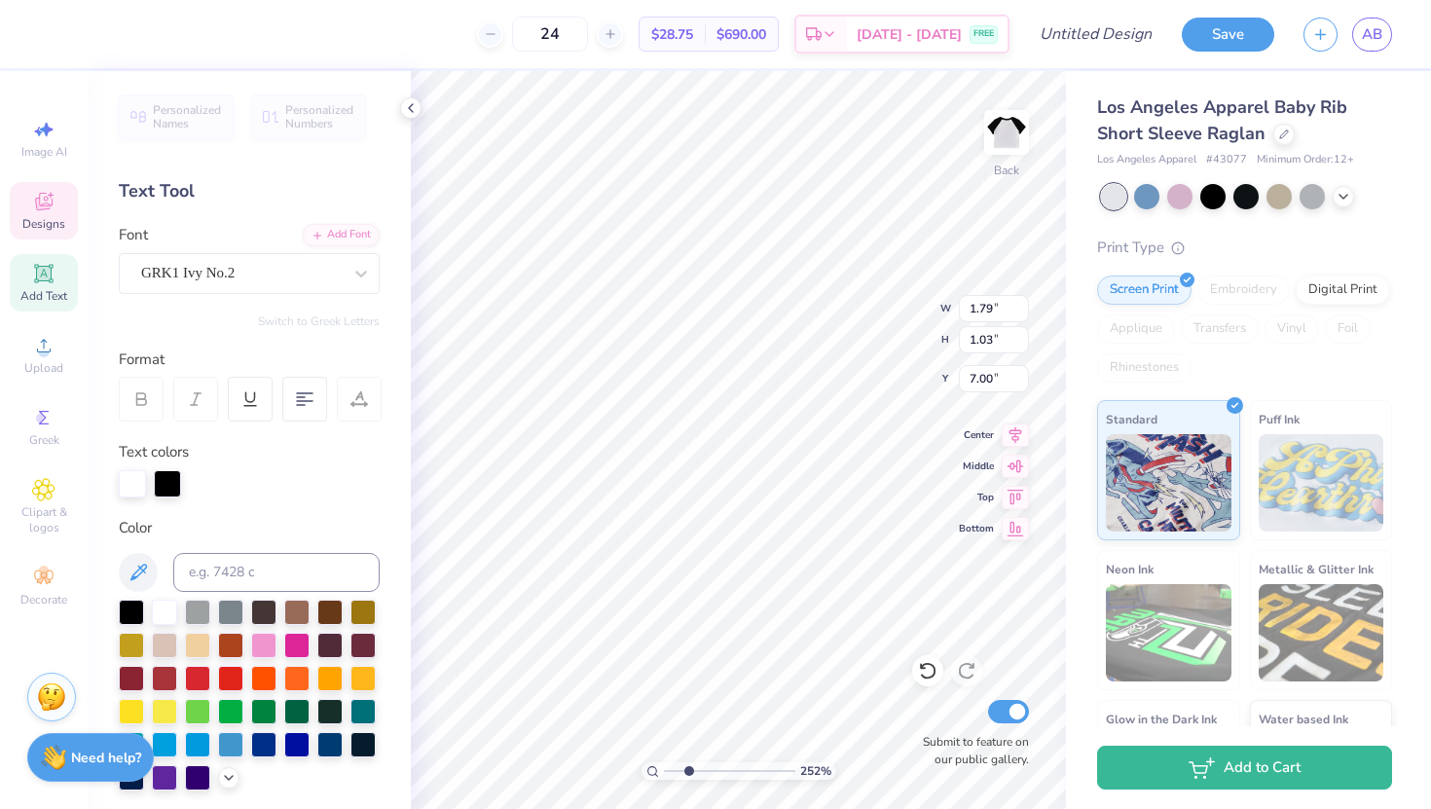
type textarea "ALSGDP"
type textarea "LSG"
type input "5.81"
type input "6.65"
click at [135, 489] on div at bounding box center [132, 483] width 27 height 27
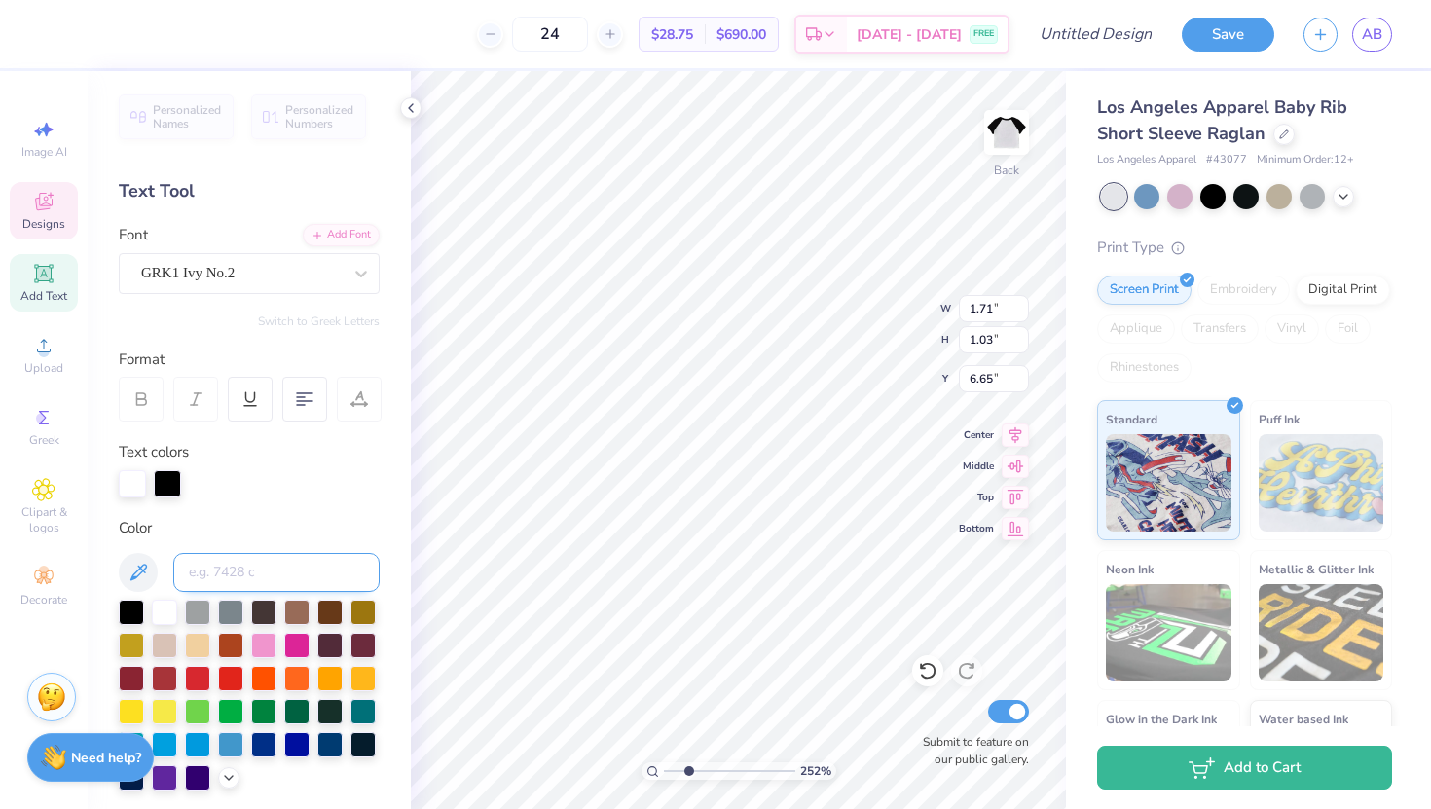
click at [224, 576] on input at bounding box center [276, 572] width 206 height 39
type input "201c"
type input "5.69"
type input "1.84"
type input "0.96"
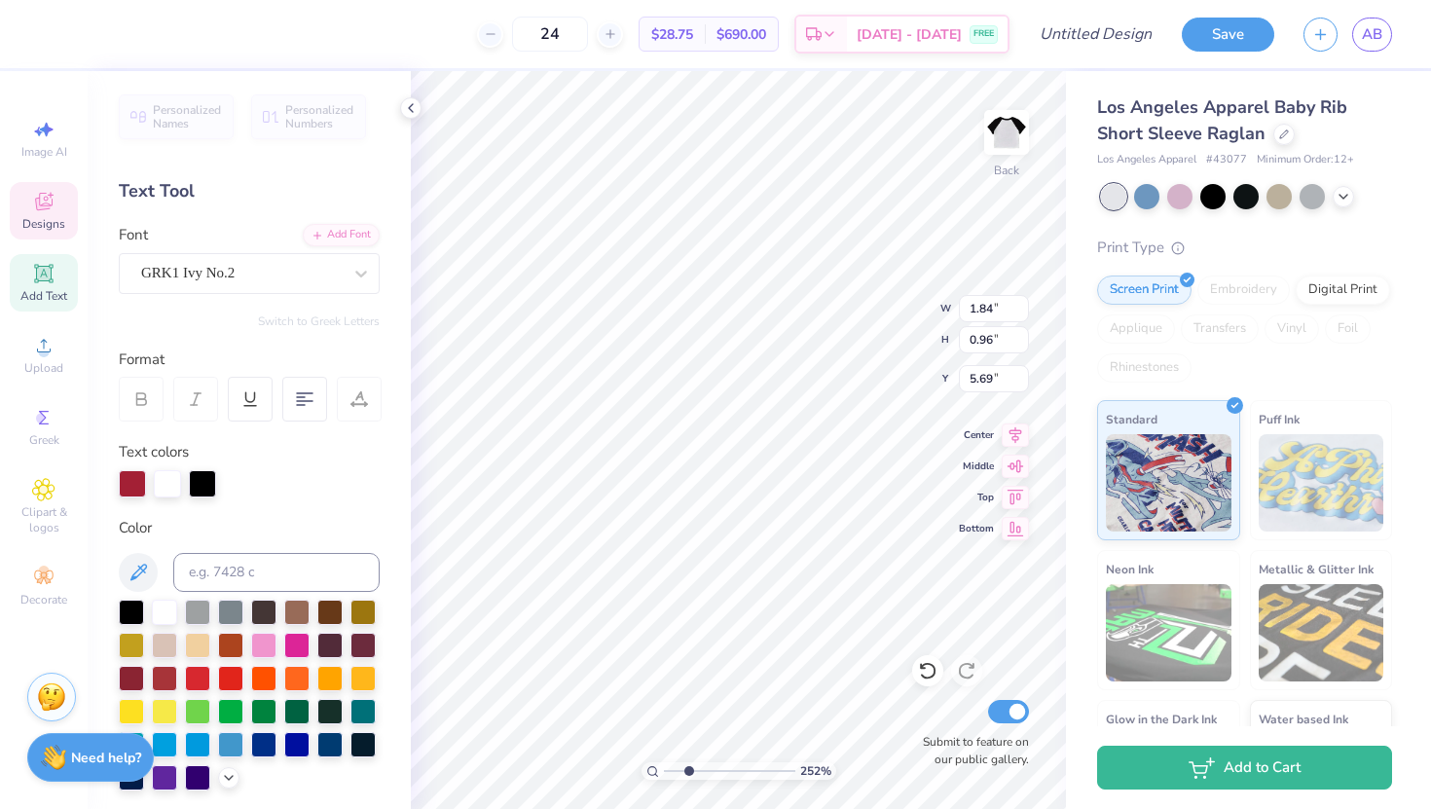
type input "5.72"
type input "2.07"
type input "1.08"
type input "5.69"
type input "2.08"
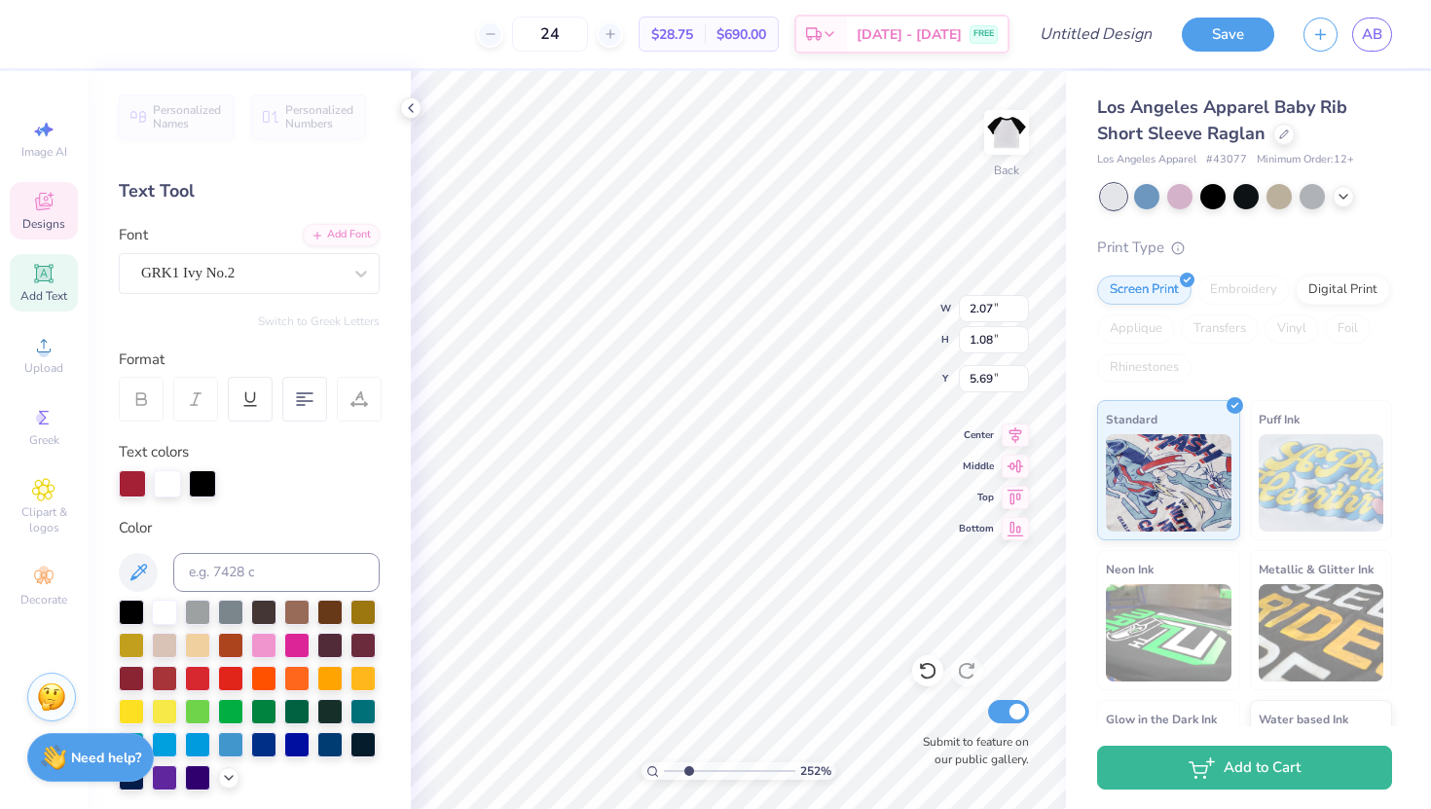
type input "1.10"
type input "5.68"
type input "1.98"
type input "1.05"
type input "2.00"
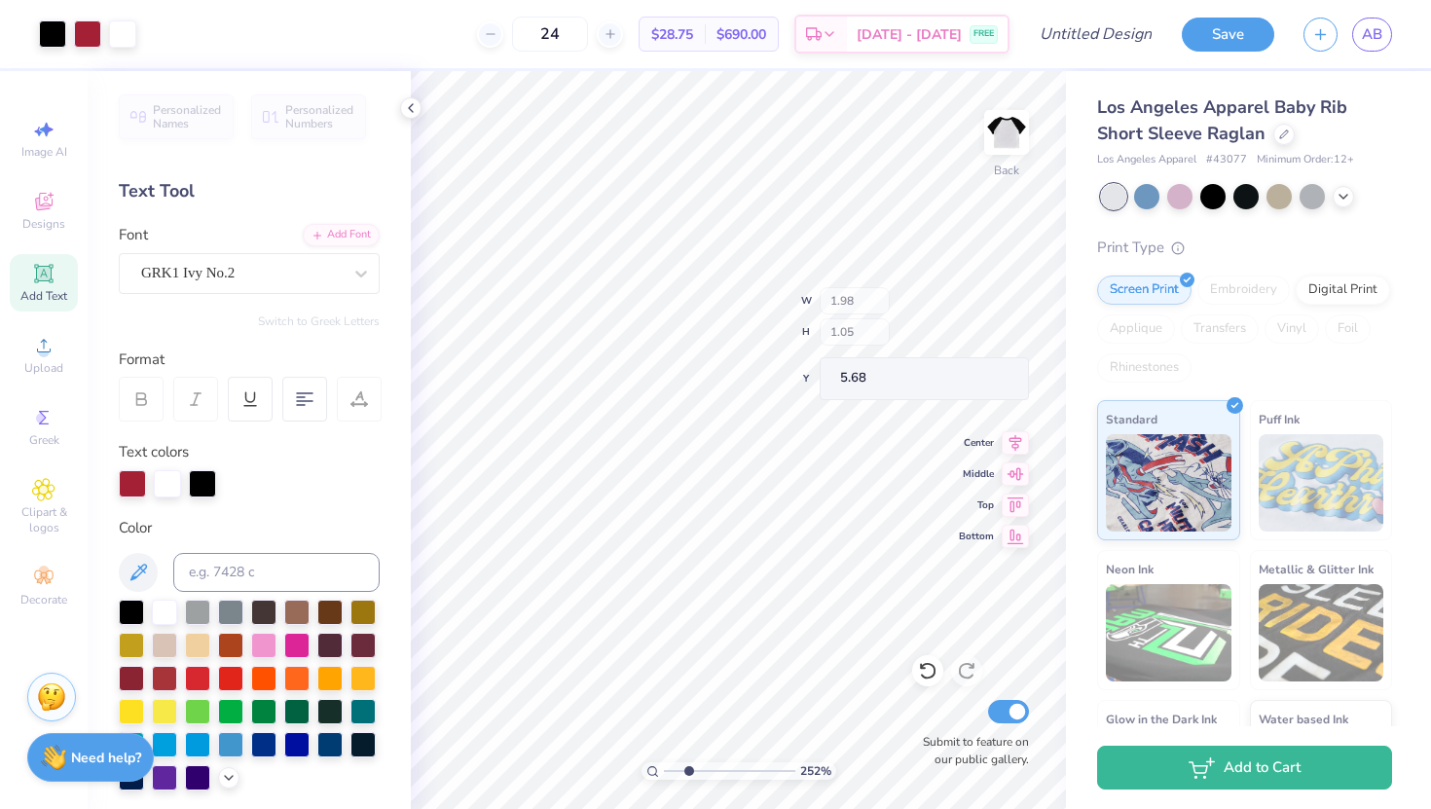
type input "1.08"
type input "5.67"
type input "5.69"
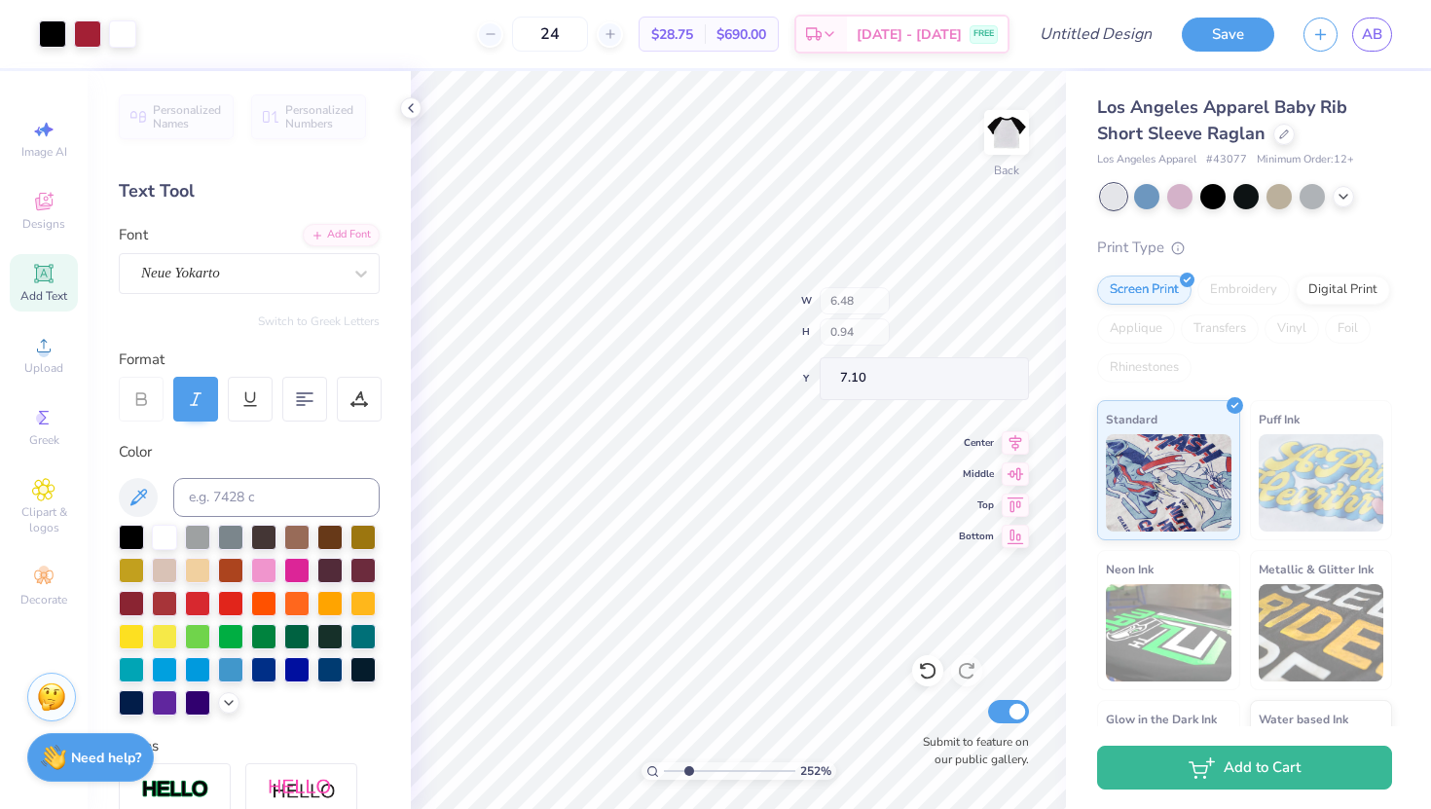
type input "7.10"
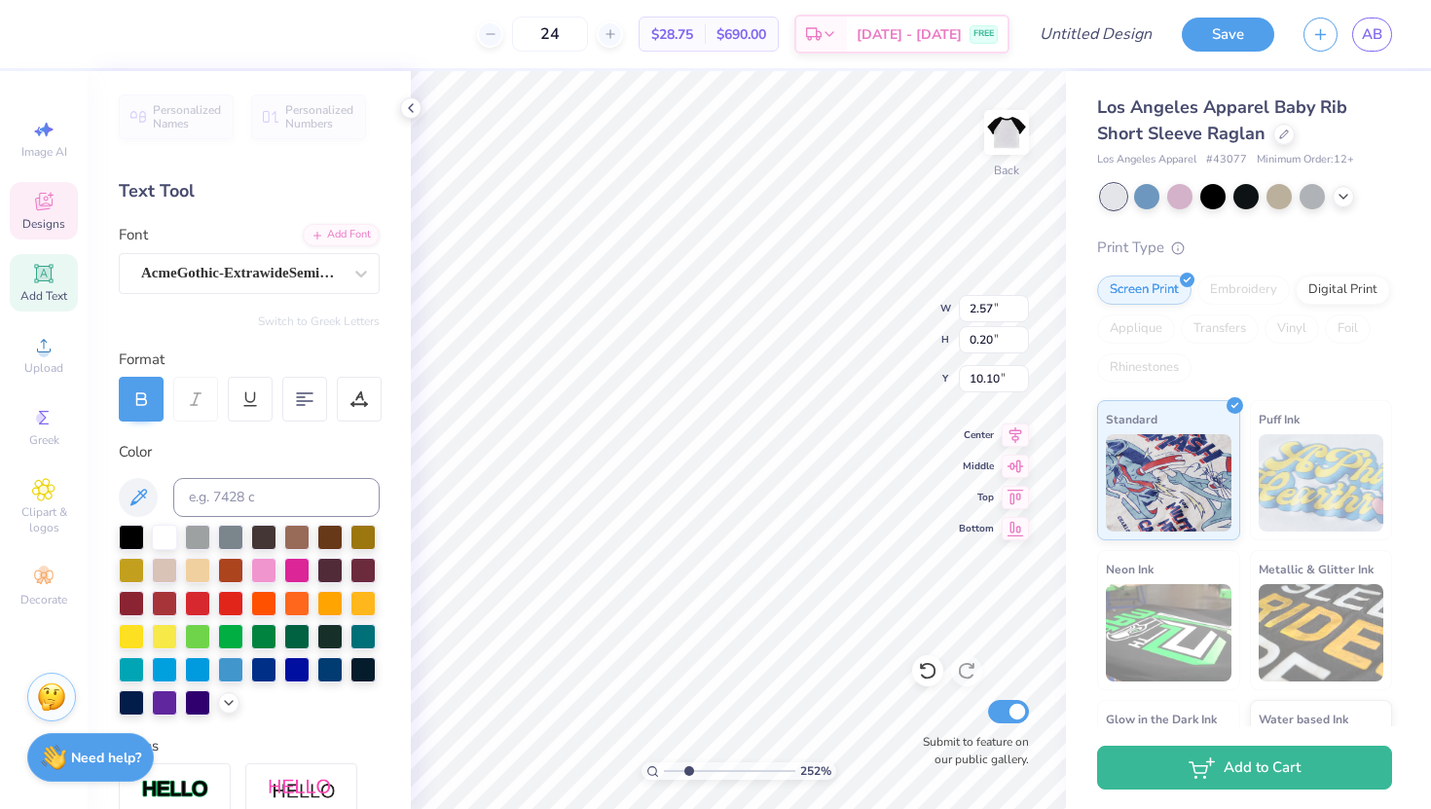
type input "8.20"
drag, startPoint x: 687, startPoint y: 769, endPoint x: 665, endPoint y: 769, distance: 22.4
type input "1"
click at [665, 731] on input "range" at bounding box center [729, 771] width 131 height 18
type input "3.52"
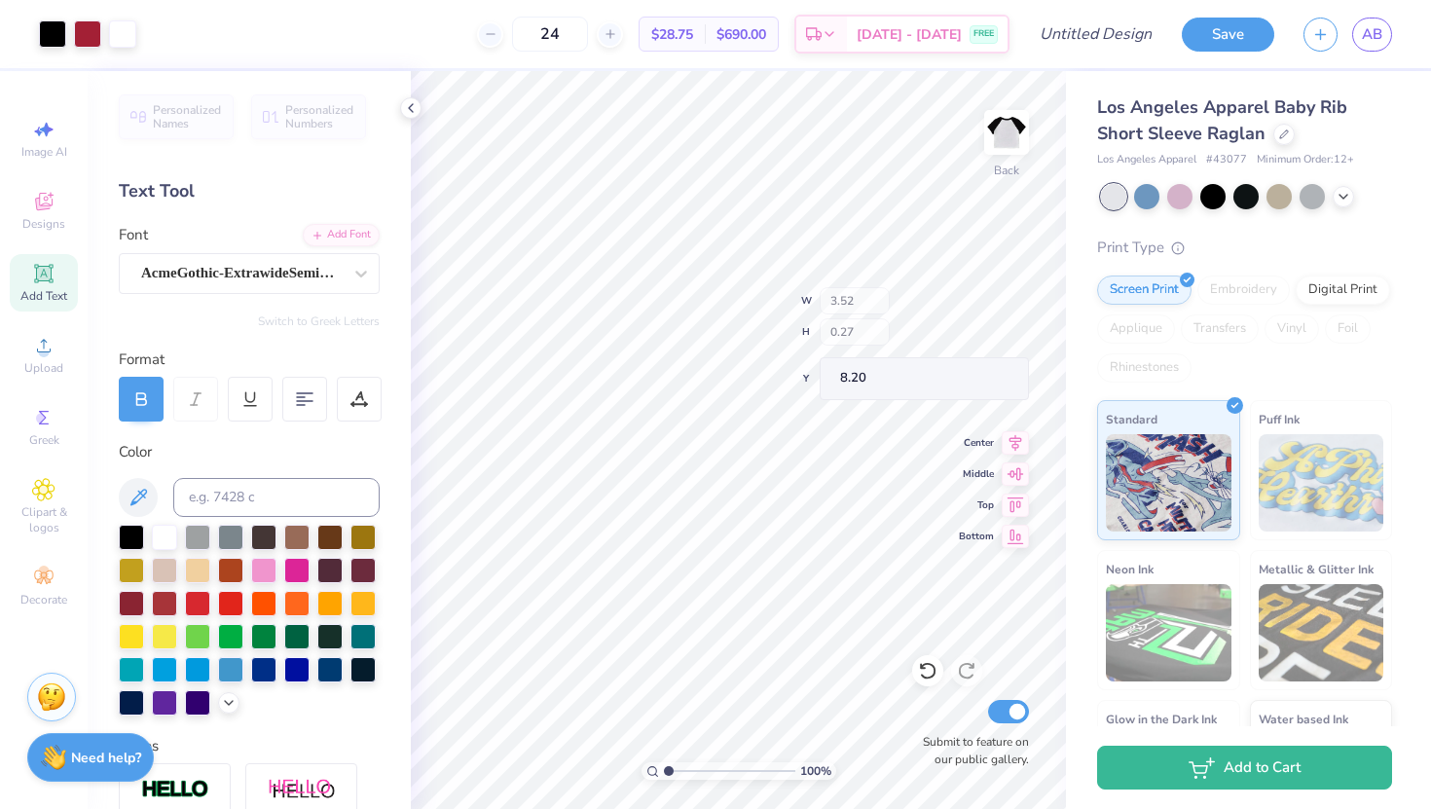
type input "0.27"
type input "8.21"
click at [415, 107] on icon at bounding box center [411, 108] width 16 height 16
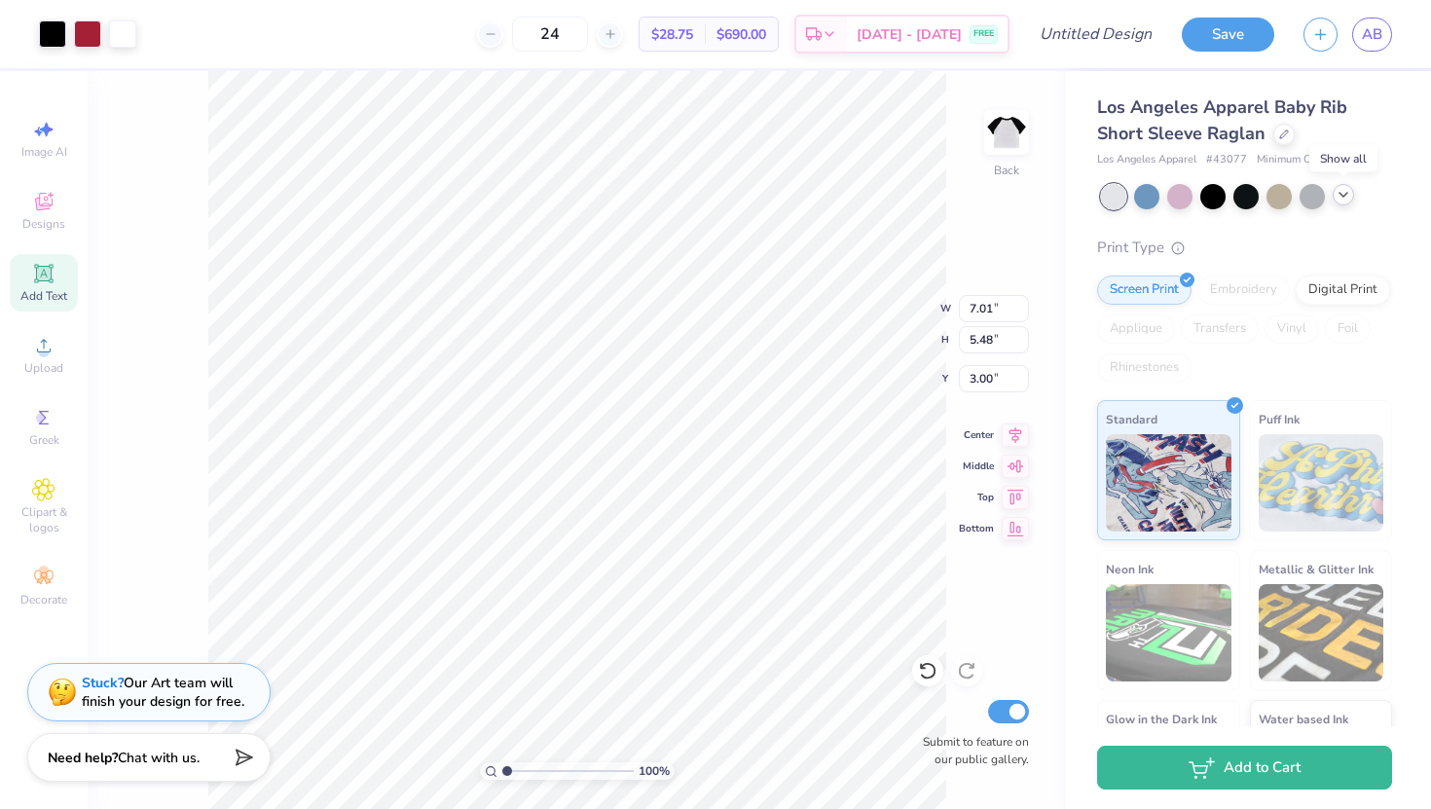
click at [1347, 195] on icon at bounding box center [1343, 195] width 16 height 16
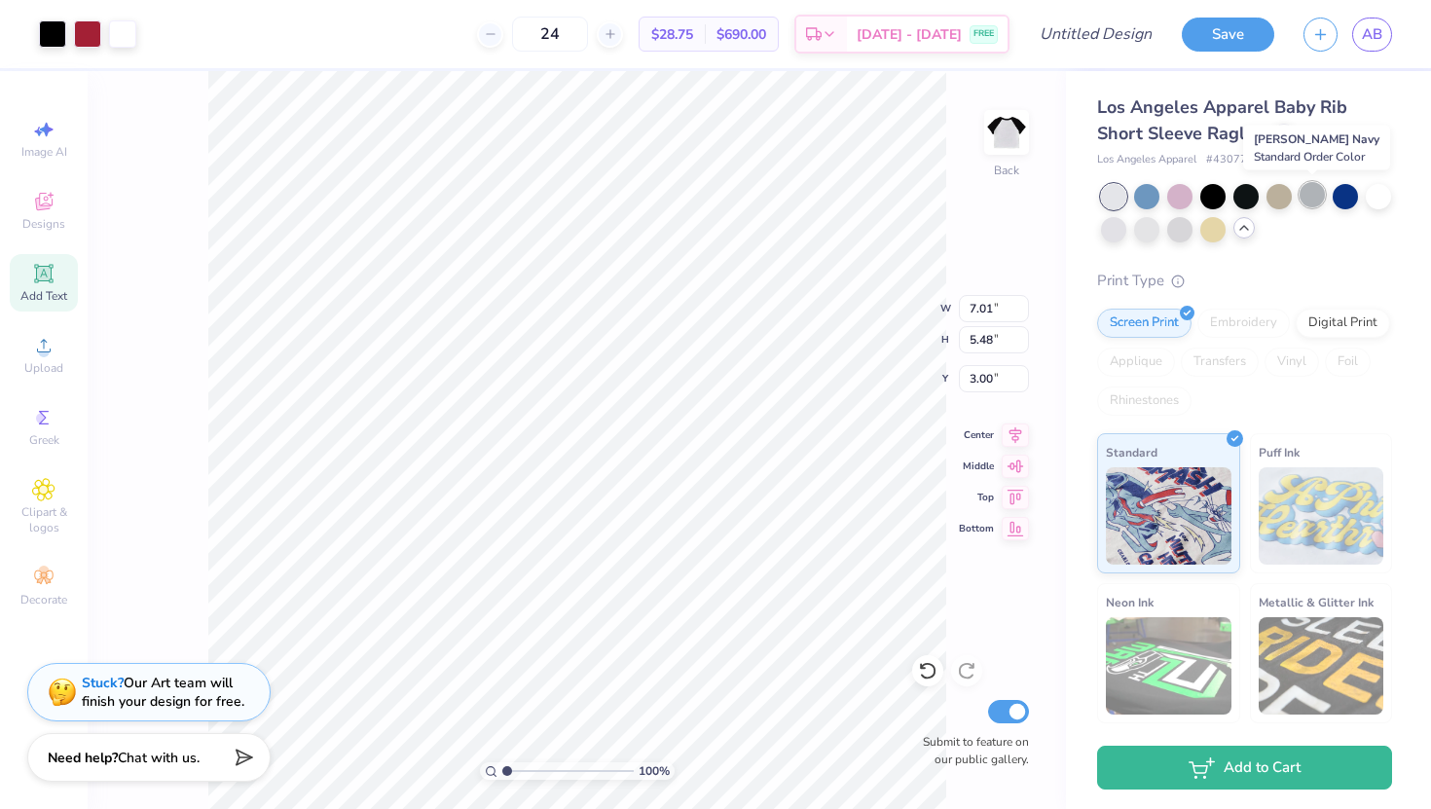
click at [1306, 199] on div at bounding box center [1311, 194] width 25 height 25
click at [1175, 196] on div at bounding box center [1179, 194] width 25 height 25
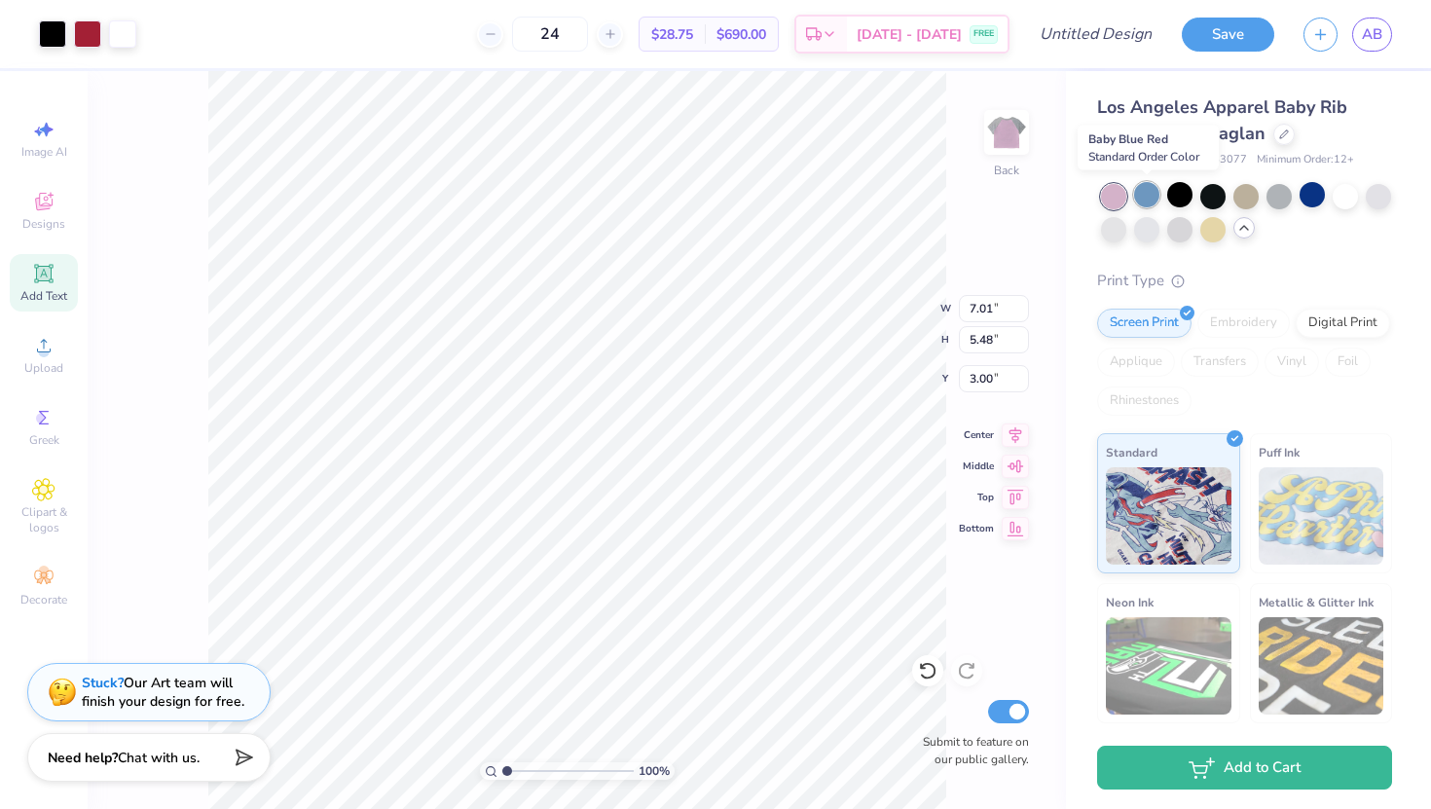
click at [1142, 199] on div at bounding box center [1146, 194] width 25 height 25
click at [1152, 195] on div at bounding box center [1146, 194] width 25 height 25
click at [1105, 192] on div at bounding box center [1113, 196] width 25 height 25
click at [1144, 194] on div at bounding box center [1146, 194] width 25 height 25
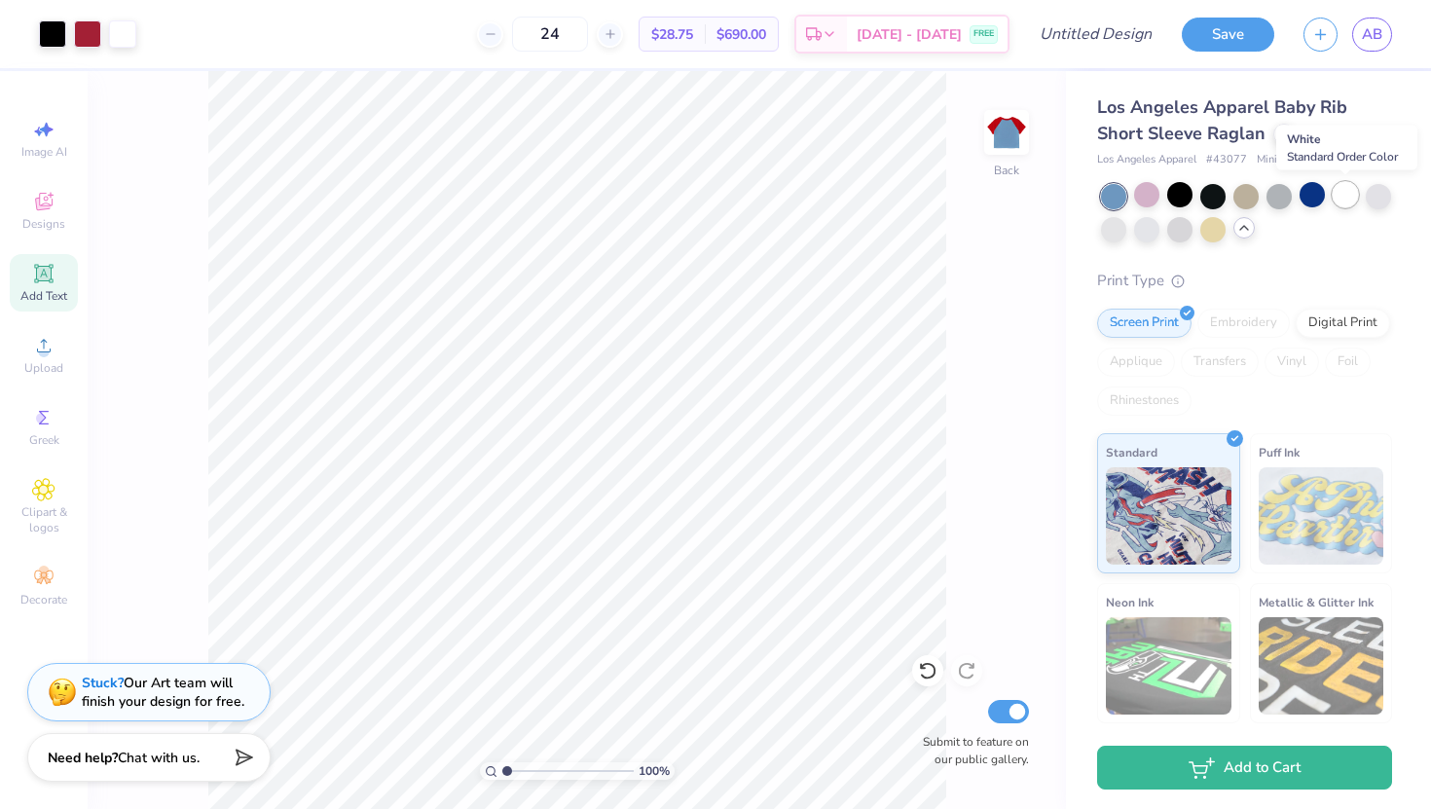
click at [1341, 196] on div at bounding box center [1344, 194] width 25 height 25
click at [1381, 204] on div at bounding box center [1377, 194] width 25 height 25
click at [1118, 225] on div at bounding box center [1113, 227] width 25 height 25
click at [1156, 230] on div at bounding box center [1146, 227] width 25 height 25
click at [1188, 231] on div at bounding box center [1179, 227] width 25 height 25
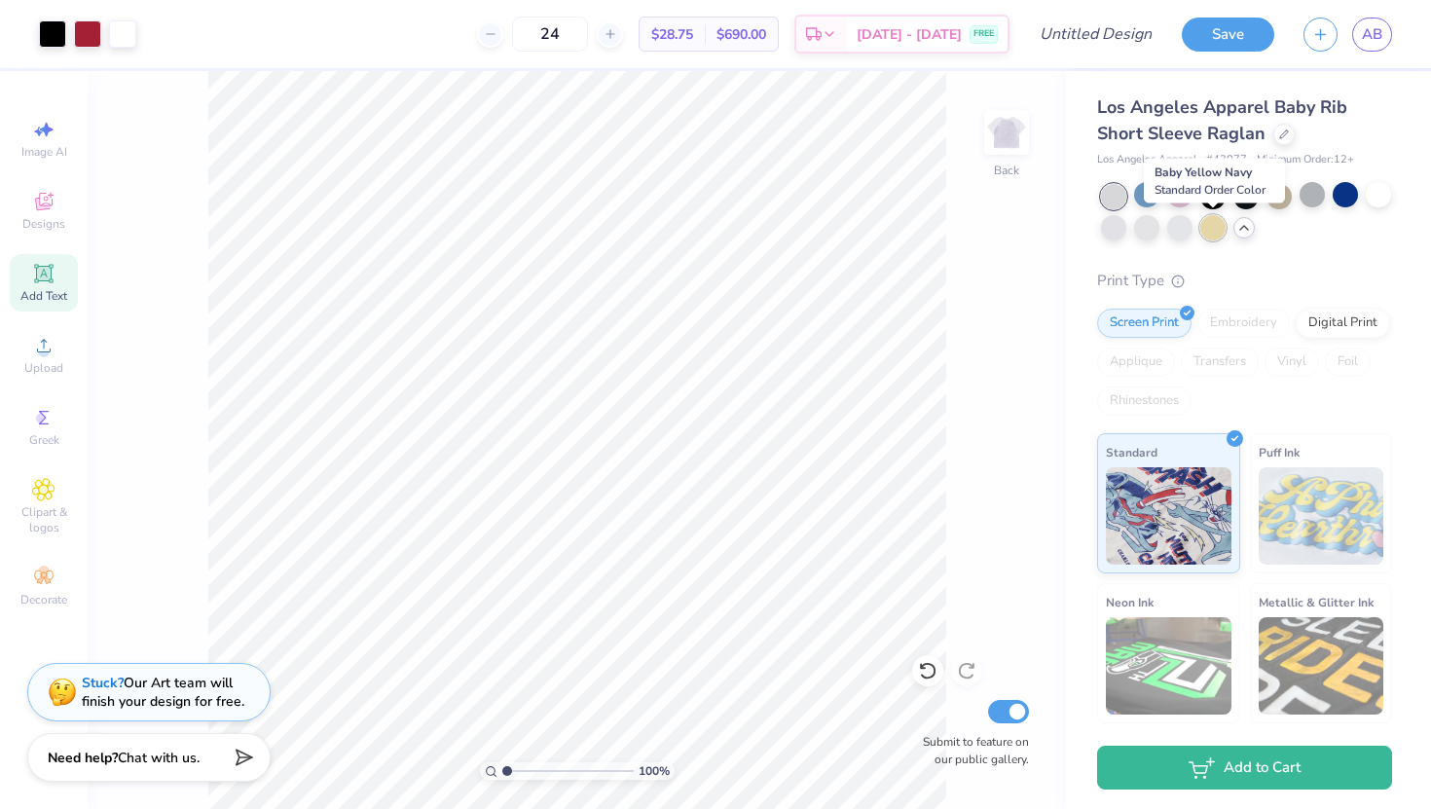
click at [1213, 236] on div at bounding box center [1212, 227] width 25 height 25
click at [1149, 235] on div at bounding box center [1146, 227] width 25 height 25
click at [1119, 230] on div at bounding box center [1113, 227] width 25 height 25
click at [1149, 235] on div at bounding box center [1146, 227] width 25 height 25
click at [1113, 199] on div at bounding box center [1113, 196] width 25 height 25
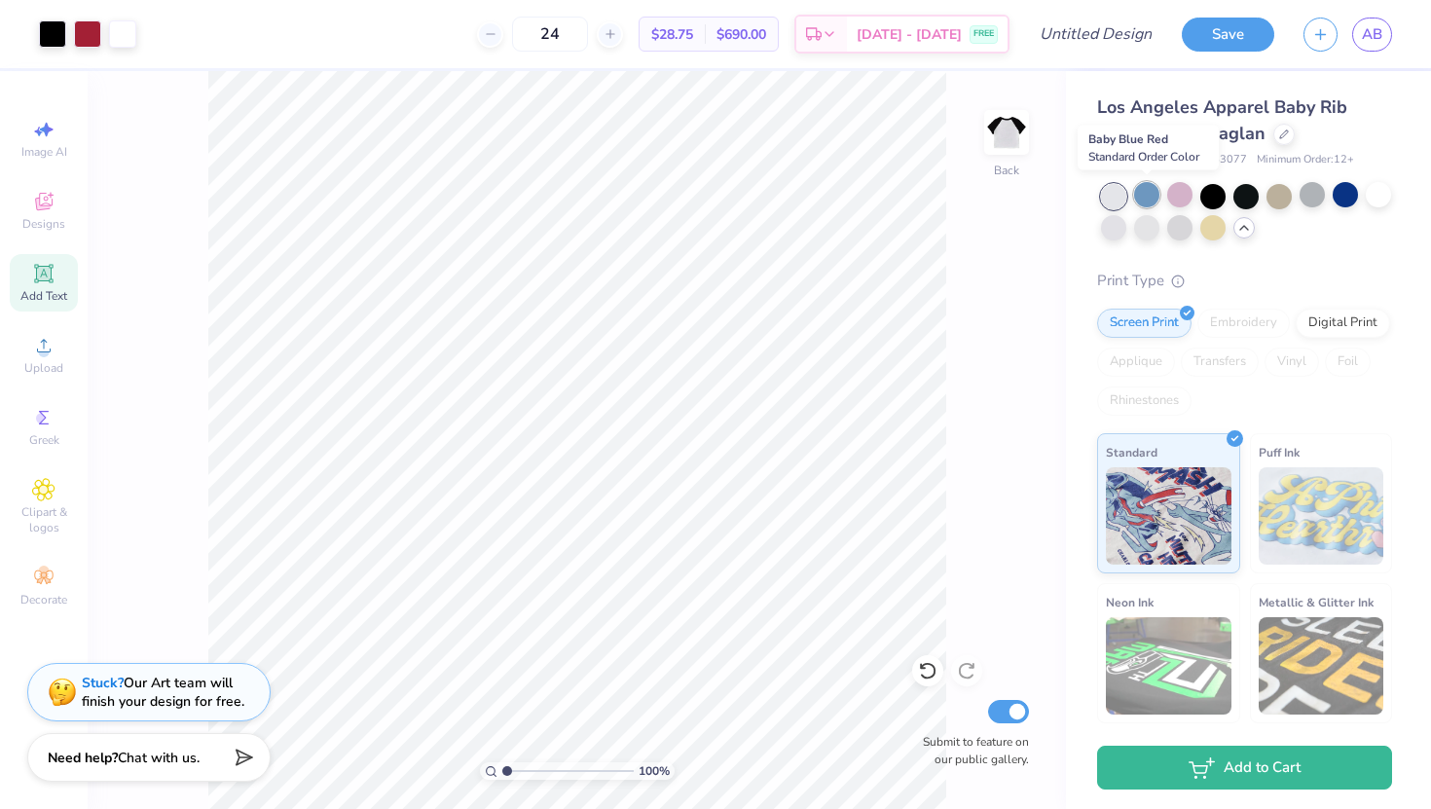
click at [1142, 197] on div at bounding box center [1146, 194] width 25 height 25
click at [1176, 197] on div at bounding box center [1179, 194] width 25 height 25
click at [1207, 193] on div at bounding box center [1212, 194] width 25 height 25
click at [1241, 193] on div at bounding box center [1245, 194] width 25 height 25
click at [1278, 191] on div at bounding box center [1278, 194] width 25 height 25
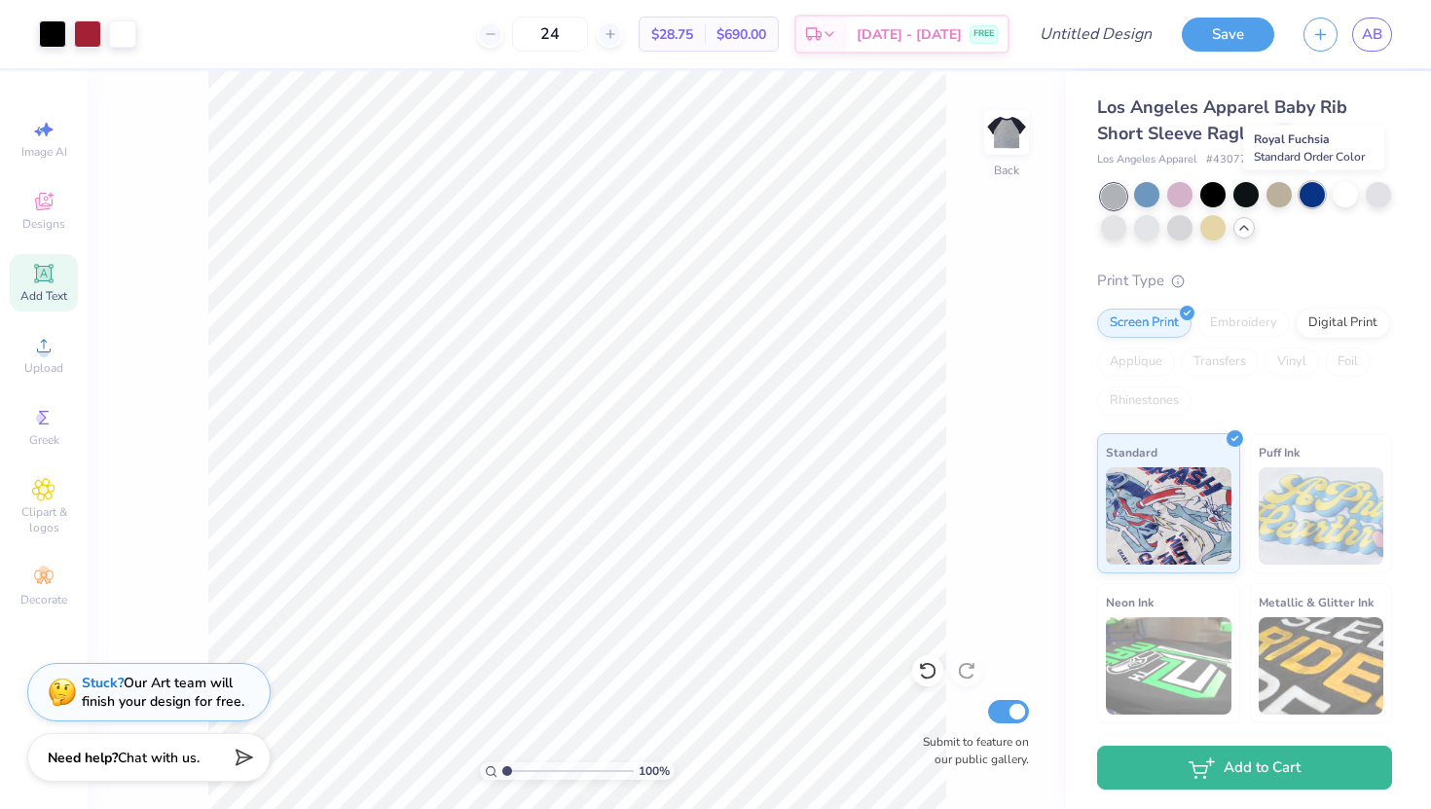
click at [1318, 194] on div at bounding box center [1311, 194] width 25 height 25
click at [1348, 196] on div at bounding box center [1344, 194] width 25 height 25
click at [1368, 200] on div at bounding box center [1377, 194] width 25 height 25
click at [1106, 225] on div at bounding box center [1113, 227] width 25 height 25
click at [1142, 224] on div at bounding box center [1146, 227] width 25 height 25
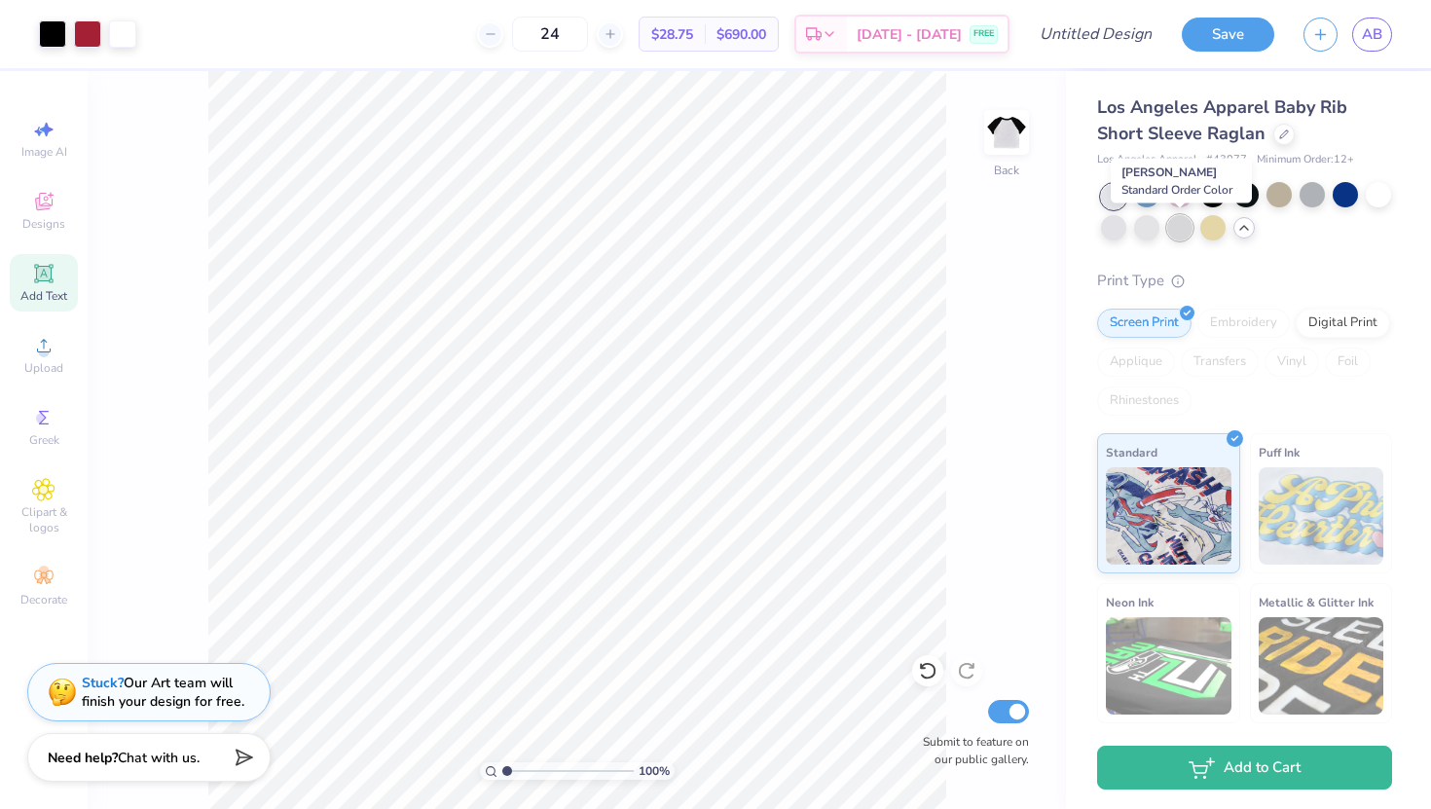
click at [1189, 236] on div at bounding box center [1179, 227] width 25 height 25
click at [1209, 232] on div at bounding box center [1212, 227] width 25 height 25
click at [1178, 228] on div at bounding box center [1179, 227] width 25 height 25
click at [1177, 228] on div at bounding box center [1179, 227] width 25 height 25
click at [1150, 226] on div at bounding box center [1146, 227] width 25 height 25
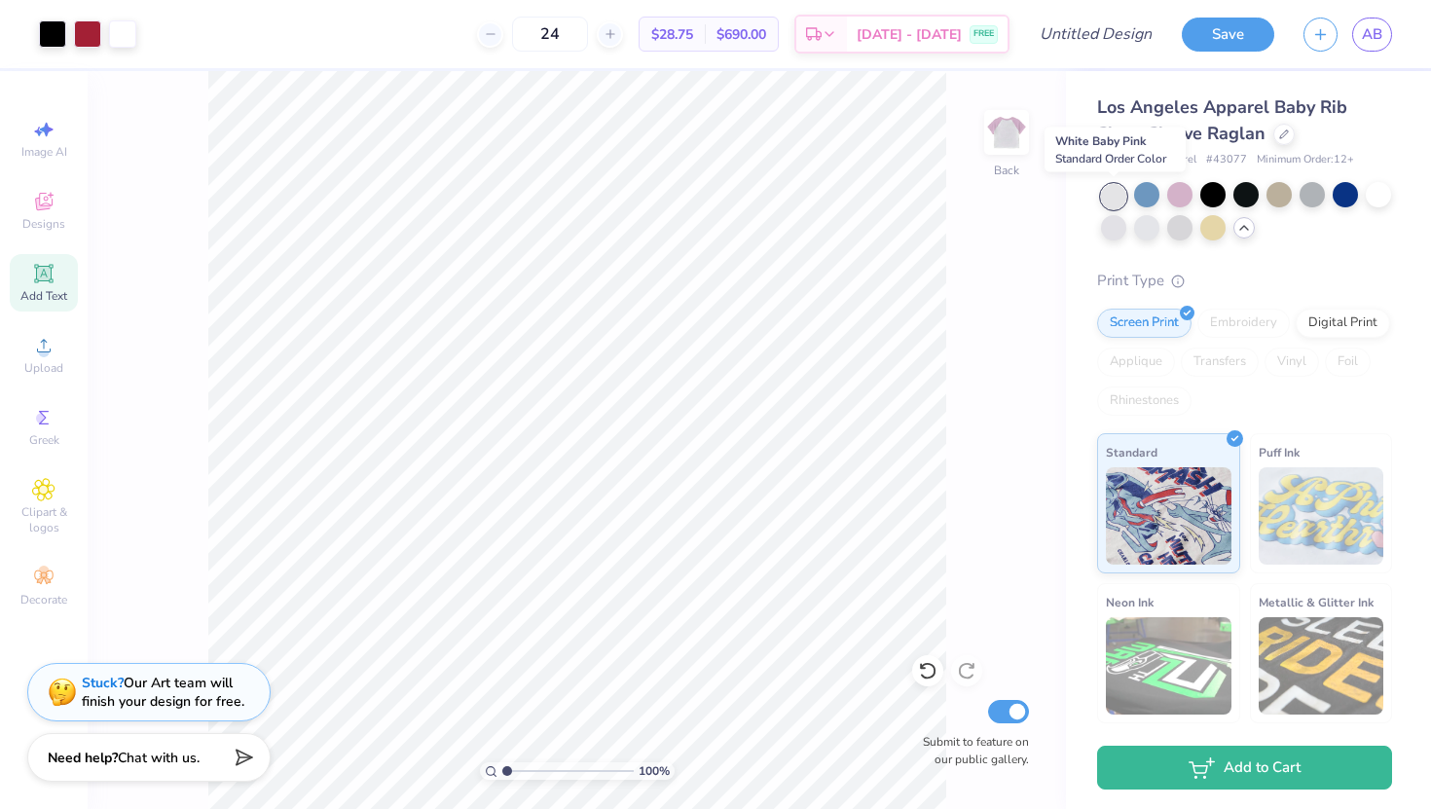
click at [1121, 197] on div at bounding box center [1113, 196] width 25 height 25
click at [1212, 193] on div at bounding box center [1212, 194] width 25 height 25
click at [1245, 198] on div at bounding box center [1245, 194] width 25 height 25
click at [1342, 192] on div at bounding box center [1344, 194] width 25 height 25
click at [1145, 227] on div at bounding box center [1146, 227] width 25 height 25
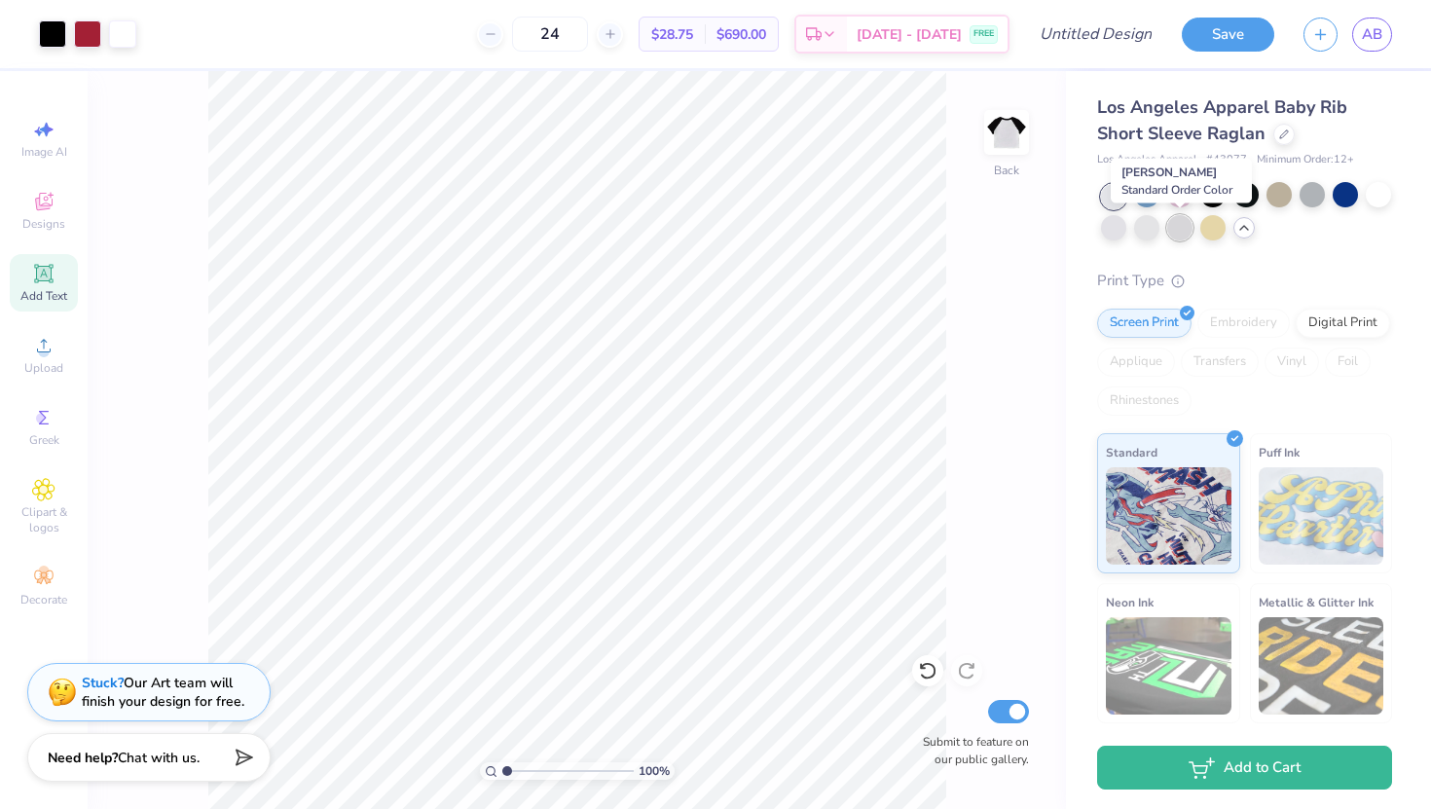
click at [1180, 226] on div at bounding box center [1179, 227] width 25 height 25
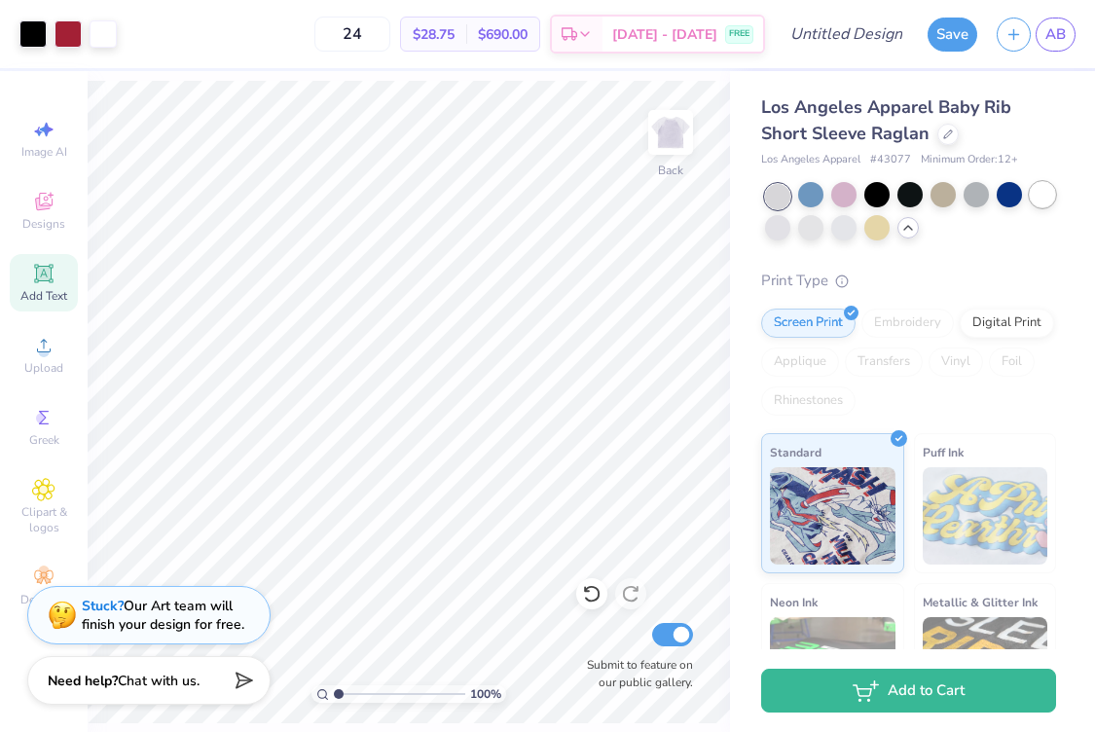
click at [1033, 194] on div at bounding box center [1042, 194] width 25 height 25
click at [1047, 195] on div at bounding box center [1042, 194] width 25 height 25
click at [841, 224] on div at bounding box center [843, 227] width 25 height 25
click at [1045, 197] on div at bounding box center [1042, 194] width 25 height 25
click at [919, 198] on div at bounding box center [909, 194] width 25 height 25
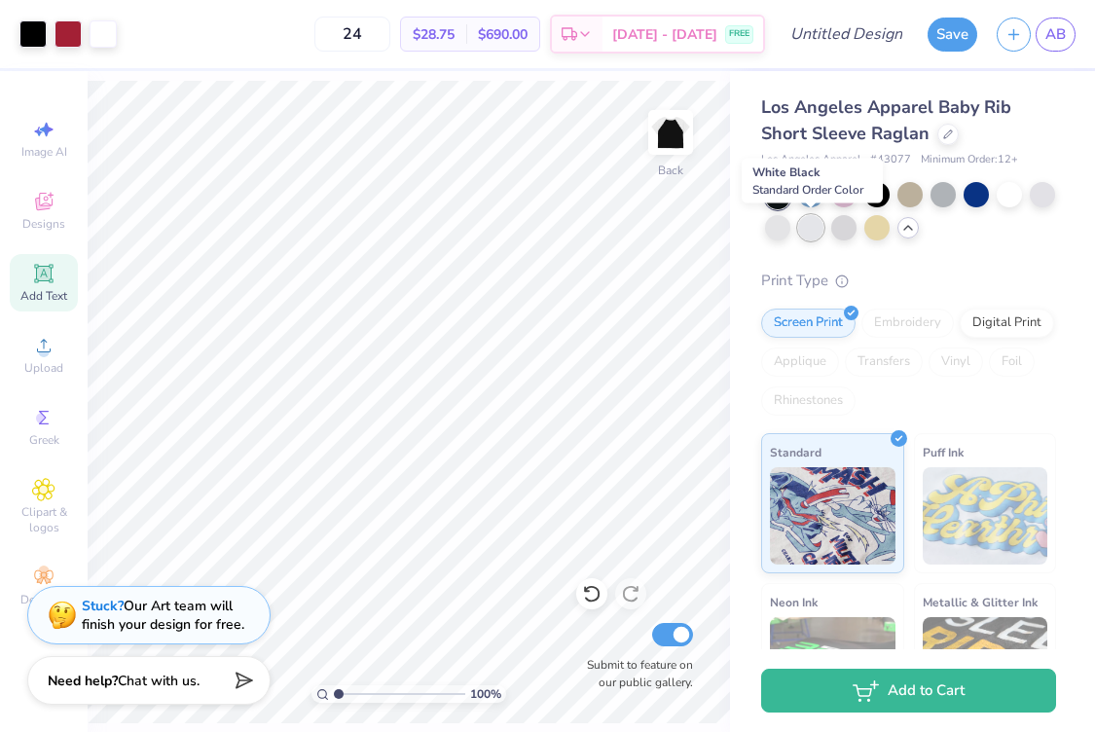
click at [811, 225] on div at bounding box center [810, 227] width 25 height 25
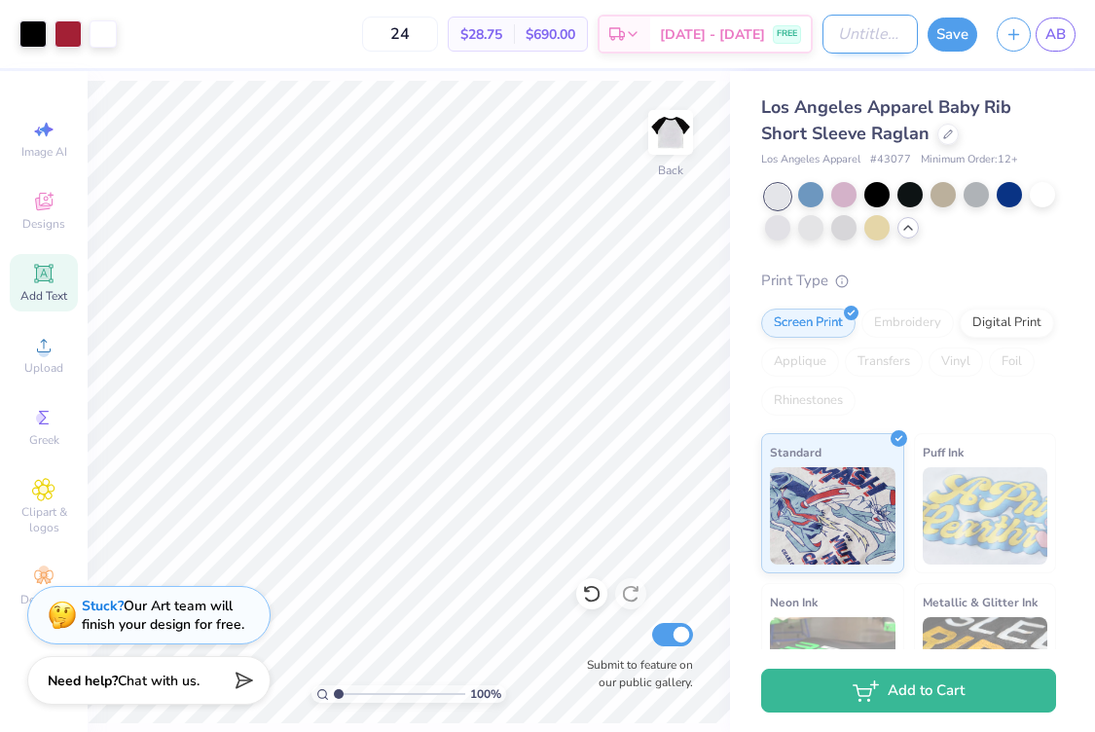
click at [846, 36] on input "Design Title" at bounding box center [869, 34] width 95 height 39
type input "1986"
click at [957, 33] on button "Save" at bounding box center [952, 32] width 50 height 34
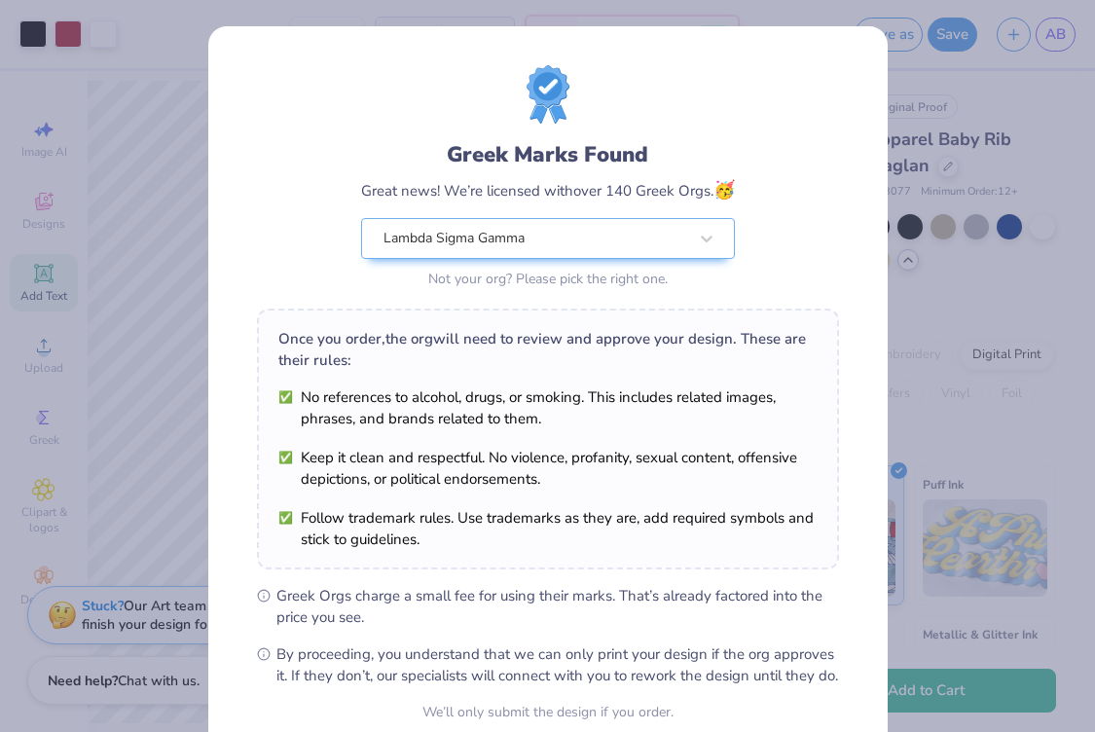
scroll to position [179, 0]
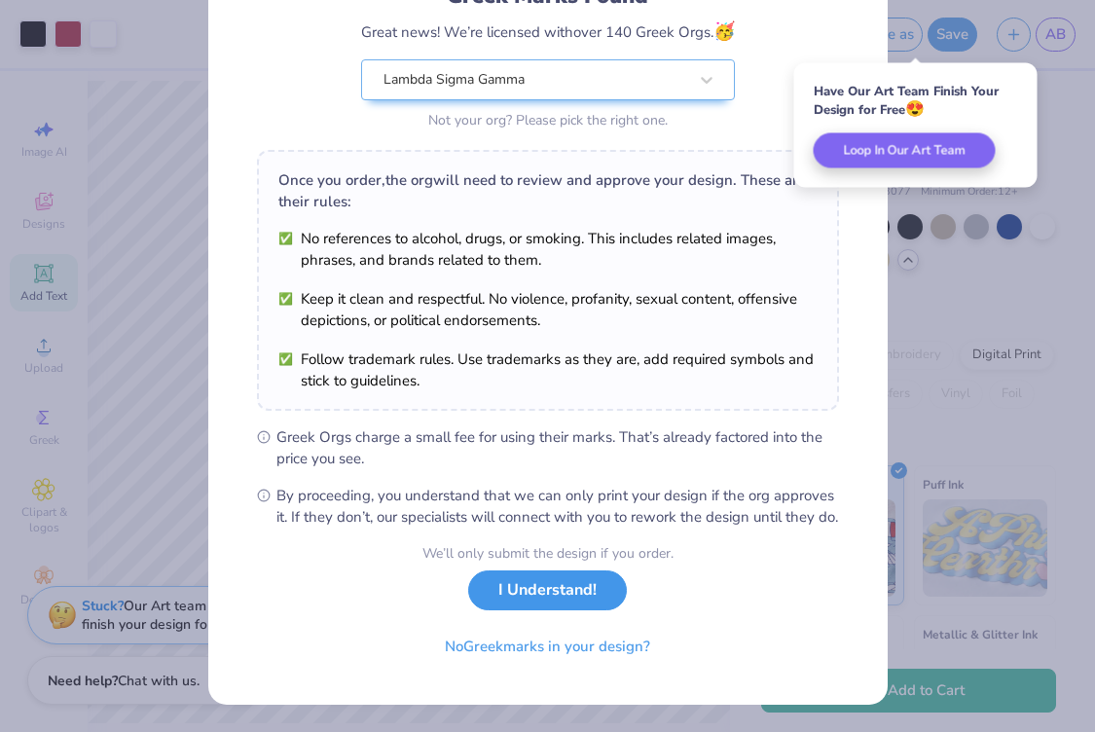
click at [514, 597] on button "I Understand!" at bounding box center [547, 590] width 159 height 40
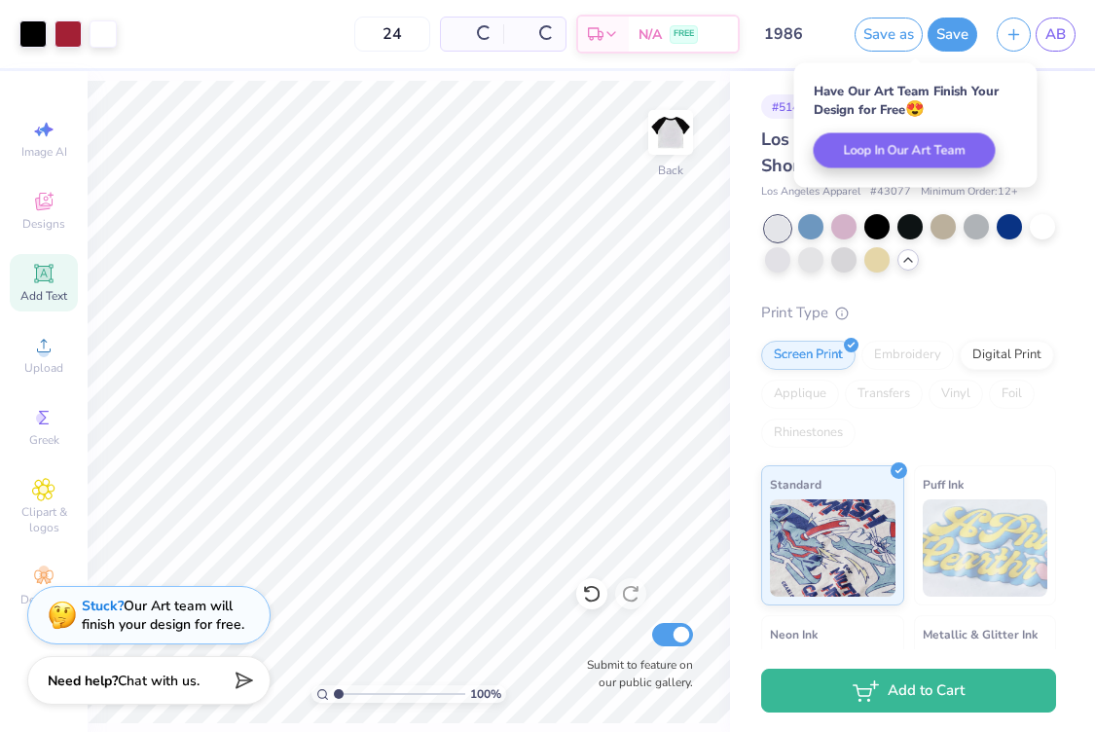
scroll to position [0, 0]
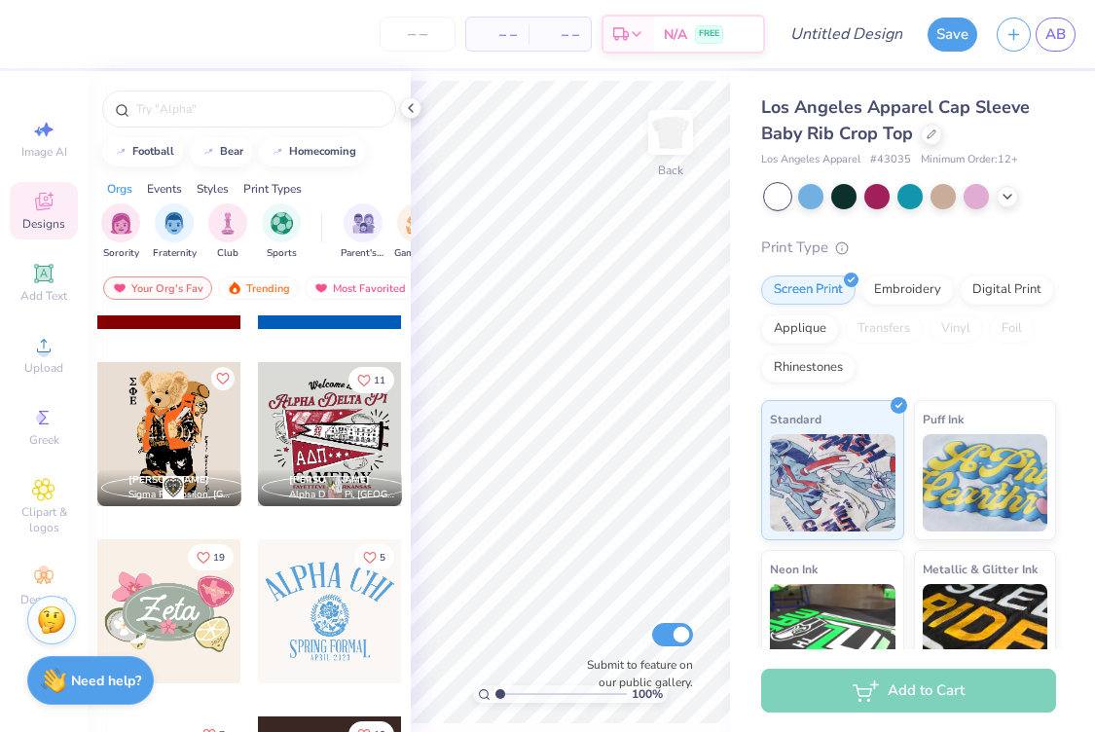
scroll to position [1013, 0]
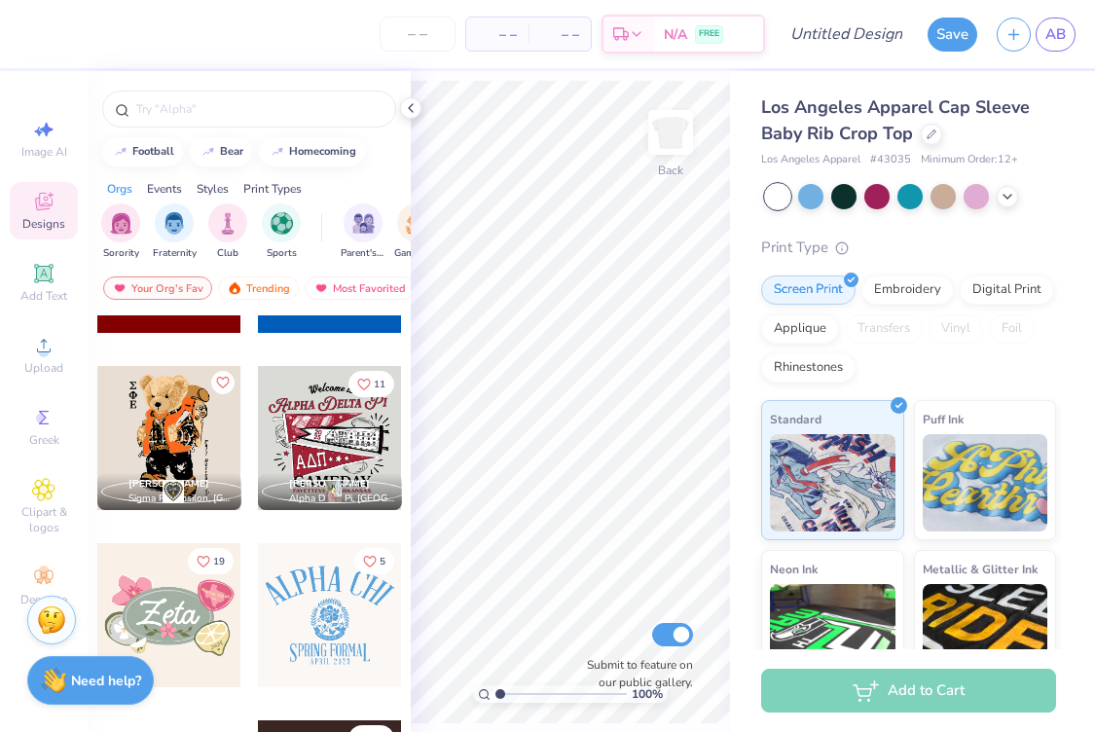
click at [310, 436] on div at bounding box center [330, 438] width 144 height 144
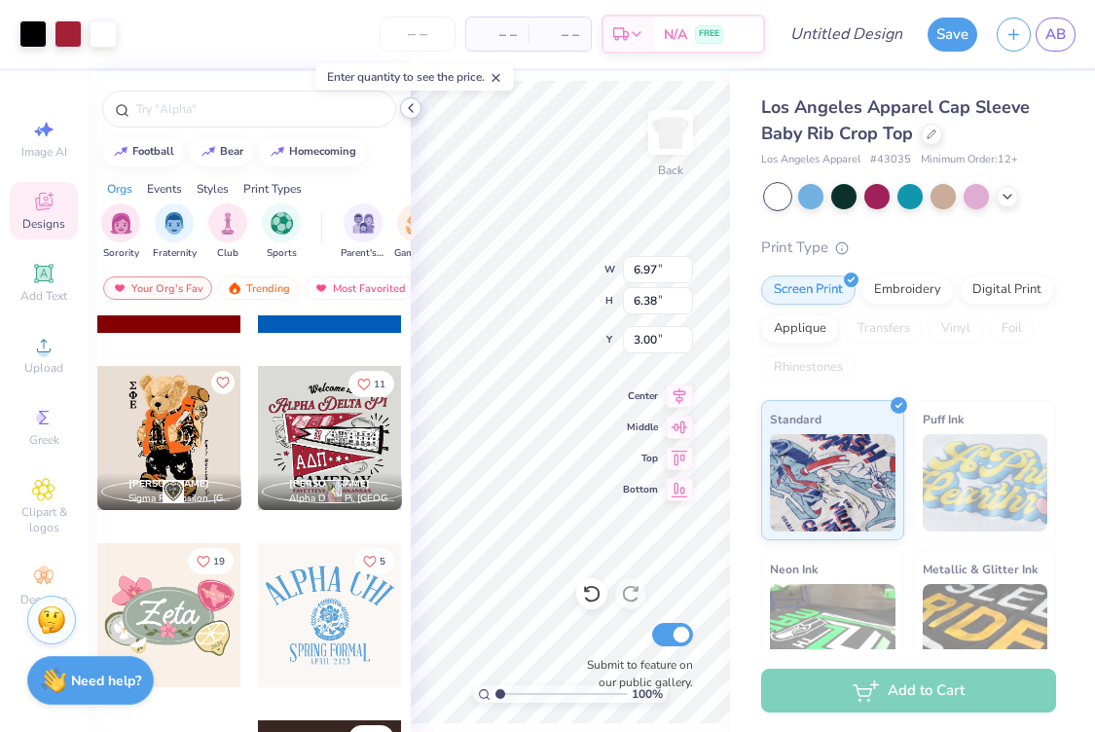
click at [409, 108] on polyline at bounding box center [411, 108] width 4 height 8
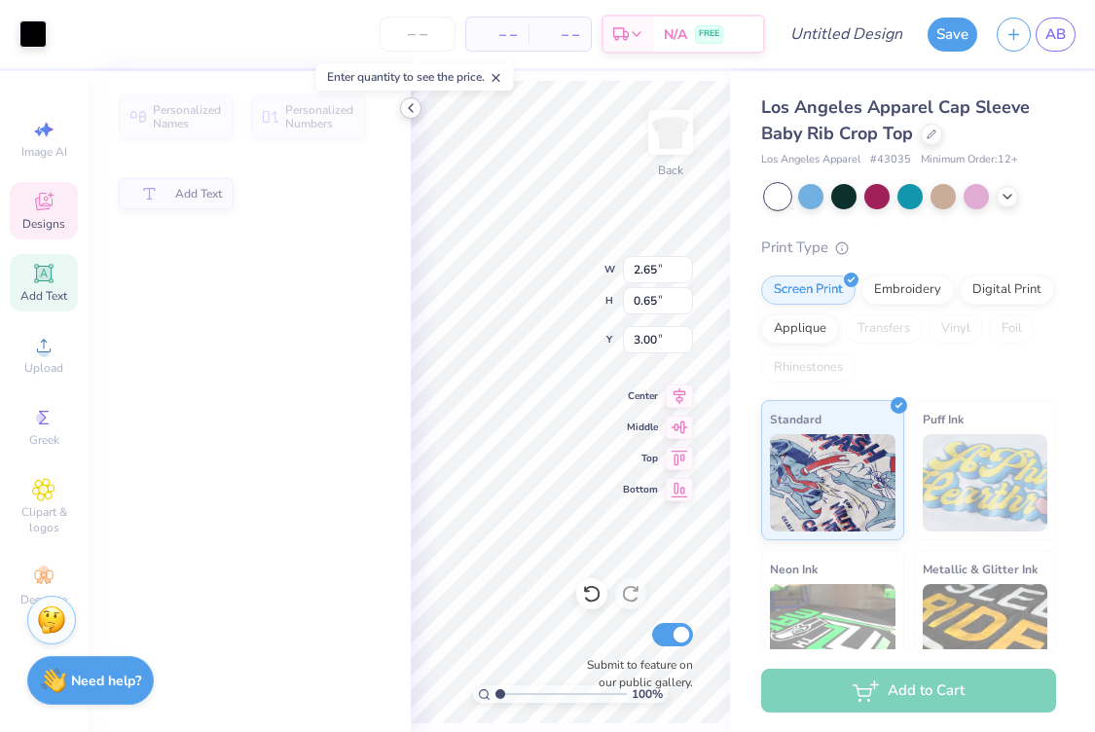
type input "2.65"
type input "0.65"
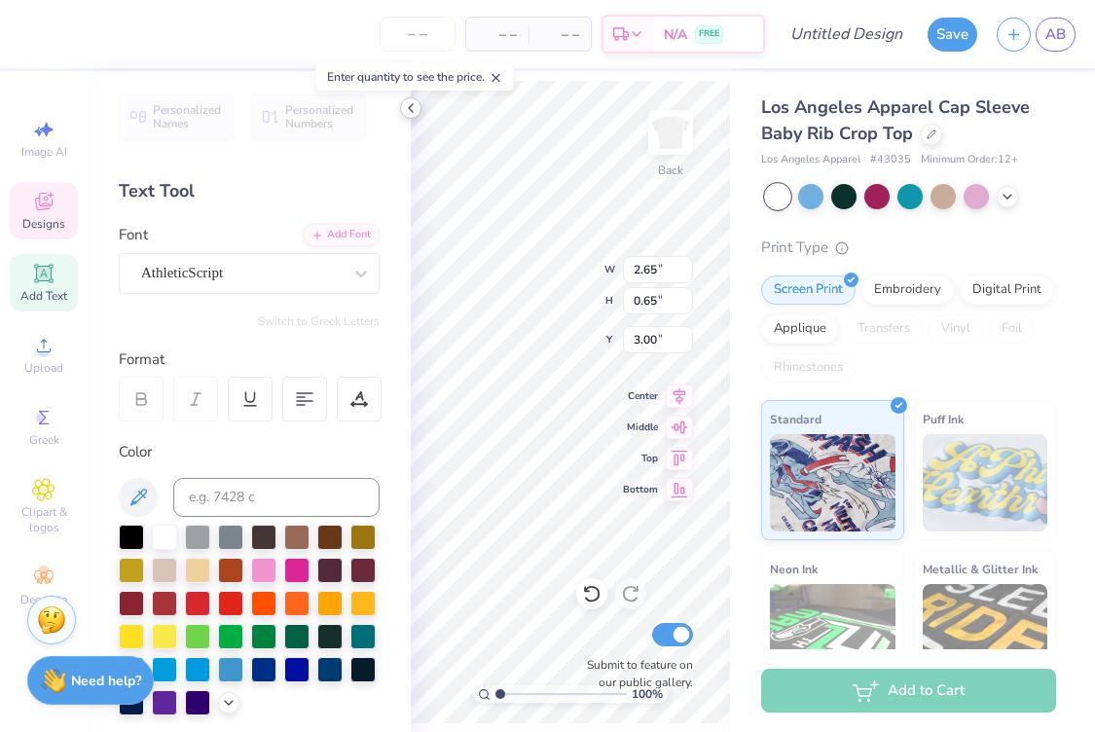
scroll to position [0, 0]
type textarea "Lambda Sigma Gamma"
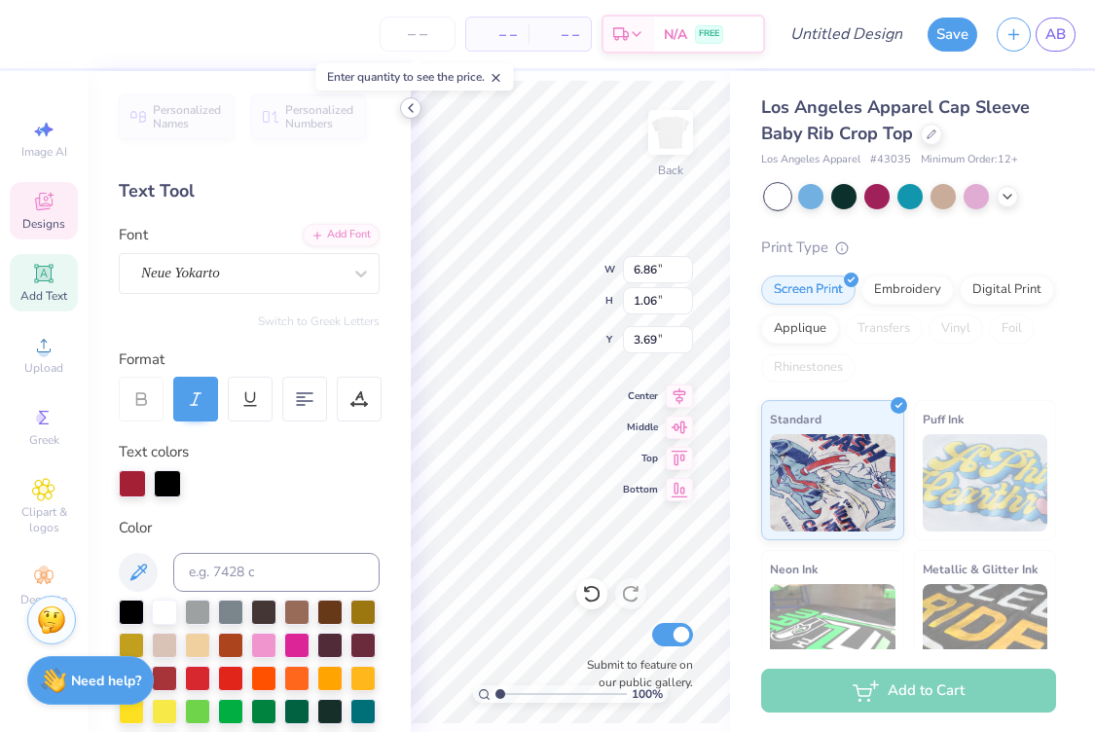
type input "6.86"
type input "1.06"
type input "3.69"
type textarea "Stealing hearts since [DATE]"
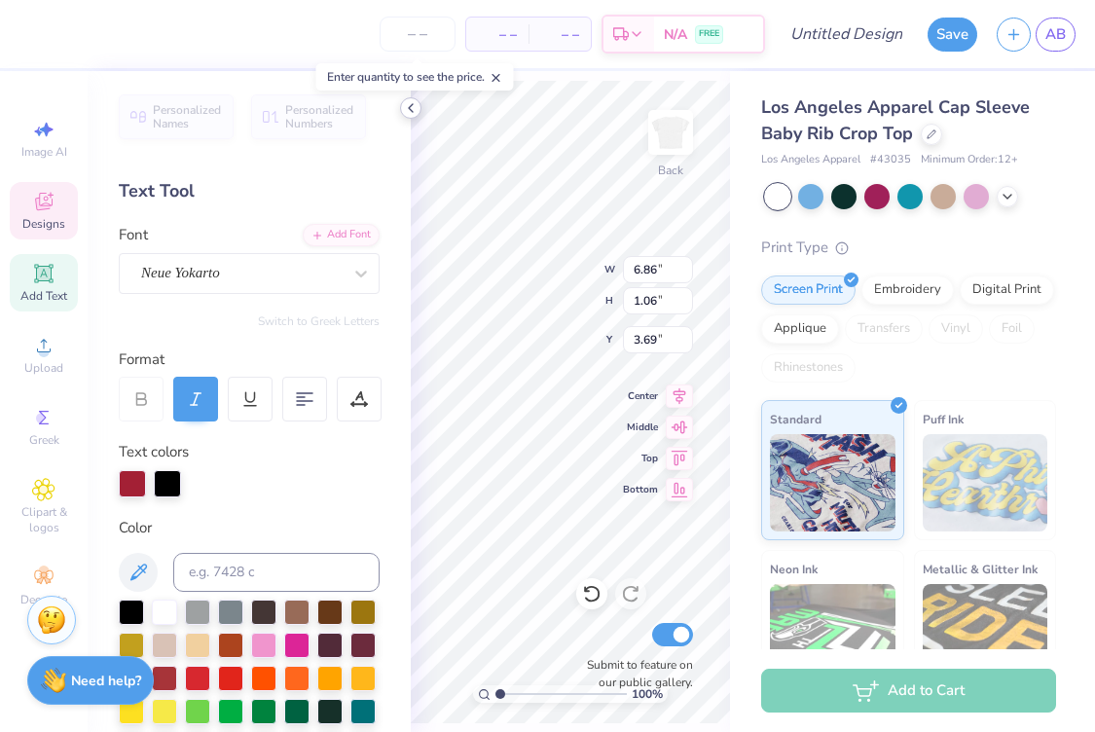
scroll to position [0, 10]
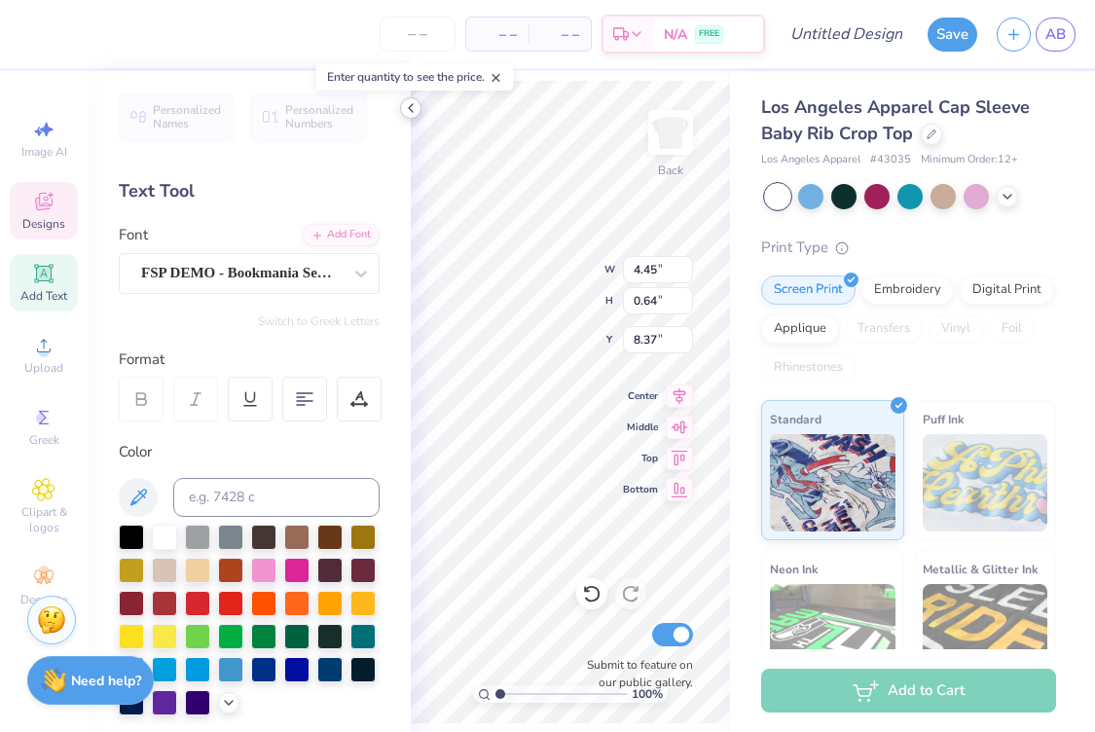
type textarea "R"
type textarea "Fall Rush 2025"
click at [182, 268] on div "FSP DEMO - Bookmania Semibold" at bounding box center [241, 273] width 204 height 30
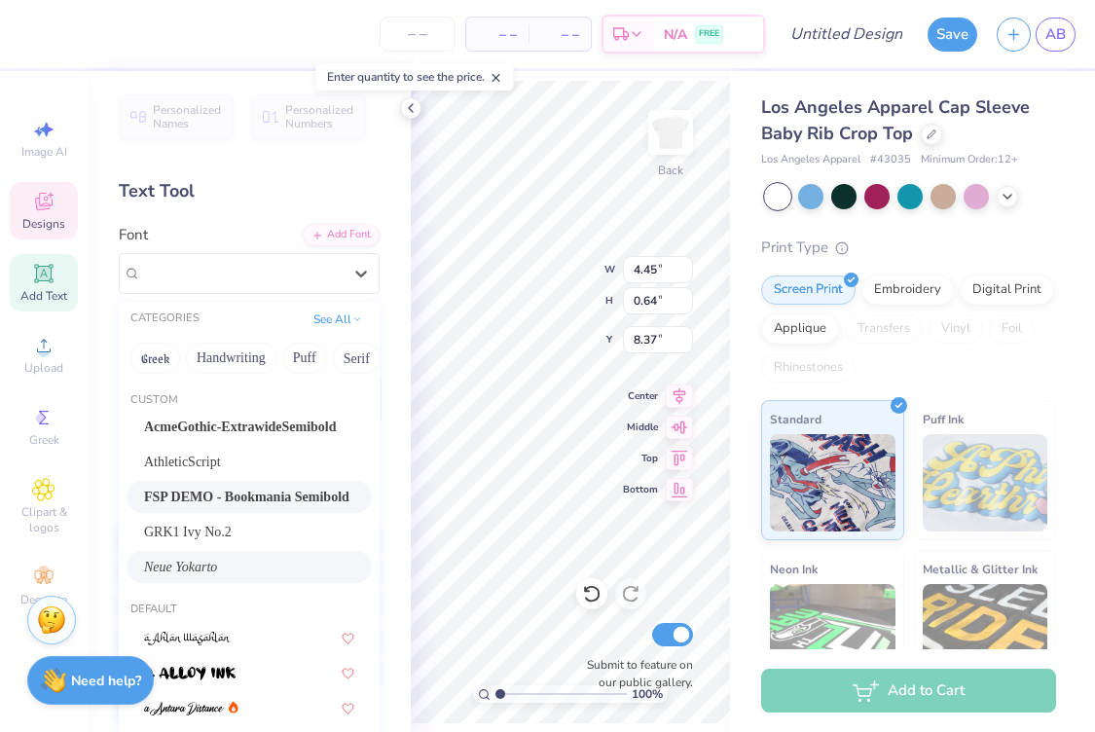
click at [217, 553] on div "Neue Yokarto" at bounding box center [249, 567] width 245 height 32
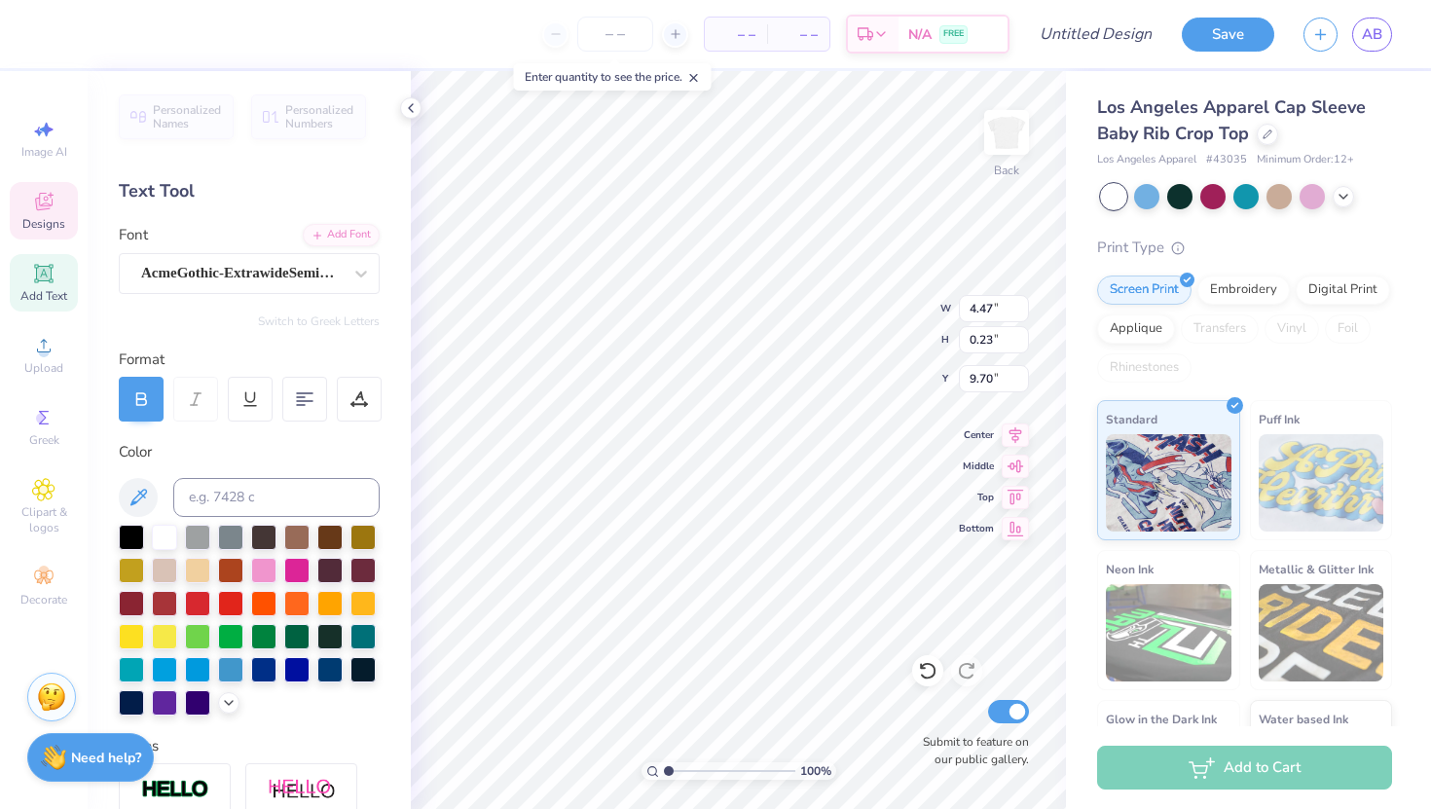
type input "9.70"
